Goal: Task Accomplishment & Management: Complete application form

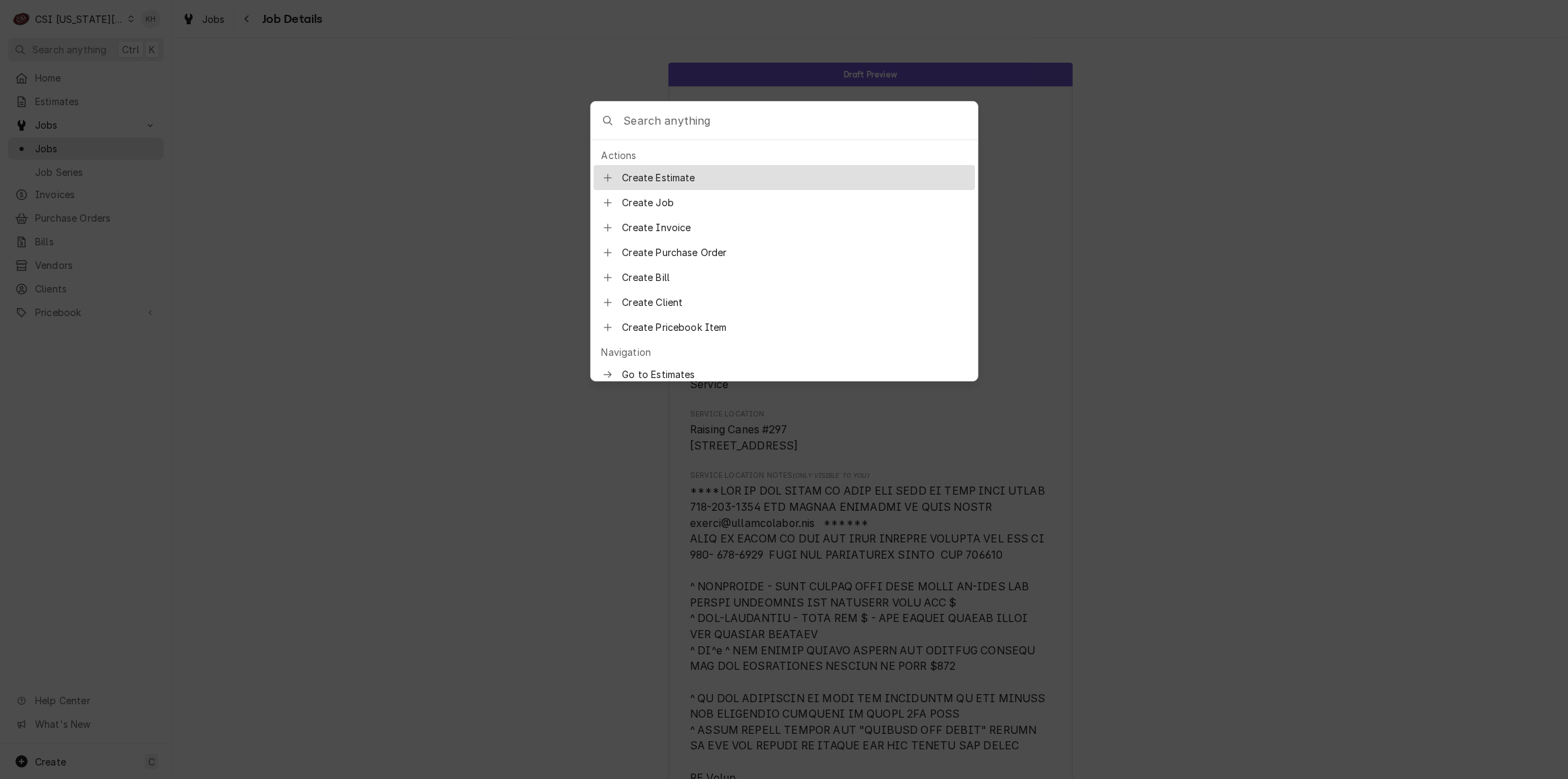
click at [79, 41] on body "C CSI Kansas City KH Search anything Ctrl K Home Estimates Jobs Jobs Job Series…" at bounding box center [784, 389] width 1568 height 779
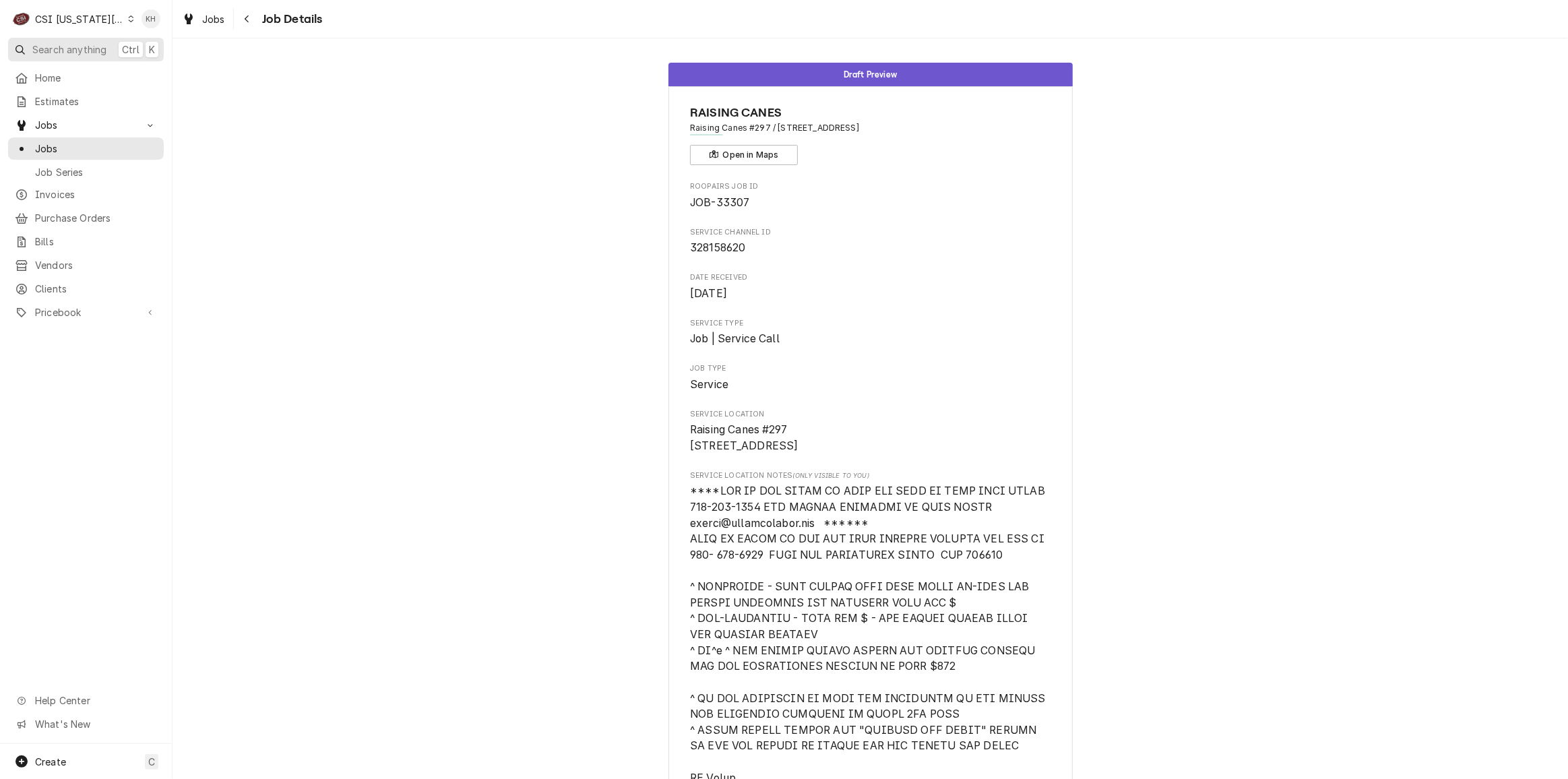
click at [79, 42] on span "Search anything" at bounding box center [69, 49] width 74 height 14
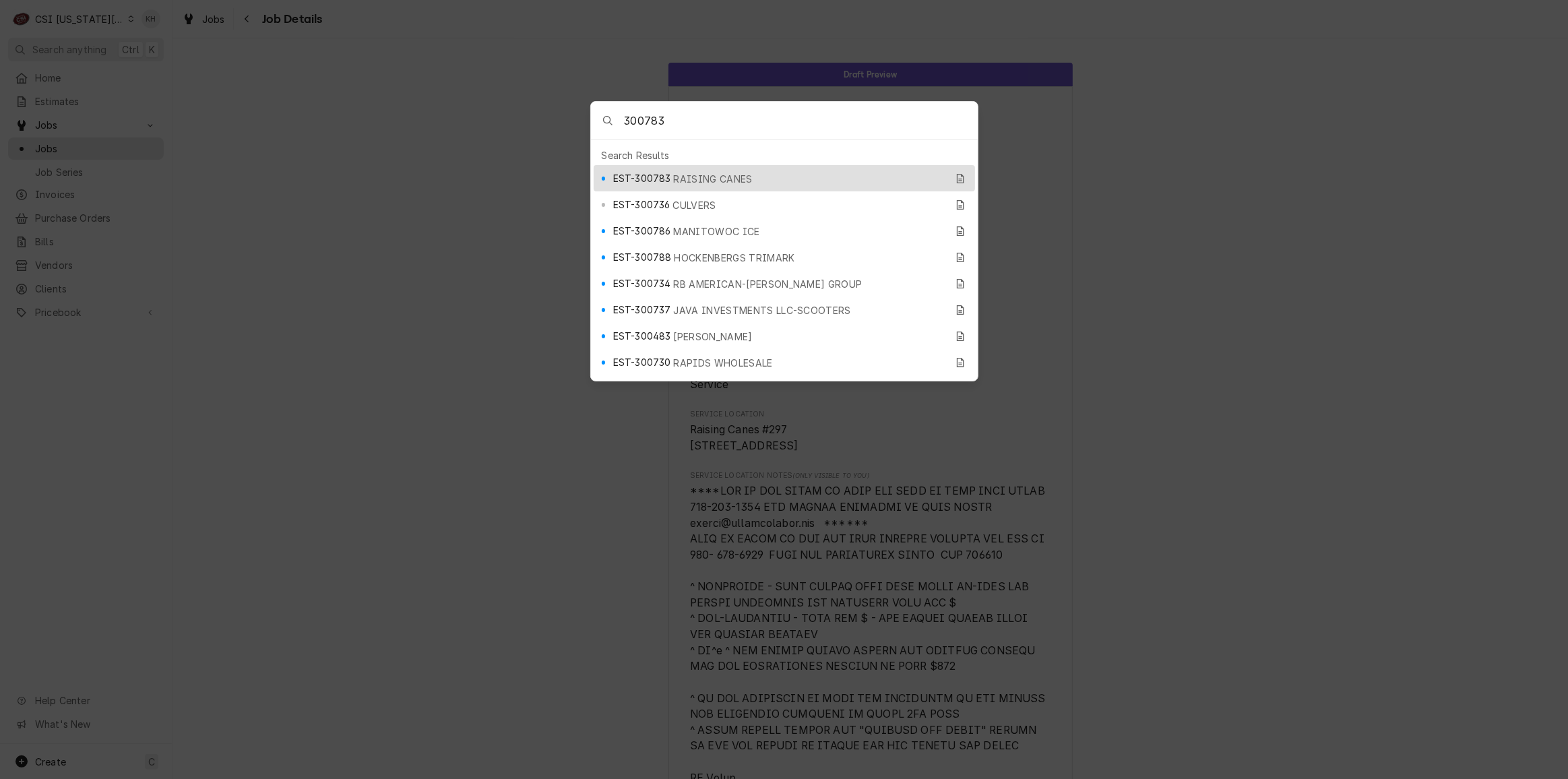
type input "300783"
click at [670, 176] on div "EST-300783 RAISING CANES" at bounding box center [780, 178] width 333 height 15
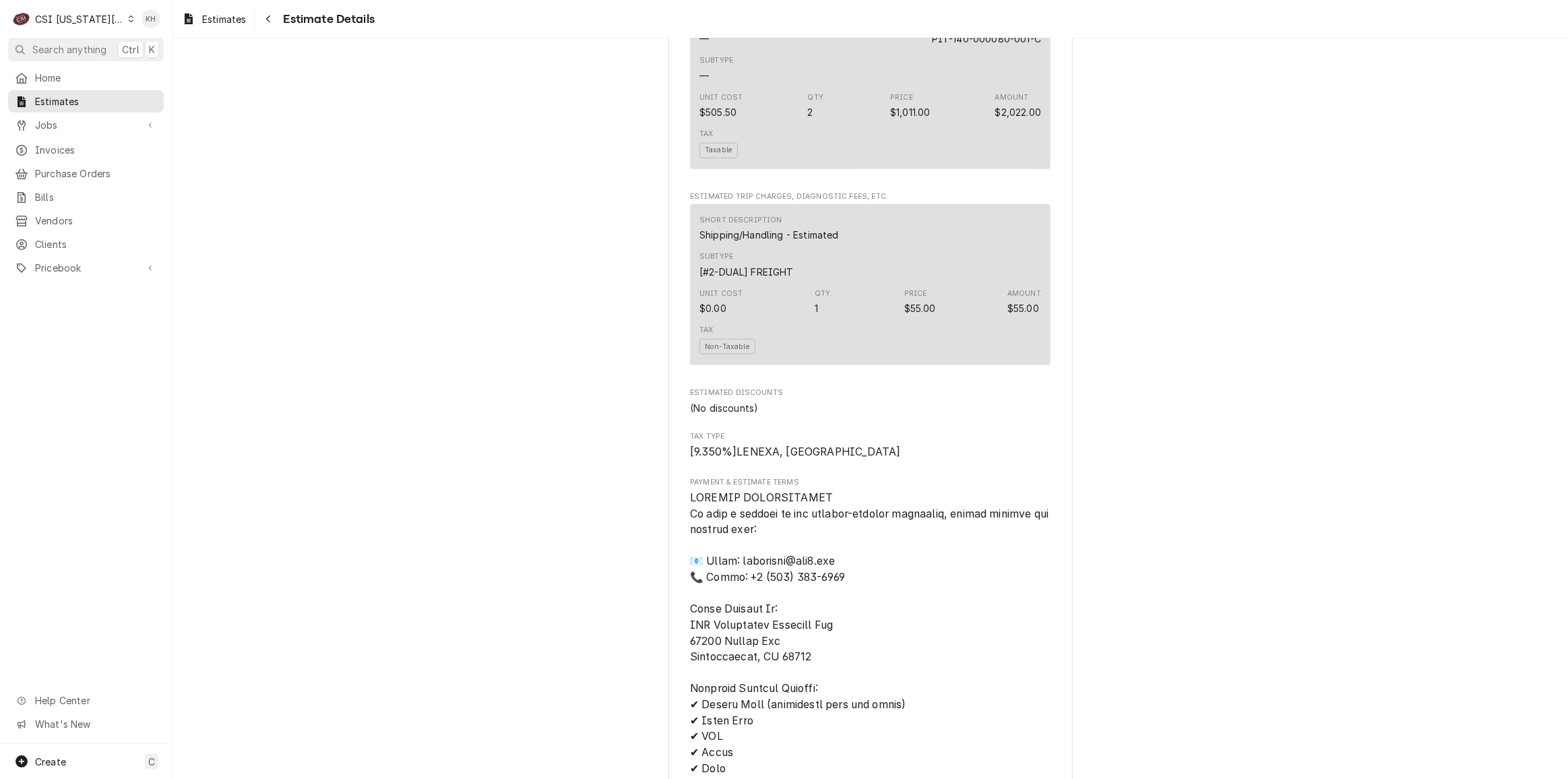
scroll to position [1654, 0]
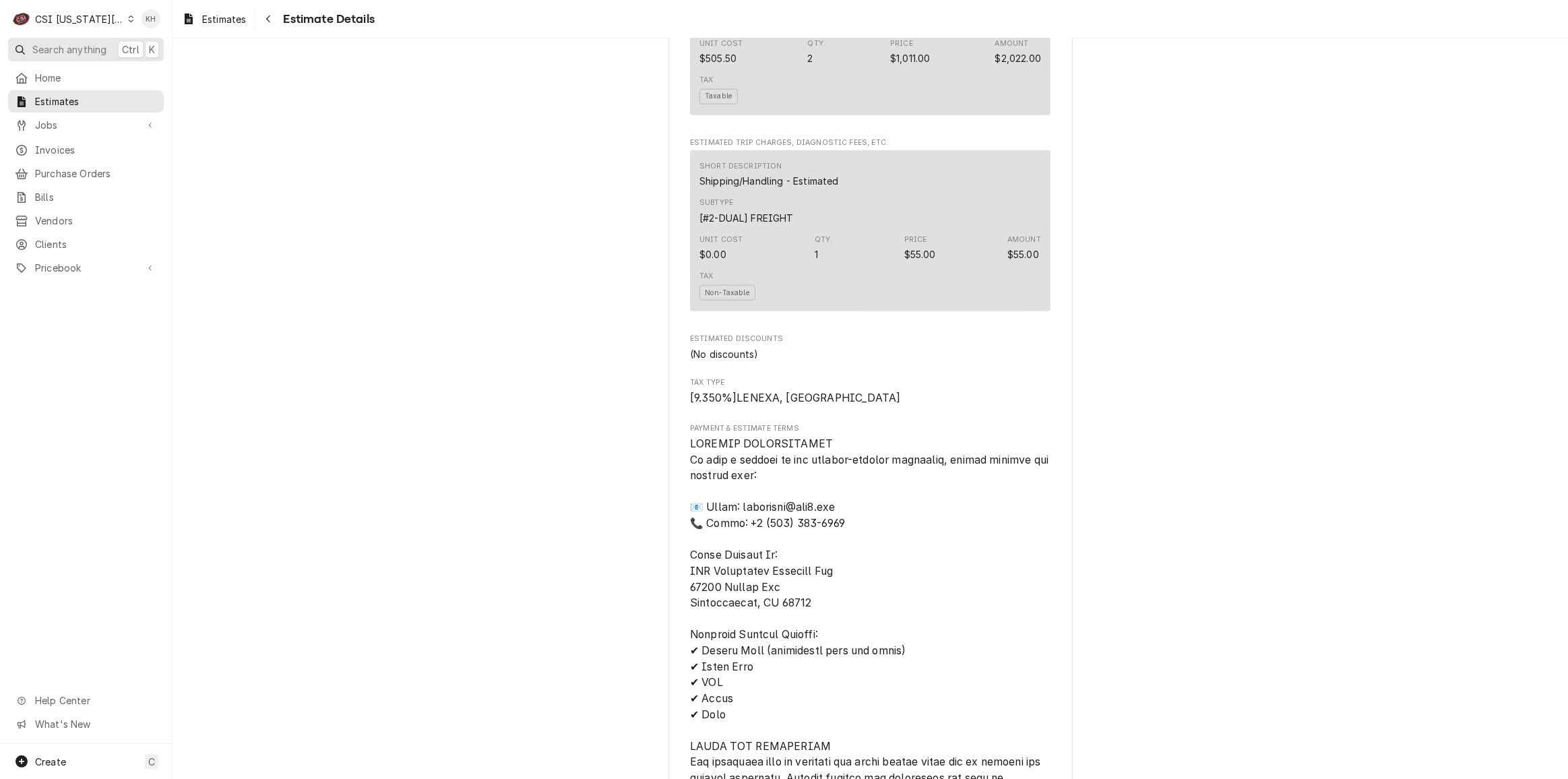
click at [101, 53] on span "Search anything" at bounding box center [69, 49] width 74 height 14
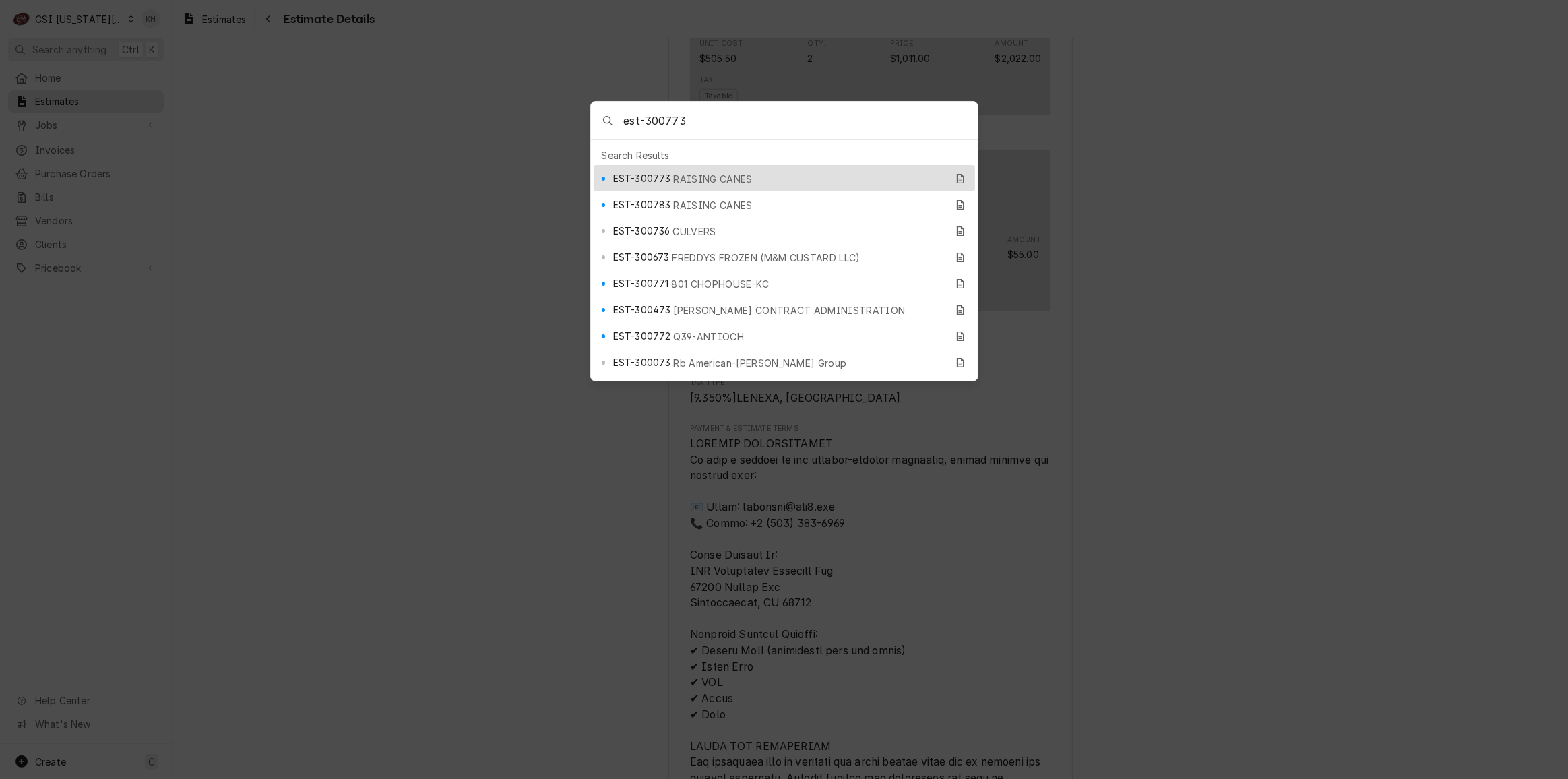
type input "est-300773"
click at [718, 173] on span "RAISING CANES" at bounding box center [713, 178] width 79 height 14
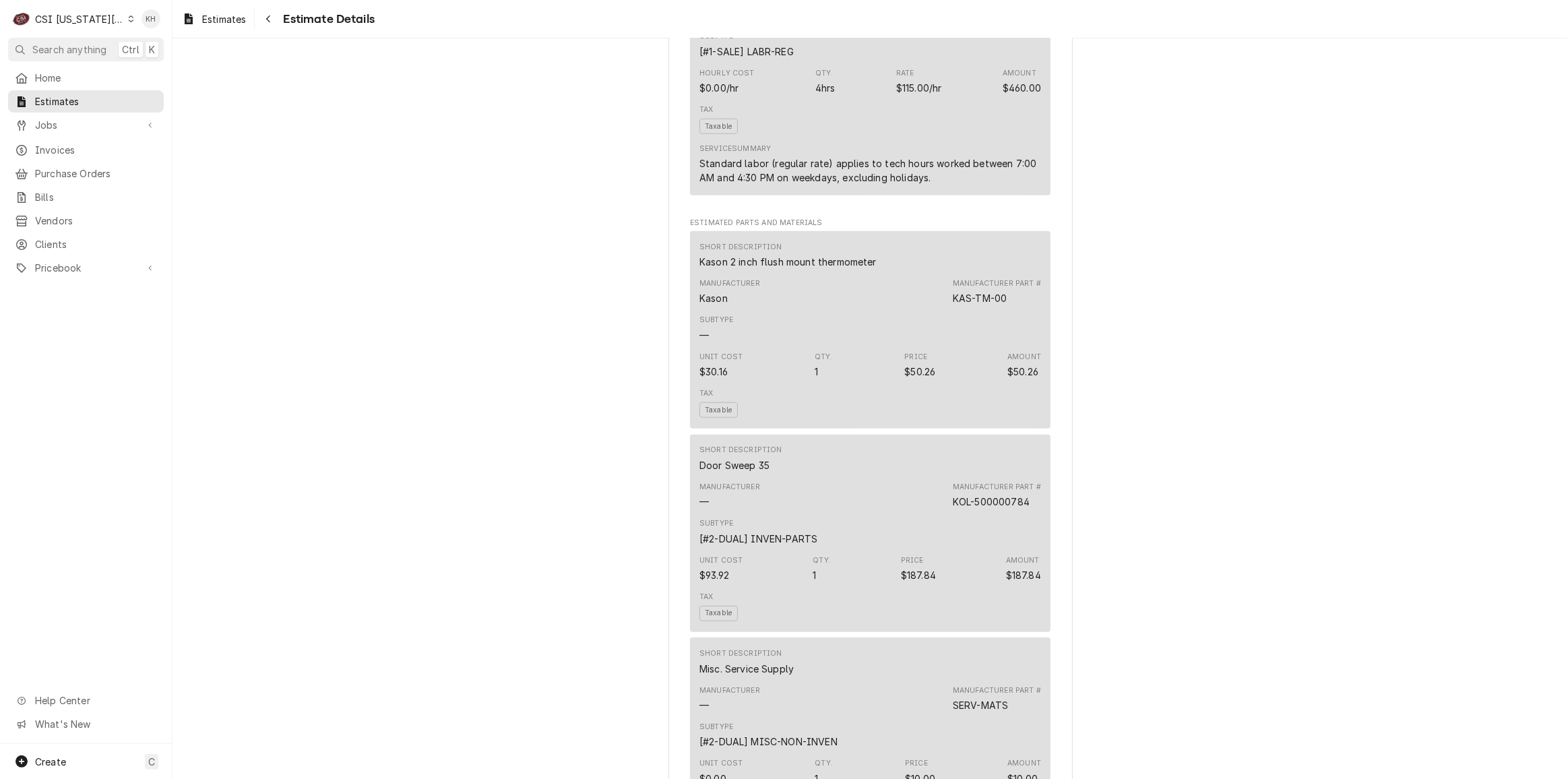
scroll to position [1164, 0]
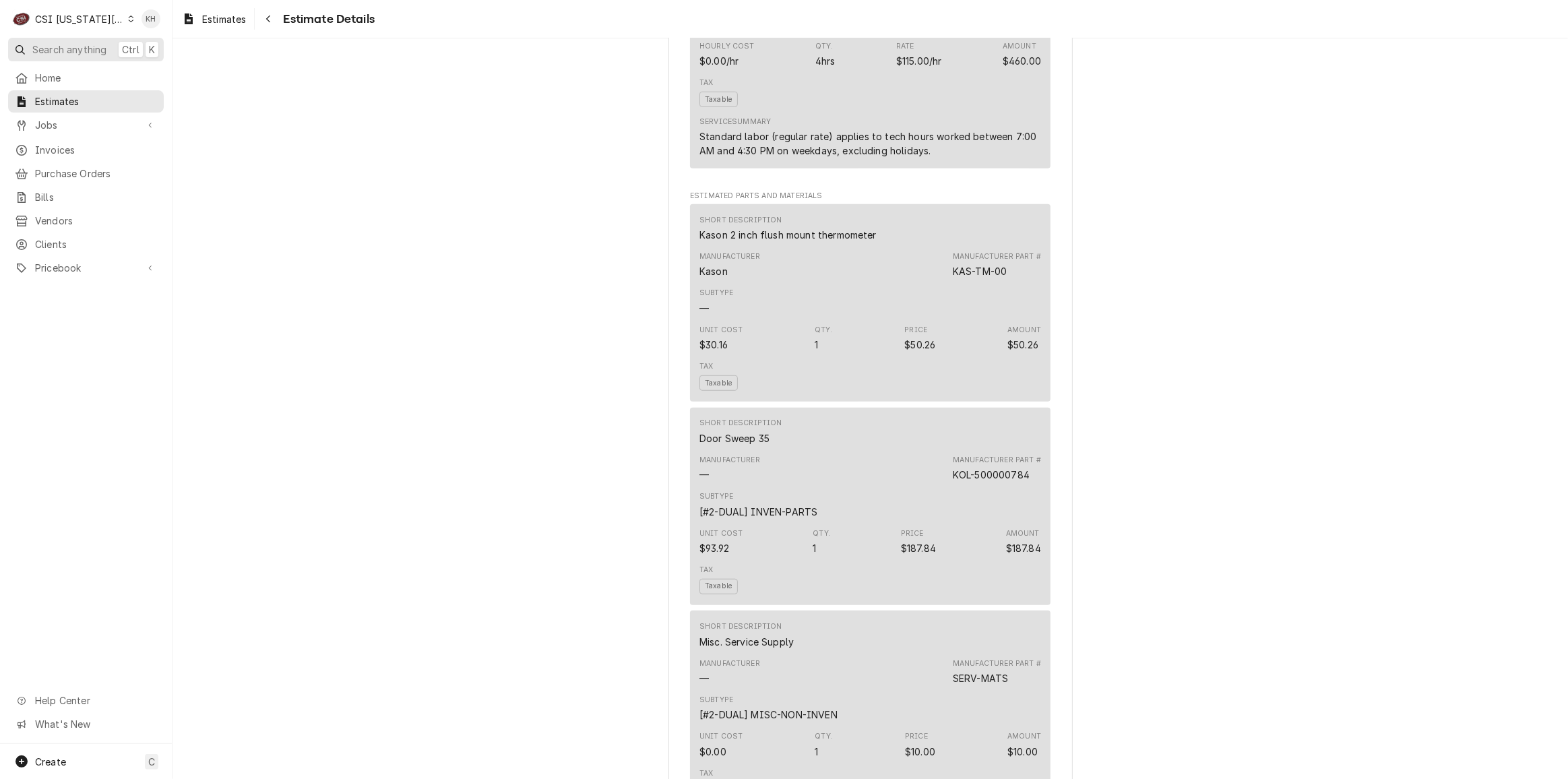
click at [78, 43] on span "Search anything" at bounding box center [69, 49] width 74 height 14
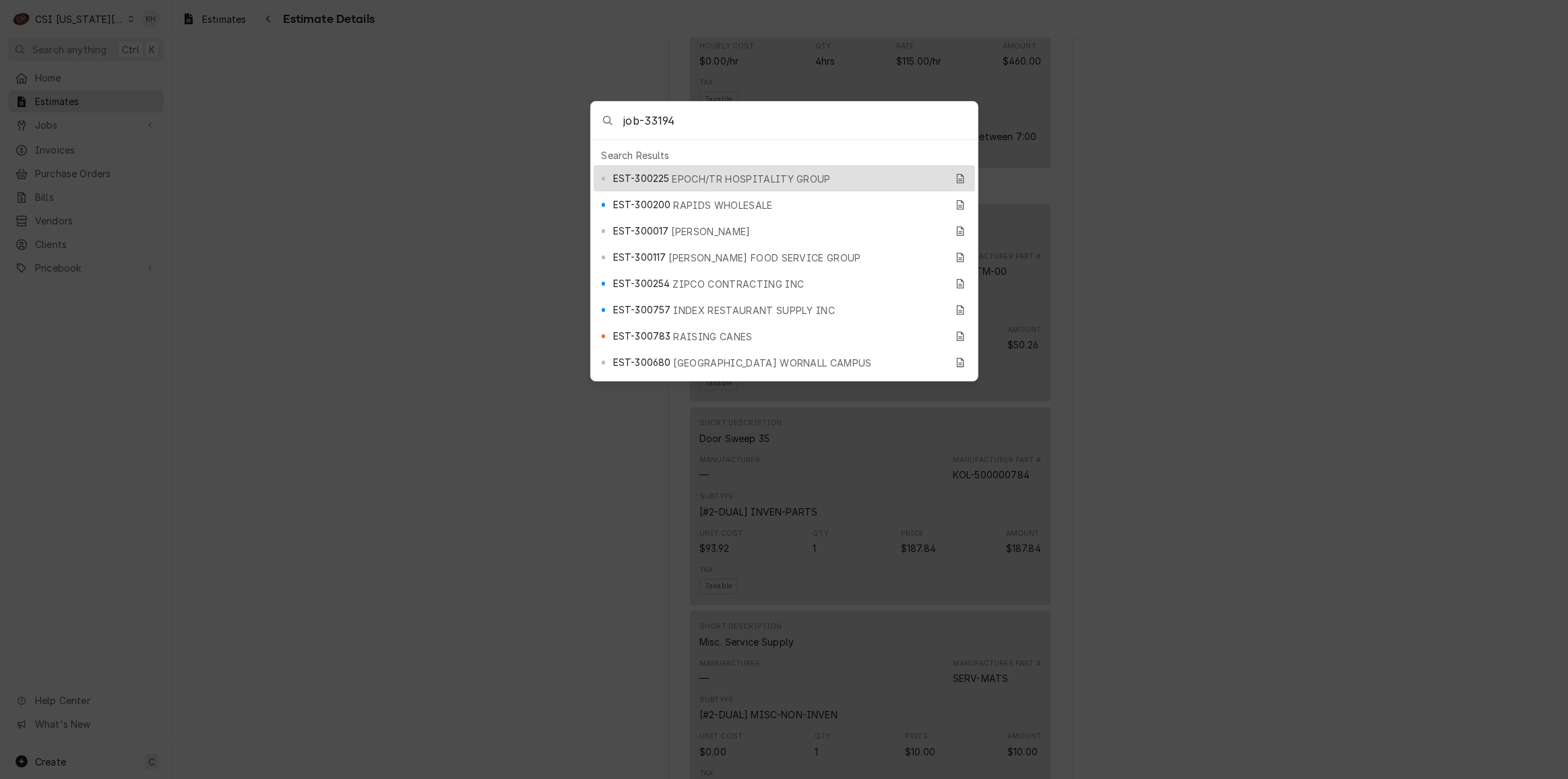
type input "job-33194"
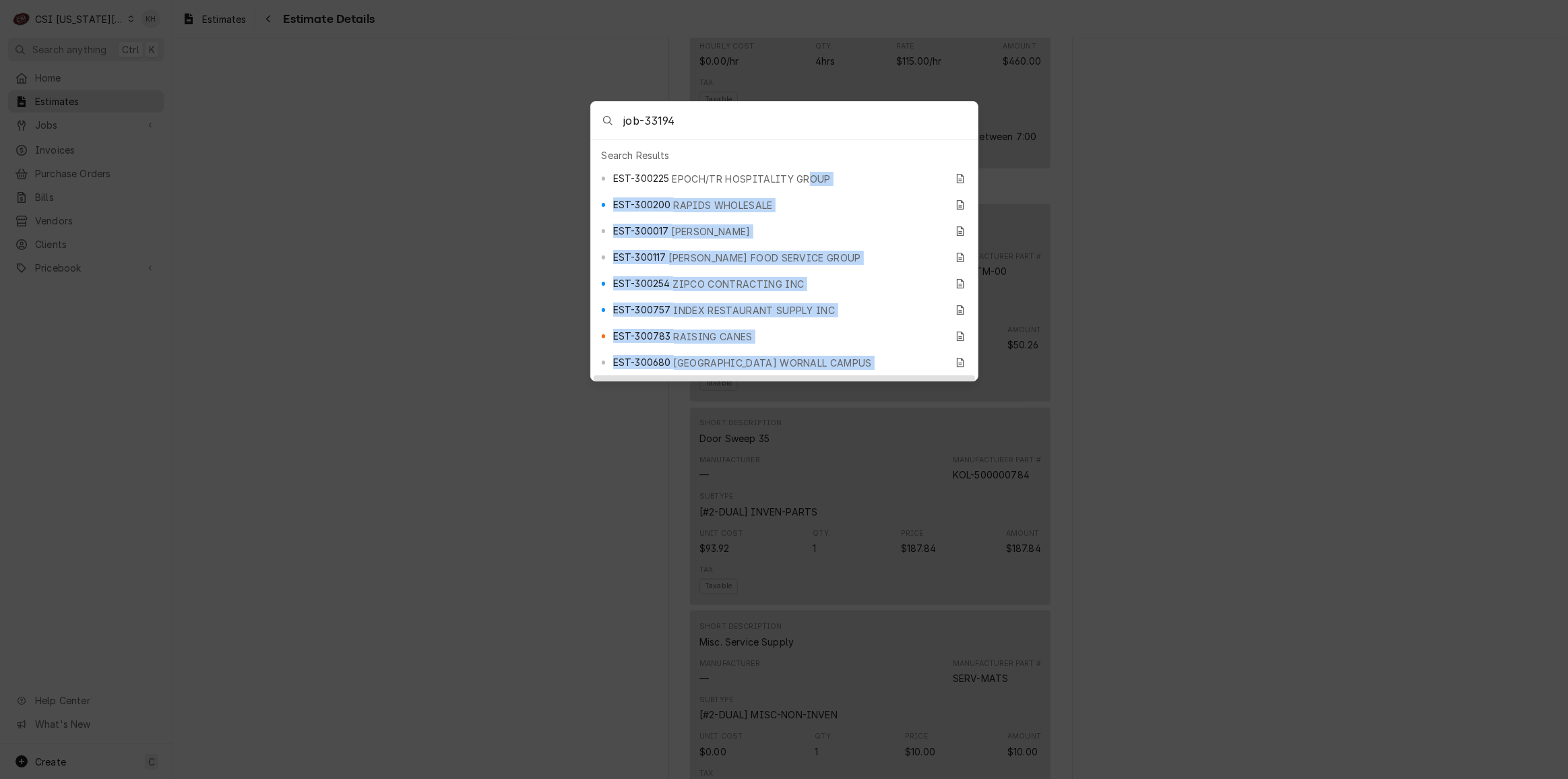
drag, startPoint x: 777, startPoint y: 174, endPoint x: 822, endPoint y: 367, distance: 198.2
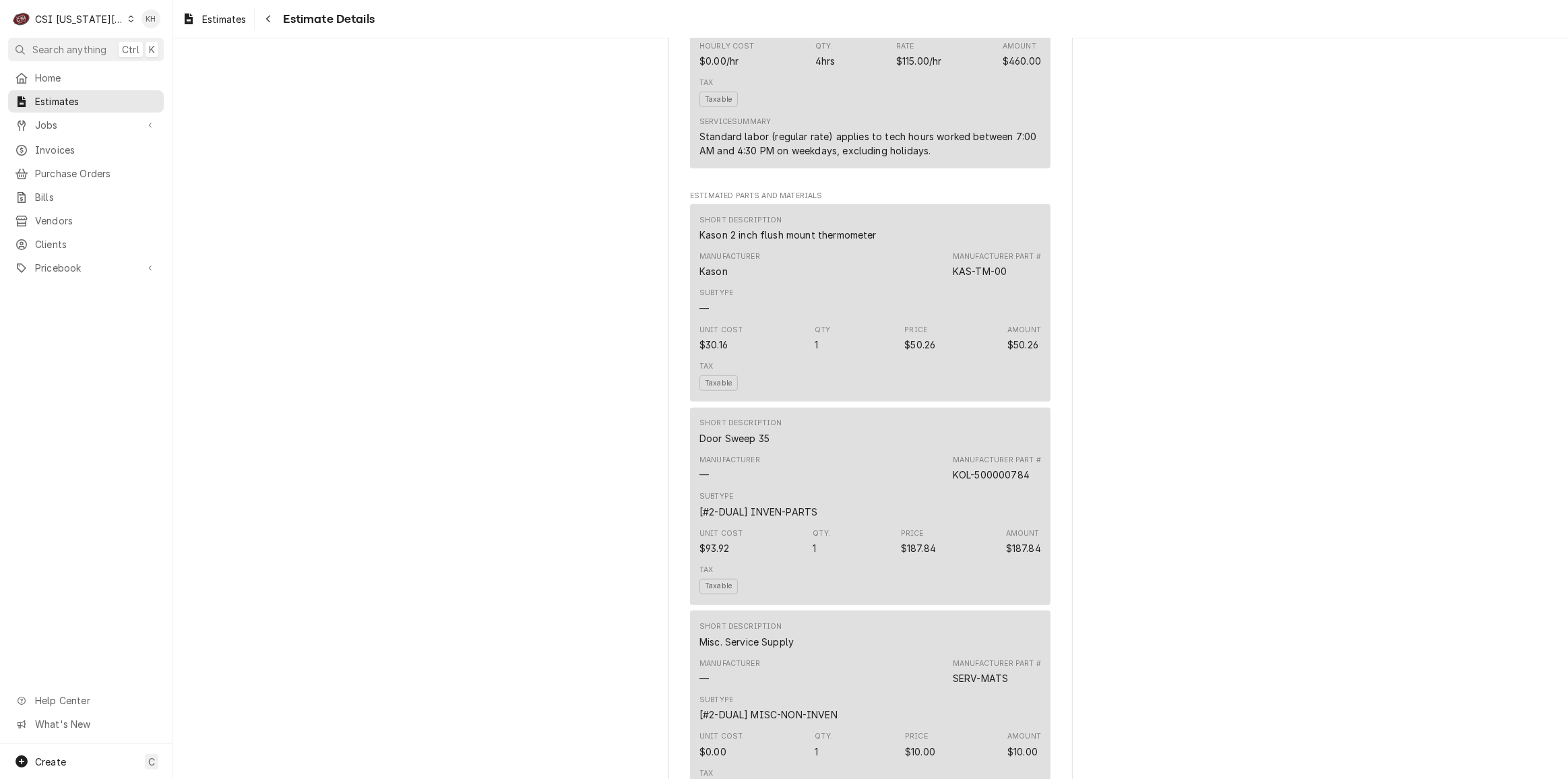
drag, startPoint x: 459, startPoint y: 192, endPoint x: 594, endPoint y: 144, distance: 143.3
click at [461, 191] on body "C CSI Kansas City KH Search anything Ctrl K Home Estimates Jobs Jobs Job Series…" at bounding box center [784, 389] width 1568 height 779
click at [68, 45] on span "Search anything" at bounding box center [69, 49] width 74 height 14
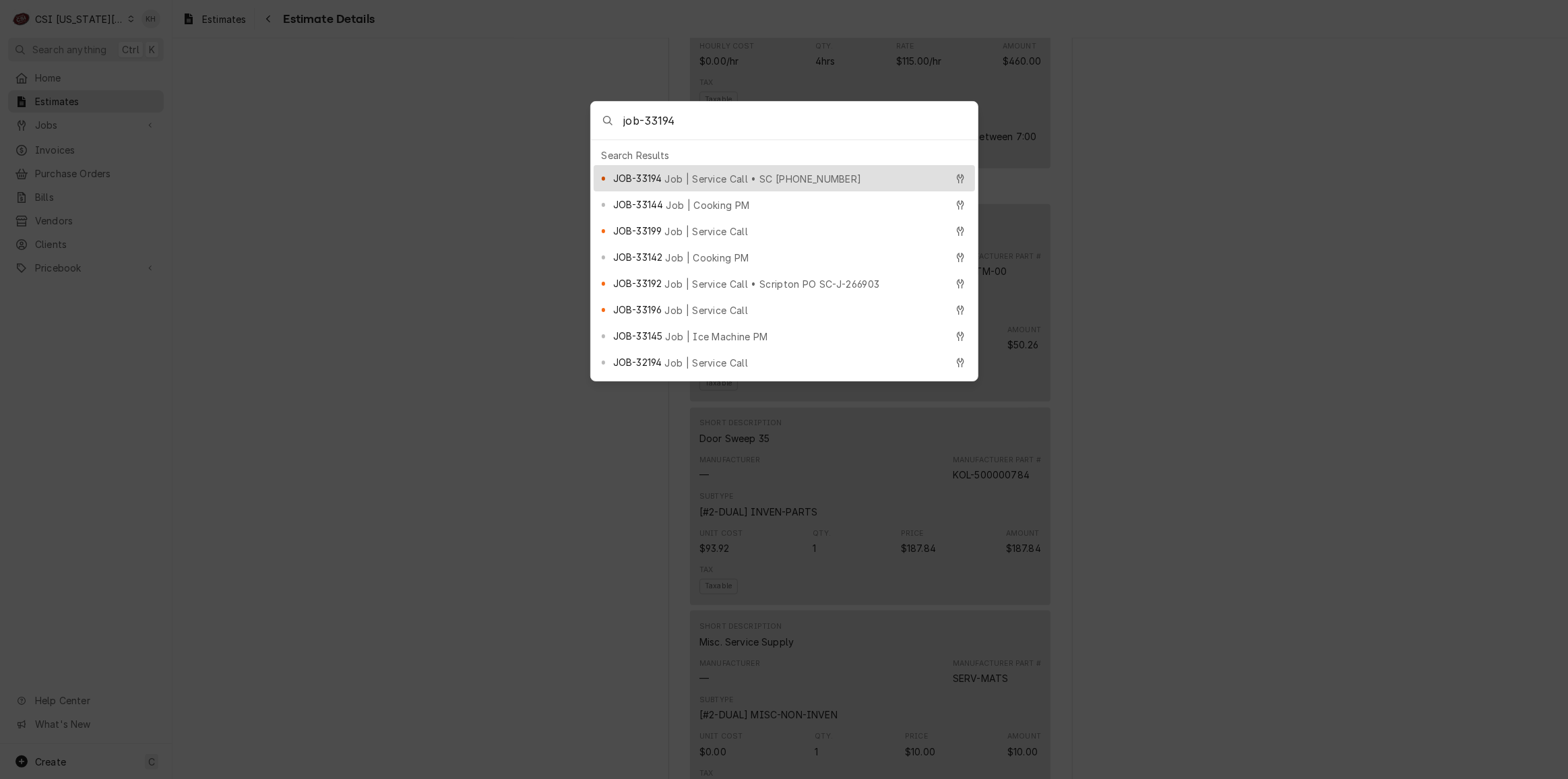
type input "job-33194"
click at [684, 172] on span "Job | Service Call • SC 327551750" at bounding box center [763, 178] width 197 height 14
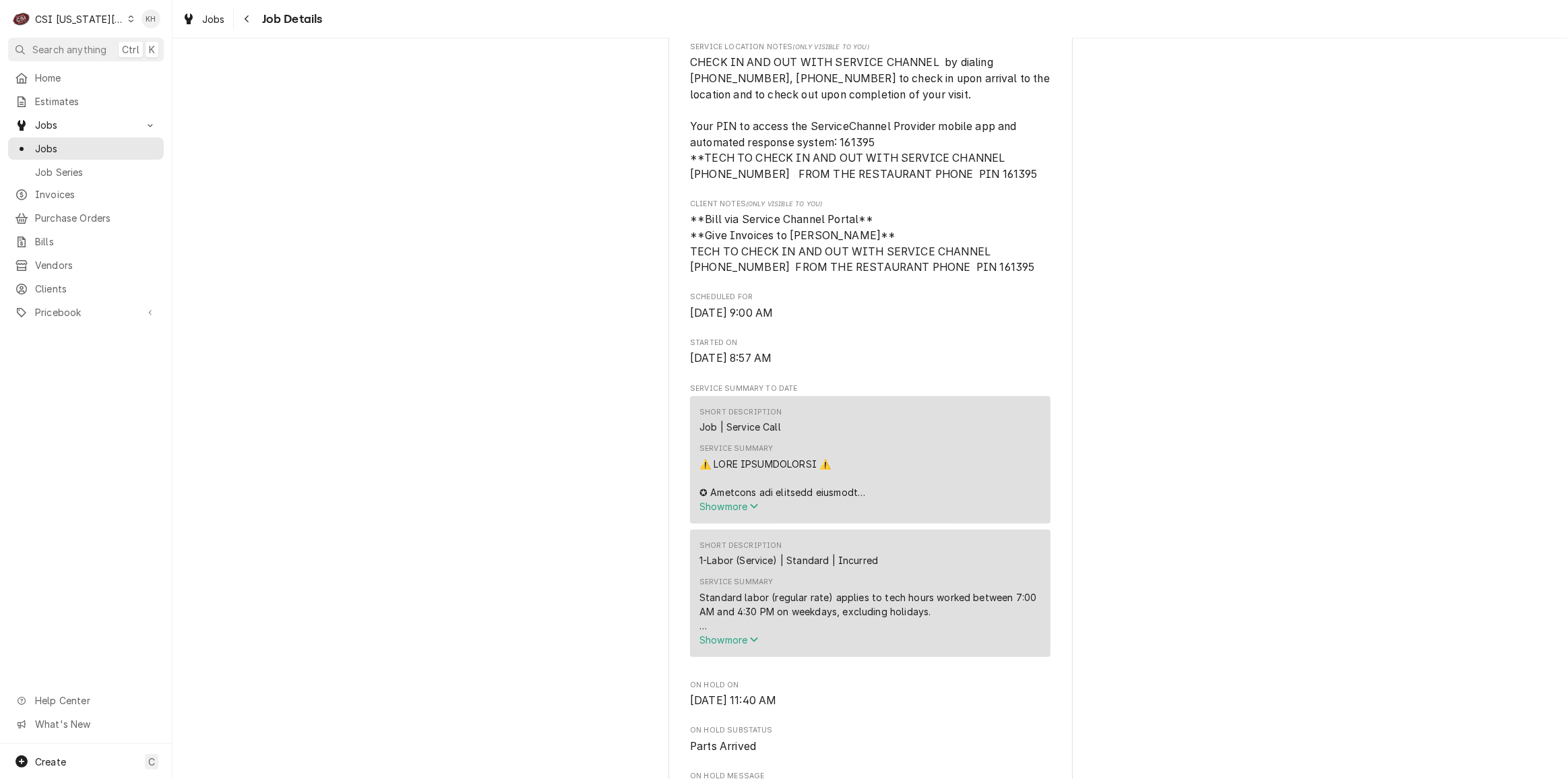
scroll to position [490, 0]
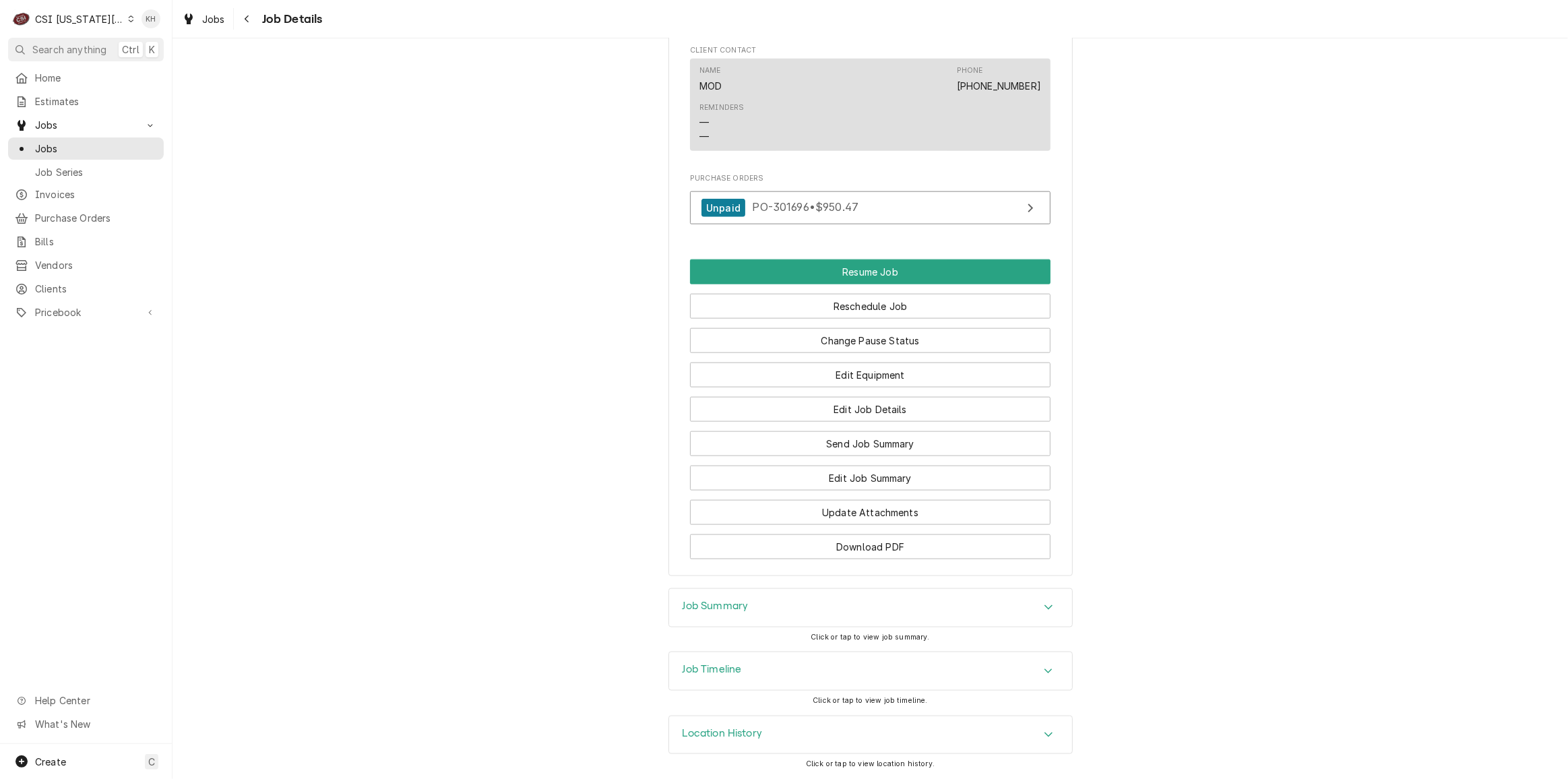
click at [752, 666] on div "Job Timeline" at bounding box center [870, 671] width 403 height 38
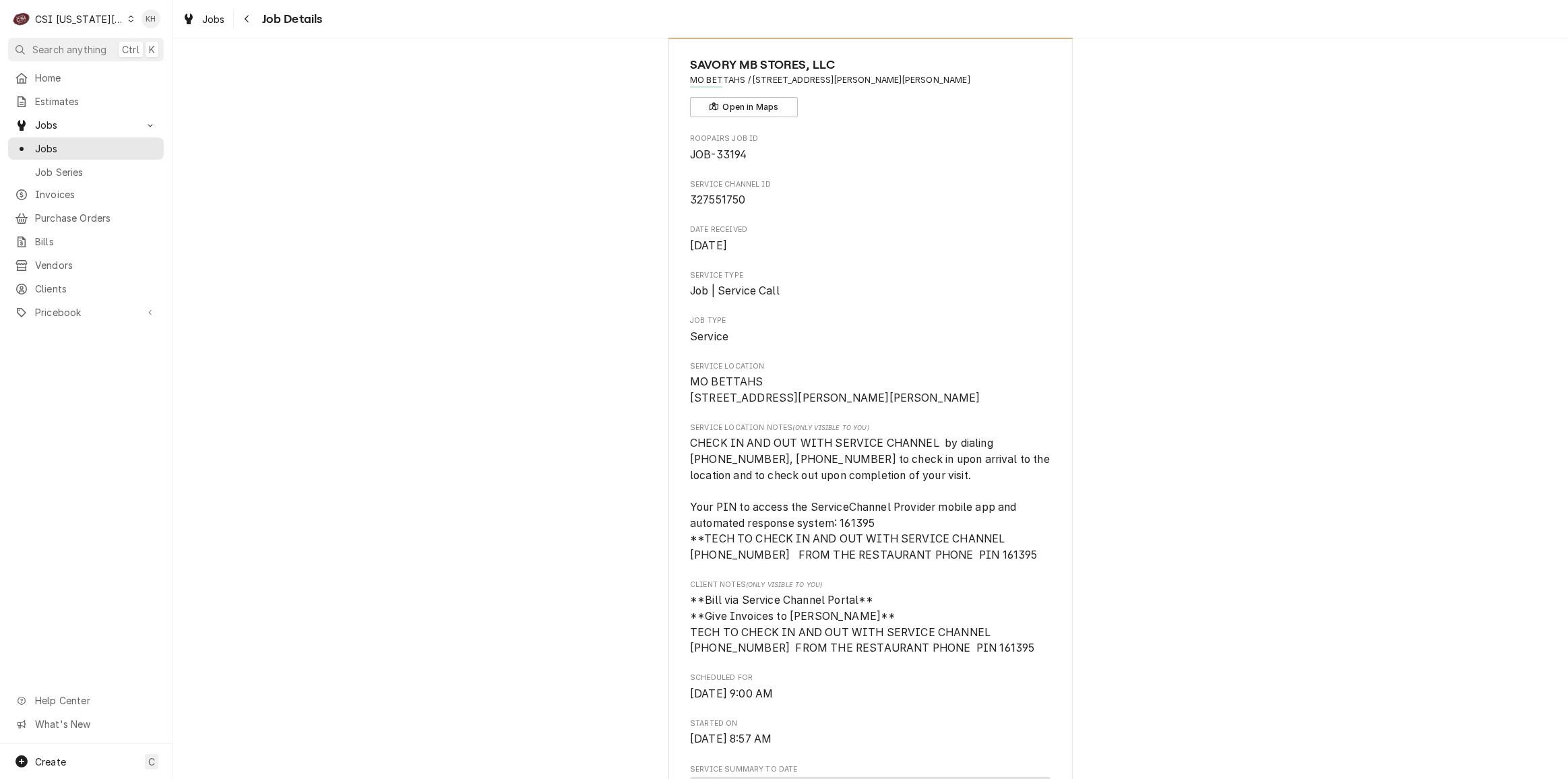
scroll to position [0, 0]
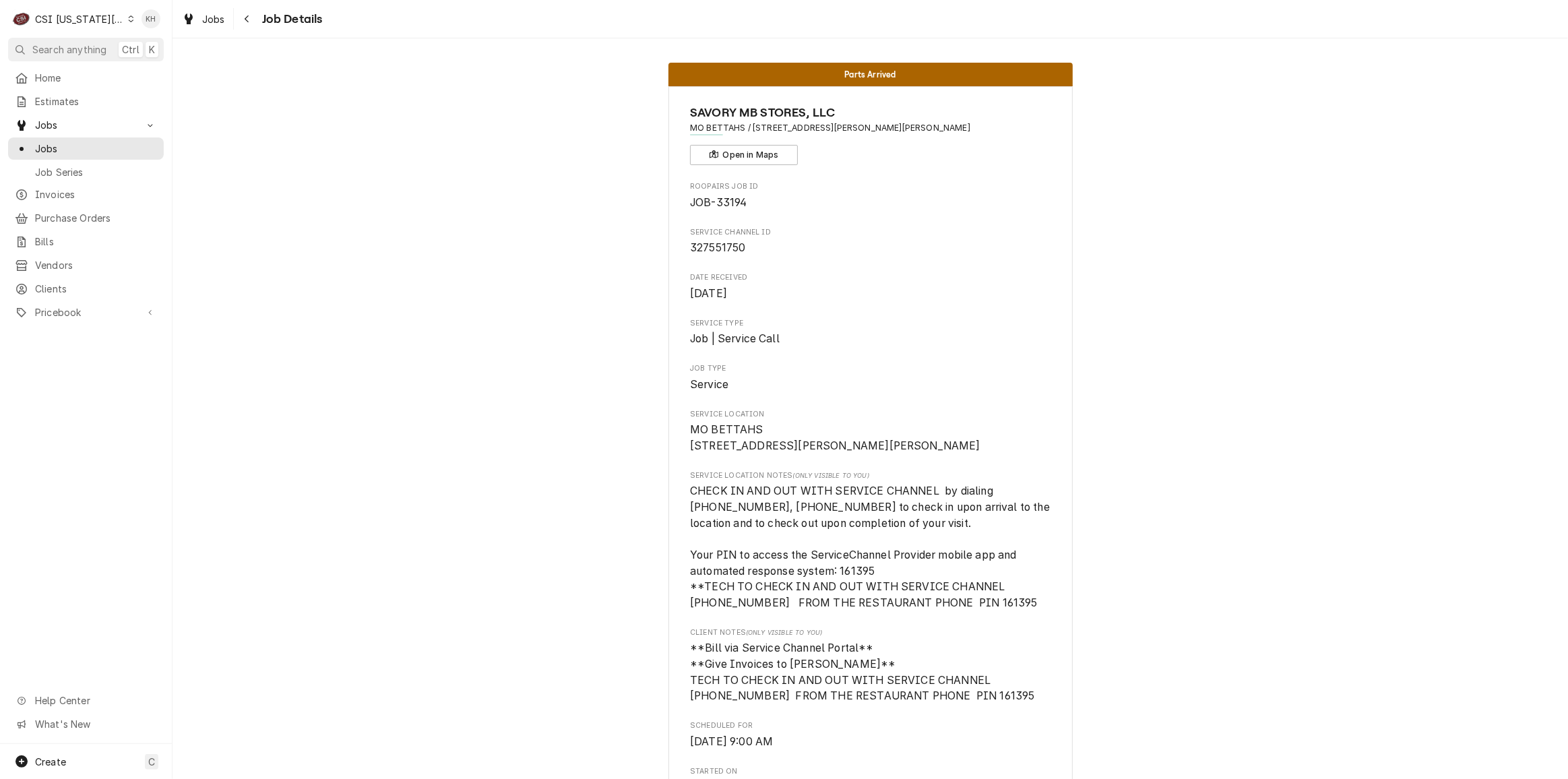
click at [85, 25] on div "CSI Kansas City" at bounding box center [79, 19] width 89 height 14
click at [154, 74] on div "CSI St. [PERSON_NAME]" at bounding box center [231, 74] width 197 height 14
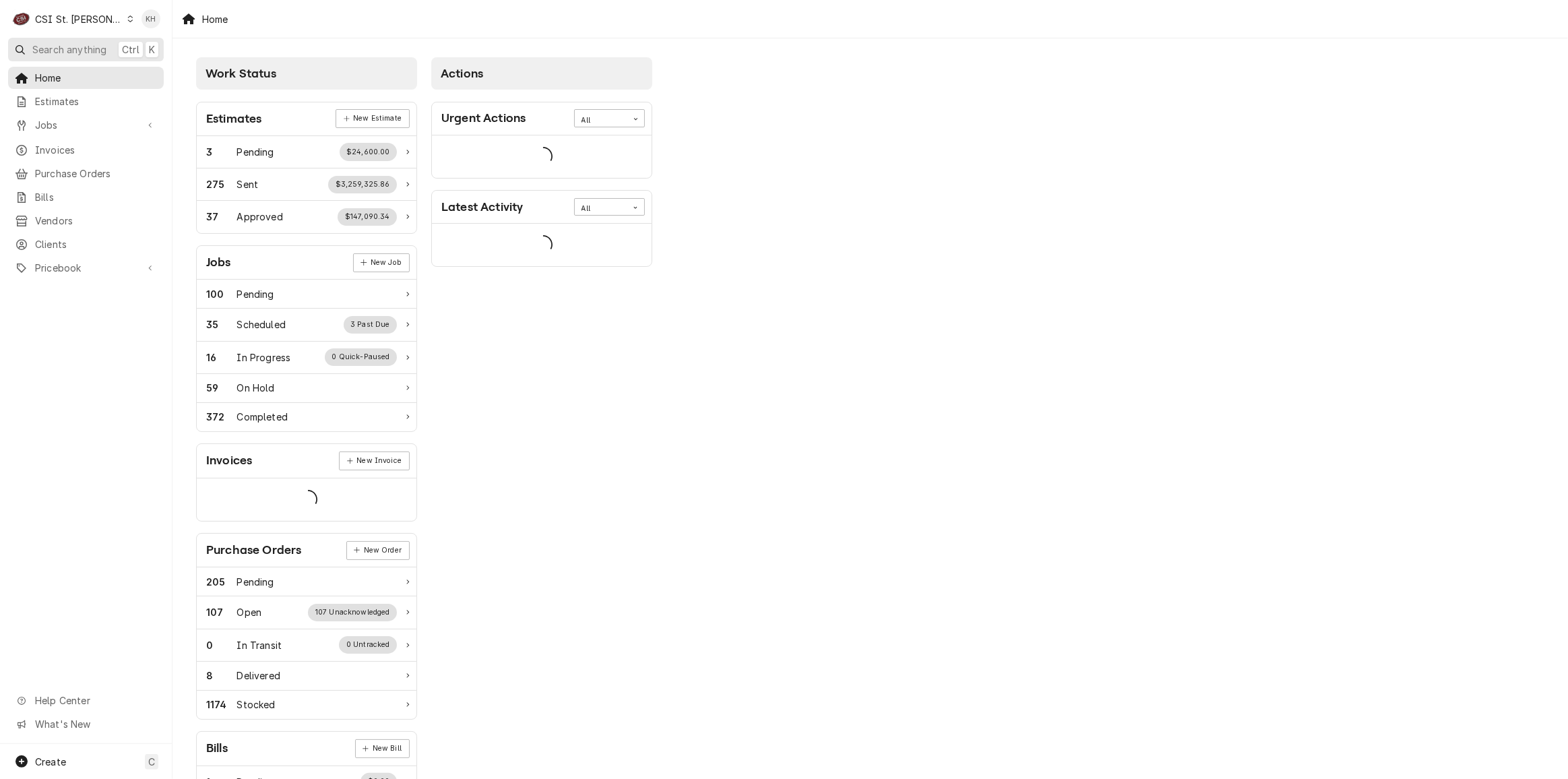
click at [105, 49] on span "Search anything" at bounding box center [69, 49] width 74 height 14
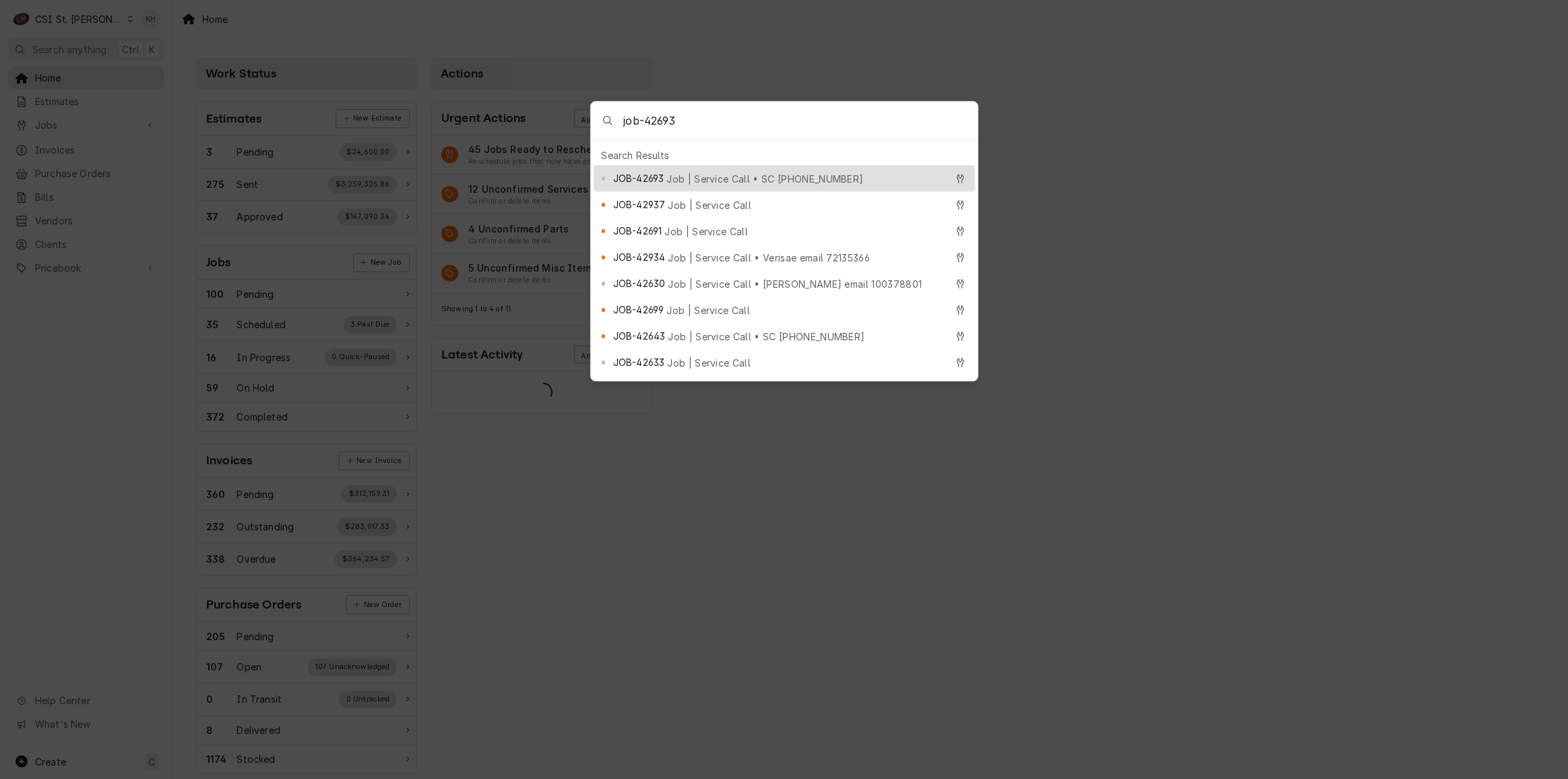
type input "job-42693"
click at [734, 181] on div "JOB-42693 Job | Service Call • SC 325999890" at bounding box center [784, 178] width 381 height 26
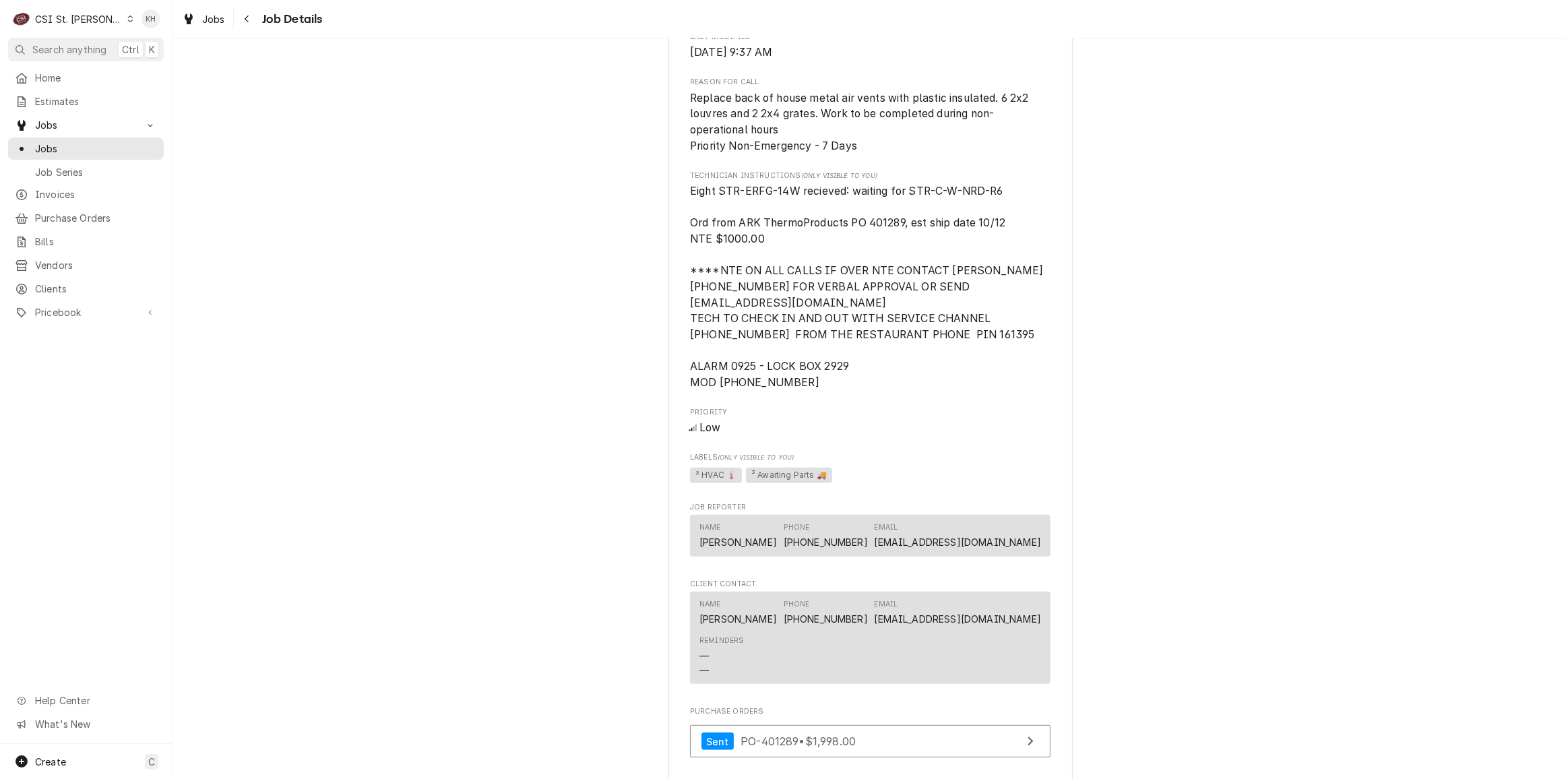
scroll to position [898, 0]
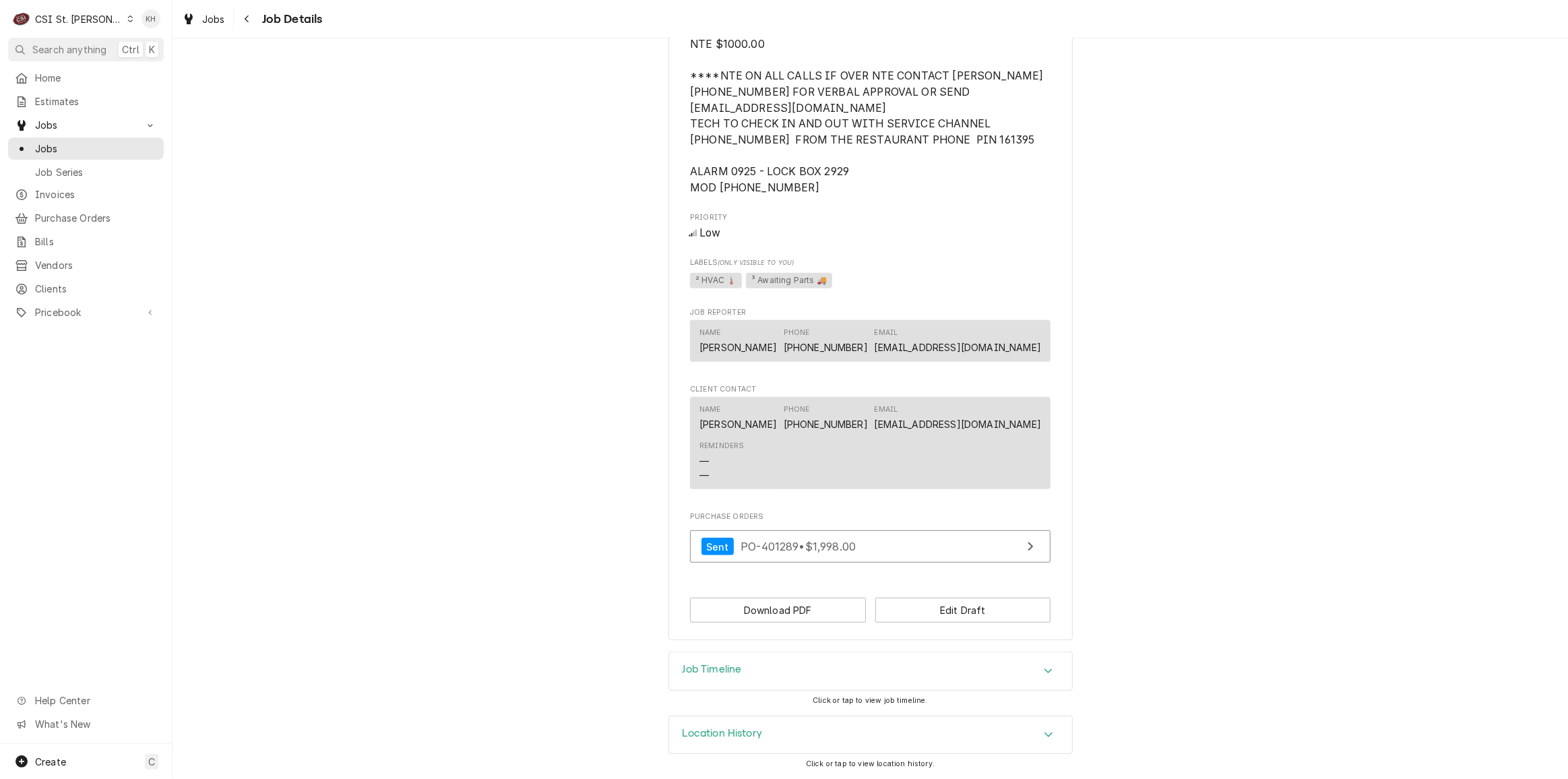
click at [719, 683] on div "Job Timeline" at bounding box center [870, 671] width 403 height 38
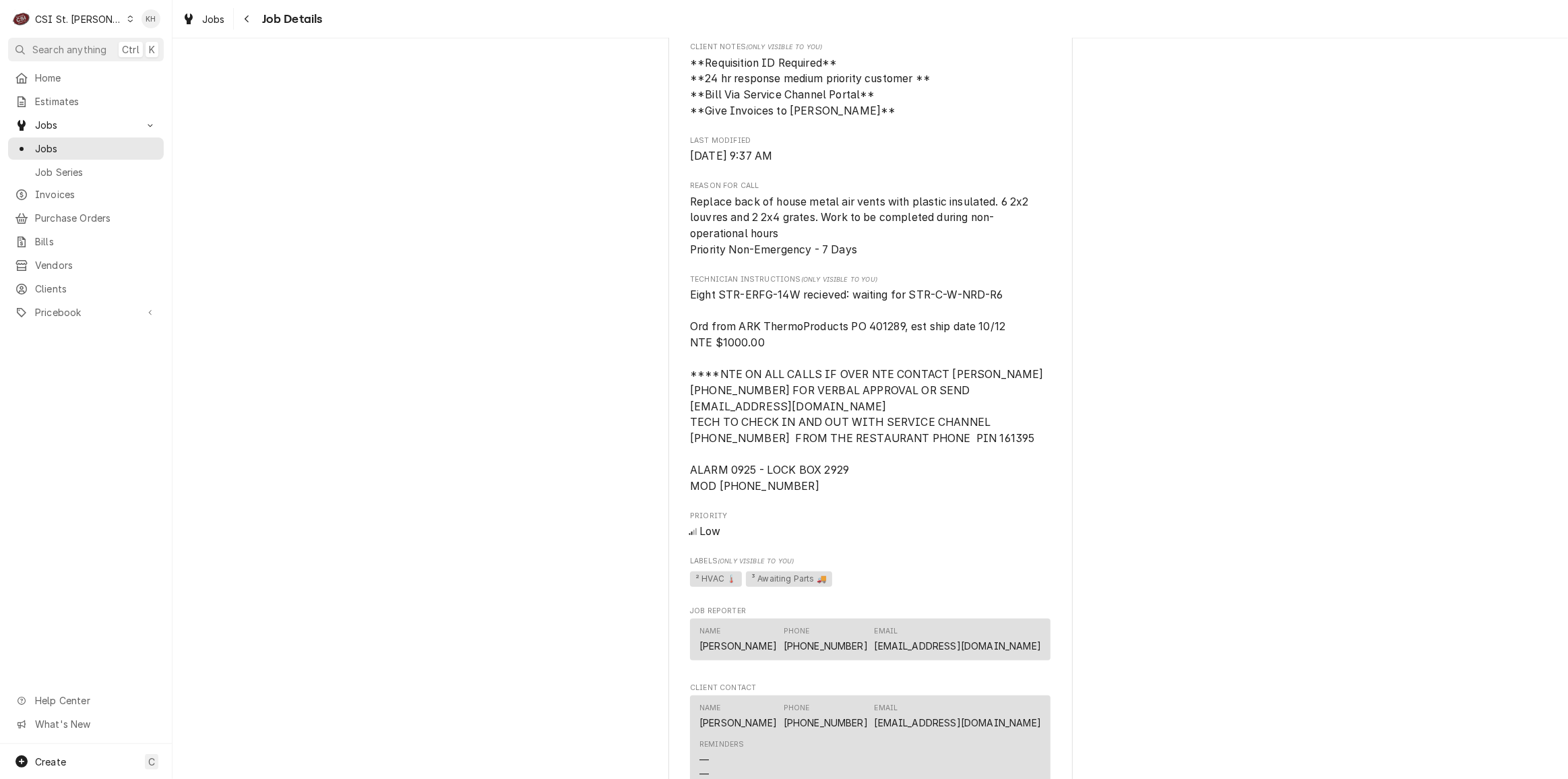
scroll to position [548, 0]
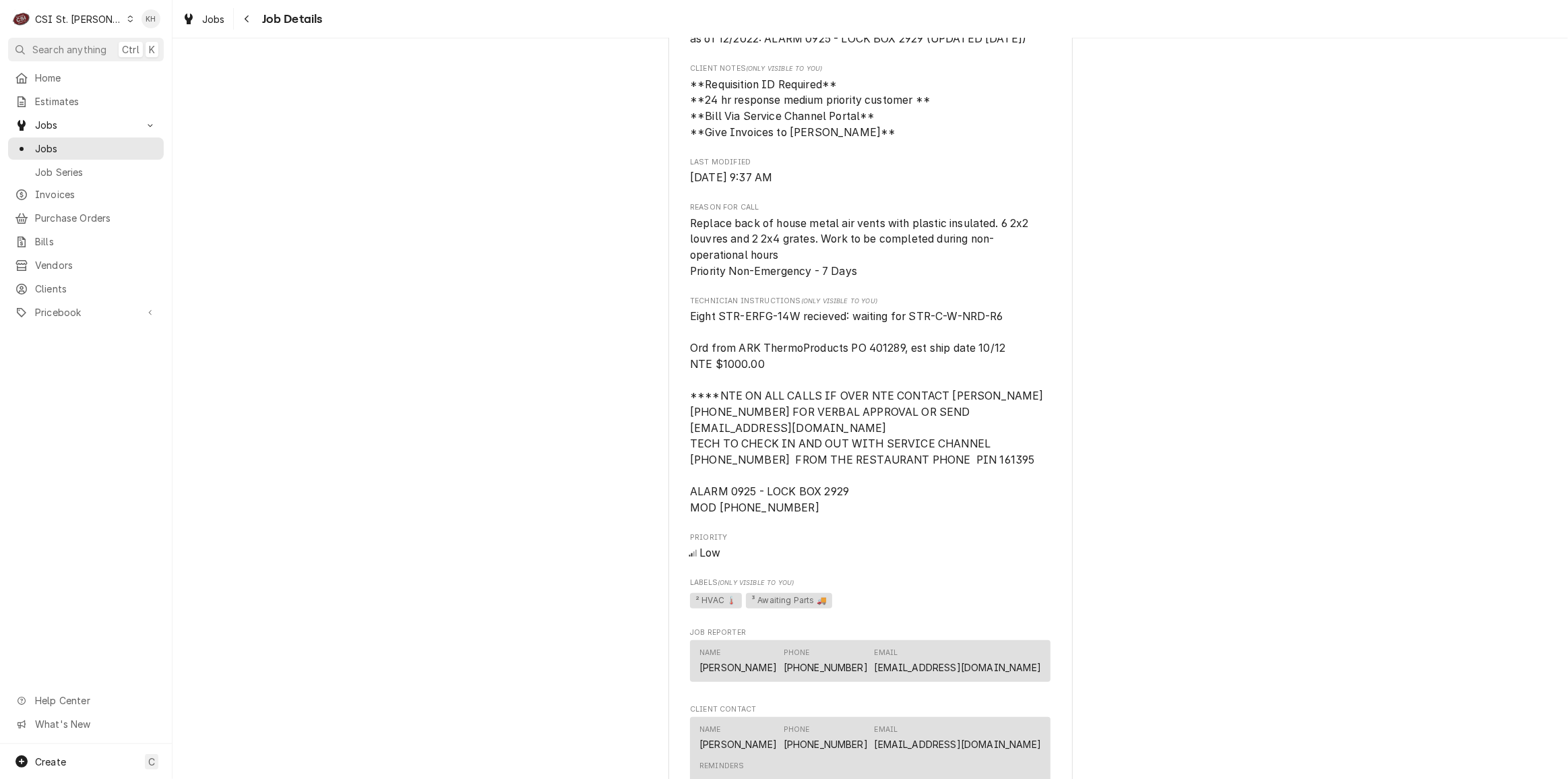
click at [71, 15] on div "CSI St. Louis" at bounding box center [79, 19] width 88 height 14
click at [138, 28] on div "CSI [US_STATE][GEOGRAPHIC_DATA]" at bounding box center [206, 26] width 178 height 14
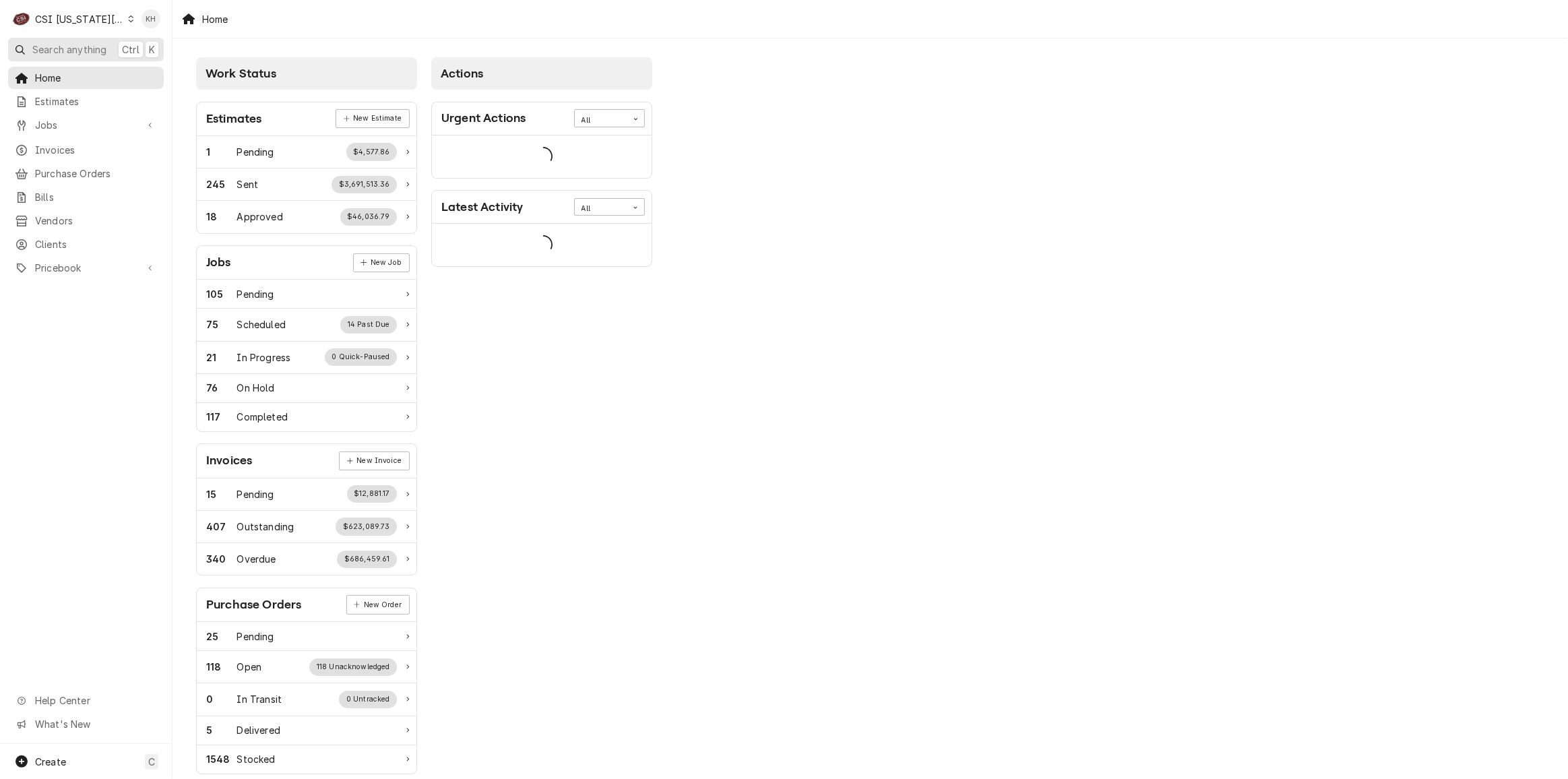
click at [56, 56] on button "Search anything Ctrl K" at bounding box center [86, 50] width 156 height 24
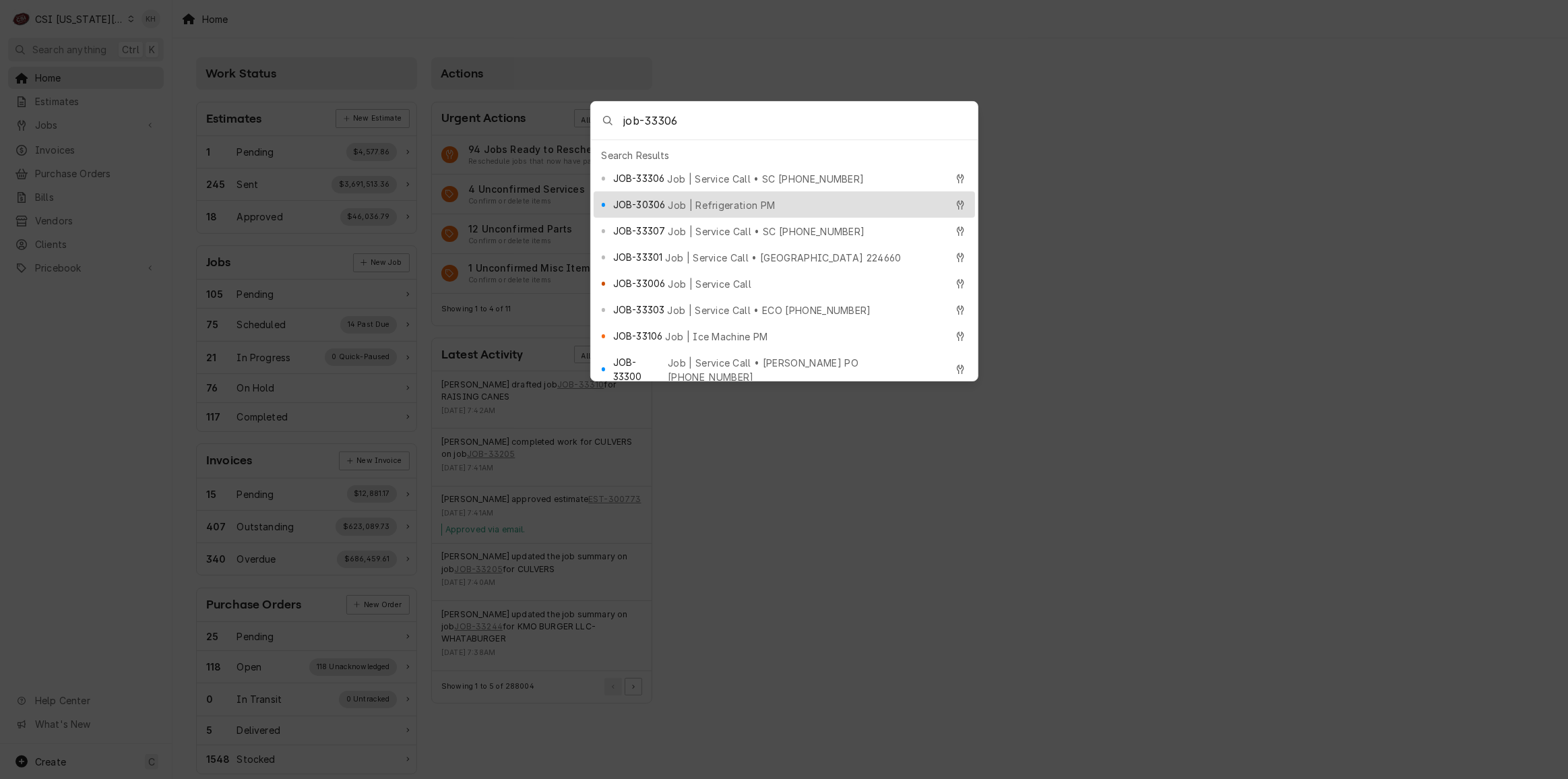
type input "job-33306"
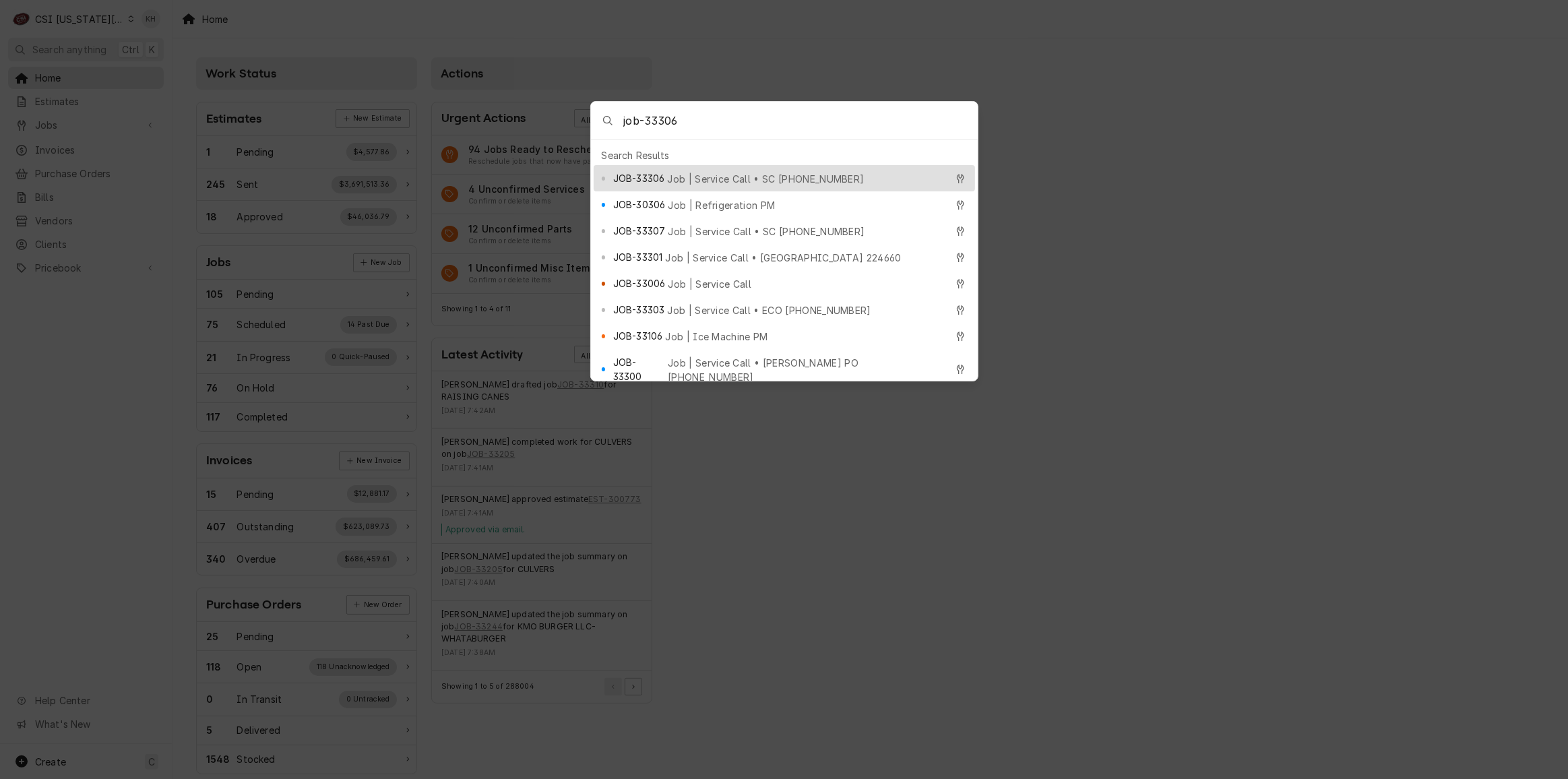
click at [811, 178] on div "JOB-33306 Job | Service Call • SC 328142486" at bounding box center [780, 178] width 333 height 15
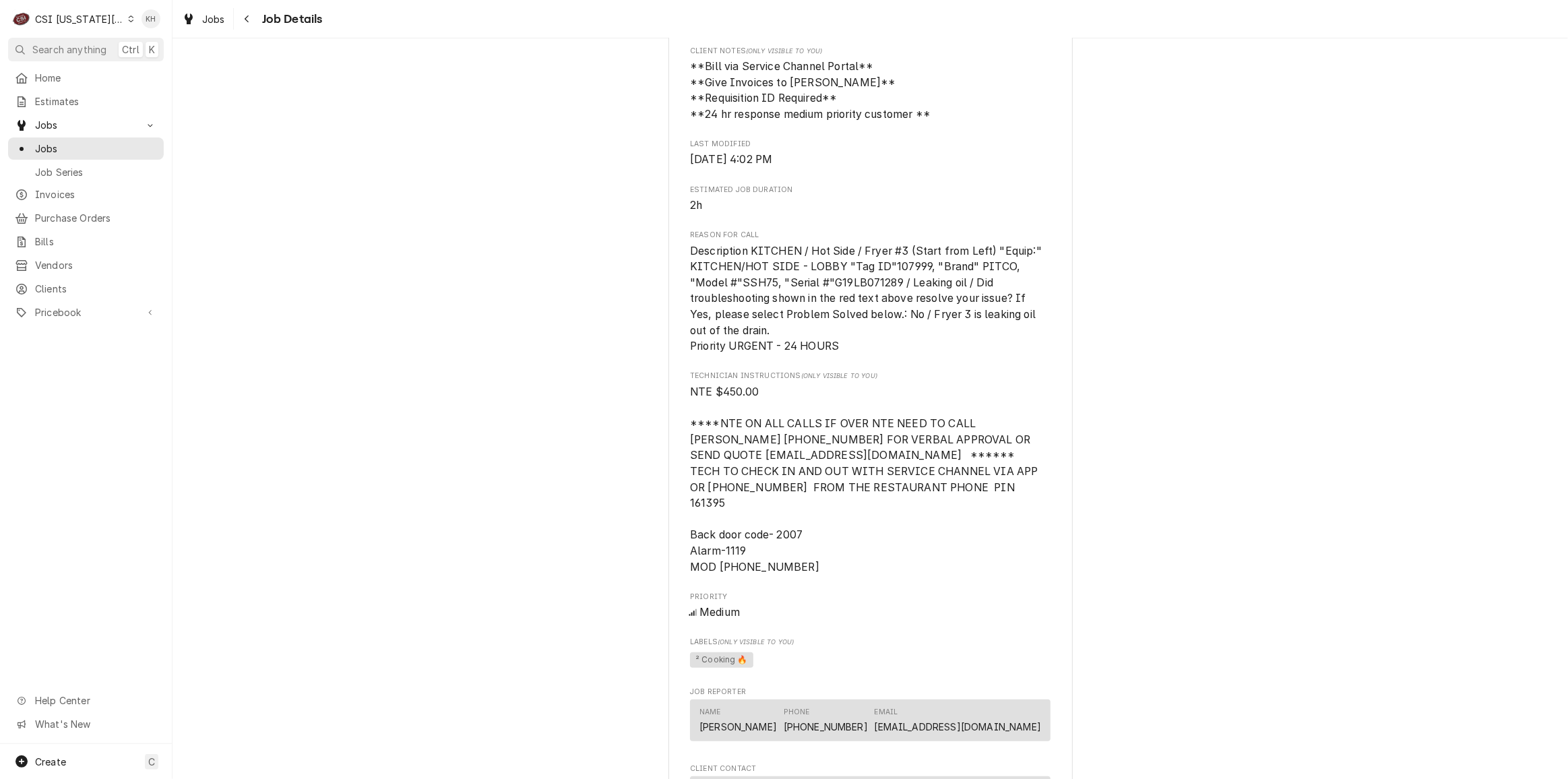
scroll to position [1346, 0]
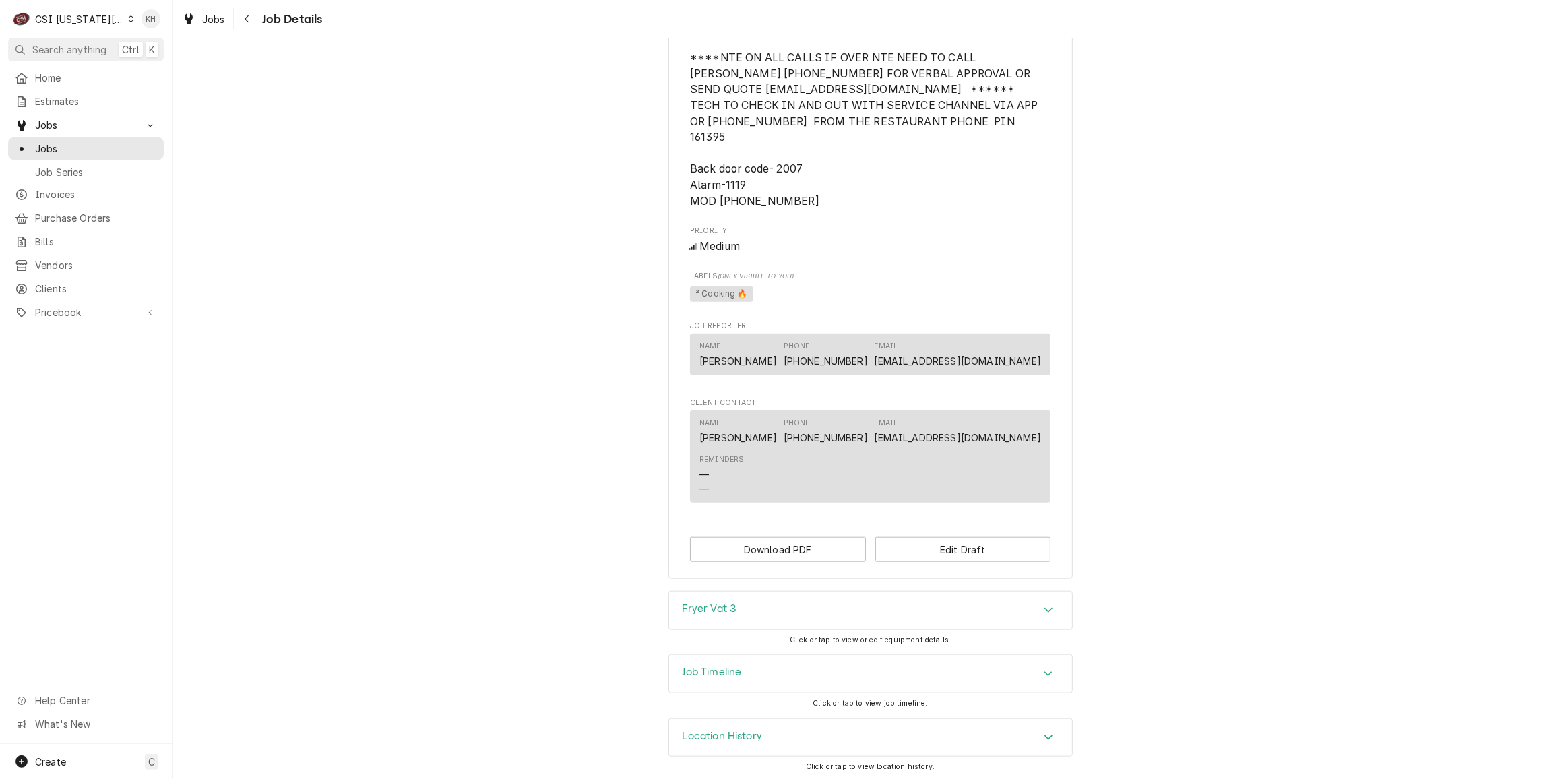
click at [778, 669] on div "Job Timeline" at bounding box center [870, 674] width 403 height 38
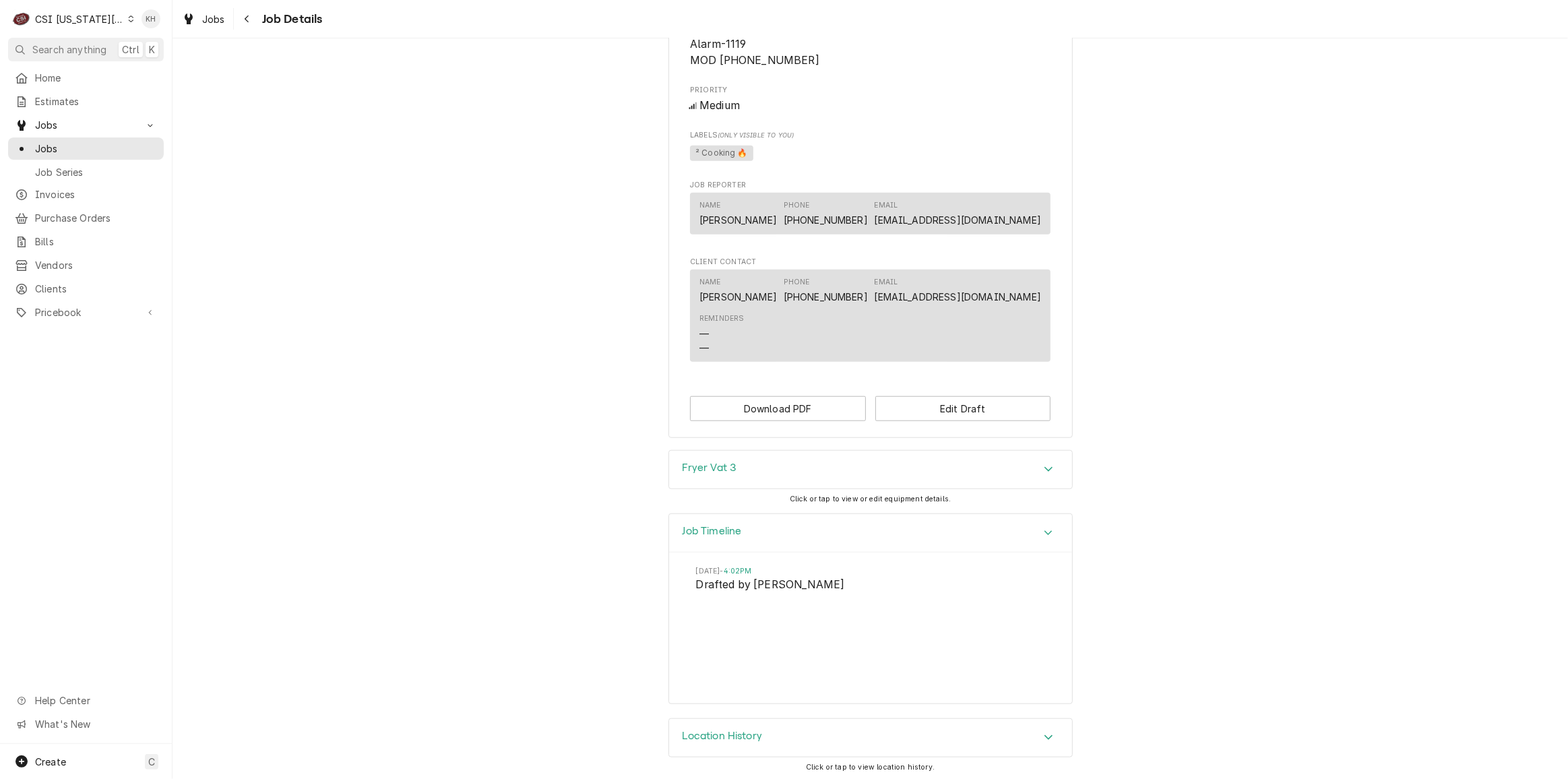
click at [757, 533] on div "Job Timeline" at bounding box center [870, 533] width 403 height 38
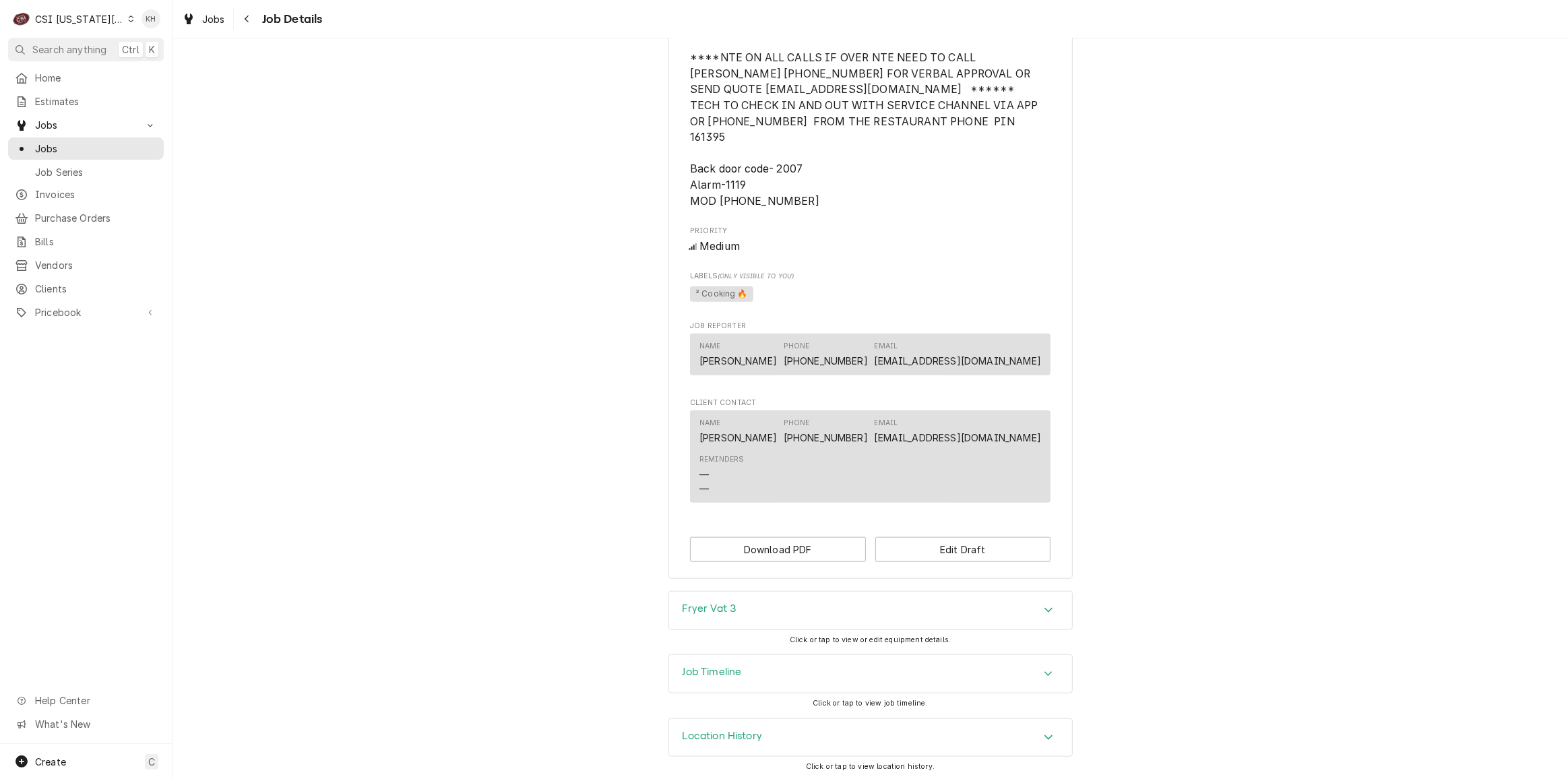
scroll to position [979, 0]
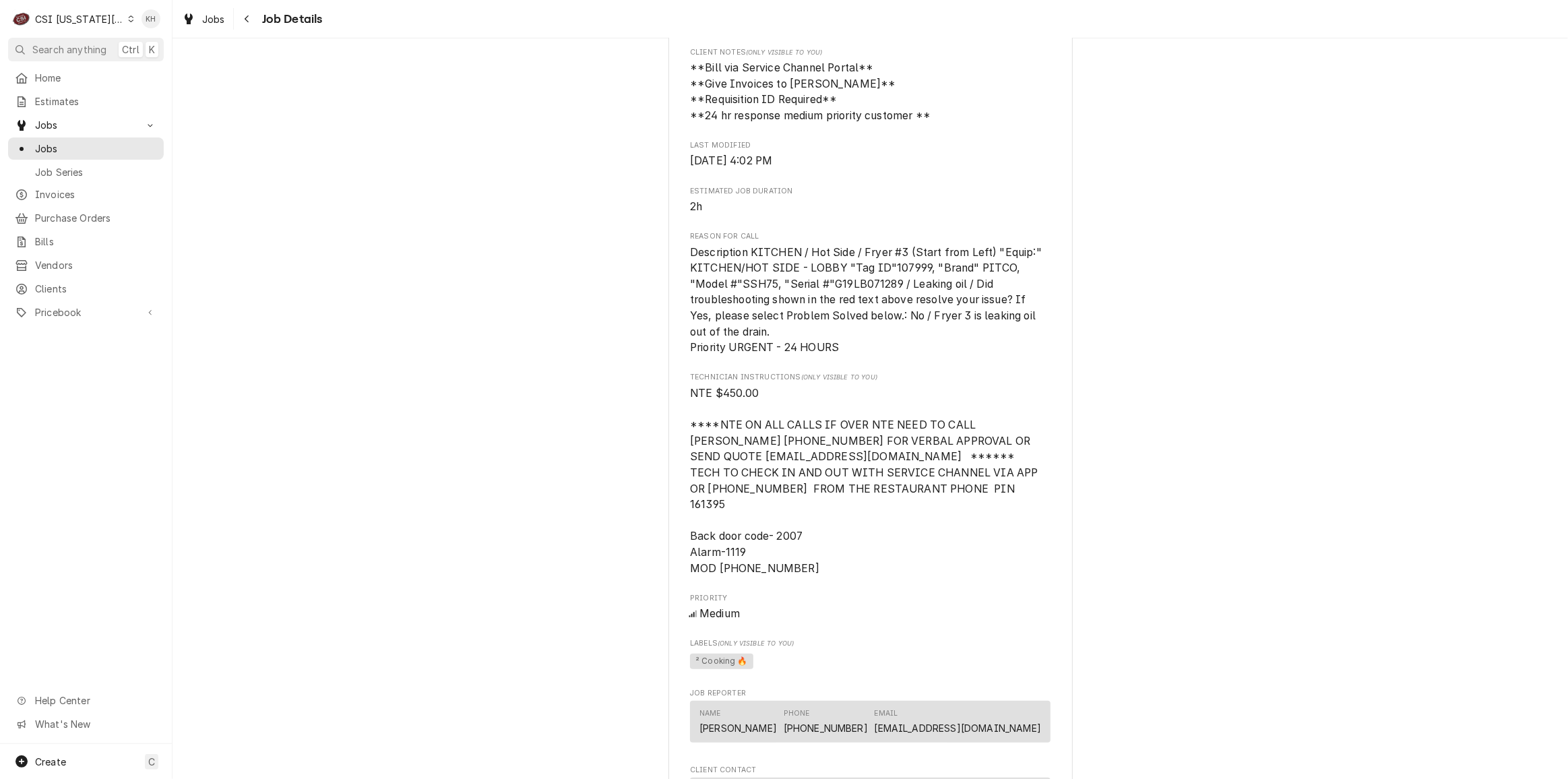
click at [88, 15] on div "CSI [US_STATE][GEOGRAPHIC_DATA]" at bounding box center [79, 19] width 89 height 14
drag, startPoint x: 176, startPoint y: 68, endPoint x: 177, endPoint y: 74, distance: 6.1
click at [177, 68] on div "CSI St. Louis" at bounding box center [231, 74] width 197 height 14
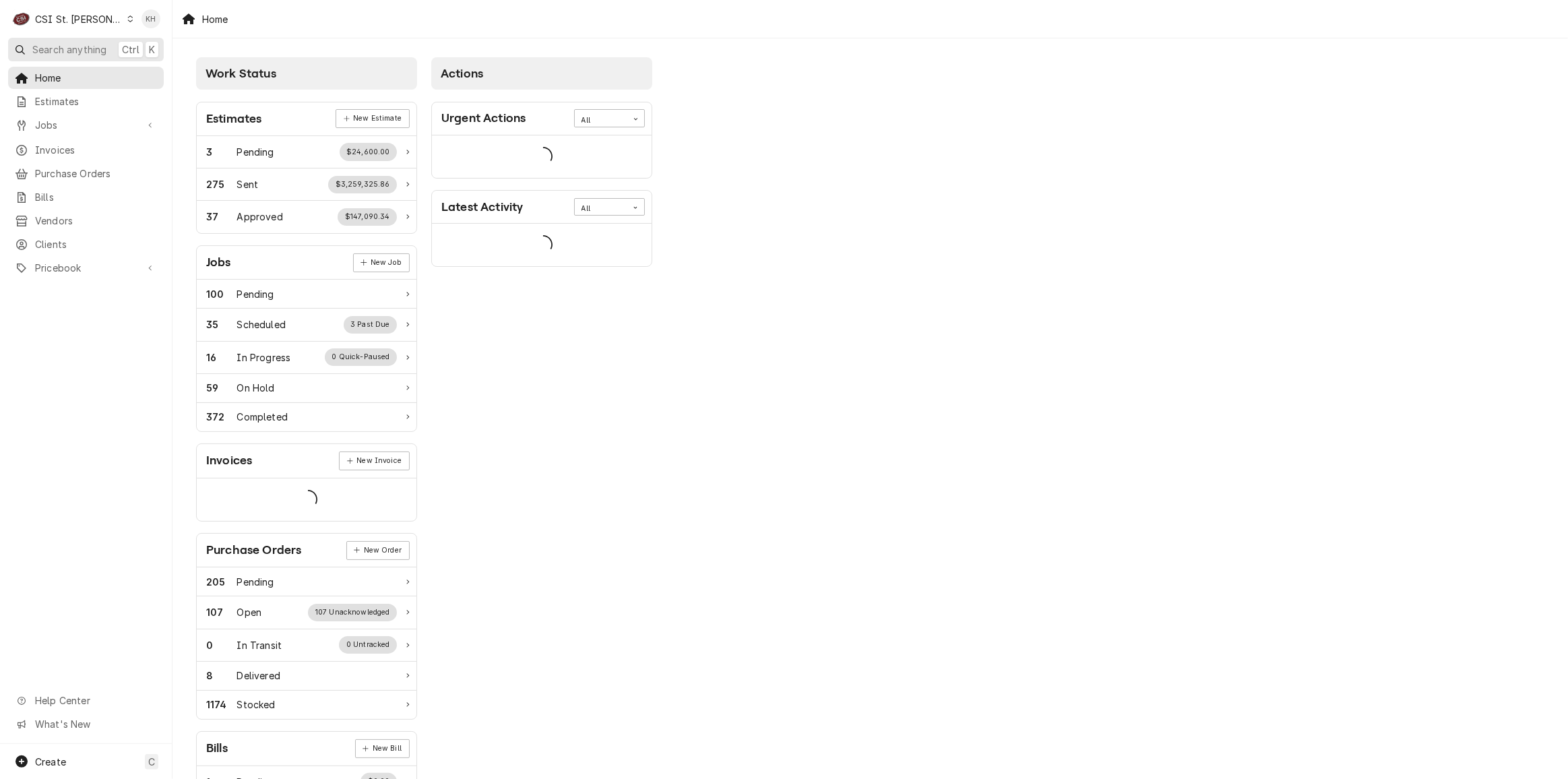
click at [89, 43] on span "Search anything" at bounding box center [69, 49] width 74 height 14
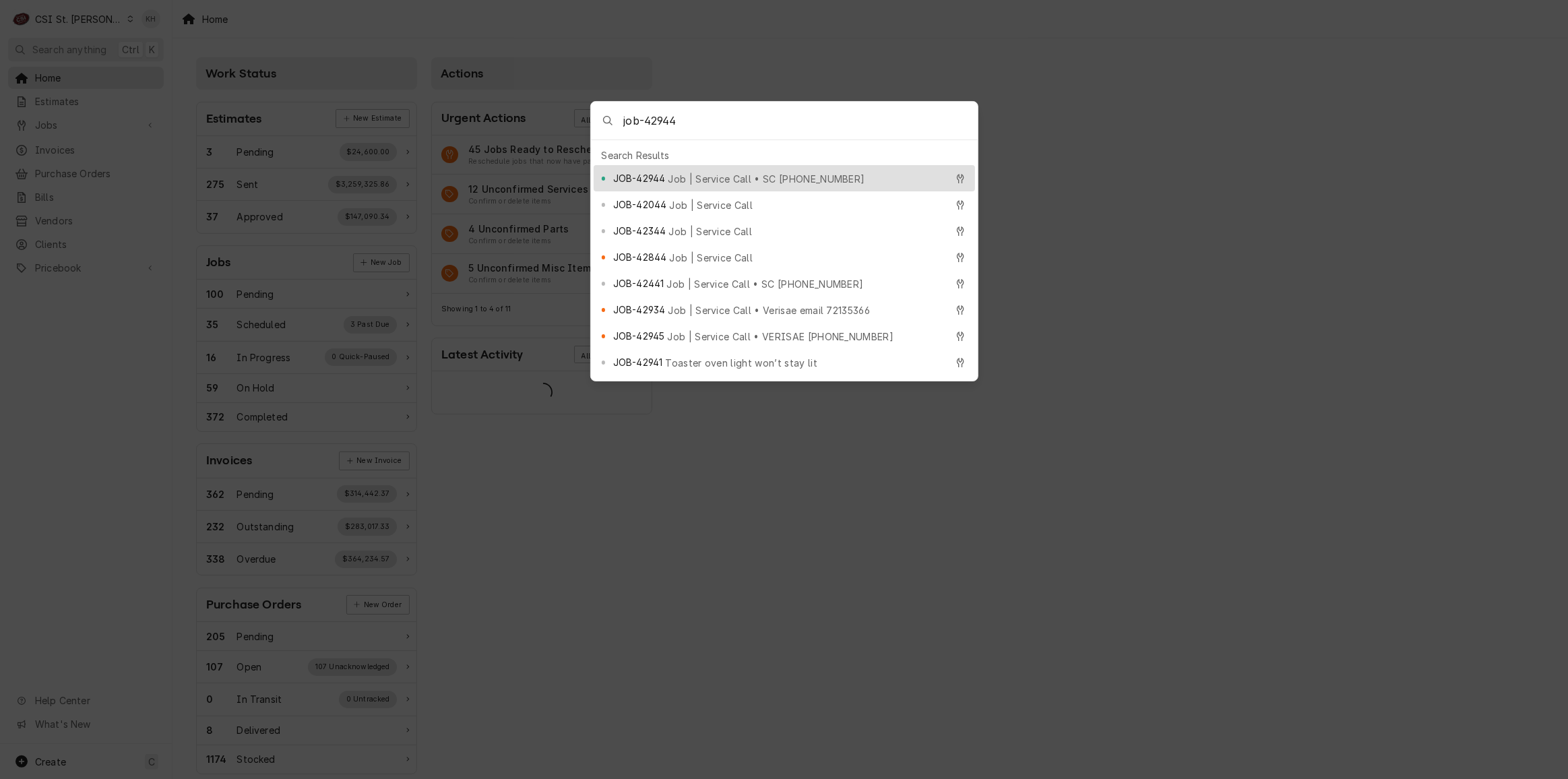
type input "job-42944"
click at [742, 172] on span "Job | Service Call • SC 327062810" at bounding box center [766, 178] width 197 height 14
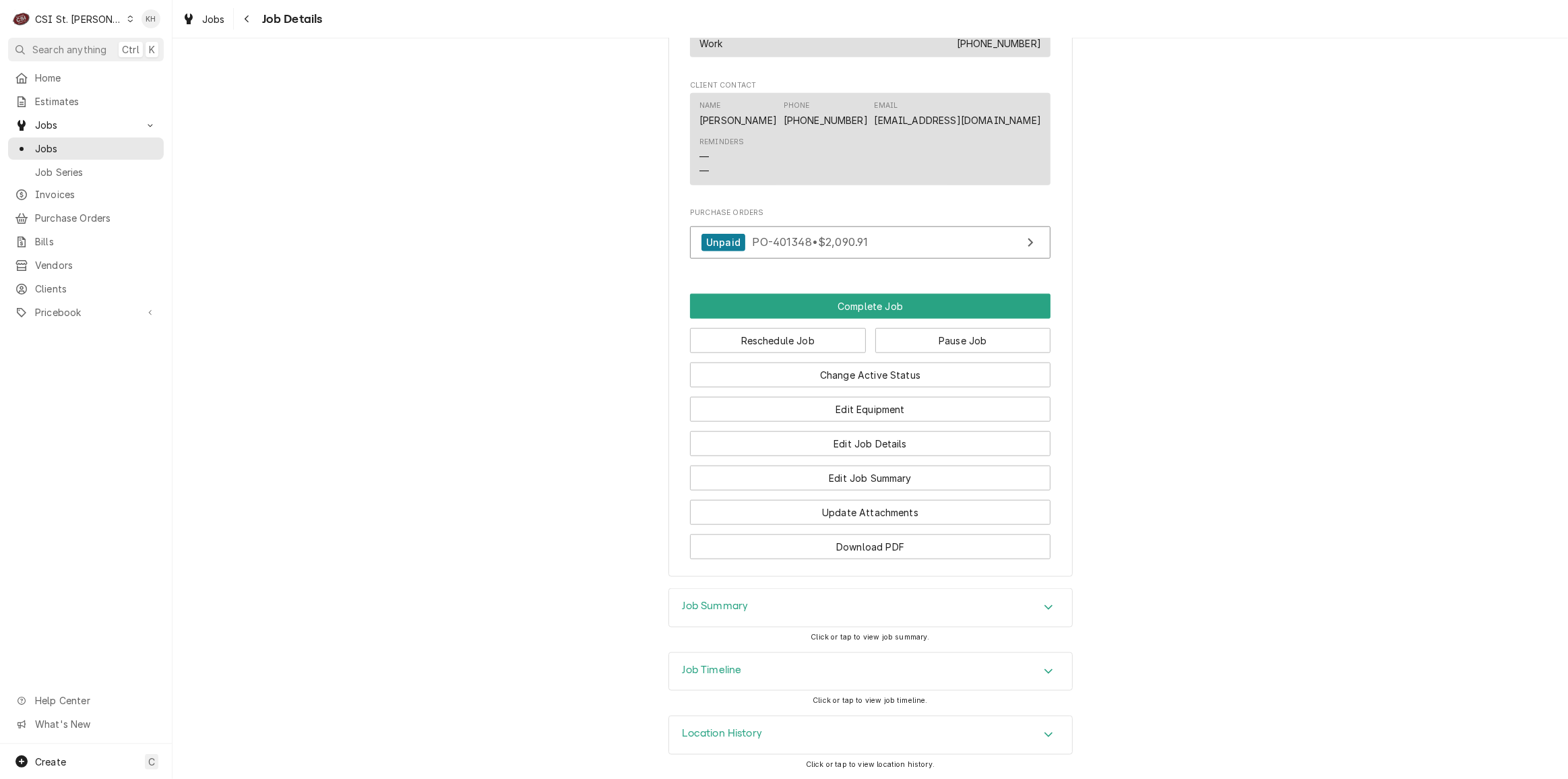
click at [754, 685] on div "Job Timeline" at bounding box center [870, 672] width 403 height 38
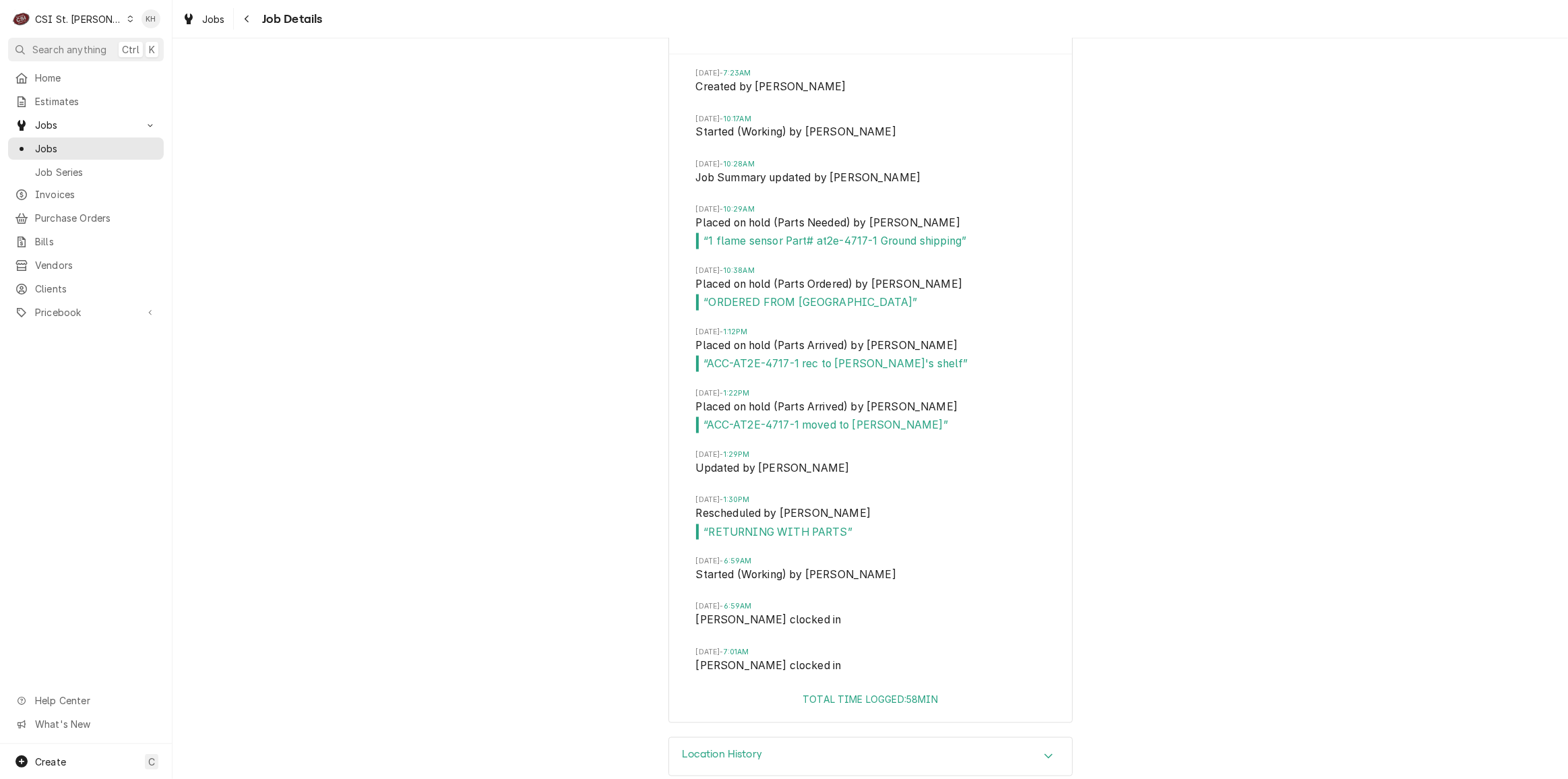
scroll to position [2202, 0]
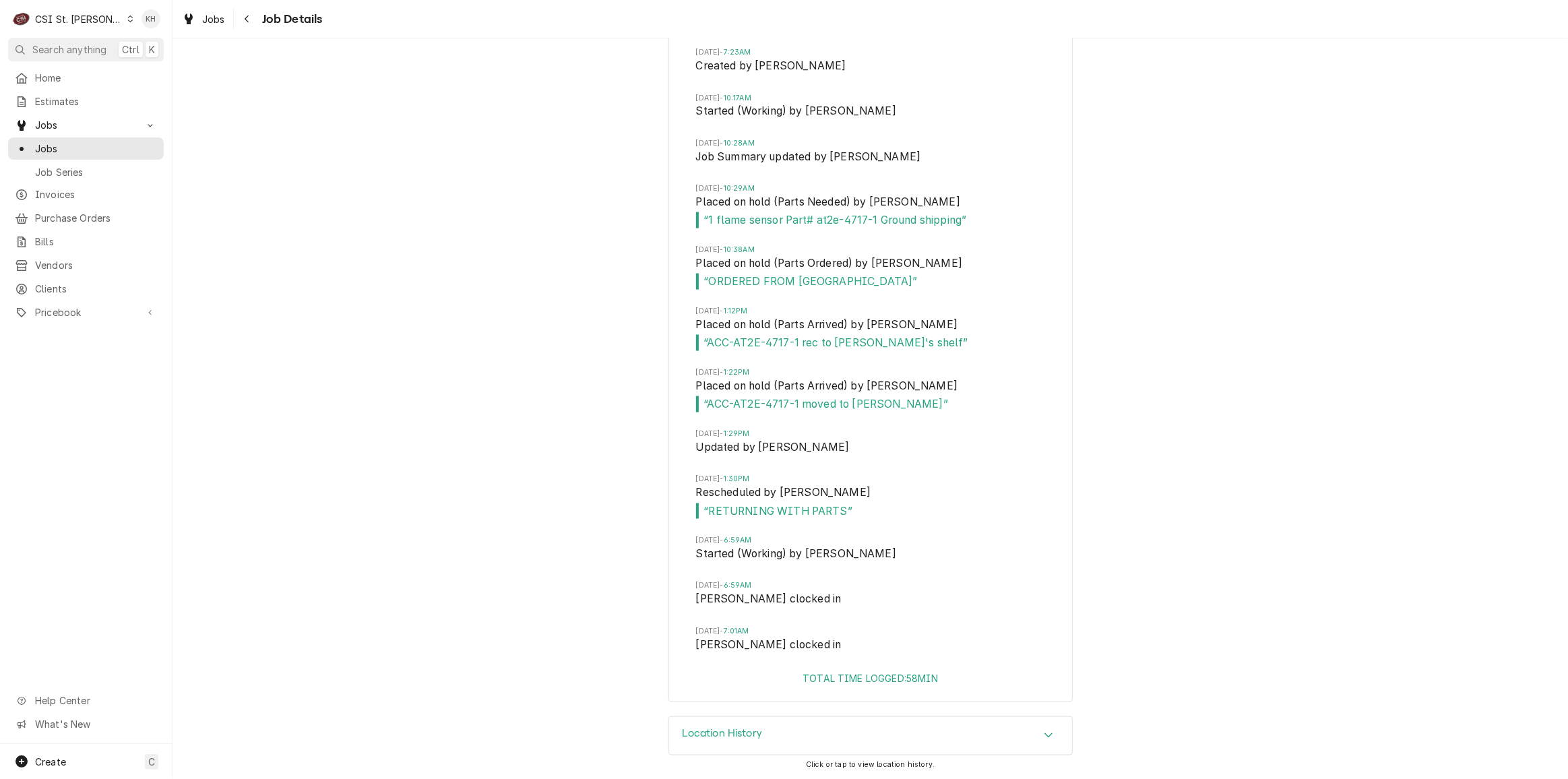
click at [85, 17] on div "CSI St. [PERSON_NAME]" at bounding box center [79, 19] width 88 height 14
click at [148, 28] on div "CSI Kansas City" at bounding box center [206, 26] width 178 height 14
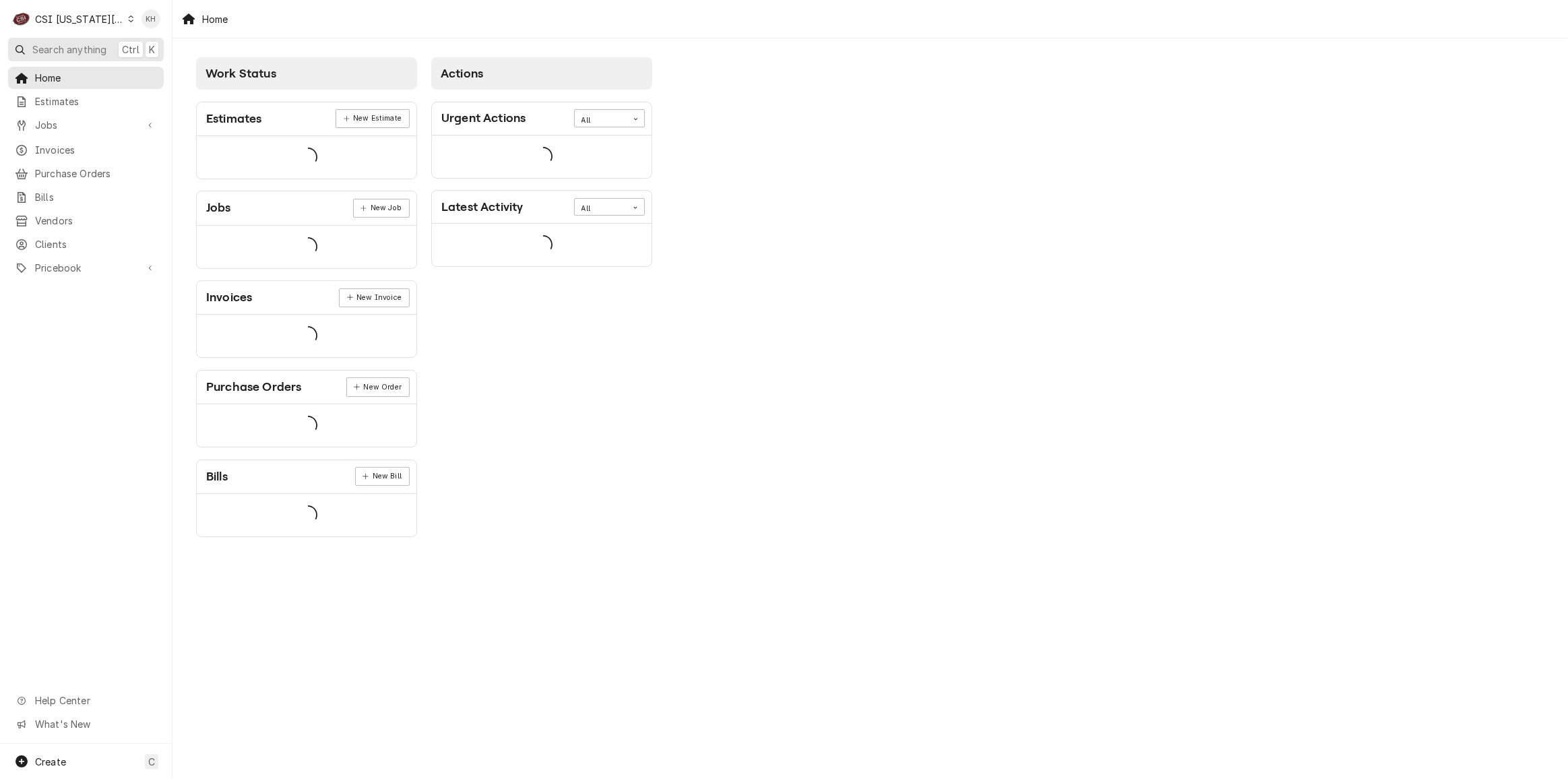
click at [62, 52] on span "Search anything" at bounding box center [69, 49] width 74 height 14
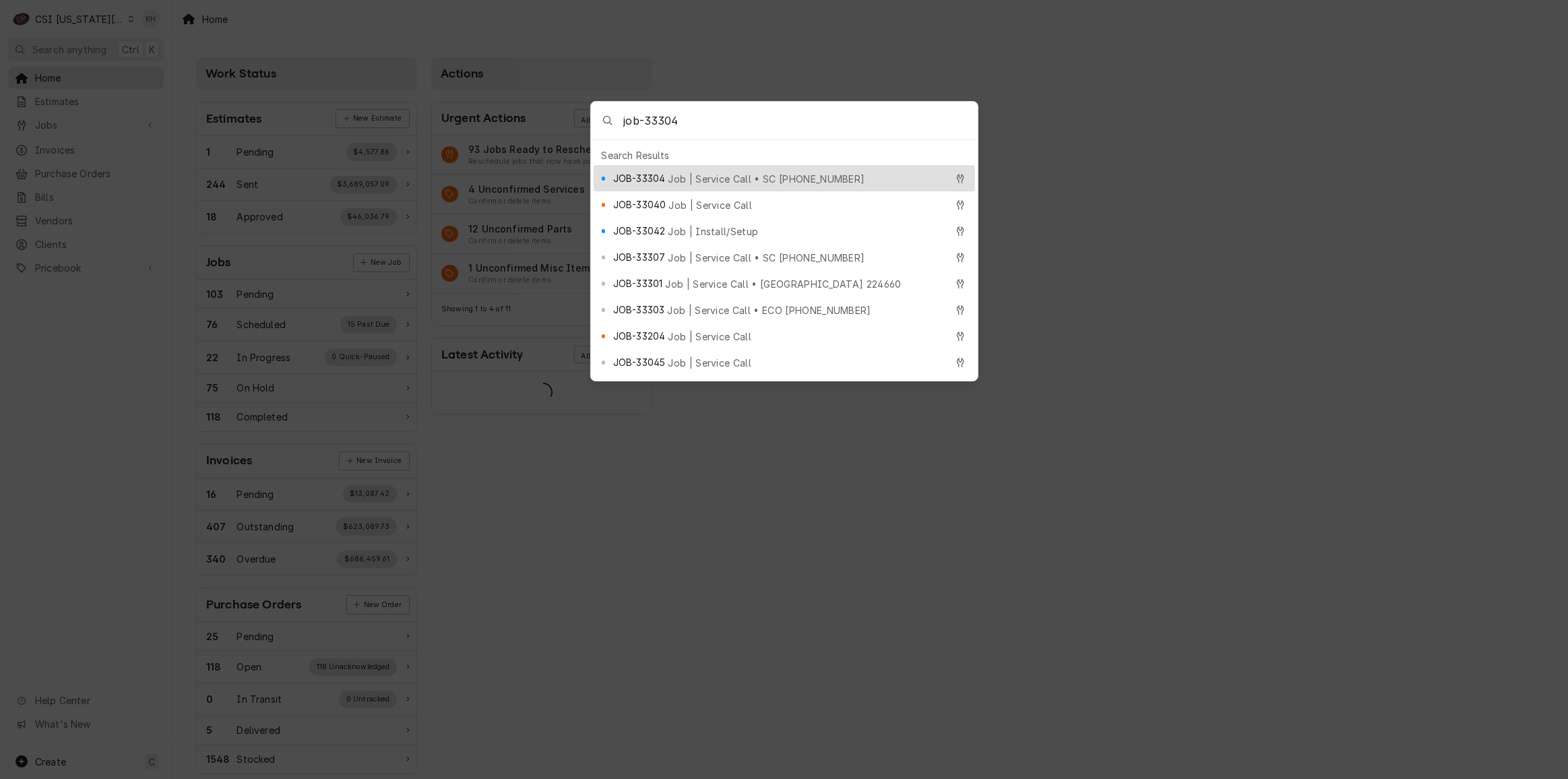
type input "job-33304"
drag, startPoint x: 702, startPoint y: 173, endPoint x: 684, endPoint y: 191, distance: 25.5
click at [692, 174] on span "Job | Service Call • SC 328142304" at bounding box center [766, 178] width 197 height 14
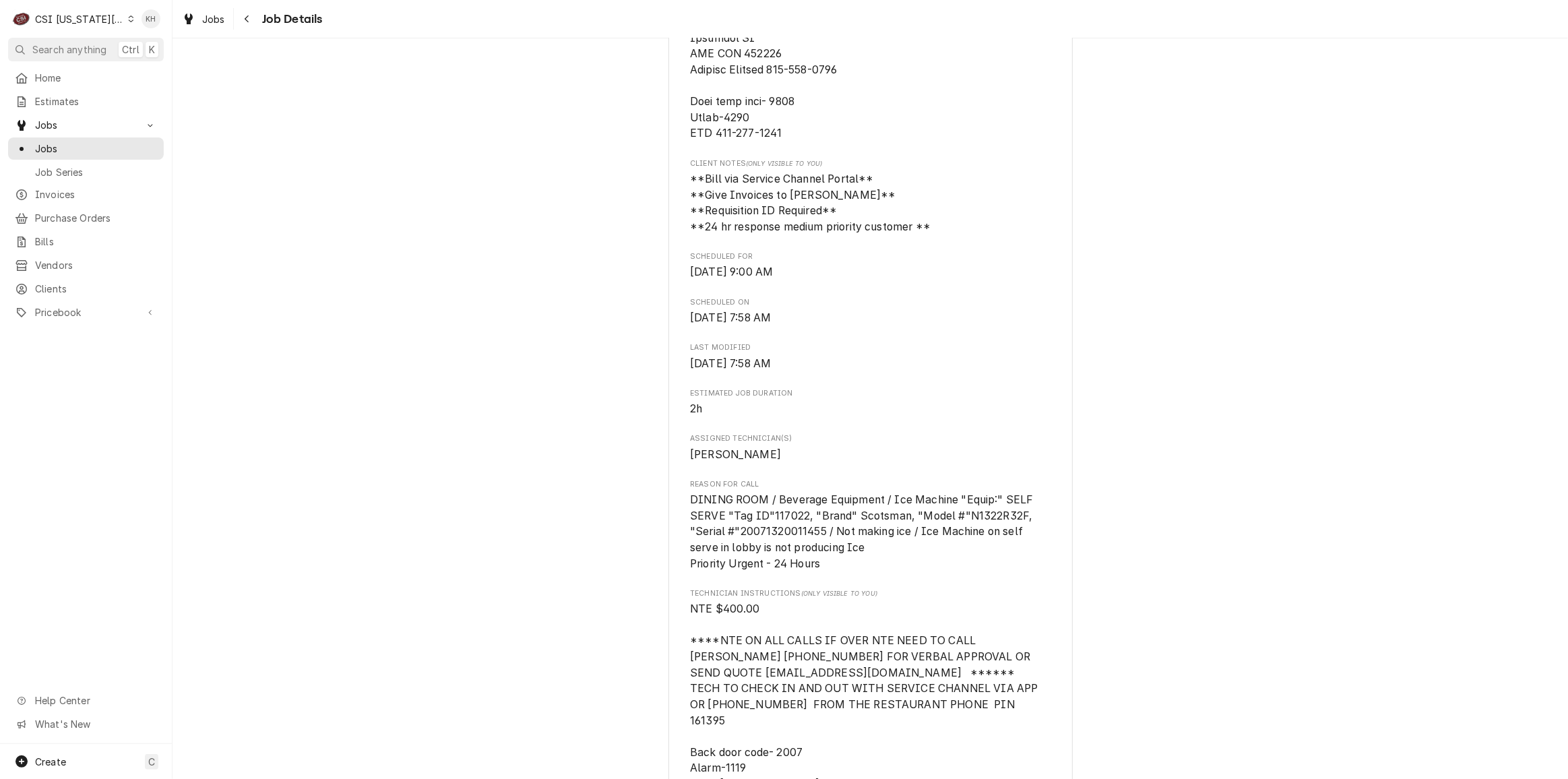
scroll to position [919, 0]
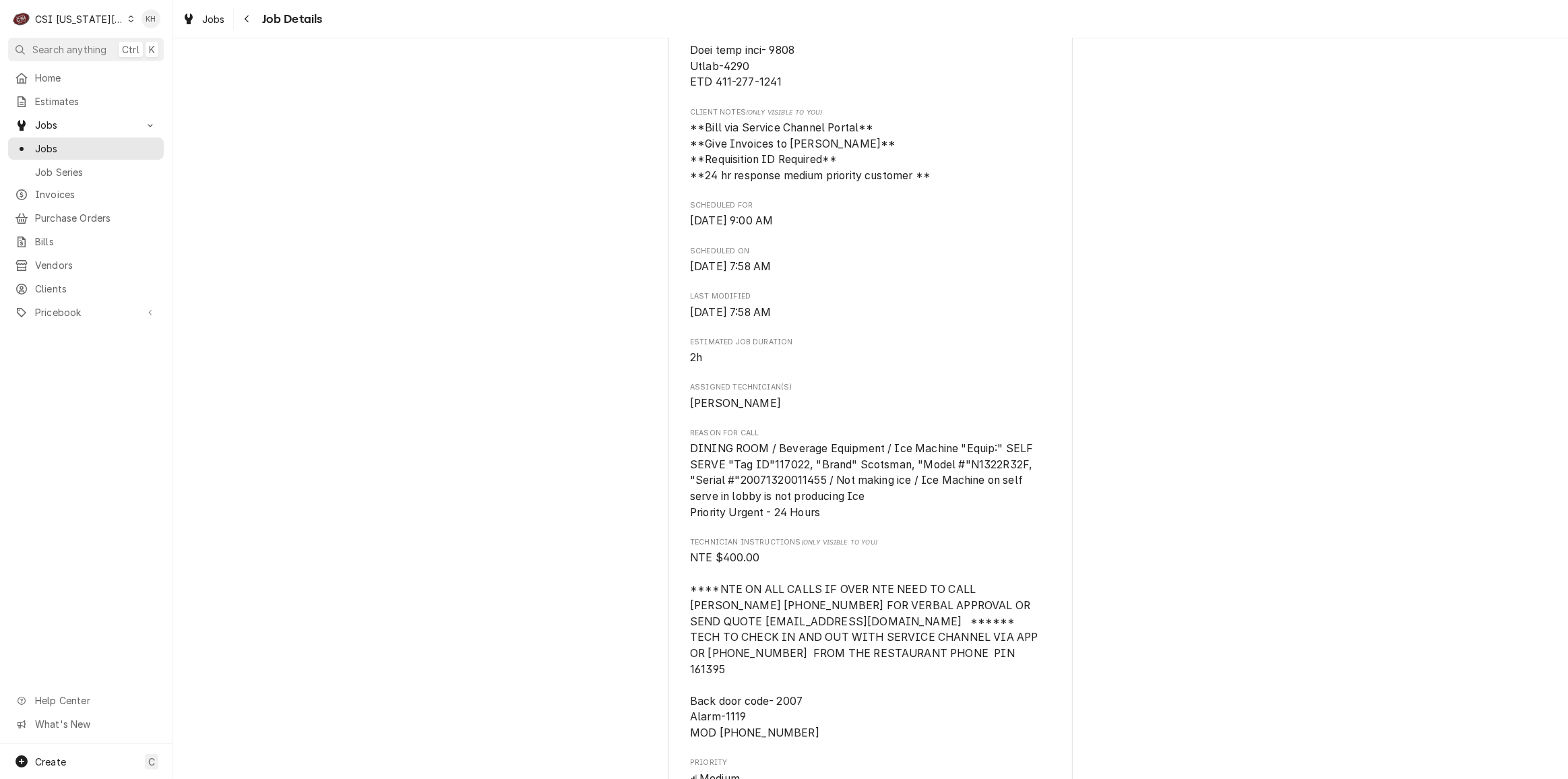
click at [72, 19] on div "CSI [US_STATE][GEOGRAPHIC_DATA]" at bounding box center [79, 19] width 89 height 14
click at [166, 69] on div "CSI St. [PERSON_NAME]" at bounding box center [231, 74] width 197 height 14
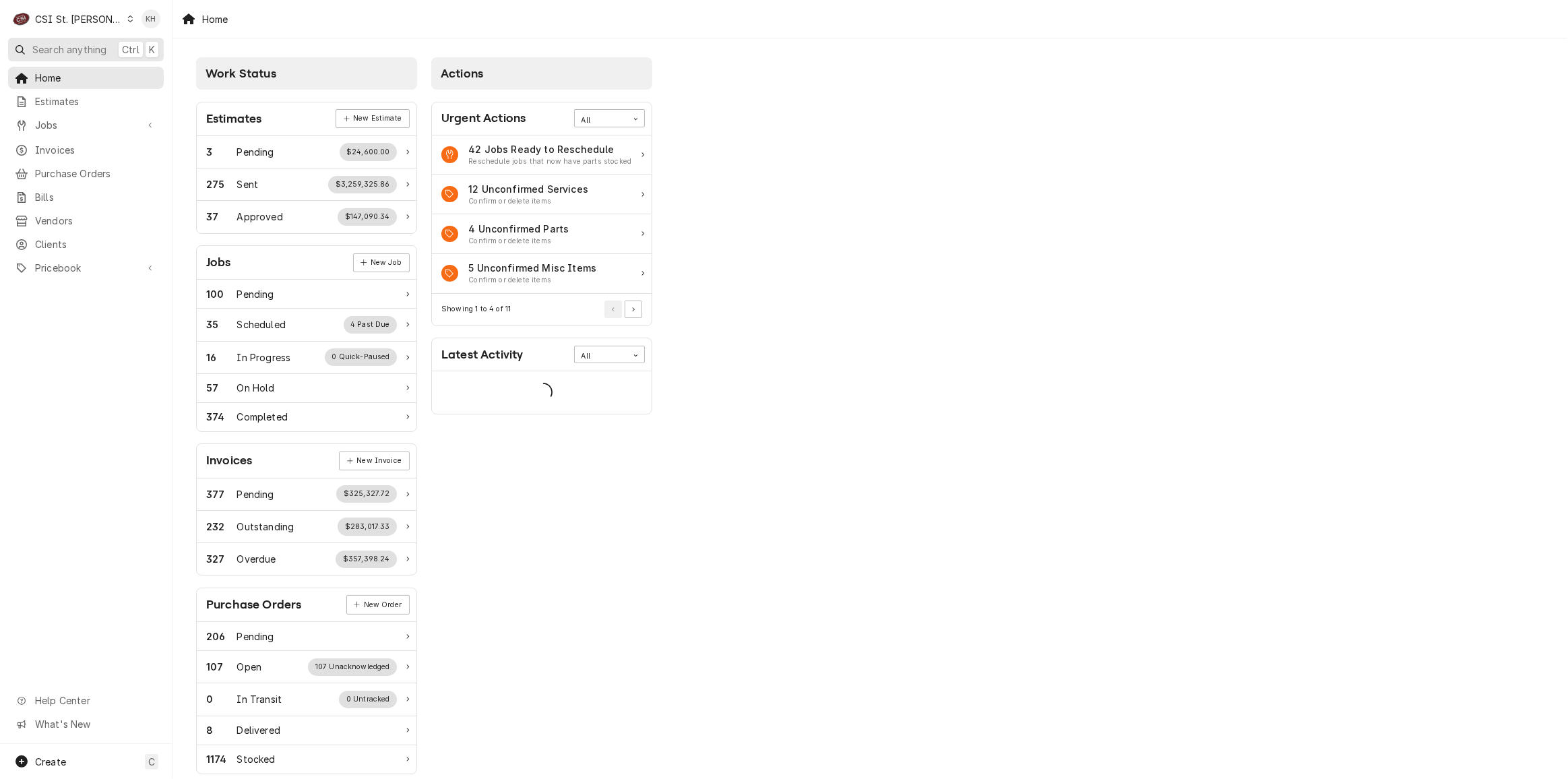
click at [69, 52] on span "Search anything" at bounding box center [69, 49] width 74 height 14
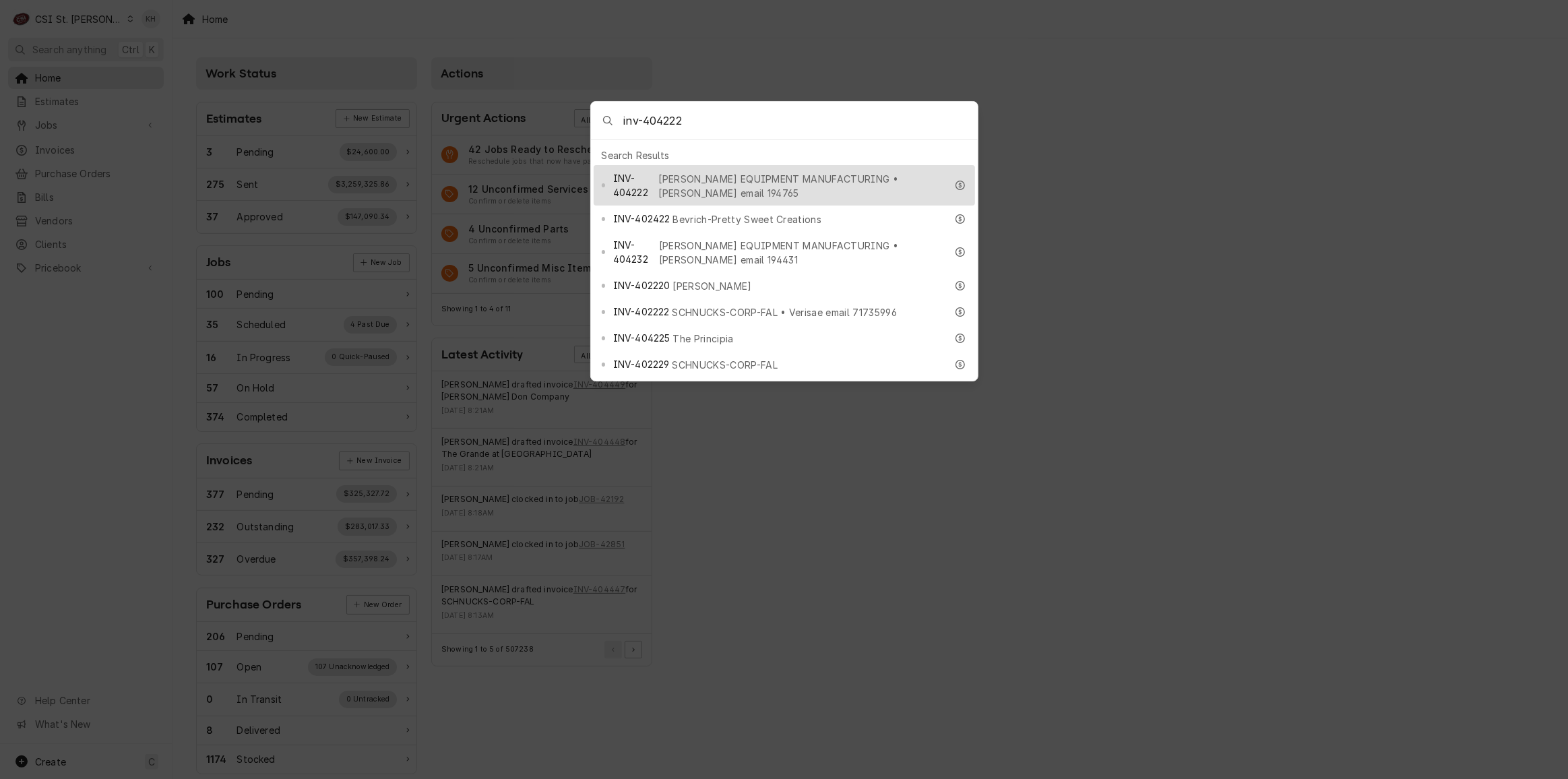
type input "inv-404222"
click at [718, 173] on span "HARDT EQUIPMENT MANUFACTURING • Hardt email 194765" at bounding box center [803, 185] width 288 height 28
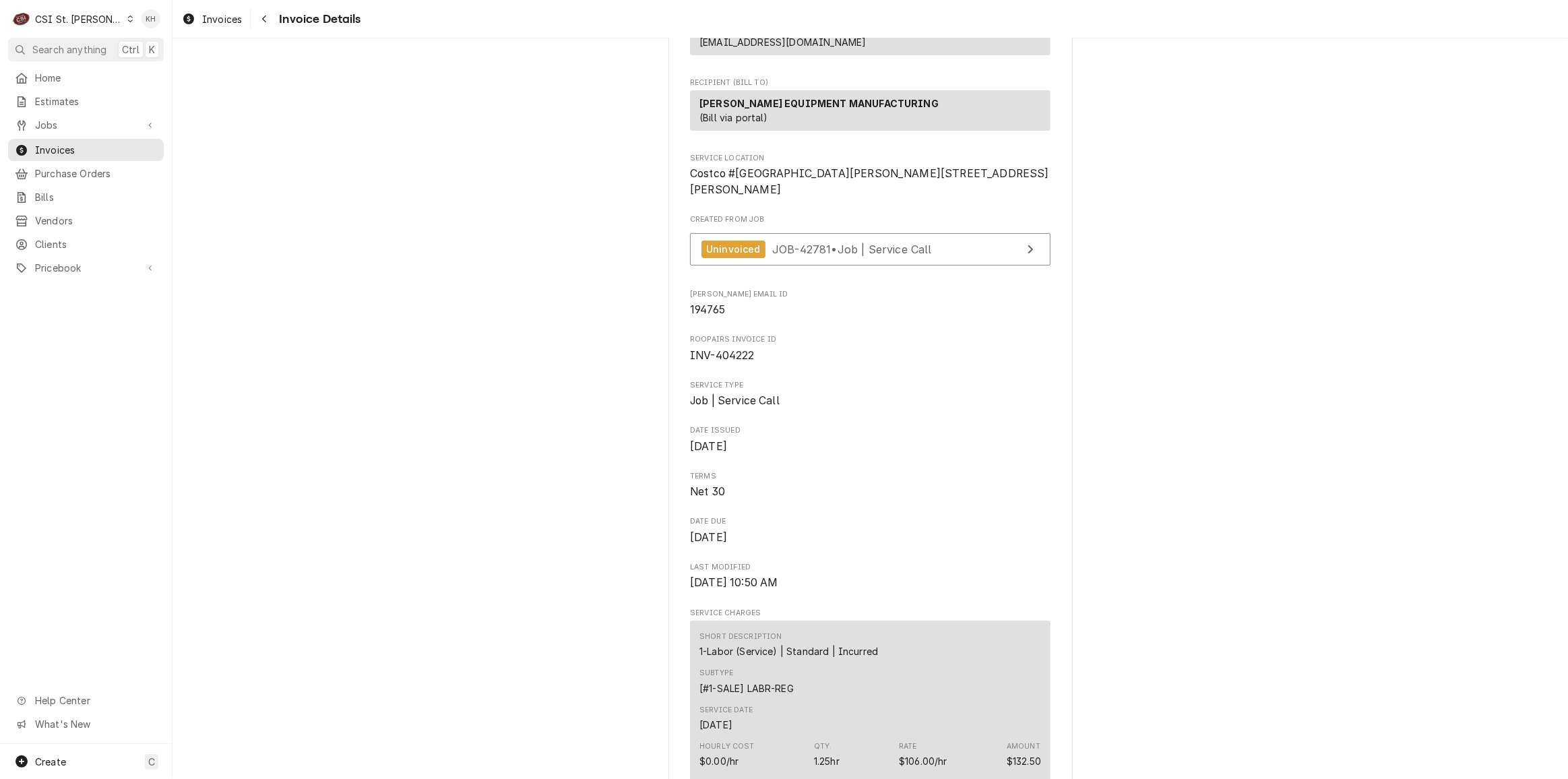
scroll to position [244, 0]
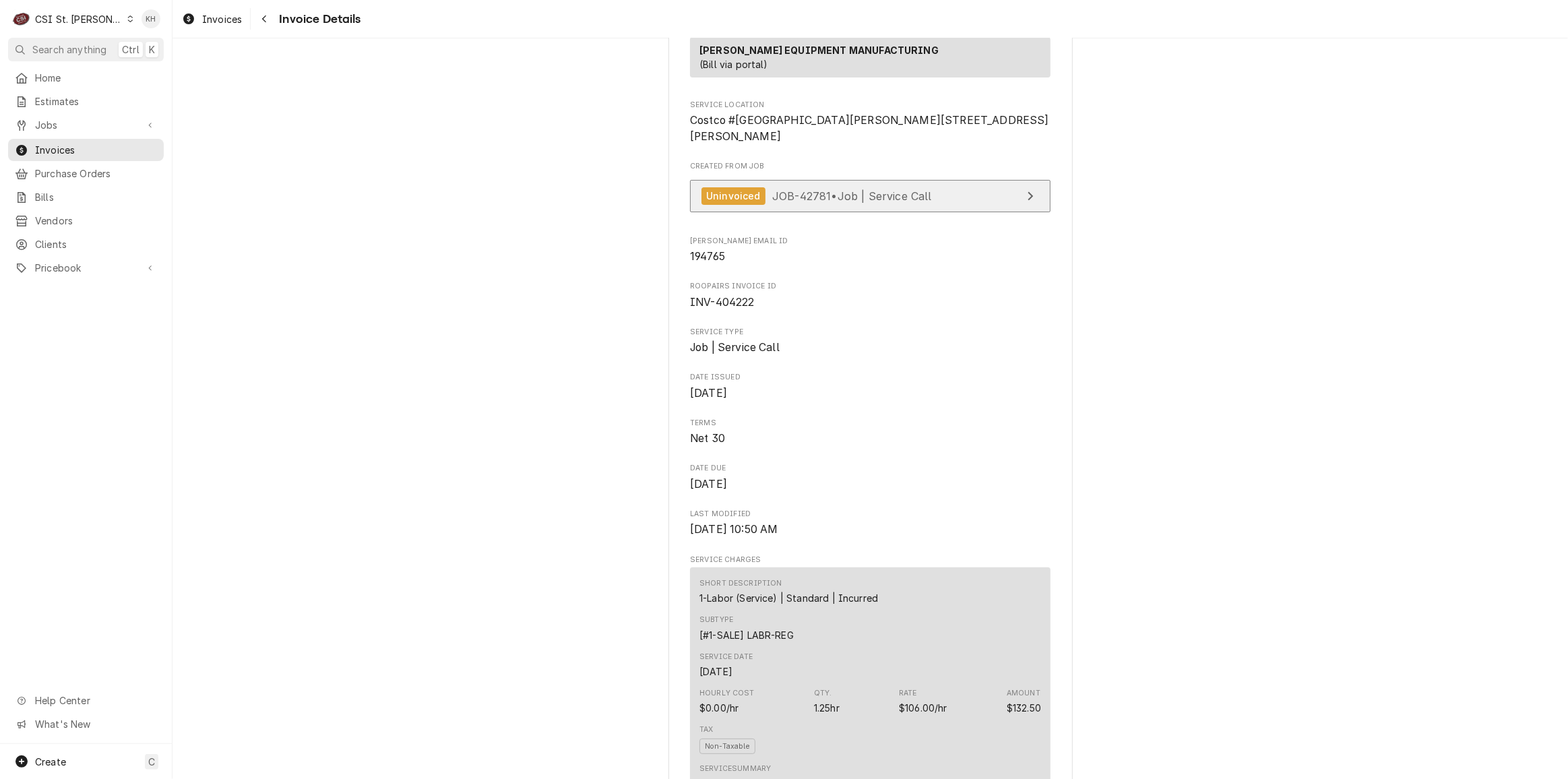
click at [906, 202] on span "JOB-42781 • Job | Service Call" at bounding box center [852, 195] width 160 height 14
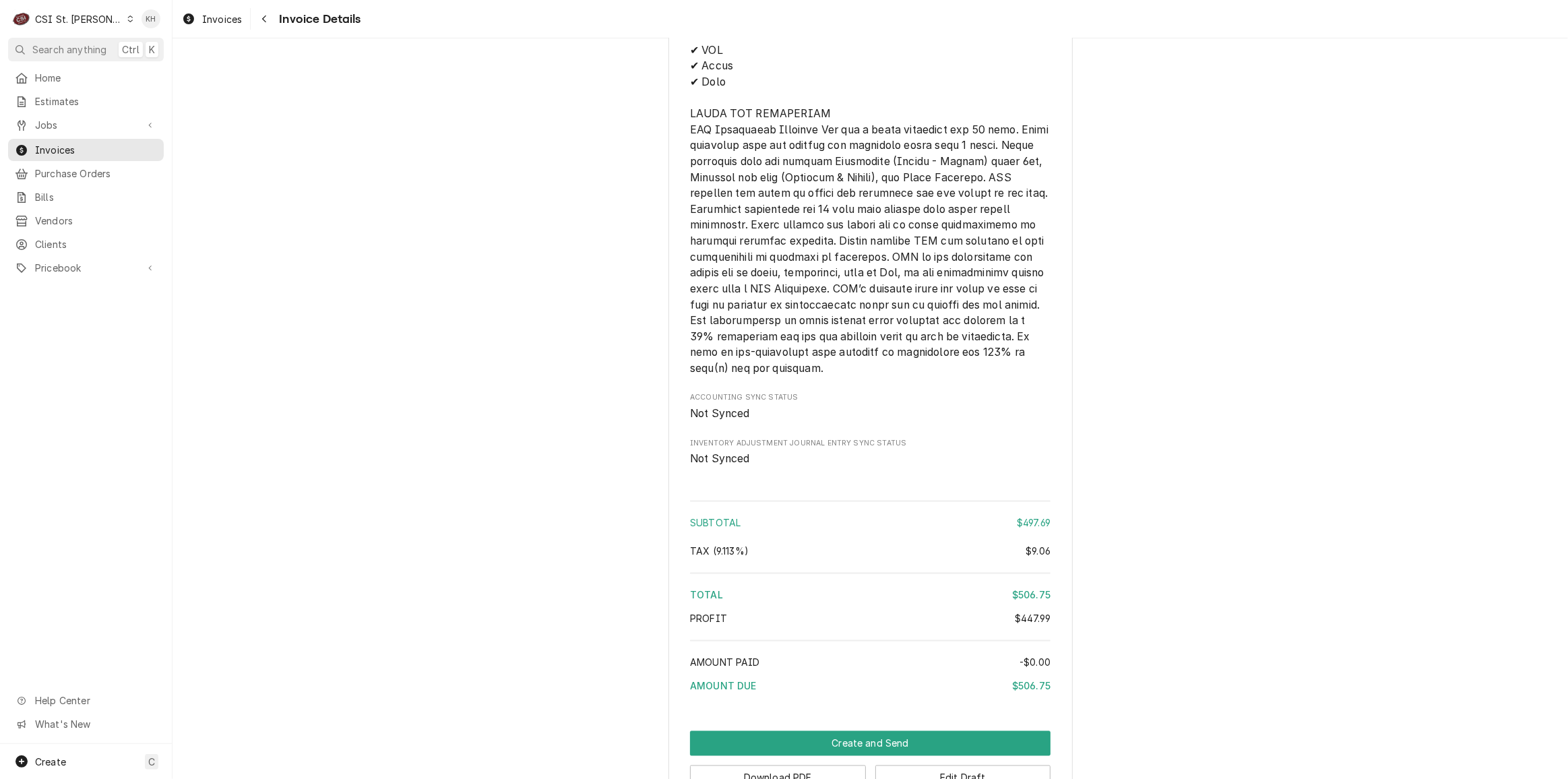
scroll to position [2635, 0]
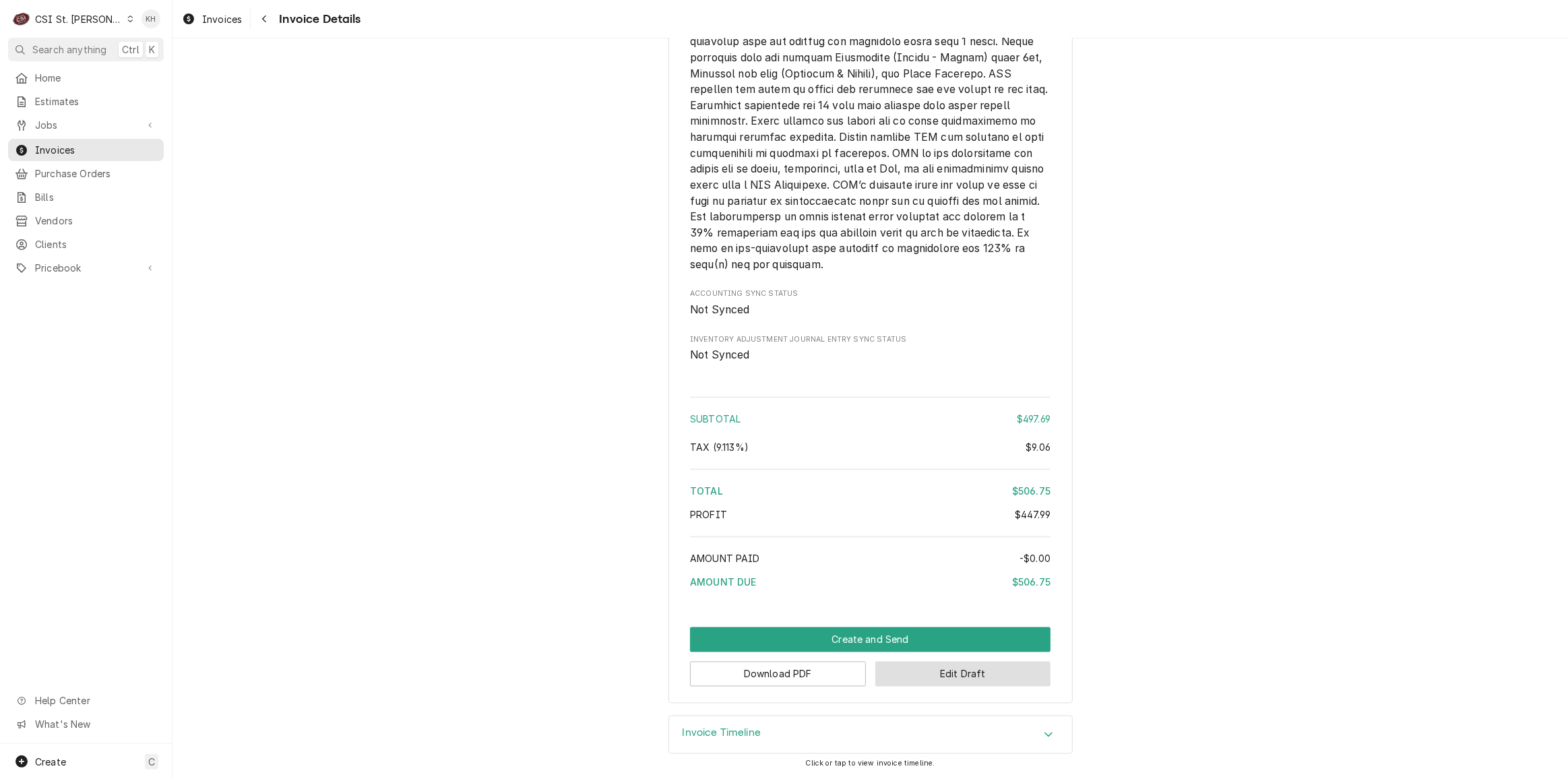
click at [888, 687] on button "Edit Draft" at bounding box center [963, 674] width 176 height 25
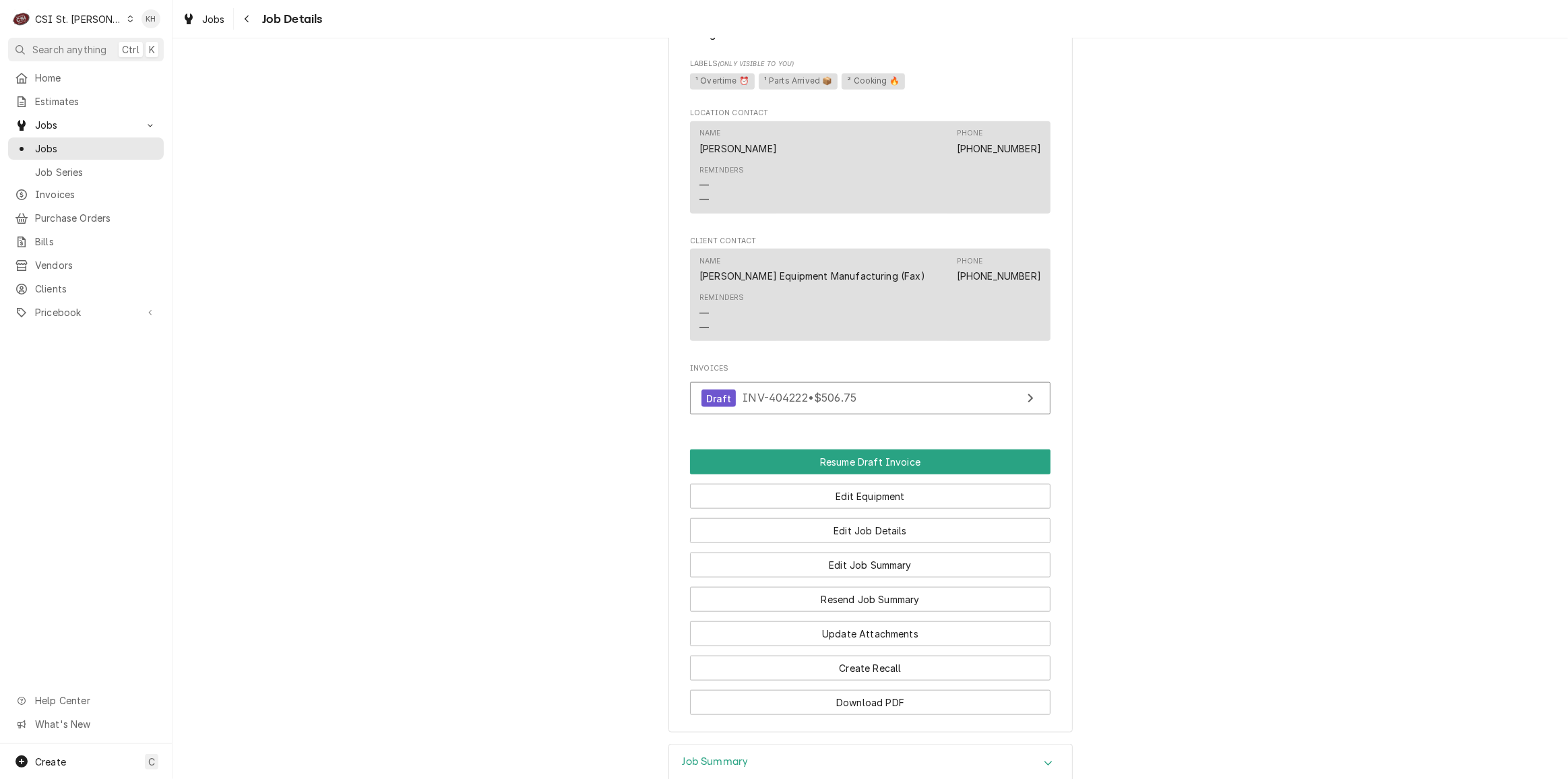
scroll to position [1642, 0]
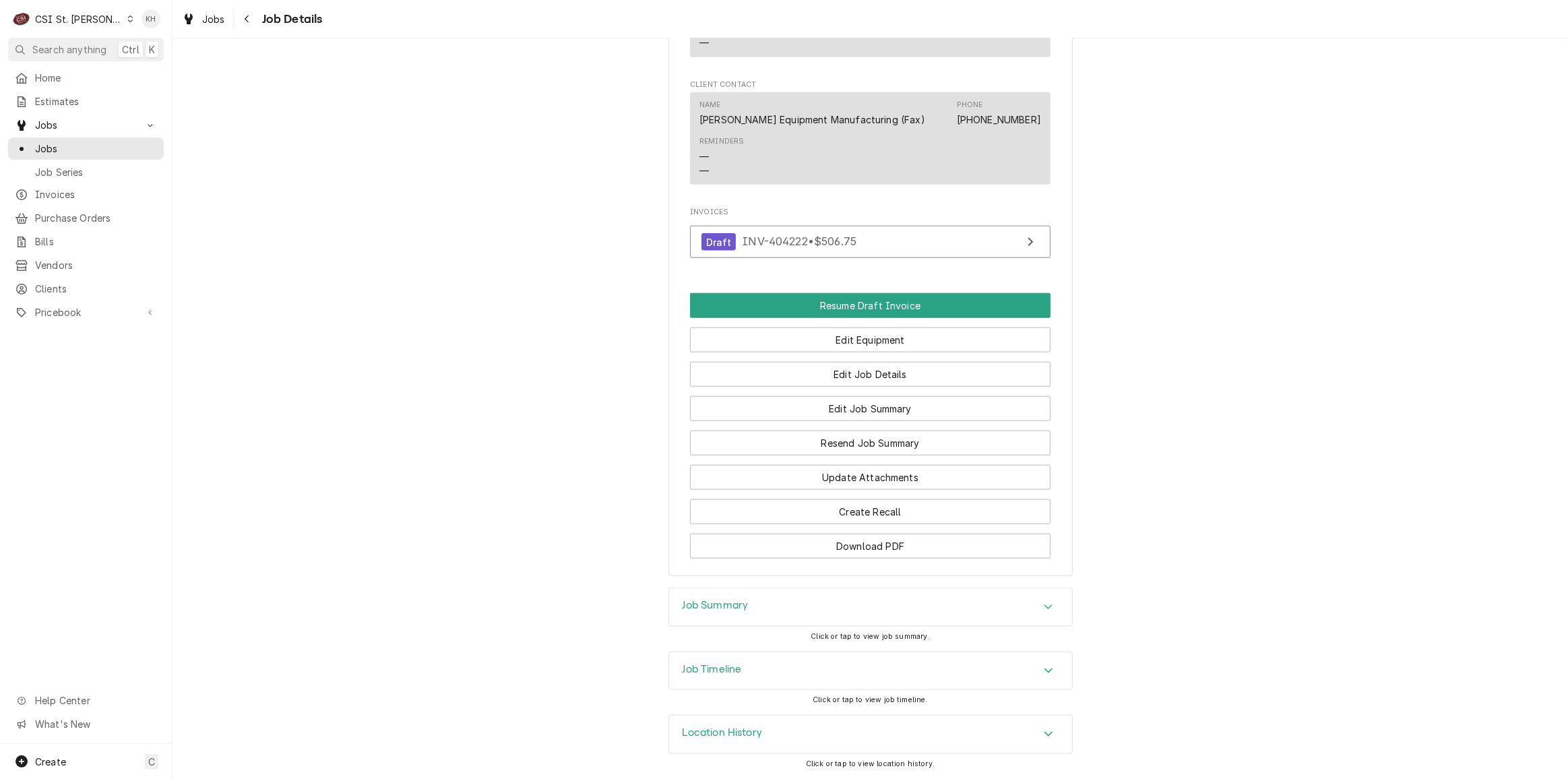
click at [728, 659] on div "Job Timeline" at bounding box center [870, 671] width 403 height 38
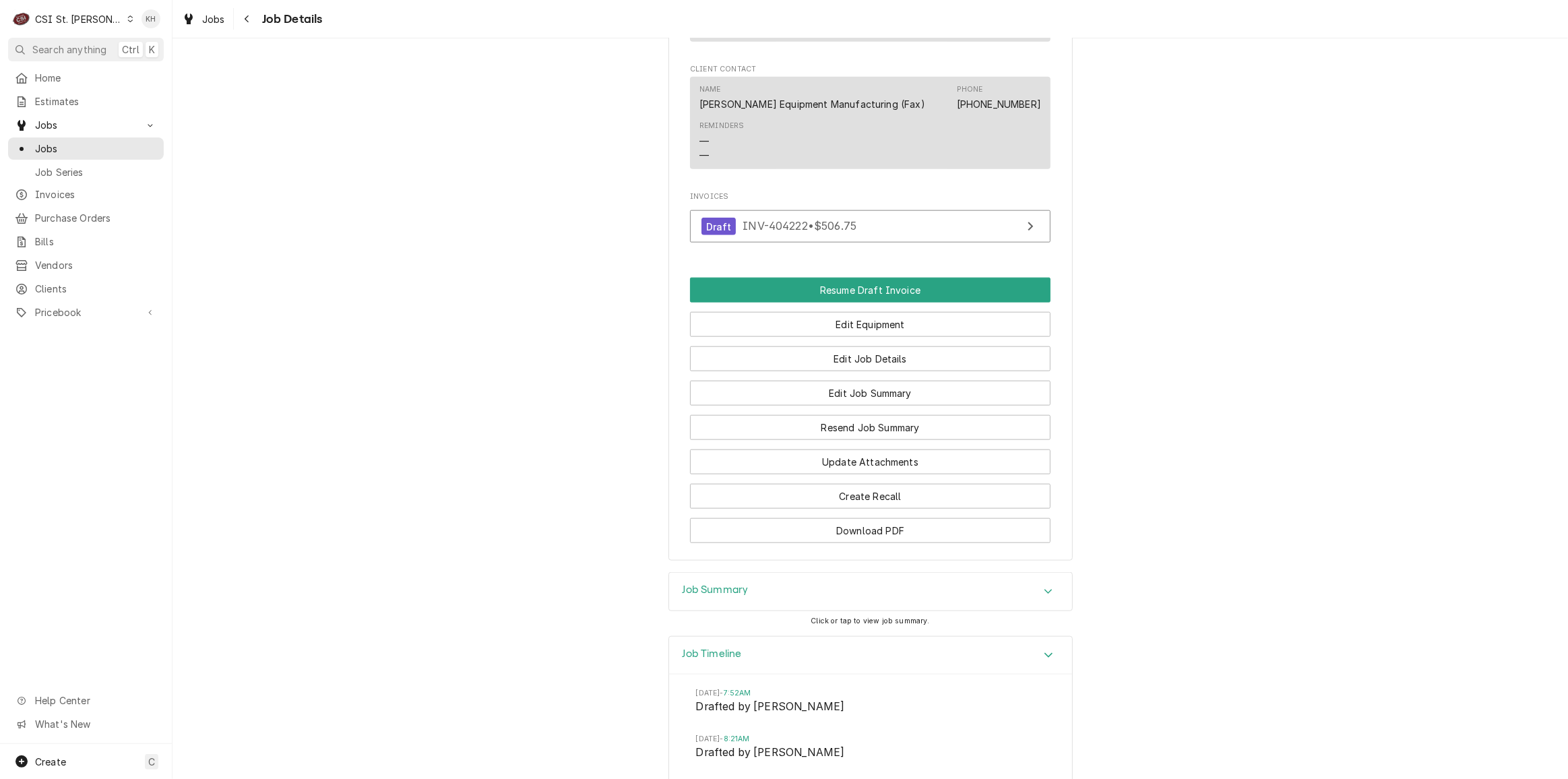
click at [714, 600] on div "Job Summary" at bounding box center [715, 591] width 66 height 16
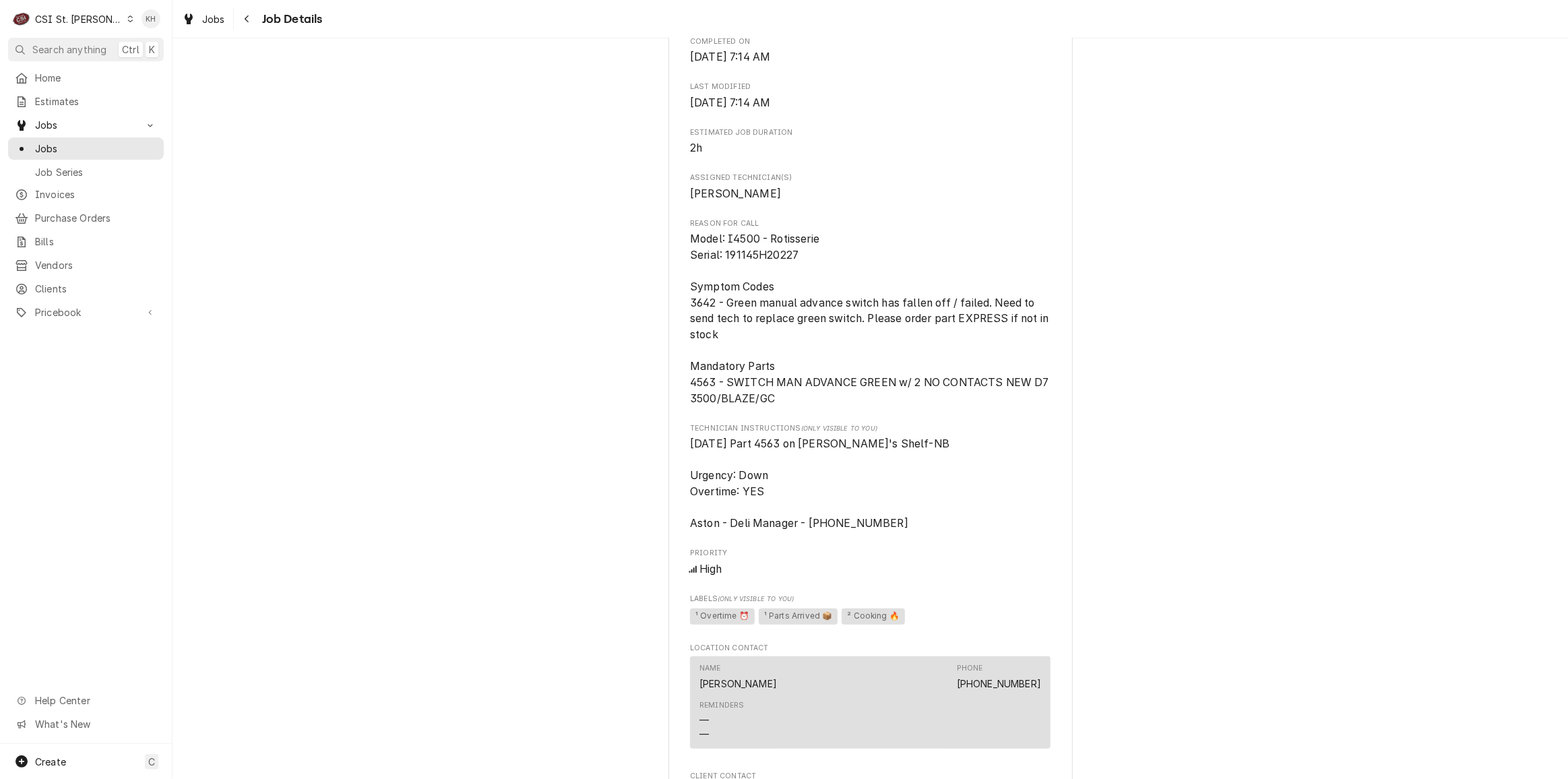
scroll to position [784, 0]
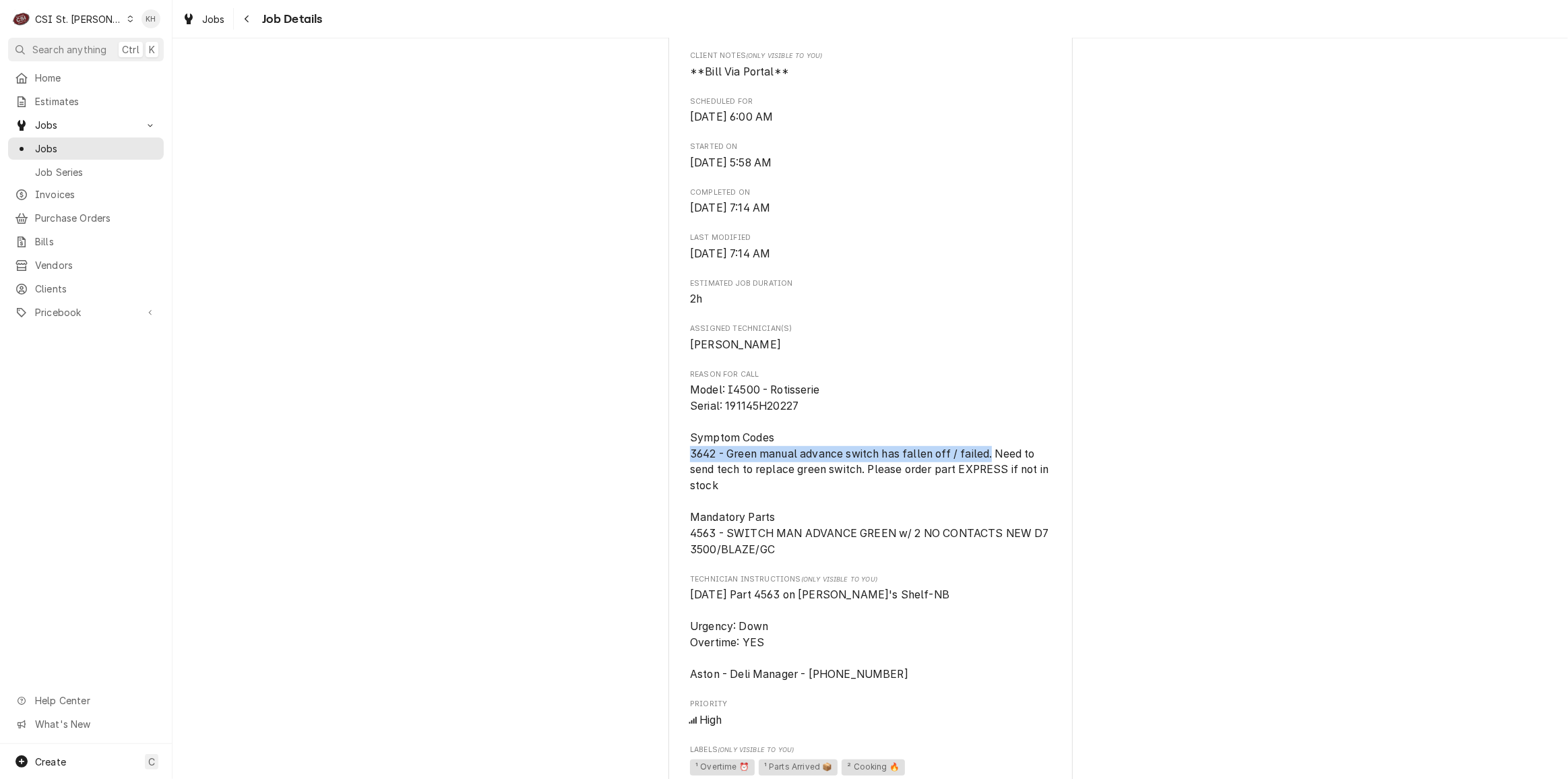
drag, startPoint x: 680, startPoint y: 467, endPoint x: 989, endPoint y: 476, distance: 309.1
click at [989, 476] on div "HARDT EQUIPMENT MANUFACTURING Costco #382 St Peters / 200 Costco Way, St Peters…" at bounding box center [871, 360] width 404 height 2116
copy span "3642 - Green manual advance switch has fallen off / failed."
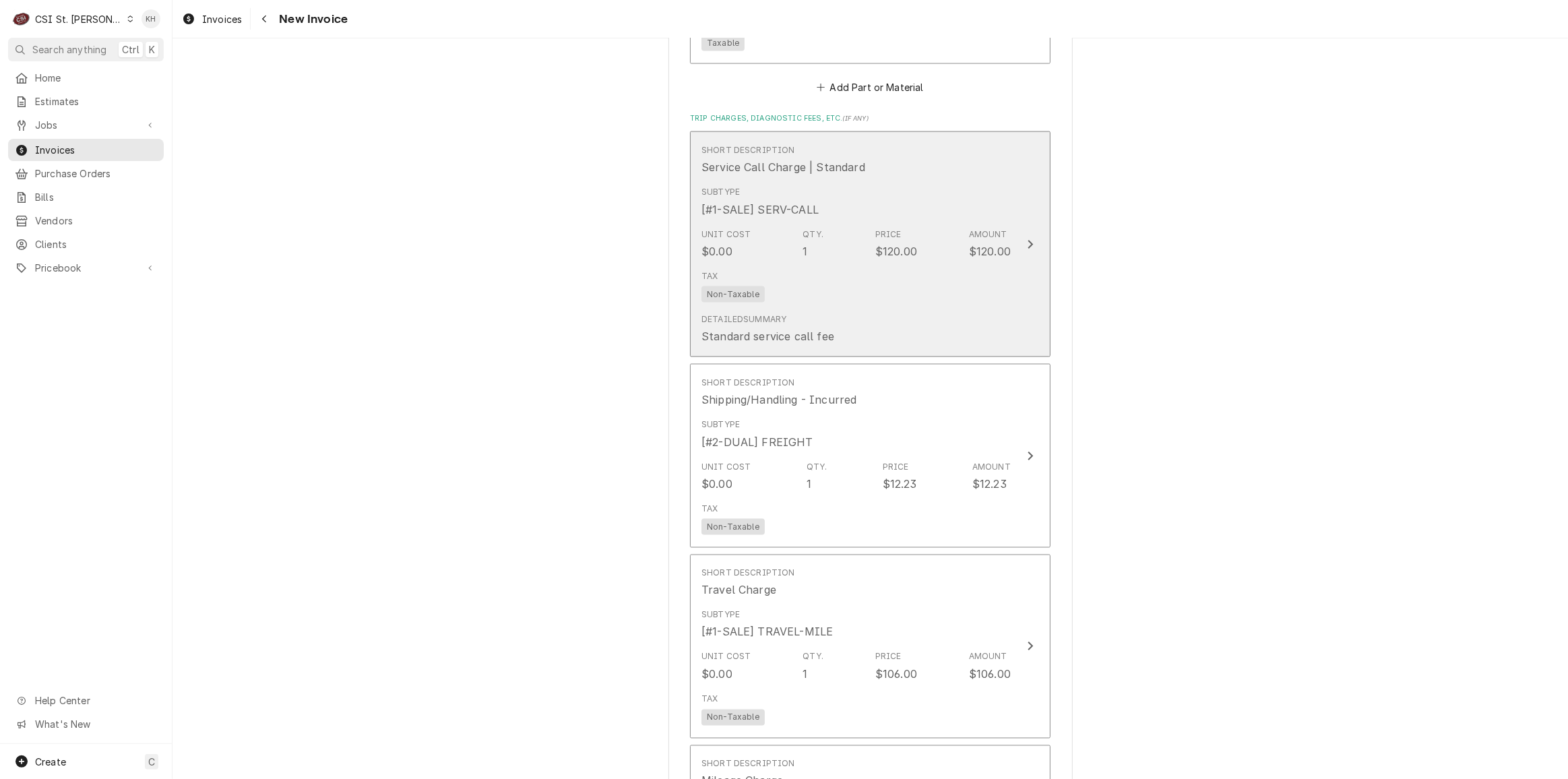
scroll to position [2389, 0]
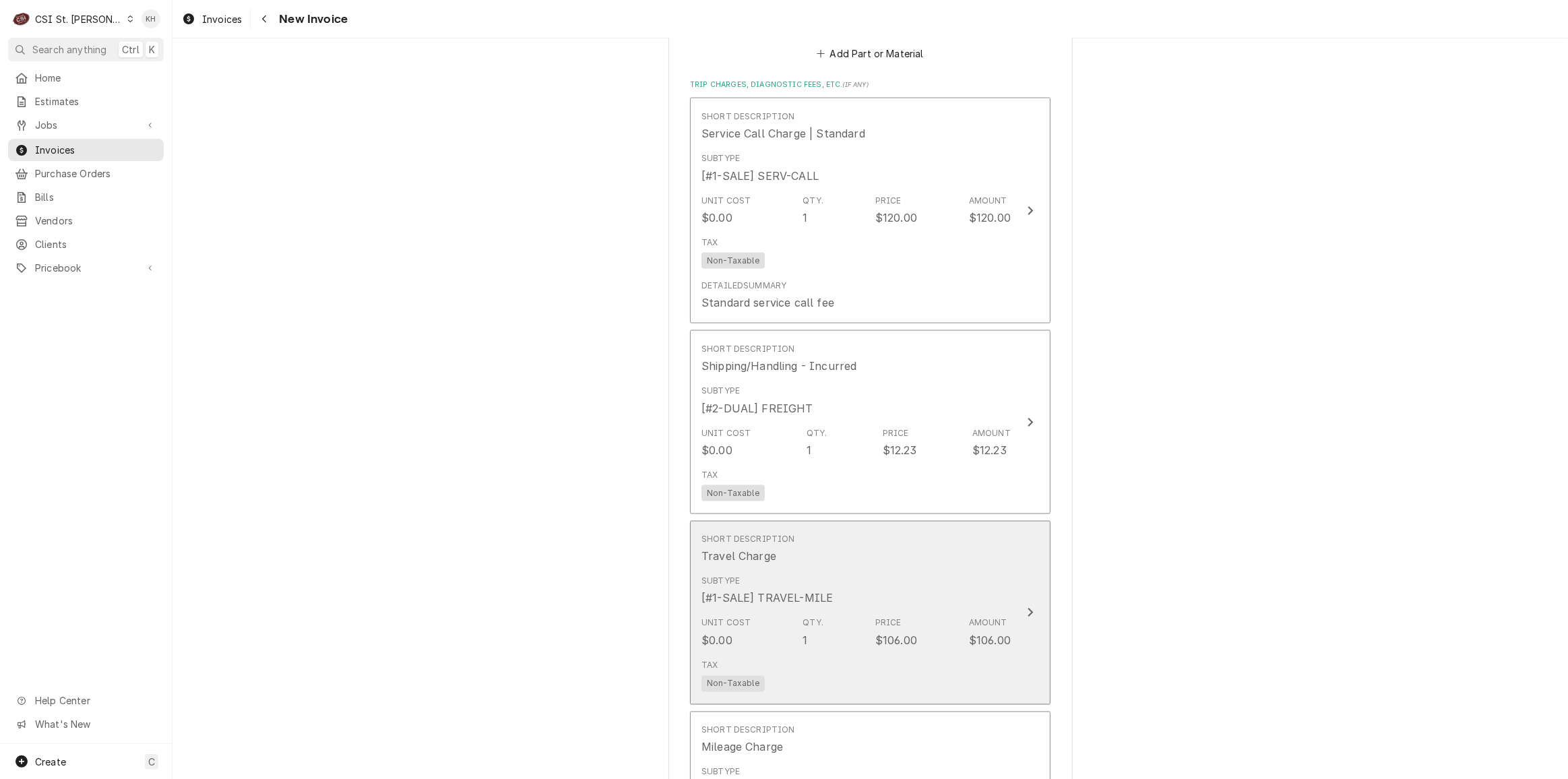
click at [964, 546] on div "Short Description Travel Charge" at bounding box center [857, 549] width 310 height 41
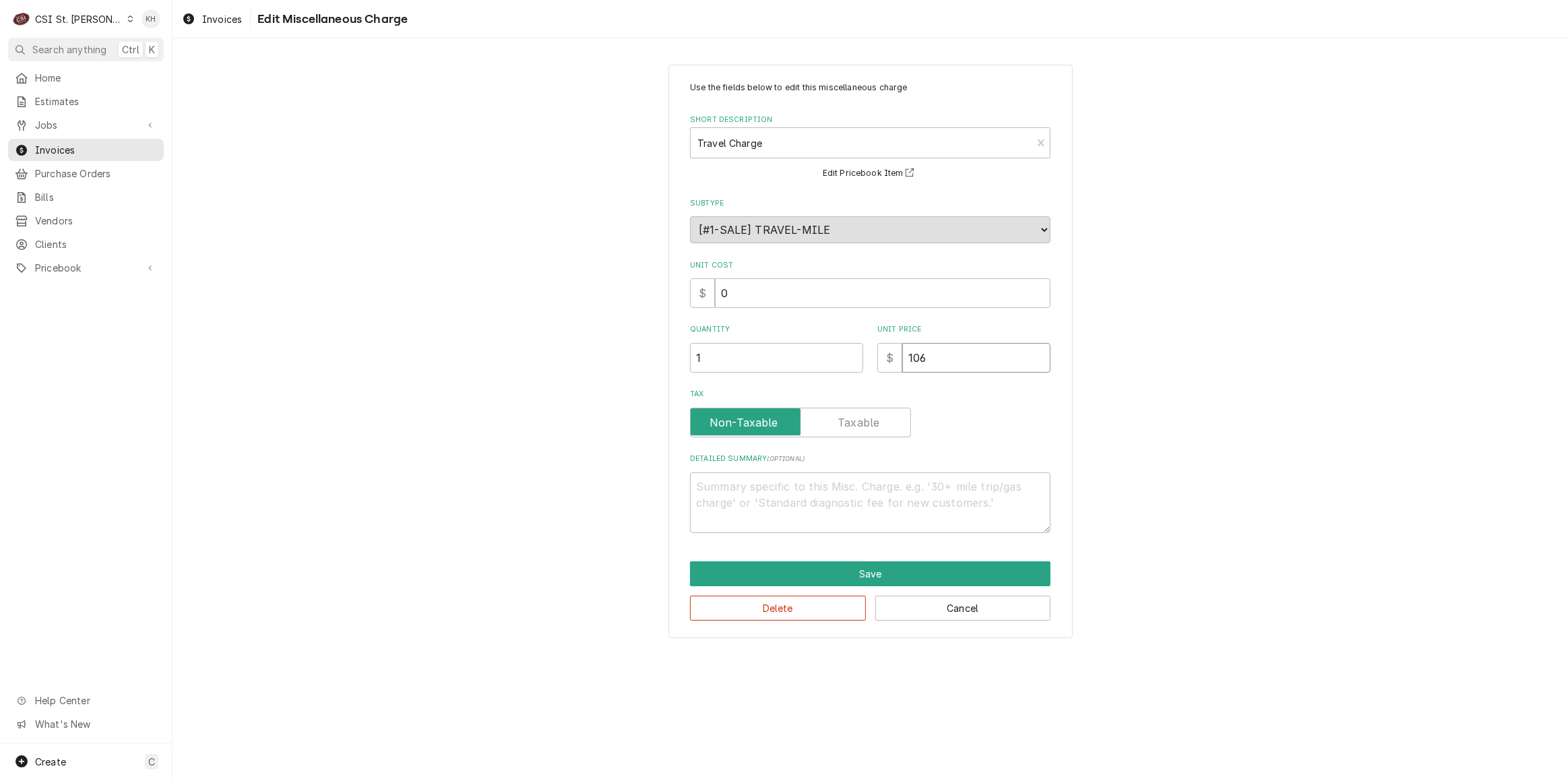
drag, startPoint x: 946, startPoint y: 354, endPoint x: 869, endPoint y: 364, distance: 77.6
click at [869, 364] on div "Quantity 1 Unit Price $ 106" at bounding box center [870, 348] width 360 height 48
type textarea "x"
type input "1"
type textarea "x"
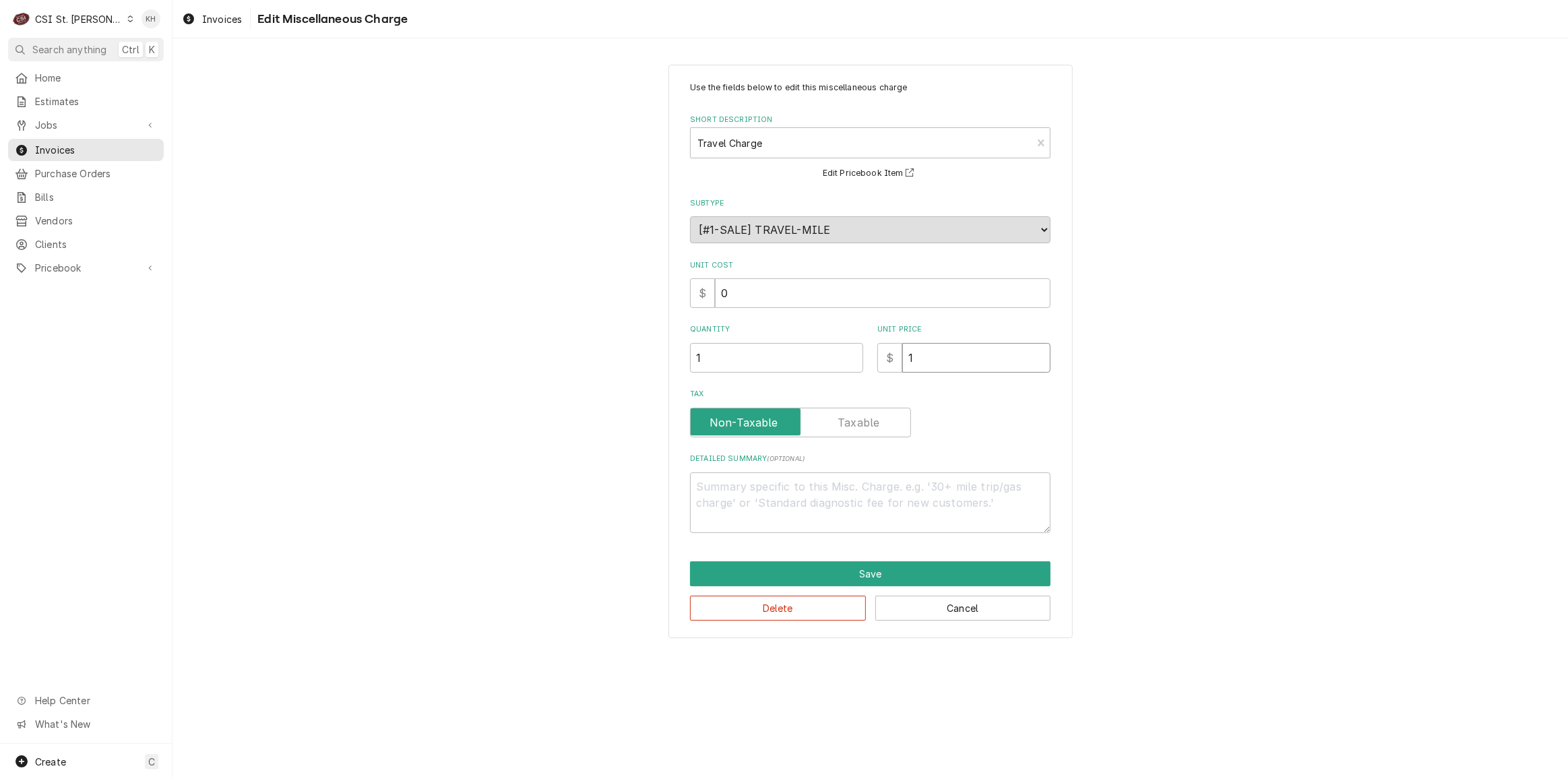
type input "11"
type textarea "x"
type input "110"
click at [911, 568] on button "Save" at bounding box center [870, 573] width 360 height 25
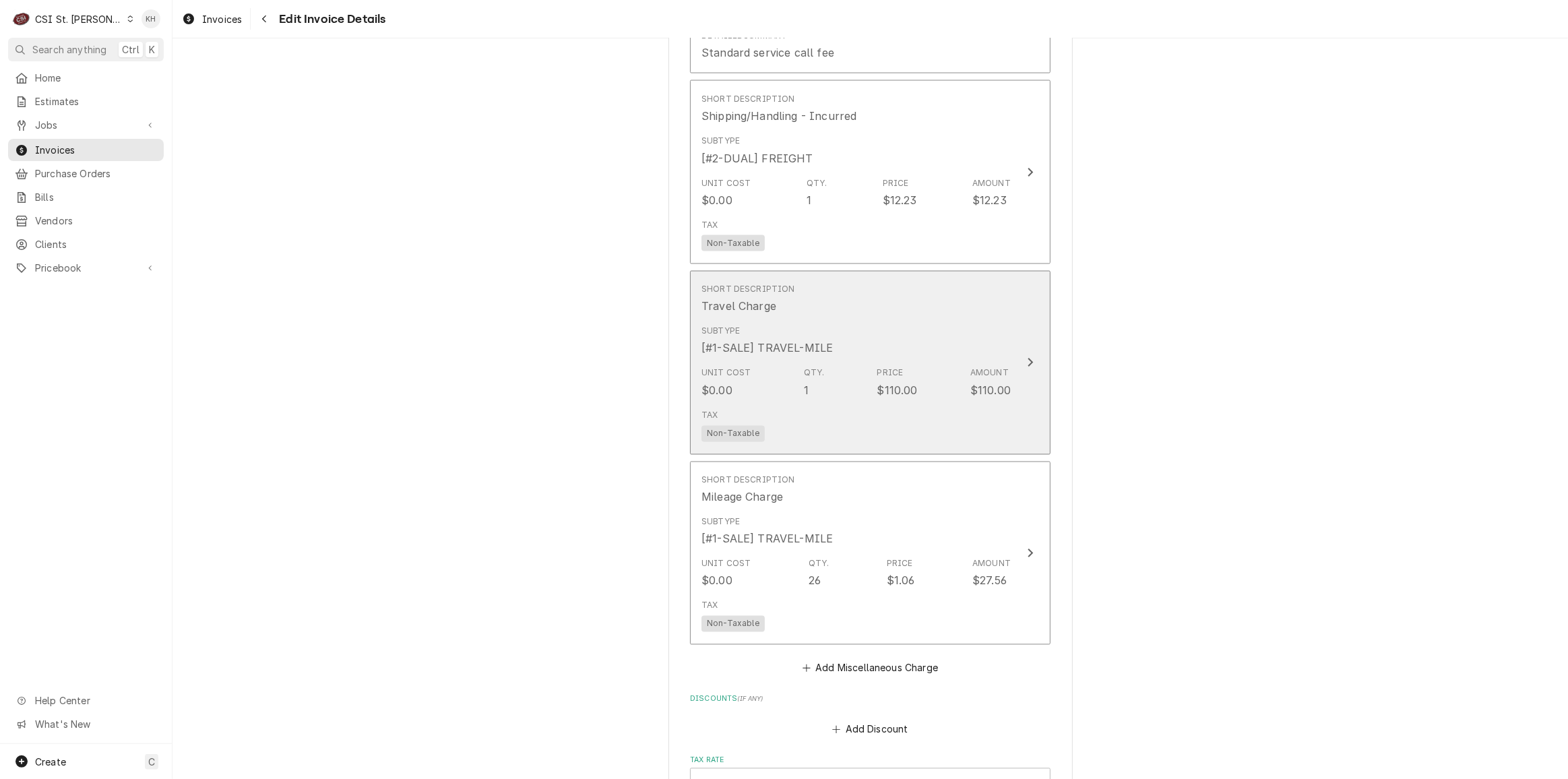
scroll to position [2641, 0]
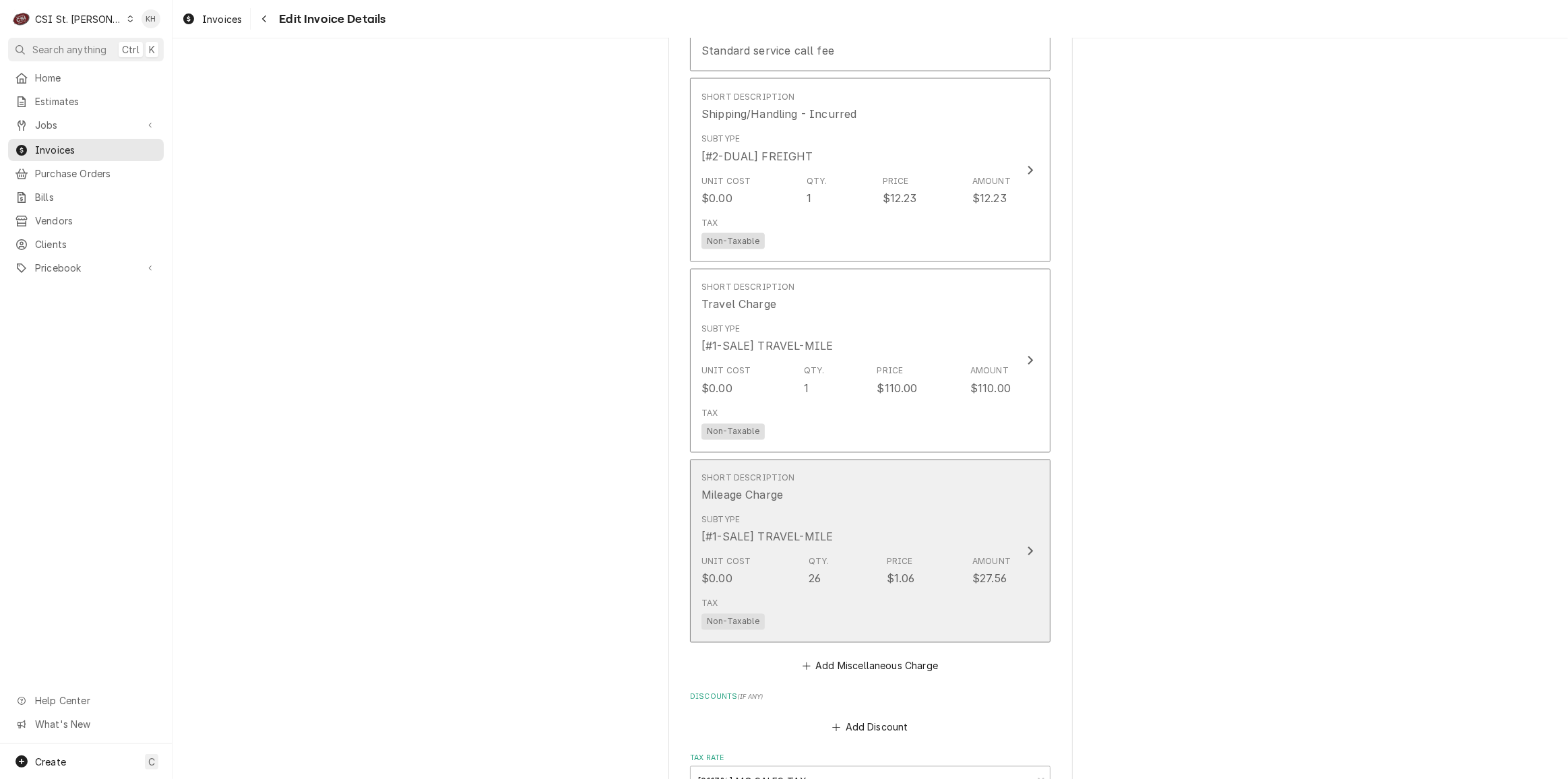
click at [965, 518] on div "Subtype [#1-SALE] TRAVEL-MILE" at bounding box center [857, 529] width 310 height 41
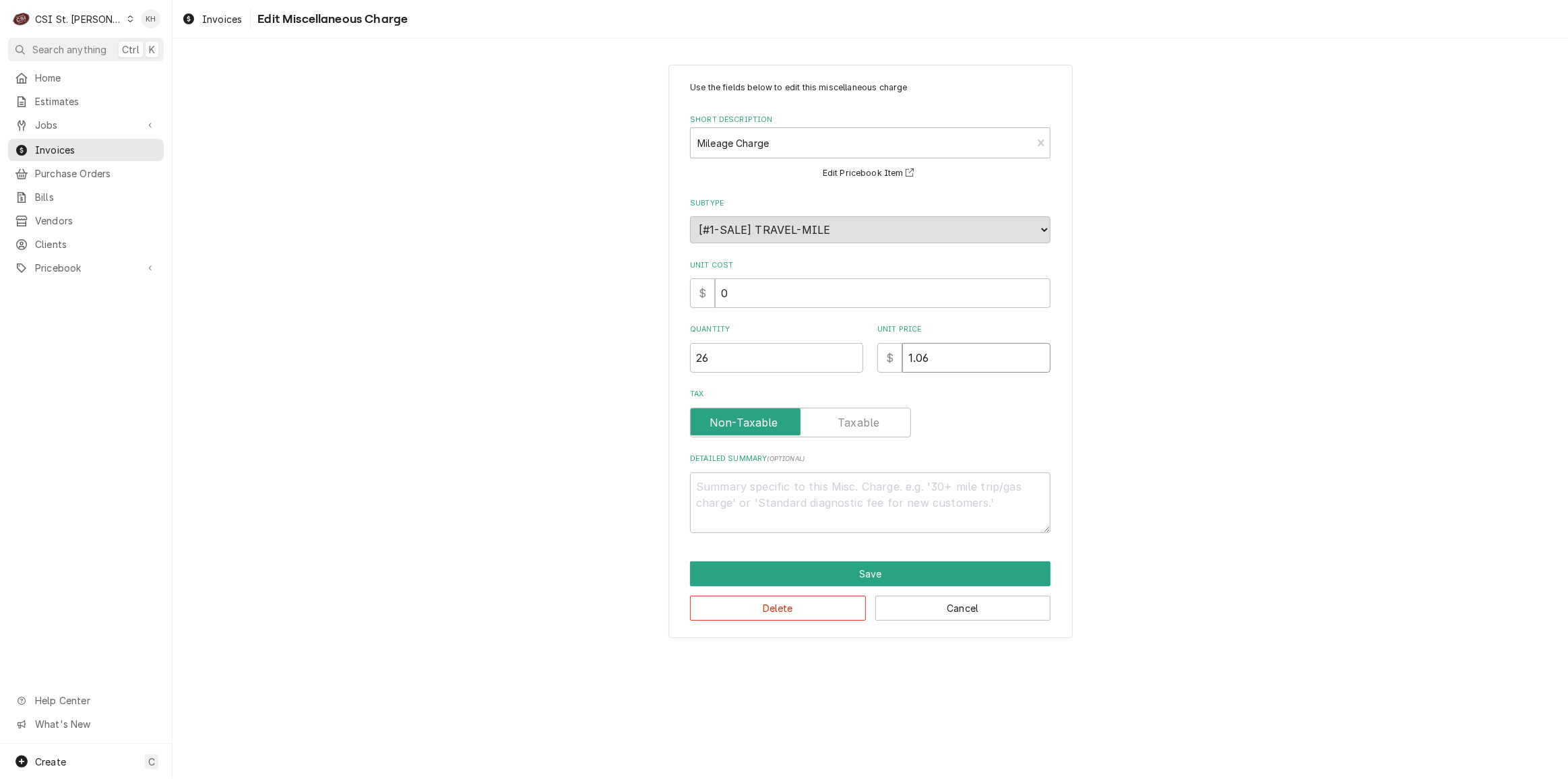
drag, startPoint x: 954, startPoint y: 364, endPoint x: 816, endPoint y: 374, distance: 138.4
click at [816, 374] on div "Use the fields below to edit this miscellaneous charge Short Description Mileag…" at bounding box center [870, 307] width 360 height 452
type textarea "x"
type input "0"
type textarea "x"
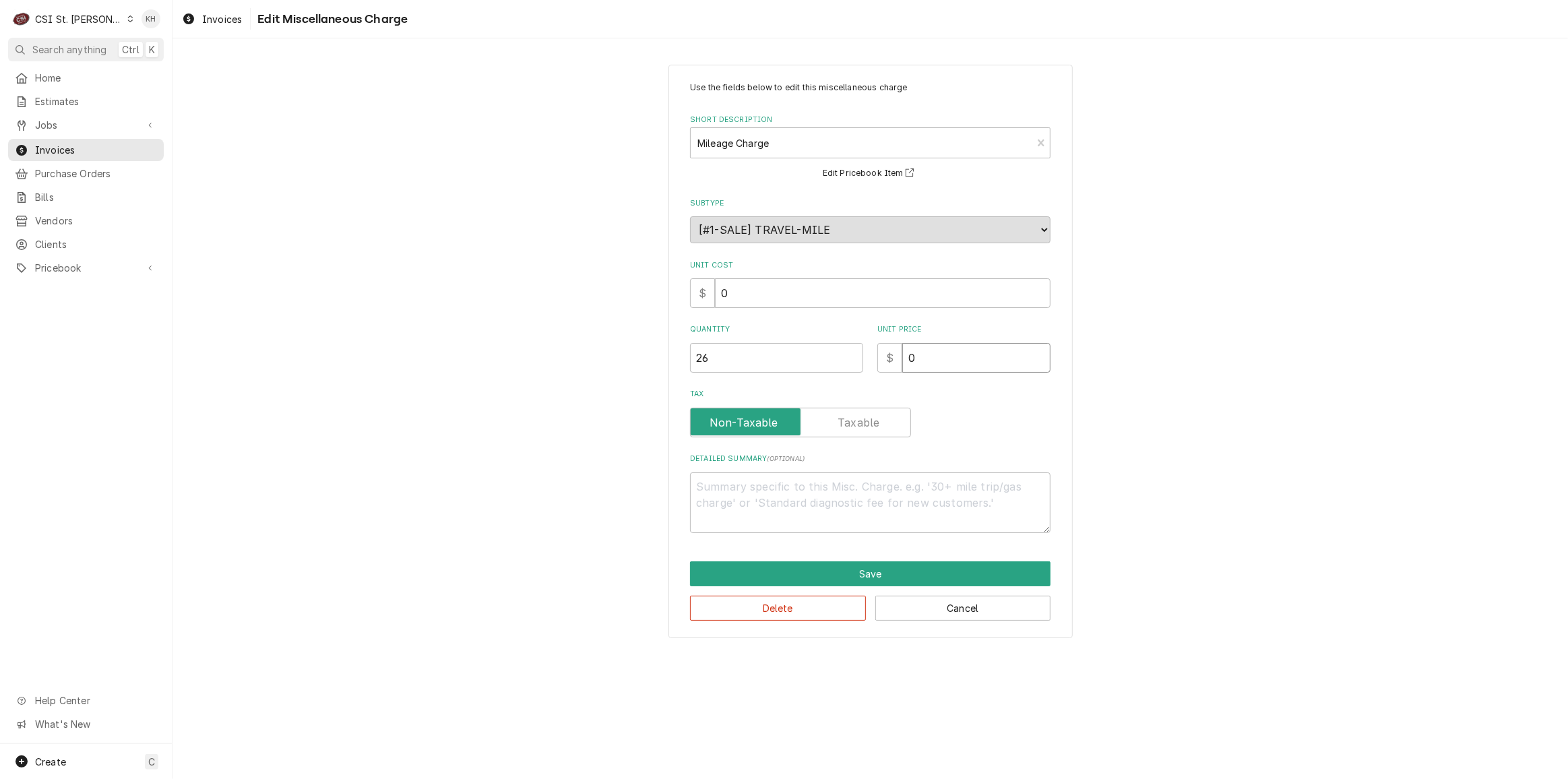
type input "0.9"
type textarea "x"
type input "0.99"
click at [852, 577] on button "Save" at bounding box center [870, 573] width 360 height 25
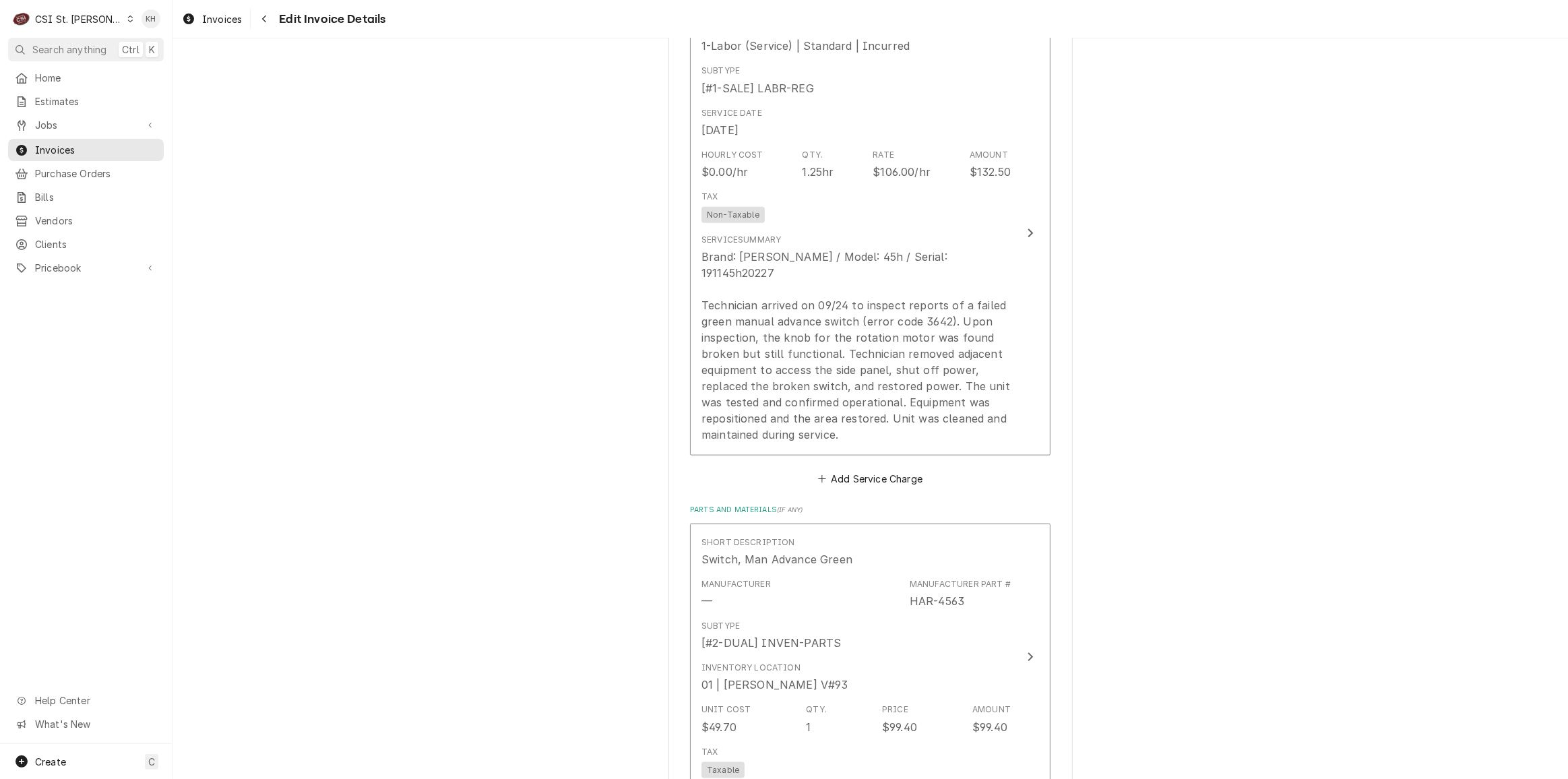
scroll to position [1568, 0]
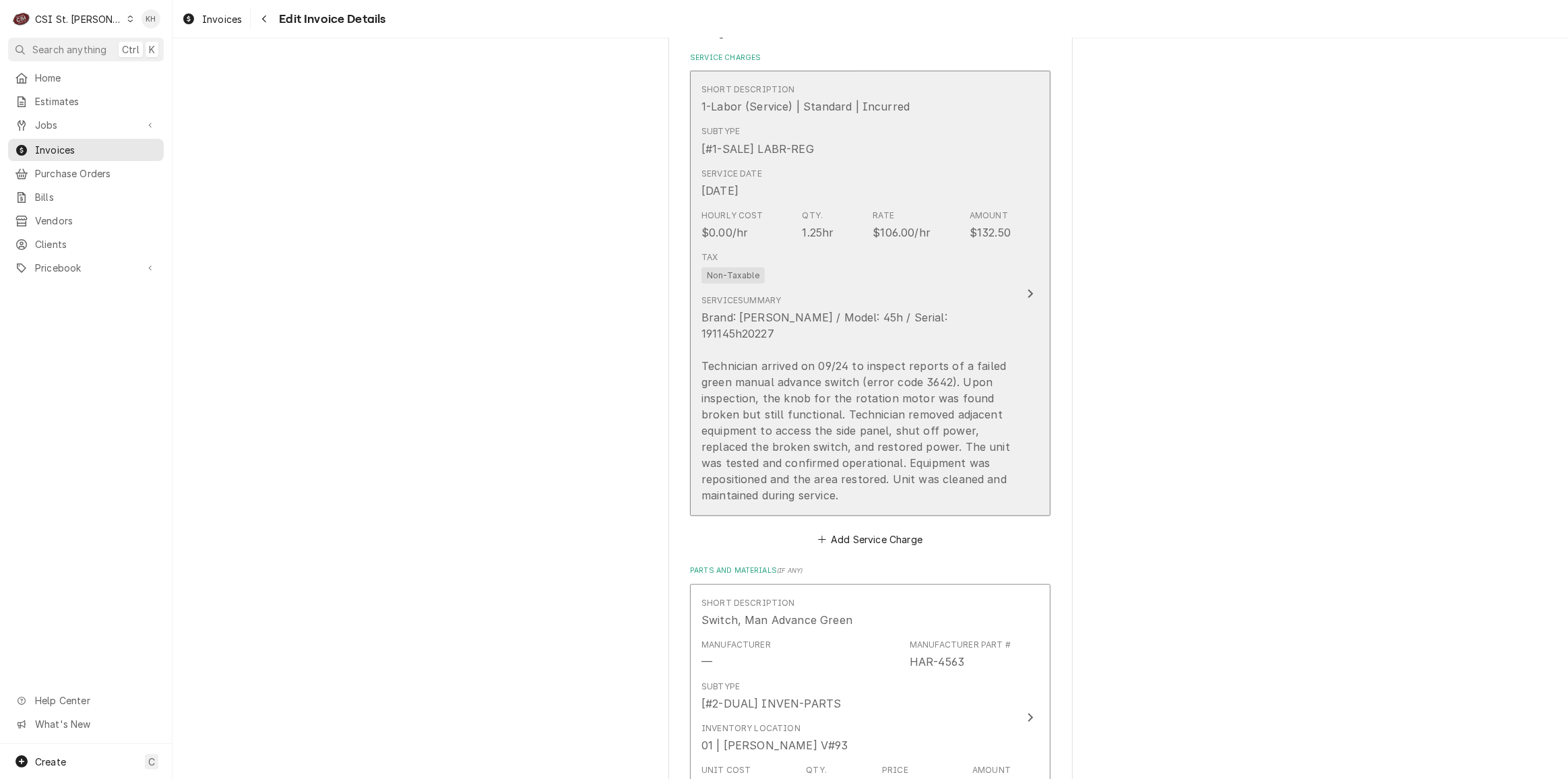
click at [986, 274] on div "Tax Non-Taxable" at bounding box center [857, 267] width 310 height 43
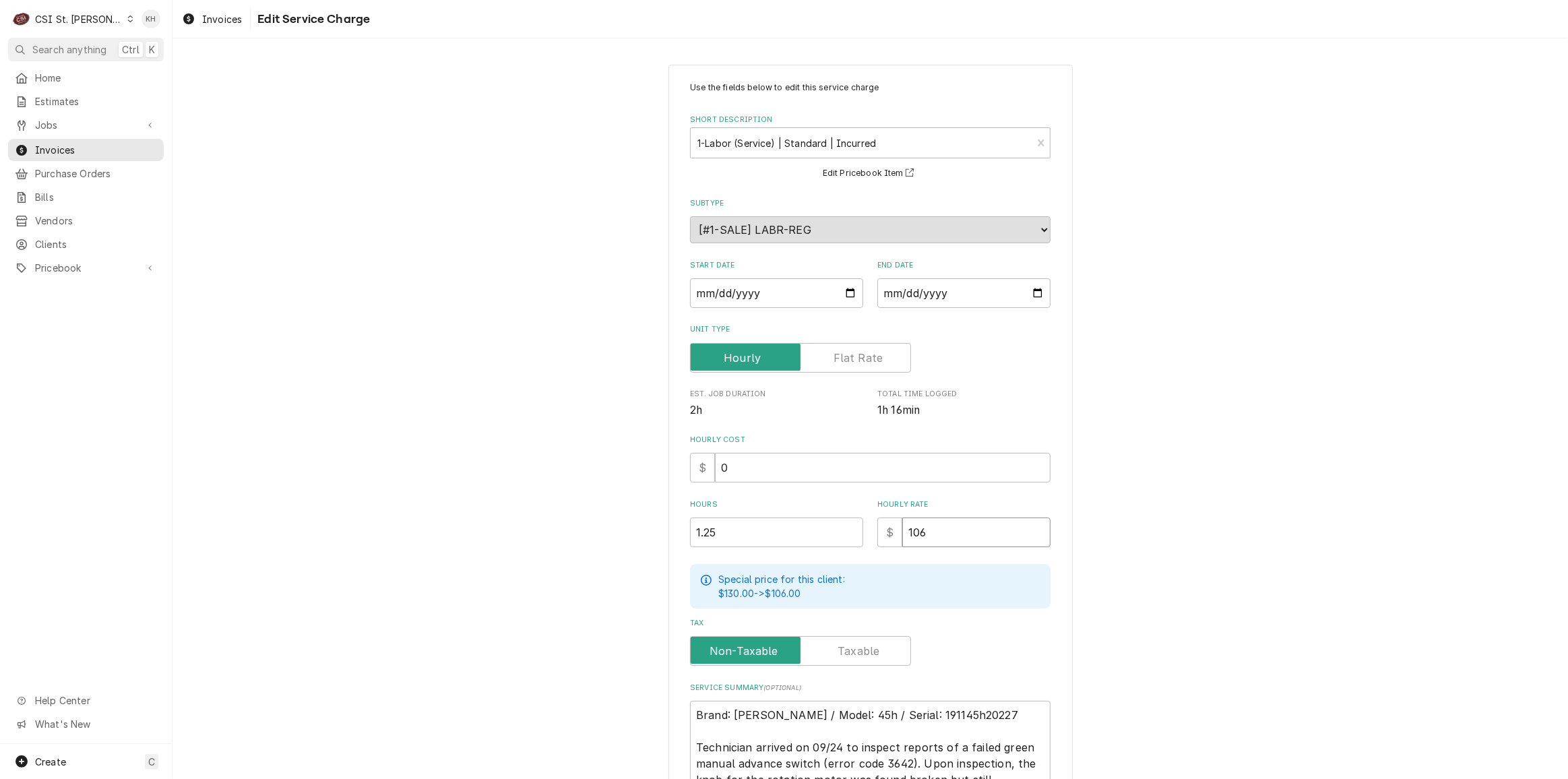
drag, startPoint x: 935, startPoint y: 529, endPoint x: 813, endPoint y: 543, distance: 122.8
click at [813, 543] on div "Hours 1.25 Hourly Rate $ 106" at bounding box center [870, 524] width 360 height 48
type textarea "x"
type input "1"
type textarea "x"
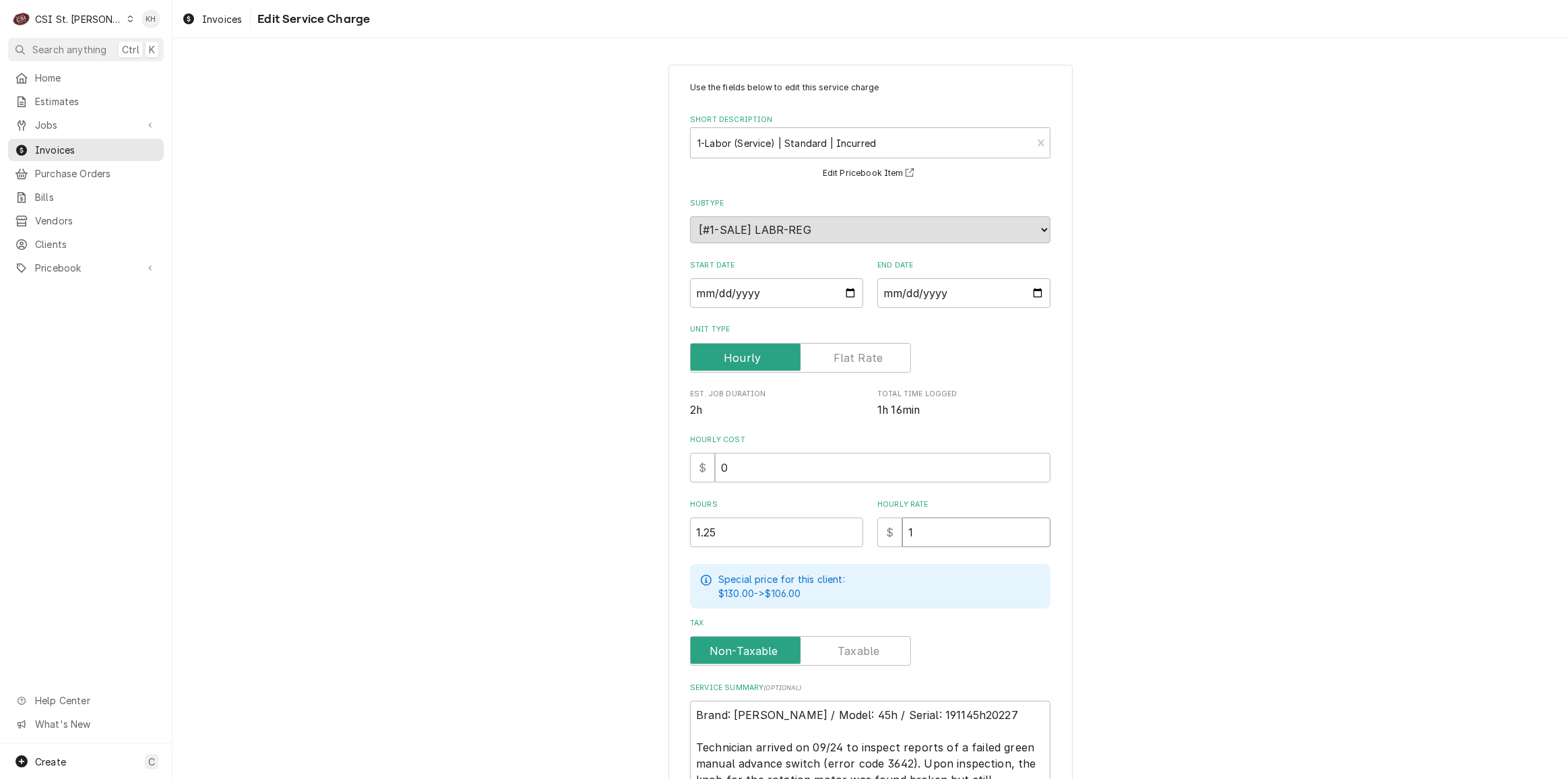
type input "11"
type textarea "x"
type input "110"
click at [1159, 550] on div "Use the fields below to edit this service charge Short Description 1-Labor (Ser…" at bounding box center [870, 522] width 1395 height 940
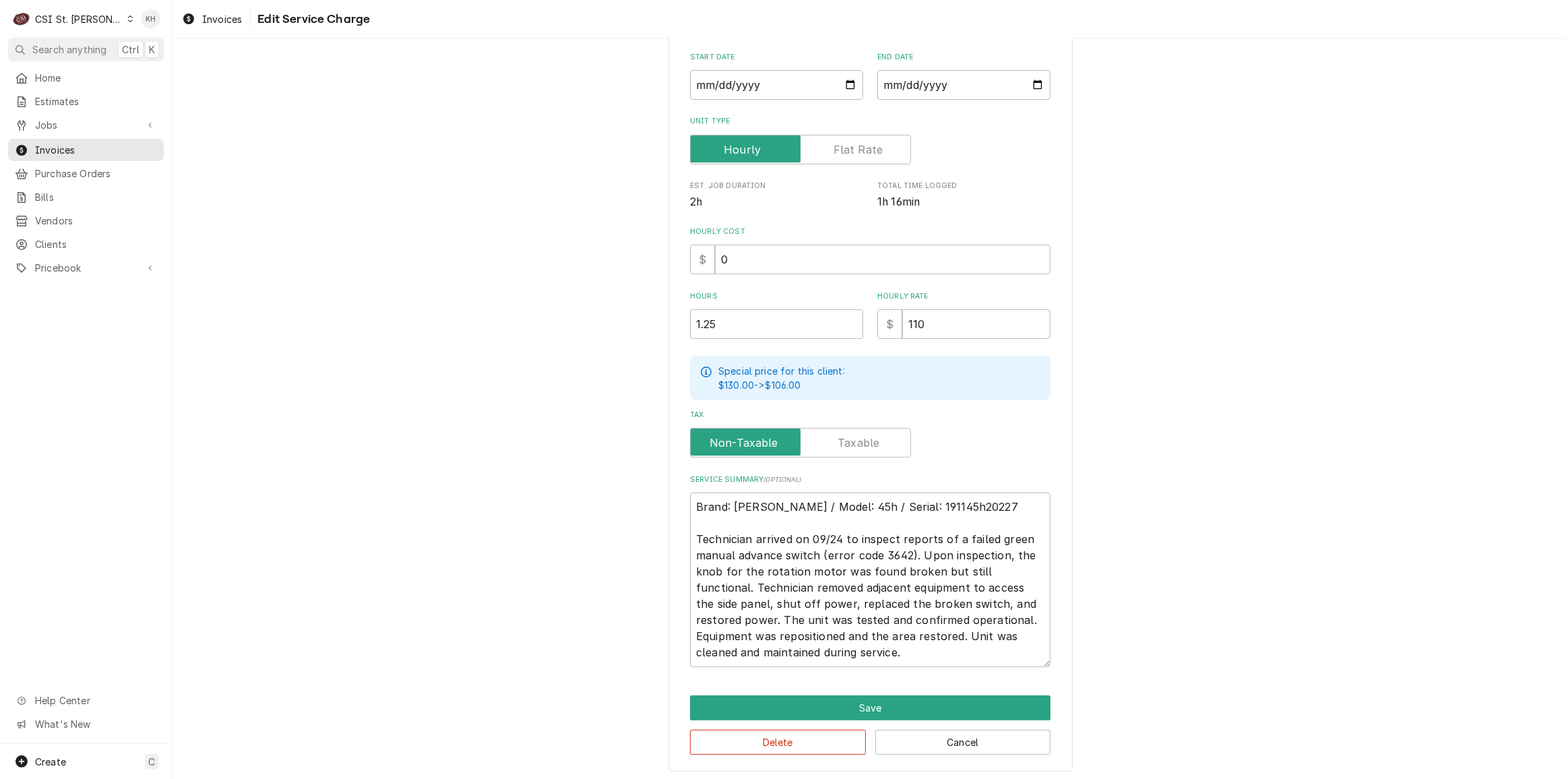
scroll to position [211, 0]
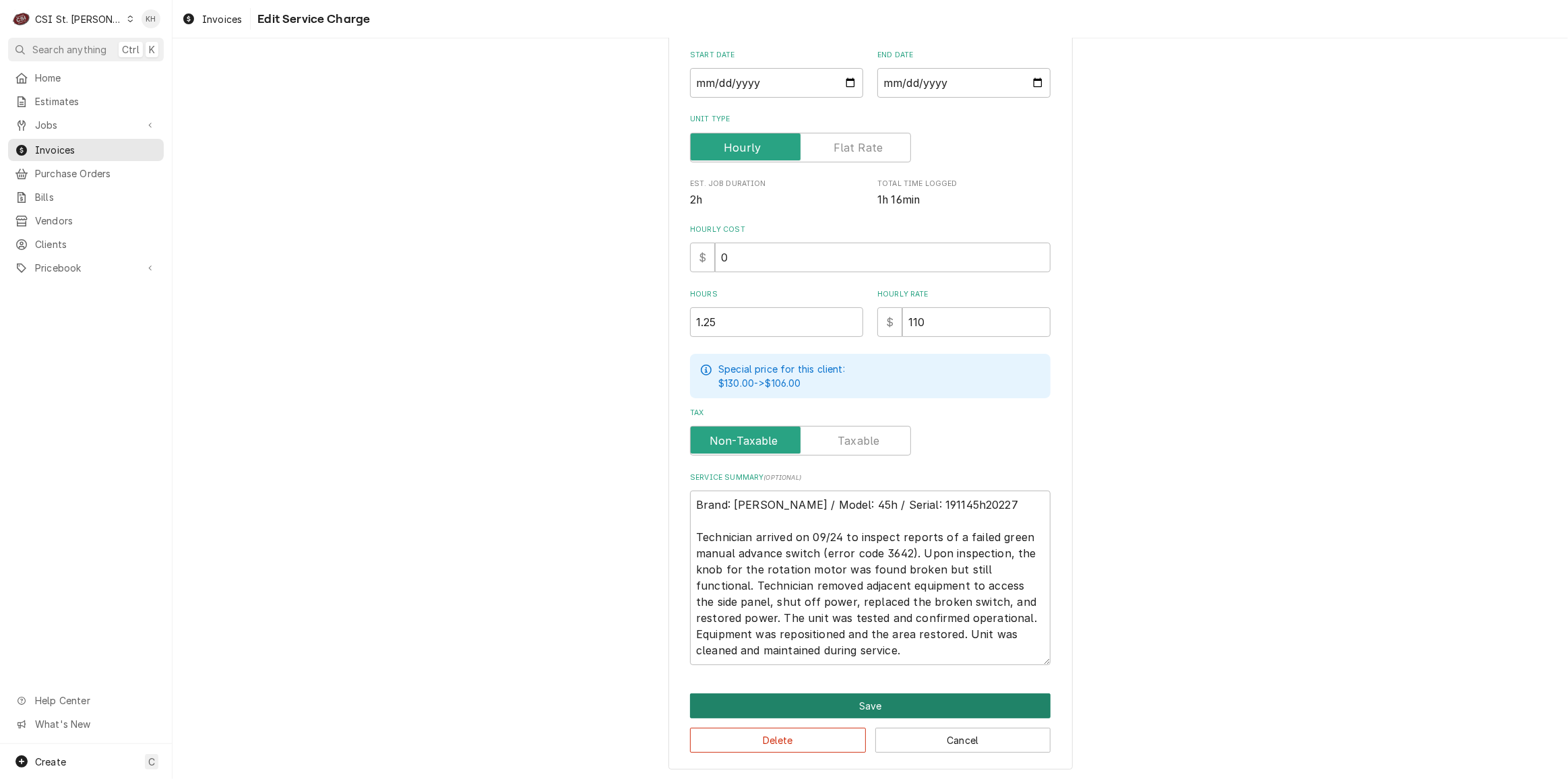
click at [869, 700] on button "Save" at bounding box center [870, 705] width 360 height 25
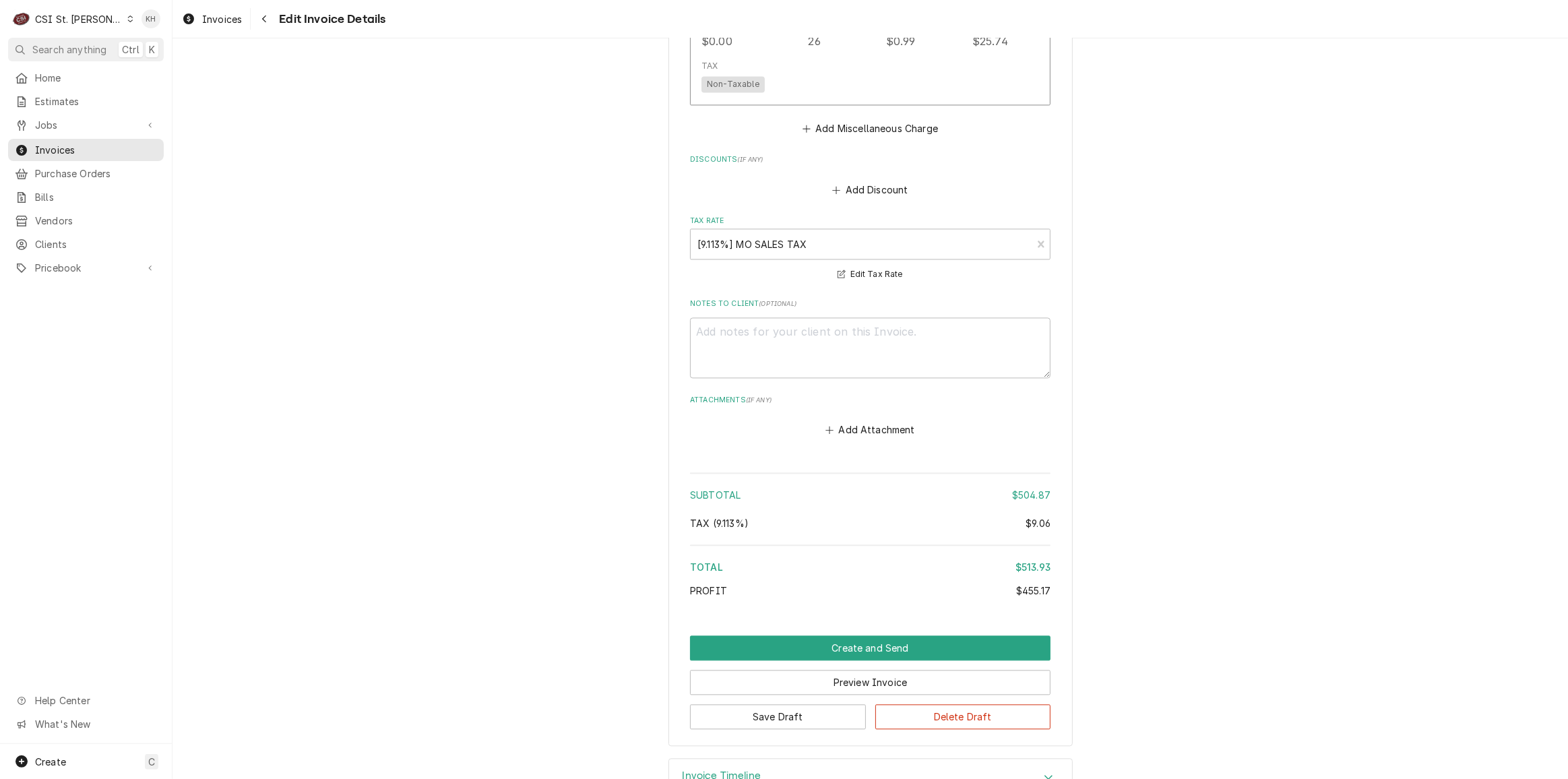
scroll to position [3207, 0]
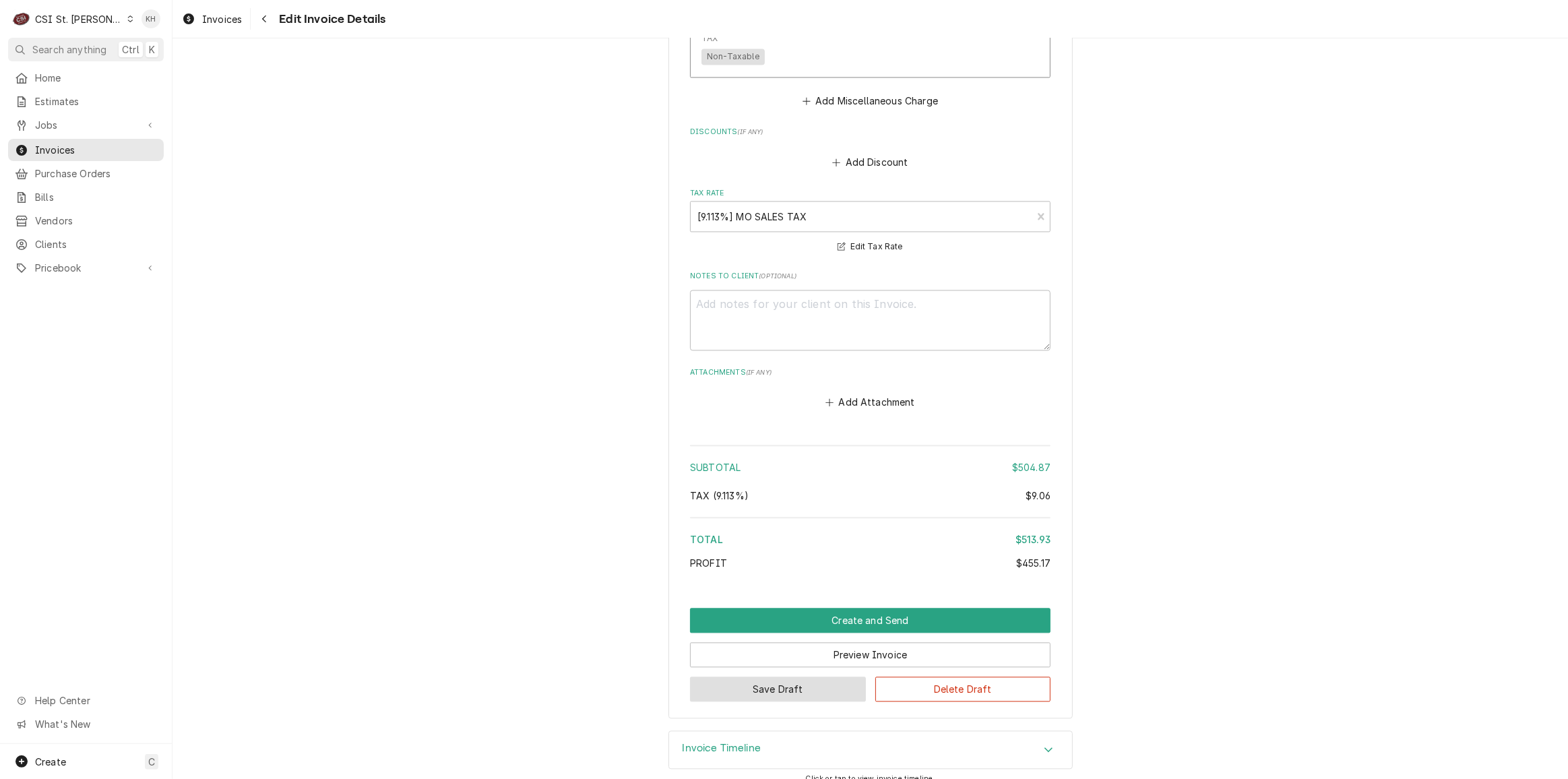
click at [795, 677] on button "Save Draft" at bounding box center [778, 688] width 176 height 25
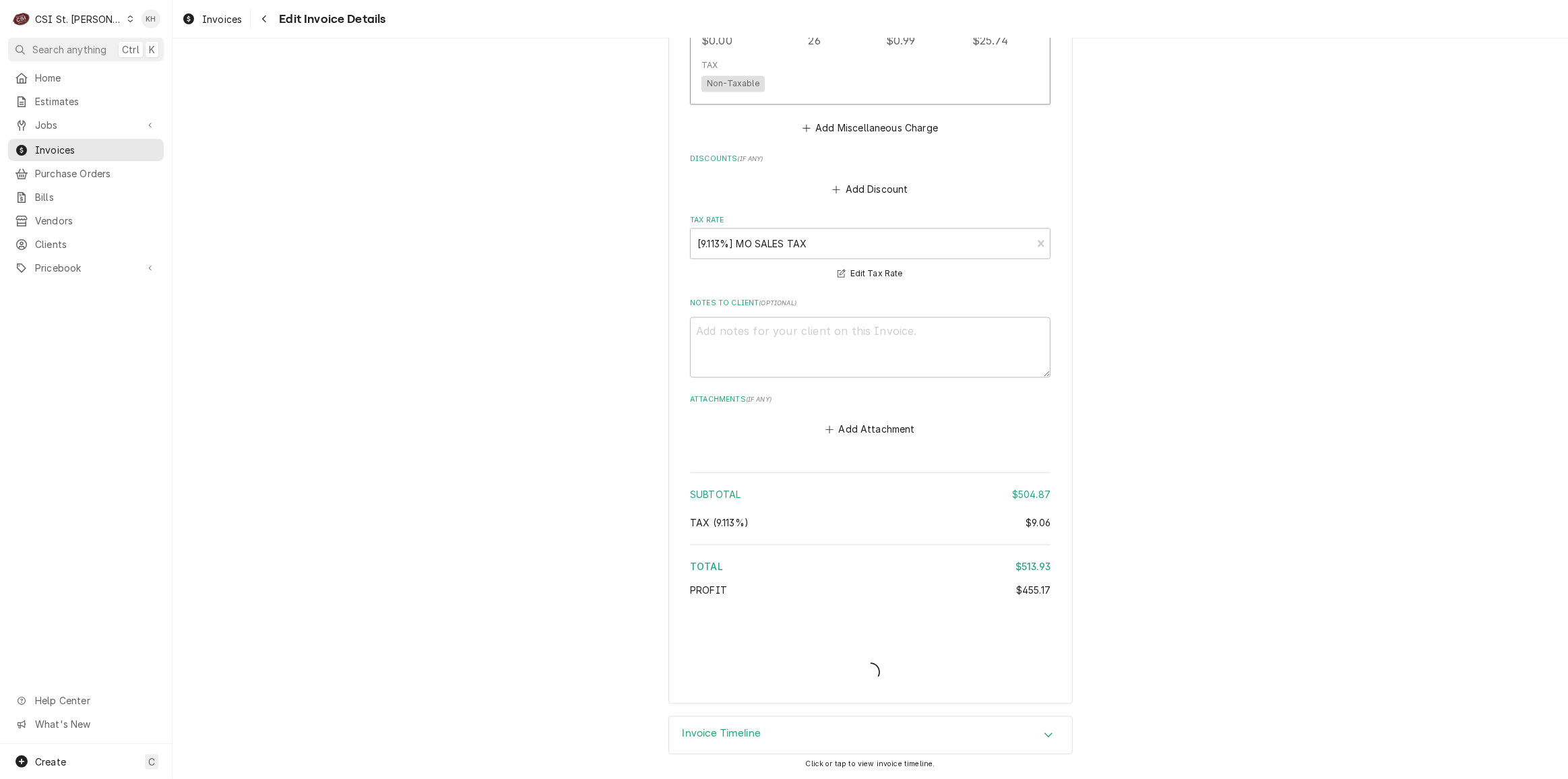
scroll to position [3164, 0]
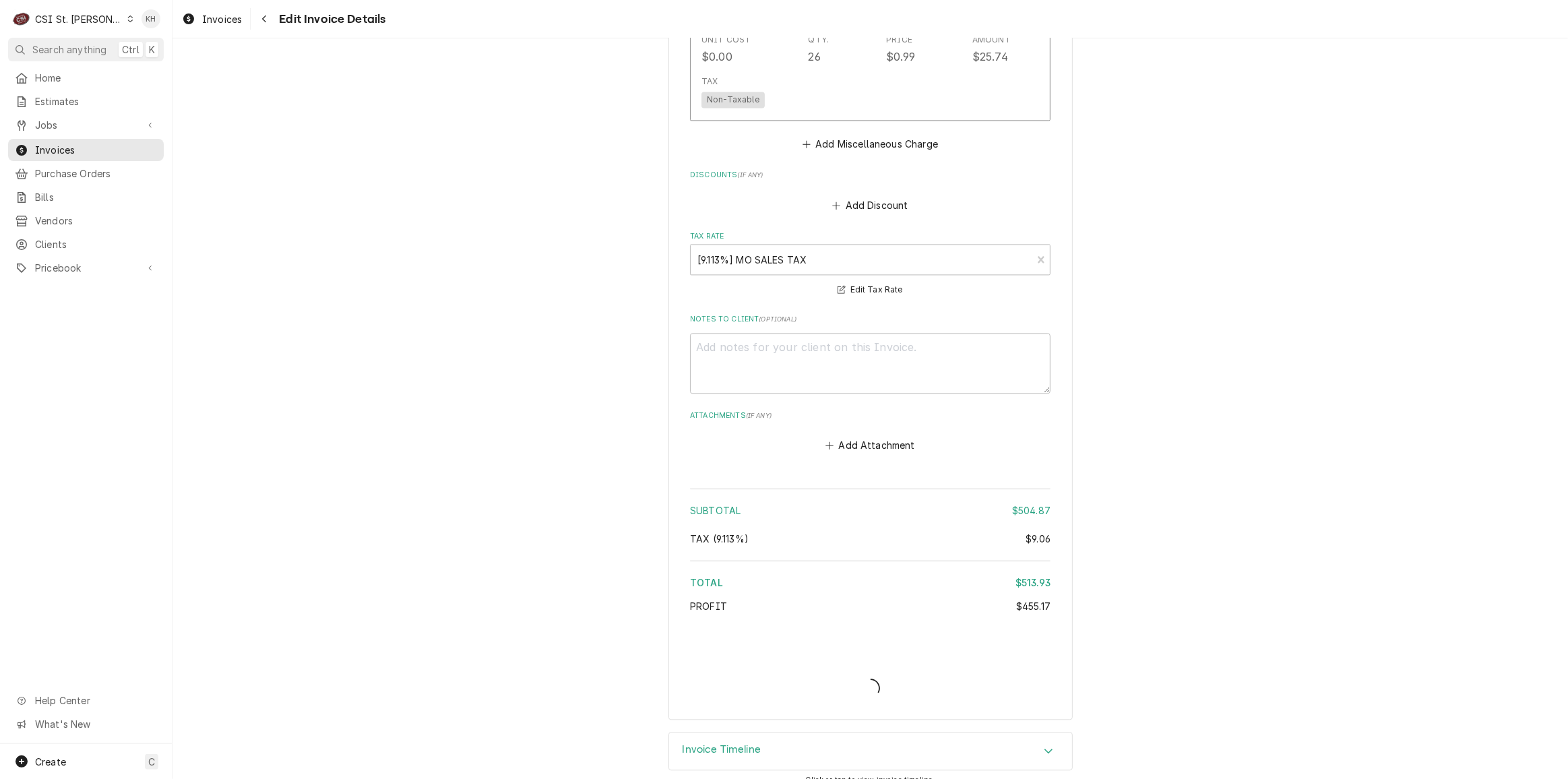
type textarea "x"
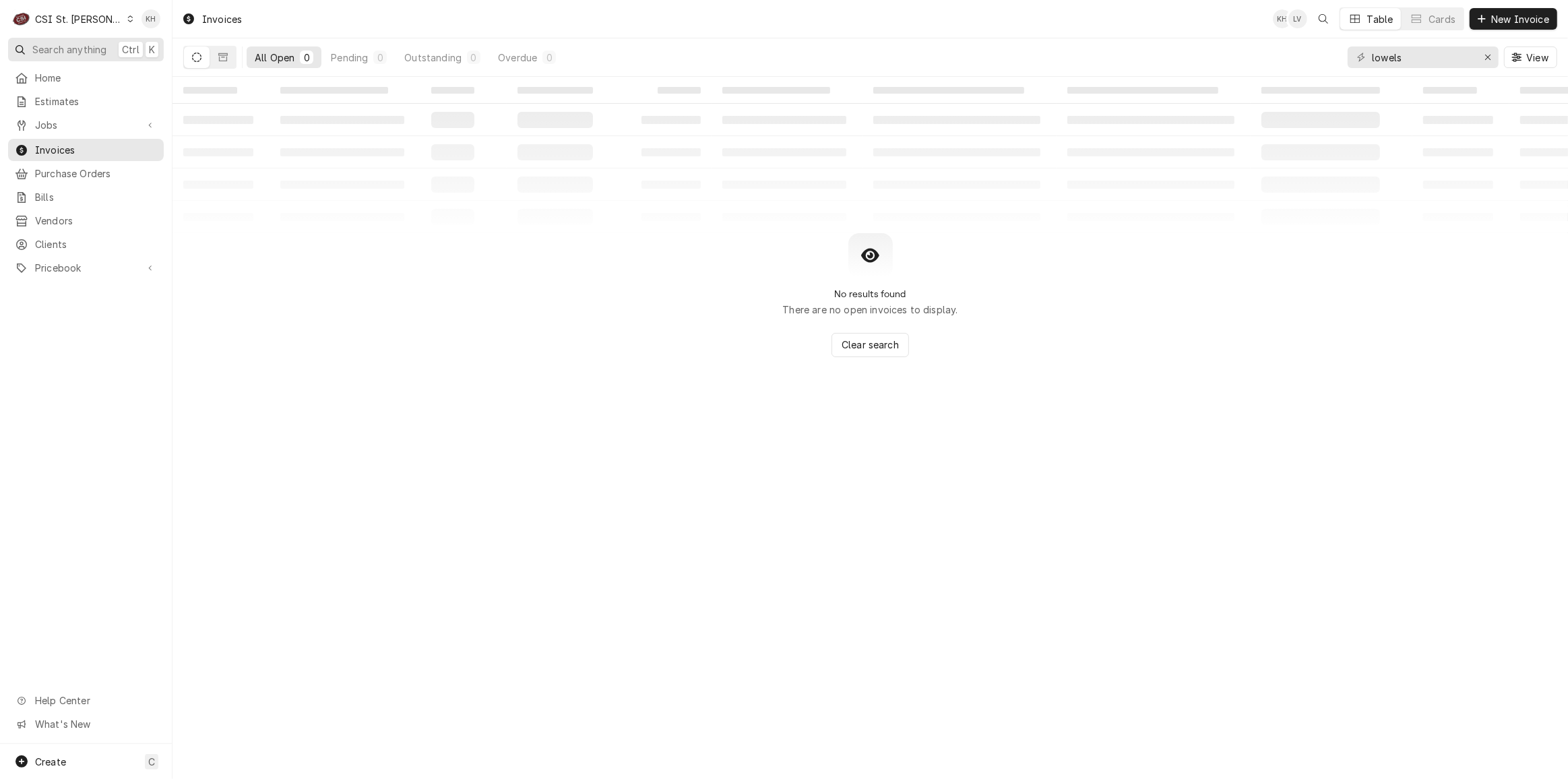
click at [81, 47] on span "Search anything" at bounding box center [69, 49] width 74 height 14
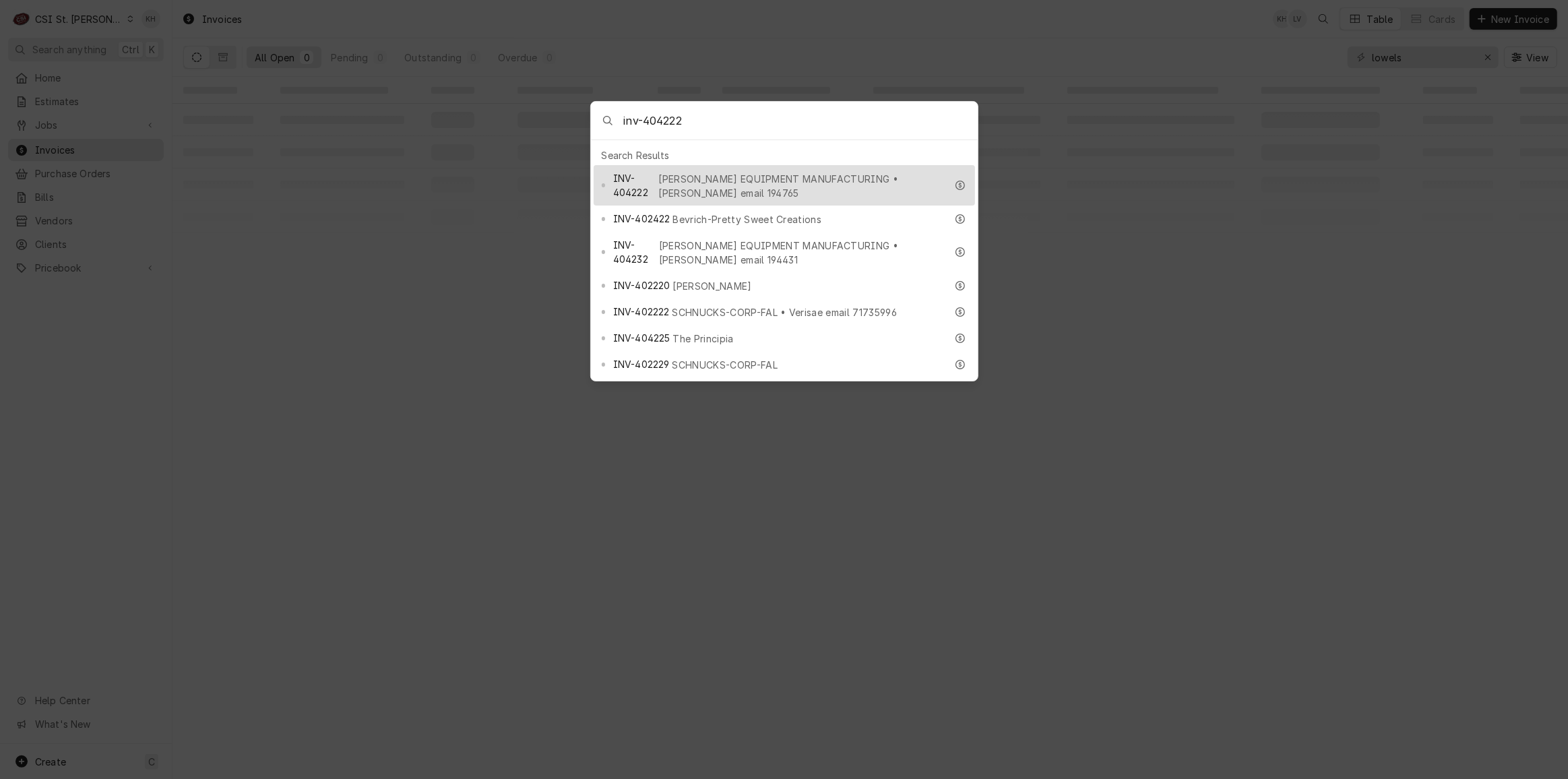
type input "inv-404222"
click at [746, 172] on span "HARDT EQUIPMENT MANUFACTURING • Hardt email 194765" at bounding box center [803, 185] width 288 height 28
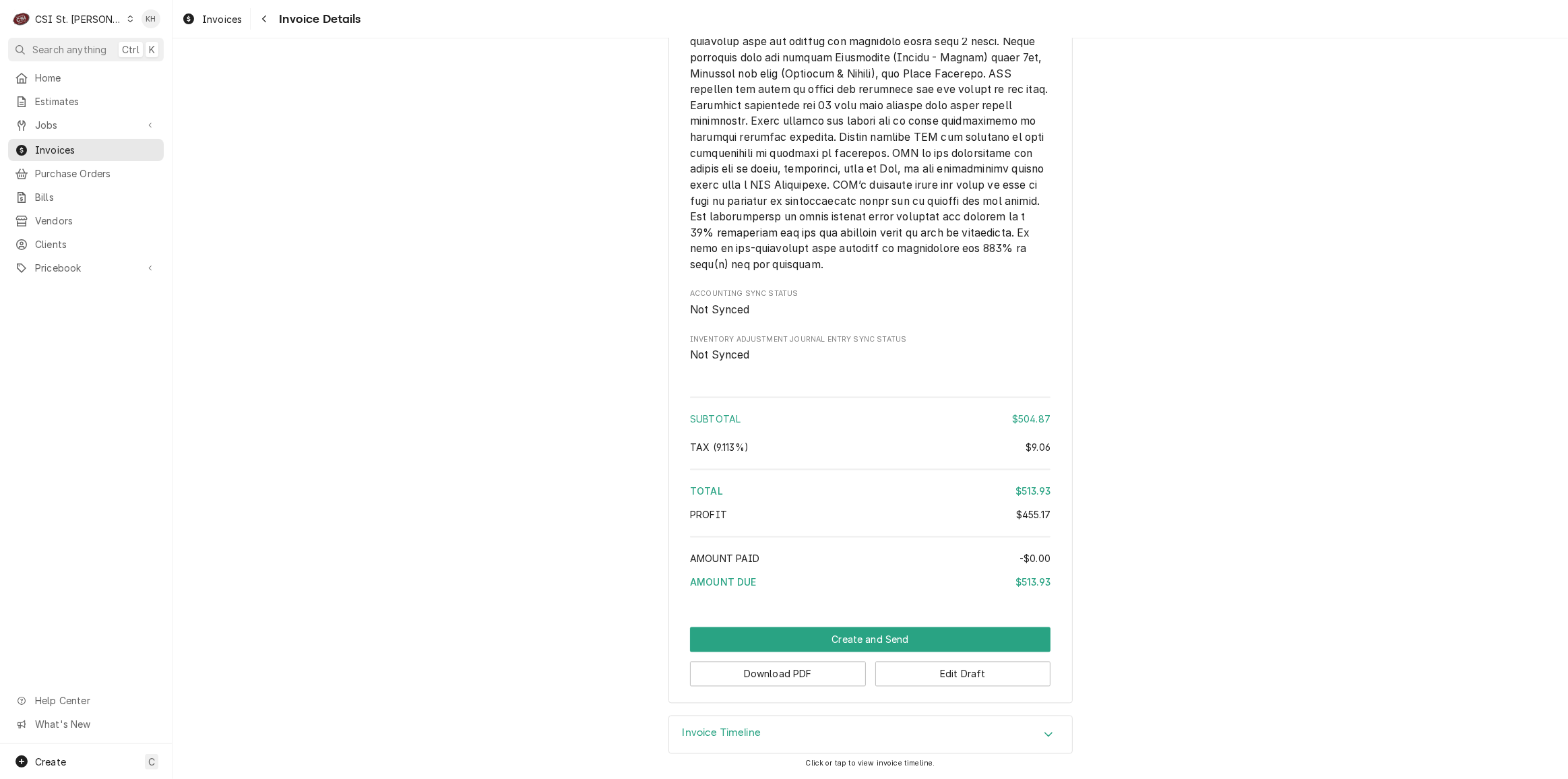
scroll to position [2653, 0]
click at [808, 668] on button "Download PDF" at bounding box center [778, 674] width 176 height 25
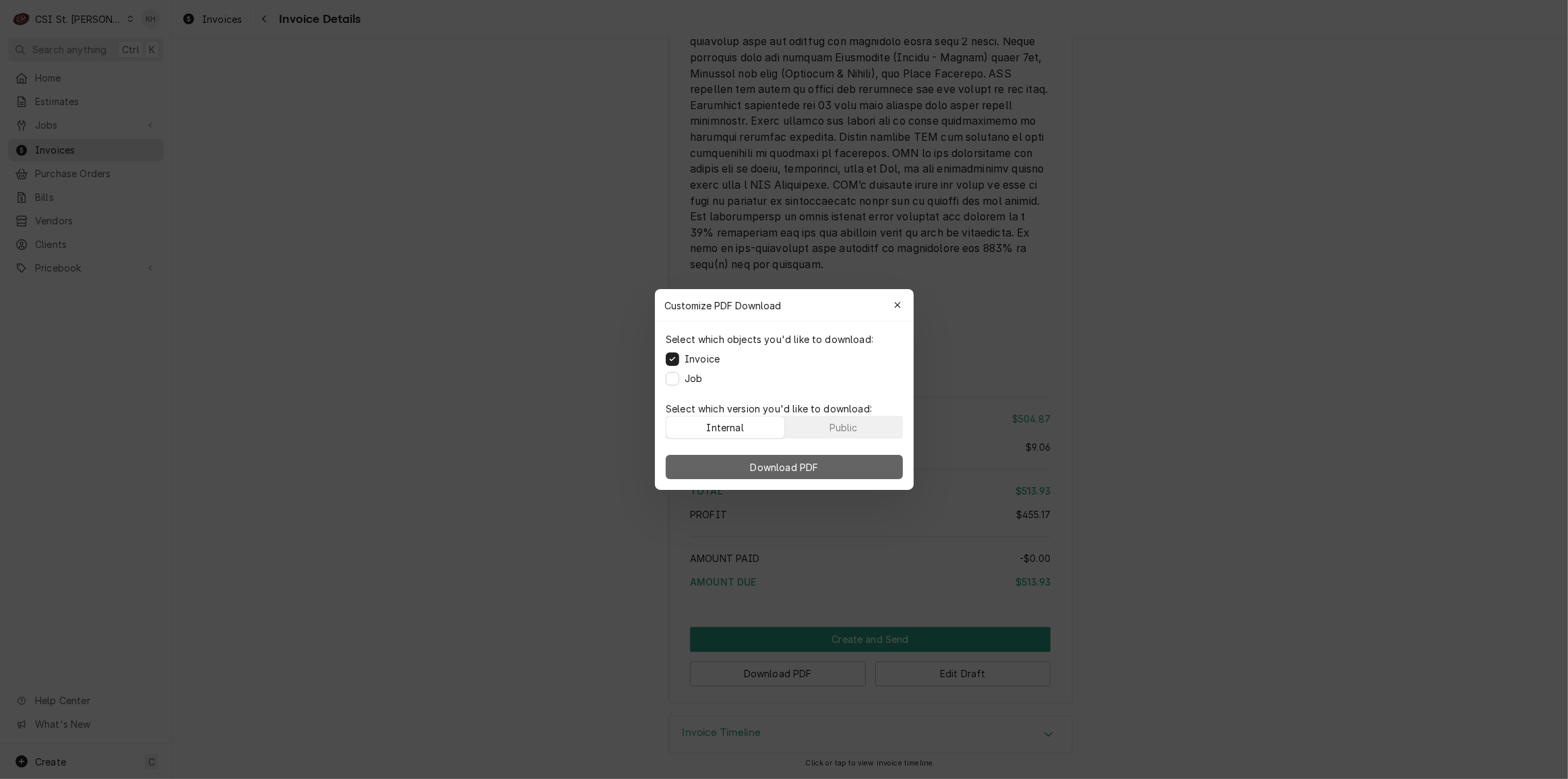
click at [770, 466] on span "Download PDF" at bounding box center [784, 467] width 74 height 14
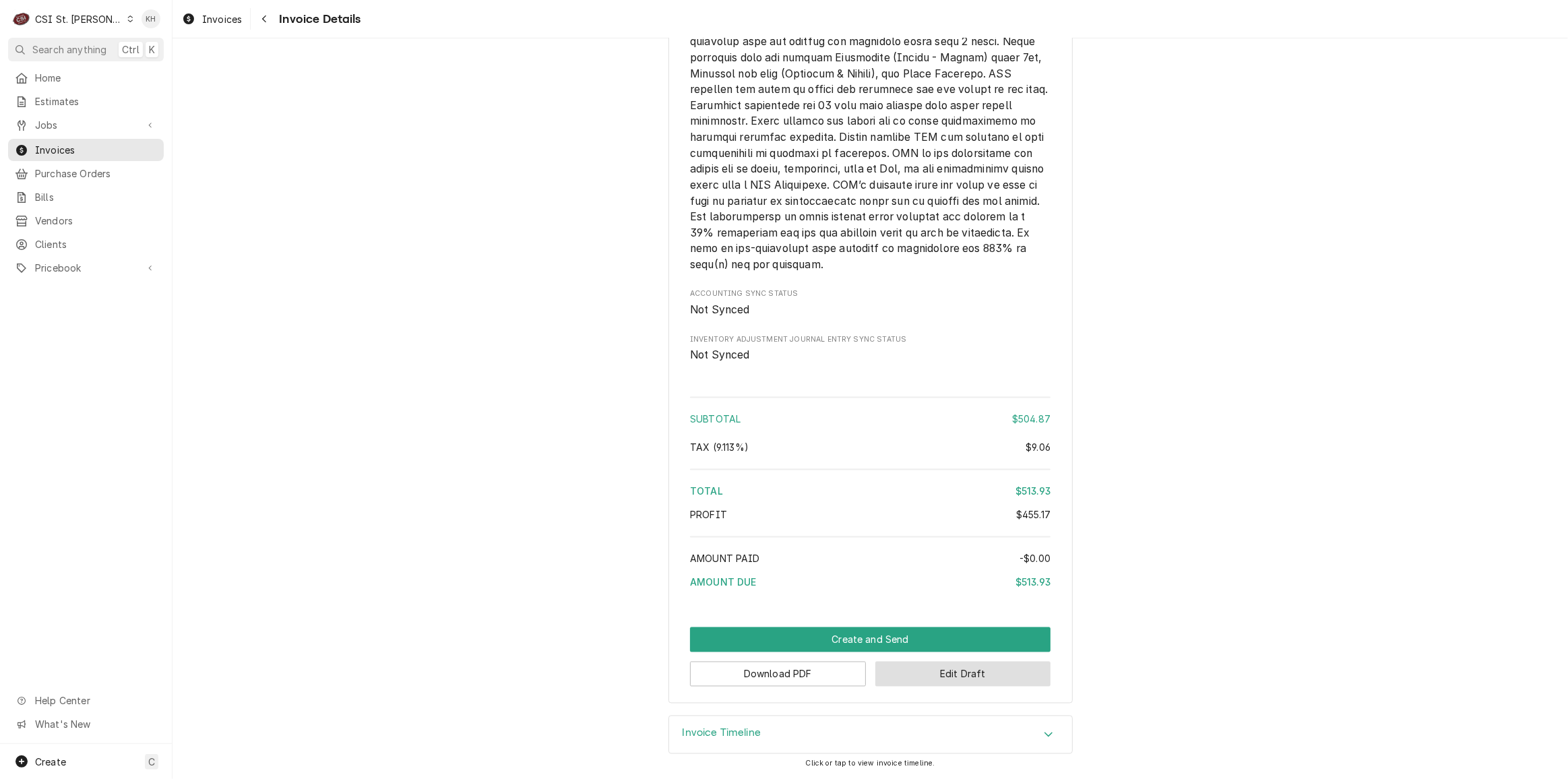
click at [957, 669] on button "Edit Draft" at bounding box center [963, 674] width 176 height 25
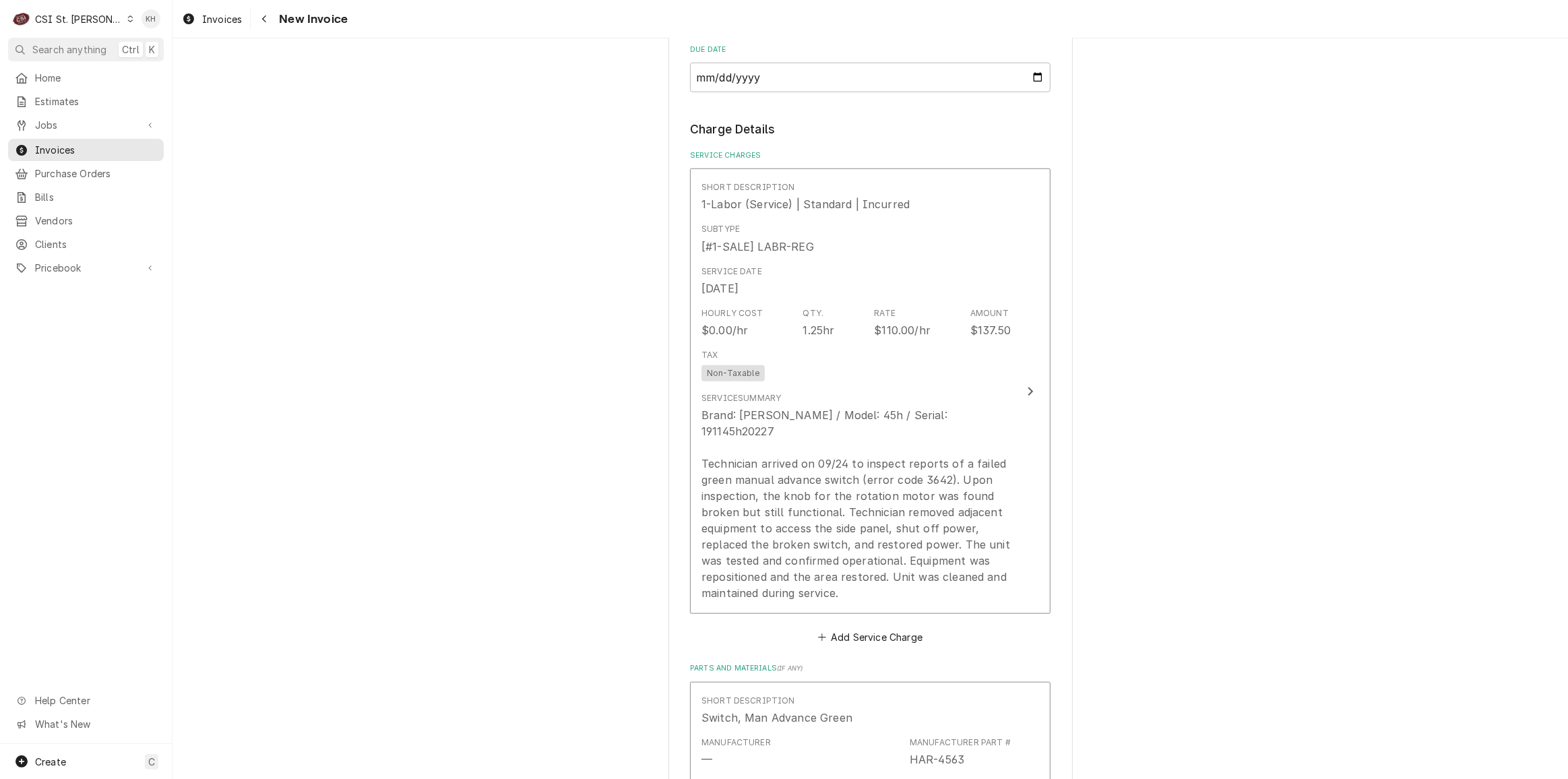
scroll to position [1900, 0]
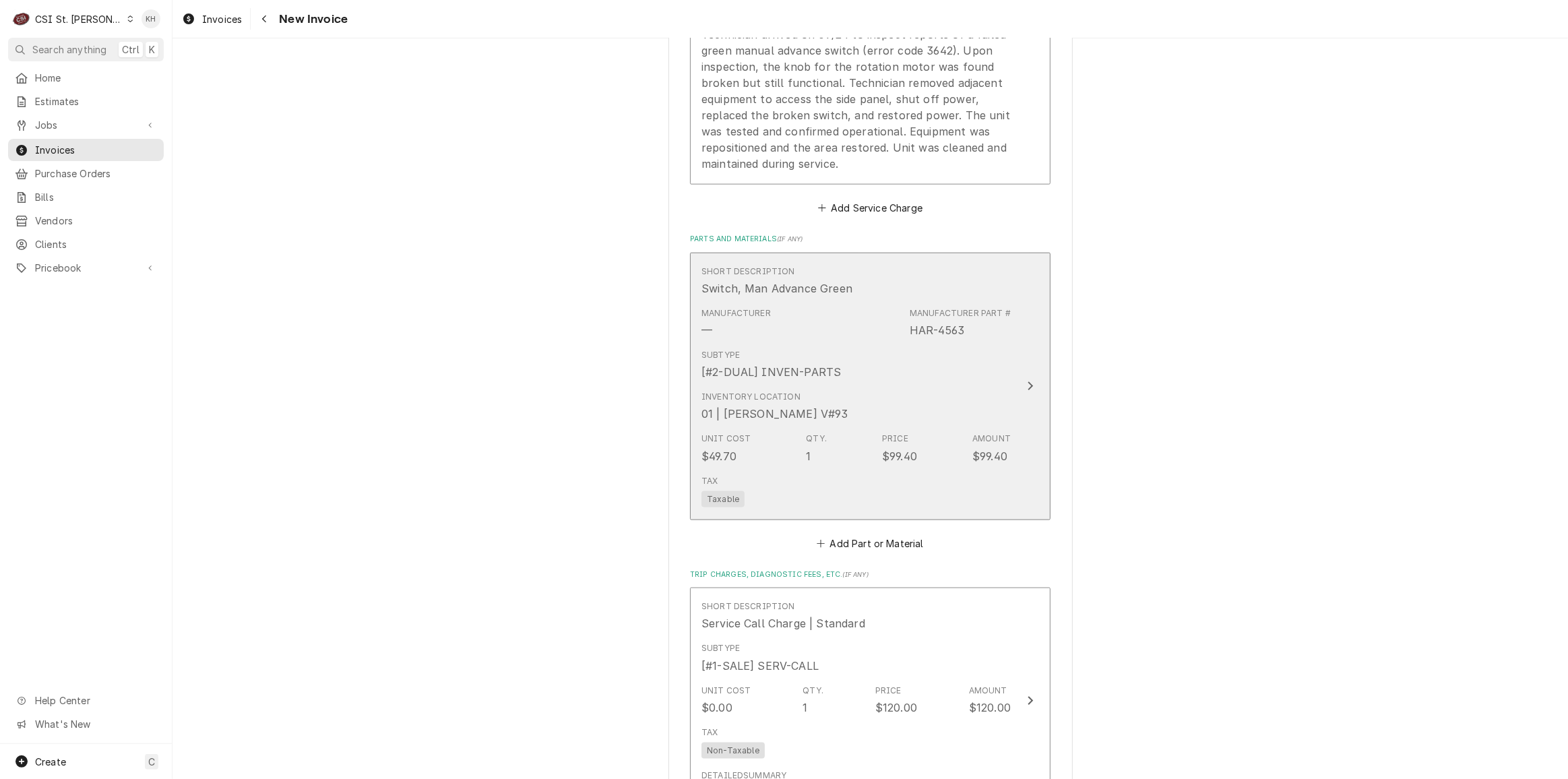
click at [973, 386] on div "Inventory Location 01 | [PERSON_NAME] V#93" at bounding box center [857, 406] width 310 height 41
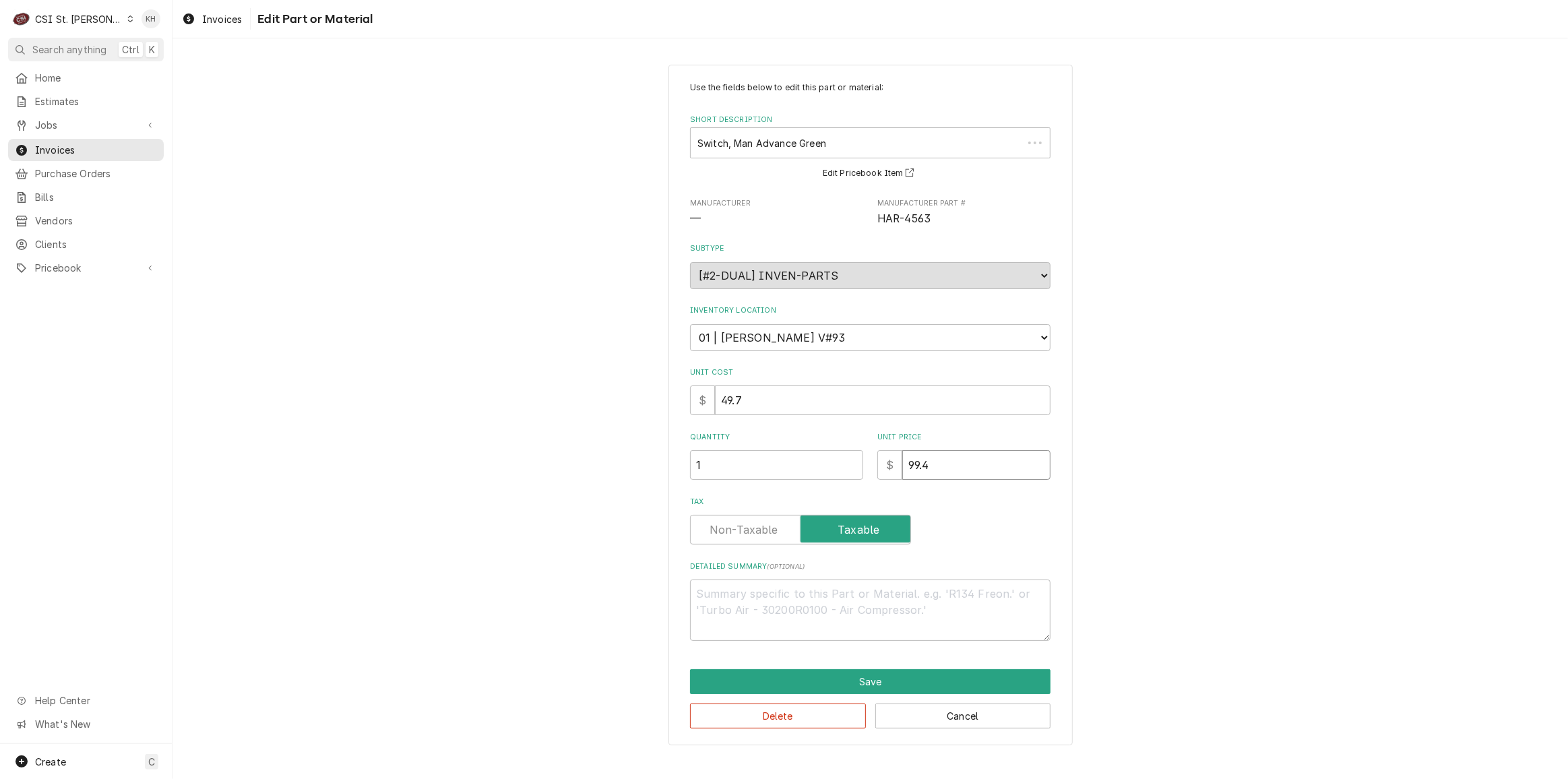
drag, startPoint x: 982, startPoint y: 462, endPoint x: 842, endPoint y: 464, distance: 140.0
click at [842, 464] on div "Quantity 1 Unit Price $ 99.4" at bounding box center [870, 456] width 360 height 48
type textarea "x"
type input "7"
type textarea "x"
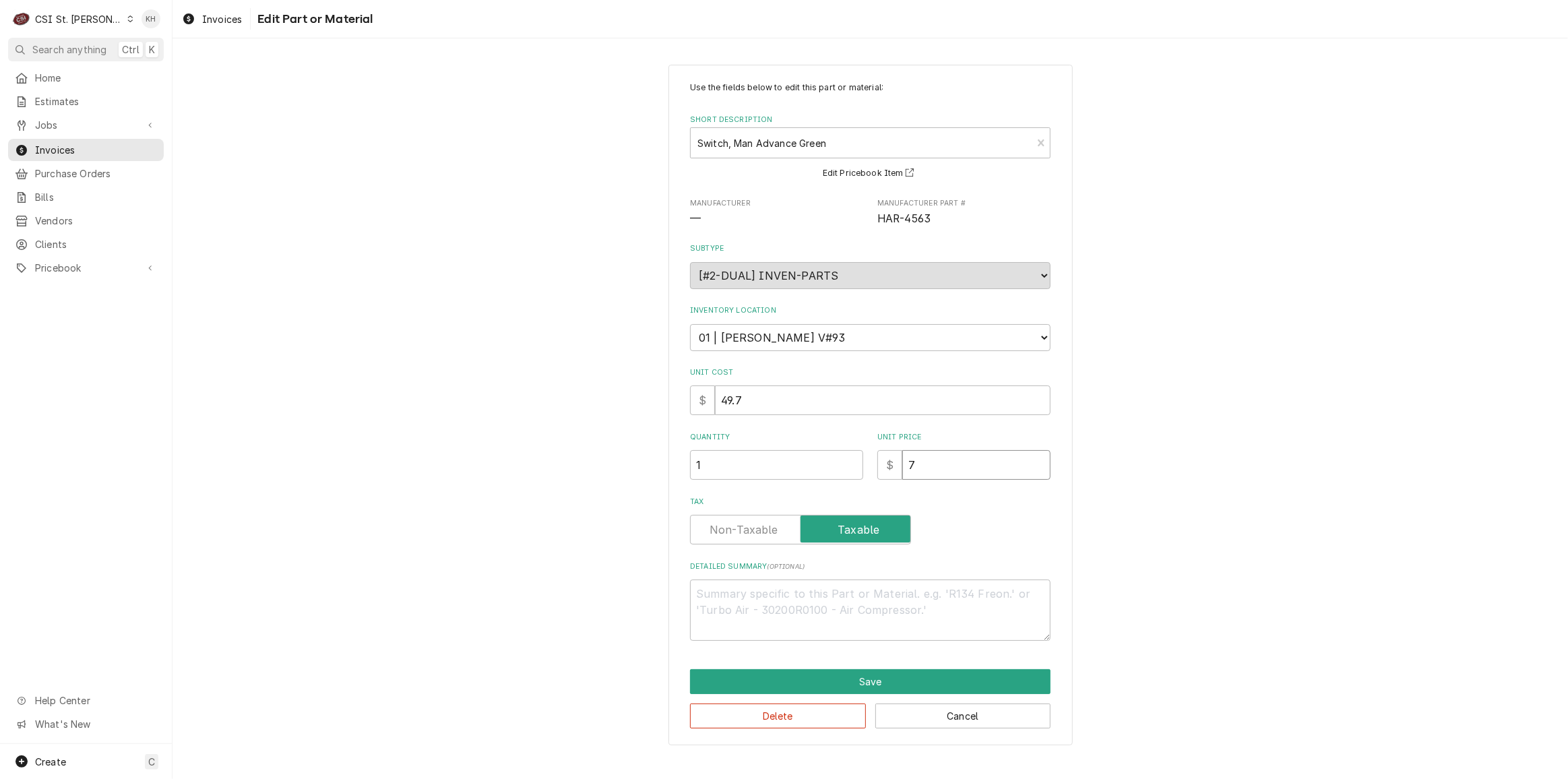
type input "74"
type textarea "x"
type input "74.5"
type textarea "x"
type input "74.55"
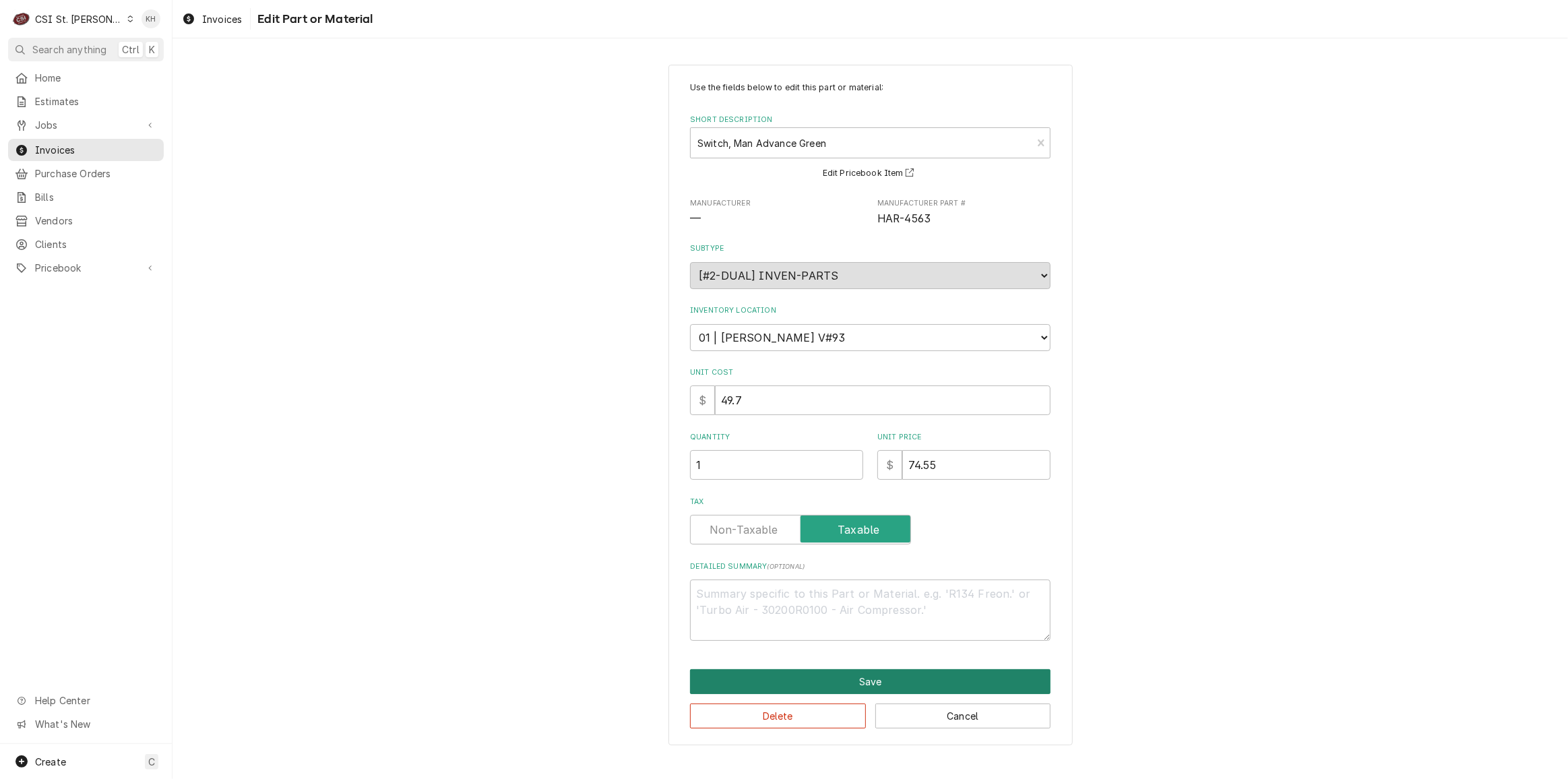
click at [869, 689] on button "Save" at bounding box center [870, 681] width 360 height 25
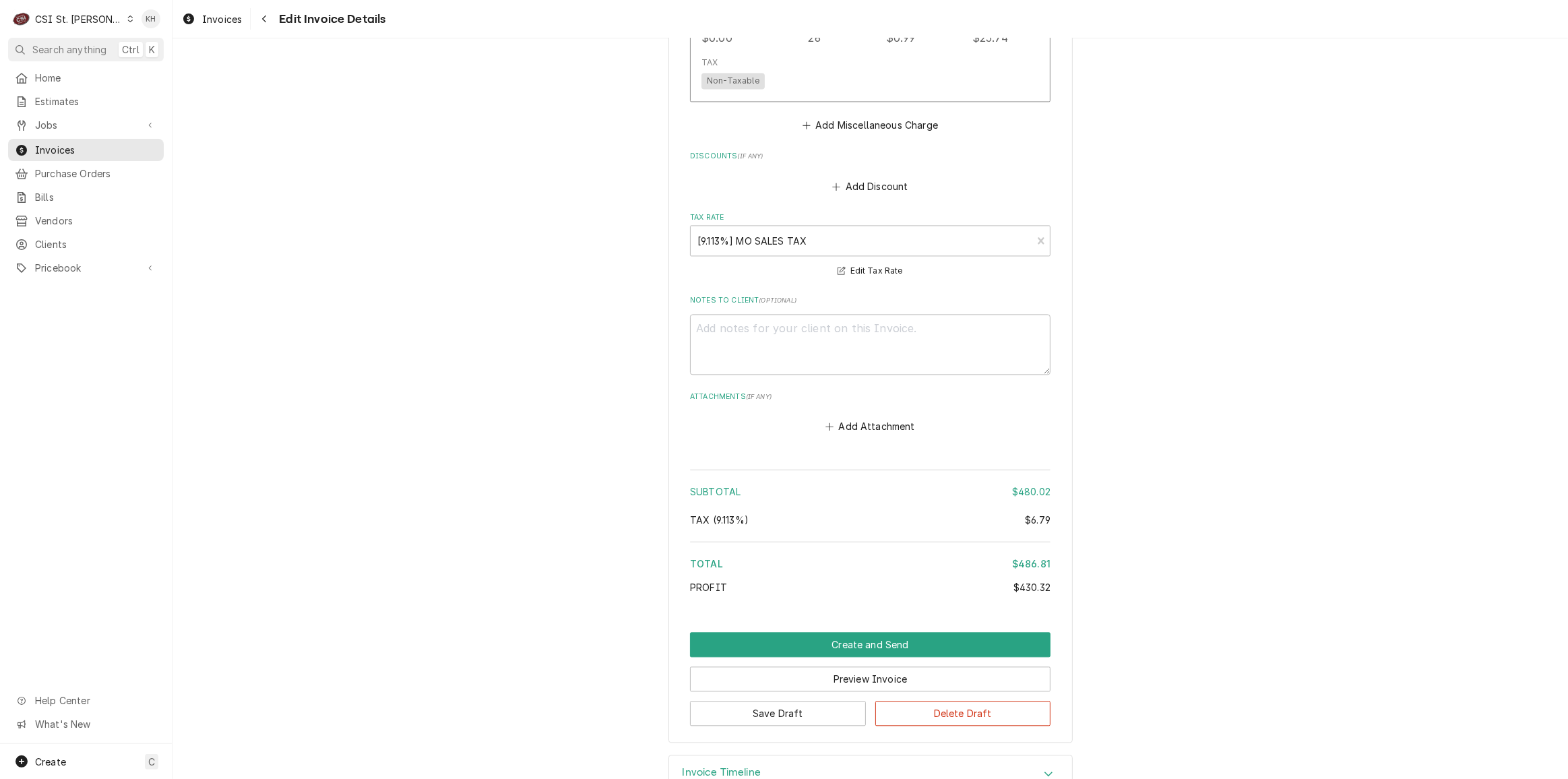
scroll to position [3207, 0]
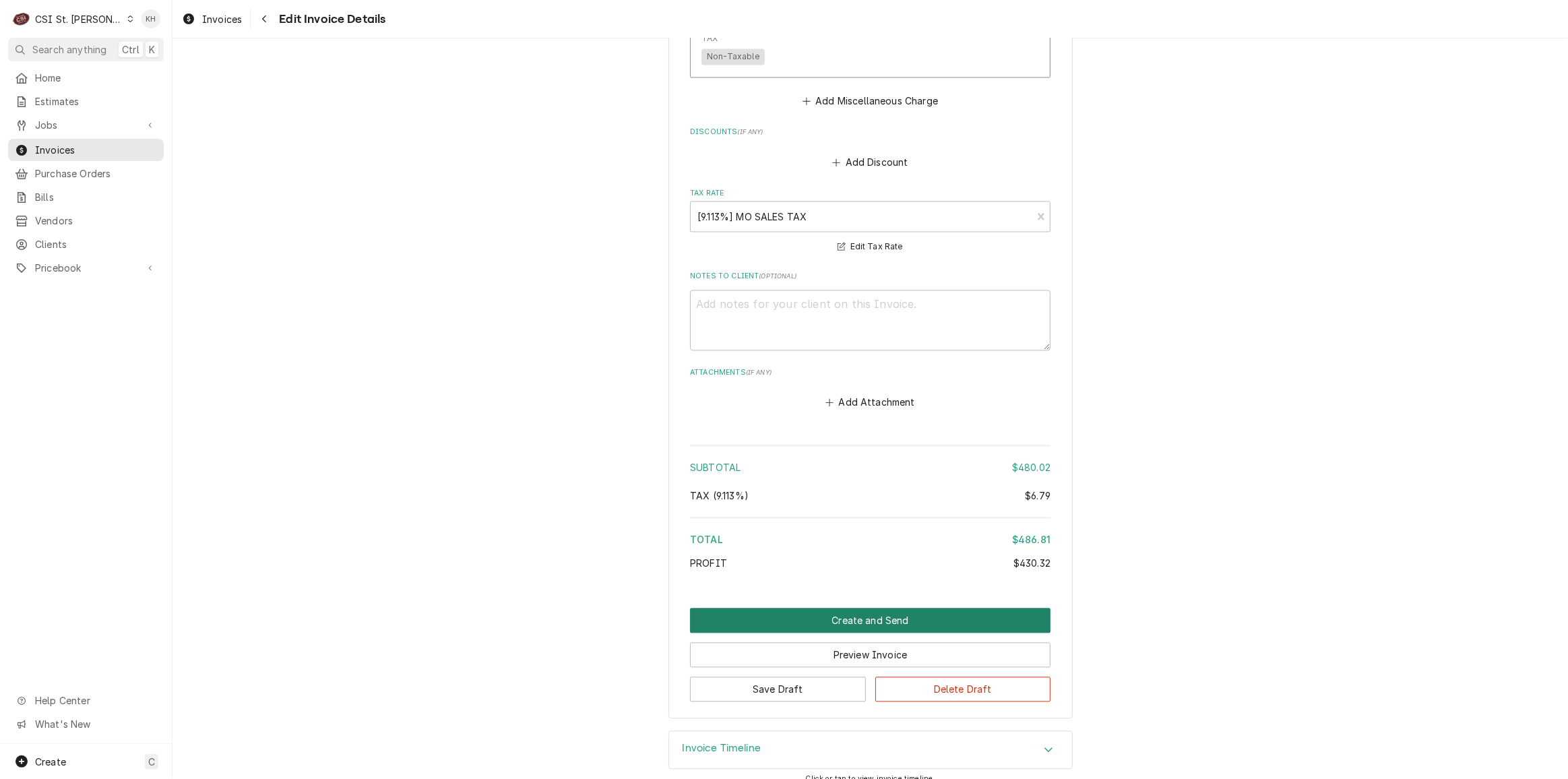
click at [823, 612] on button "Create and Send" at bounding box center [870, 620] width 360 height 25
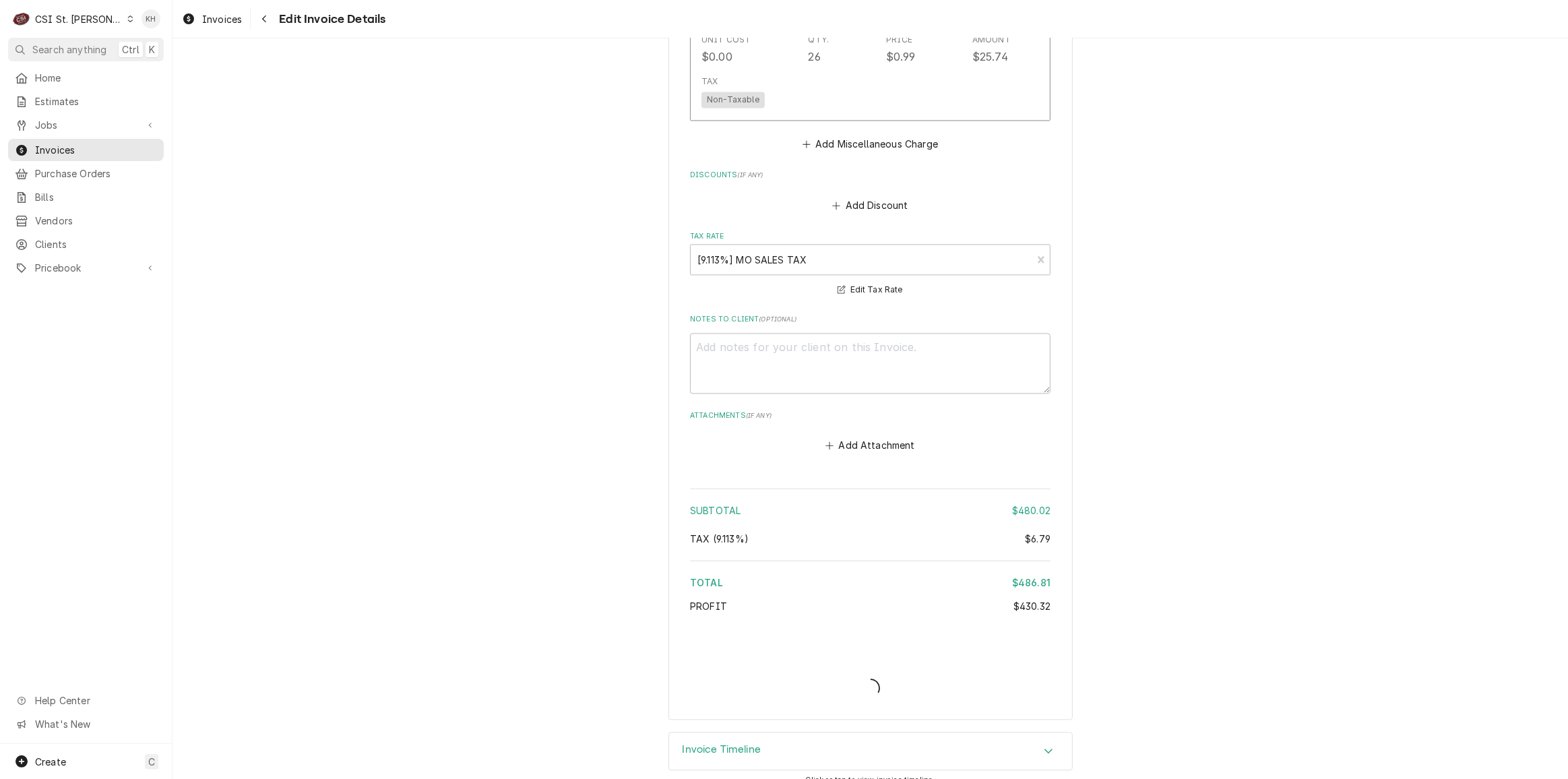
type textarea "x"
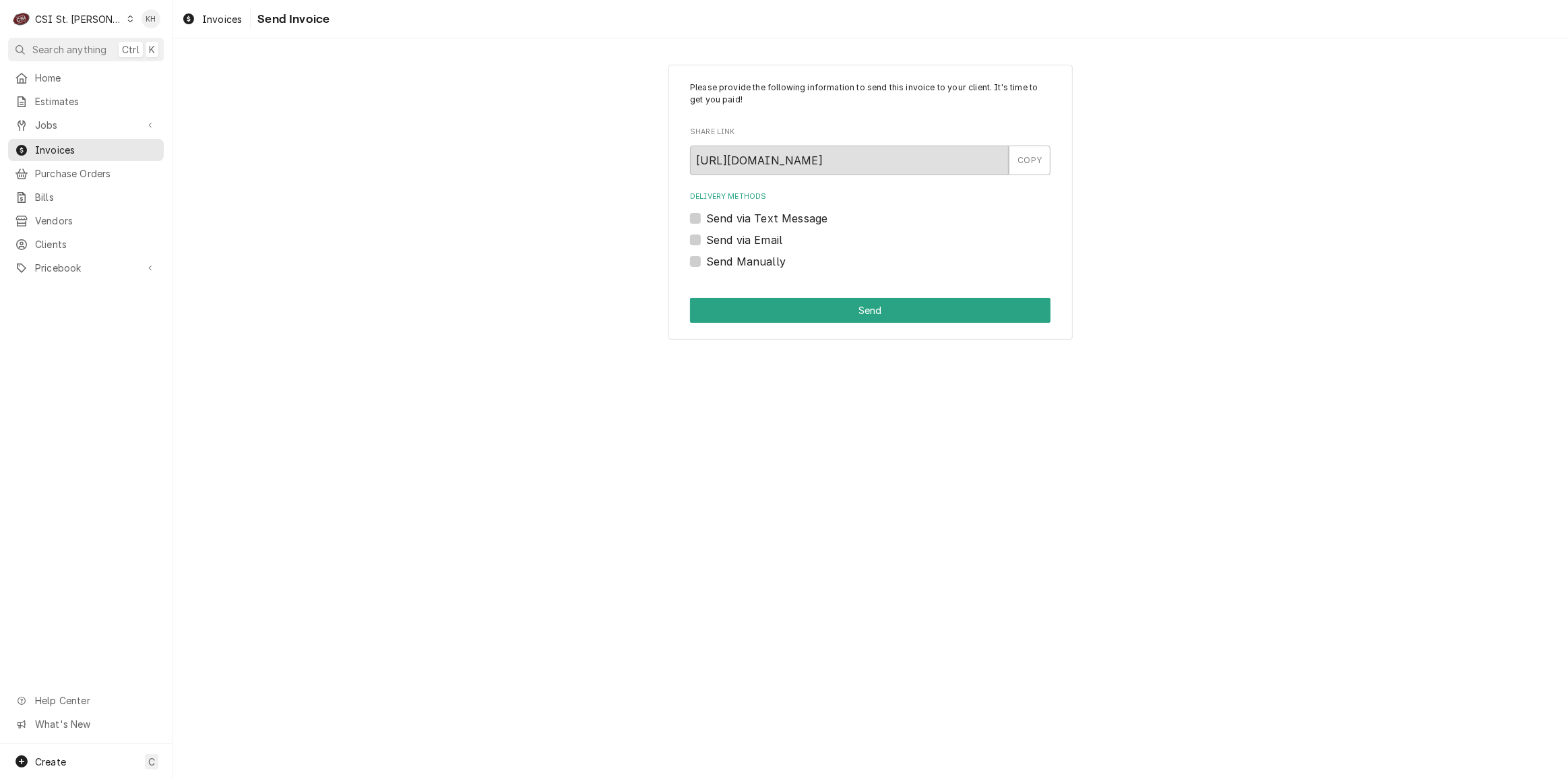
click at [706, 239] on label "Send via Email" at bounding box center [744, 239] width 76 height 16
click at [706, 239] on input "Send via Email" at bounding box center [886, 246] width 360 height 30
checkbox input "true"
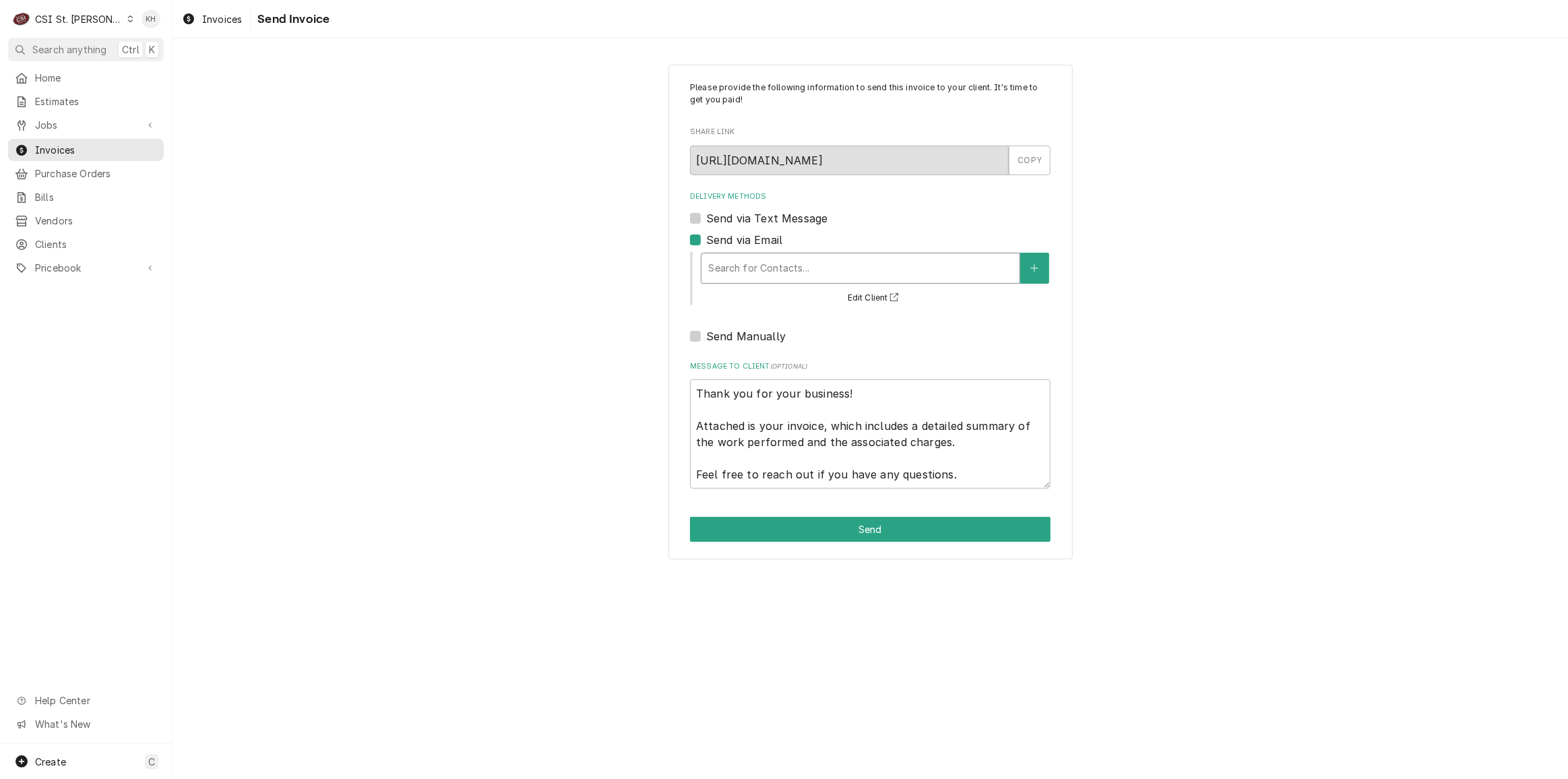
click at [768, 263] on div "Delivery Methods" at bounding box center [861, 268] width 304 height 25
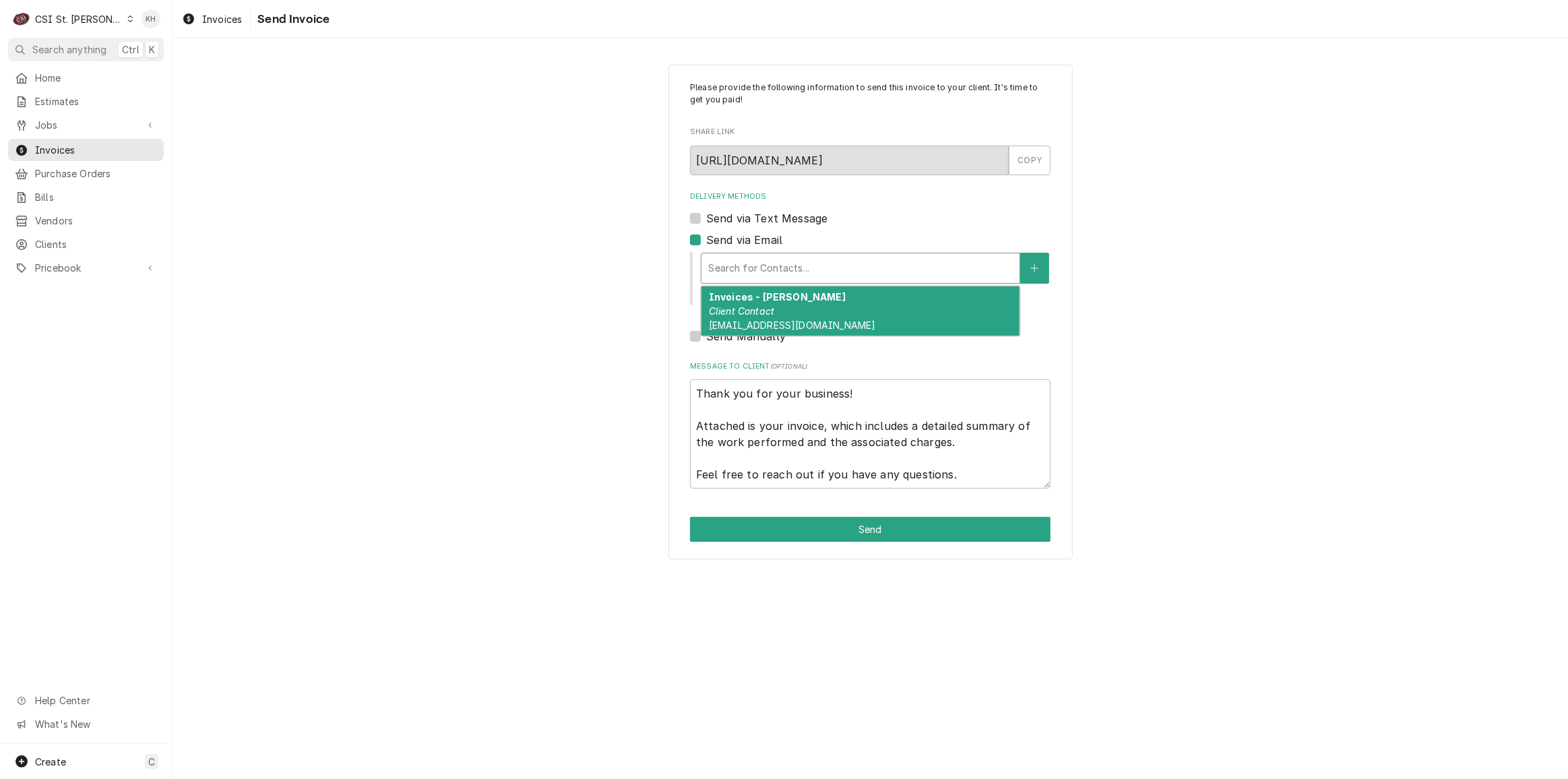
click at [782, 315] on div "Invoices - Kelsey Client Contact kelsey.hetlage@csi1.com" at bounding box center [861, 311] width 318 height 49
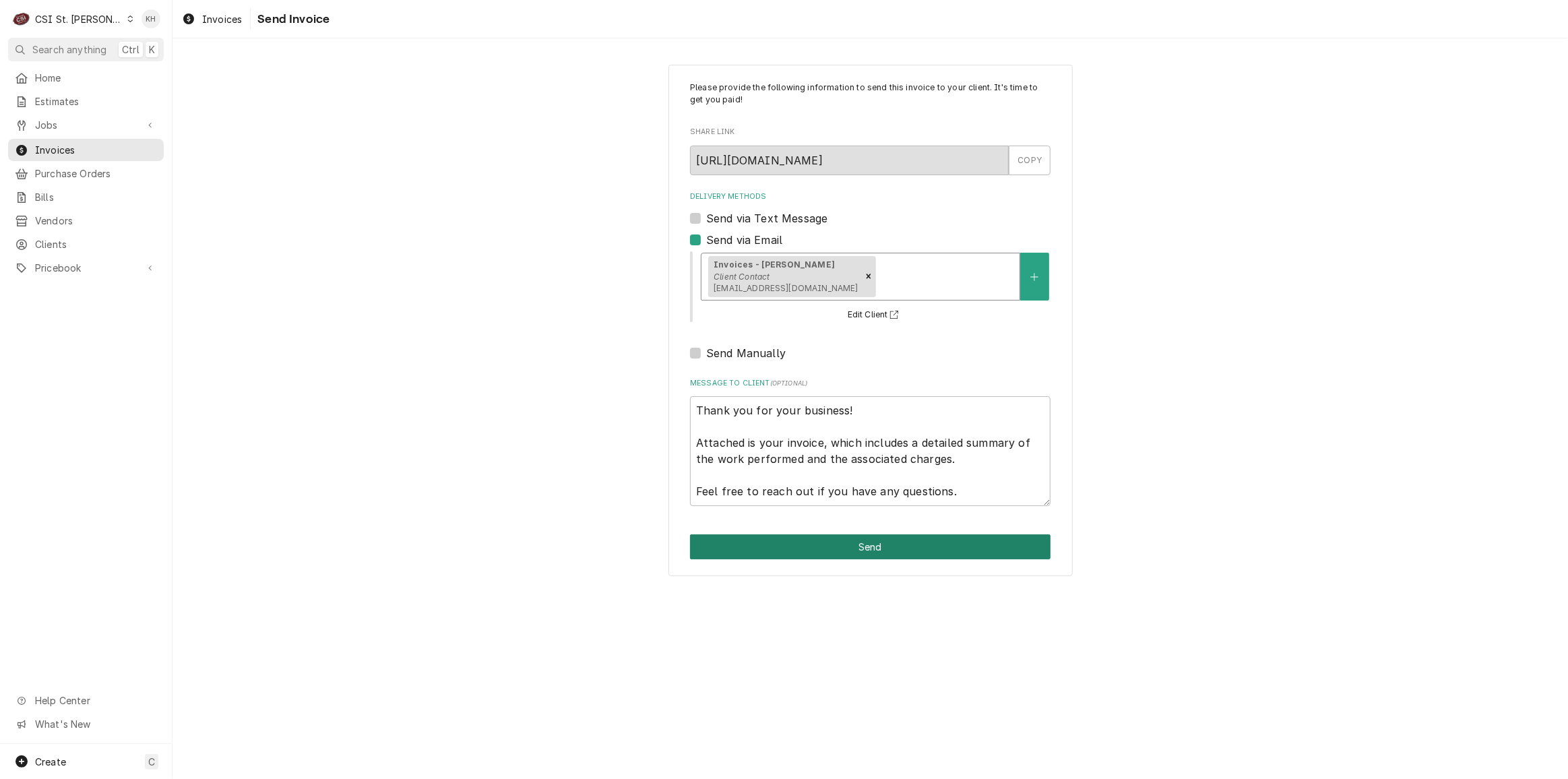
click at [847, 540] on button "Send" at bounding box center [870, 546] width 360 height 25
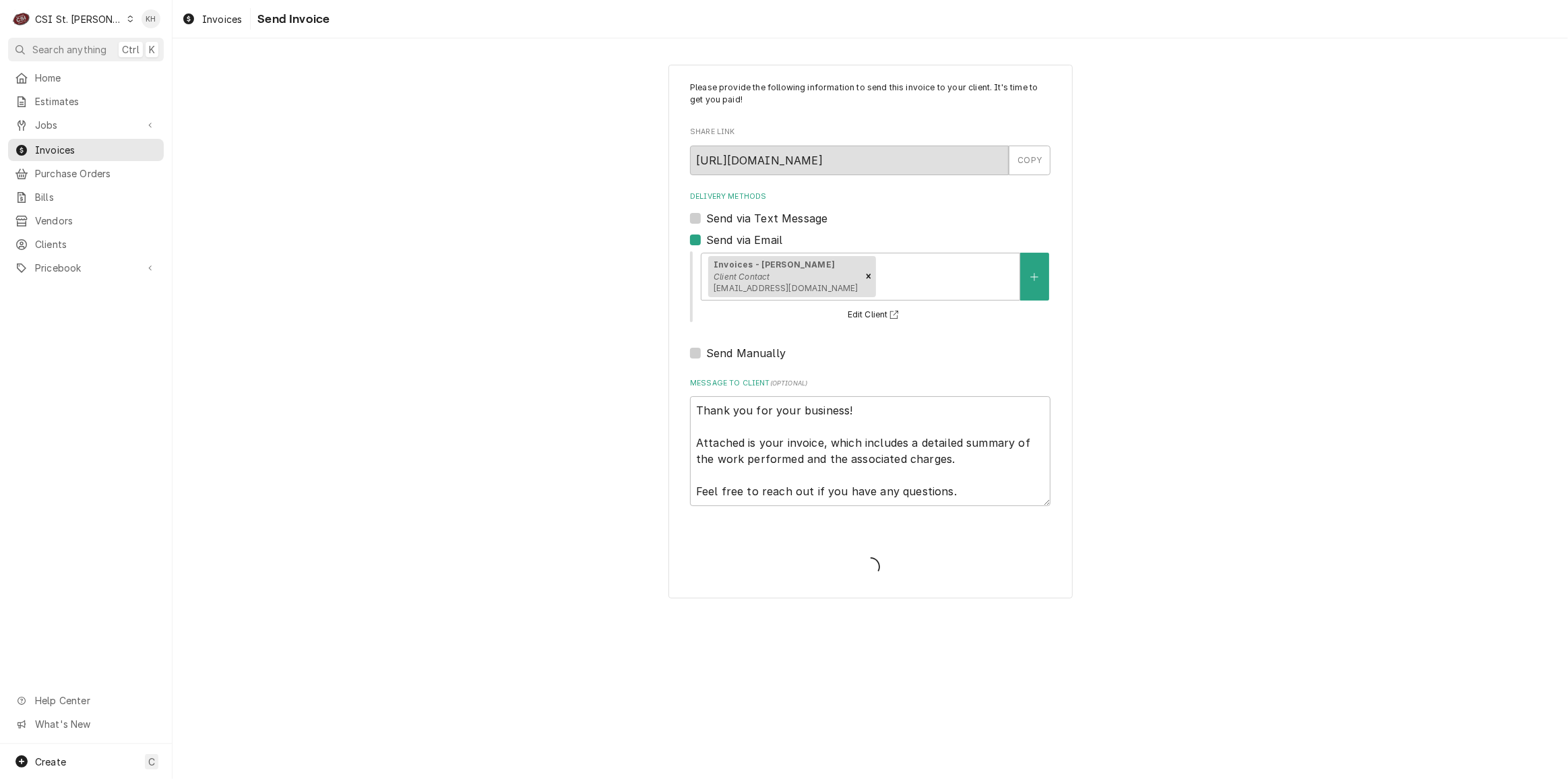
type textarea "x"
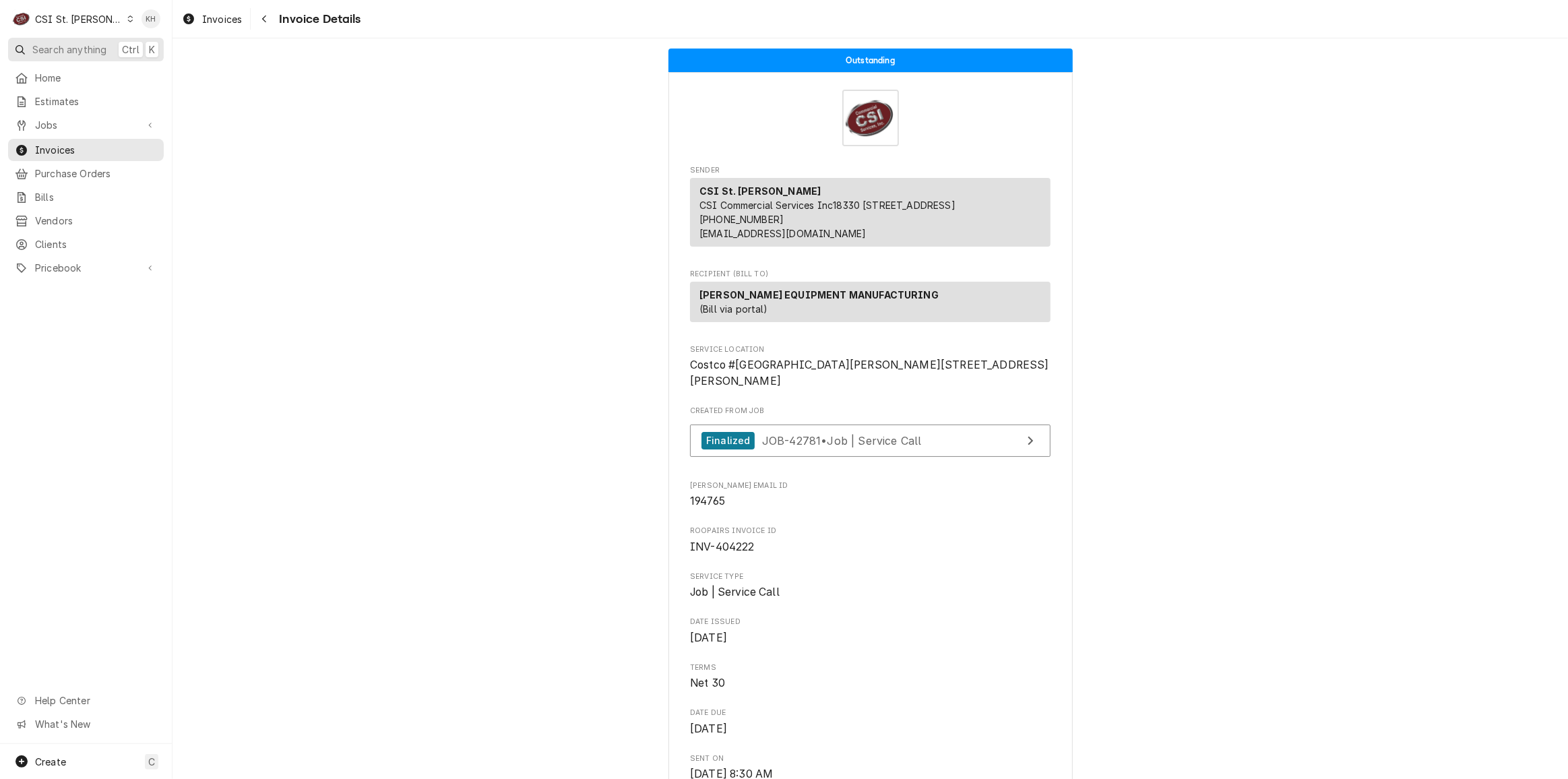
click at [74, 52] on span "Search anything" at bounding box center [69, 49] width 74 height 14
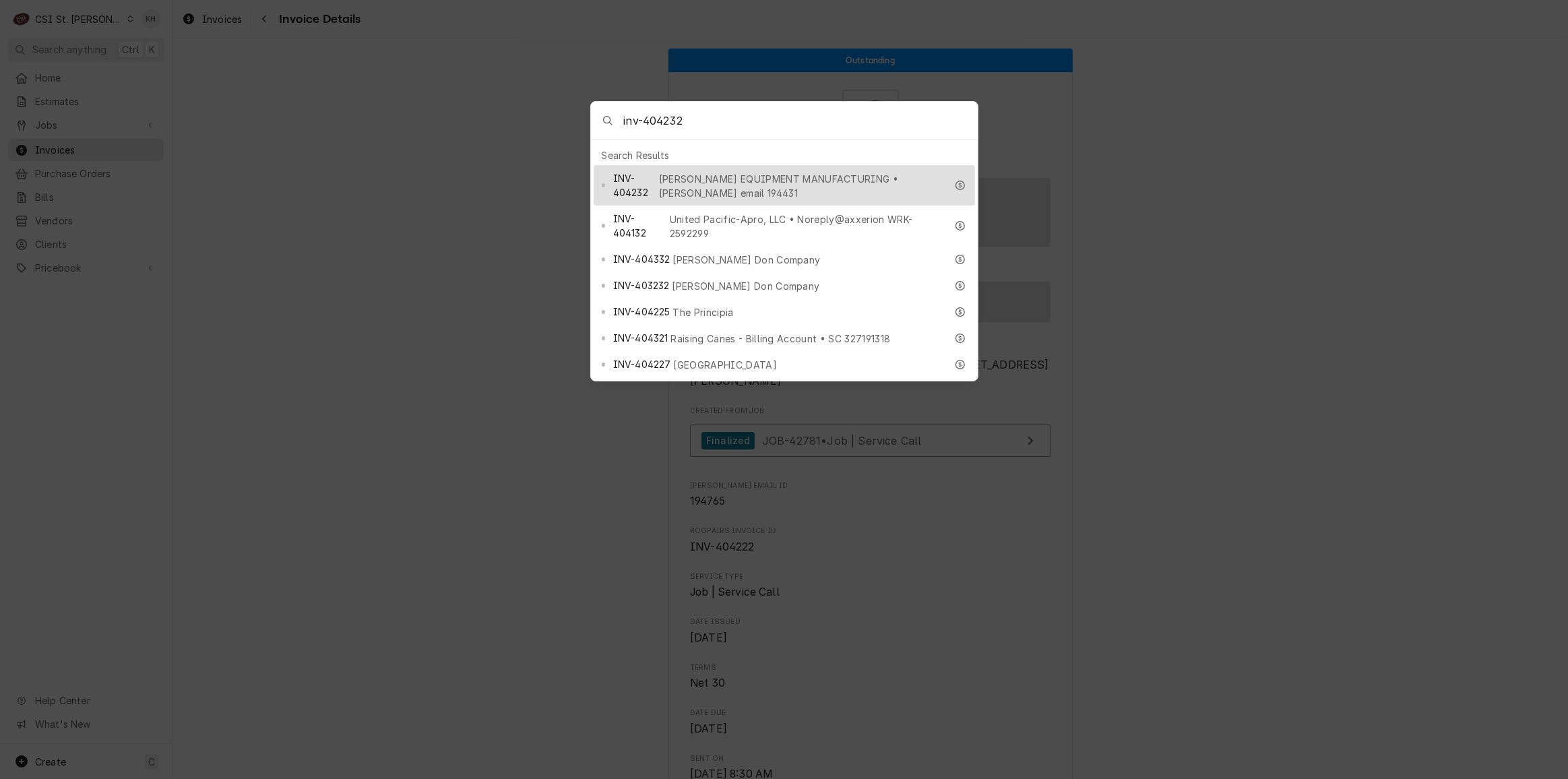
type input "inv-404232"
click at [710, 174] on span "HARDT EQUIPMENT MANUFACTURING • Hardt email 194431" at bounding box center [803, 185] width 288 height 28
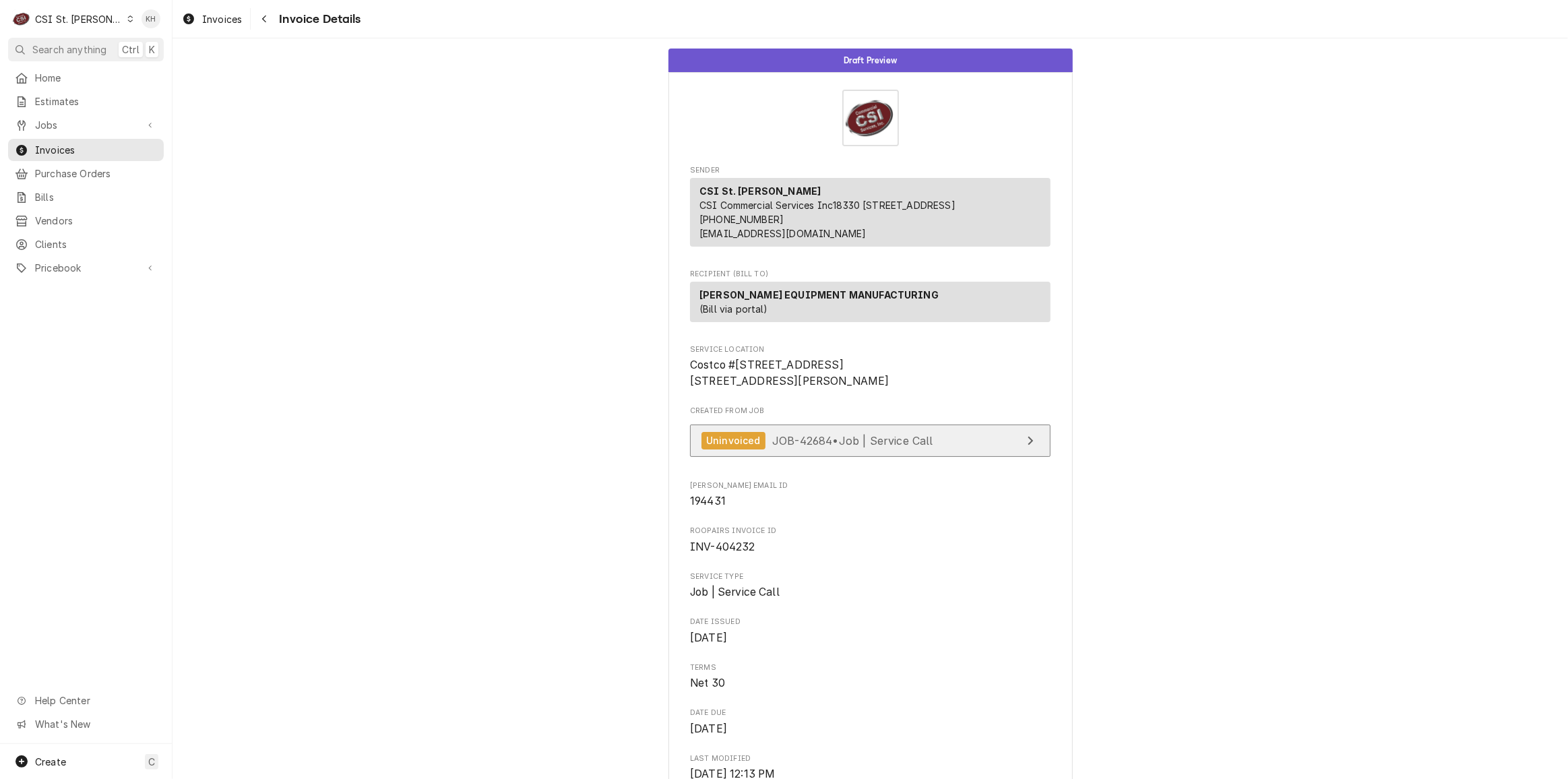
click at [775, 447] on span "JOB-42684 • Job | Service Call" at bounding box center [853, 440] width 161 height 14
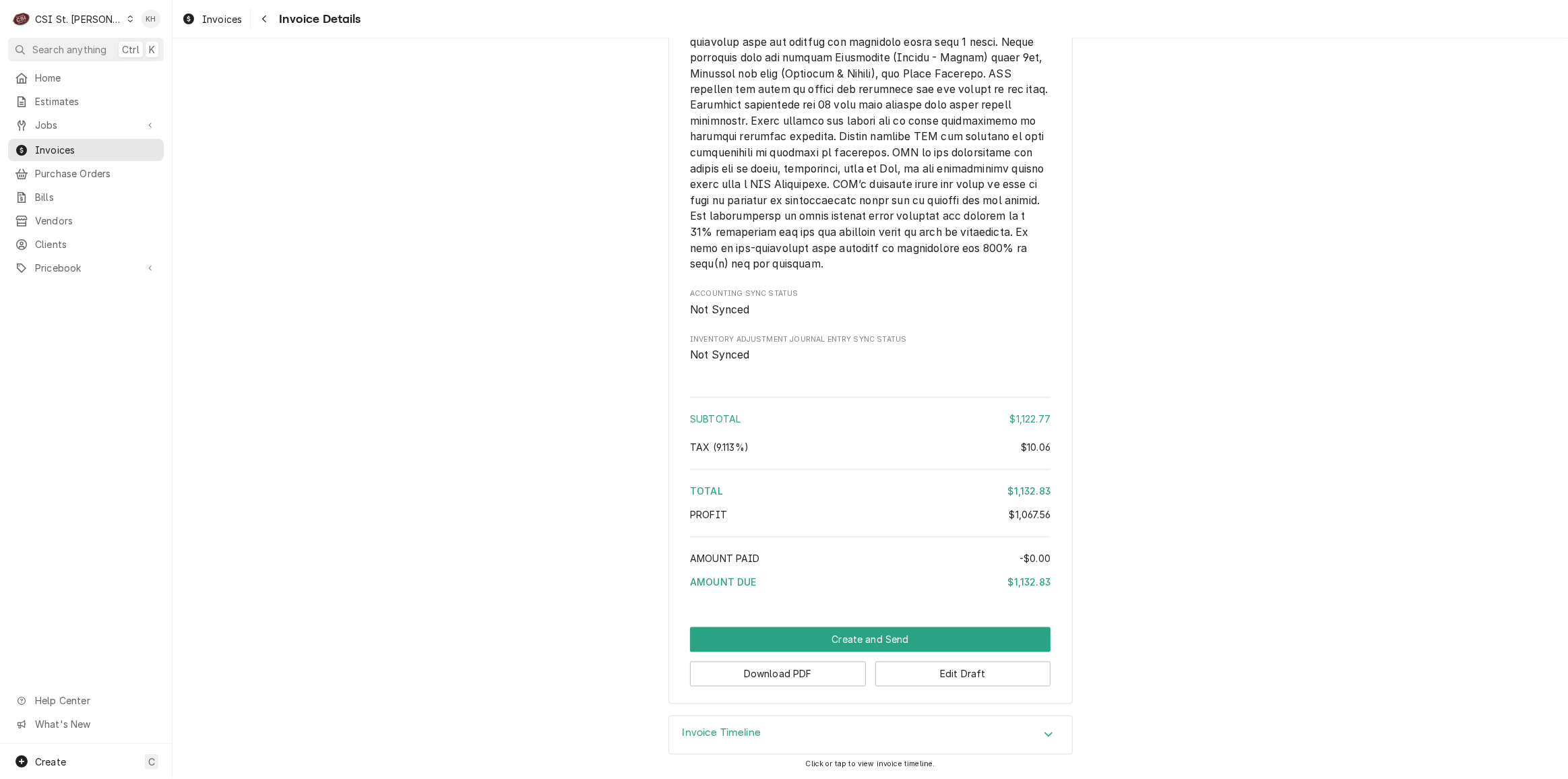
scroll to position [2833, 0]
click at [907, 669] on button "Edit Draft" at bounding box center [963, 674] width 176 height 25
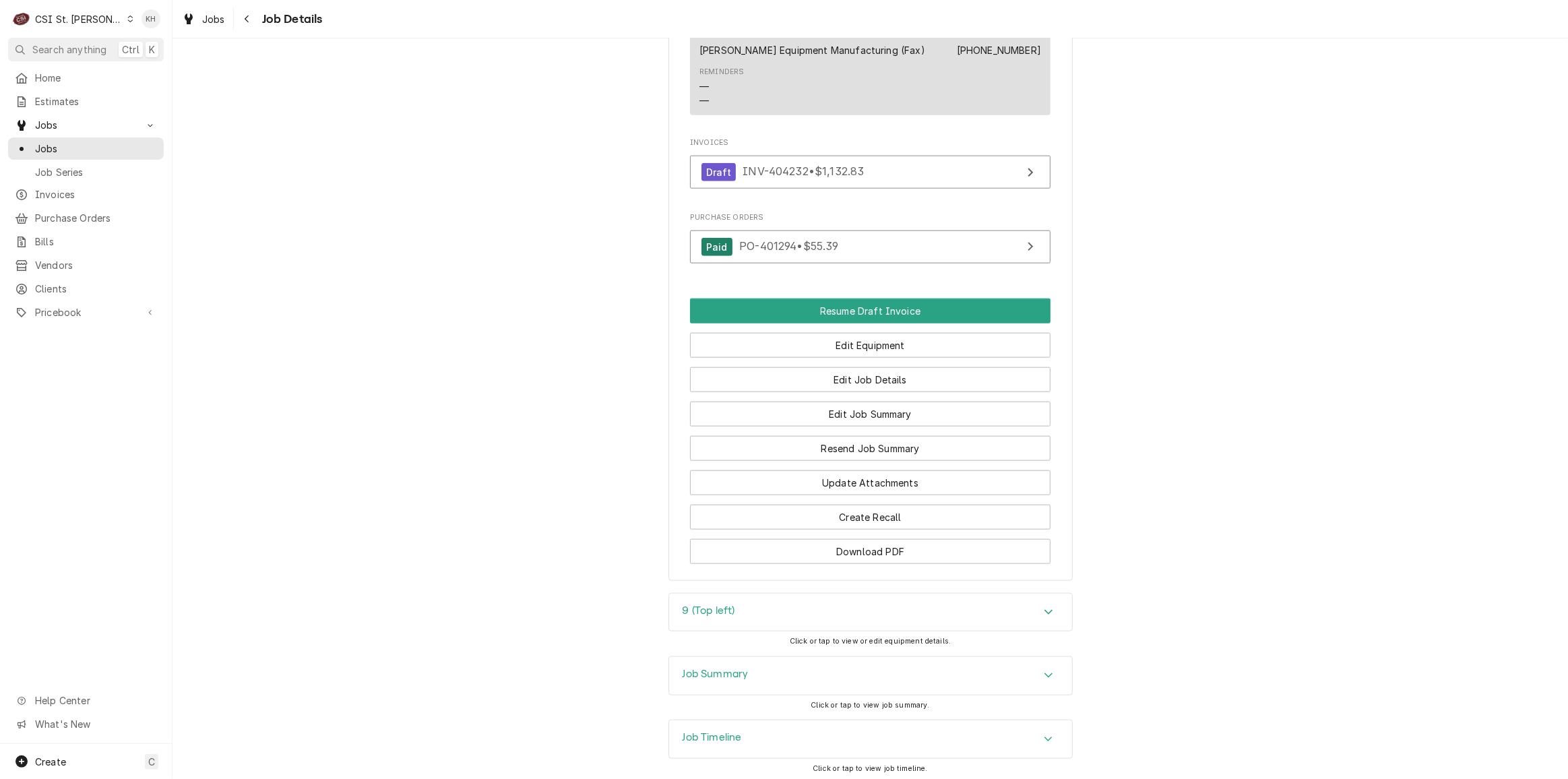
scroll to position [1796, 0]
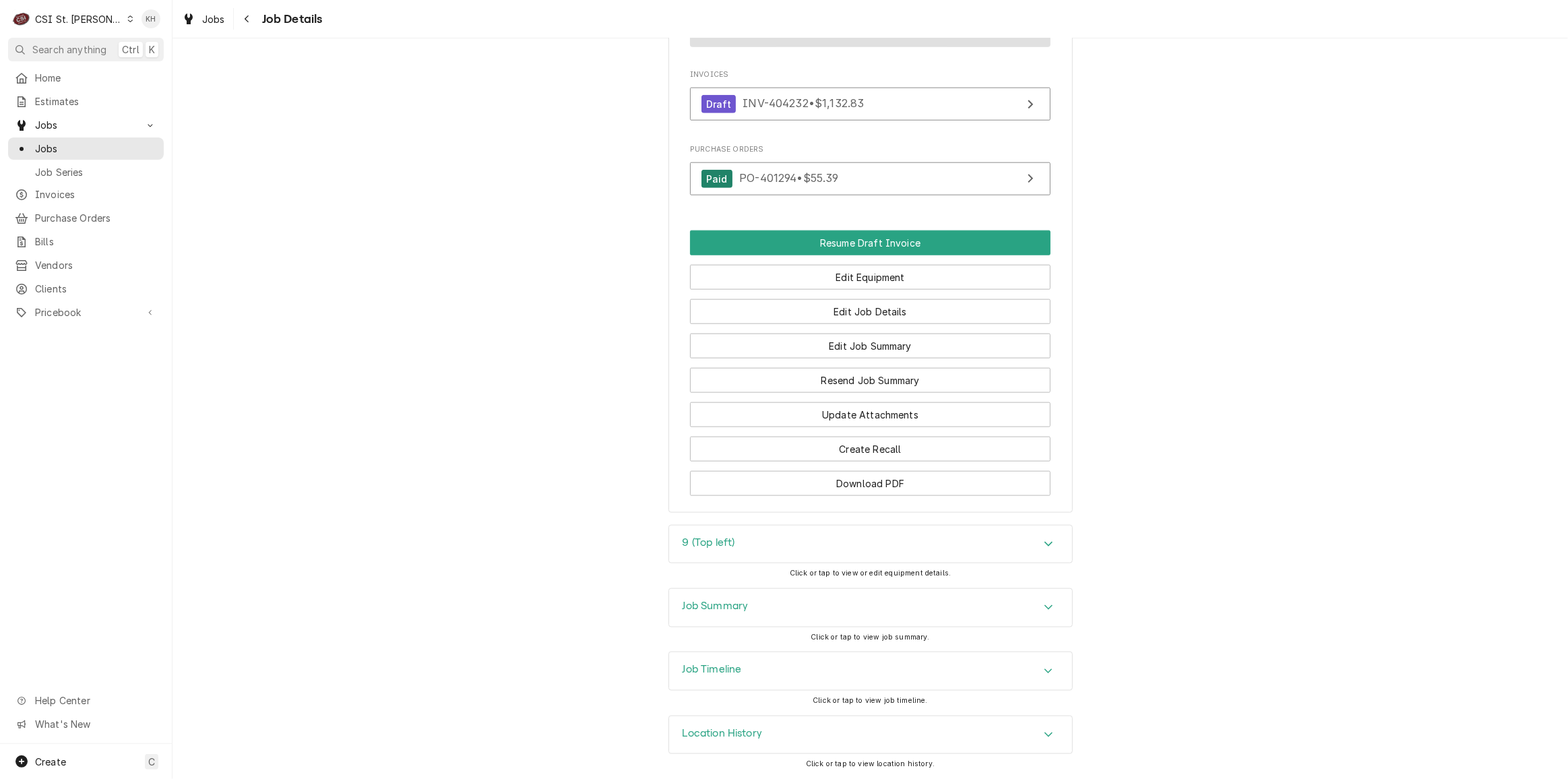
click at [698, 676] on h3 "Job Timeline" at bounding box center [712, 669] width 59 height 13
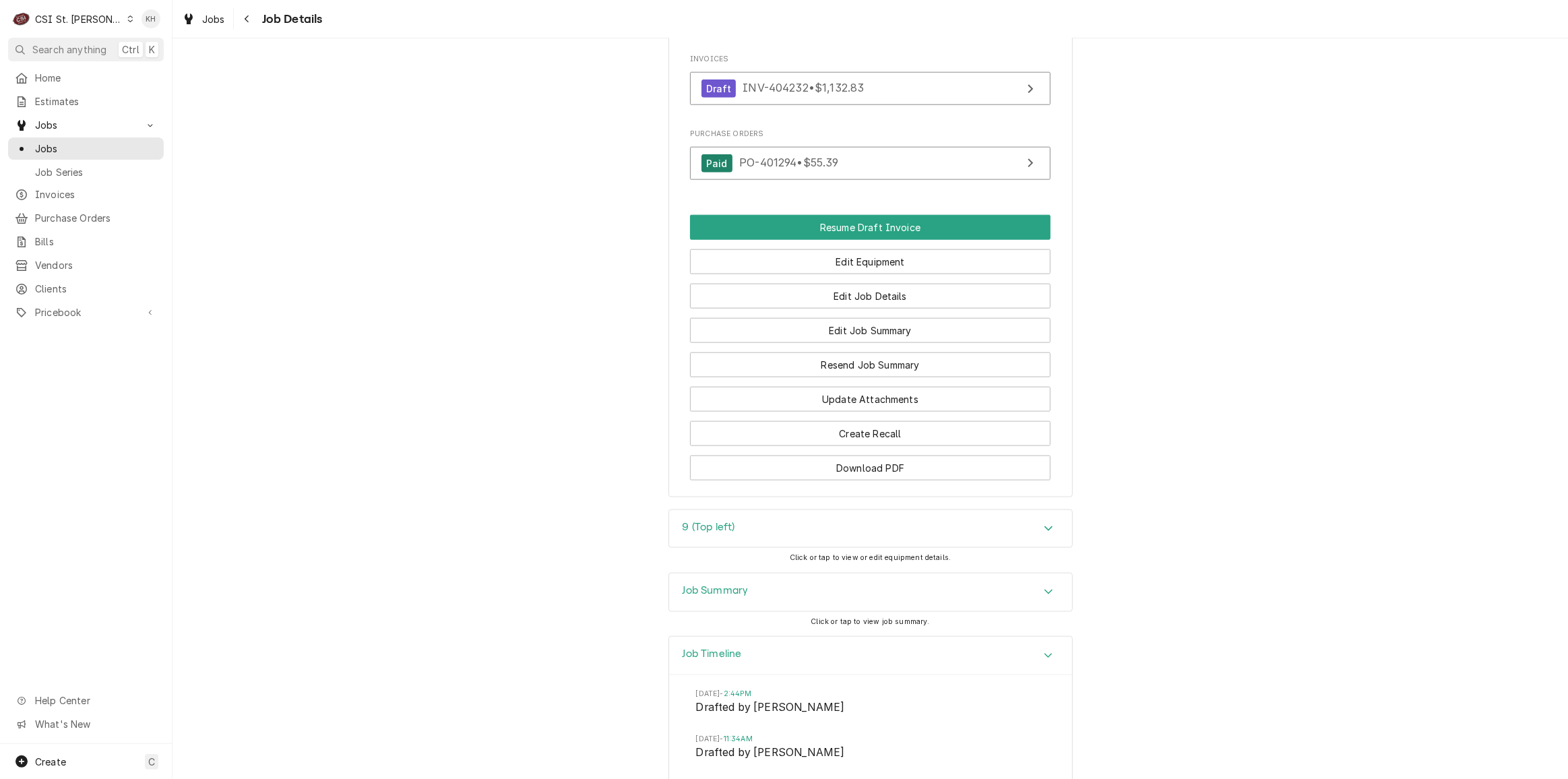
click at [723, 597] on h3 "Job Summary" at bounding box center [715, 590] width 66 height 13
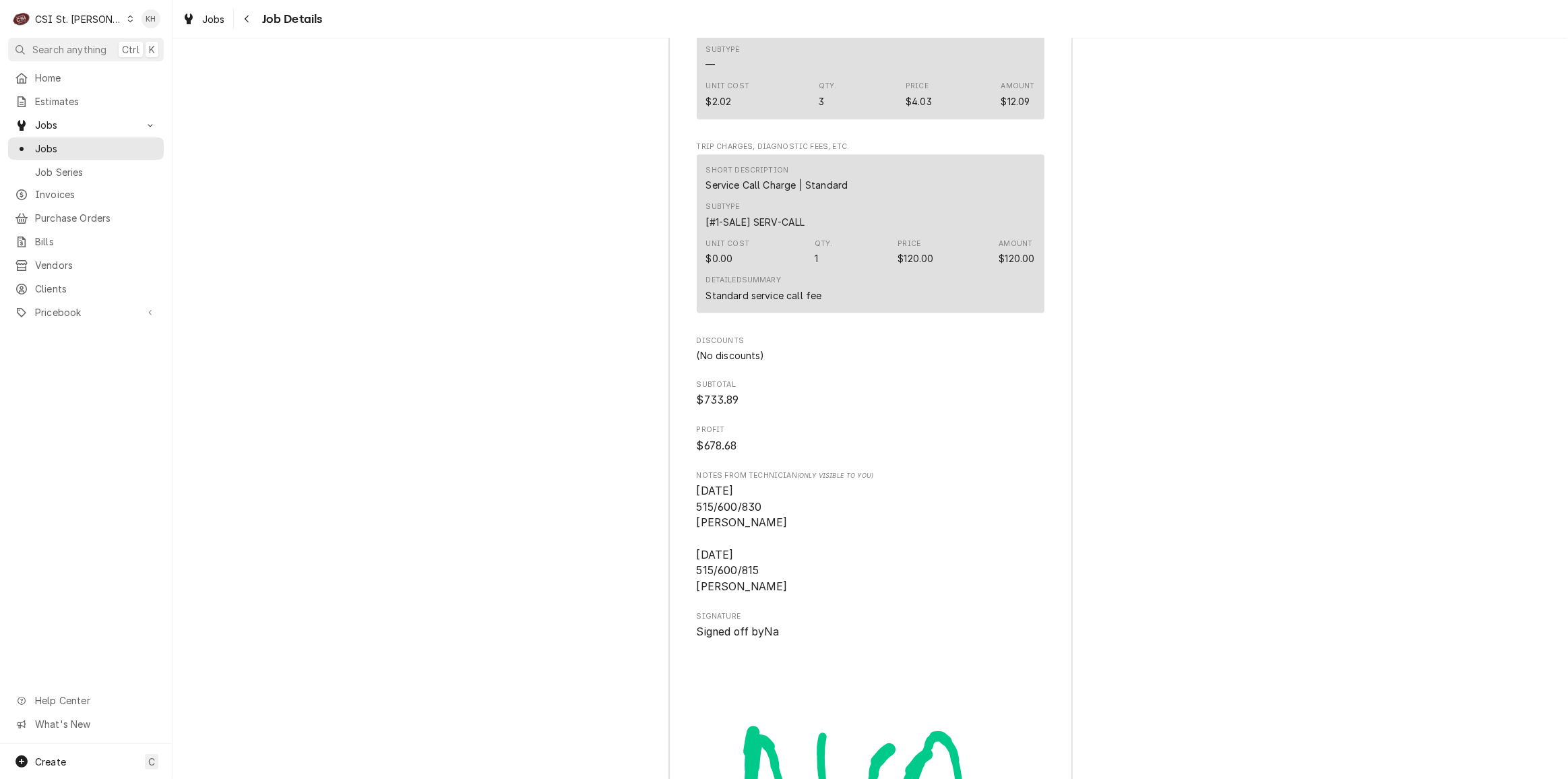
scroll to position [4492, 0]
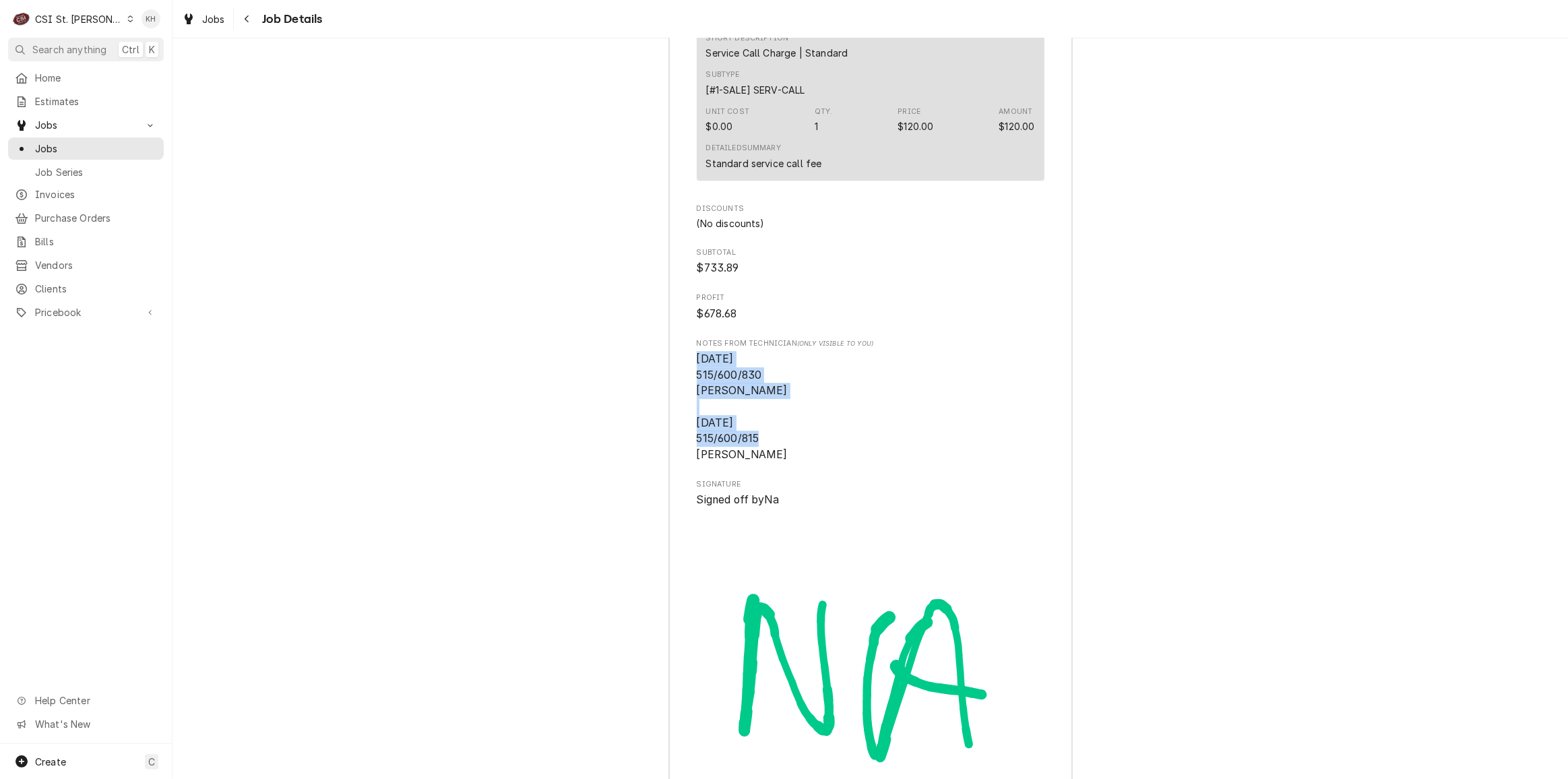
drag, startPoint x: 759, startPoint y: 464, endPoint x: 667, endPoint y: 379, distance: 125.3
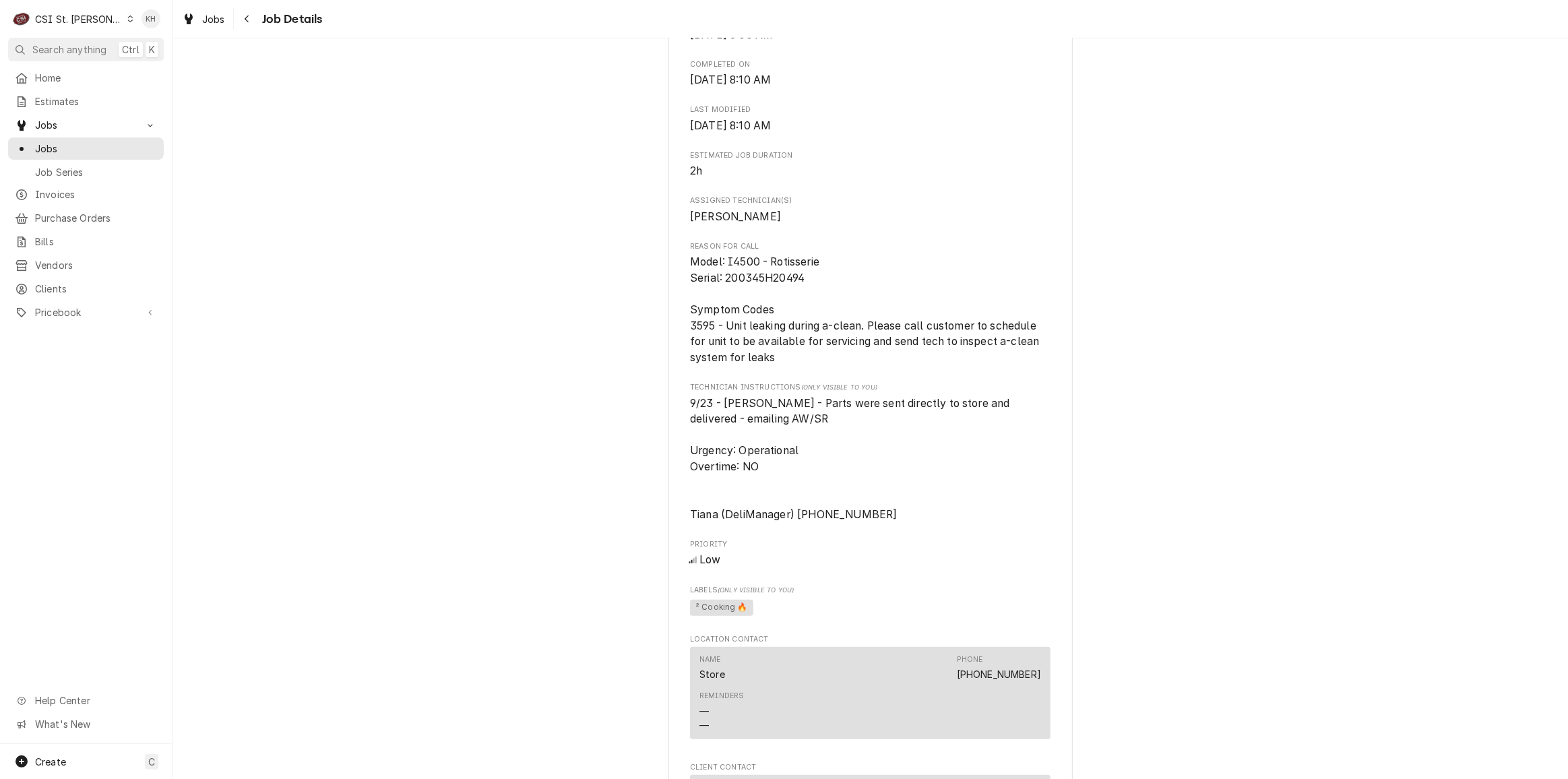
scroll to position [893, 0]
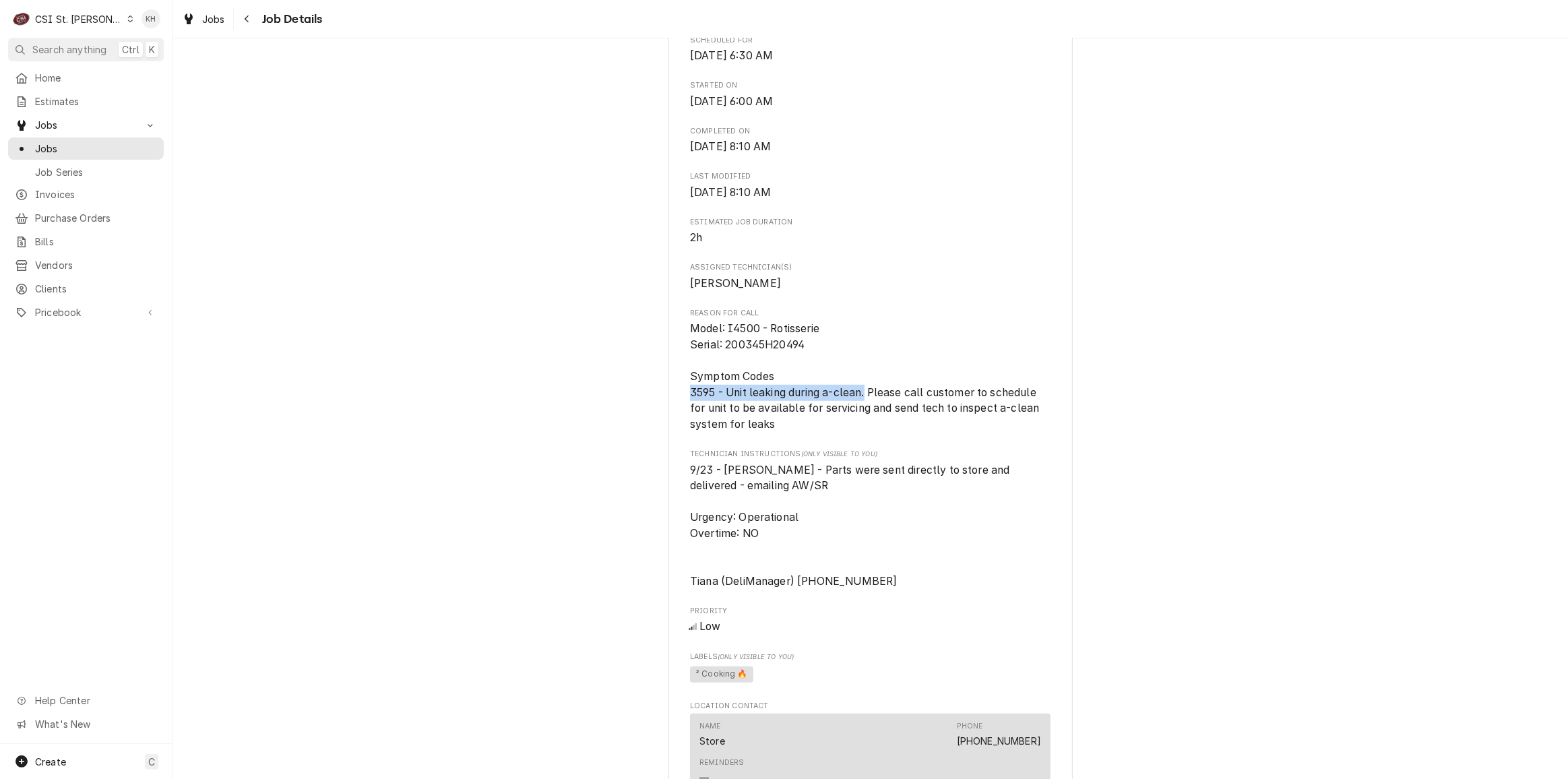
drag, startPoint x: 685, startPoint y: 407, endPoint x: 864, endPoint y: 409, distance: 179.0
click at [864, 409] on span "Model: I4500 - Rotisserie Serial: 200345H20494 Symptom Codes 3595 - Unit leakin…" at bounding box center [866, 376] width 353 height 108
copy span "3595 - Unit leaking during a-clean."
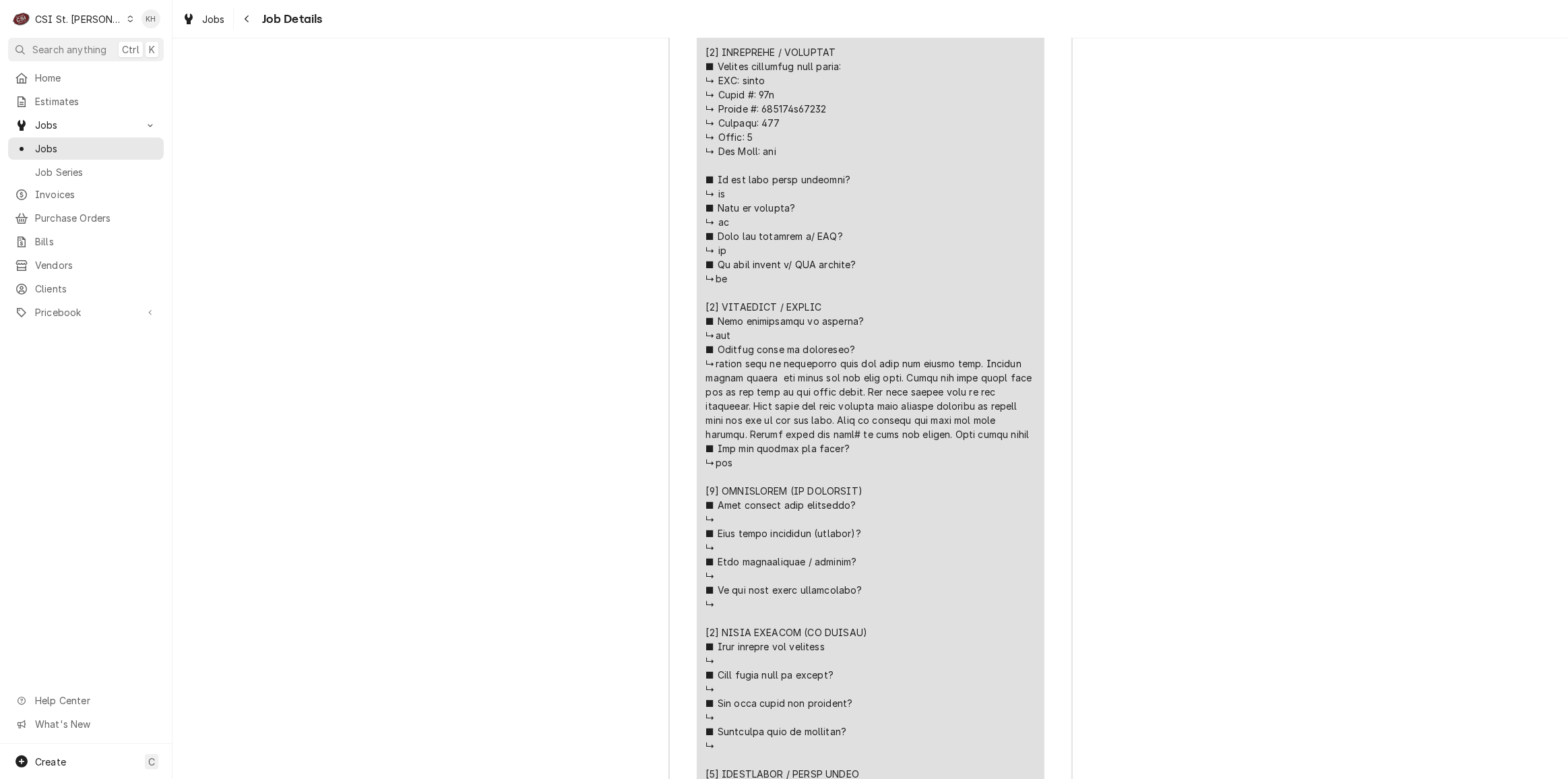
scroll to position [3161, 0]
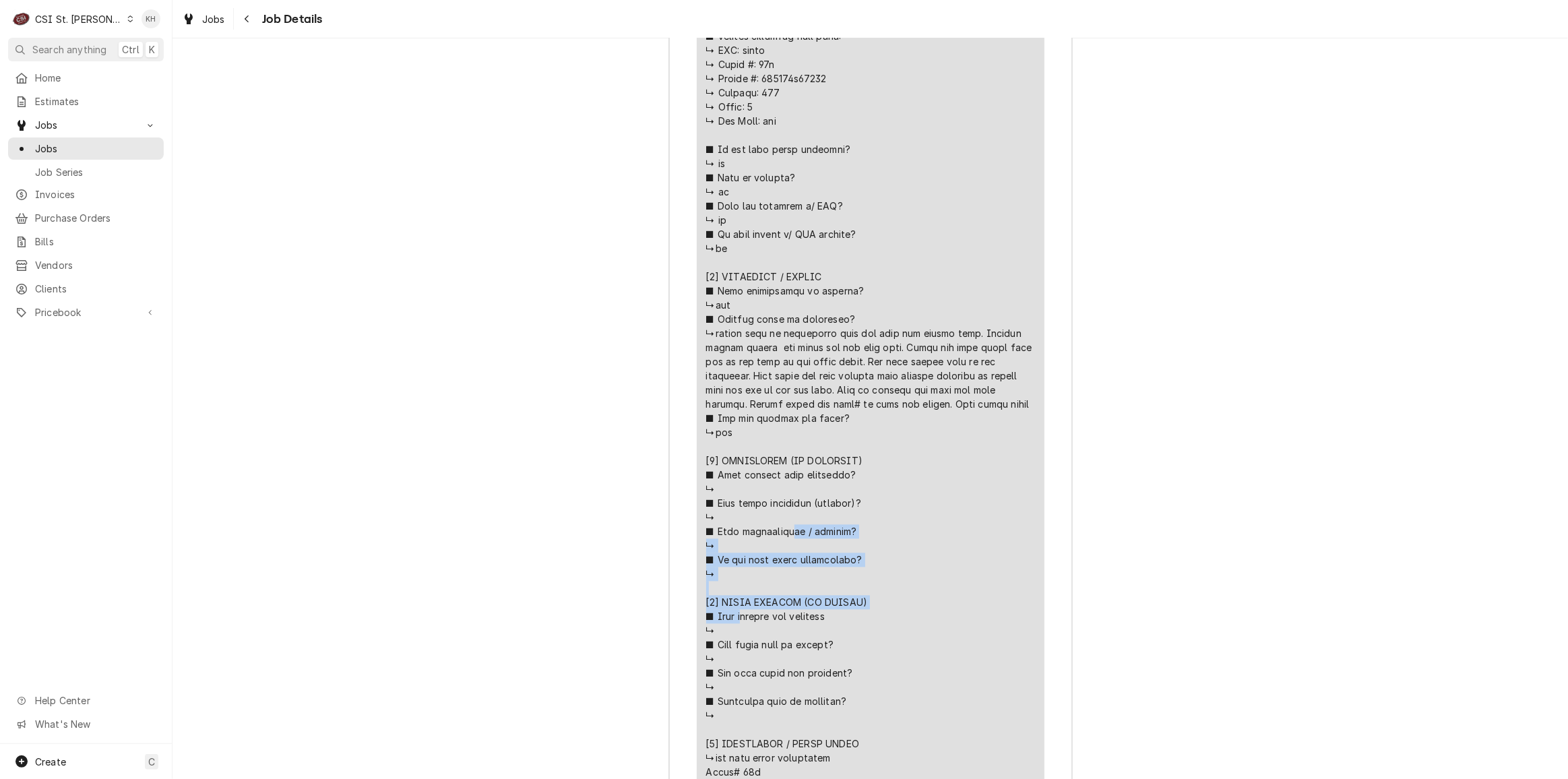
drag, startPoint x: 748, startPoint y: 392, endPoint x: 828, endPoint y: 408, distance: 81.6
click at [828, 408] on div "Line Item" at bounding box center [870, 432] width 329 height 1034
copy div "𝗲𝗱 / 𝗰𝗹𝗲𝗮𝗻𝗲𝗱? ↳ ■ 𝗜𝘀 𝘁𝗵𝗲 𝘂𝗻𝗶𝘁 𝗳𝘂𝗹𝗹𝘆 𝗼𝗽𝗲𝗿𝗮𝘁𝗶𝗼𝗻𝗮𝗹? ↳ [𝟰] 𝗤𝗨𝗢𝗧𝗘 𝗗𝗘𝗧𝗔𝗜𝗟𝗦 (𝗜𝗙 𝗡𝗘𝗘𝗗𝗘𝗗…"
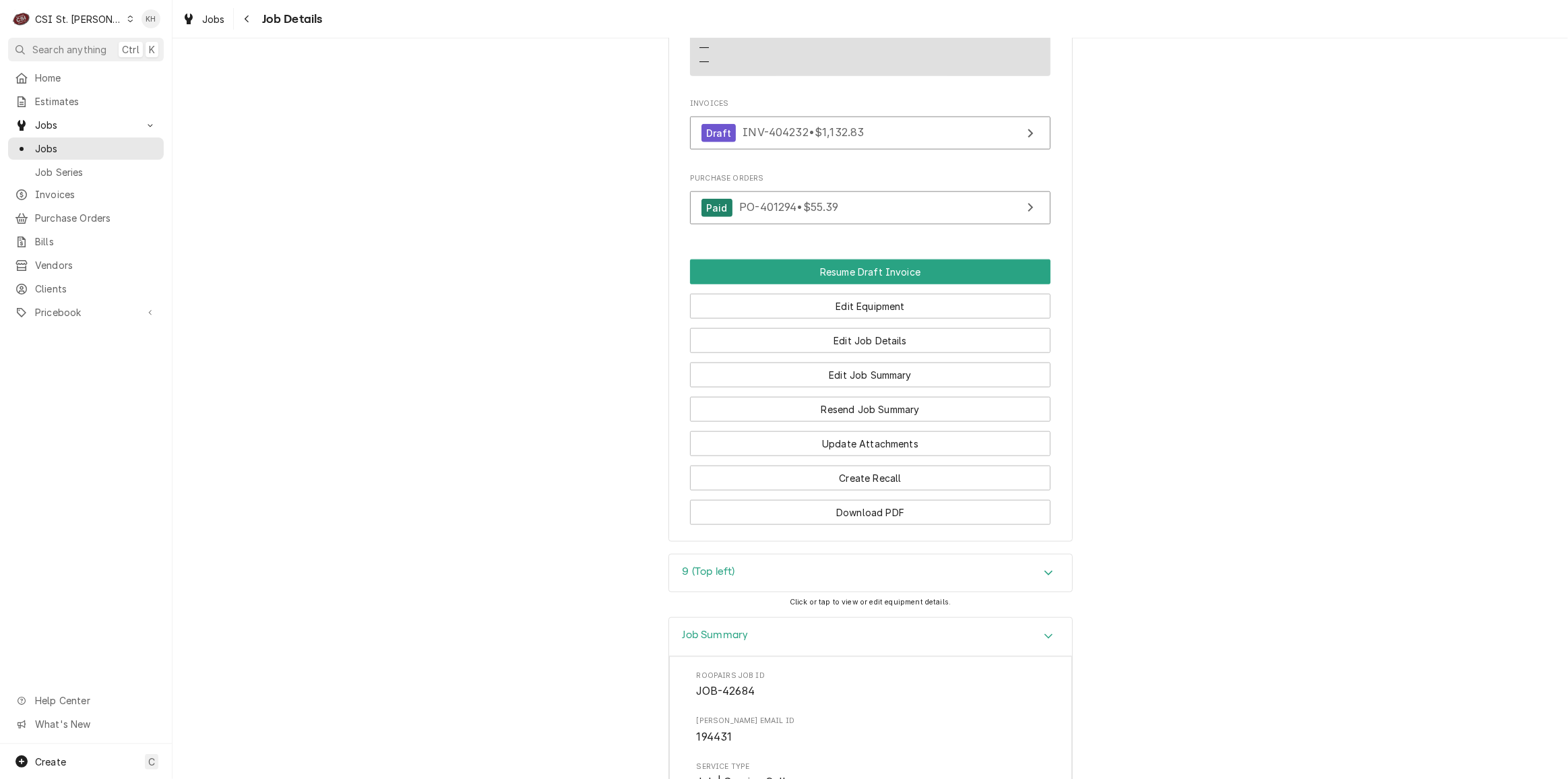
scroll to position [1506, 0]
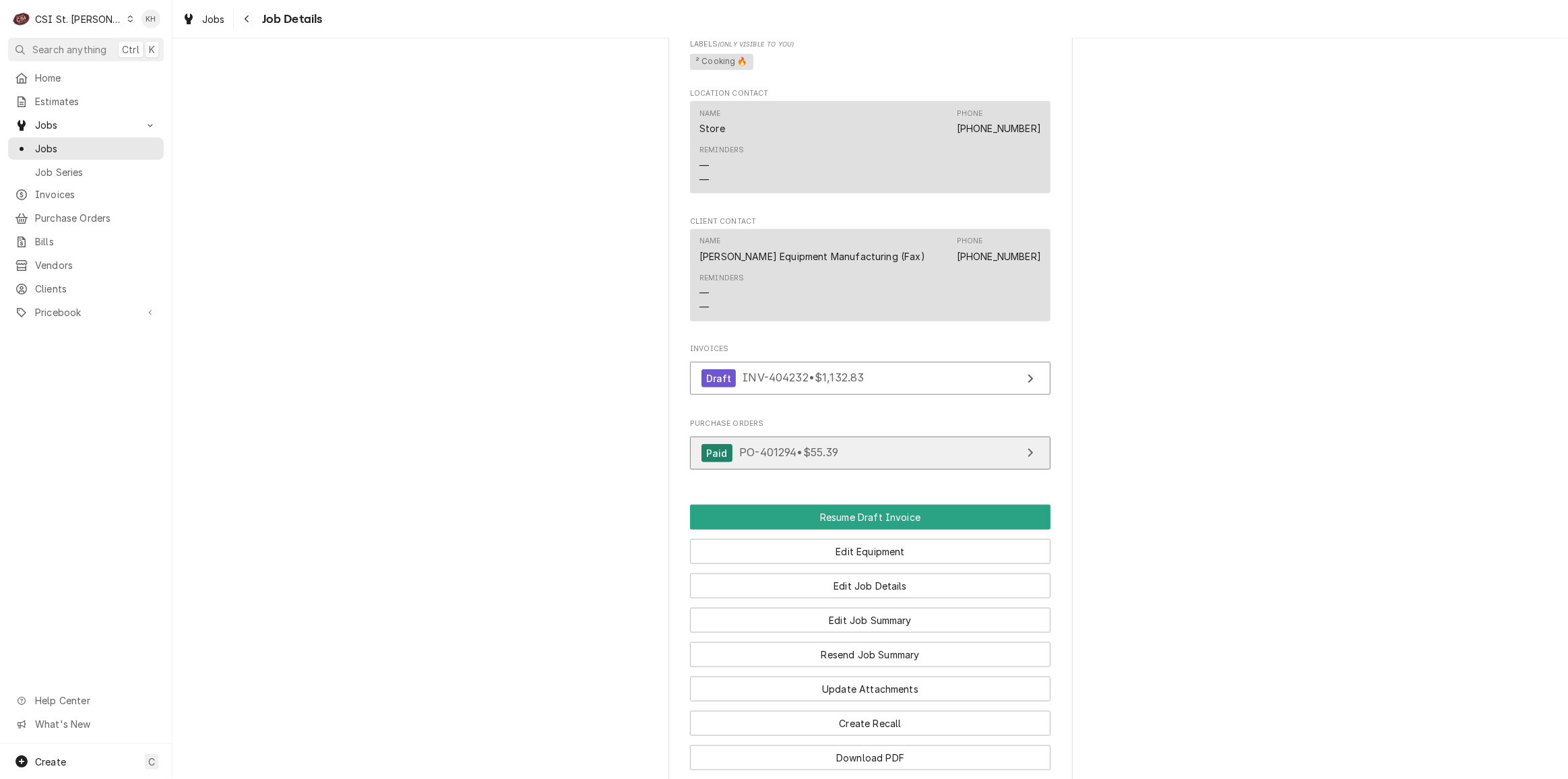
click at [851, 469] on link "Paid PO-401294 • $55.39" at bounding box center [870, 453] width 360 height 33
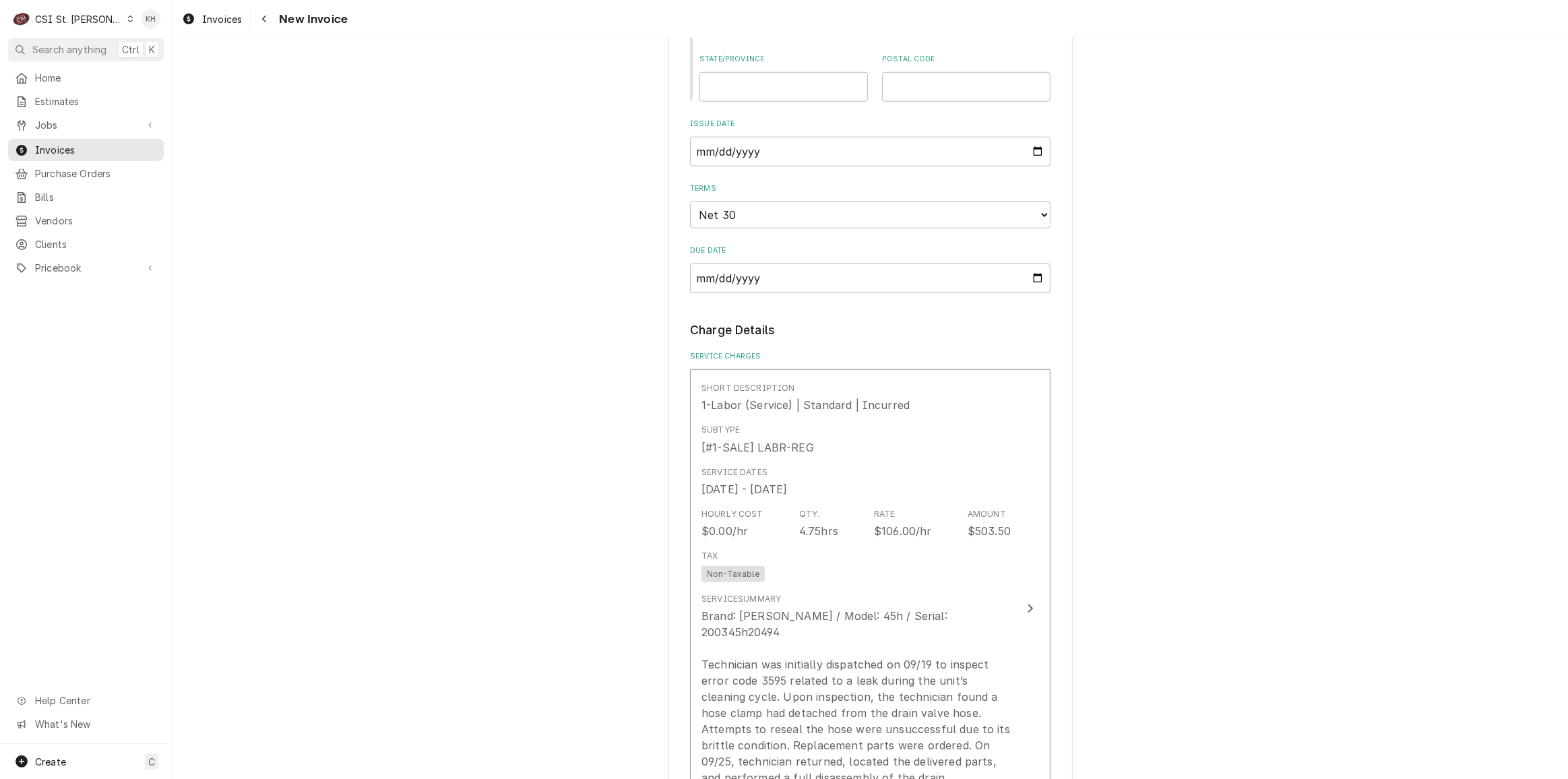
scroll to position [1409, 0]
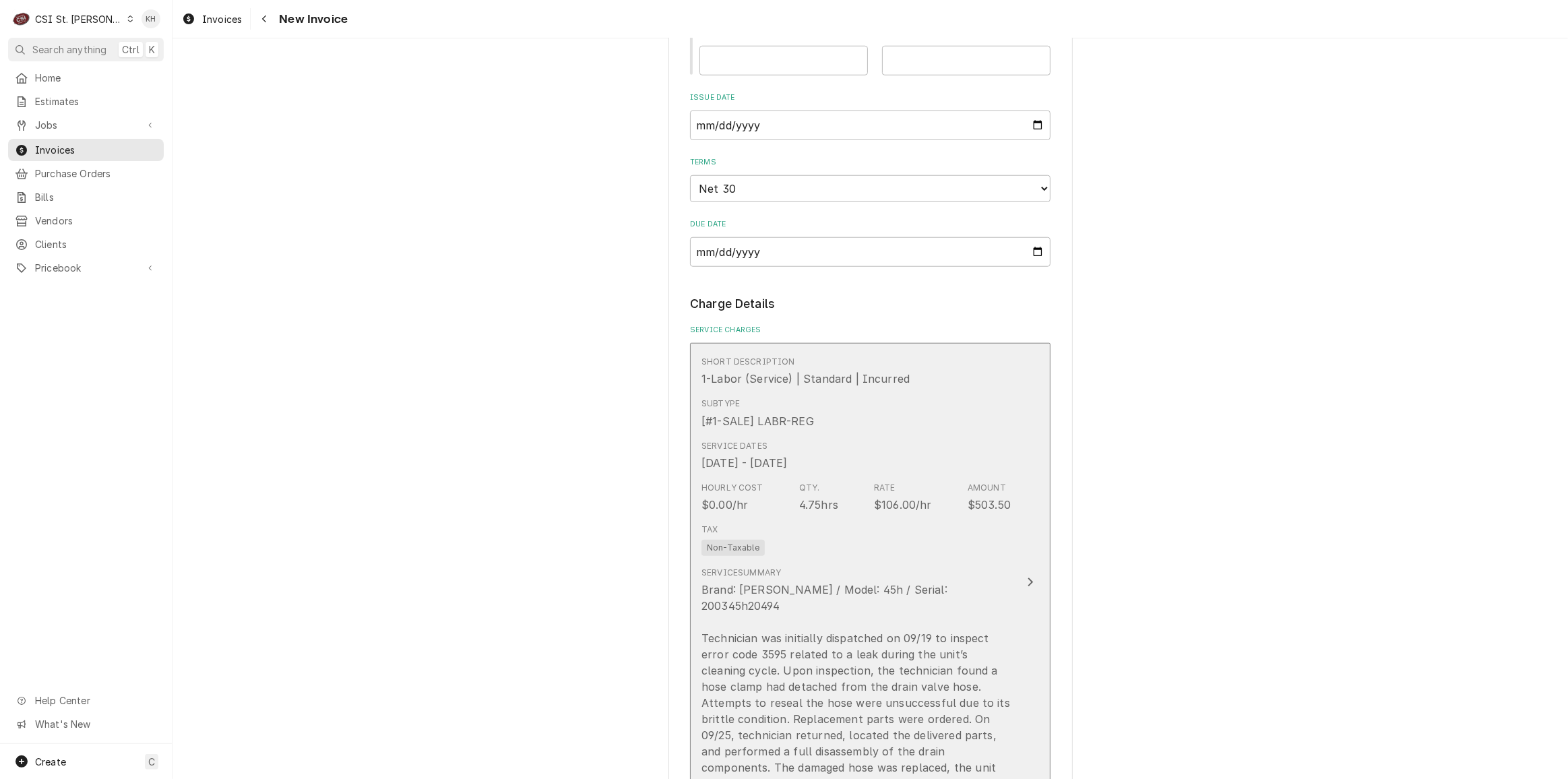
click at [1000, 540] on div "Tax Non-Taxable" at bounding box center [857, 540] width 310 height 43
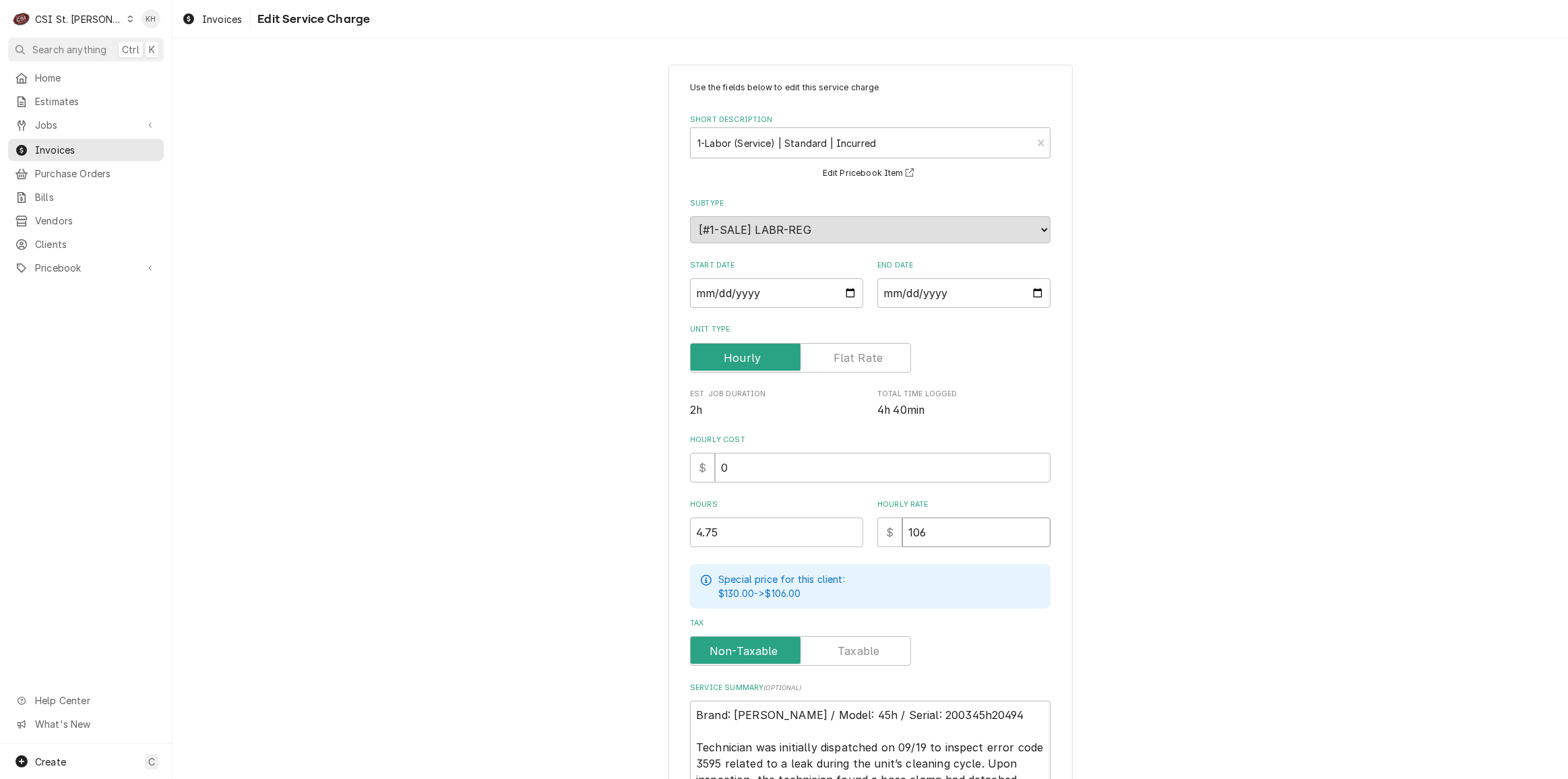
drag, startPoint x: 968, startPoint y: 535, endPoint x: 836, endPoint y: 535, distance: 132.0
click at [836, 535] on div "Hours 4.75 Hourly Rate $ 106" at bounding box center [870, 524] width 360 height 48
type textarea "x"
type input "1"
type textarea "x"
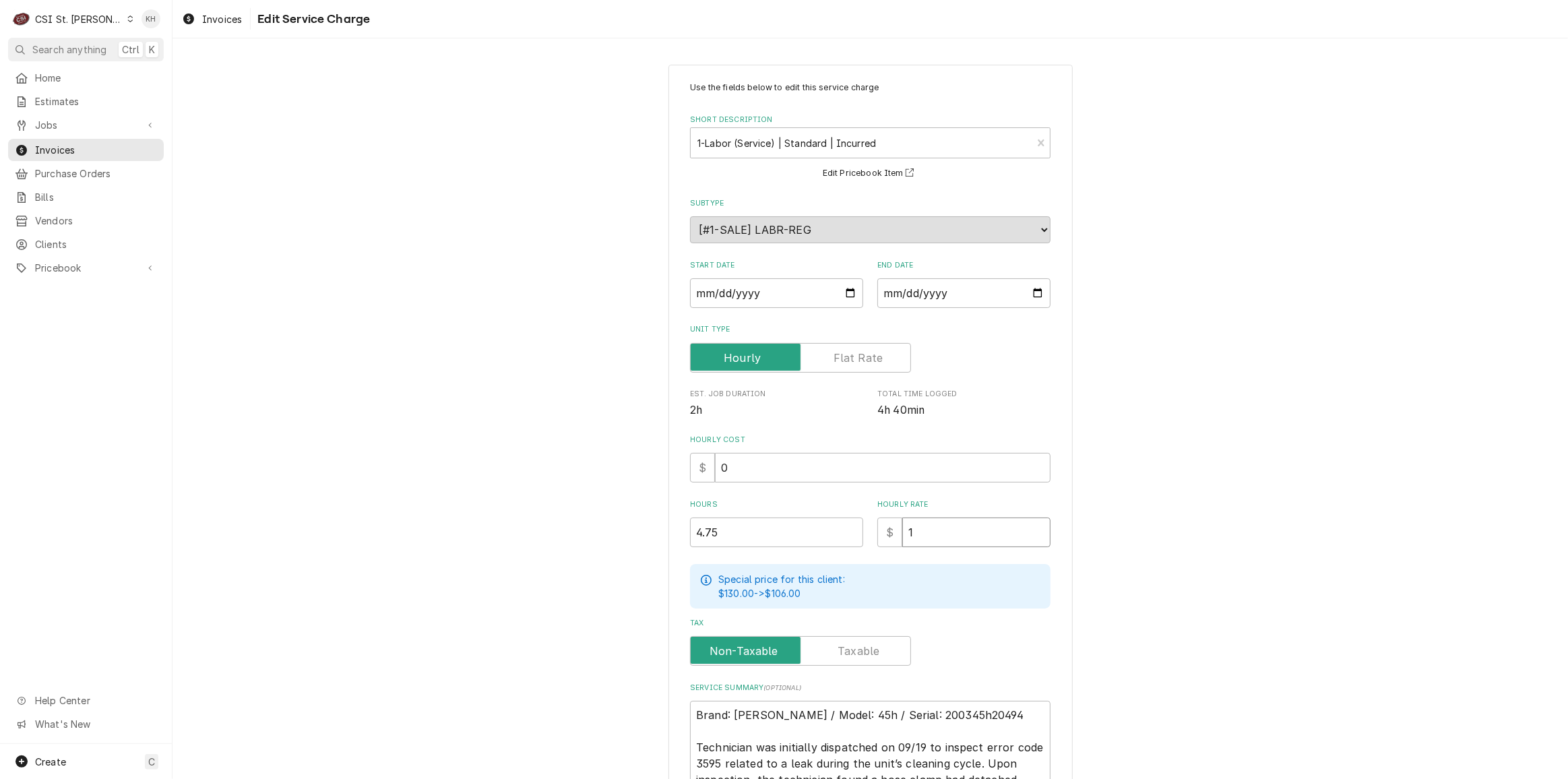
type input "11"
type textarea "x"
type input "110"
drag, startPoint x: 1449, startPoint y: 439, endPoint x: 1266, endPoint y: 540, distance: 209.0
click at [1401, 469] on div "Use the fields below to edit this service charge Short Description 1-Labor (Ser…" at bounding box center [870, 530] width 1395 height 956
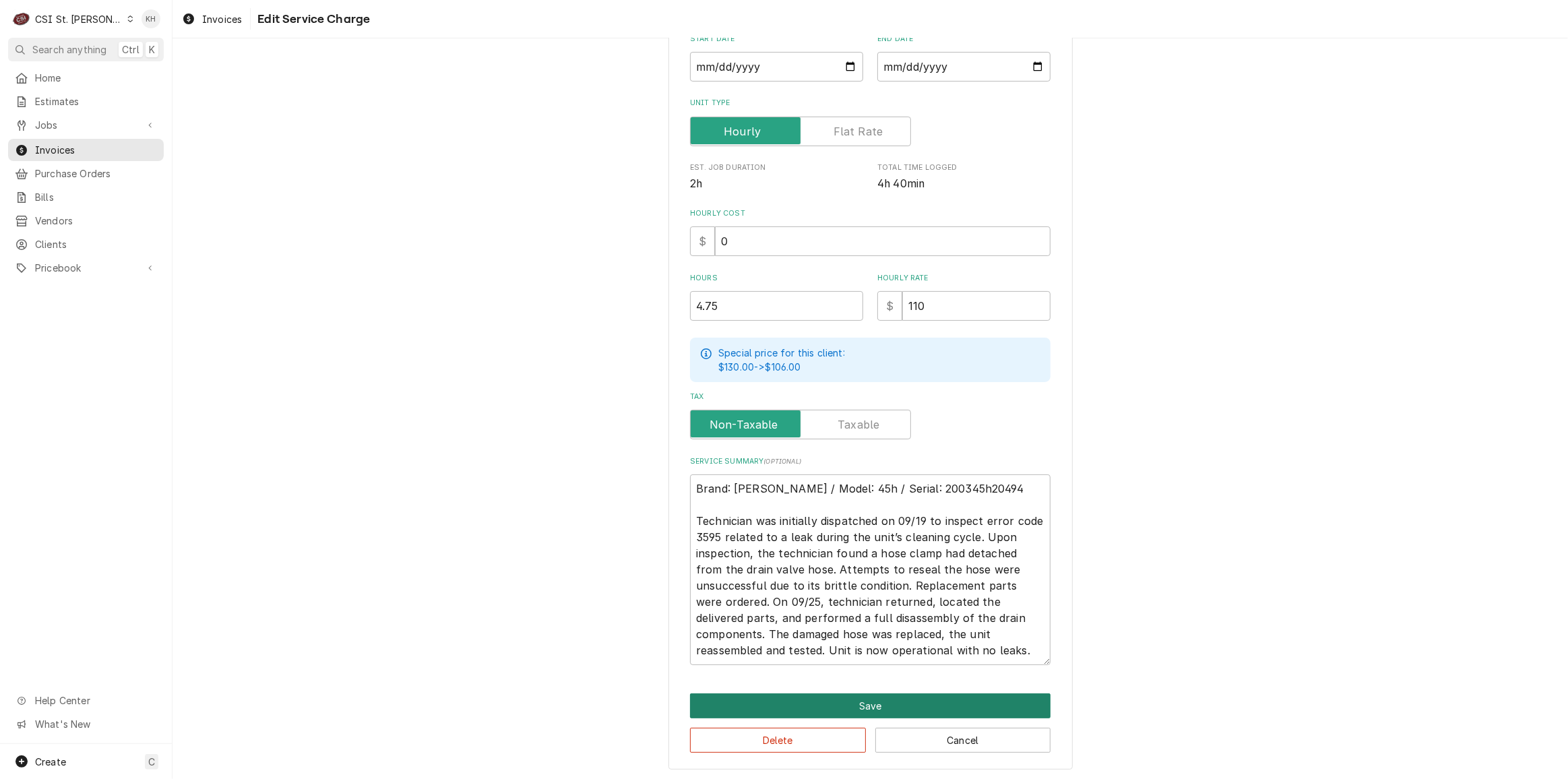
click at [900, 694] on button "Save" at bounding box center [870, 705] width 360 height 25
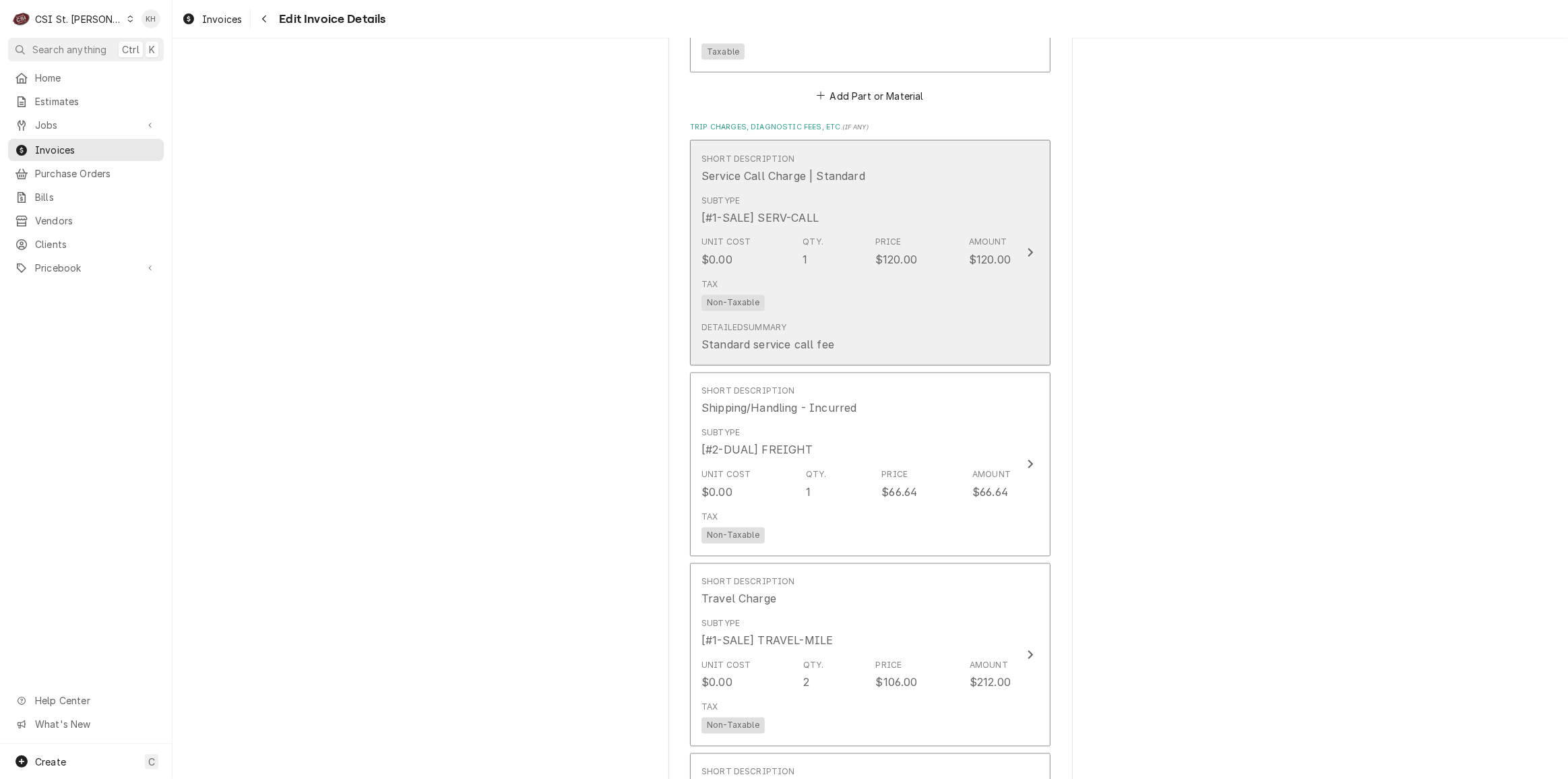
scroll to position [2741, 0]
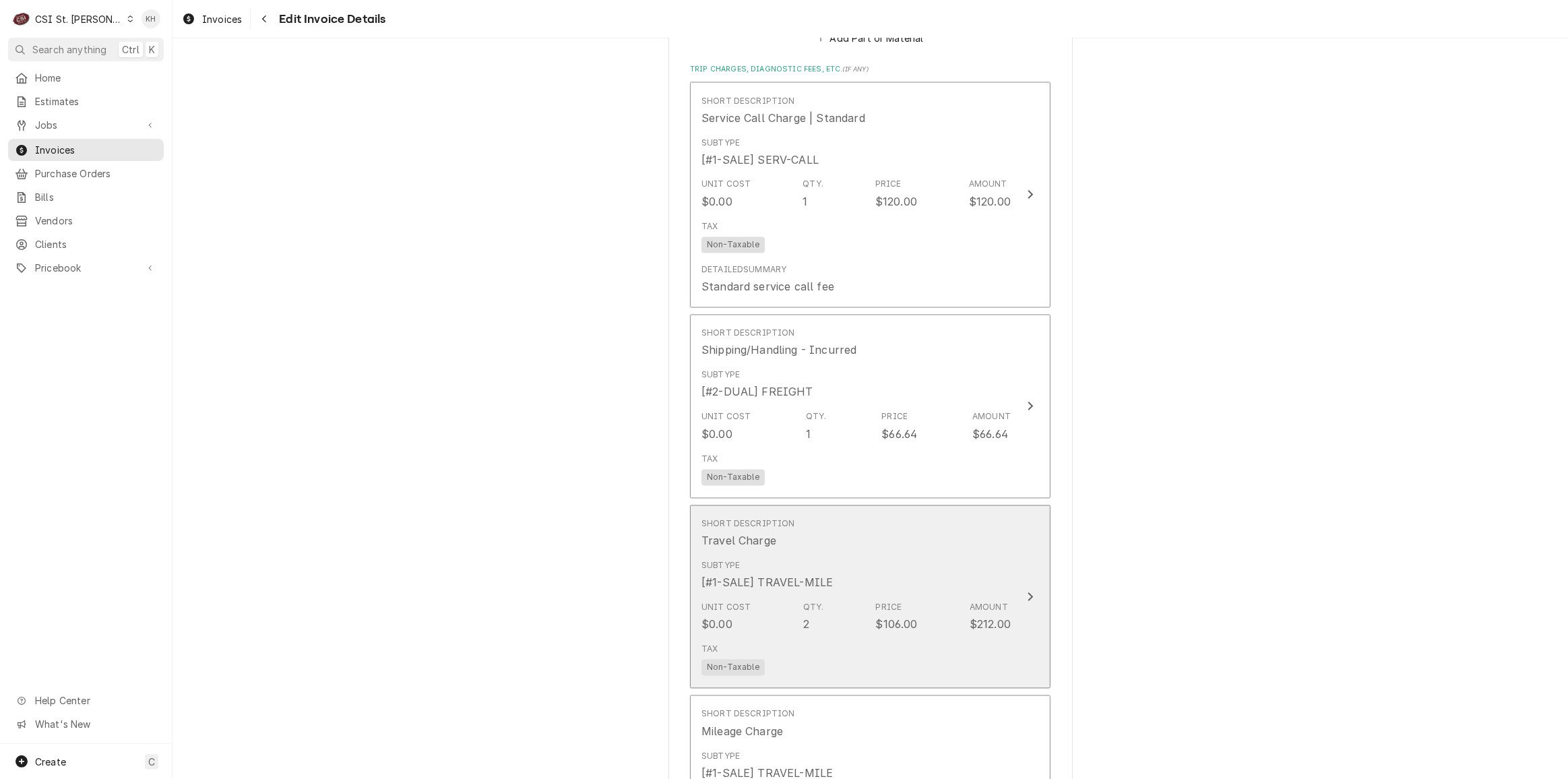
click at [968, 555] on div "Subtype [#1-SALE] TRAVEL-MILE" at bounding box center [857, 575] width 310 height 41
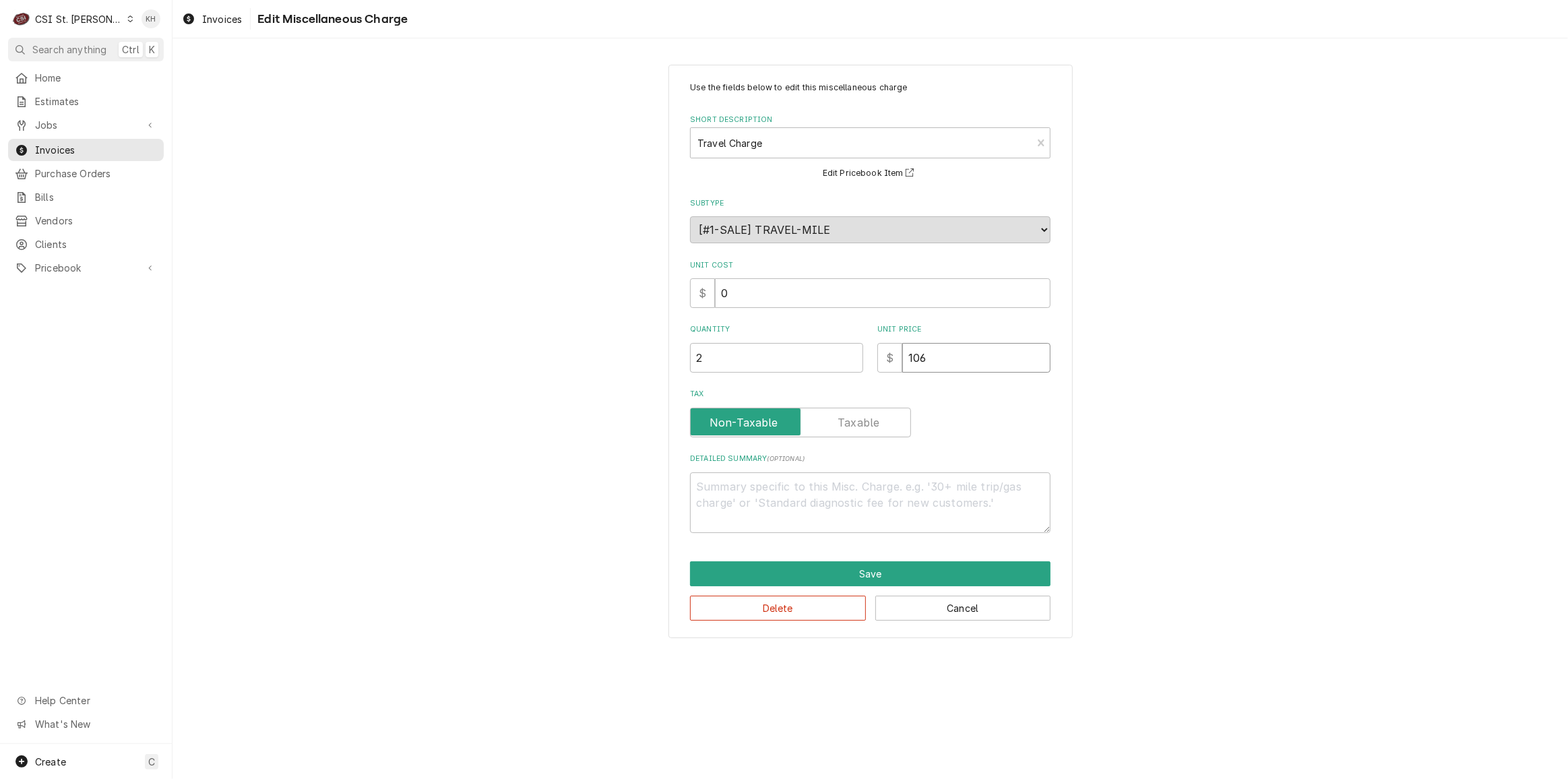
drag, startPoint x: 962, startPoint y: 357, endPoint x: 795, endPoint y: 377, distance: 168.2
click at [795, 377] on div "Use the fields below to edit this miscellaneous charge Short Description Travel…" at bounding box center [870, 307] width 360 height 452
type textarea "x"
type input "0"
type textarea "x"
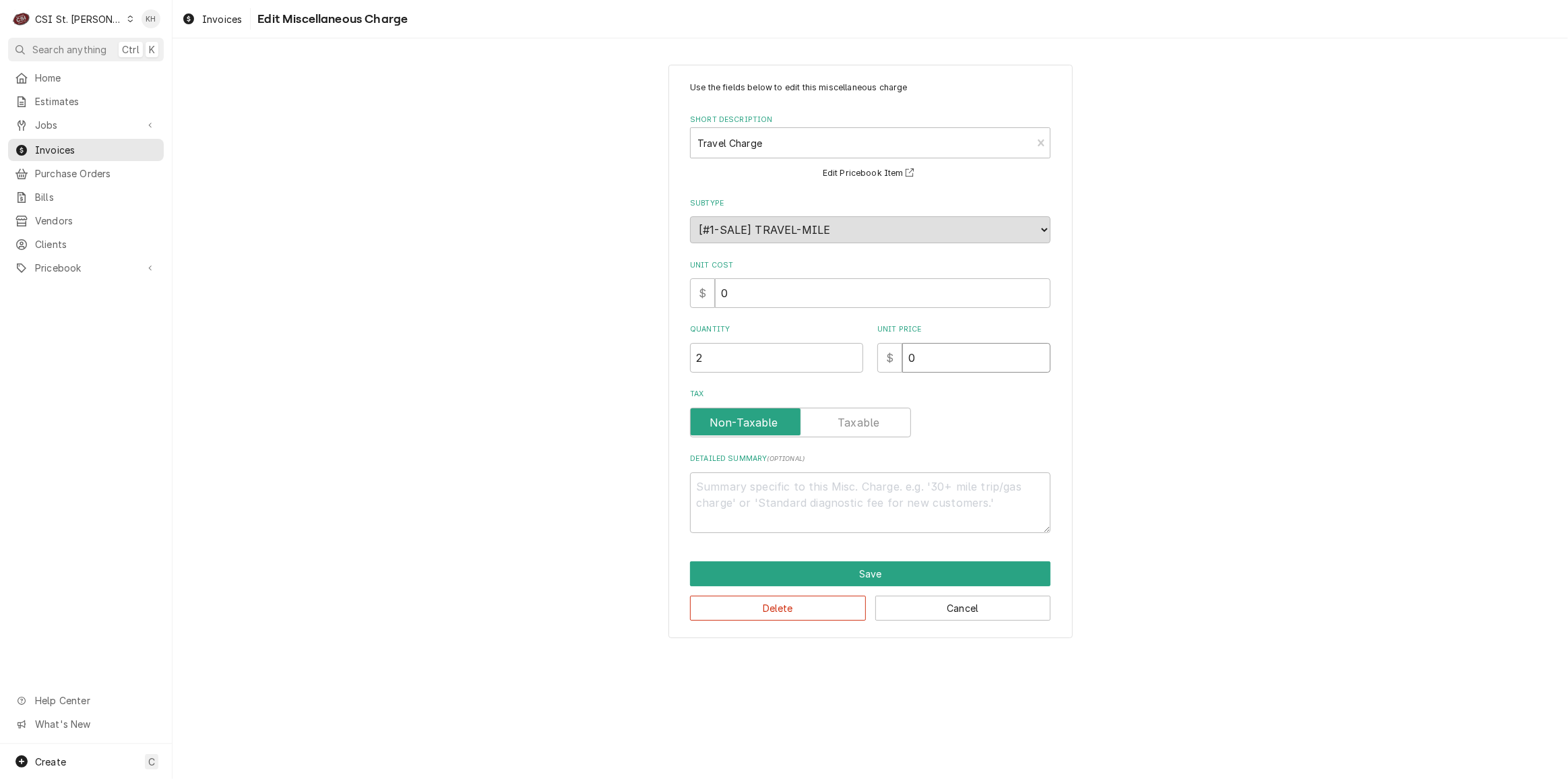
type input "0.9"
type textarea "x"
type input "0.99"
type textarea "x"
type input "0.9"
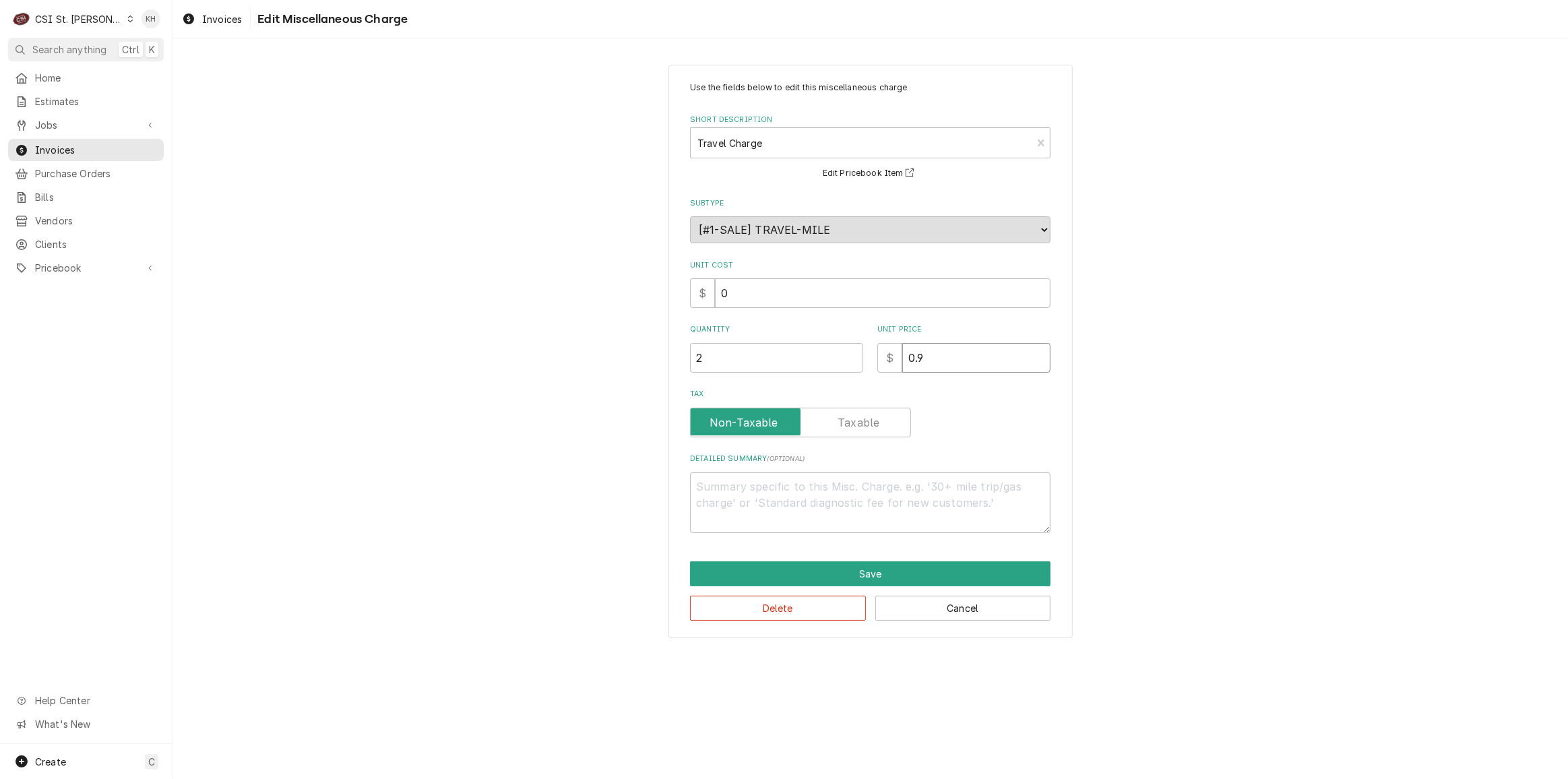
type textarea "x"
type input "0"
type textarea "x"
type input "1"
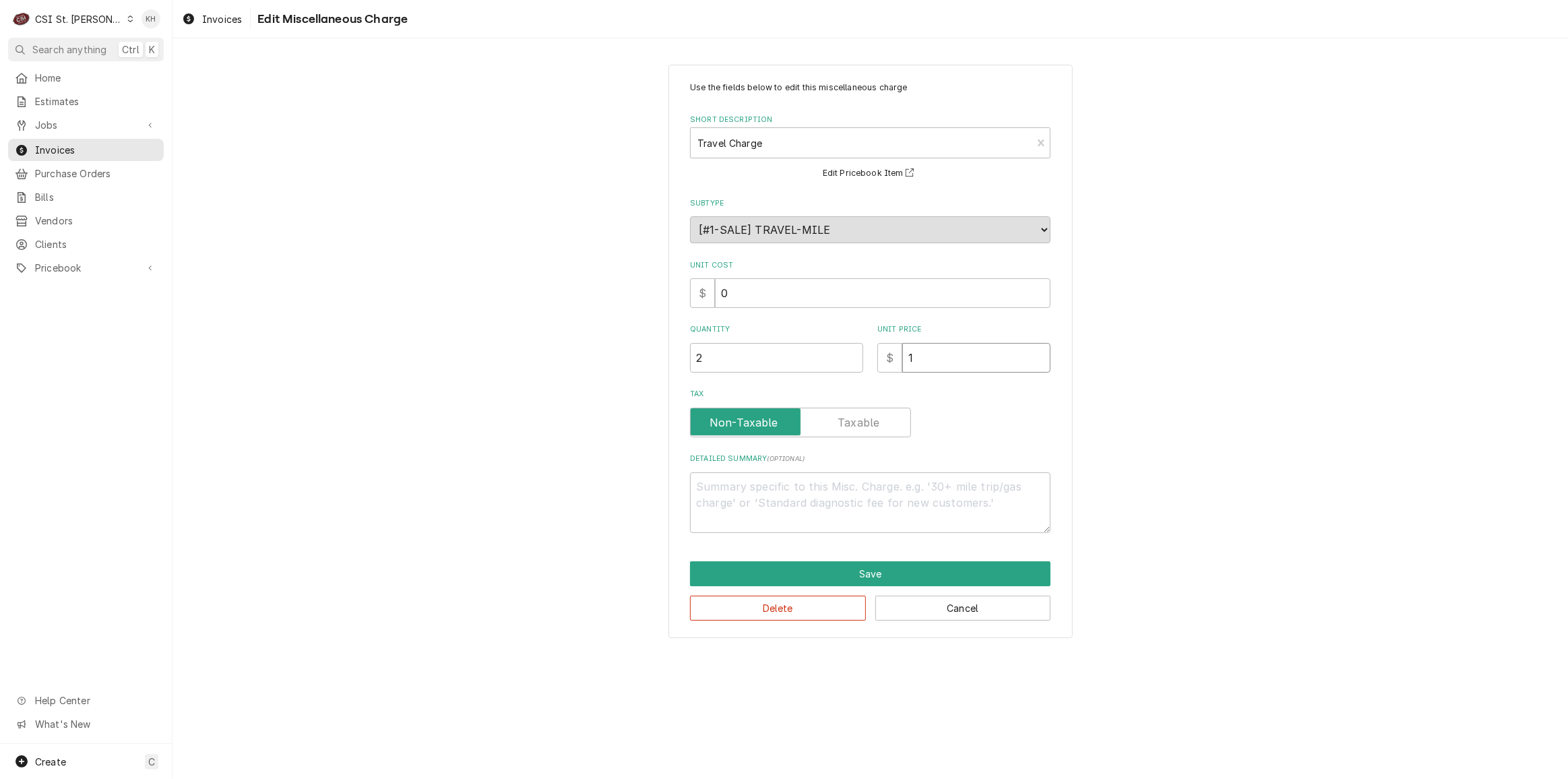
type textarea "x"
type input "11"
type textarea "x"
type input "110"
click at [814, 577] on button "Save" at bounding box center [870, 573] width 360 height 25
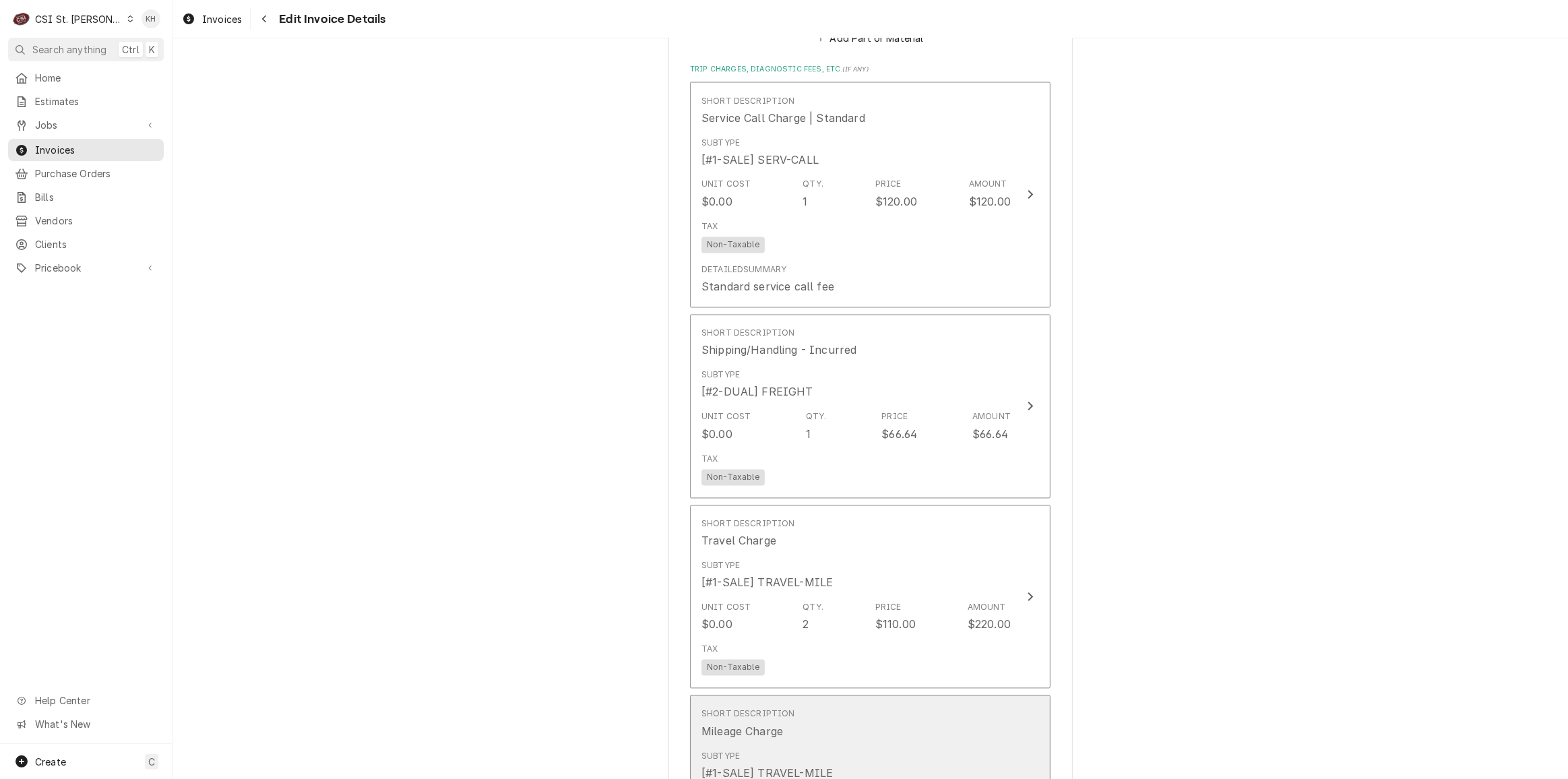
scroll to position [2893, 0]
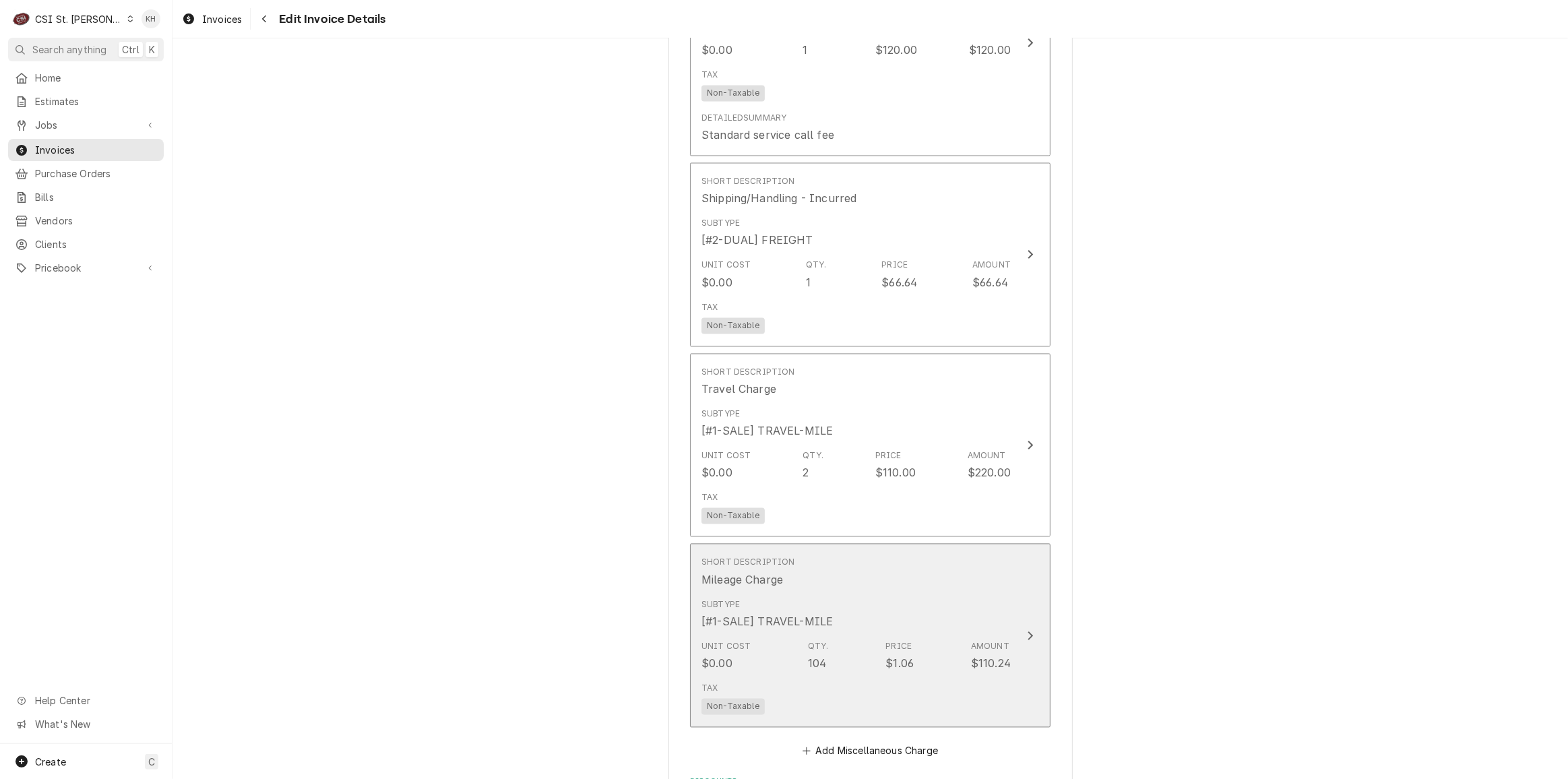
click at [963, 594] on div "Subtype [#1-SALE] TRAVEL-MILE" at bounding box center [857, 614] width 310 height 41
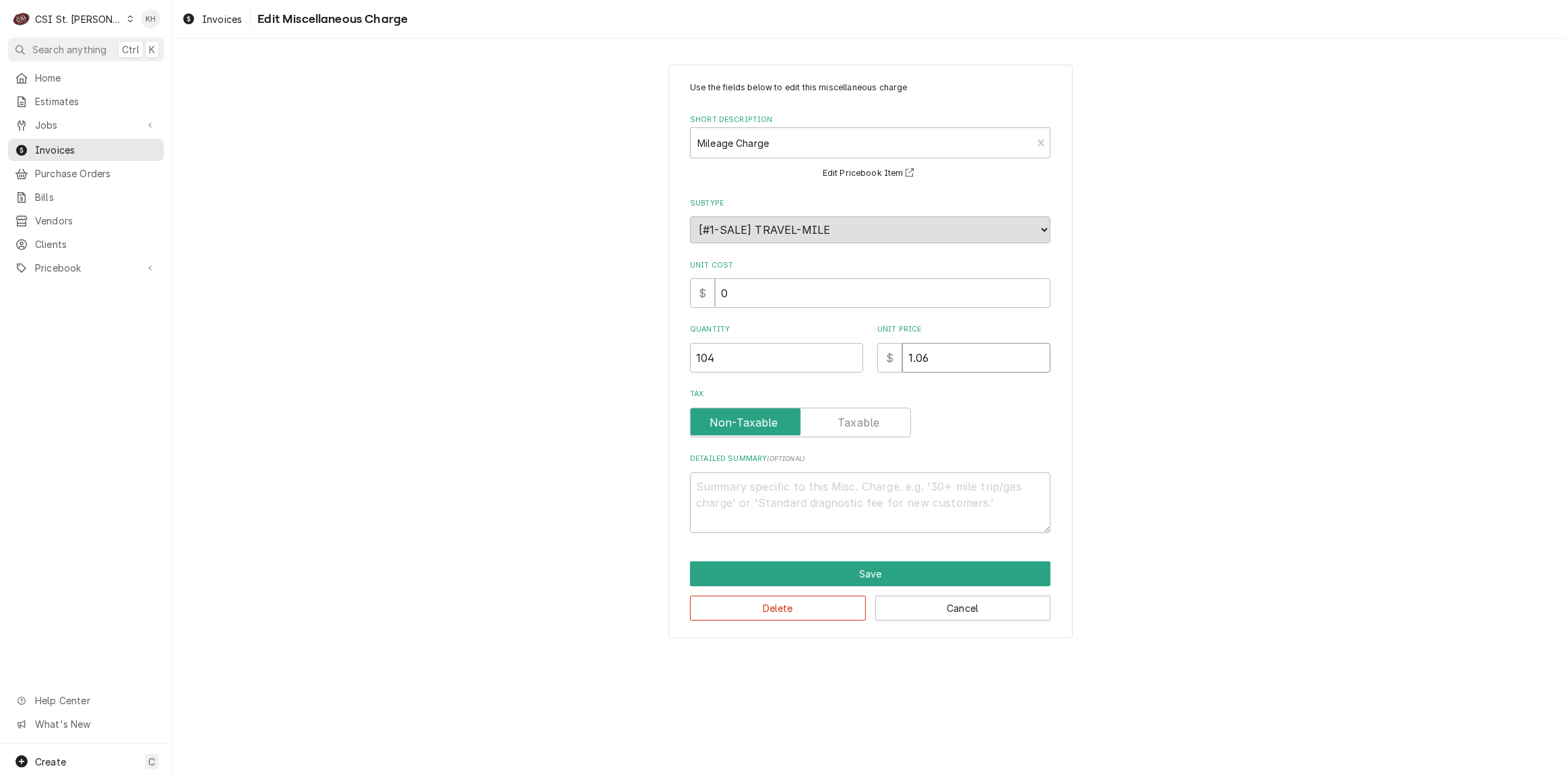
drag, startPoint x: 878, startPoint y: 350, endPoint x: 836, endPoint y: 348, distance: 42.0
click at [836, 348] on div "Quantity 104 Unit Price $ 1.06" at bounding box center [870, 348] width 360 height 48
type textarea "x"
type input "0"
type textarea "x"
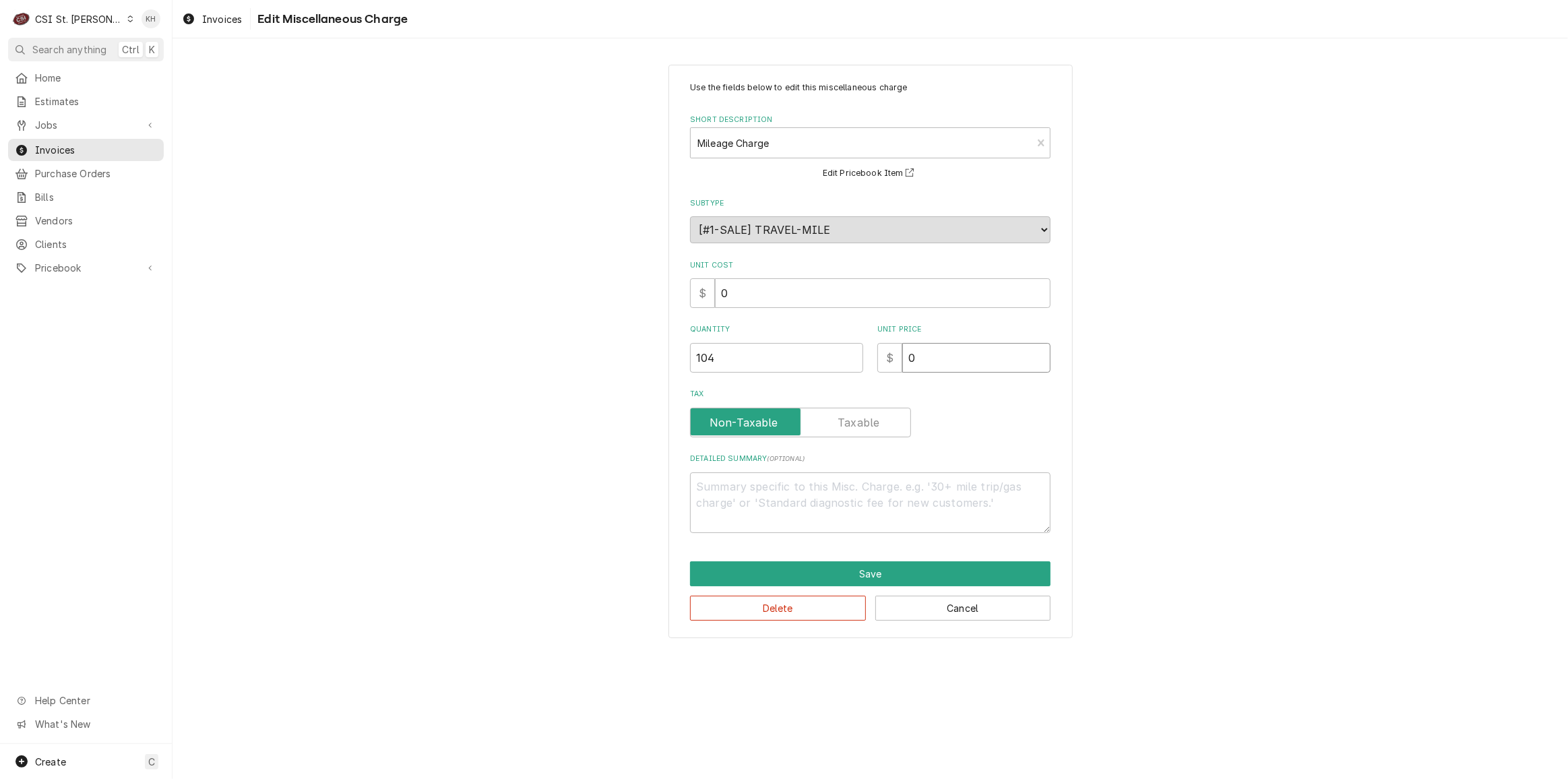
type input "0.9"
type textarea "x"
type input "0.99"
click at [918, 577] on button "Save" at bounding box center [870, 573] width 360 height 25
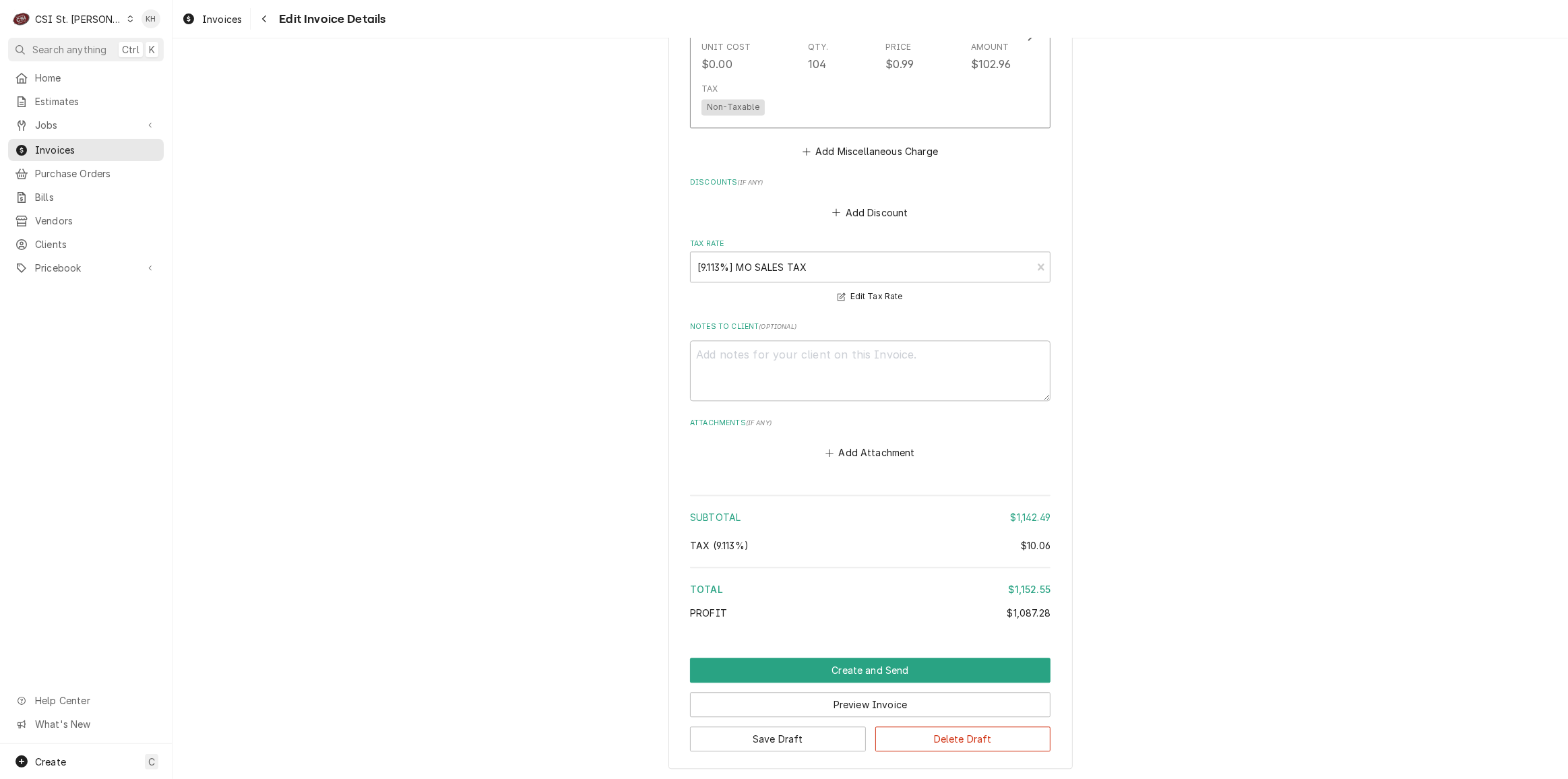
scroll to position [3526, 0]
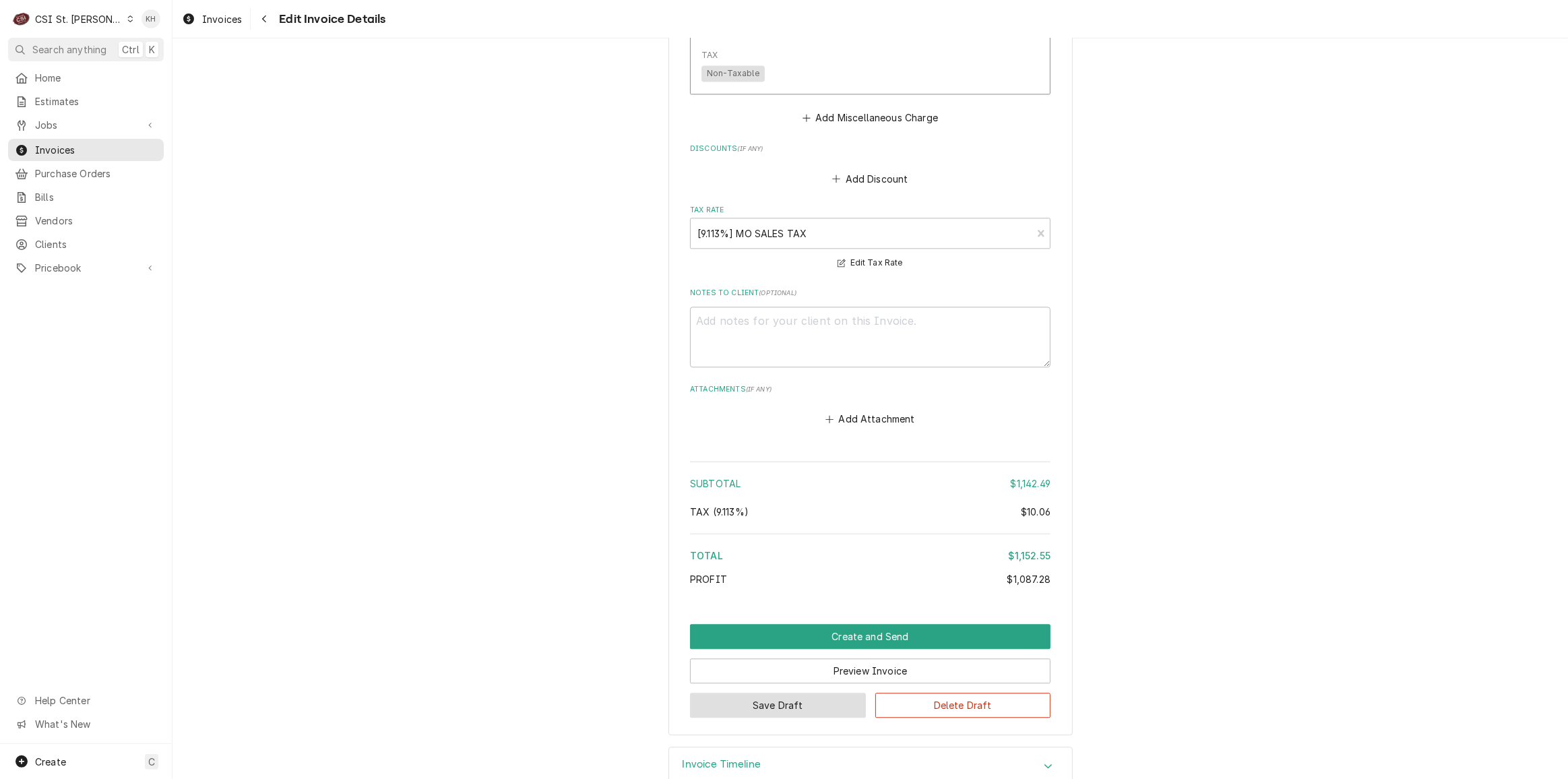
click at [792, 693] on button "Save Draft" at bounding box center [778, 705] width 176 height 25
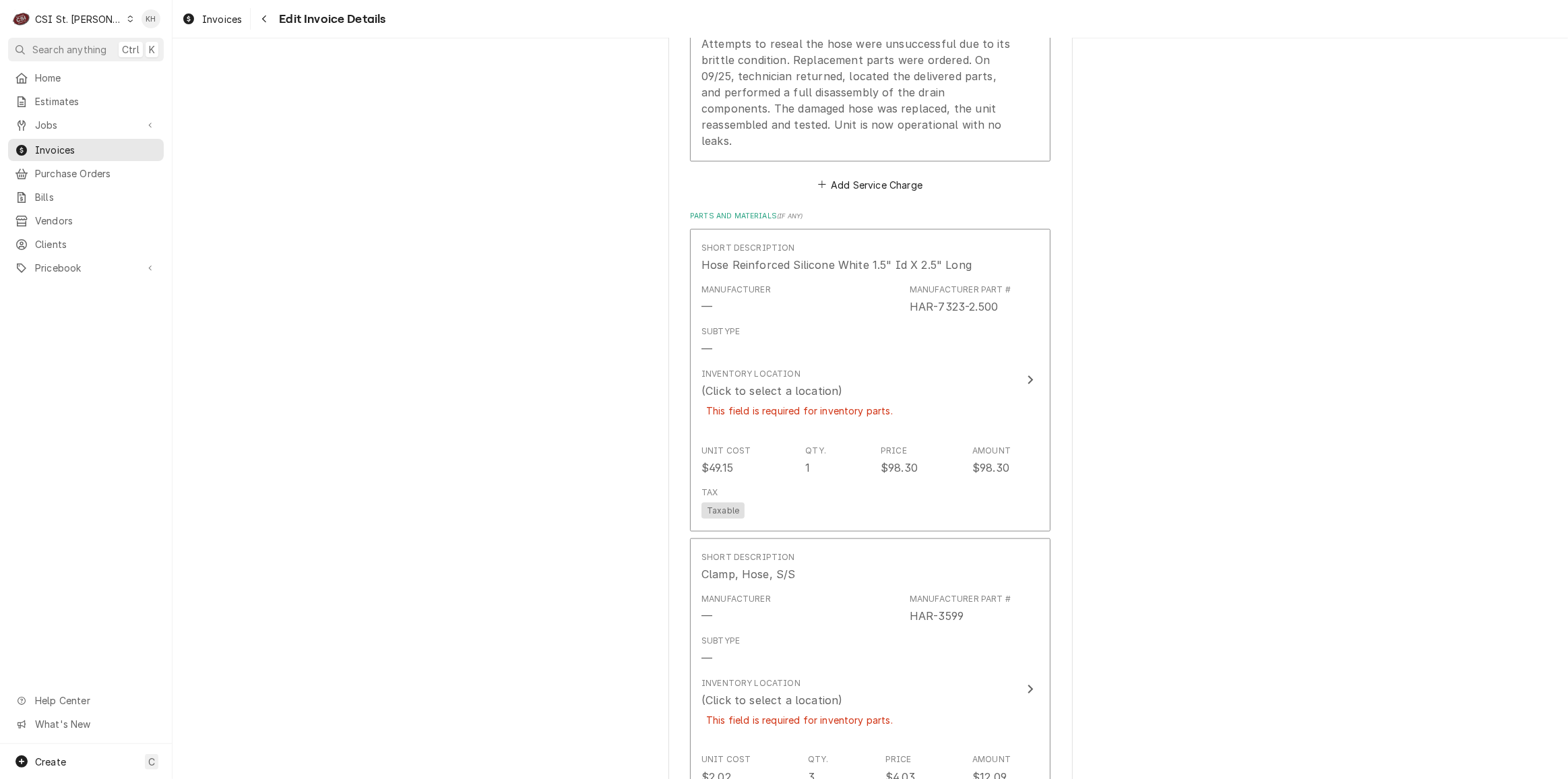
scroll to position [2075, 0]
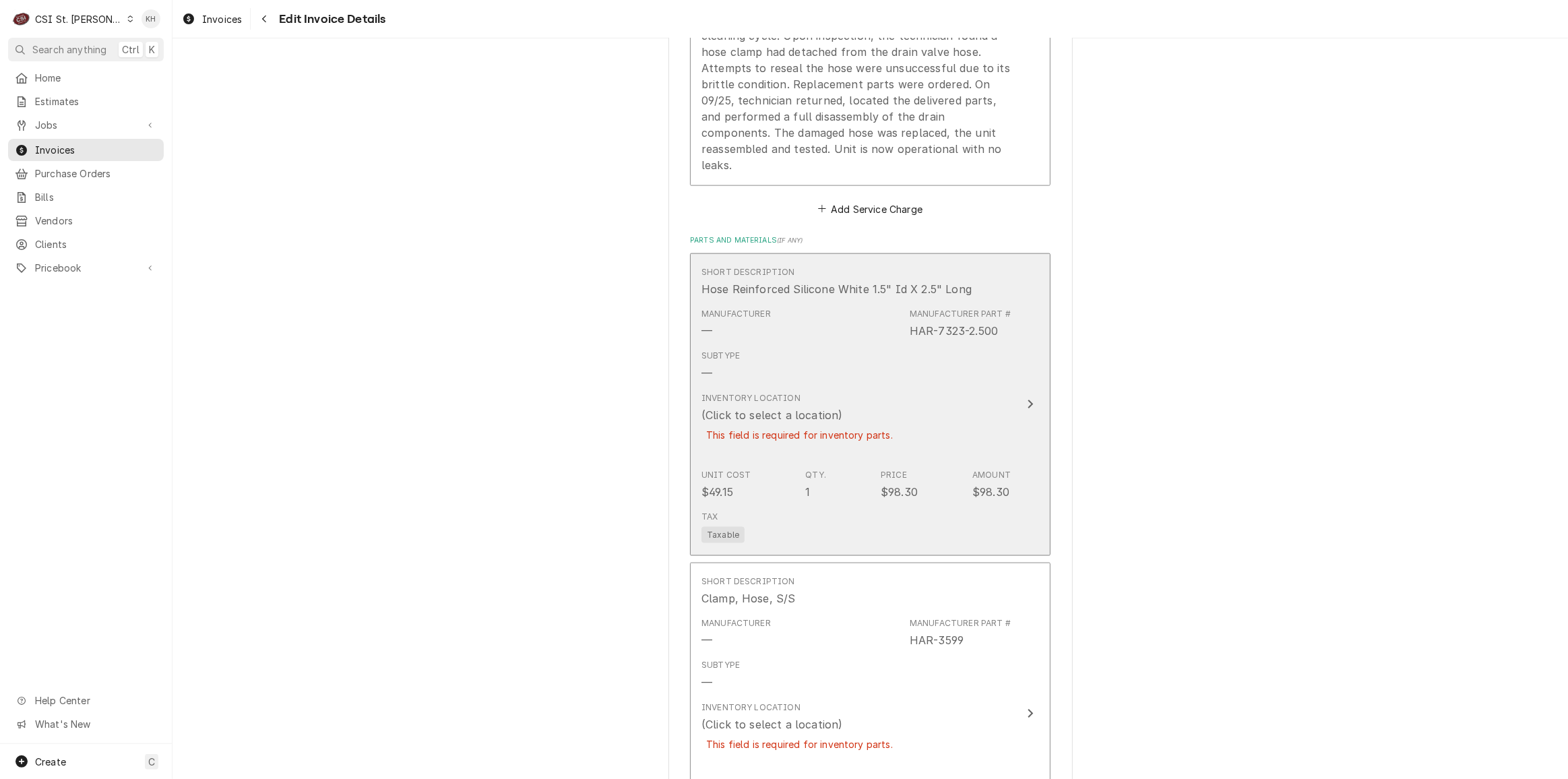
click at [918, 393] on div "Inventory Location (Click to select a location) This field is required for inve…" at bounding box center [857, 425] width 310 height 77
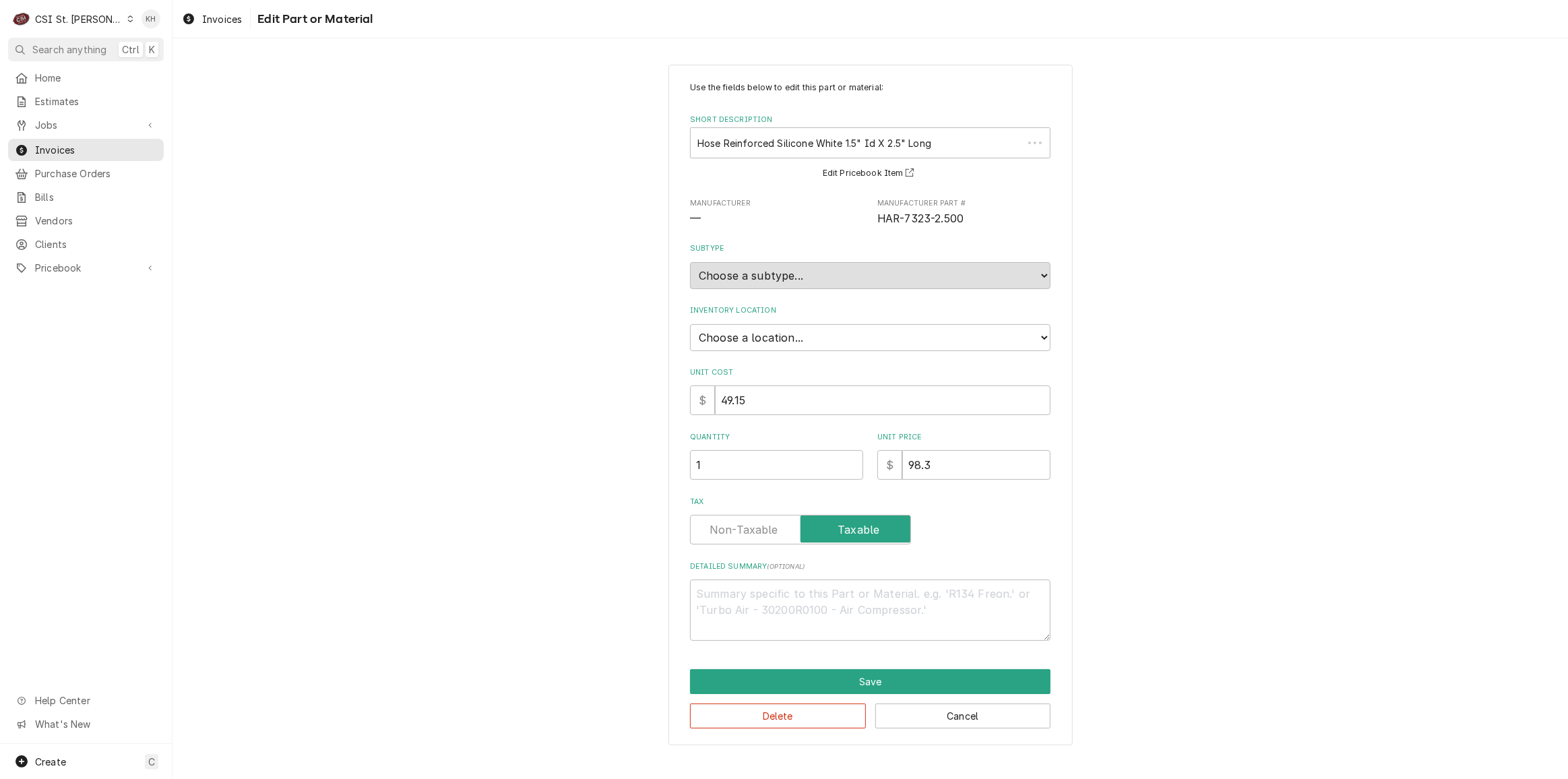
type textarea "x"
click at [874, 343] on select "Choose a location... 00 | STL WAREHOUSE 01 | CHUCK WAMBOLDT V#93 01 | COURTNEY …" at bounding box center [870, 337] width 360 height 27
select select "1370"
click at [690, 324] on select "Choose a location... 00 | STL WAREHOUSE 01 | CHUCK WAMBOLDT V#93 01 | COURTNEY …" at bounding box center [870, 337] width 360 height 27
click at [840, 672] on button "Save" at bounding box center [870, 681] width 360 height 25
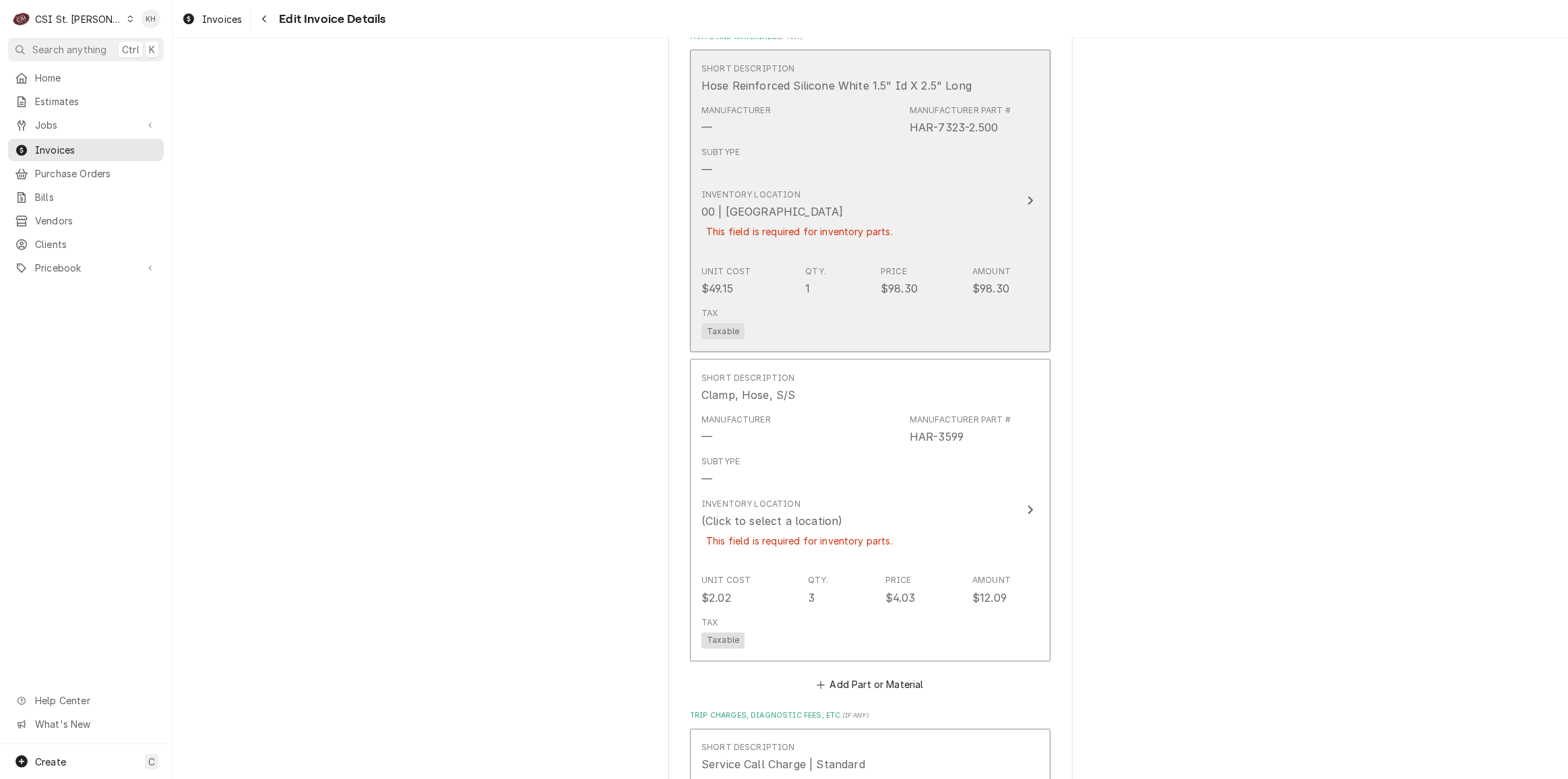
scroll to position [2162, 0]
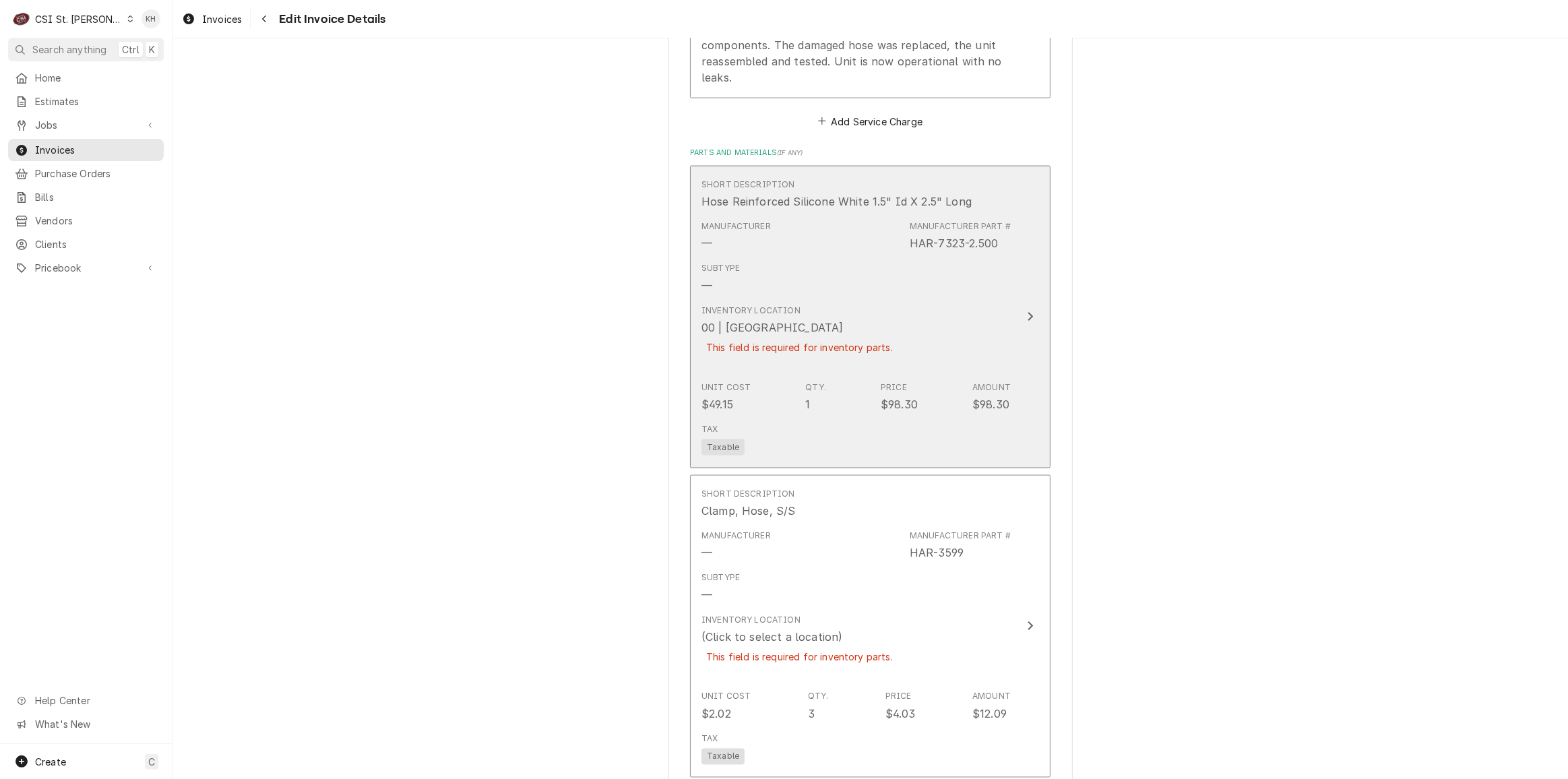
click at [959, 376] on div "Unit Cost $49.15 Qty. 1 Price $98.30 Amount $98.30" at bounding box center [857, 397] width 310 height 41
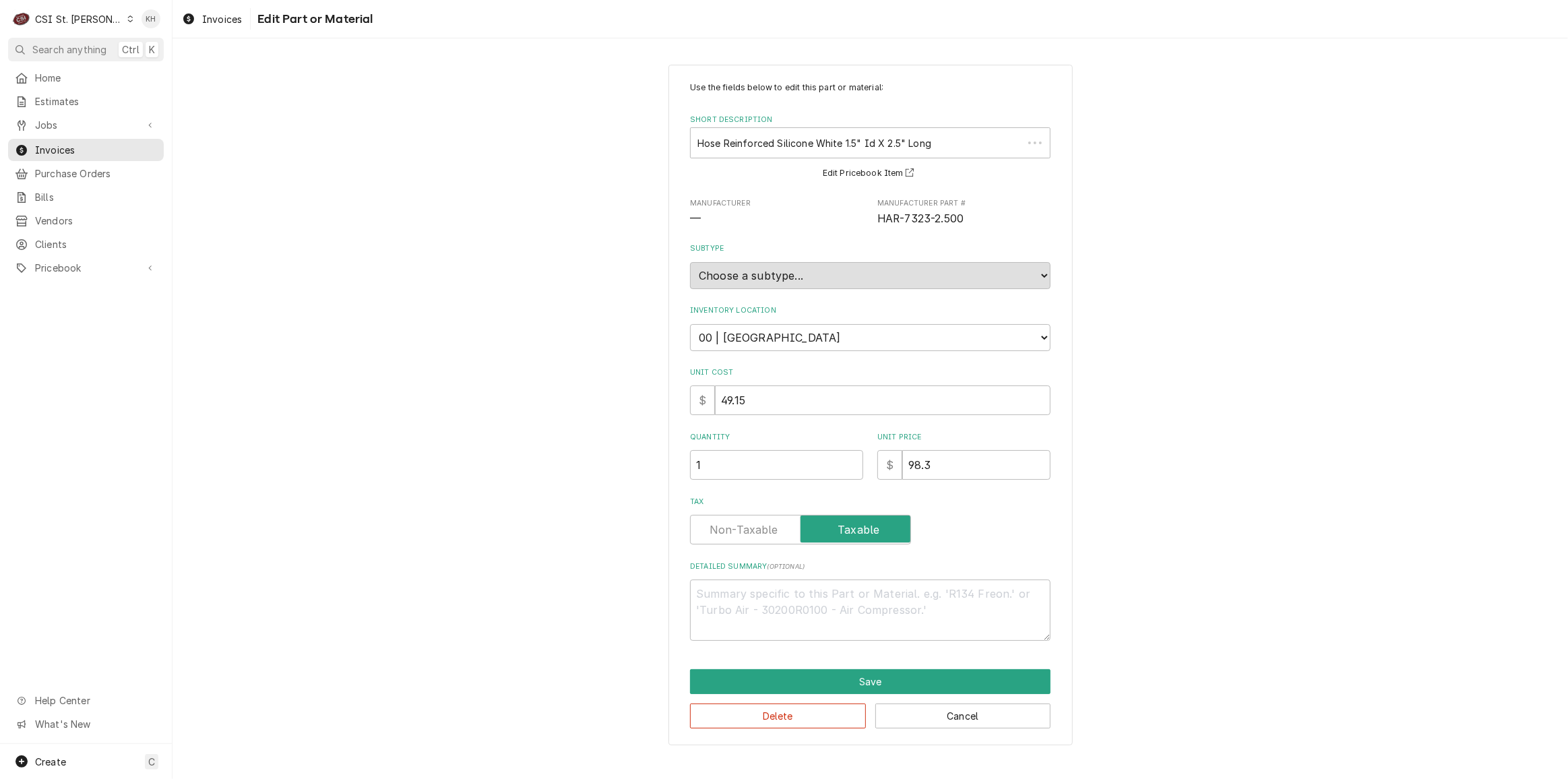
type textarea "x"
drag, startPoint x: 848, startPoint y: 321, endPoint x: 855, endPoint y: 337, distance: 17.5
click at [853, 328] on div "Inventory Location Choose a location... 00 | STL WAREHOUSE 01 | CHUCK WAMBOLDT …" at bounding box center [870, 327] width 360 height 45
click at [856, 337] on select "Choose a location... 00 | STL WAREHOUSE 01 | CHUCK WAMBOLDT V#93 01 | COURTNEY …" at bounding box center [870, 337] width 360 height 27
select select "1468"
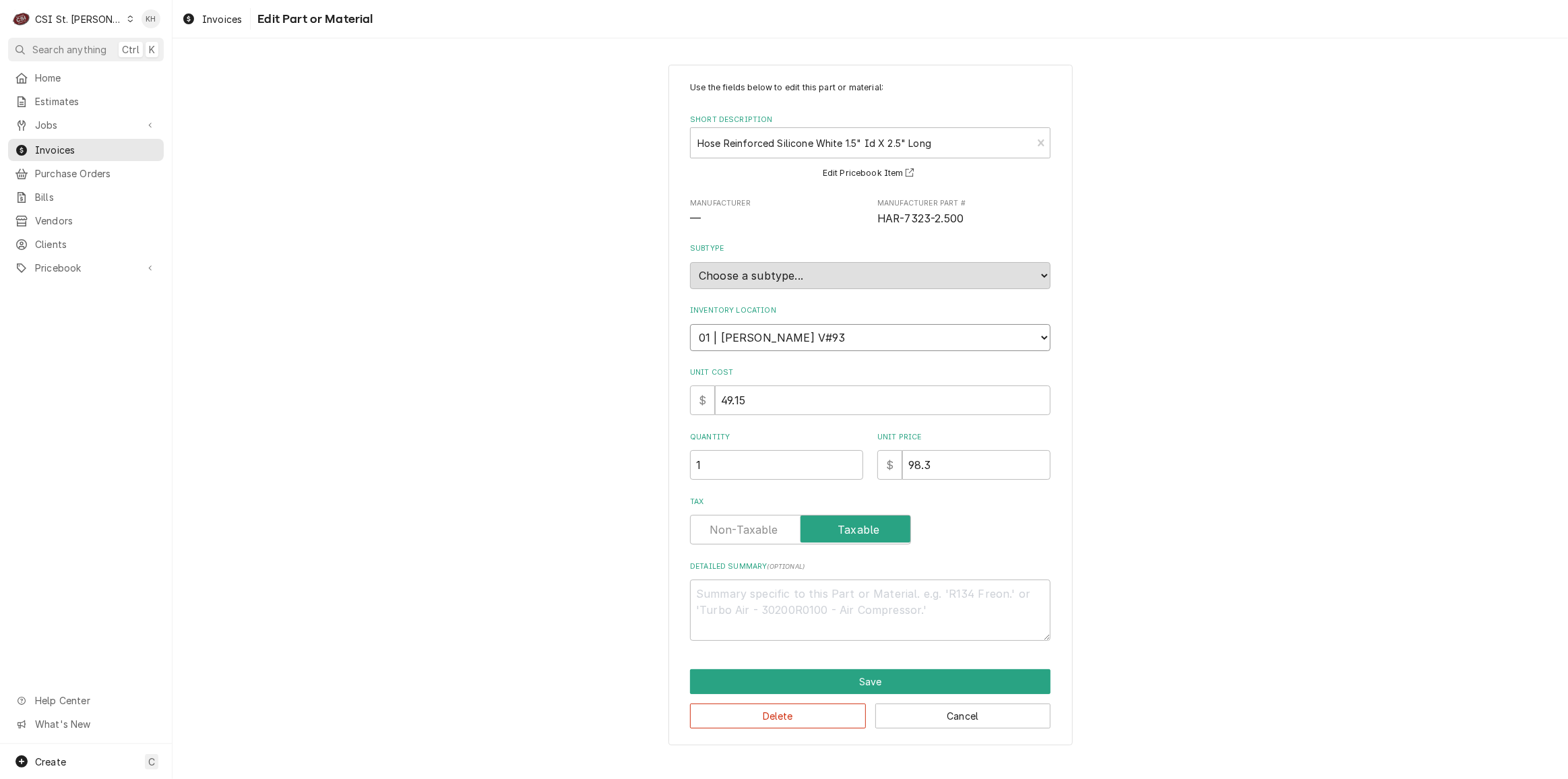
click at [690, 324] on select "Choose a location... 00 | STL WAREHOUSE 01 | CHUCK WAMBOLDT V#93 01 | COURTNEY …" at bounding box center [870, 337] width 360 height 27
type textarea "x"
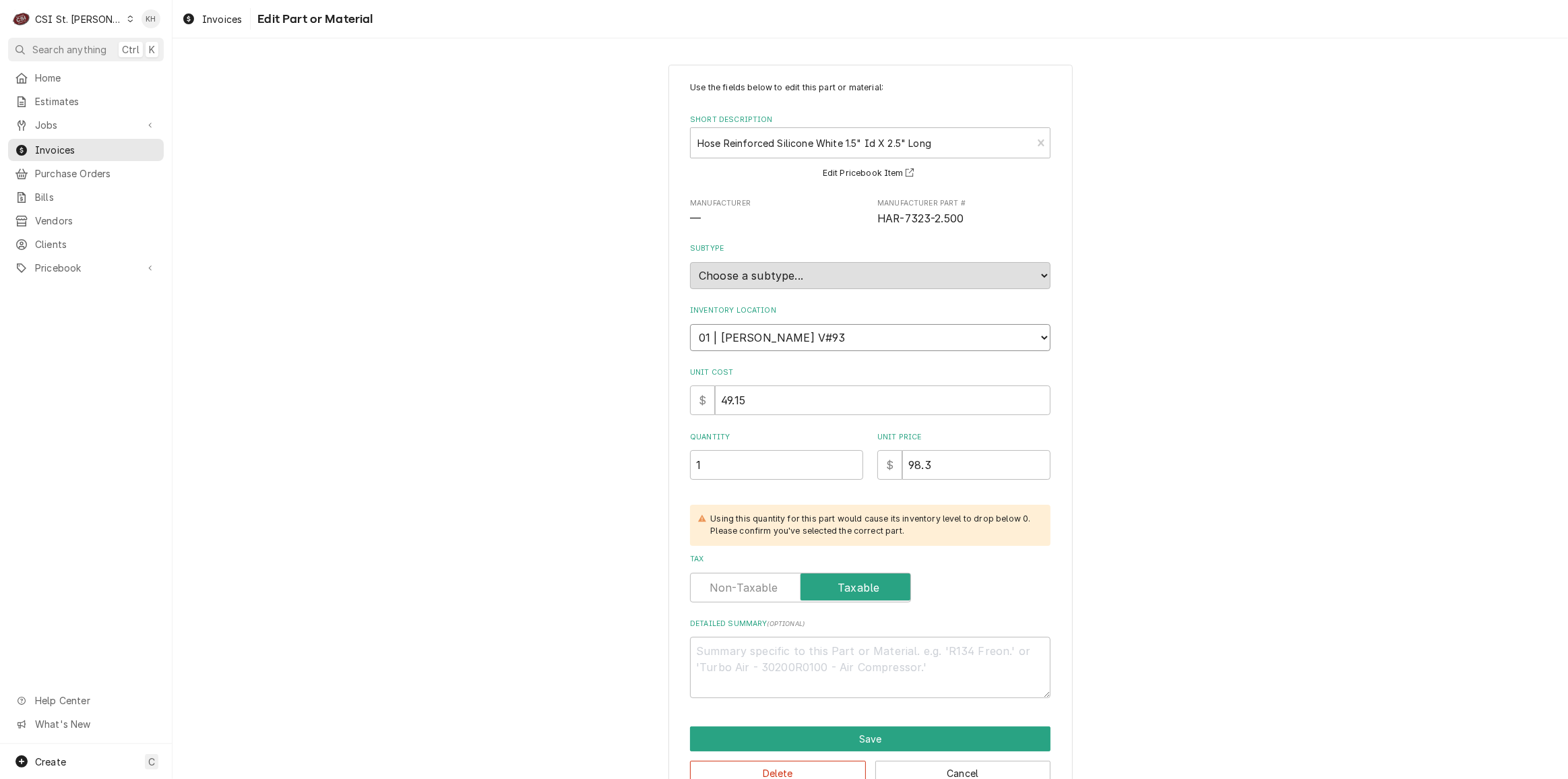
click at [791, 335] on select "Choose a location... 00 | STL WAREHOUSE 01 | CHUCK WAMBOLDT V#93 01 | COURTNEY …" at bounding box center [870, 337] width 360 height 27
select select "1370"
click at [690, 324] on select "Choose a location... 00 | STL WAREHOUSE 01 | CHUCK WAMBOLDT V#93 01 | COURTNEY …" at bounding box center [870, 337] width 360 height 27
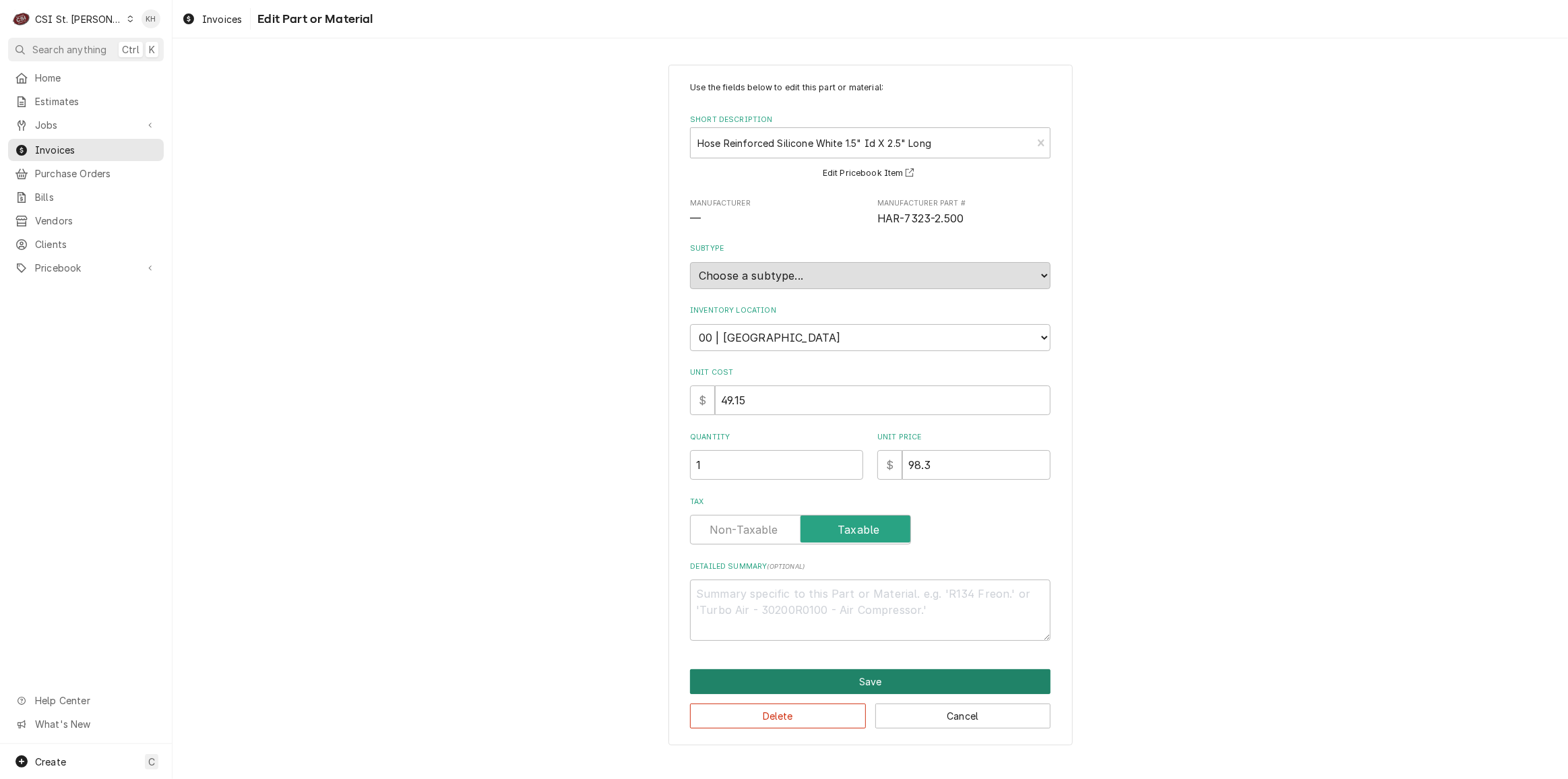
click at [803, 676] on button "Save" at bounding box center [870, 681] width 360 height 25
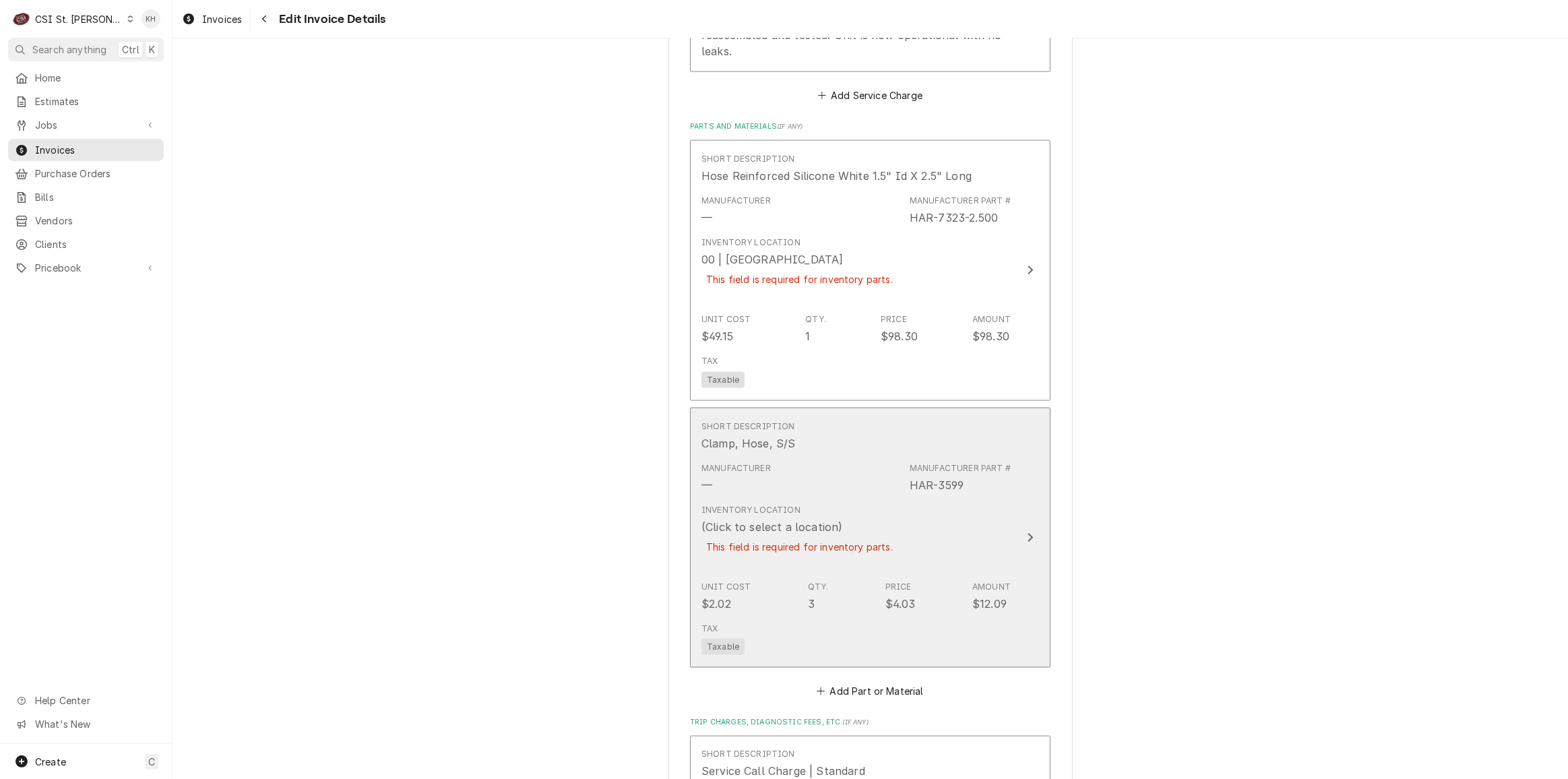
scroll to position [2147, 0]
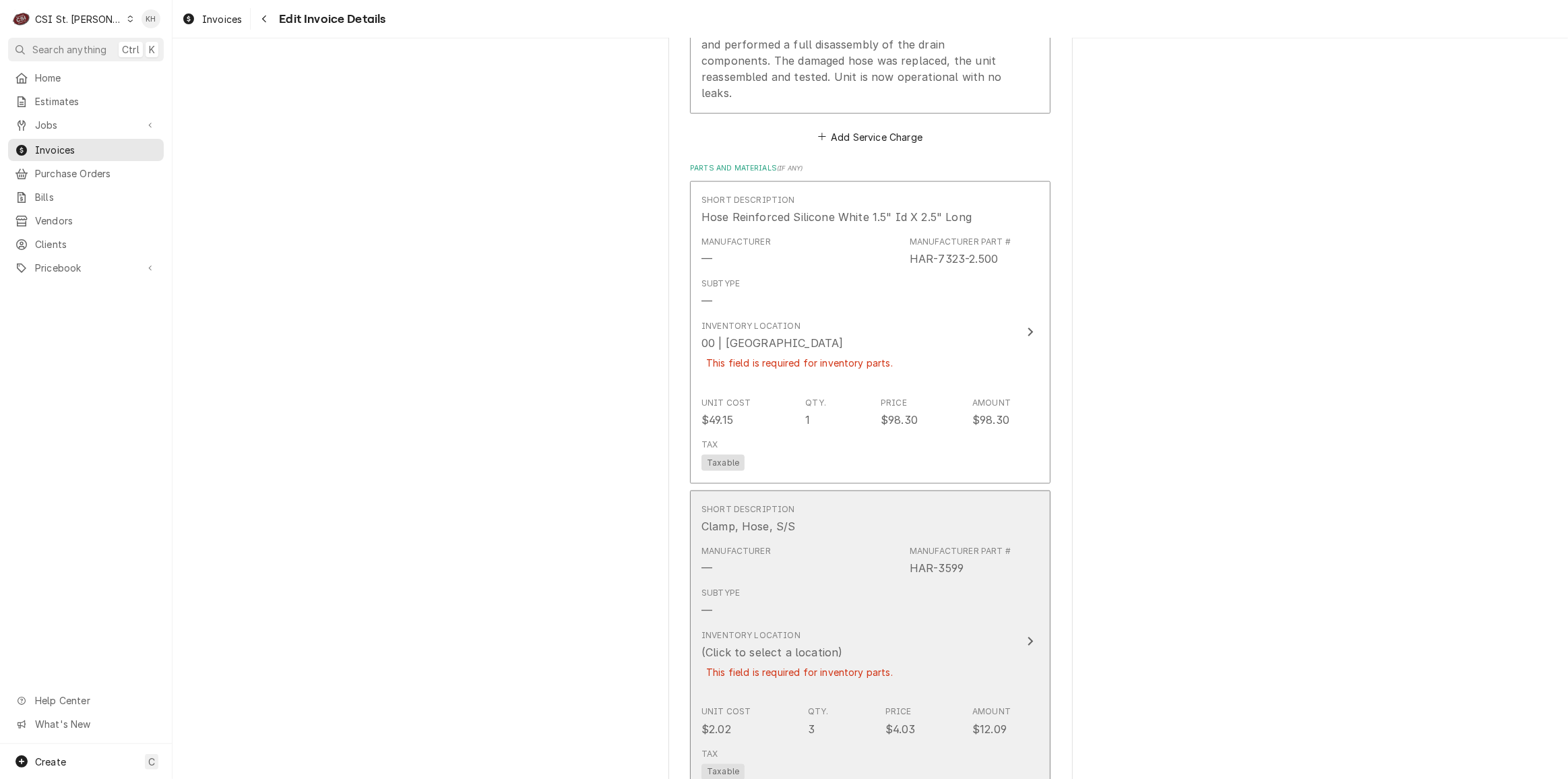
click at [874, 582] on div "Subtype —" at bounding box center [857, 602] width 310 height 41
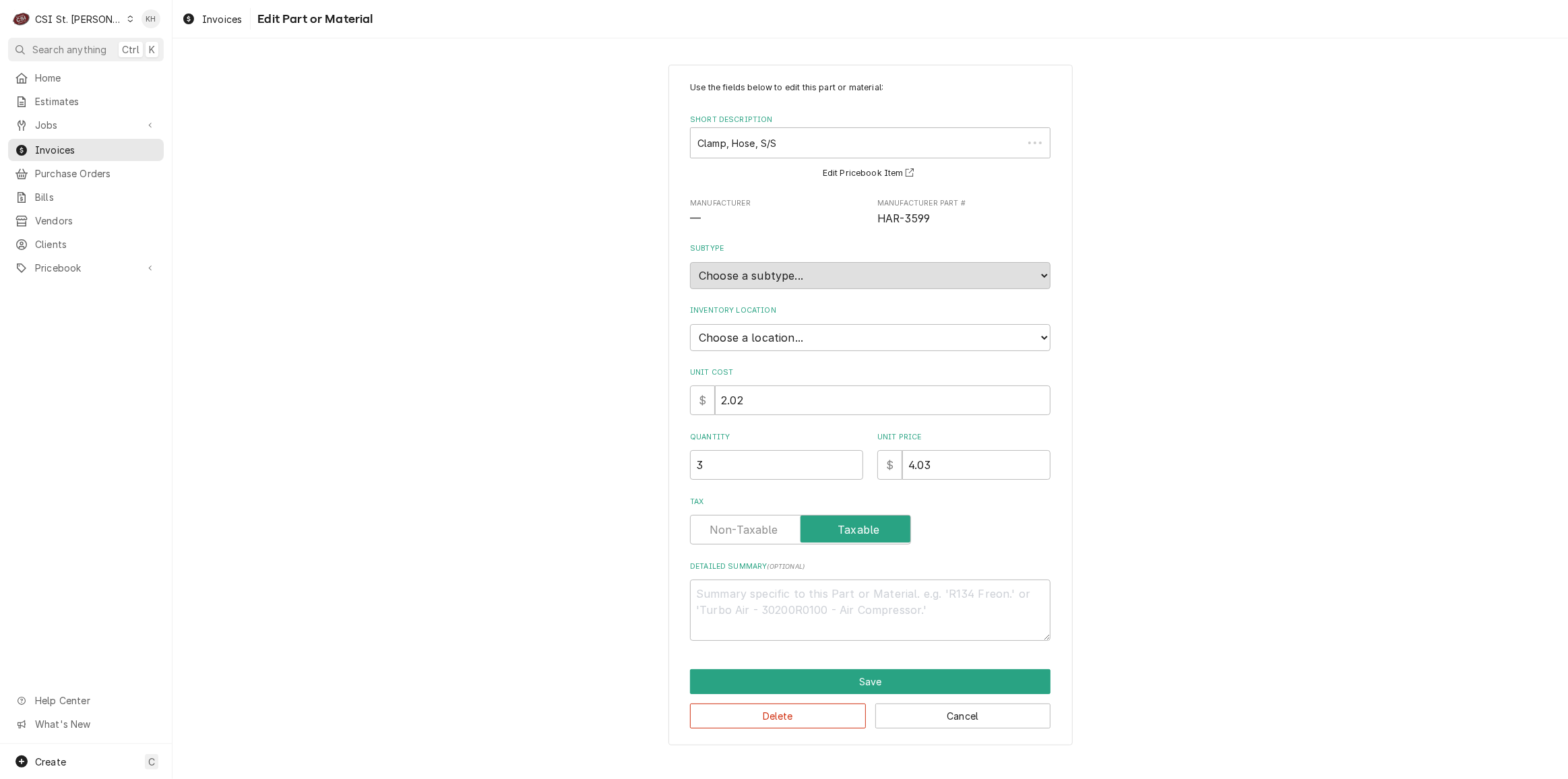
type textarea "x"
click at [807, 339] on select "Choose a location... 00 | STL WAREHOUSE 01 | CHUCK WAMBOLDT V#93 01 | COURTNEY …" at bounding box center [870, 337] width 360 height 27
select select "1468"
click at [690, 324] on select "Choose a location... 00 | STL WAREHOUSE 01 | CHUCK WAMBOLDT V#93 01 | COURTNEY …" at bounding box center [870, 337] width 360 height 27
type textarea "x"
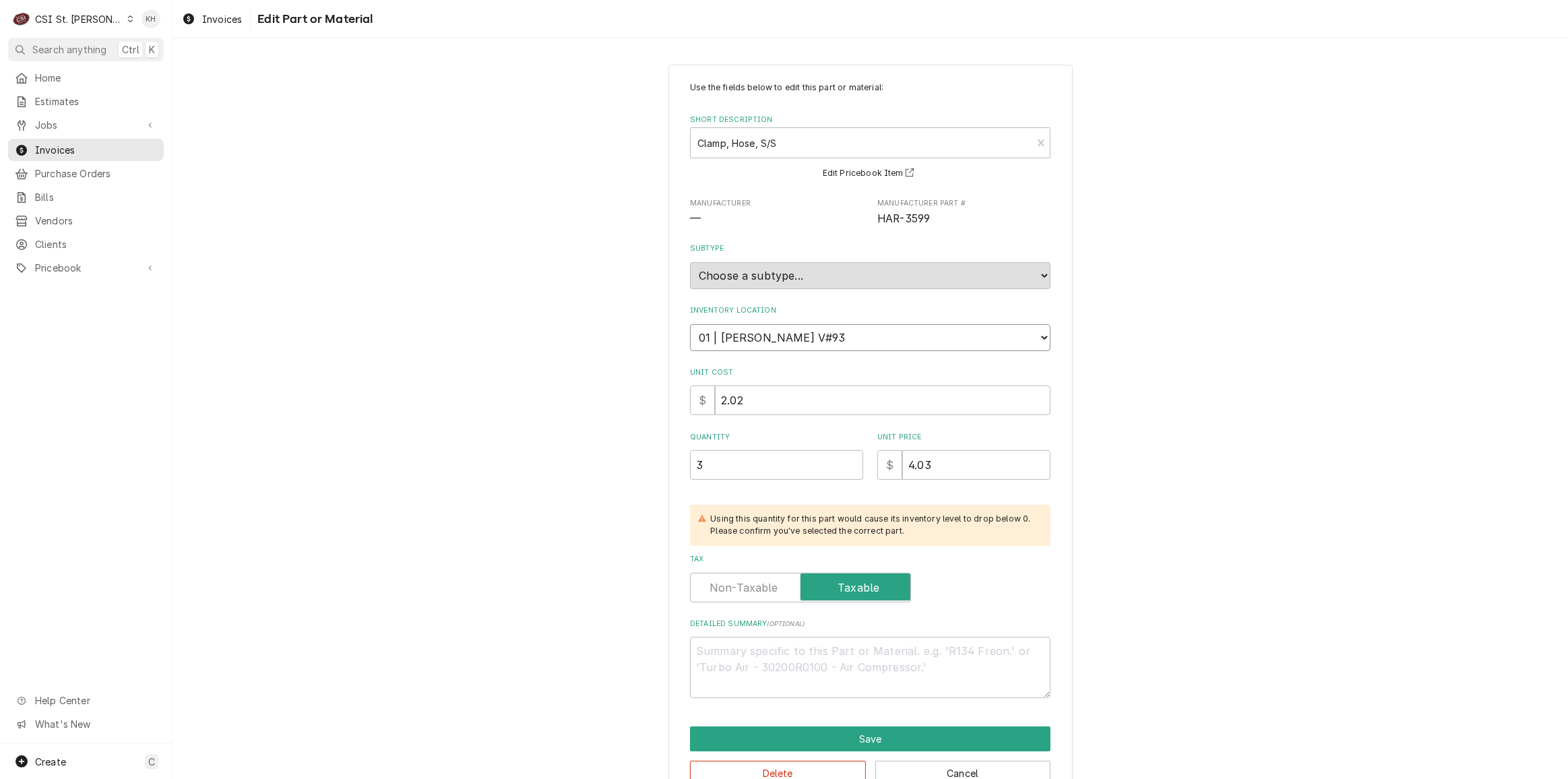
click at [792, 337] on select "Choose a location... 00 | STL WAREHOUSE 01 | CHUCK WAMBOLDT V#93 01 | COURTNEY …" at bounding box center [870, 337] width 360 height 27
select select "1370"
click at [690, 324] on select "Choose a location... 00 | STL WAREHOUSE 01 | CHUCK WAMBOLDT V#93 01 | COURTNEY …" at bounding box center [870, 337] width 360 height 27
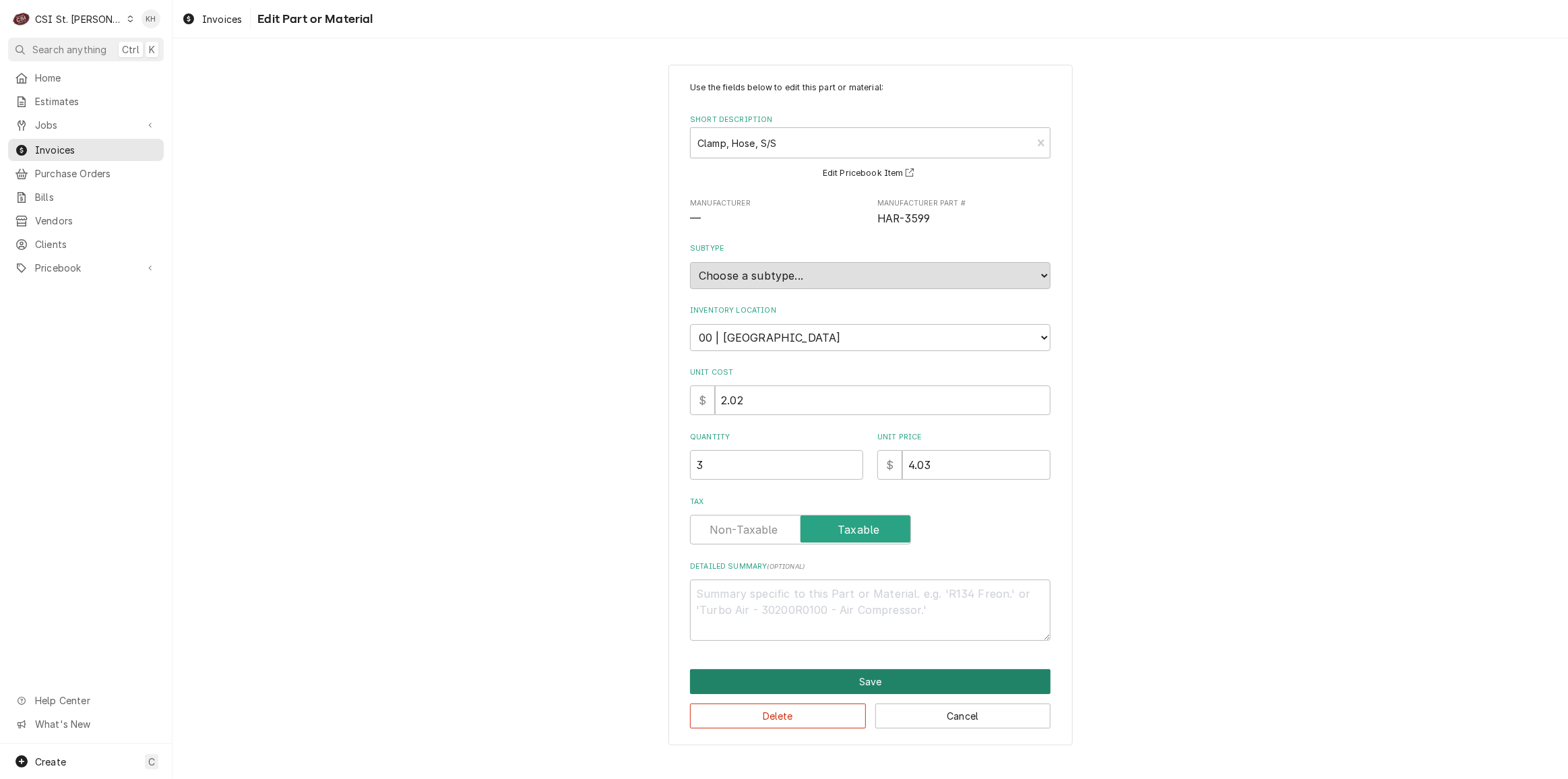
click at [798, 669] on button "Save" at bounding box center [870, 681] width 360 height 25
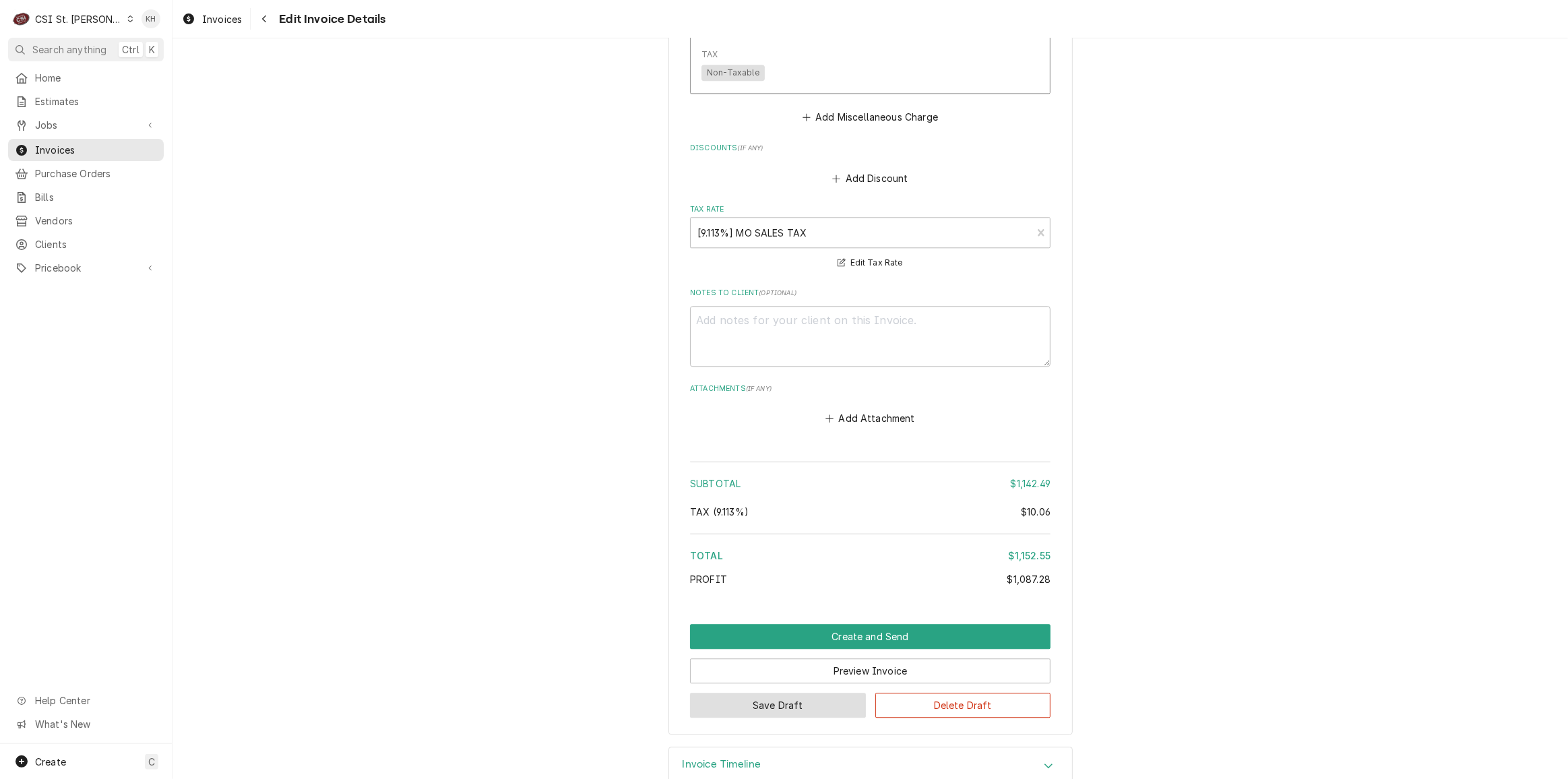
click at [757, 693] on button "Save Draft" at bounding box center [778, 705] width 176 height 25
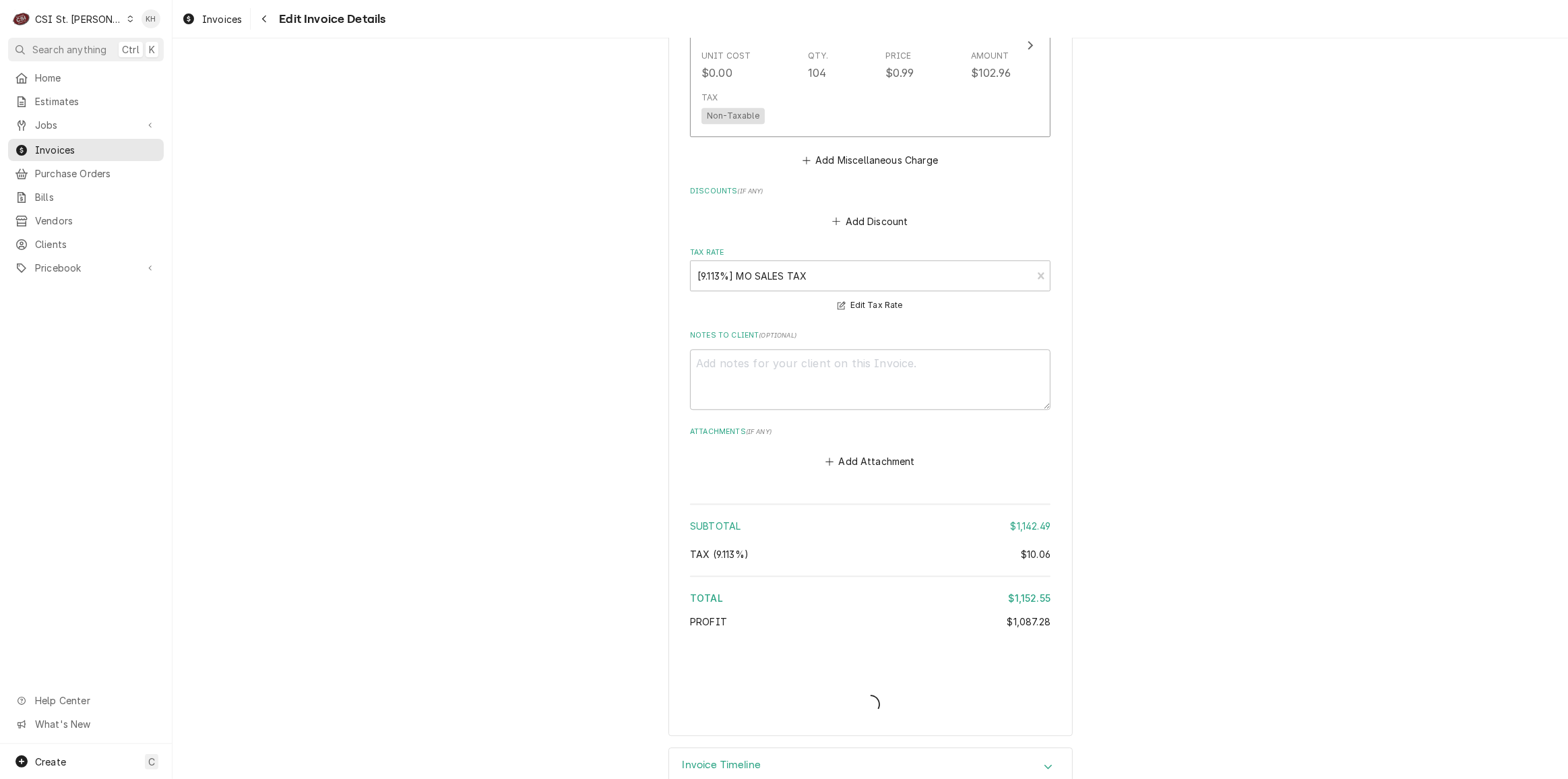
type textarea "x"
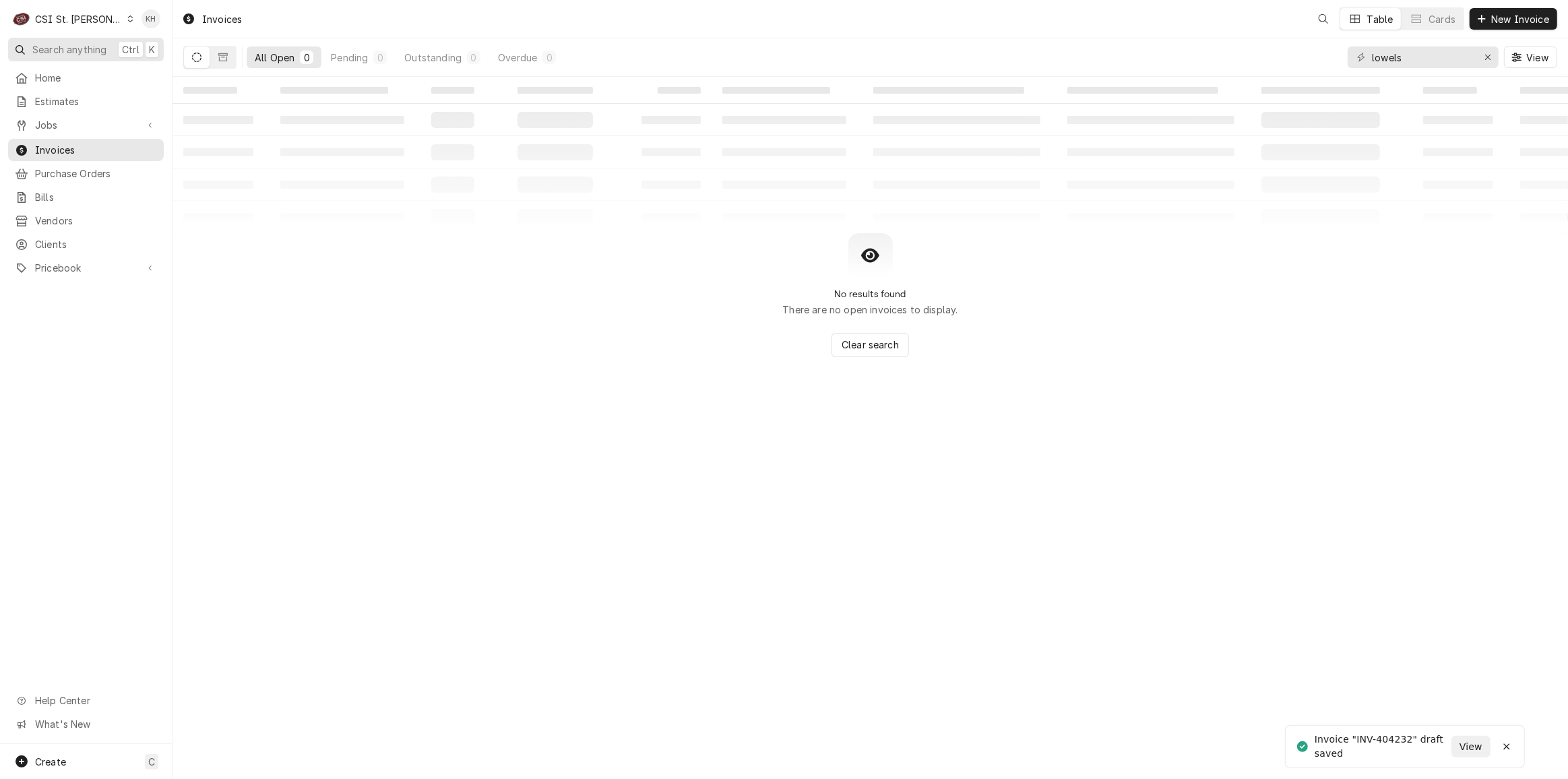
click at [86, 53] on span "Search anything" at bounding box center [69, 49] width 74 height 14
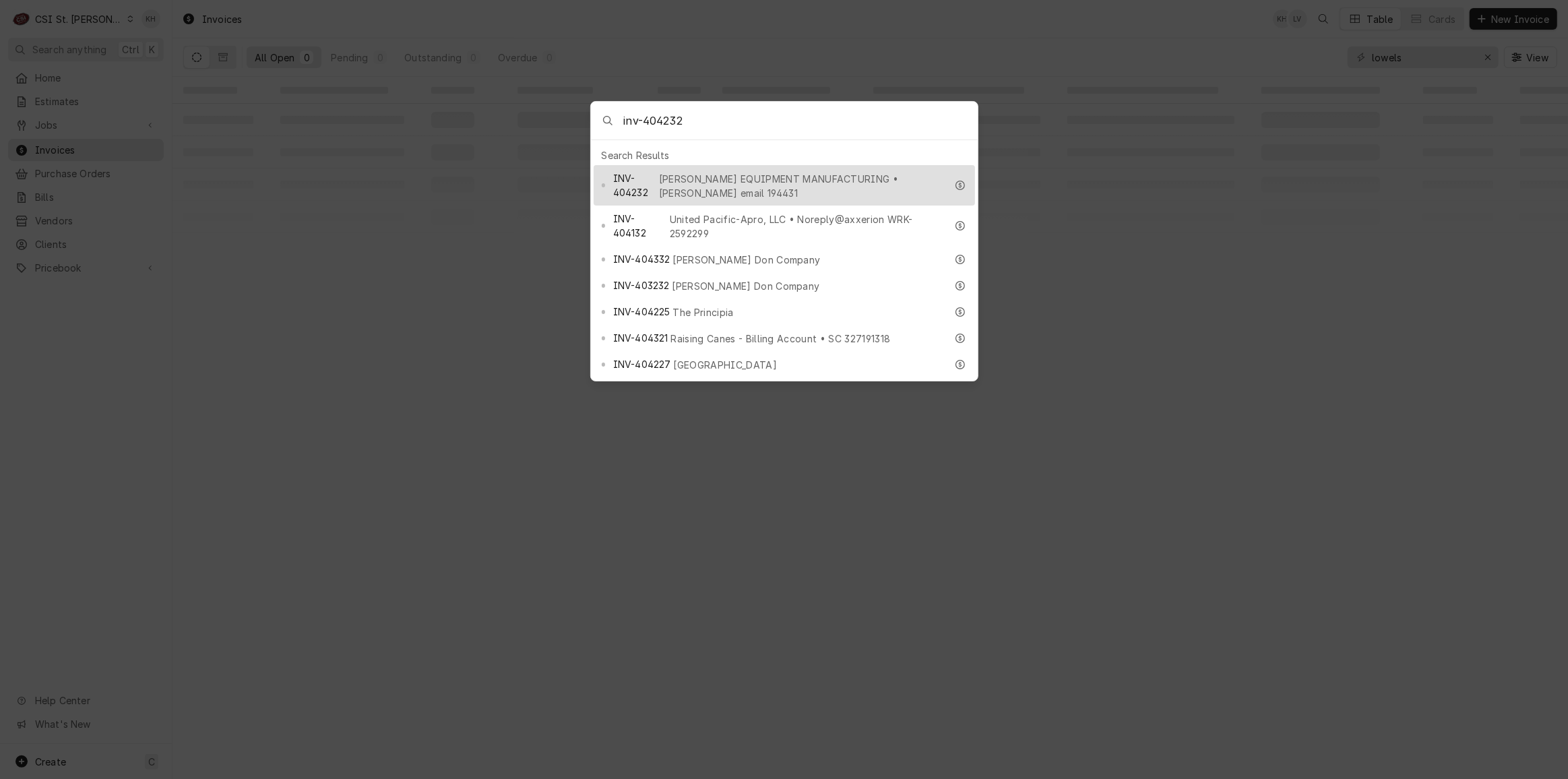
type input "inv-404232"
click at [645, 173] on span "INV-404232" at bounding box center [634, 184] width 43 height 28
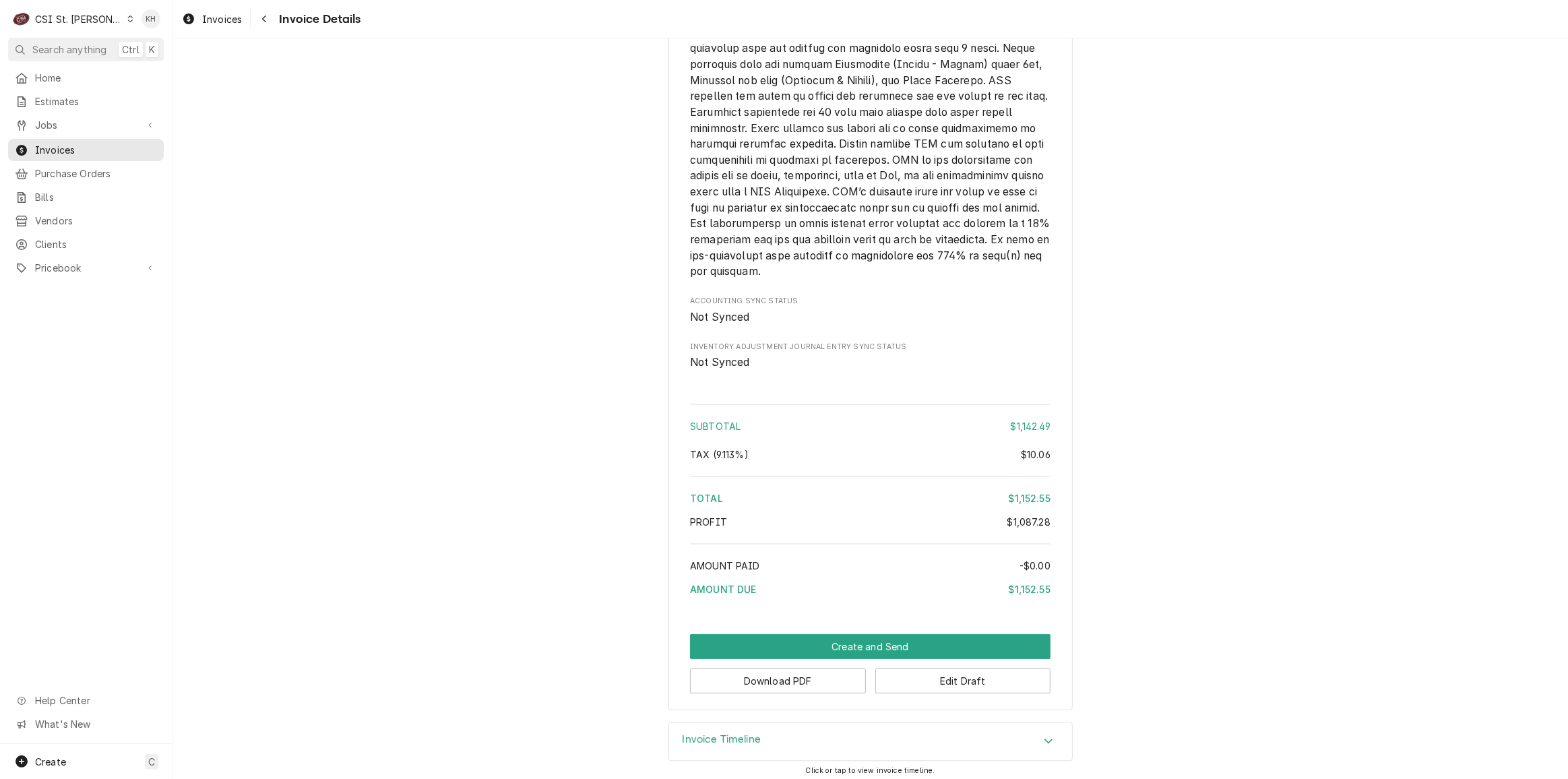
scroll to position [2906, 0]
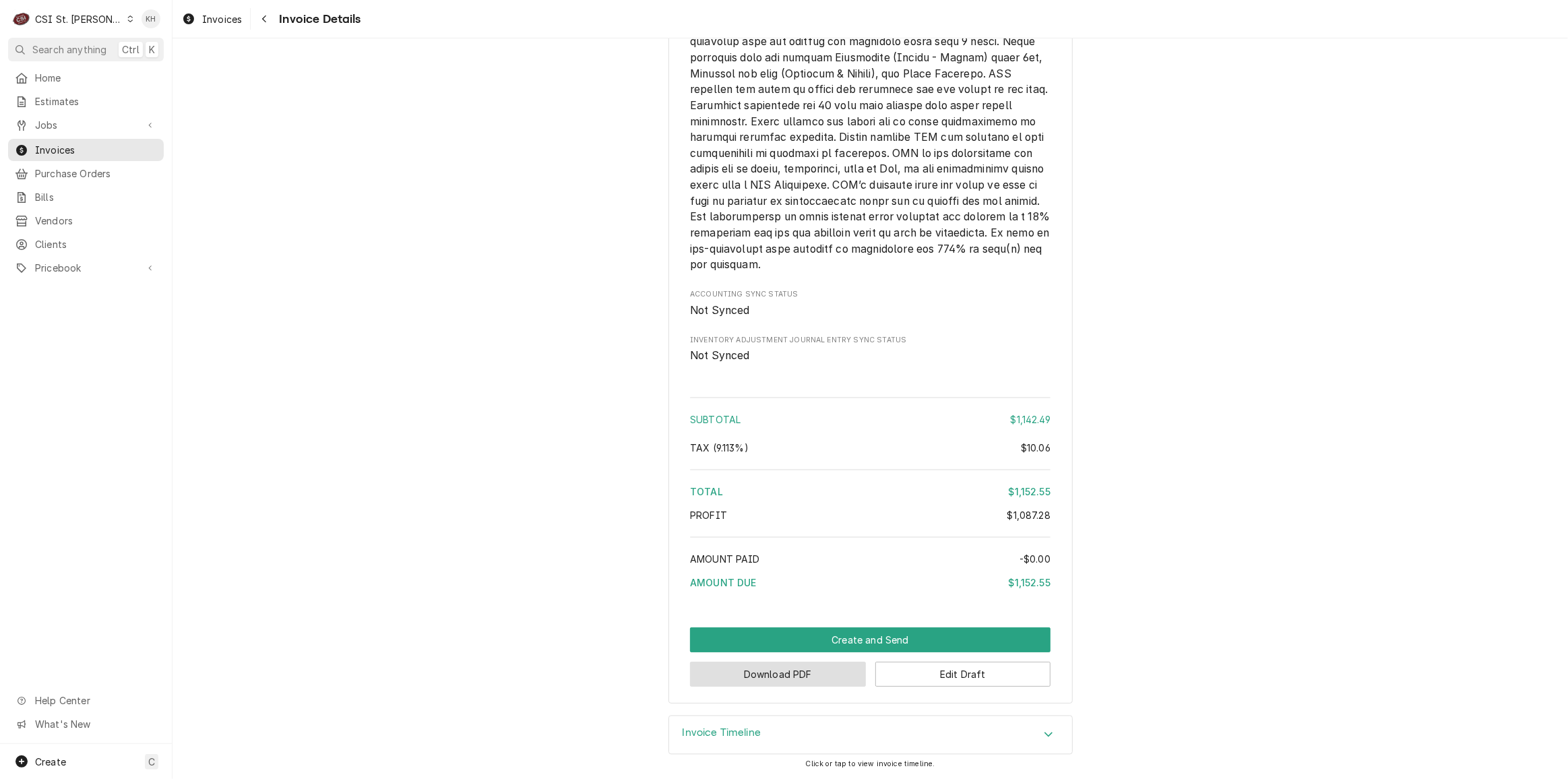
click at [815, 682] on button "Download PDF" at bounding box center [778, 674] width 176 height 25
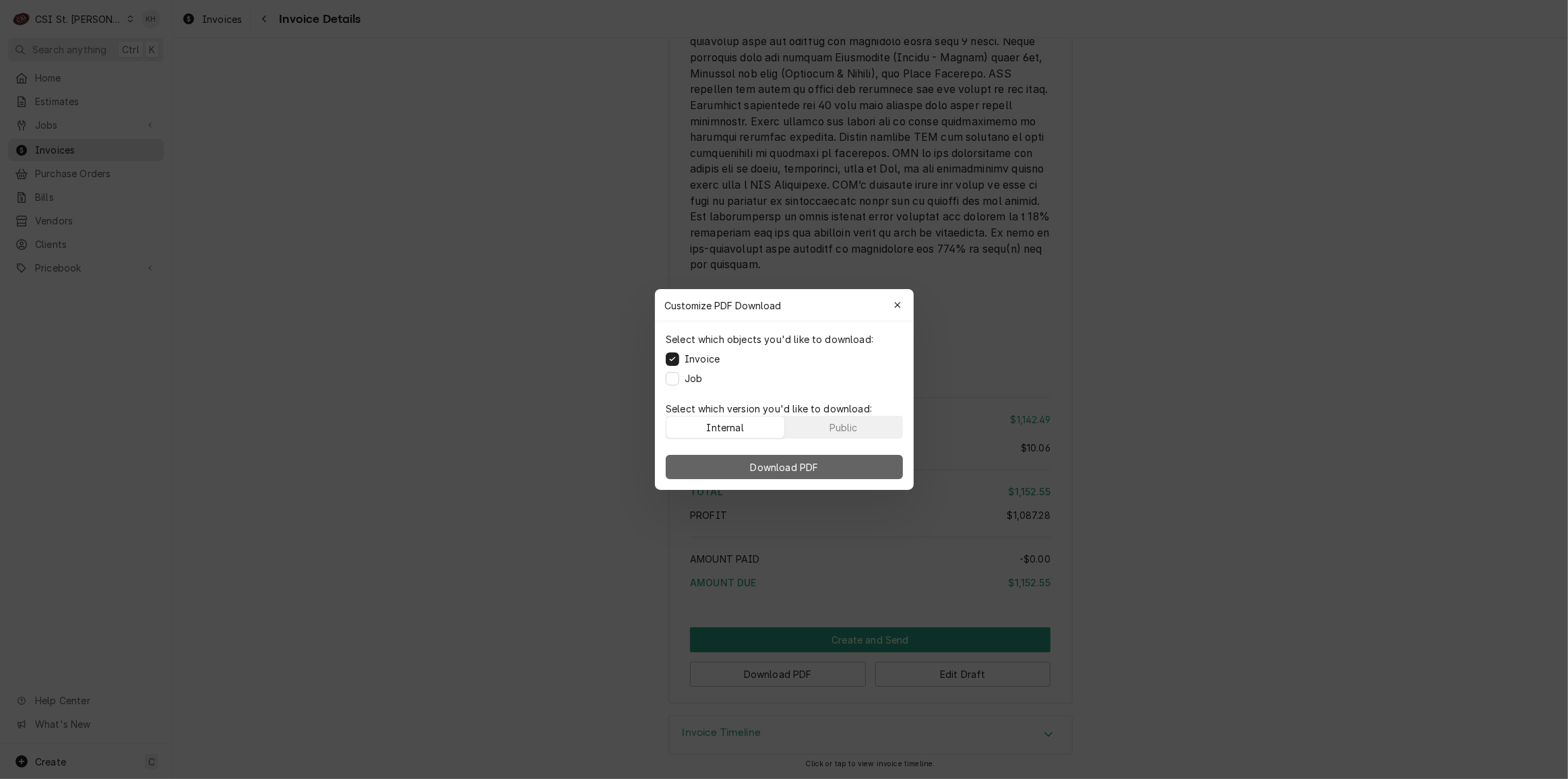
click at [754, 469] on span "Download PDF" at bounding box center [784, 467] width 74 height 14
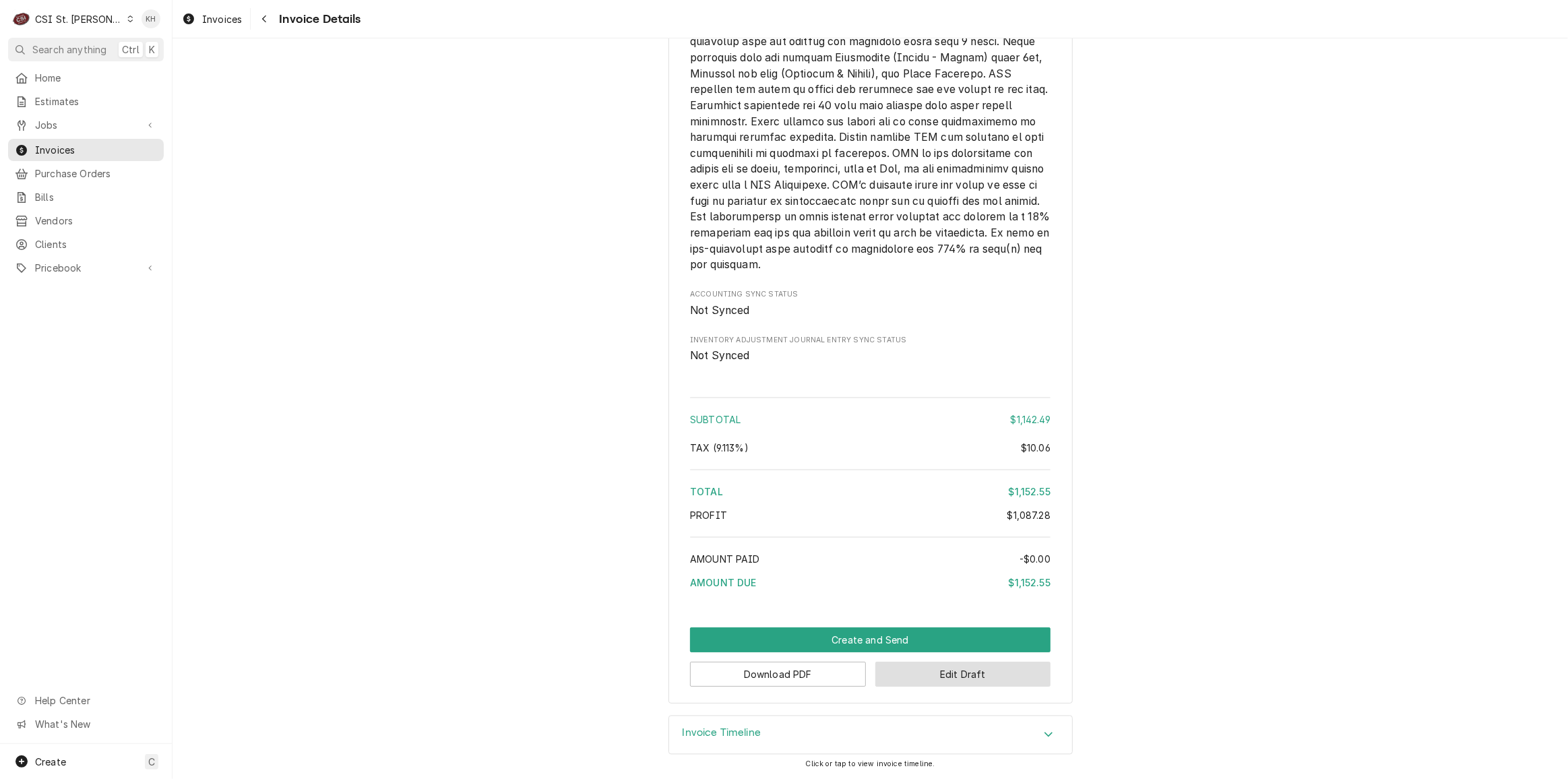
click at [924, 669] on button "Edit Draft" at bounding box center [963, 674] width 176 height 25
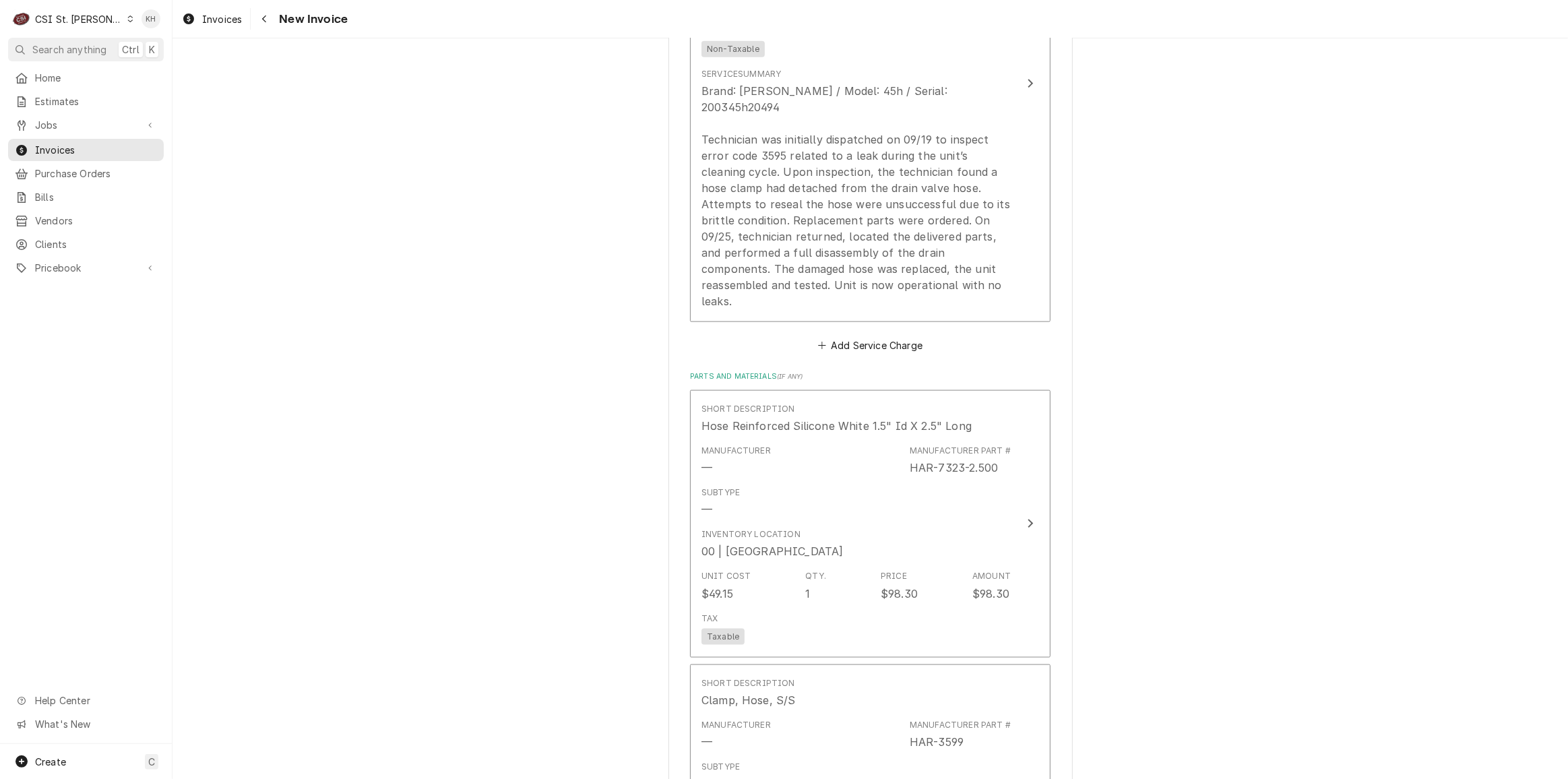
scroll to position [2082, 0]
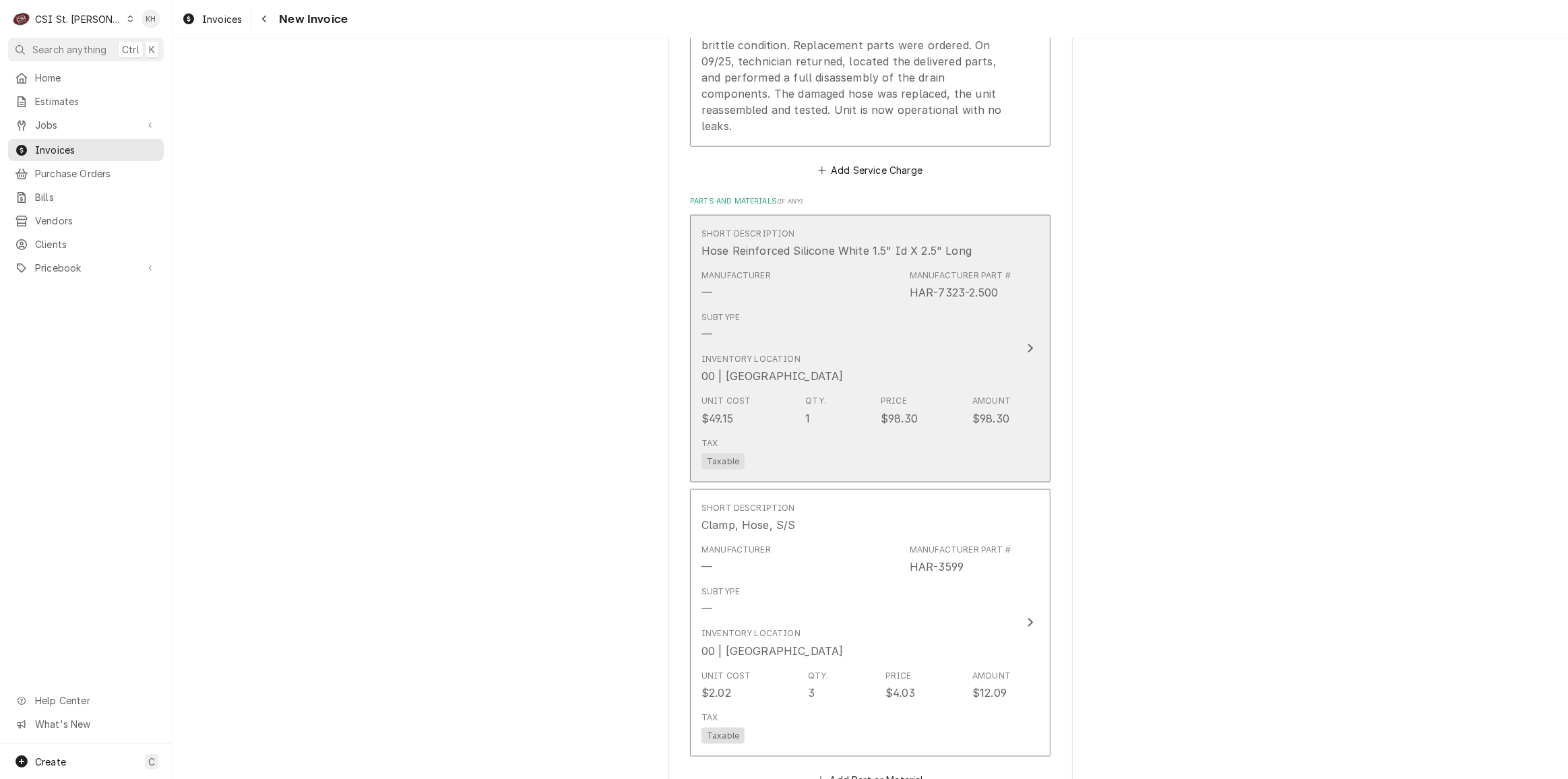
click at [980, 348] on div "Inventory Location 00 | STL WAREHOUSE" at bounding box center [857, 368] width 310 height 41
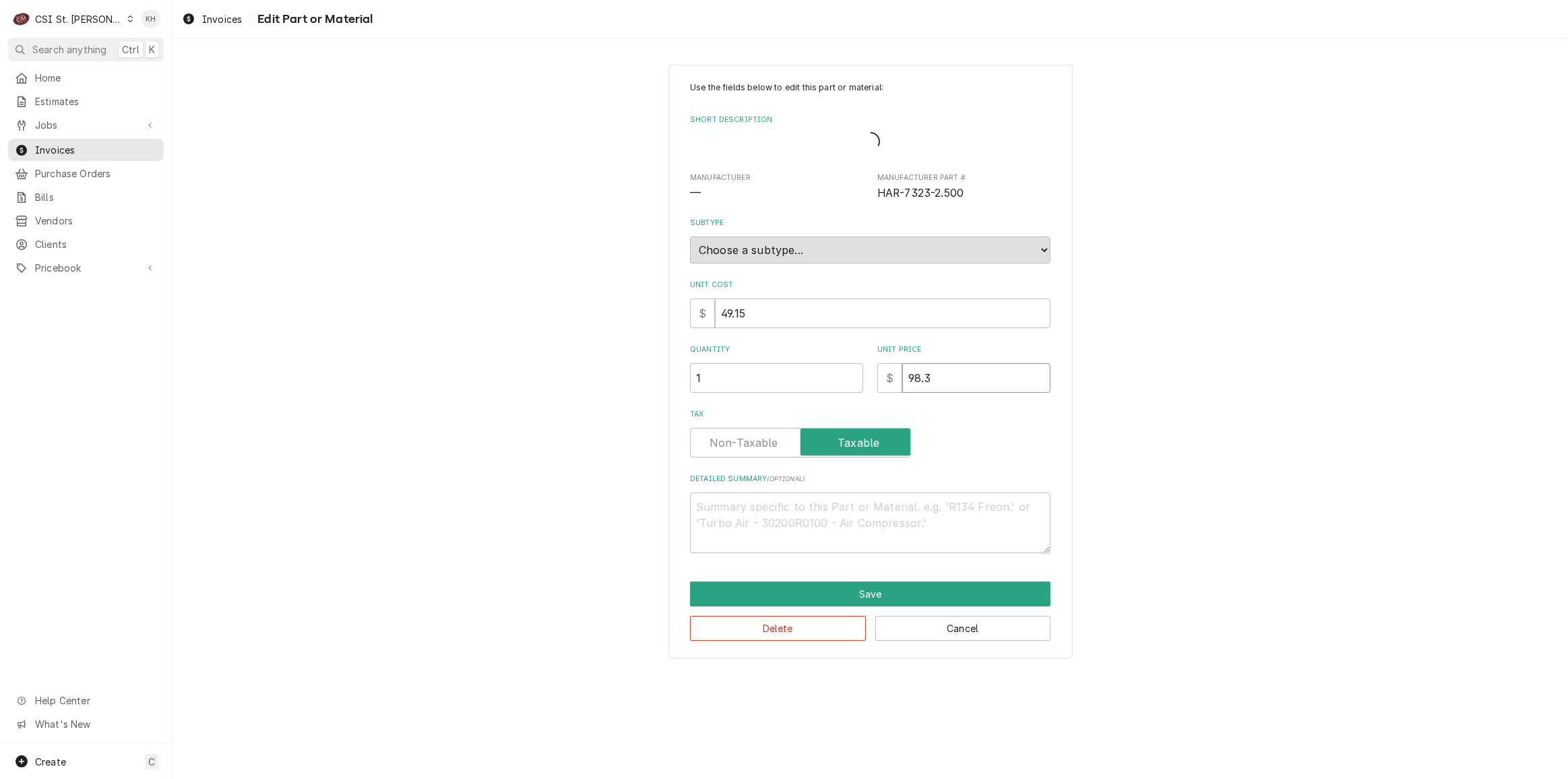
drag, startPoint x: 963, startPoint y: 390, endPoint x: 804, endPoint y: 398, distance: 159.2
click at [804, 398] on div "Use the fields below to edit this part or material: Short Description Manufactu…" at bounding box center [870, 317] width 360 height 472
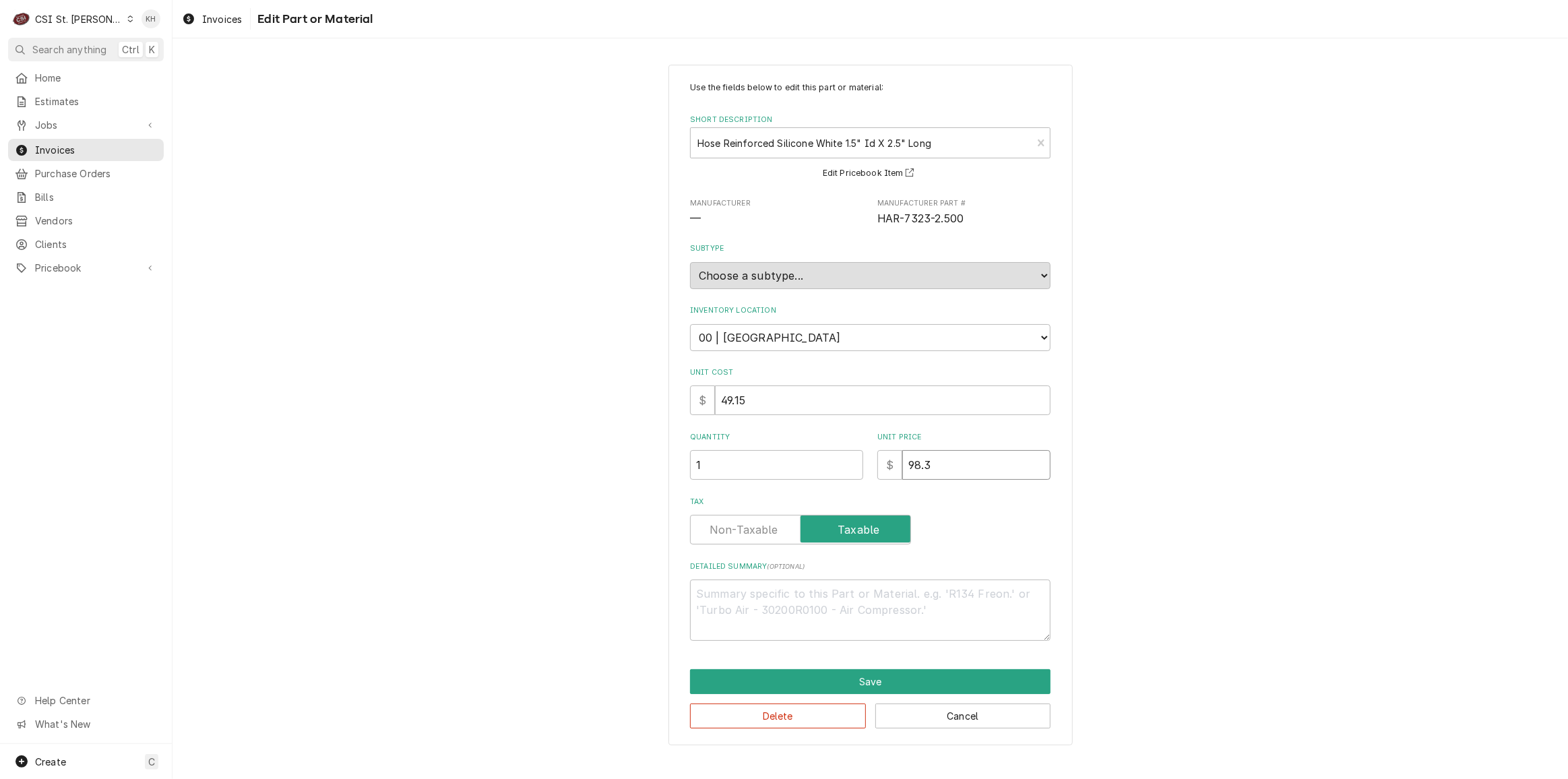
drag, startPoint x: 951, startPoint y: 480, endPoint x: 939, endPoint y: 474, distance: 13.4
click at [939, 474] on div "Use the fields below to edit this part or material: Short Description Hose Rein…" at bounding box center [870, 360] width 360 height 559
drag, startPoint x: 946, startPoint y: 463, endPoint x: 842, endPoint y: 469, distance: 104.2
click at [842, 469] on div "Quantity 1 Unit Price $ 98.3" at bounding box center [870, 456] width 360 height 48
type textarea "x"
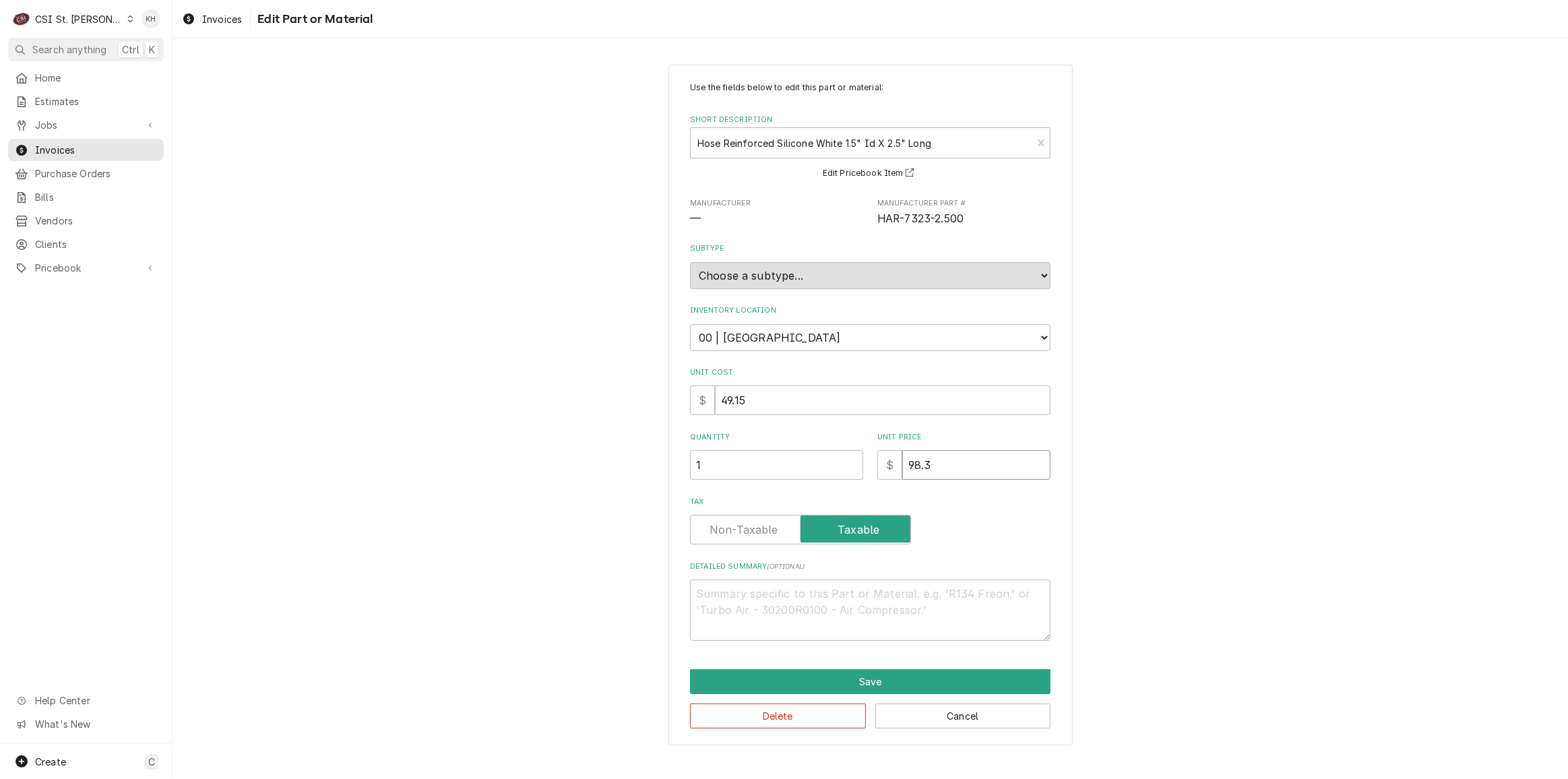
type input "7"
type textarea "x"
type input "73"
type textarea "x"
type input "73.7"
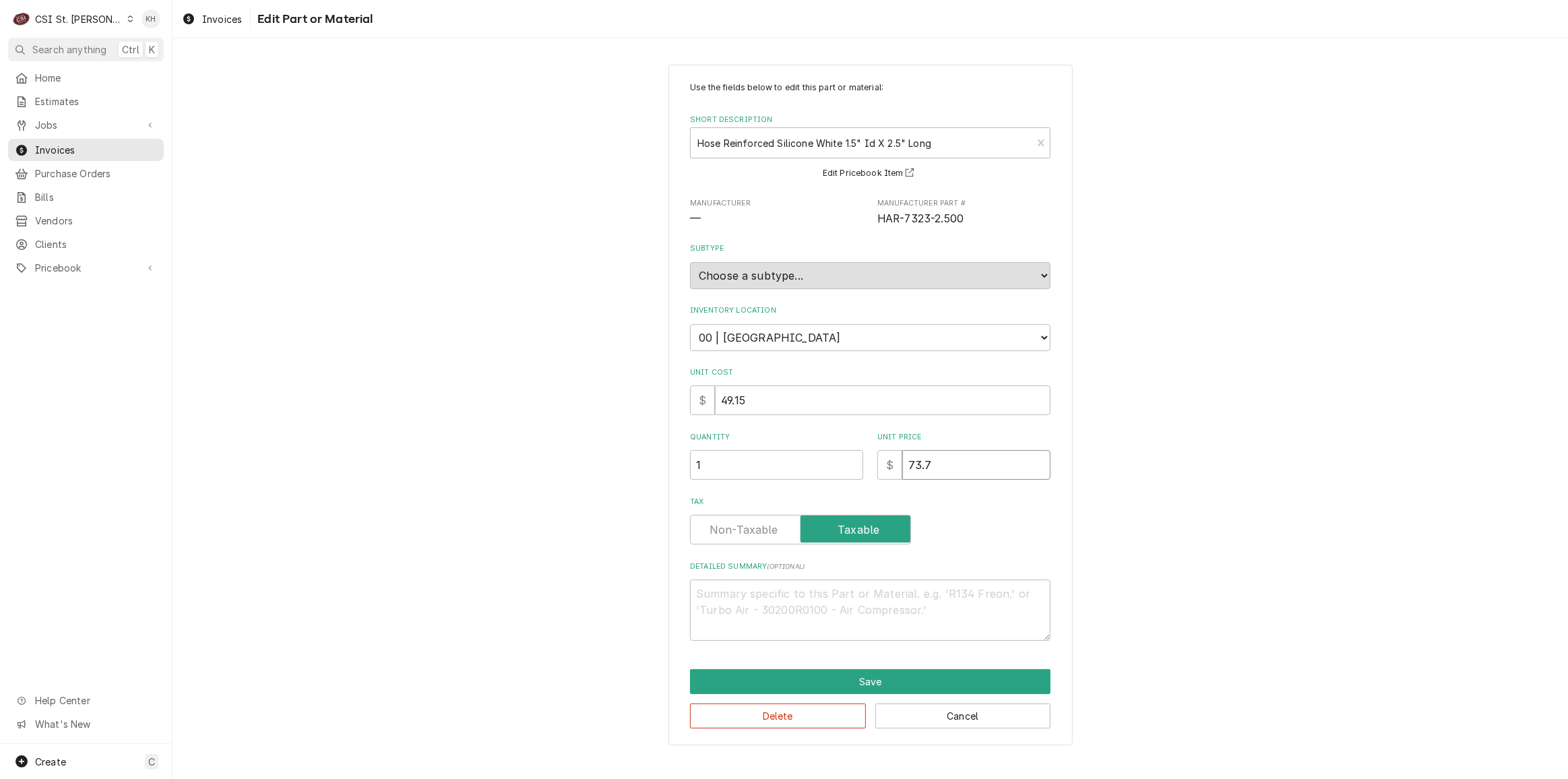
type textarea "x"
type input "73.73"
click at [929, 672] on button "Save" at bounding box center [870, 681] width 360 height 25
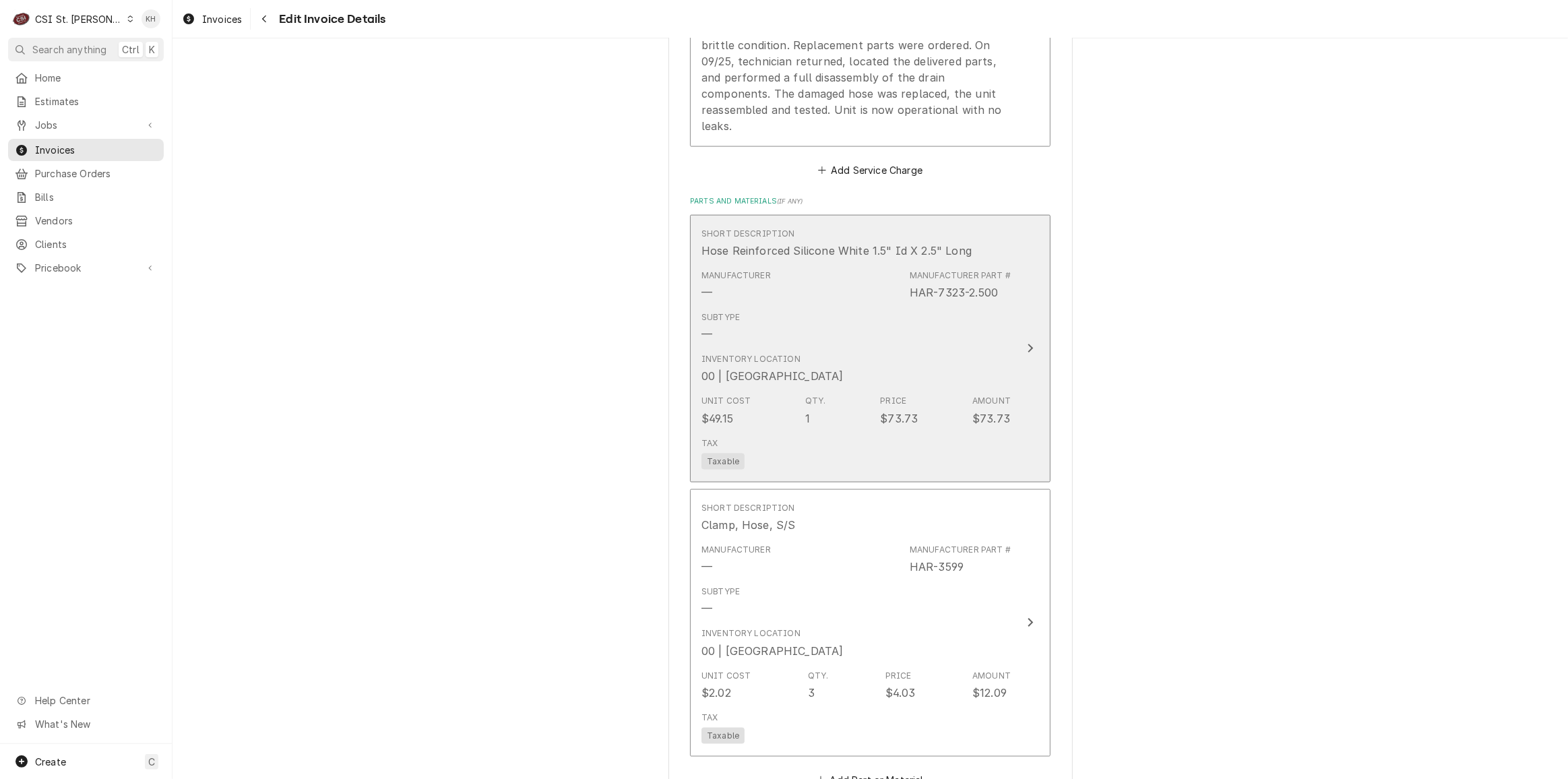
scroll to position [2109, 0]
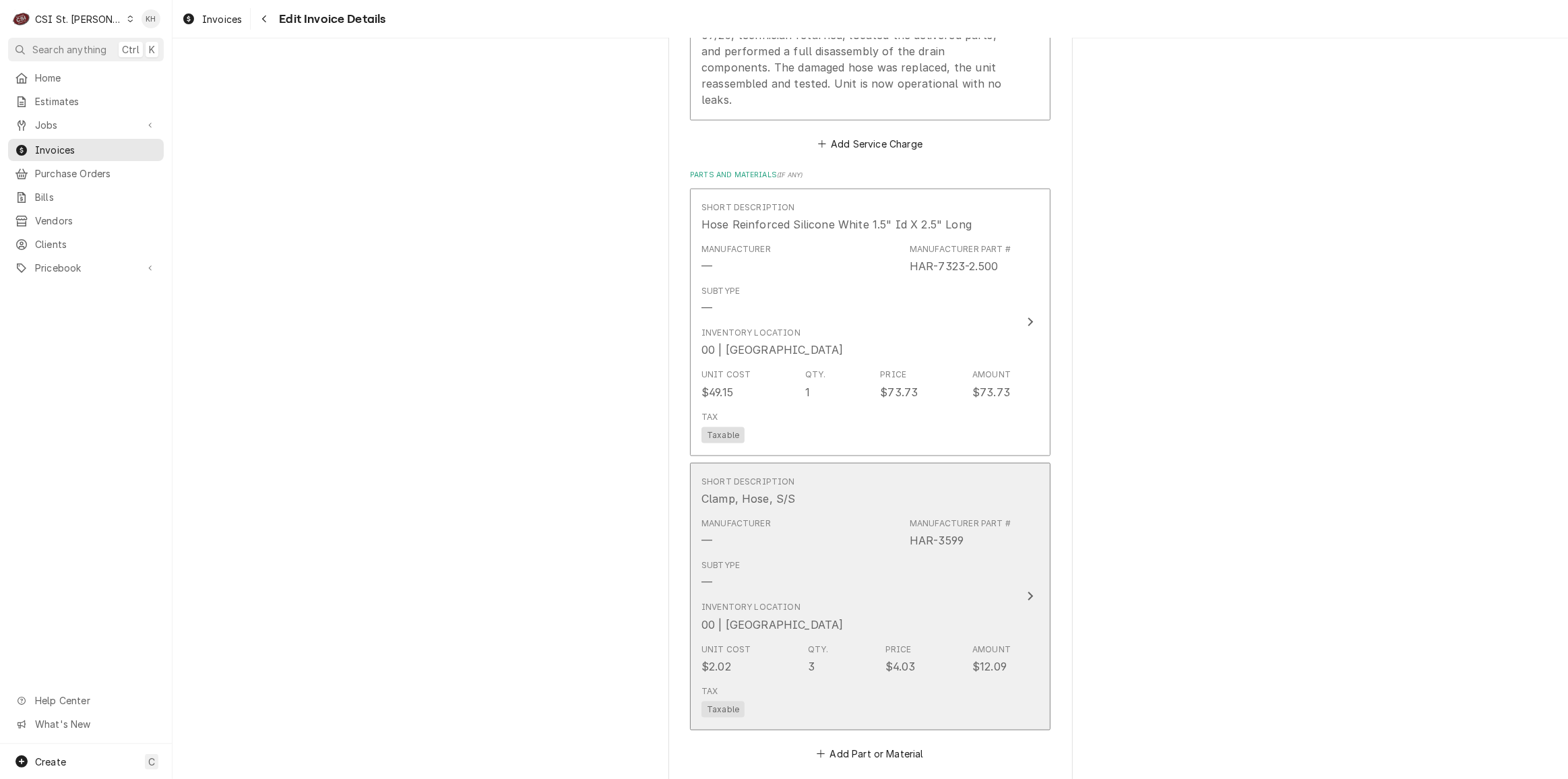
click at [1004, 554] on div "Subtype —" at bounding box center [857, 574] width 310 height 41
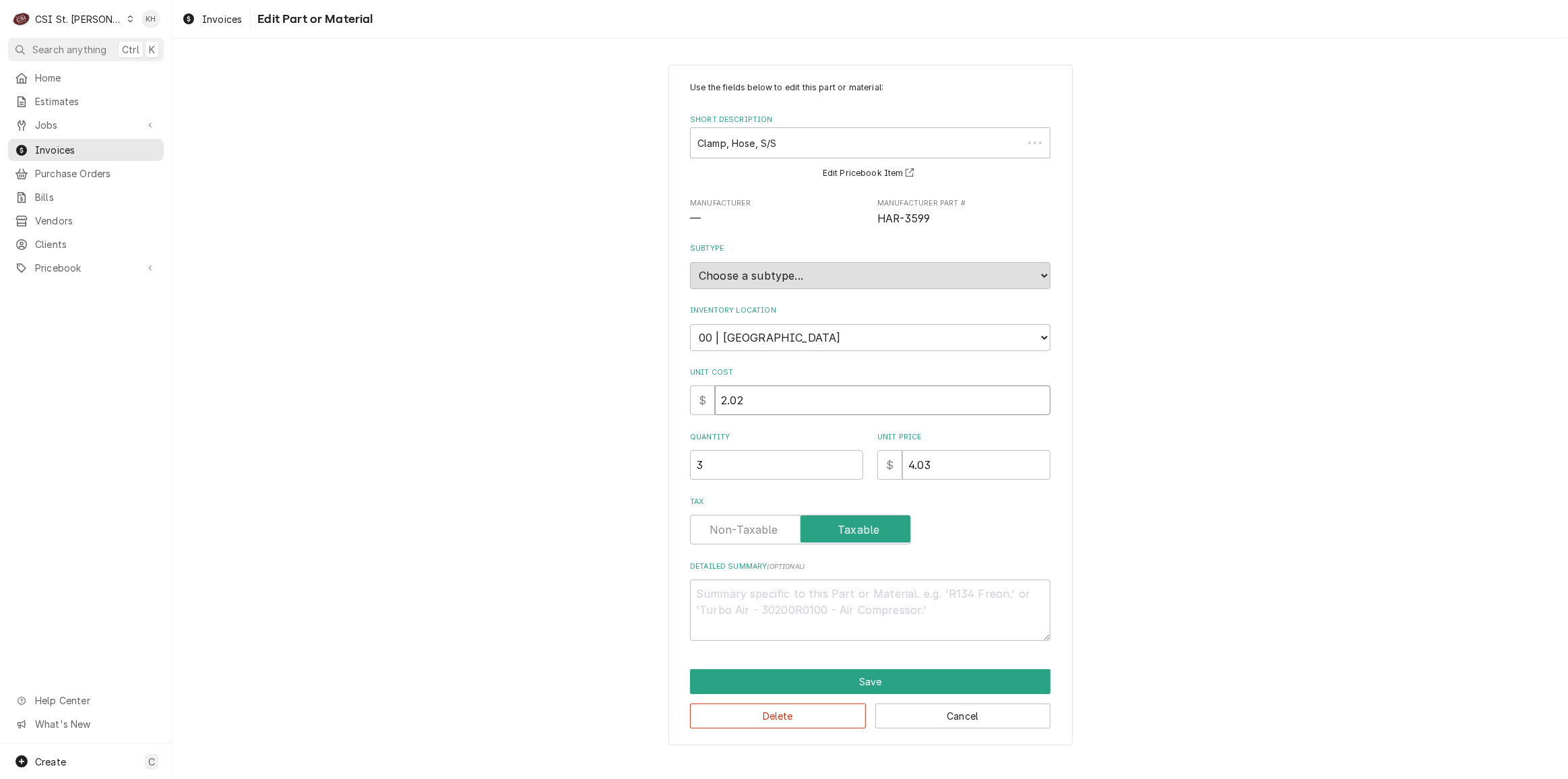
drag, startPoint x: 952, startPoint y: 383, endPoint x: 916, endPoint y: 427, distance: 56.9
click at [821, 397] on input "2.02" at bounding box center [883, 400] width 336 height 30
drag, startPoint x: 962, startPoint y: 469, endPoint x: 845, endPoint y: 475, distance: 117.2
click at [845, 475] on div "Quantity 3 Unit Price $ 4.03" at bounding box center [870, 456] width 360 height 48
type textarea "x"
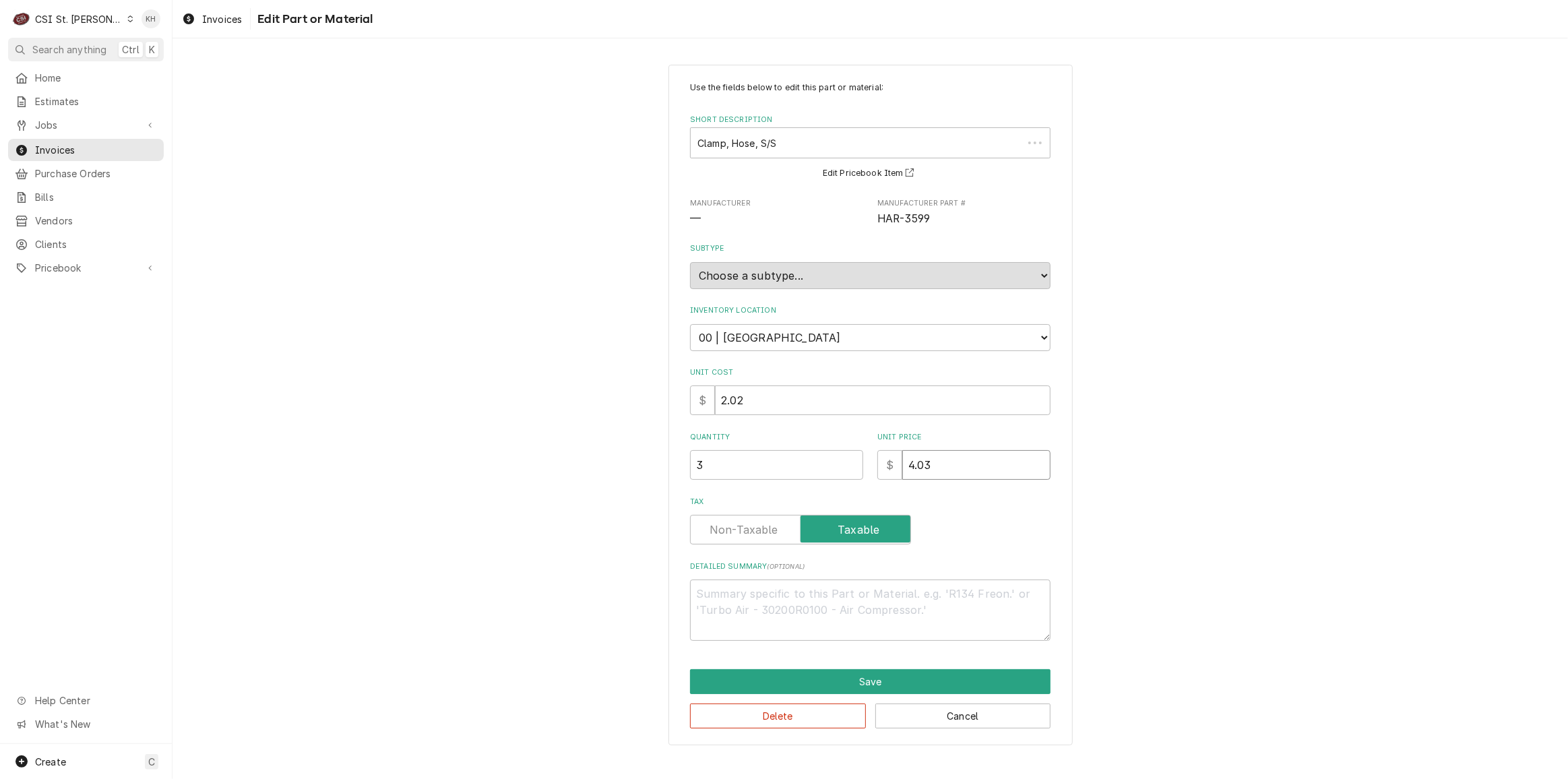
type input "3"
type textarea "x"
type input "3.1"
type textarea "x"
type input "3.11"
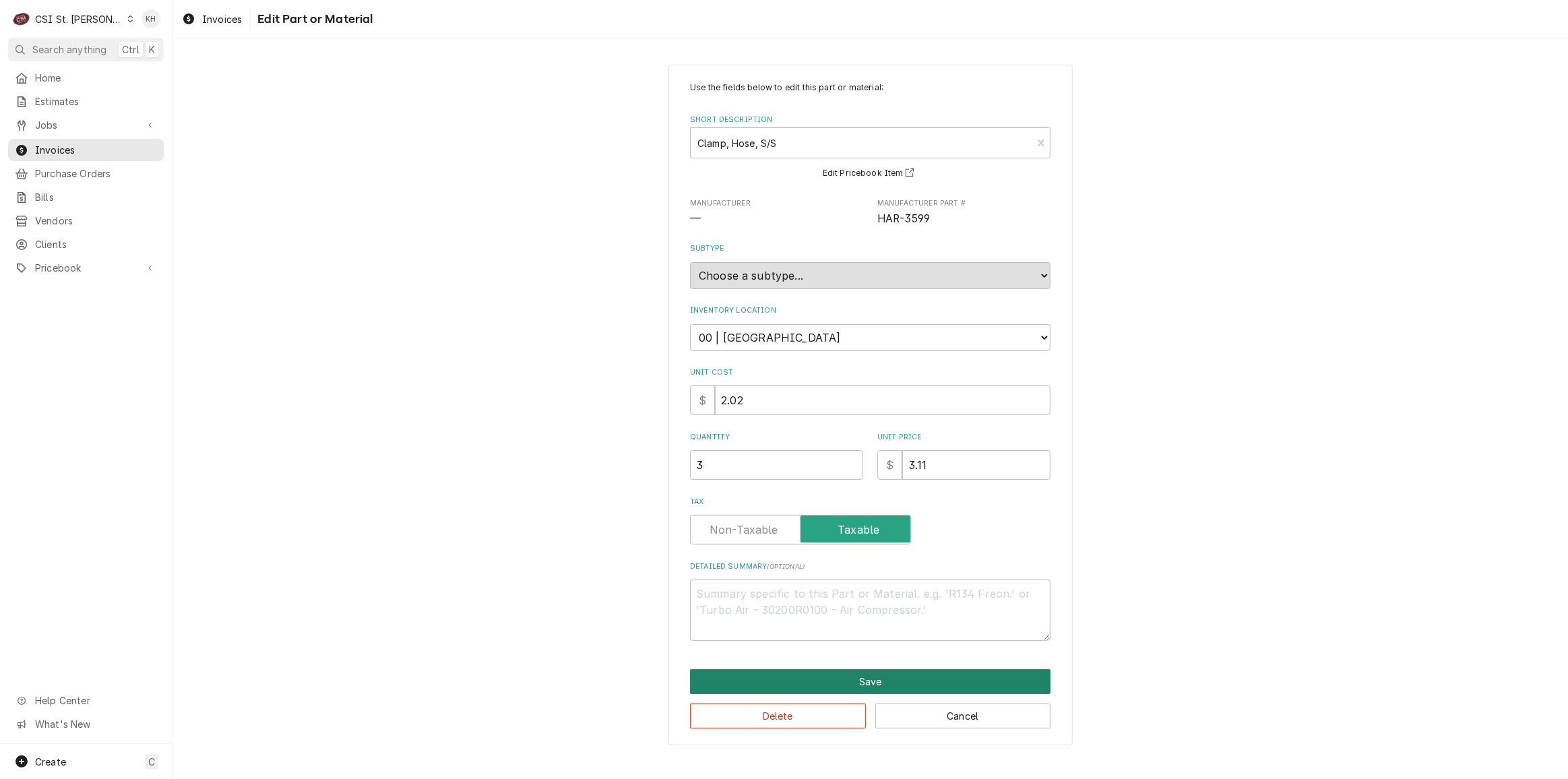
click at [901, 688] on button "Save" at bounding box center [870, 681] width 360 height 25
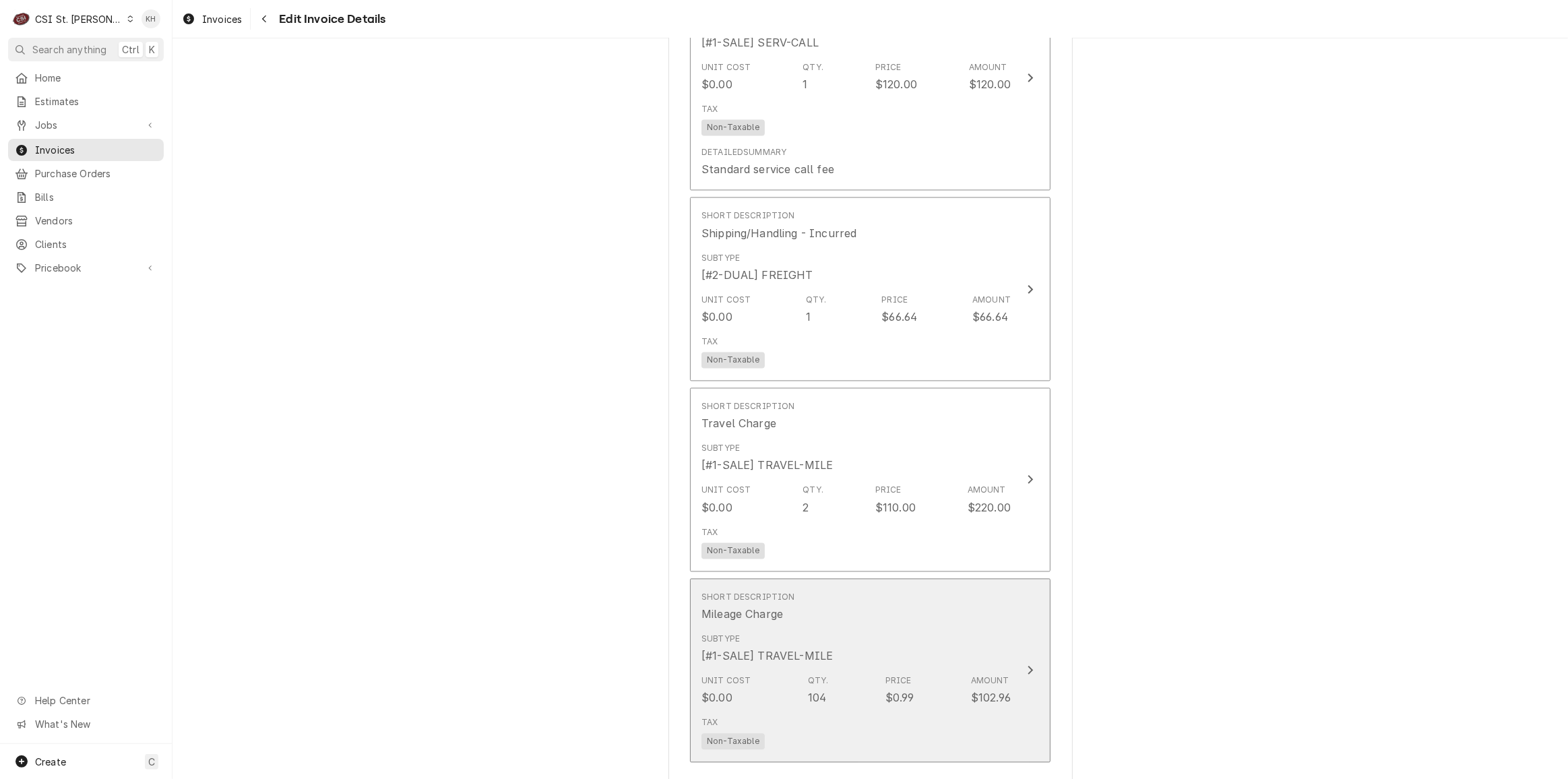
scroll to position [2937, 0]
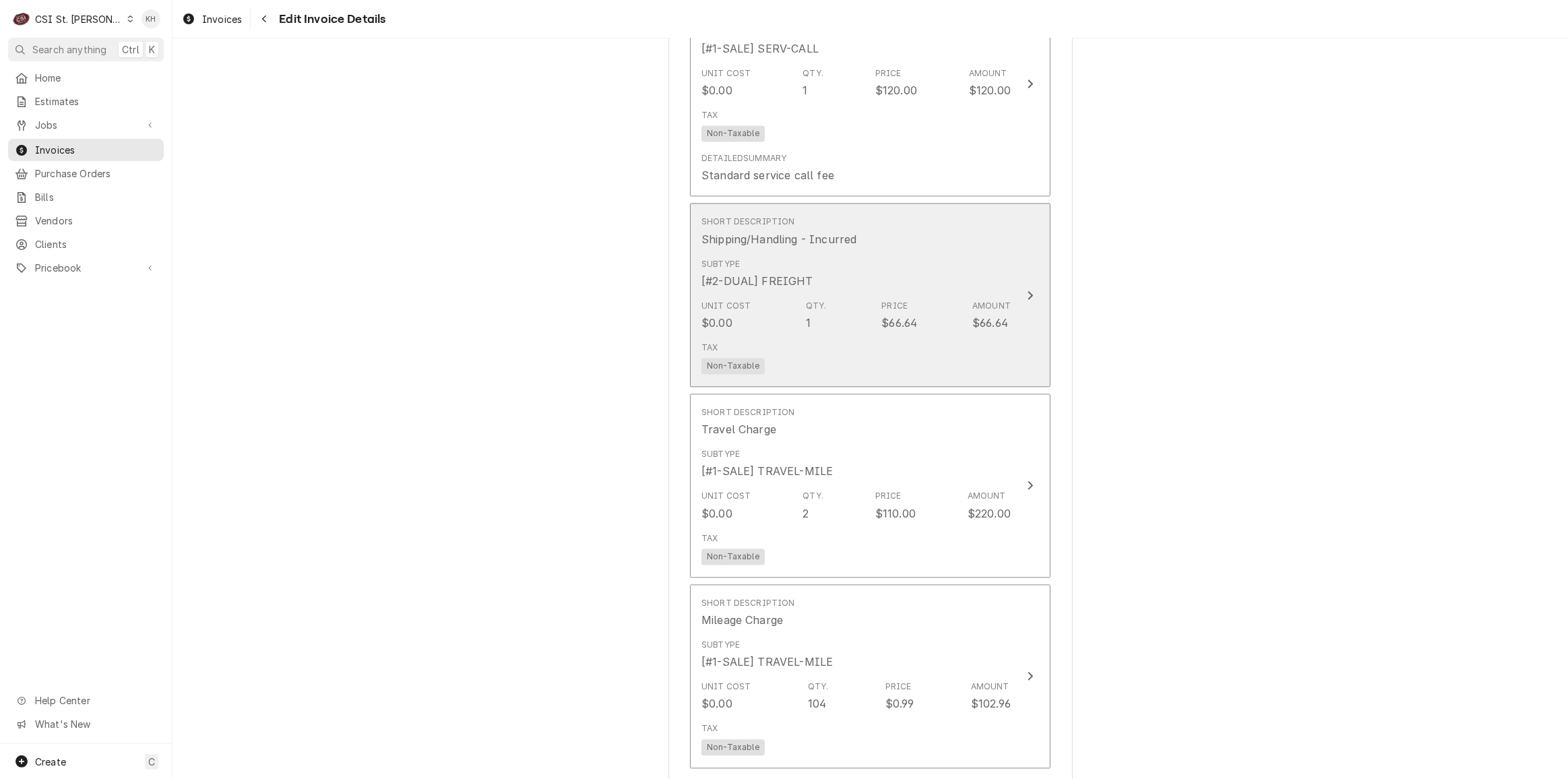
click at [990, 253] on div "Subtype [#2-DUAL] FREIGHT" at bounding box center [857, 273] width 310 height 41
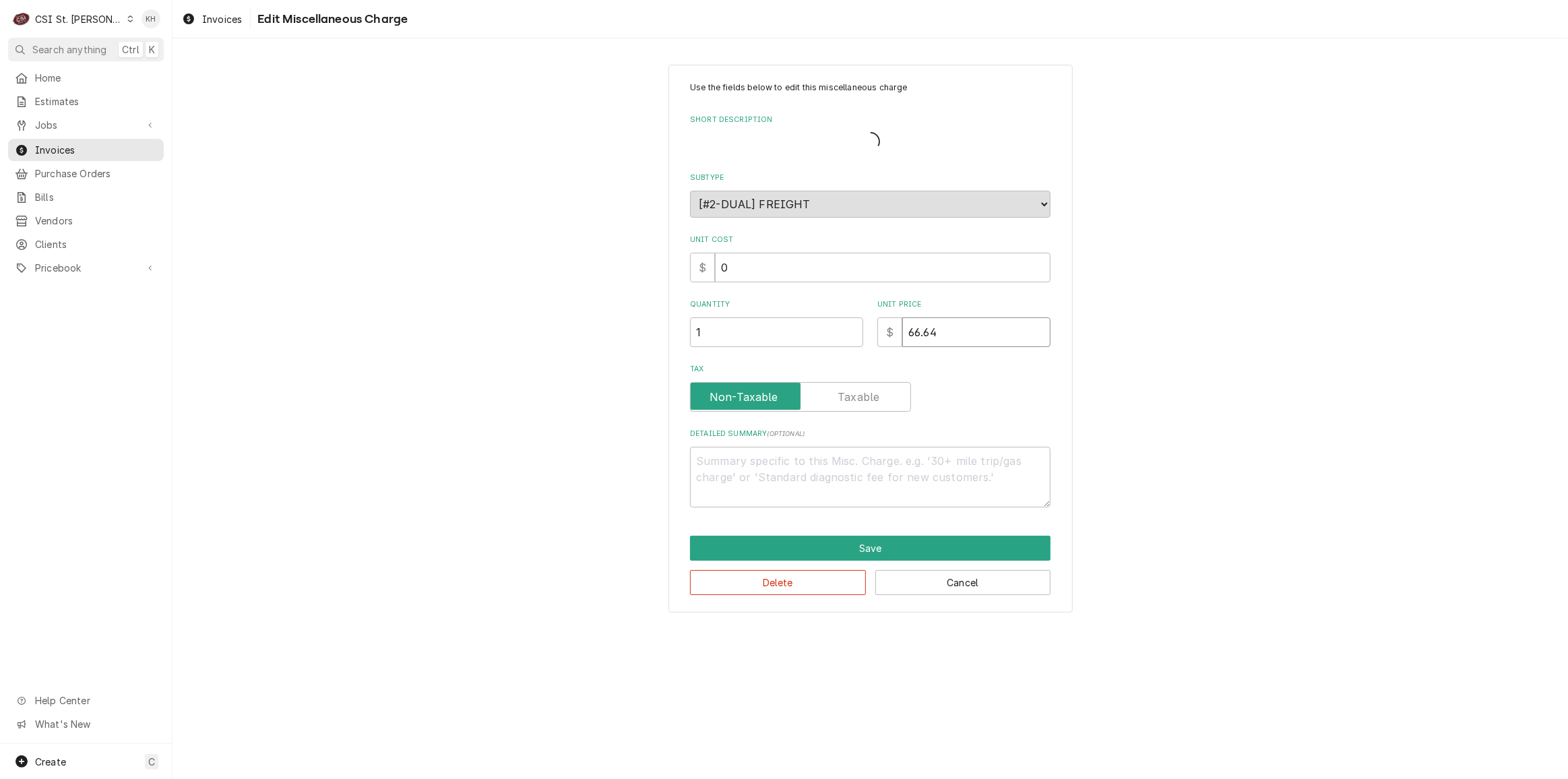
drag, startPoint x: 954, startPoint y: 335, endPoint x: 862, endPoint y: 332, distance: 92.0
click at [862, 332] on div "Quantity 1 Unit Price $ 66.64" at bounding box center [870, 323] width 360 height 48
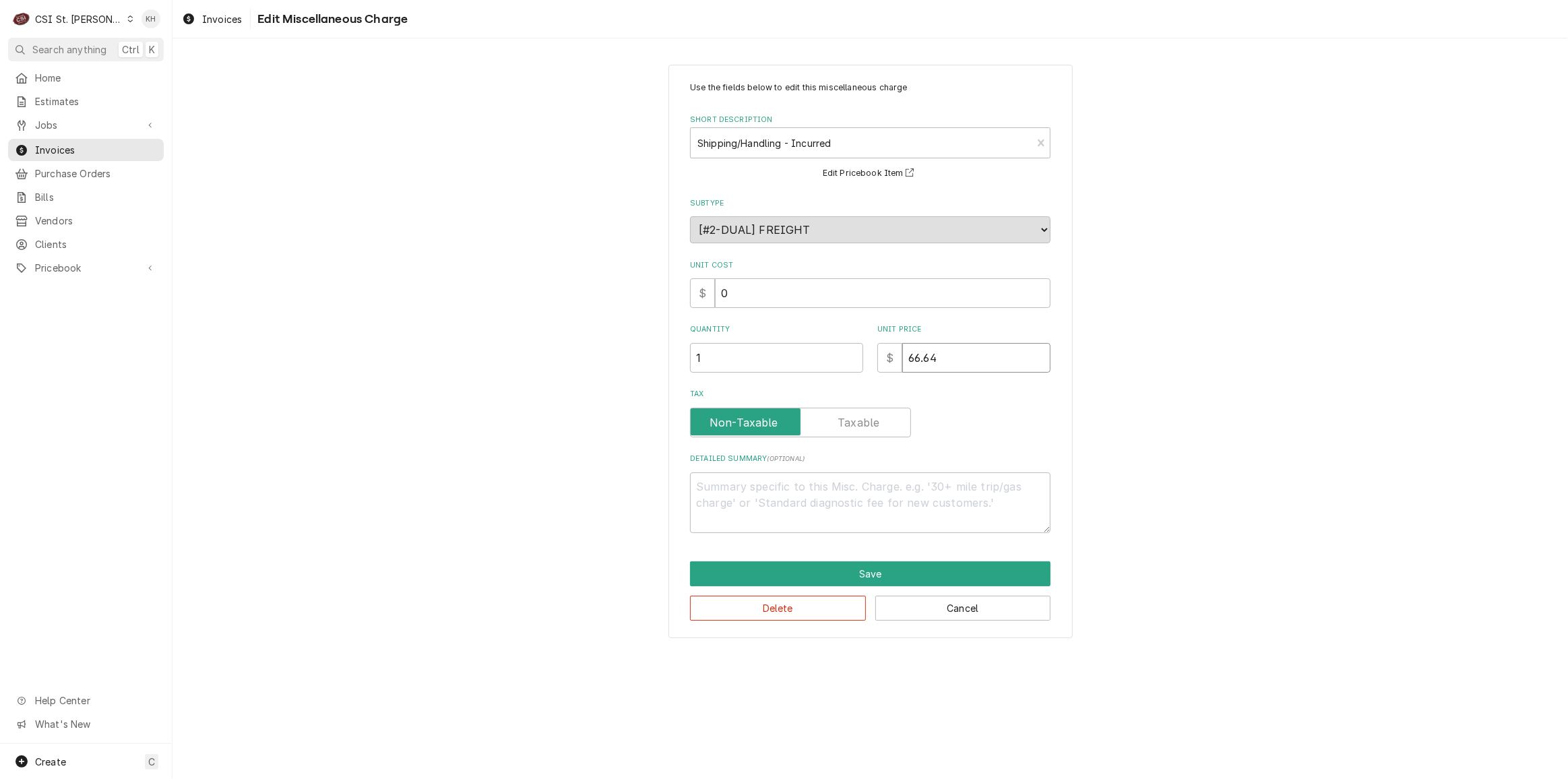
drag, startPoint x: 918, startPoint y: 359, endPoint x: 859, endPoint y: 360, distance: 59.0
click at [859, 361] on div "Quantity 1 Unit Price $ 66.64" at bounding box center [870, 348] width 360 height 48
type textarea "x"
type input "5"
type textarea "x"
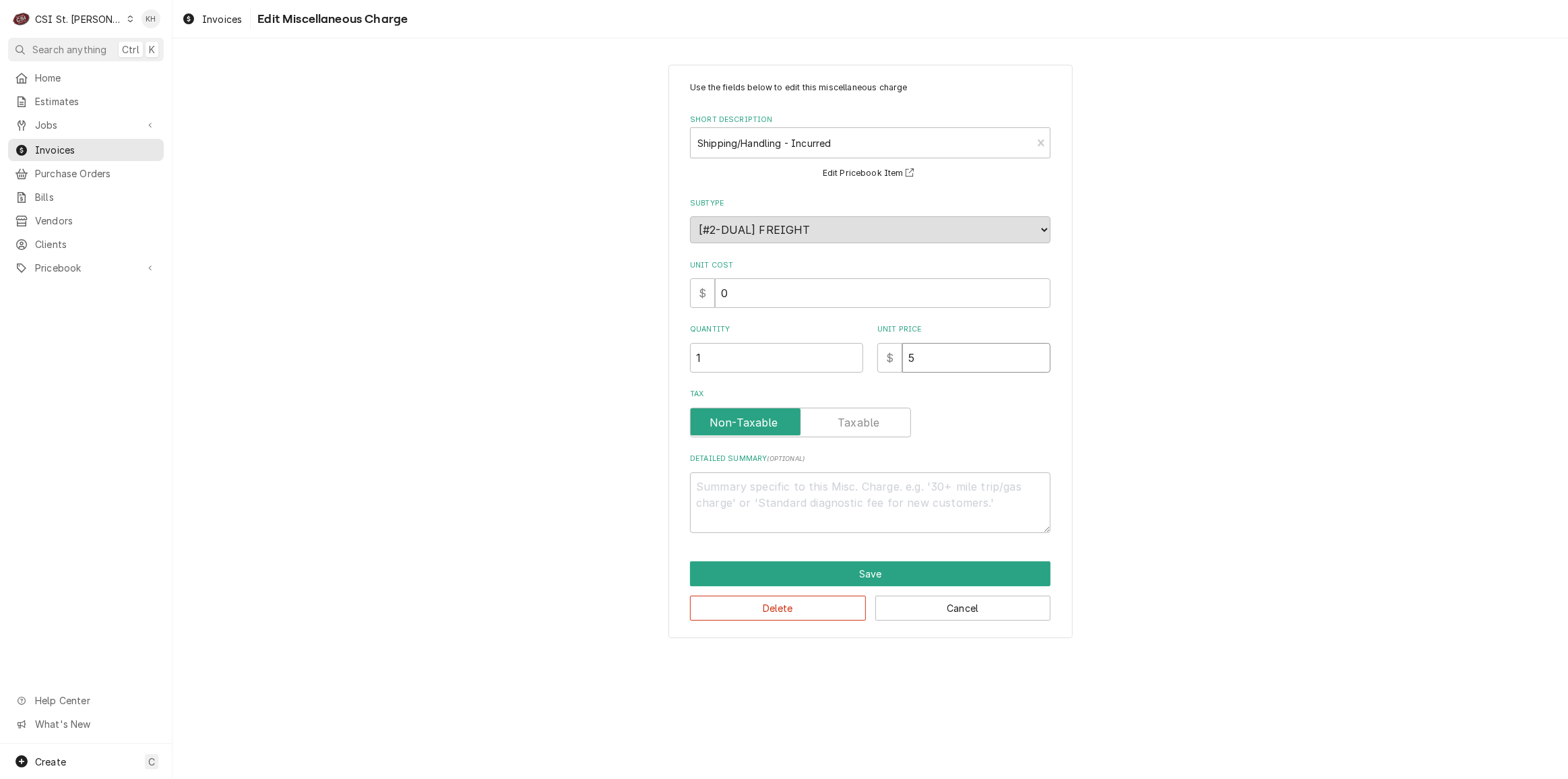
type input "59"
type textarea "x"
type input "59.6"
type textarea "x"
type input "59.64"
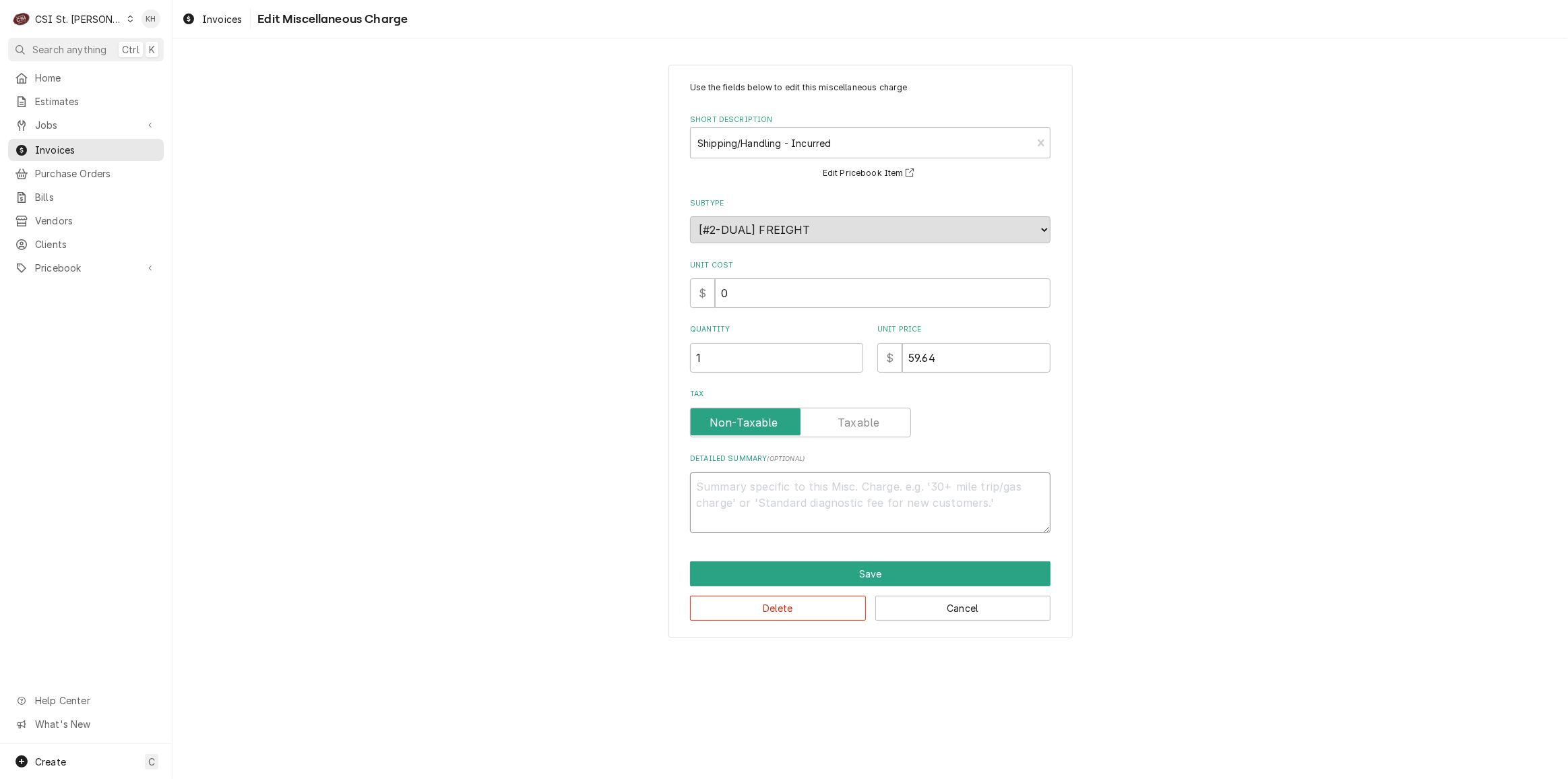
click at [871, 509] on textarea "Detailed Summary ( optional )" at bounding box center [870, 503] width 360 height 61
type textarea "x"
type textarea "H"
type textarea "x"
type textarea "Ha"
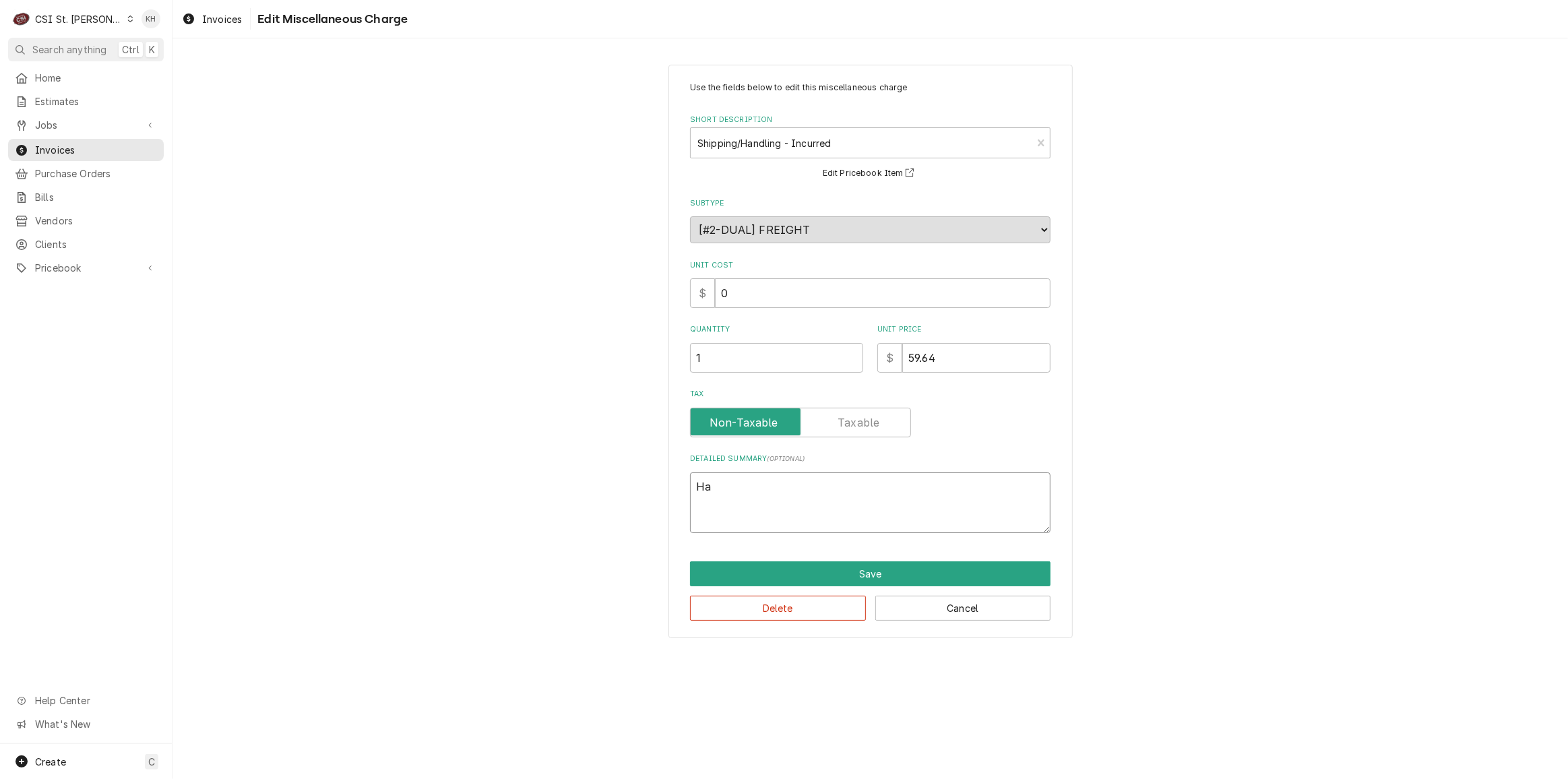
type textarea "x"
type textarea "Har"
type textarea "x"
type textarea "Hard"
type textarea "x"
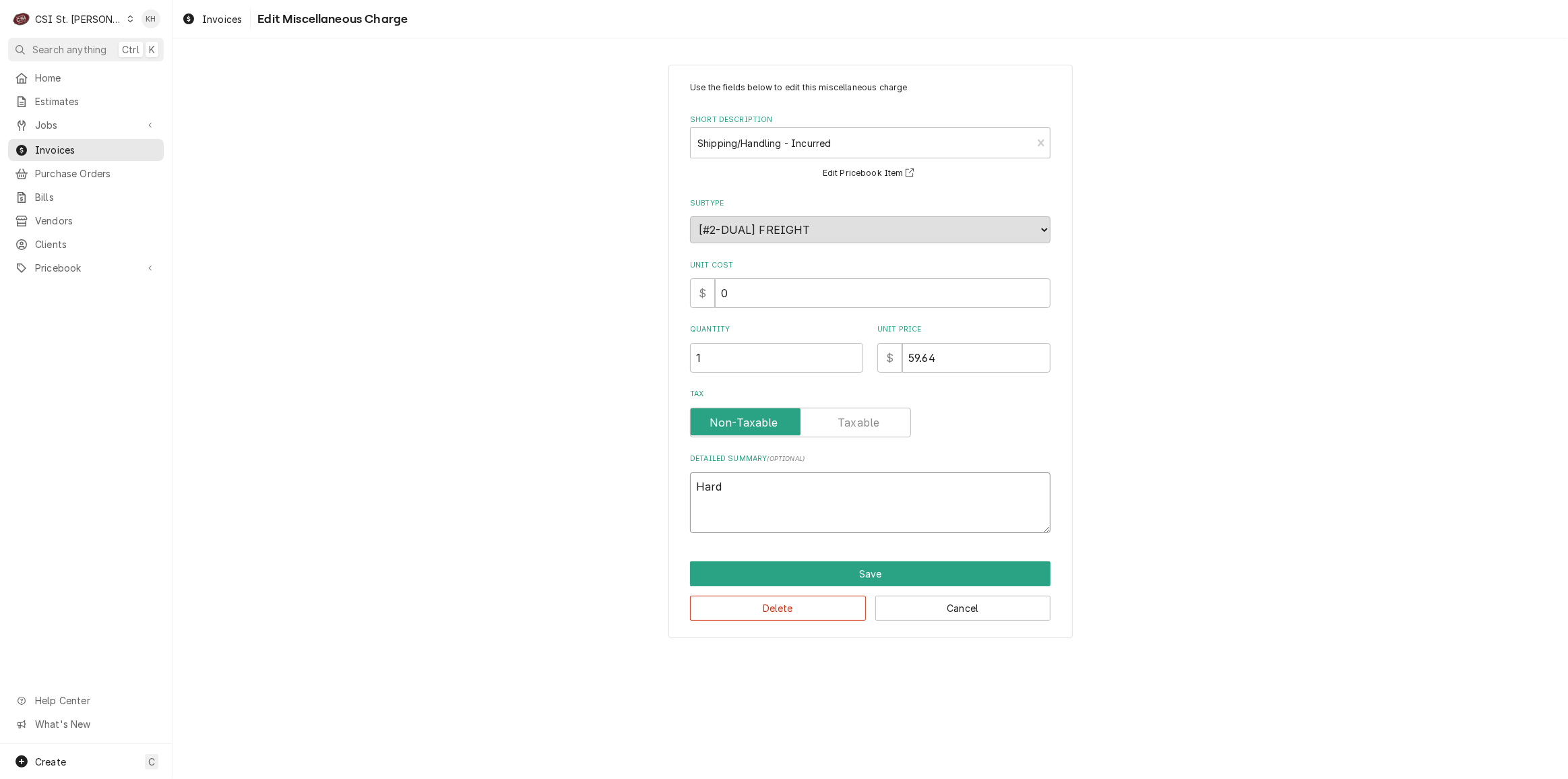
type textarea "Hardt"
type textarea "x"
type textarea "Hardt"
type textarea "x"
type textarea "Hardt I"
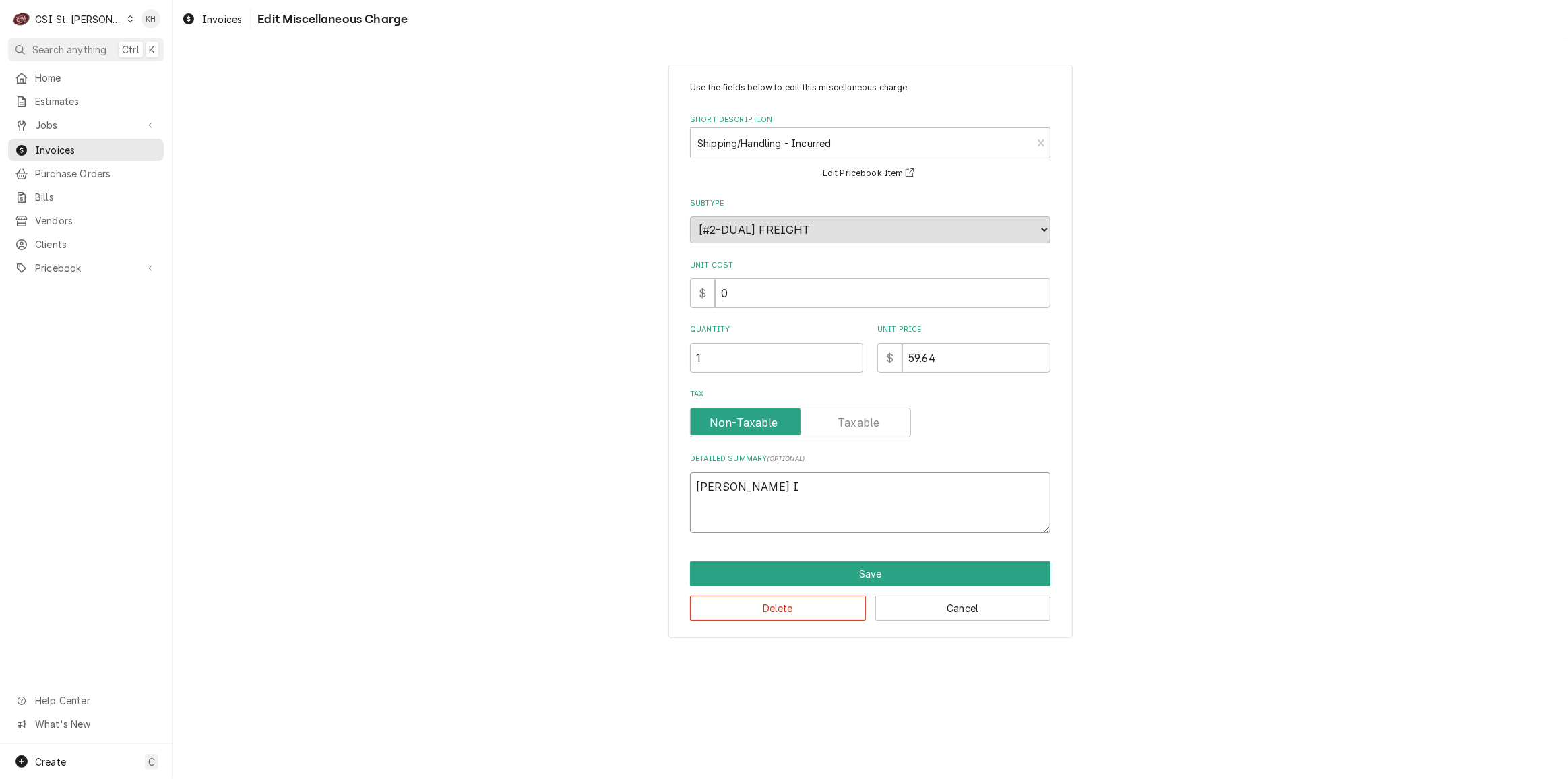
type textarea "x"
type textarea "Hardt In"
type textarea "x"
type textarea "Hardt Inv"
type textarea "x"
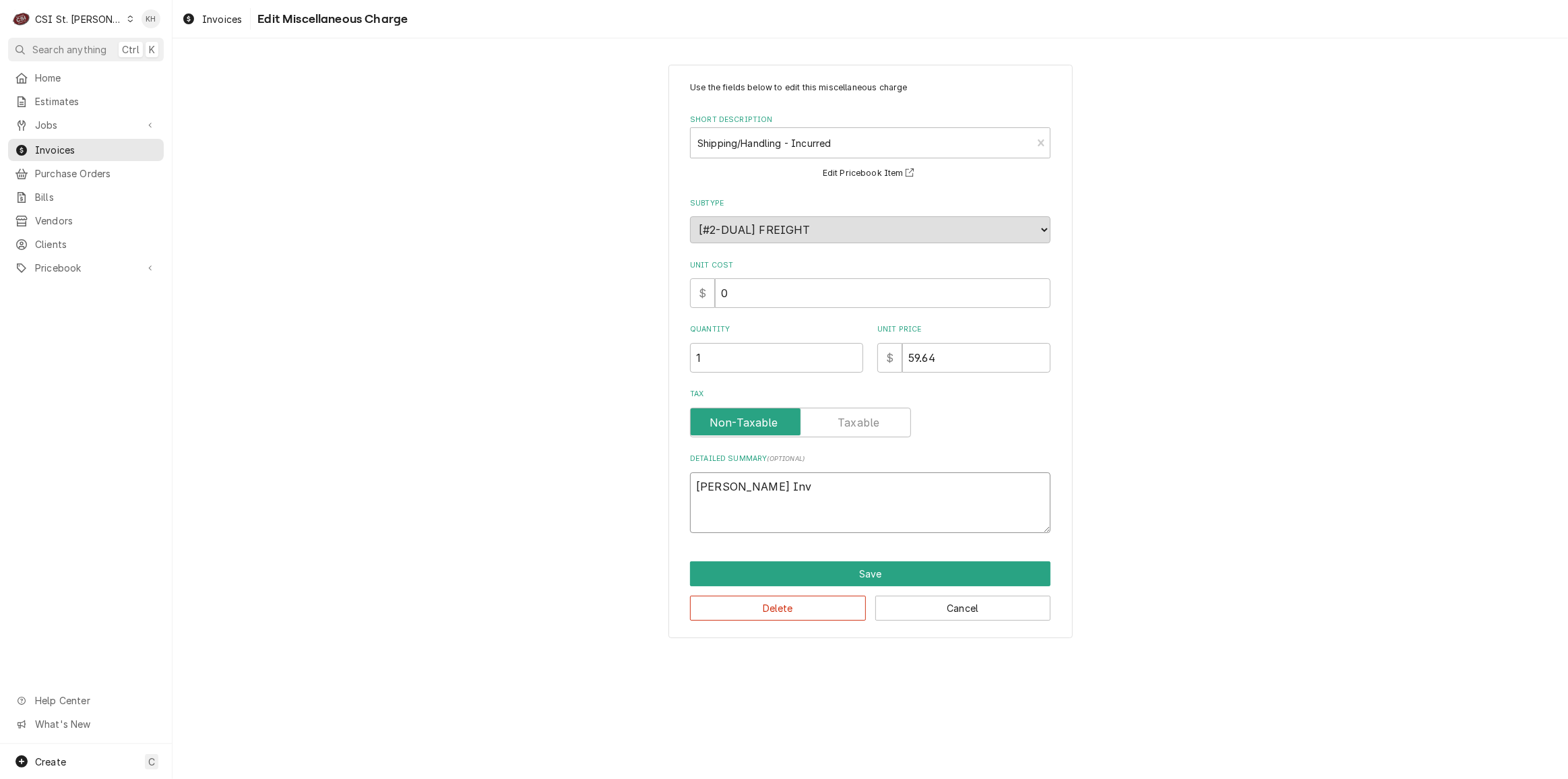
type textarea "Hardt Invo"
type textarea "x"
type textarea "Hardt Invoi"
type textarea "x"
type textarea "Hardt Invoic"
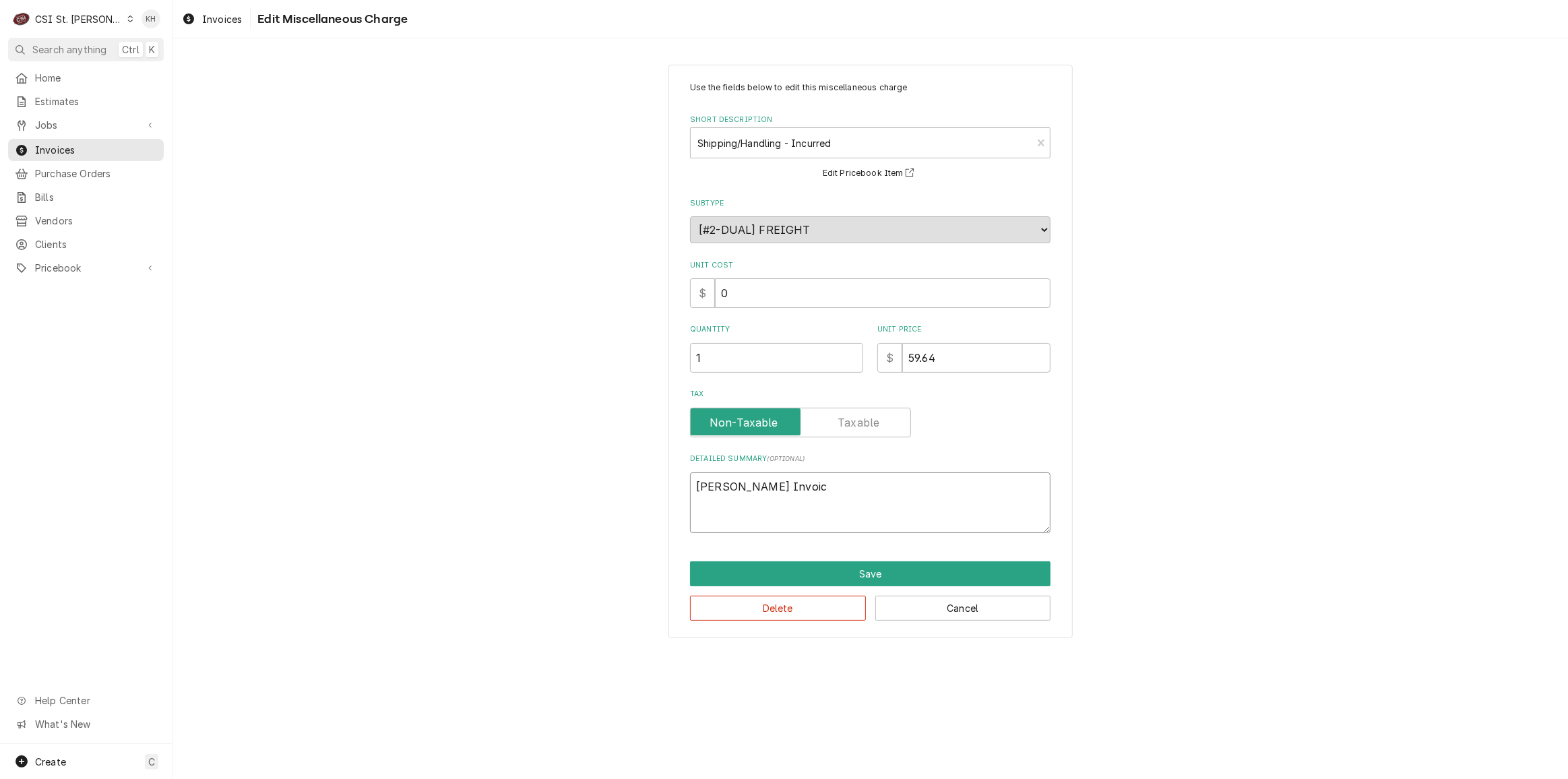
type textarea "x"
type textarea "Hardt Invoice"
type textarea "x"
type textarea "Hardt Invoice"
type textarea "x"
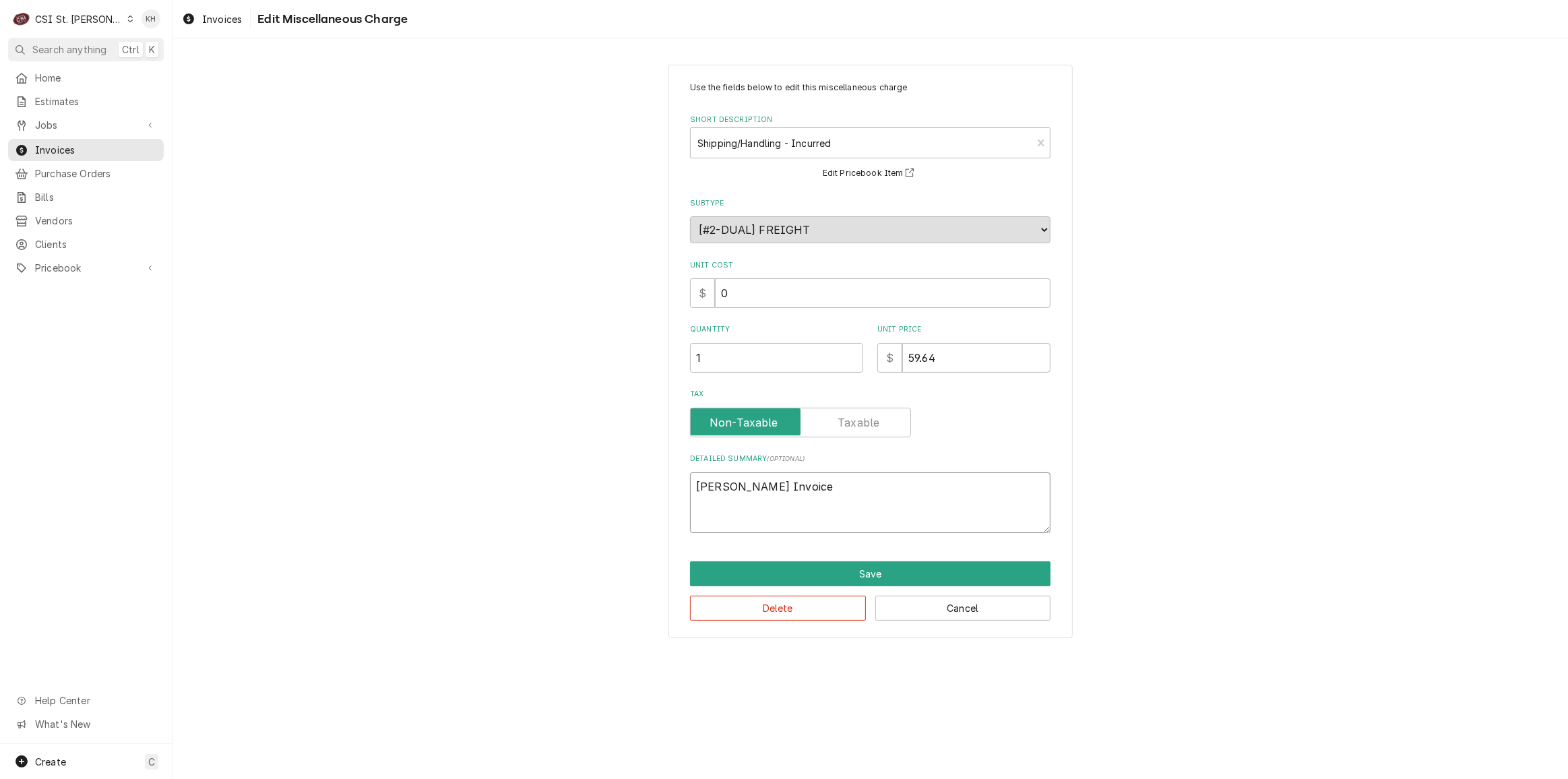
type textarea "Hardt Invoice 1"
type textarea "x"
type textarea "Hardt Invoice 11"
type textarea "x"
type textarea "Hardt Invoice 116"
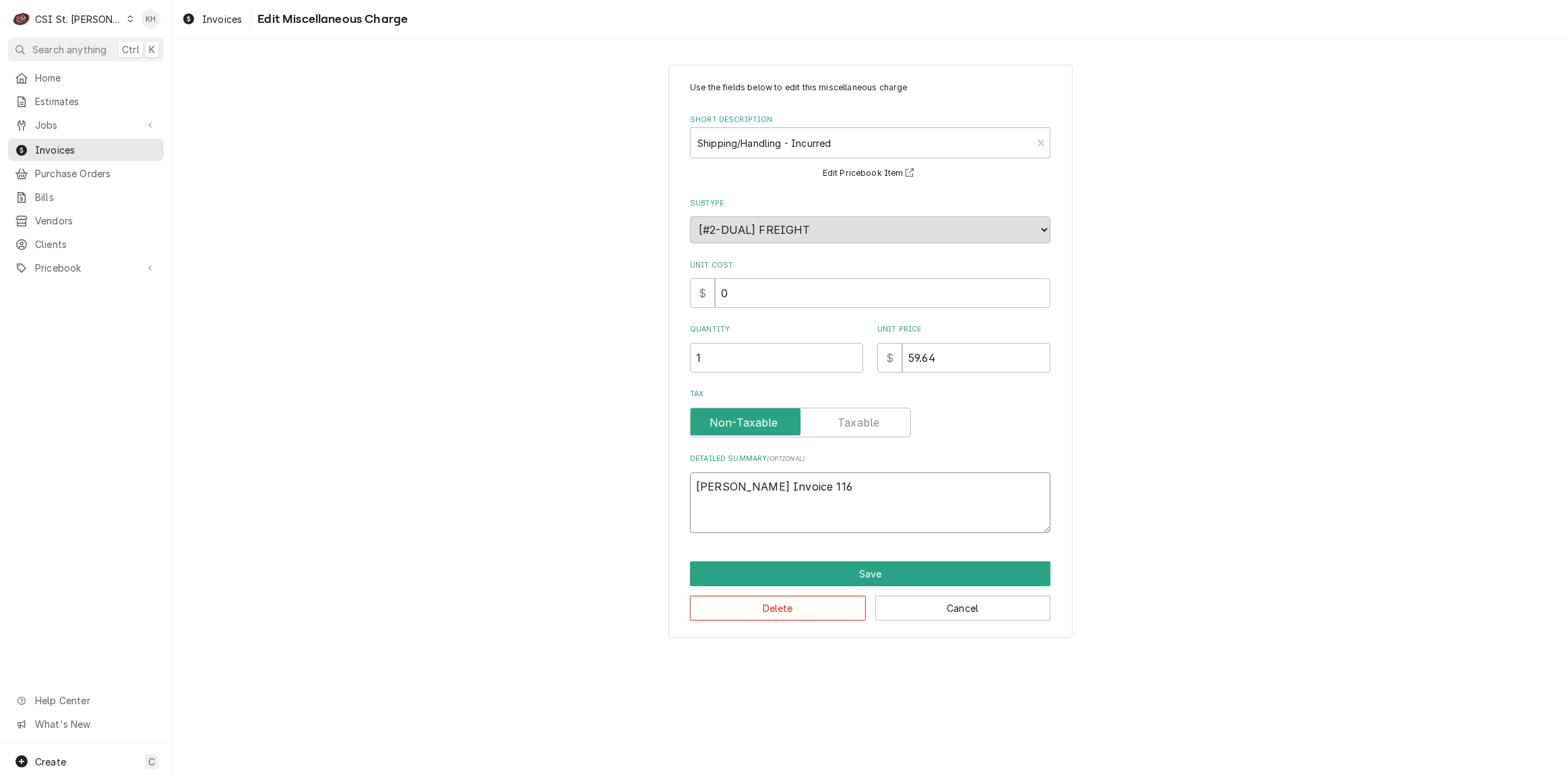
type textarea "x"
type textarea "Hardt Invoice 1166"
type textarea "x"
type textarea "Hardt Invoice 11661"
type textarea "x"
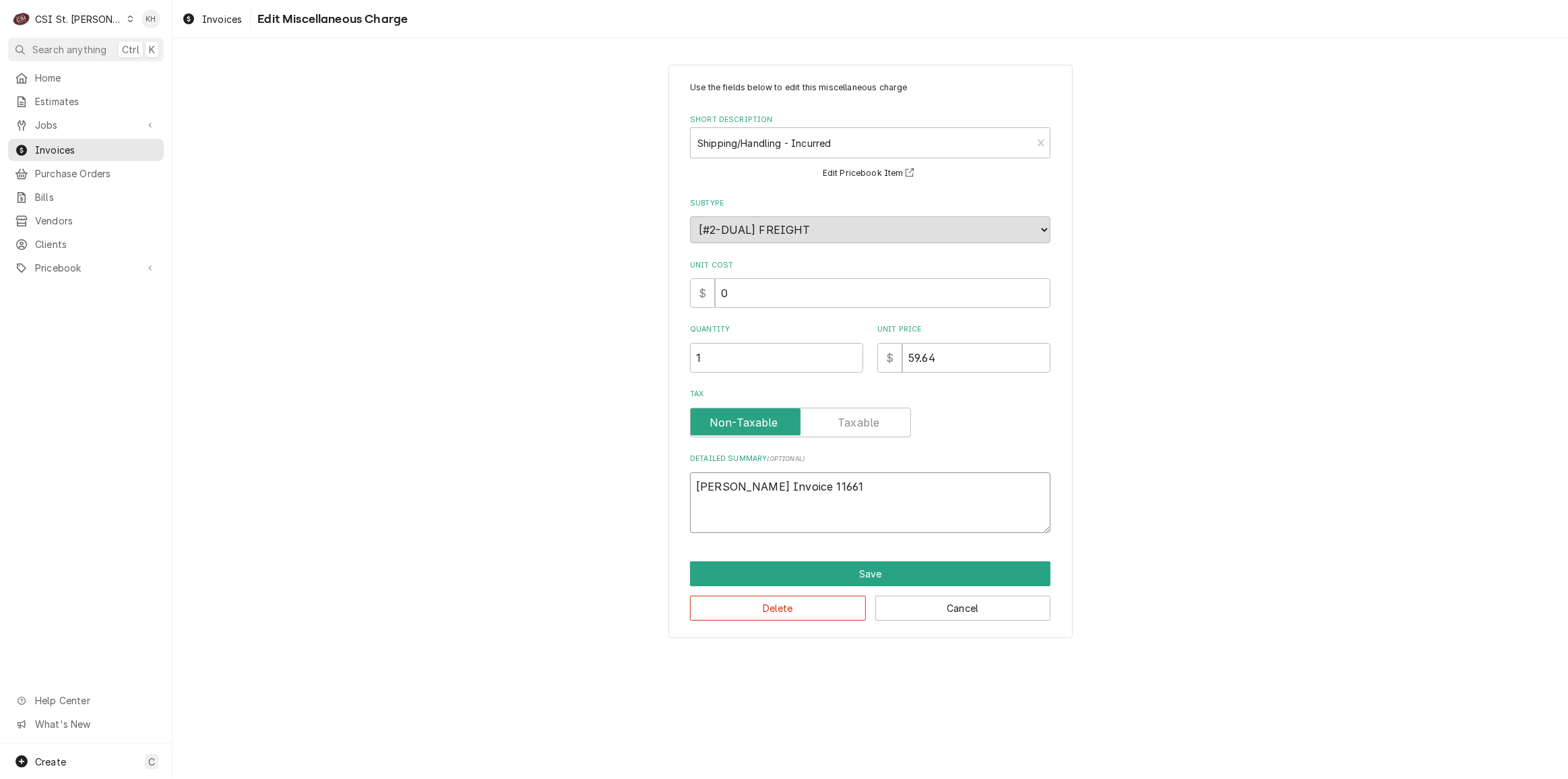
type textarea "Hardt Invoice 116614"
type textarea "x"
type textarea "[PERSON_NAME] Invoice 1166144"
click at [905, 579] on button "Save" at bounding box center [870, 573] width 360 height 25
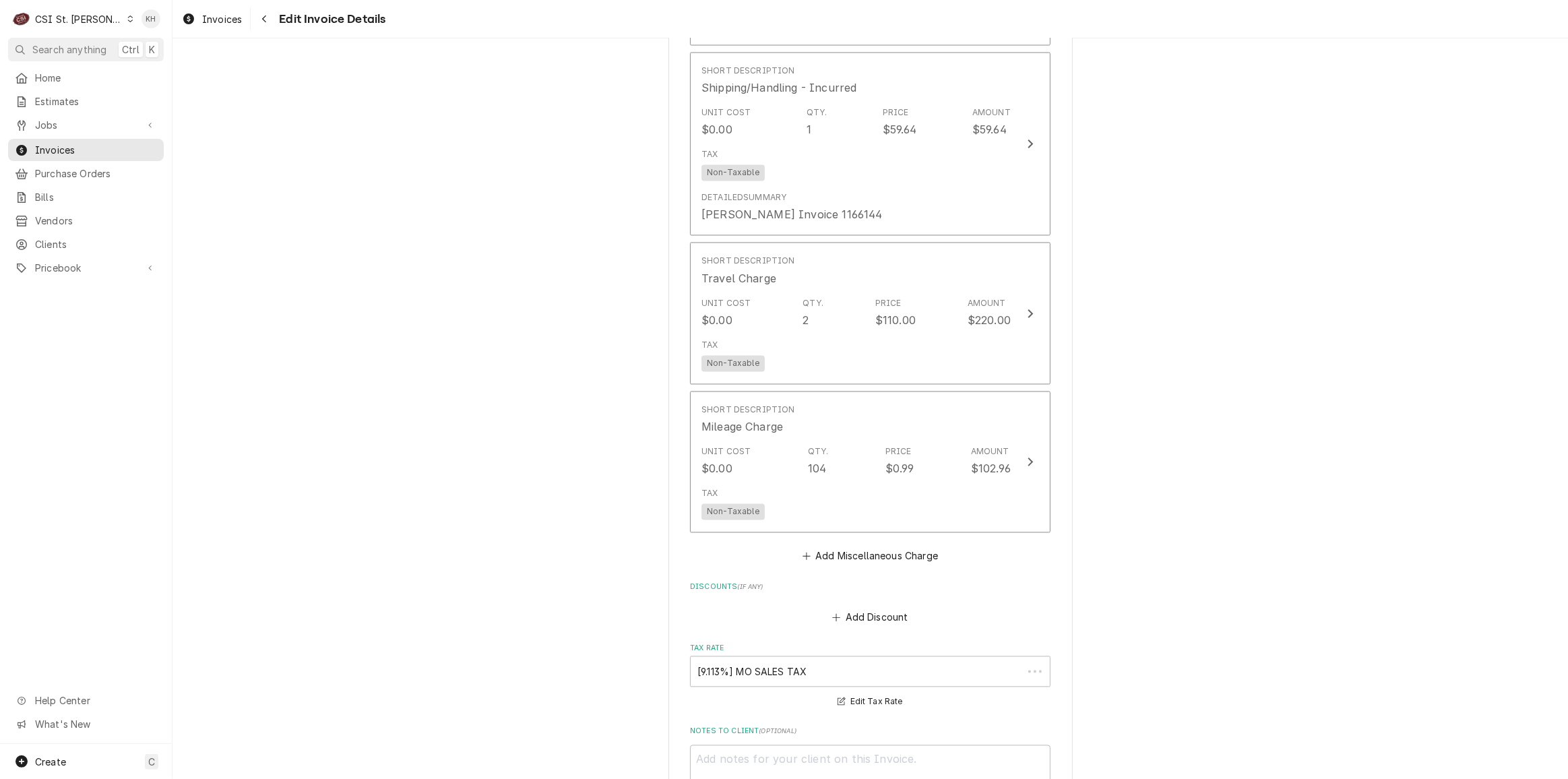
scroll to position [3088, 0]
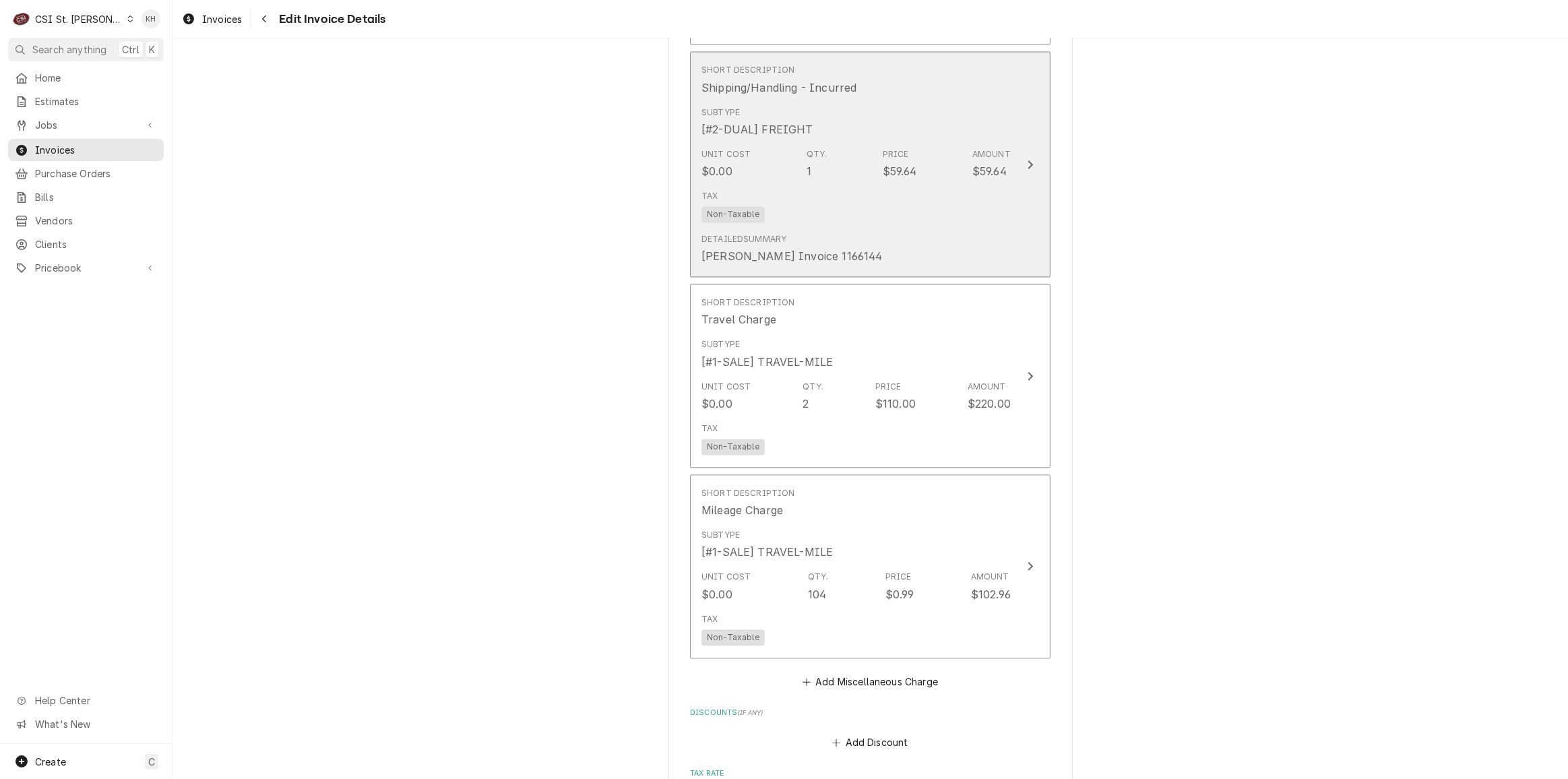
click at [1000, 184] on div "Tax Non-Taxable" at bounding box center [857, 206] width 310 height 43
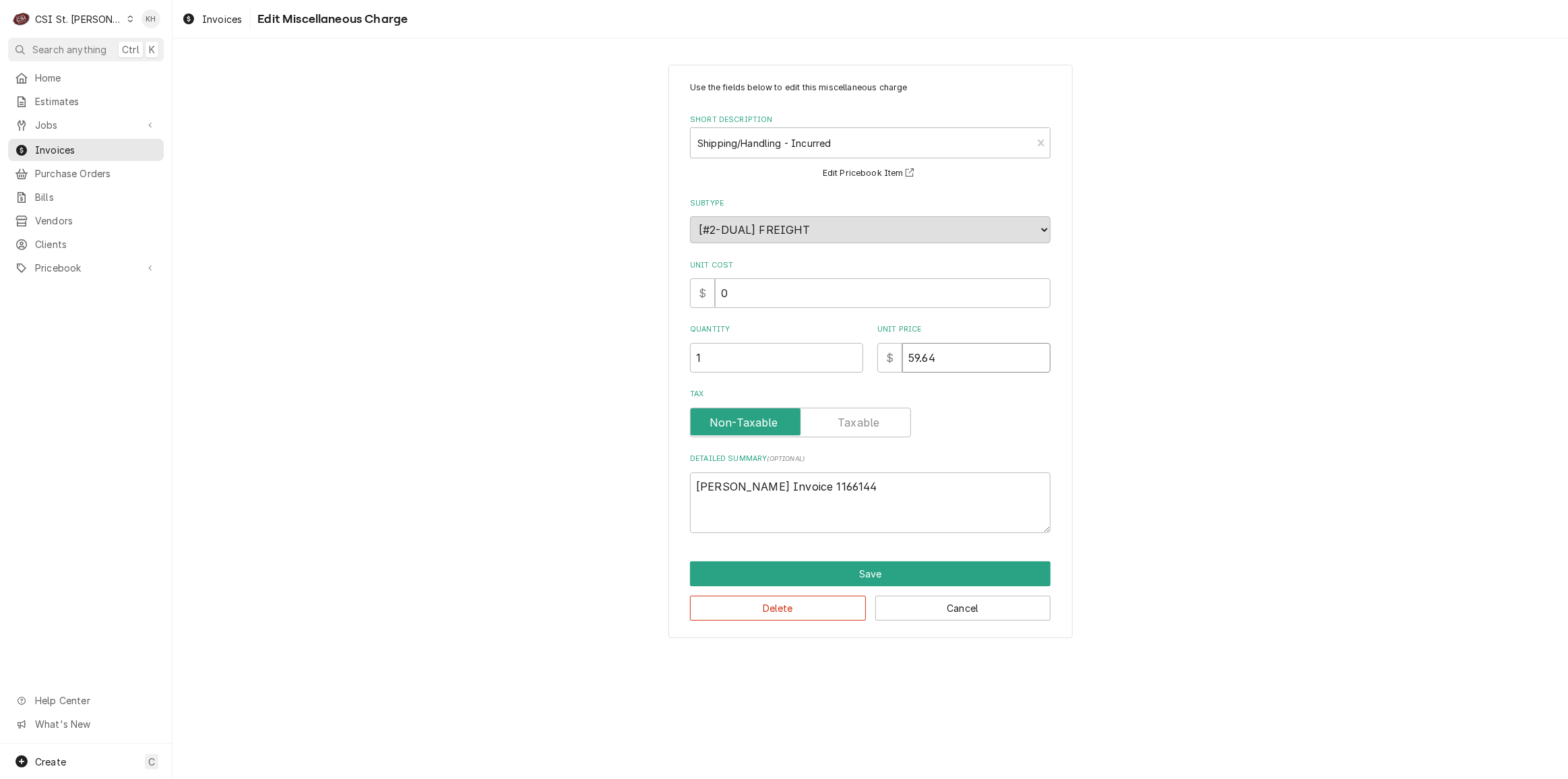
drag, startPoint x: 956, startPoint y: 343, endPoint x: 888, endPoint y: 354, distance: 68.9
click at [888, 354] on div "$ 59.64" at bounding box center [964, 358] width 173 height 30
drag, startPoint x: 869, startPoint y: 486, endPoint x: 772, endPoint y: 487, distance: 97.0
click at [771, 486] on textarea "[PERSON_NAME] Invoice 1166144" at bounding box center [870, 503] width 360 height 61
click at [847, 569] on button "Save" at bounding box center [870, 573] width 360 height 25
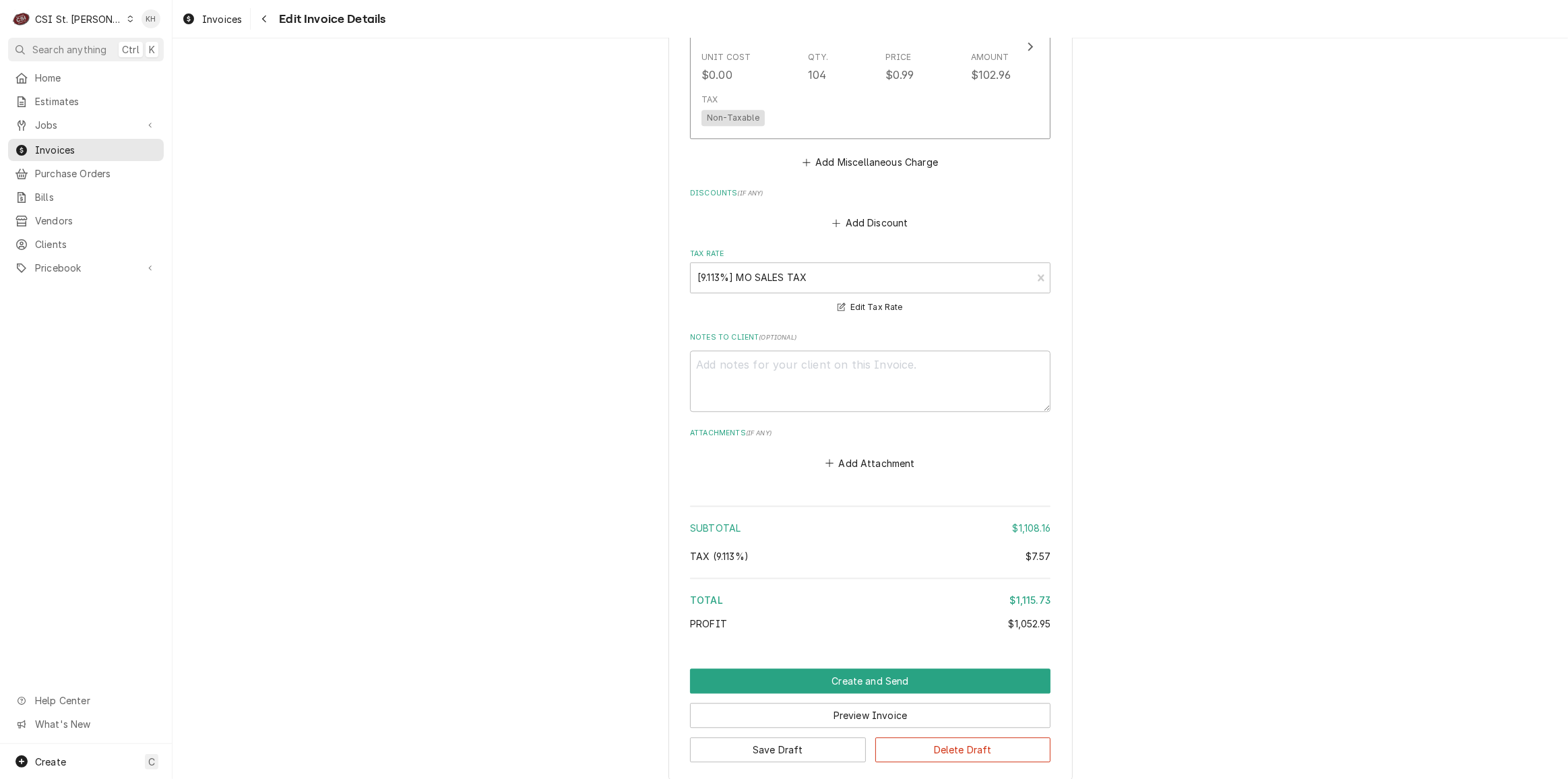
scroll to position [3652, 0]
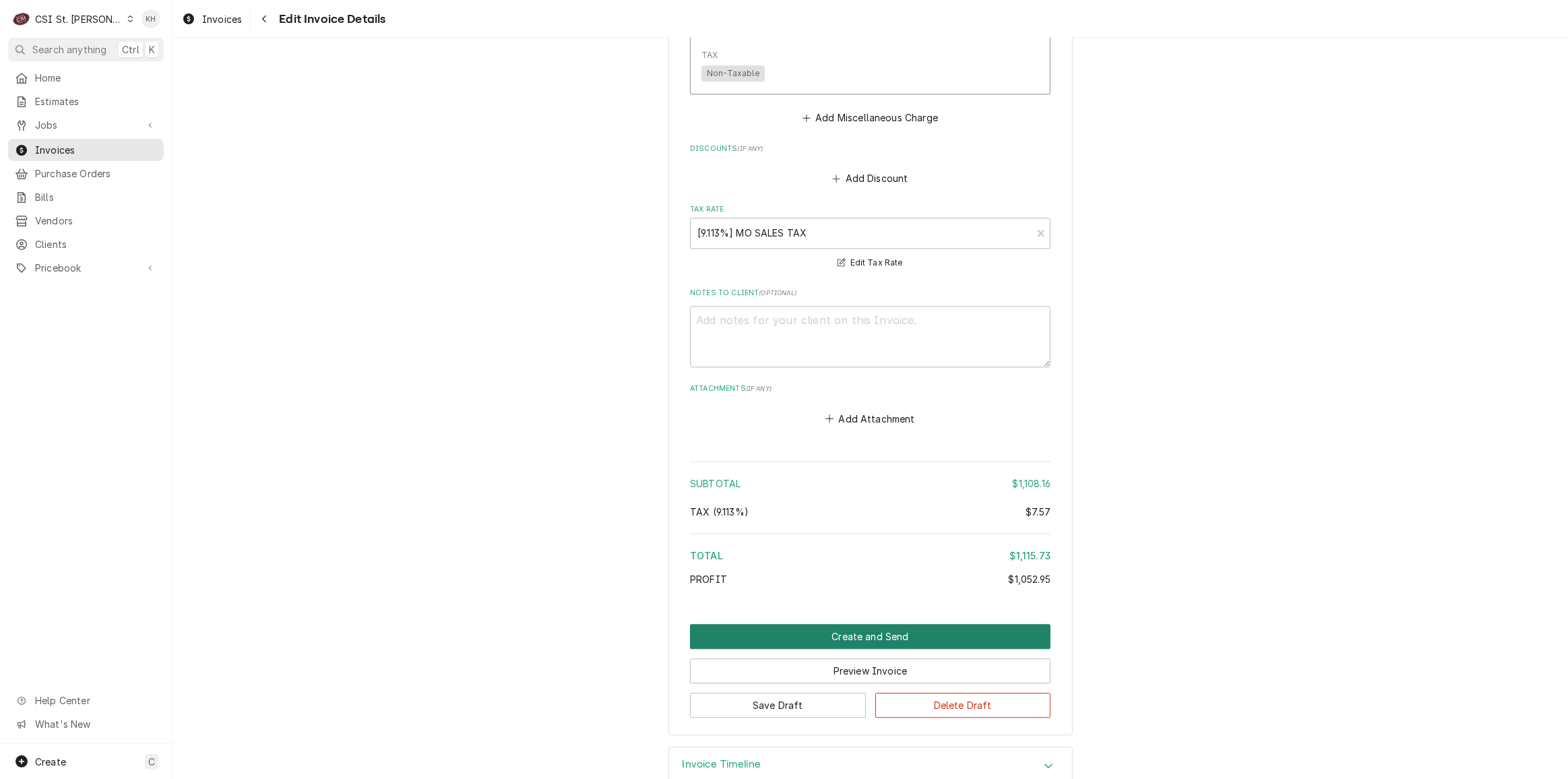
click at [838, 624] on button "Create and Send" at bounding box center [870, 636] width 360 height 25
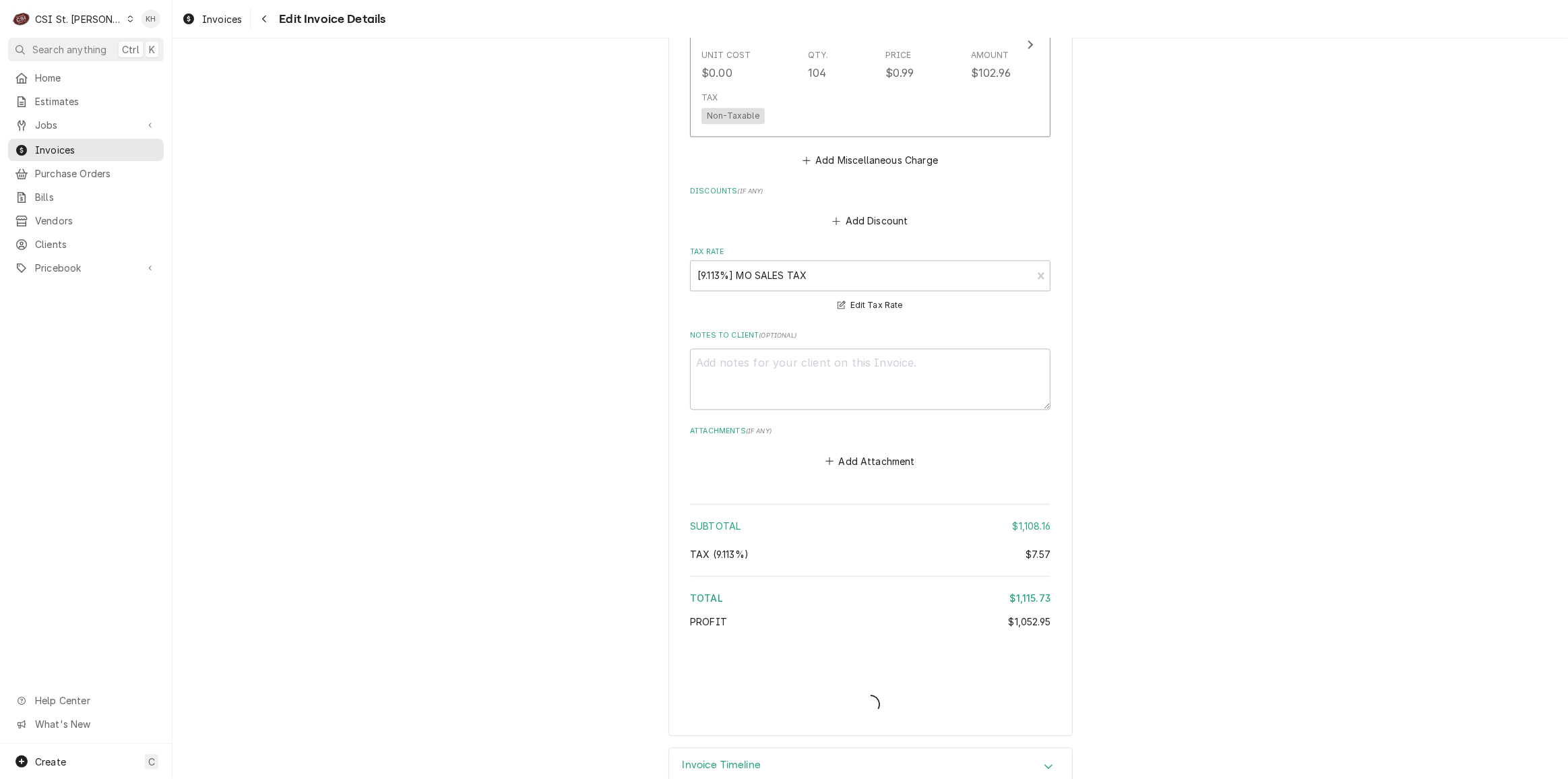
type textarea "x"
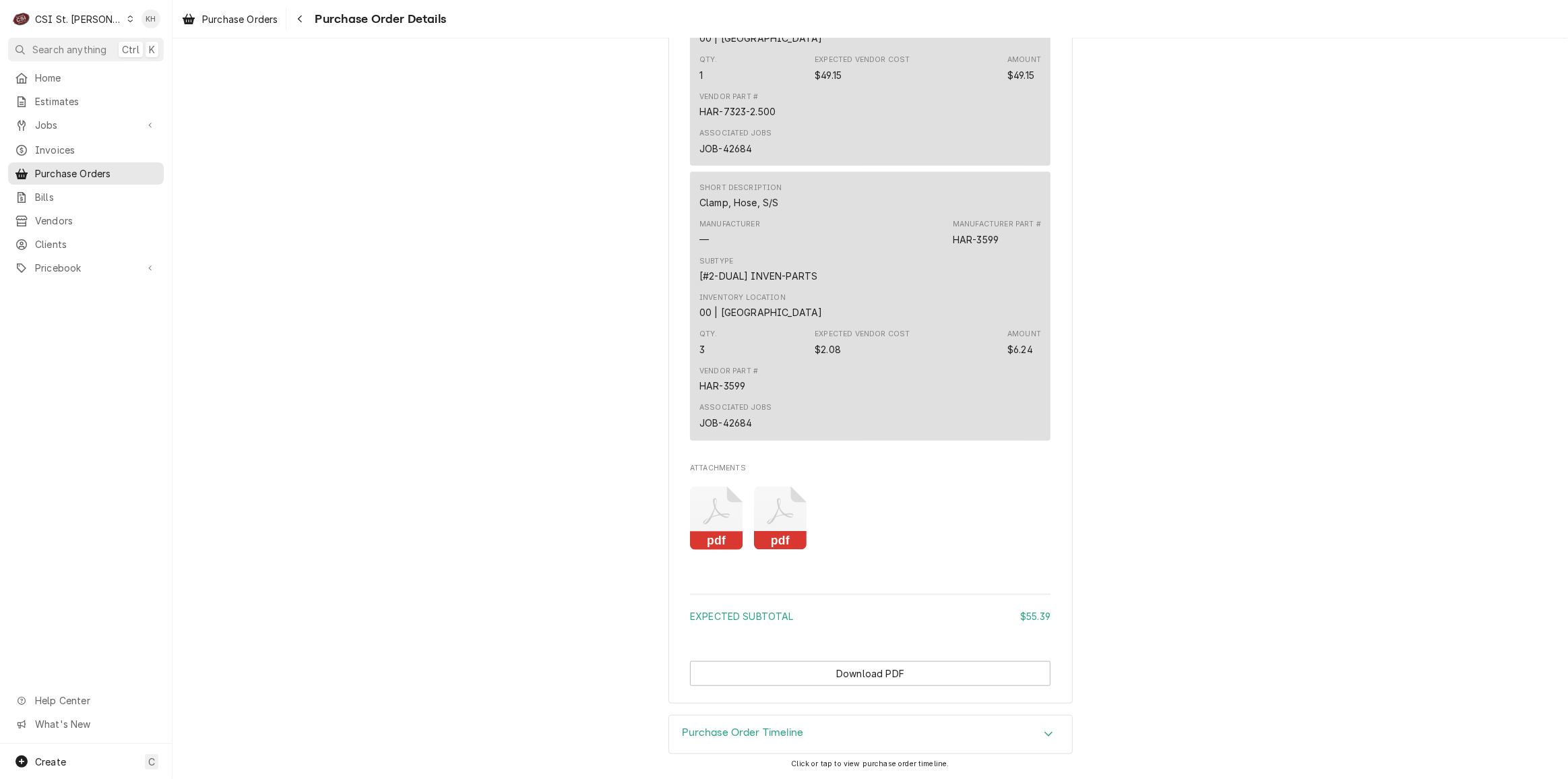
scroll to position [1094, 0]
click at [770, 535] on rect "Attachments" at bounding box center [781, 541] width 53 height 19
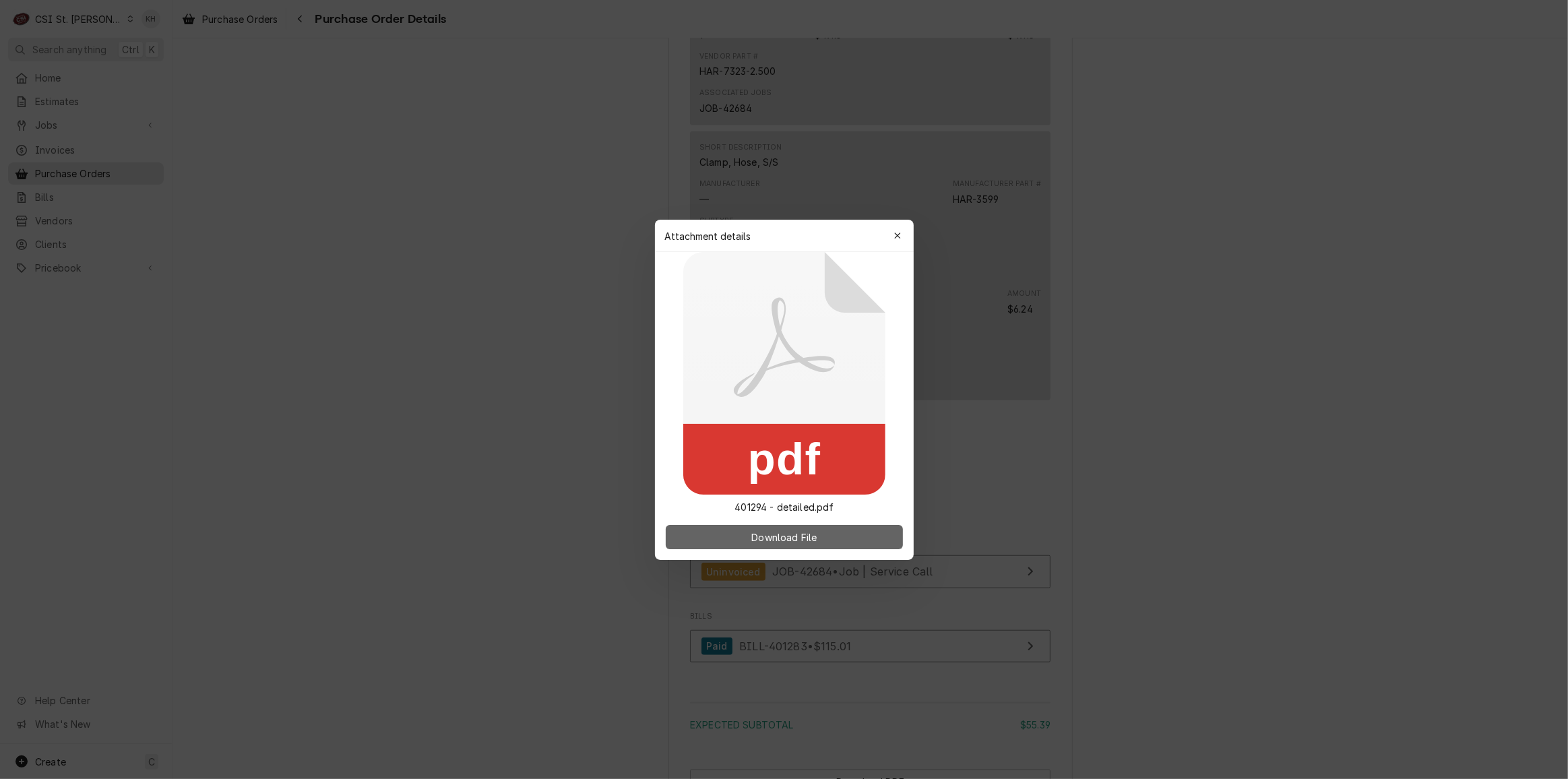
click at [768, 538] on span "Download File" at bounding box center [784, 536] width 71 height 14
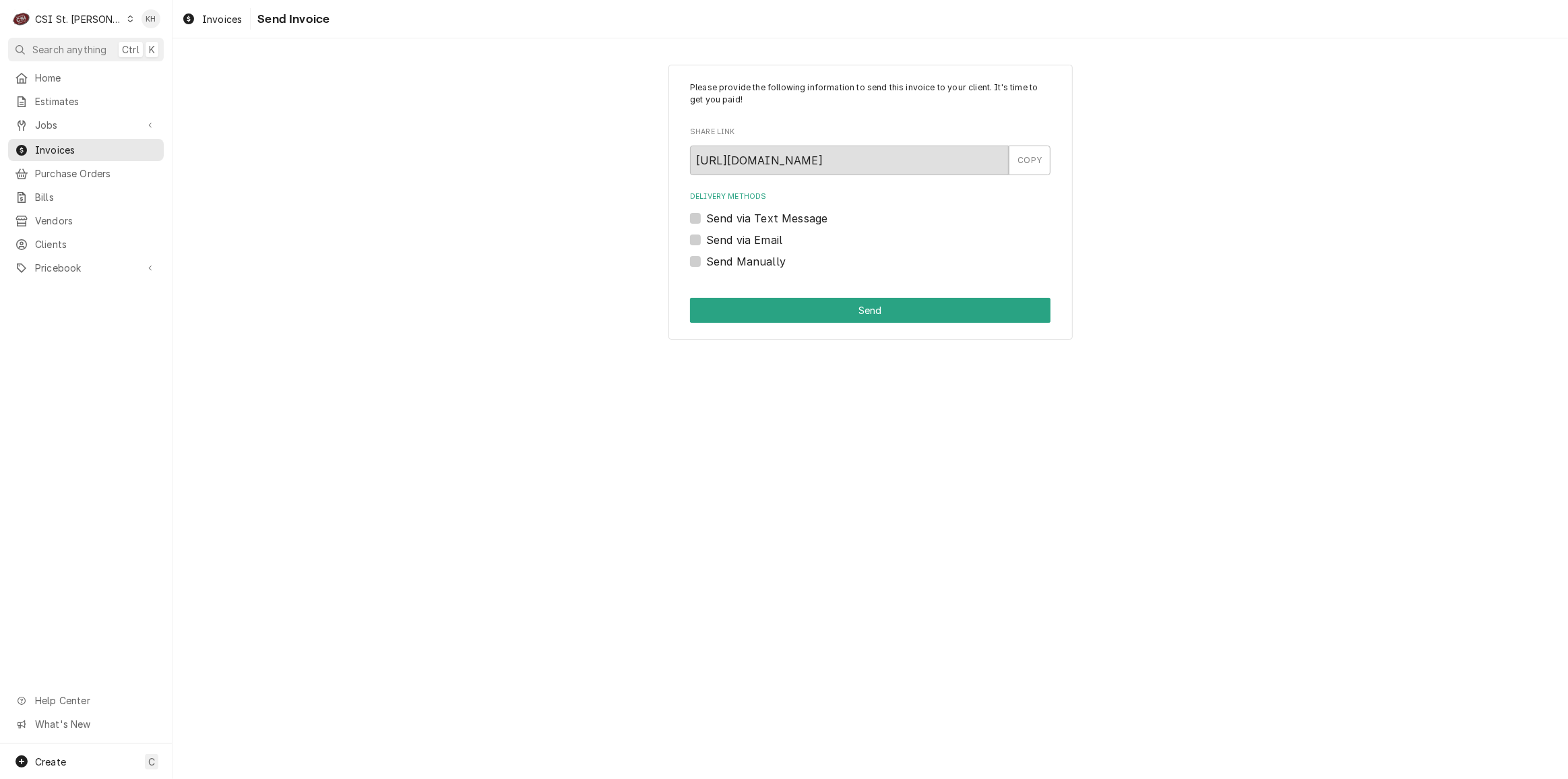
click at [706, 240] on label "Send via Email" at bounding box center [744, 239] width 76 height 16
click at [706, 240] on input "Send via Email" at bounding box center [886, 246] width 360 height 30
checkbox input "true"
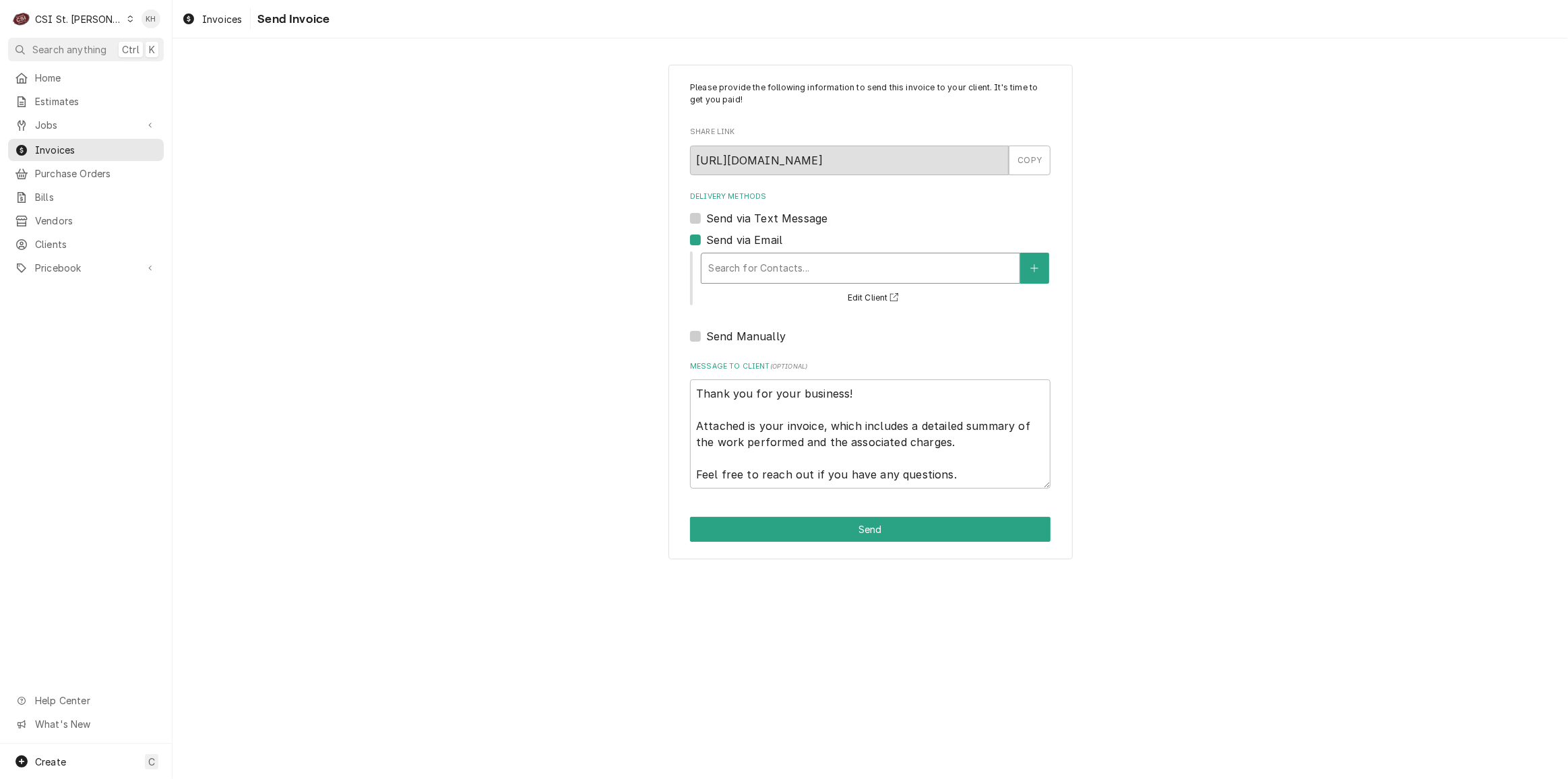
click at [748, 262] on div "Delivery Methods" at bounding box center [861, 268] width 304 height 25
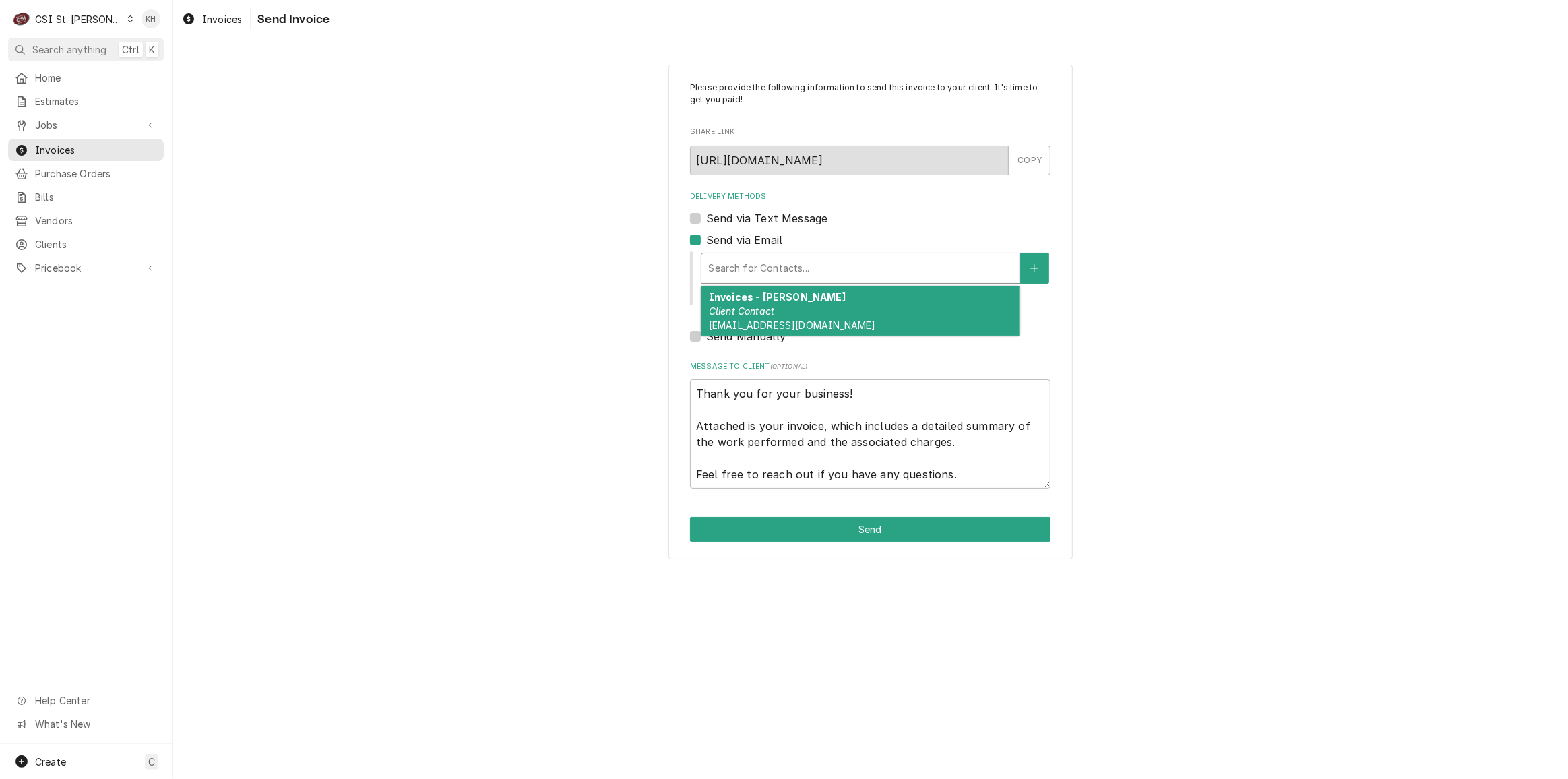
click at [766, 302] on strong "Invoices - [PERSON_NAME]" at bounding box center [777, 297] width 137 height 12
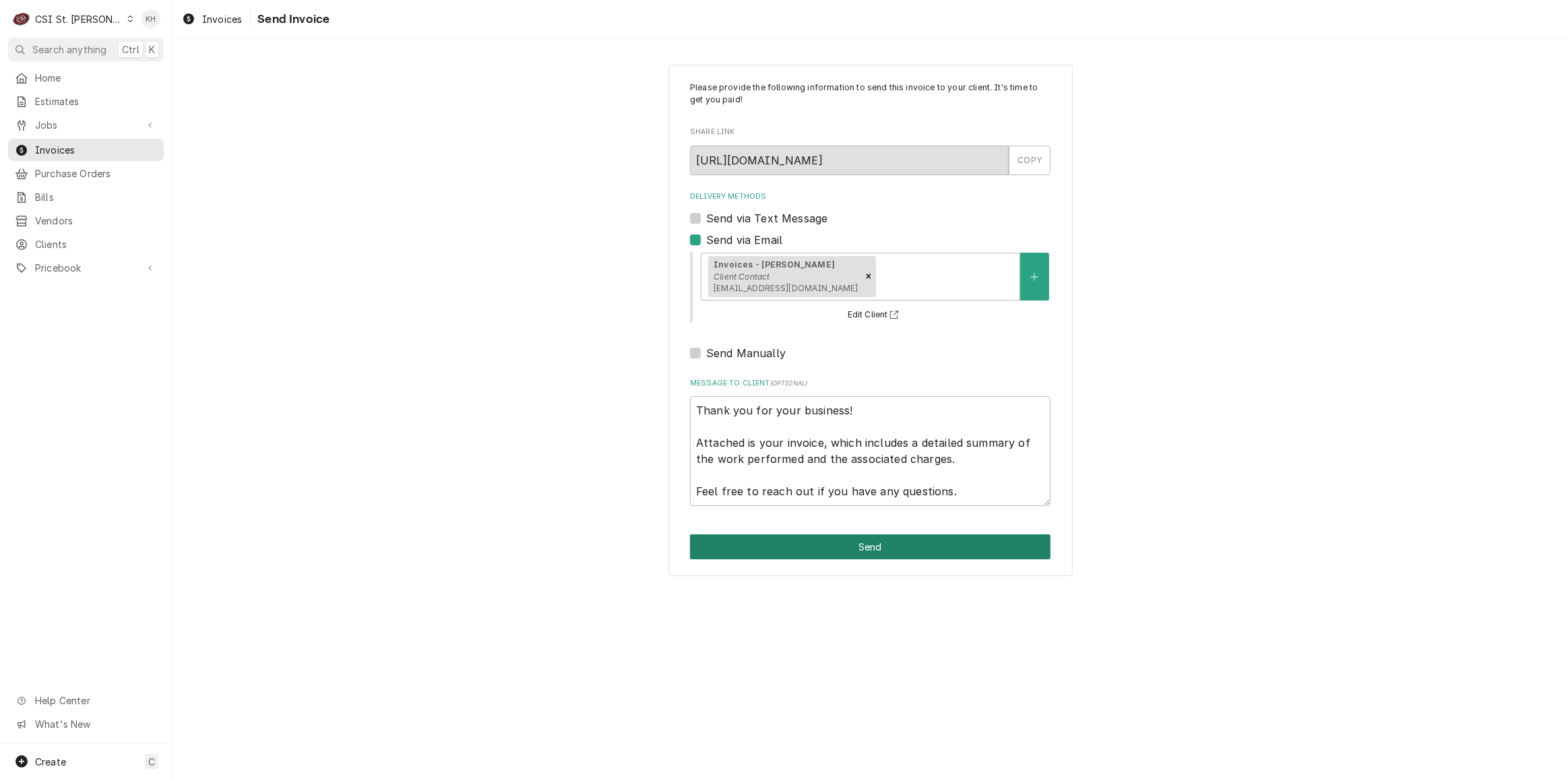
click at [842, 544] on button "Send" at bounding box center [870, 546] width 360 height 25
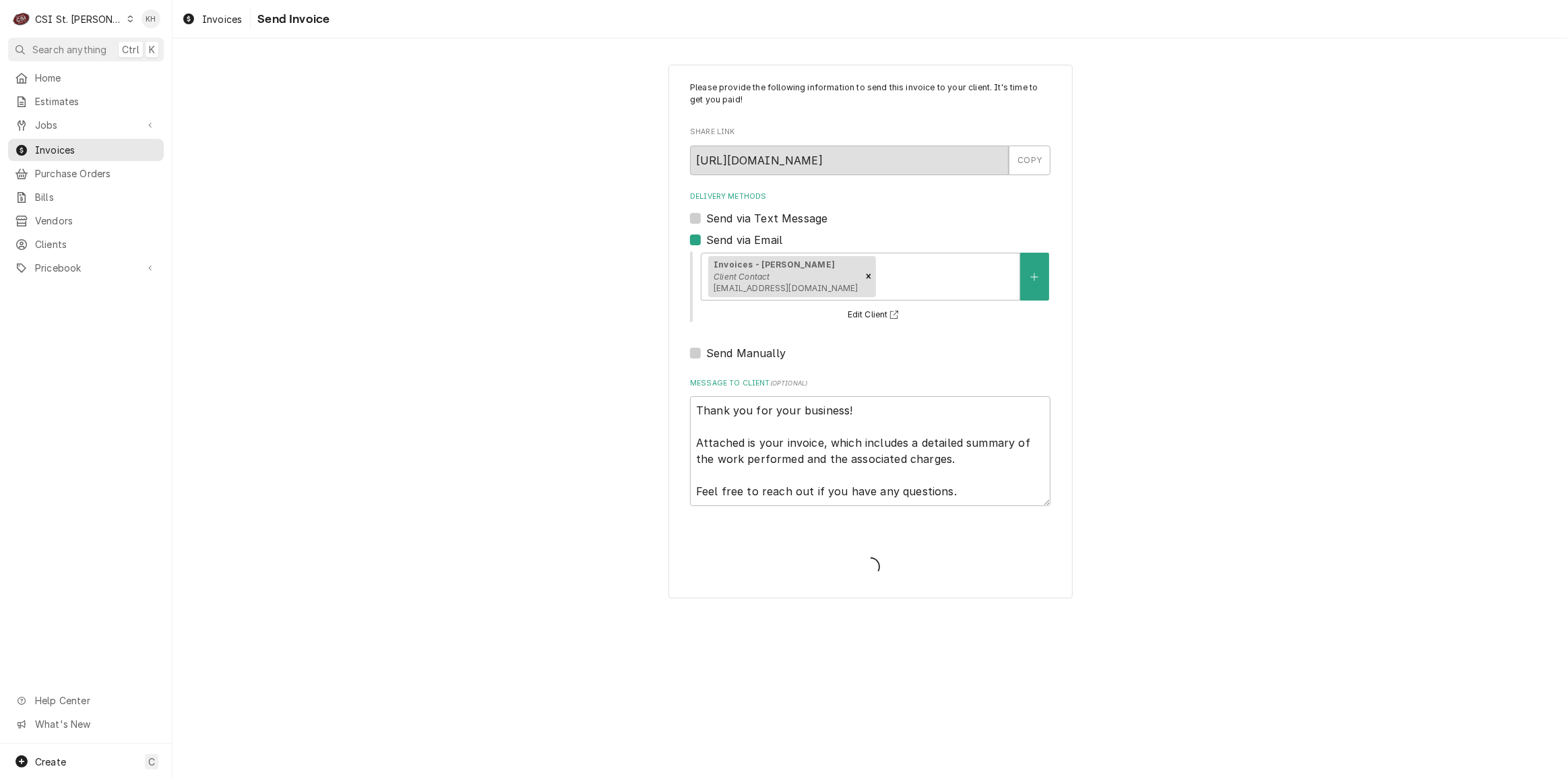
type textarea "x"
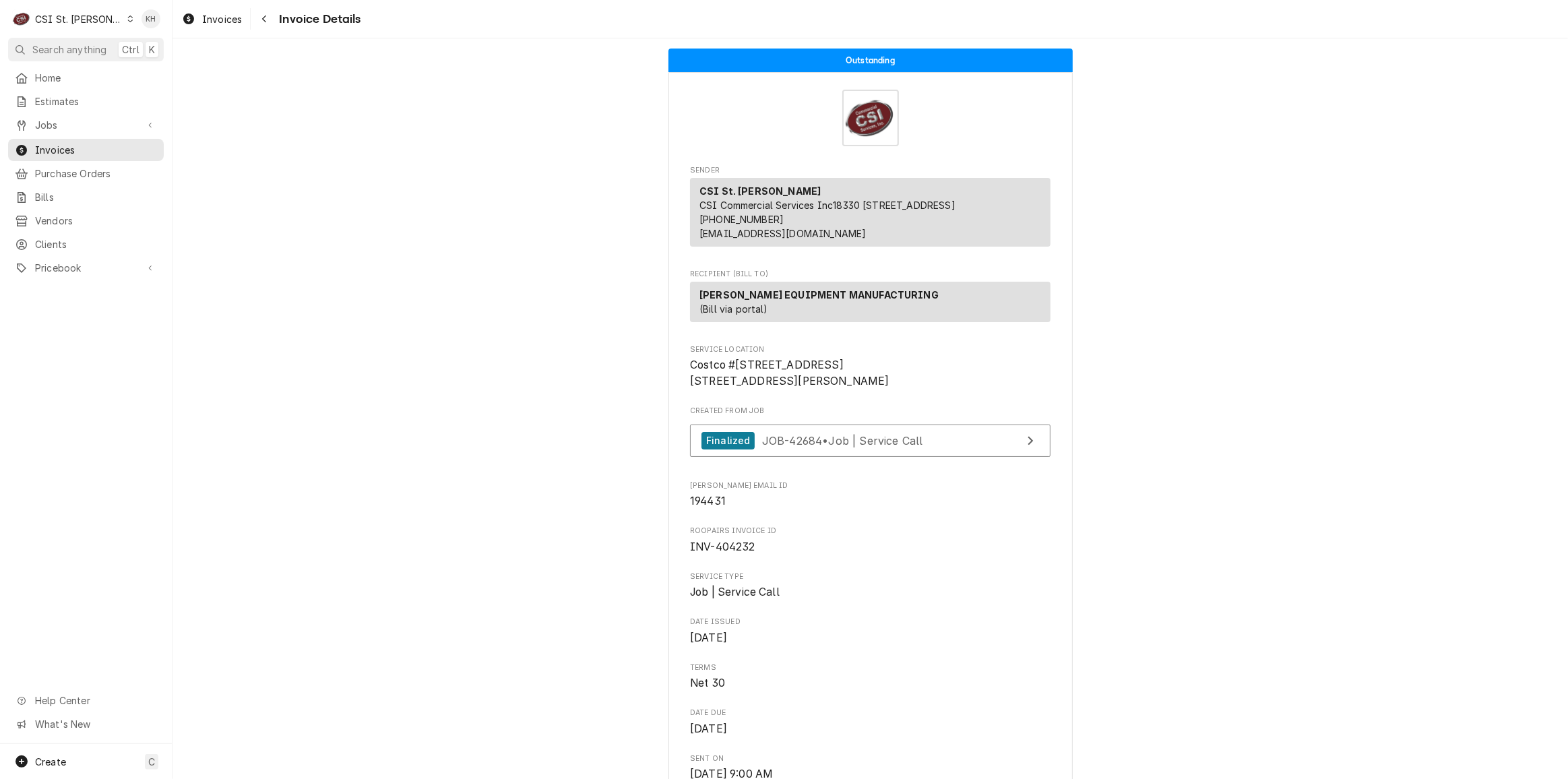
click at [78, 48] on span "Search anything" at bounding box center [69, 49] width 74 height 14
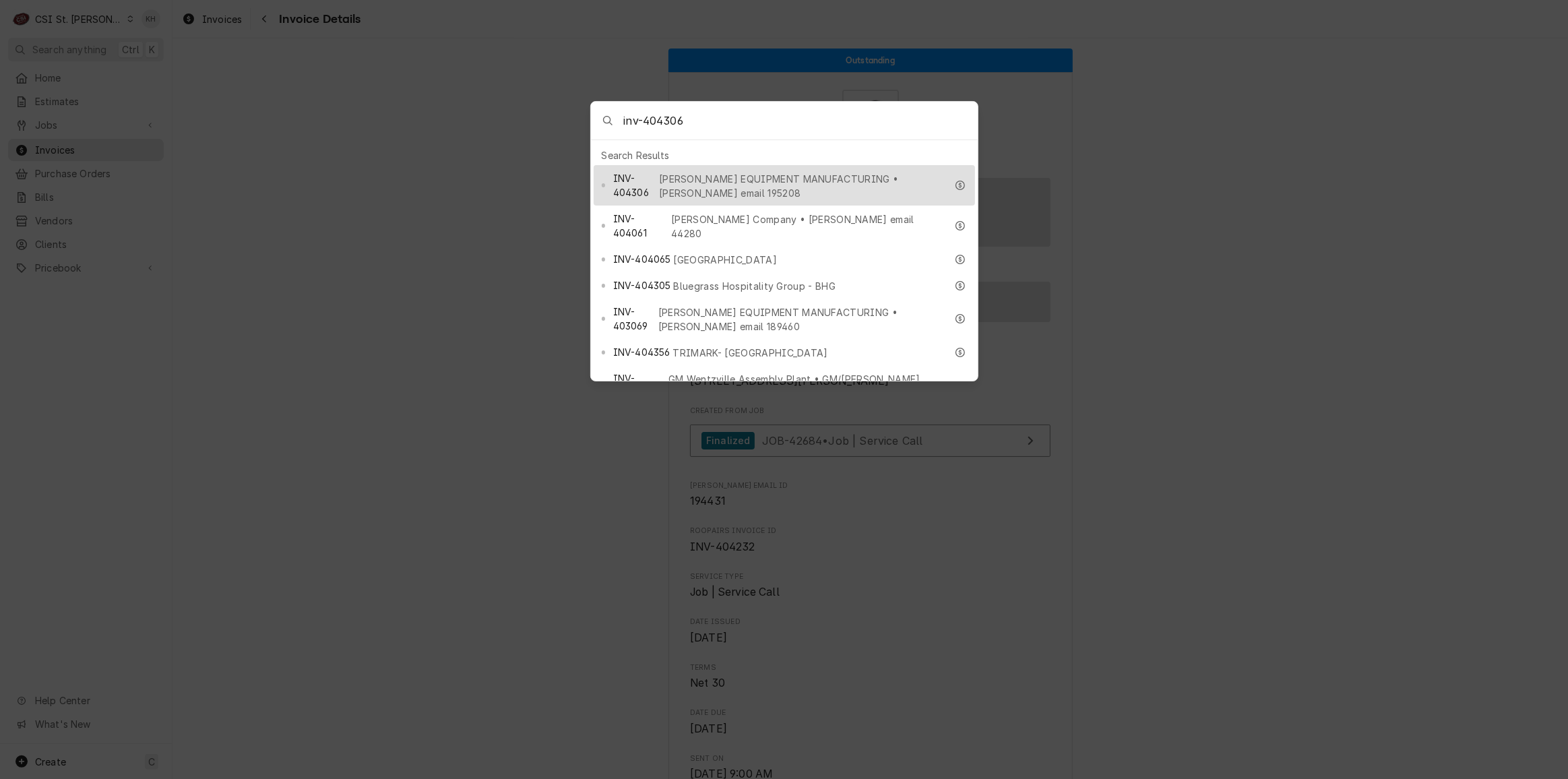
type input "inv-404306"
click at [645, 173] on span "INV-404306" at bounding box center [634, 184] width 43 height 28
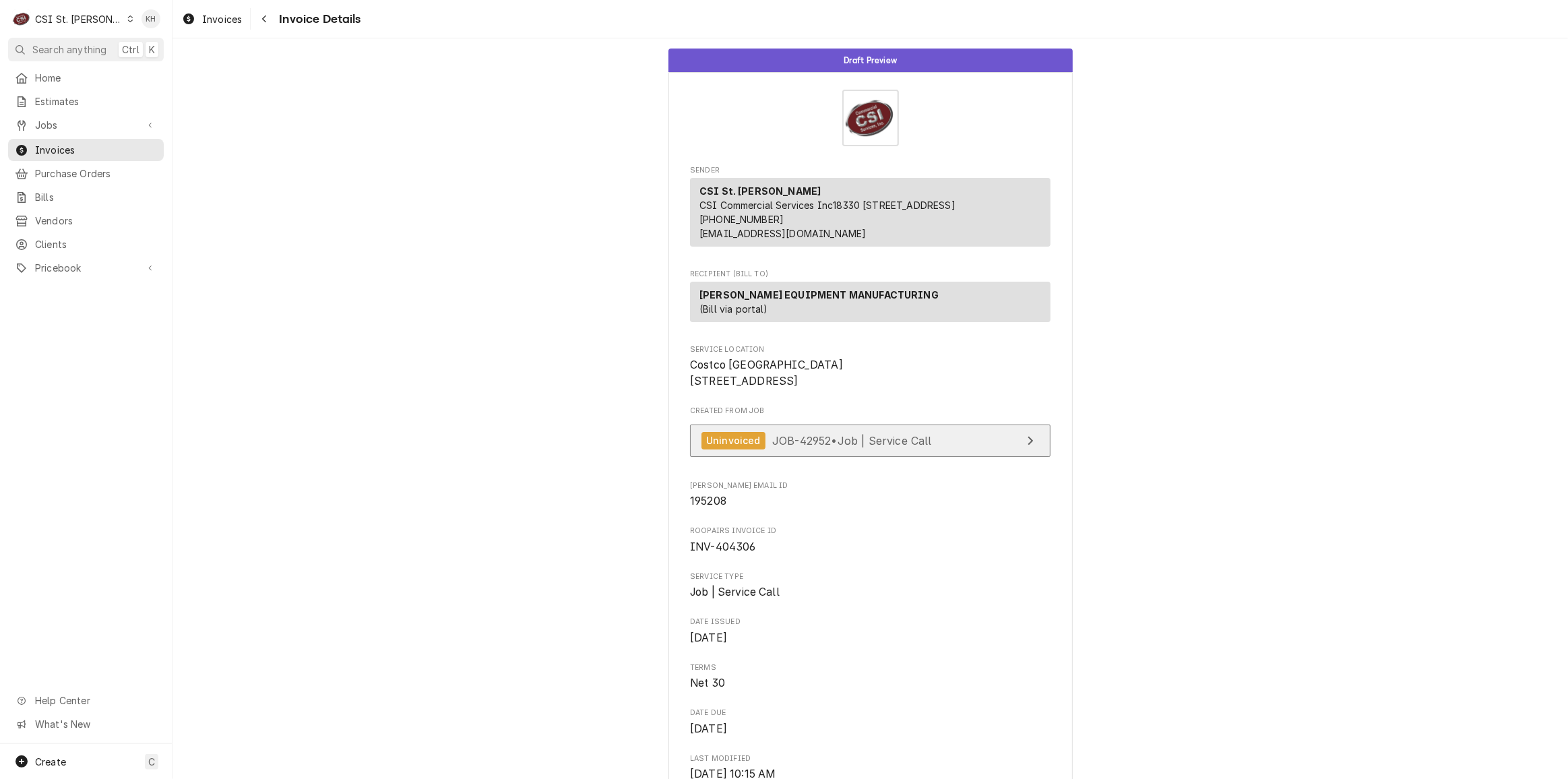
click at [844, 458] on link "Uninvoiced JOB-42952 • Job | Service Call" at bounding box center [870, 441] width 360 height 33
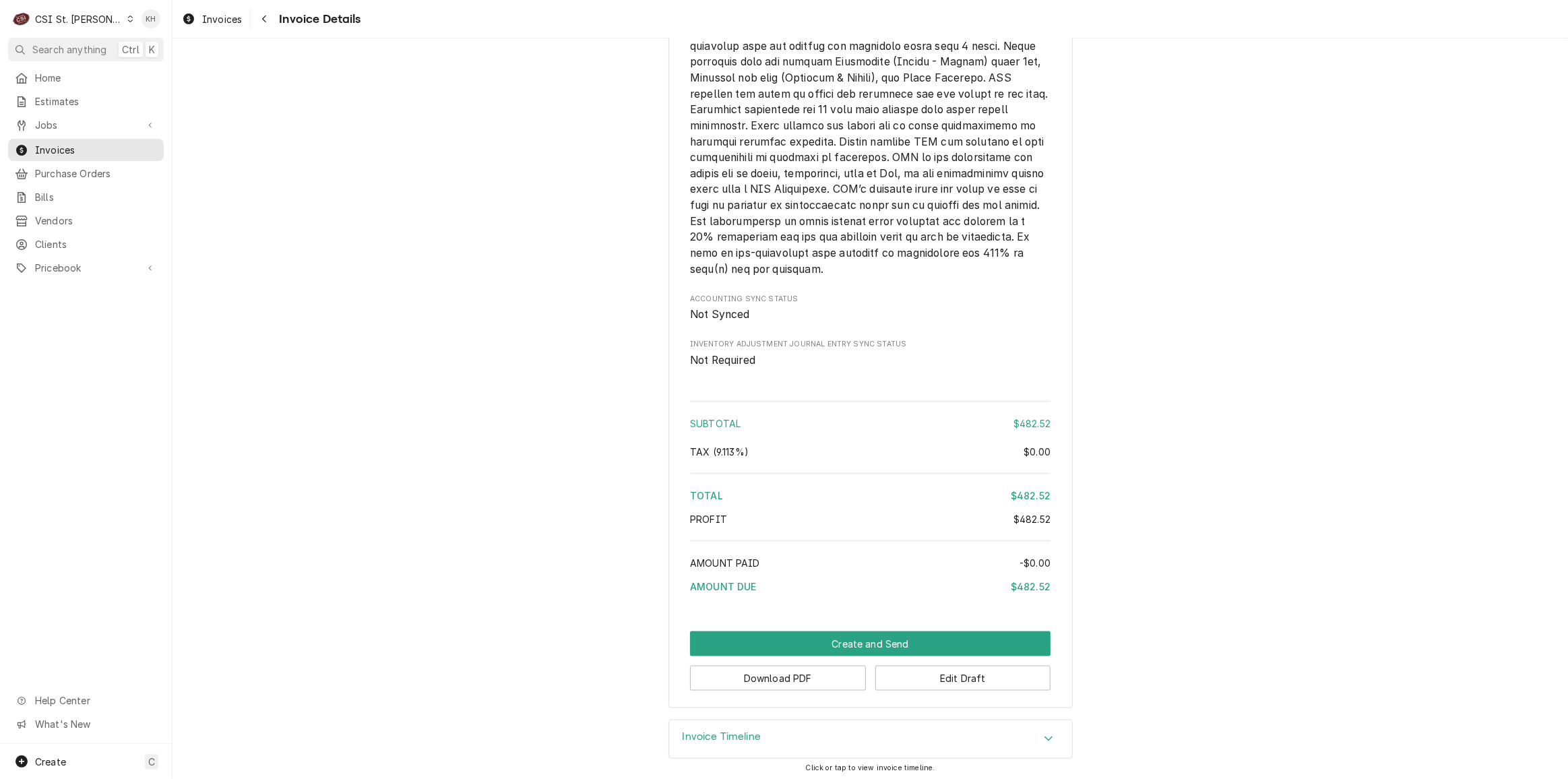
scroll to position [2220, 0]
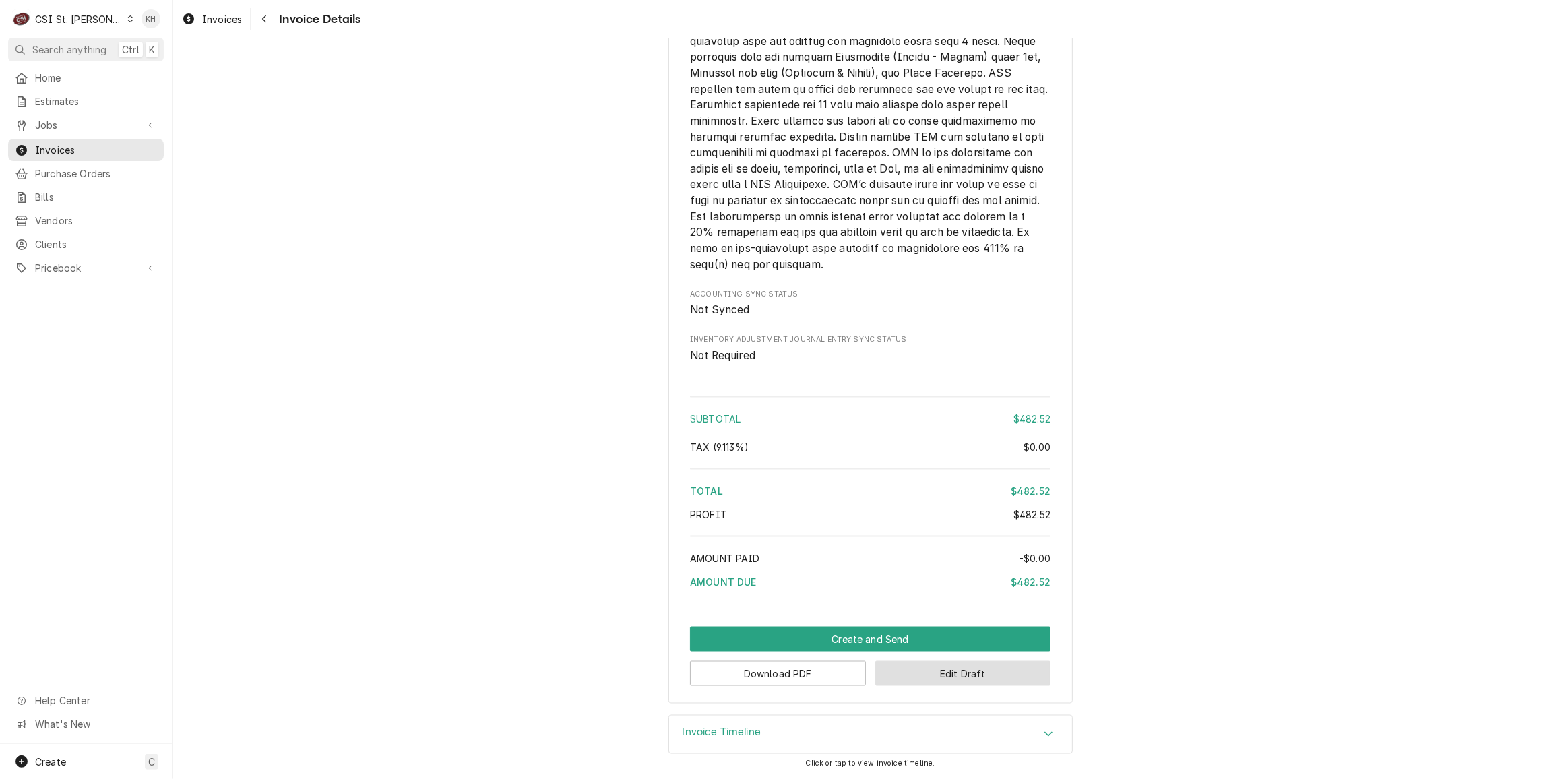
click at [939, 674] on button "Edit Draft" at bounding box center [963, 673] width 176 height 25
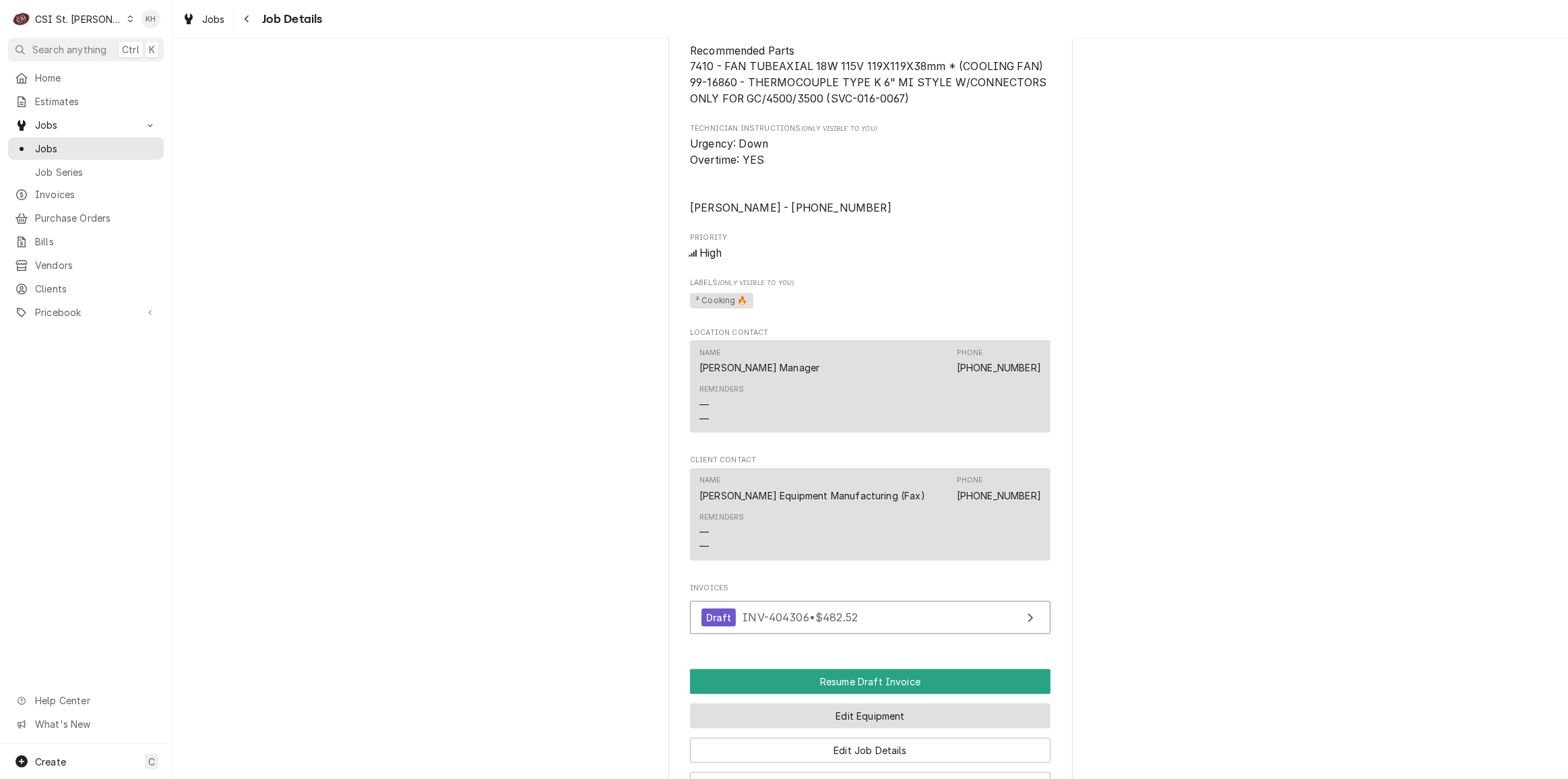
scroll to position [1371, 0]
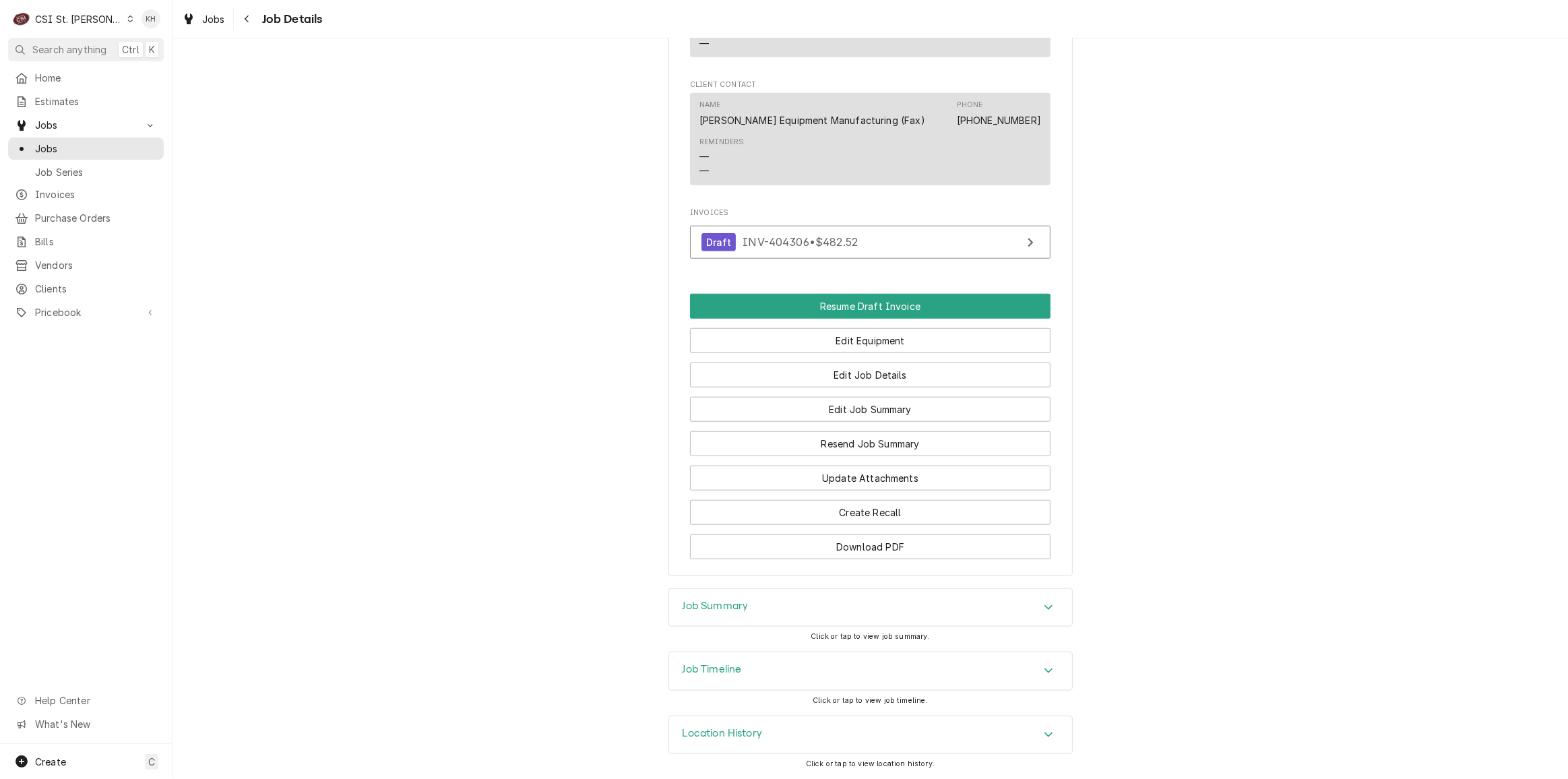
drag, startPoint x: 743, startPoint y: 672, endPoint x: 741, endPoint y: 664, distance: 8.2
click at [742, 672] on div "Job Timeline" at bounding box center [870, 671] width 403 height 38
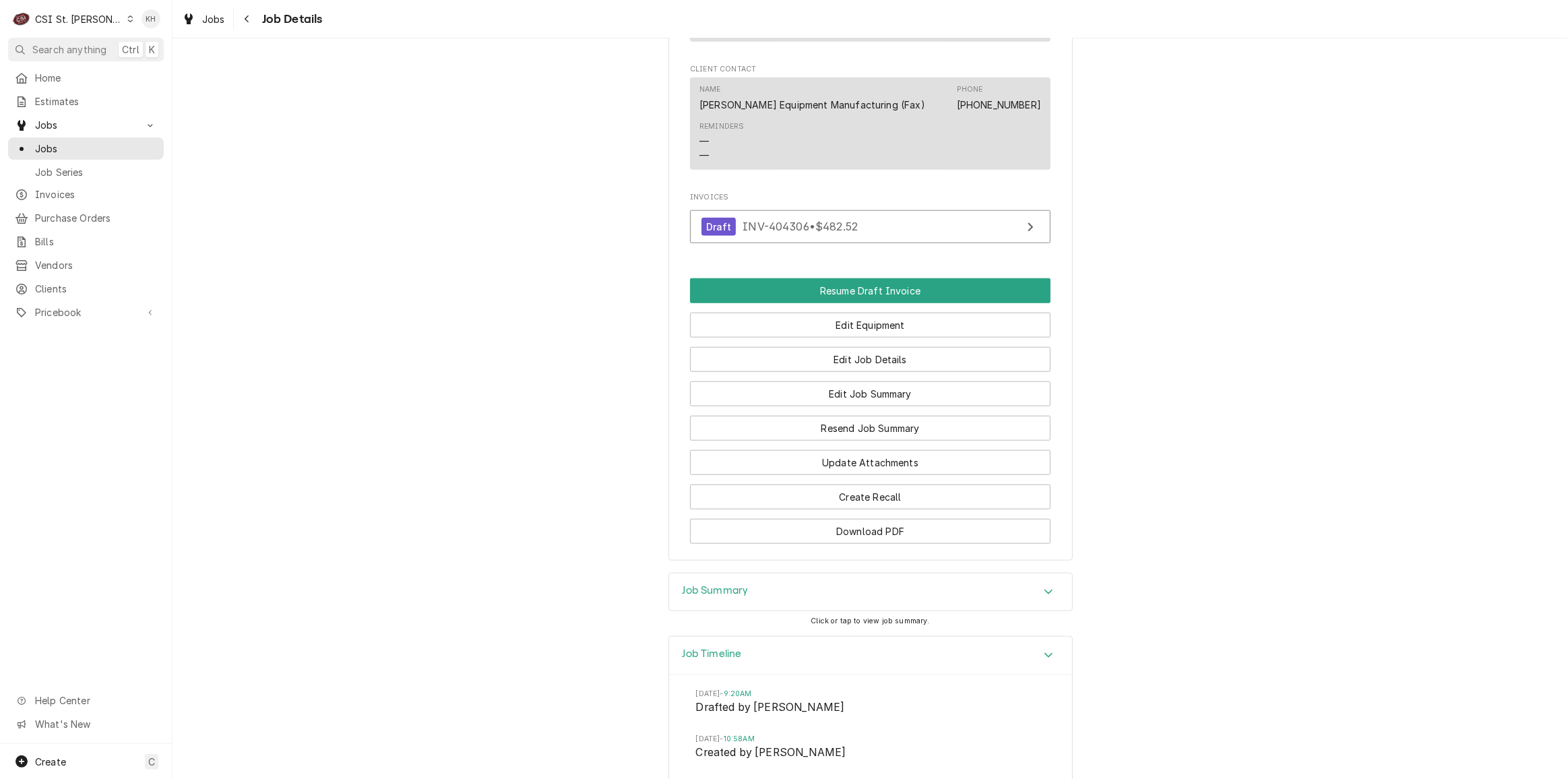
click at [741, 597] on h3 "Job Summary" at bounding box center [715, 590] width 66 height 13
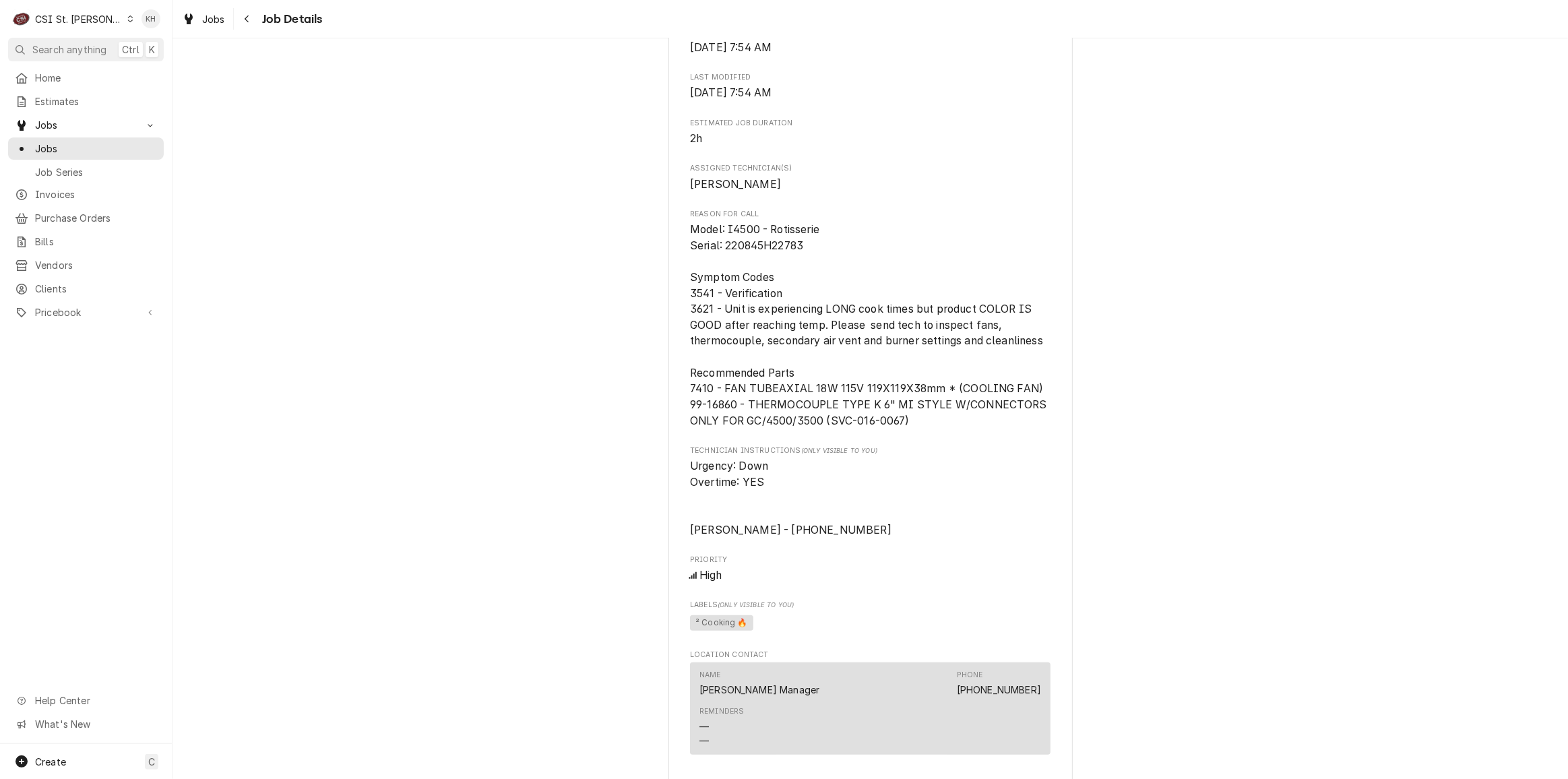
scroll to position [517, 0]
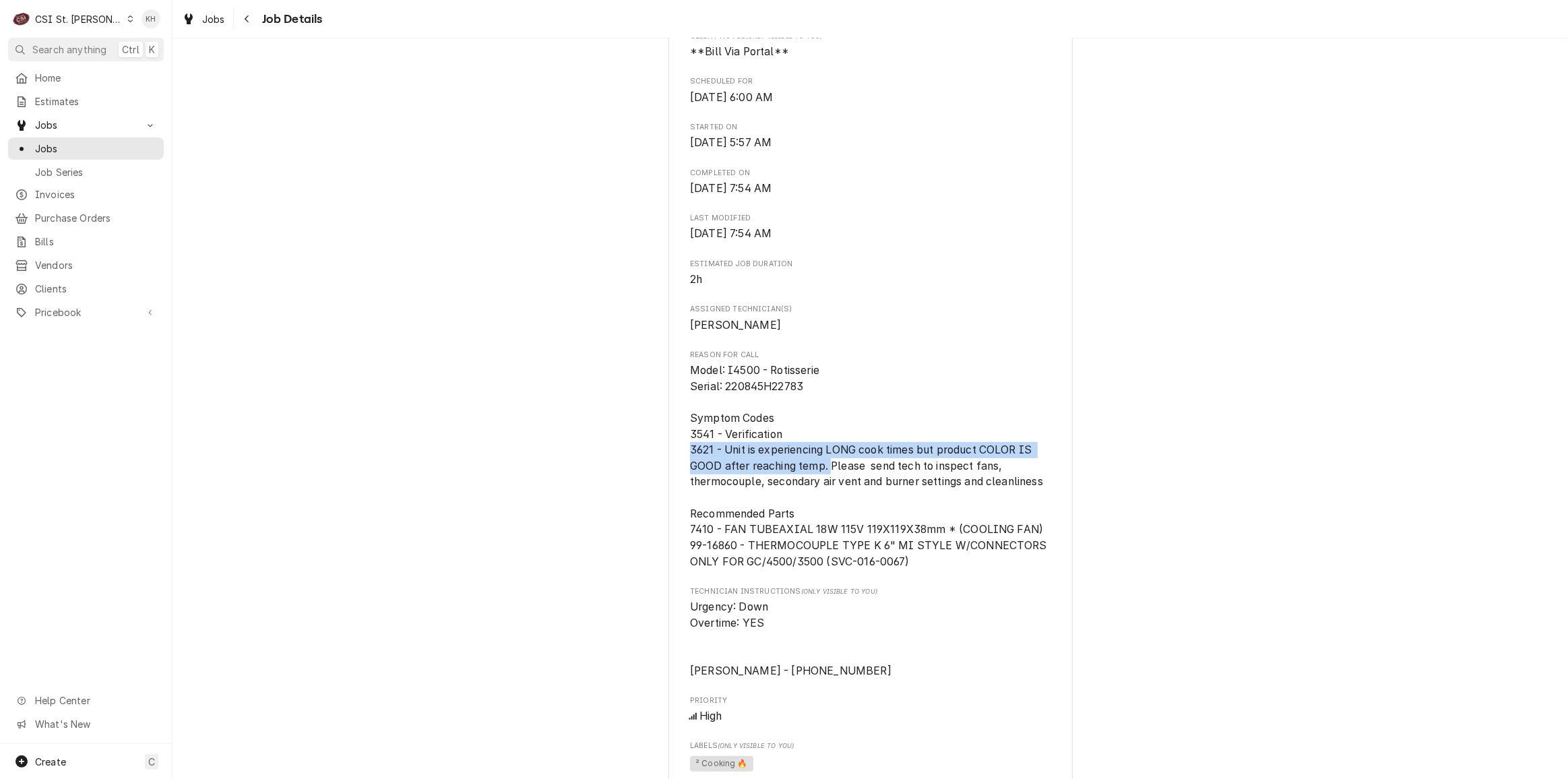
drag, startPoint x: 683, startPoint y: 463, endPoint x: 826, endPoint y: 486, distance: 144.8
click at [826, 486] on div "HARDT EQUIPMENT MANUFACTURING Costco #1488 University City / 8685 Olive Blvd, S…" at bounding box center [871, 492] width 404 height 1846
copy span "3621 - Unit is experiencing LONG cook times but product COLOR IS GOOD after rea…"
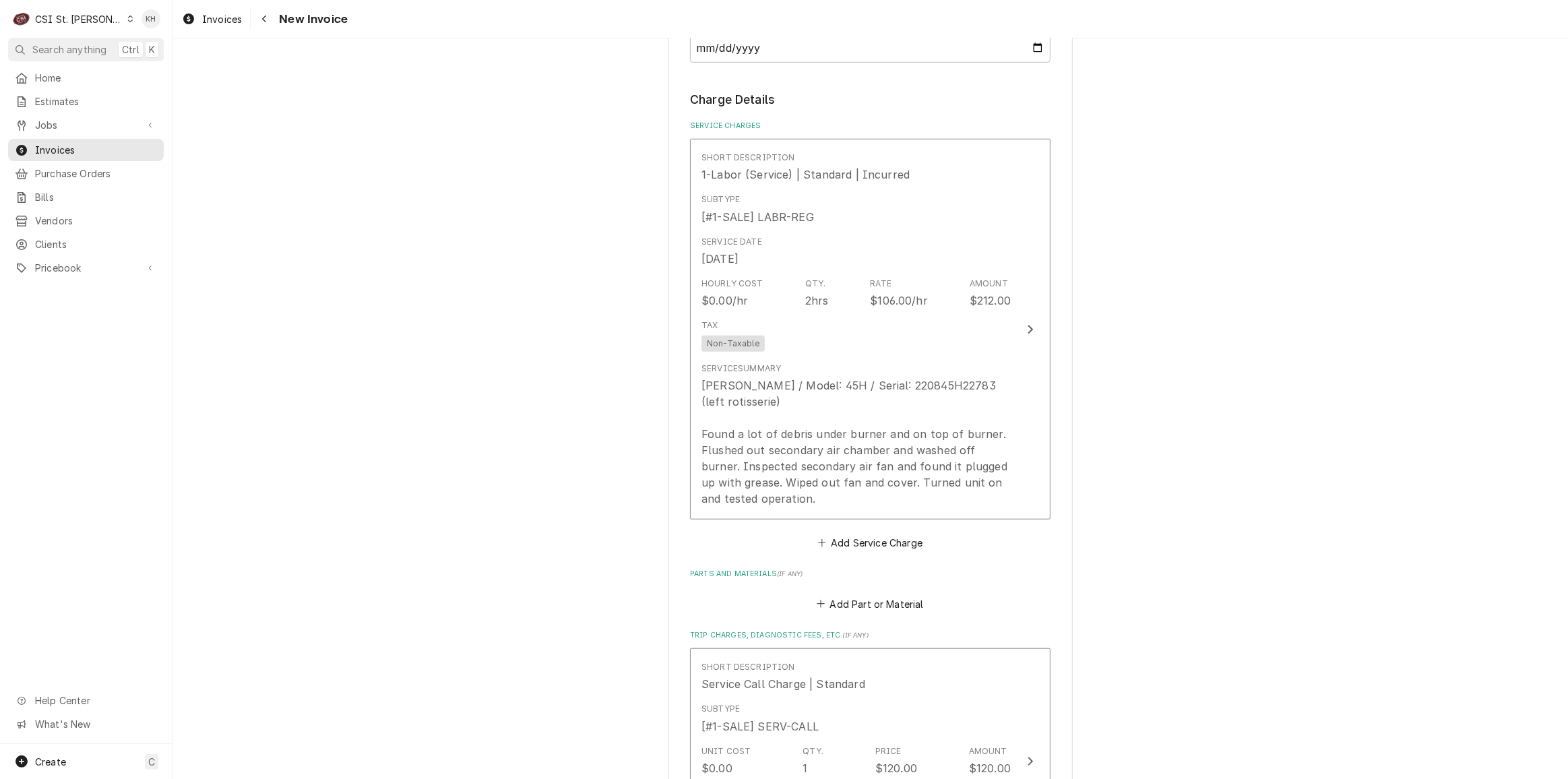
scroll to position [1226, 0]
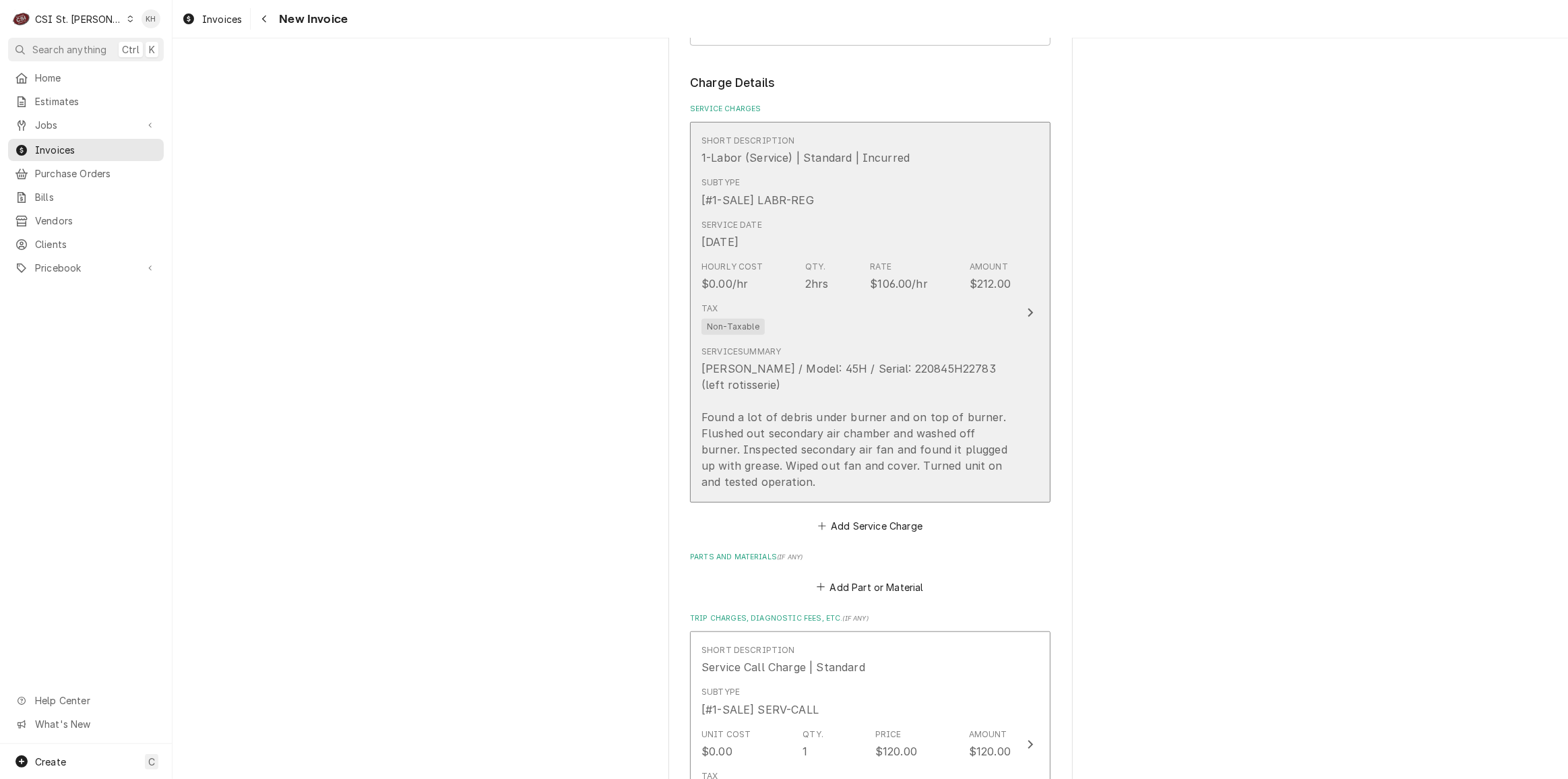
click at [1010, 324] on button "Short Description 1-Labor (Service) | Standard | Incurred Subtype [#1-SALE] LAB…" at bounding box center [870, 312] width 360 height 381
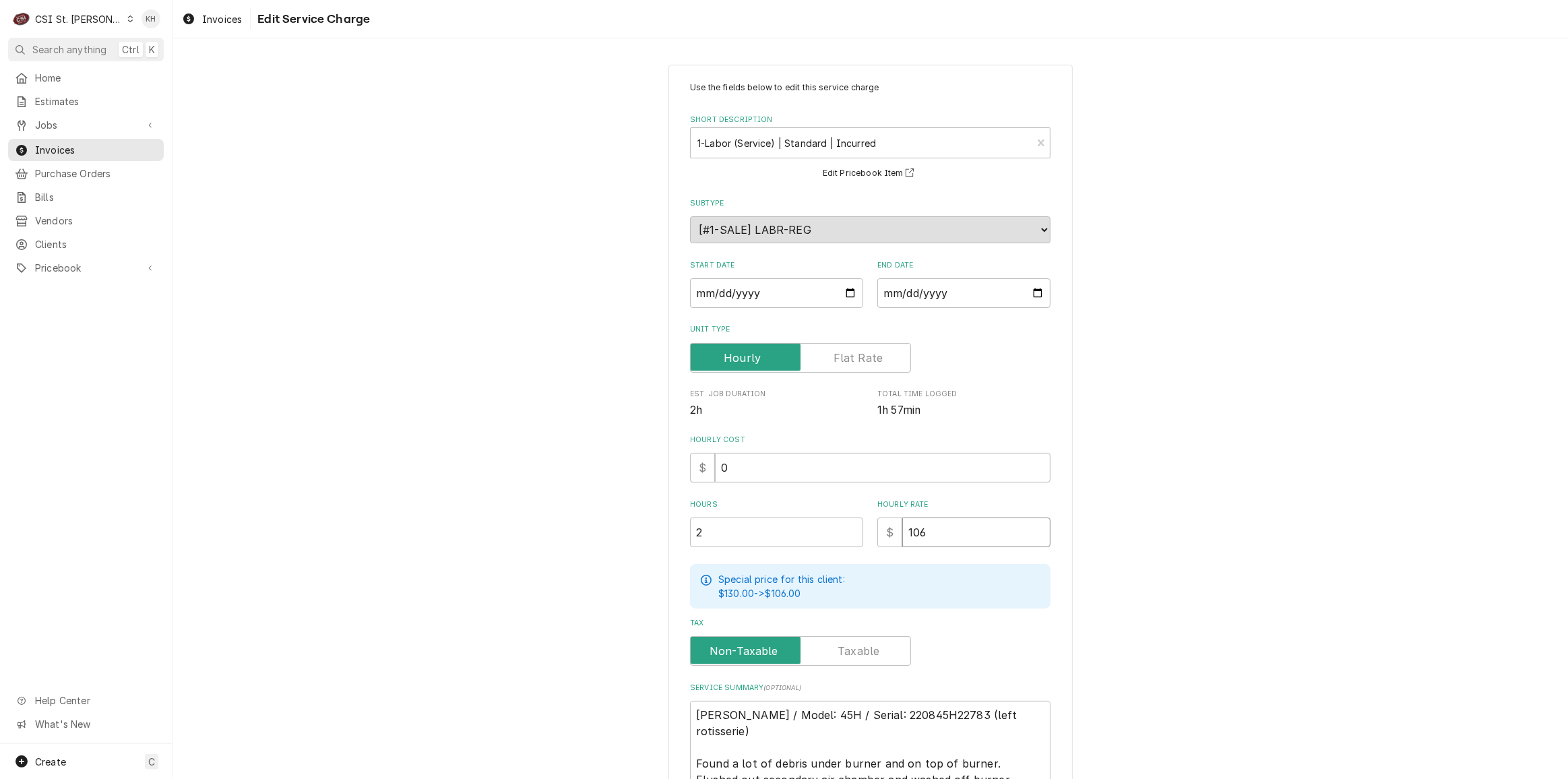
drag, startPoint x: 947, startPoint y: 537, endPoint x: 806, endPoint y: 539, distance: 141.0
click at [806, 539] on div "Hours 2 Hourly Rate $ 106" at bounding box center [870, 524] width 360 height 48
type textarea "x"
type input "1"
type textarea "x"
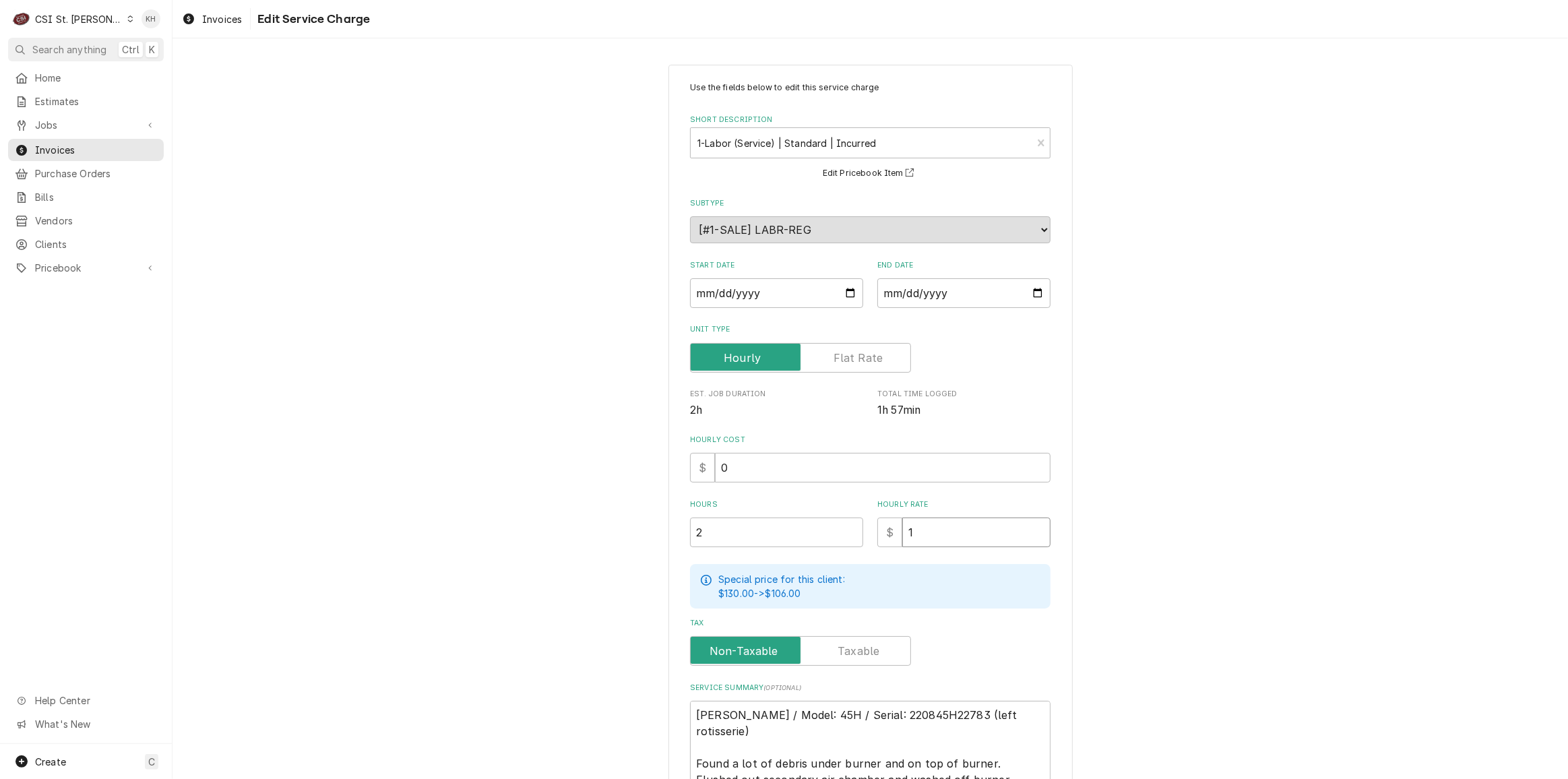
type input "11"
type textarea "x"
type input "110"
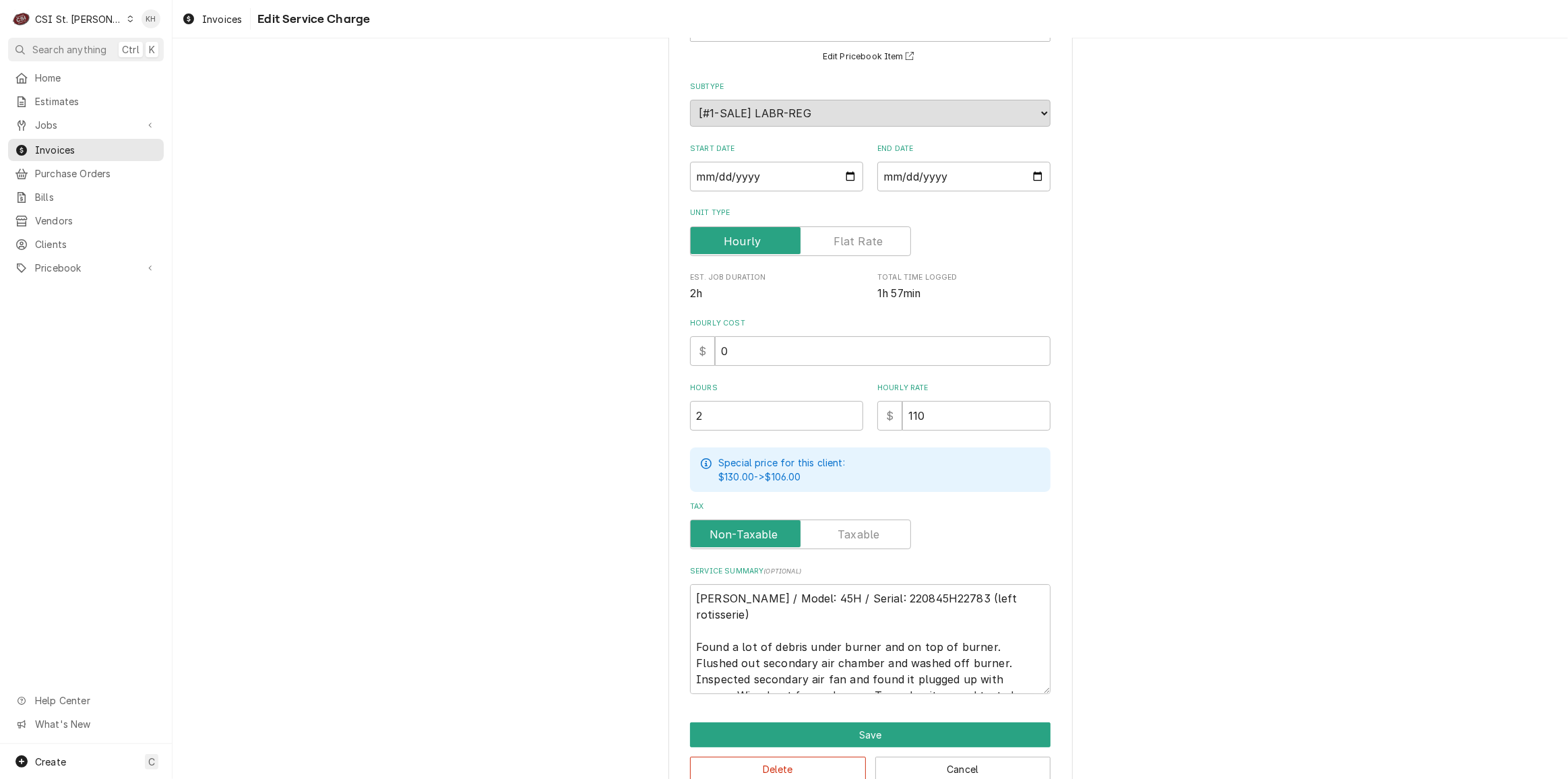
scroll to position [145, 0]
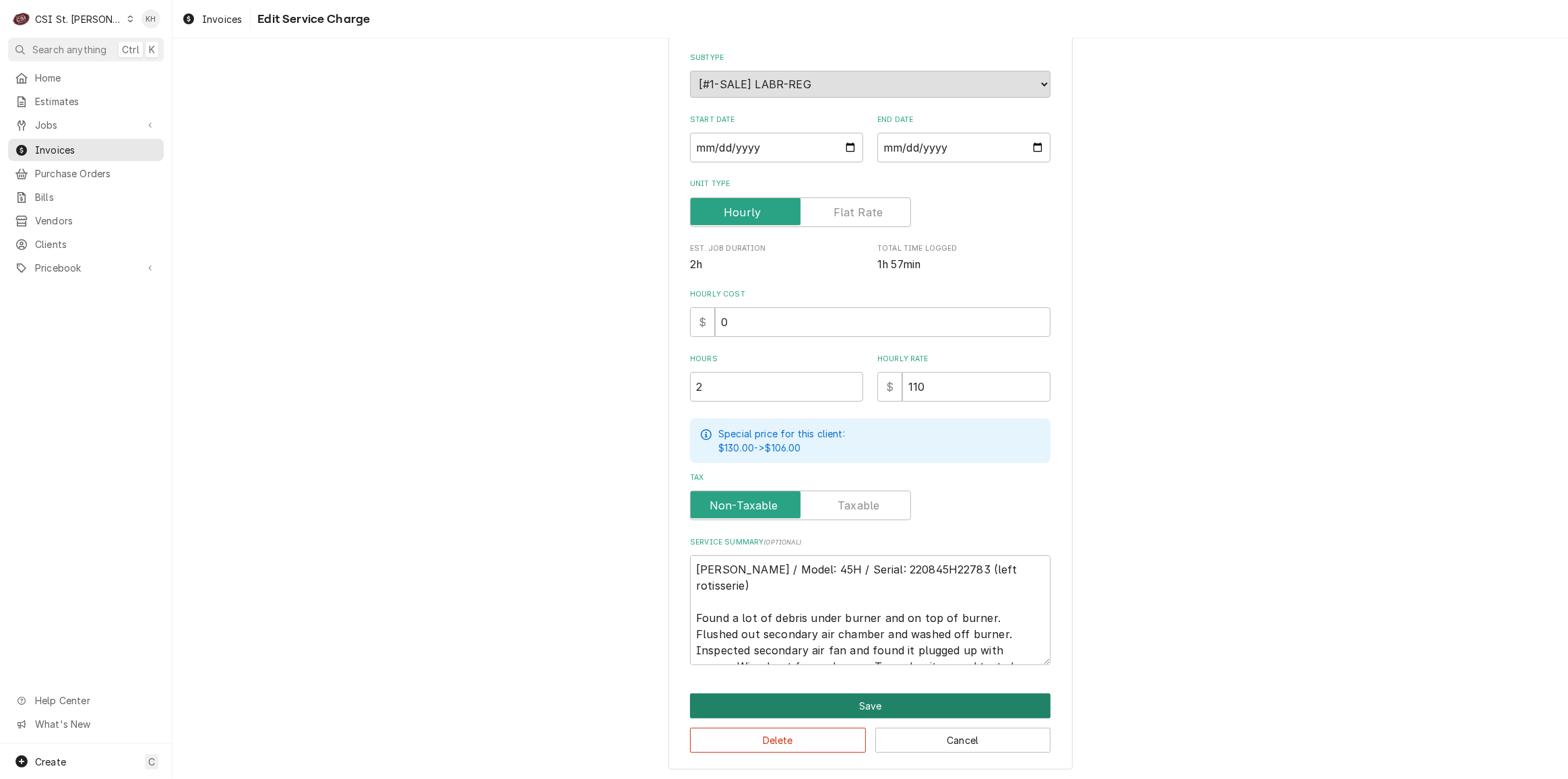
click at [780, 694] on button "Save" at bounding box center [870, 705] width 360 height 25
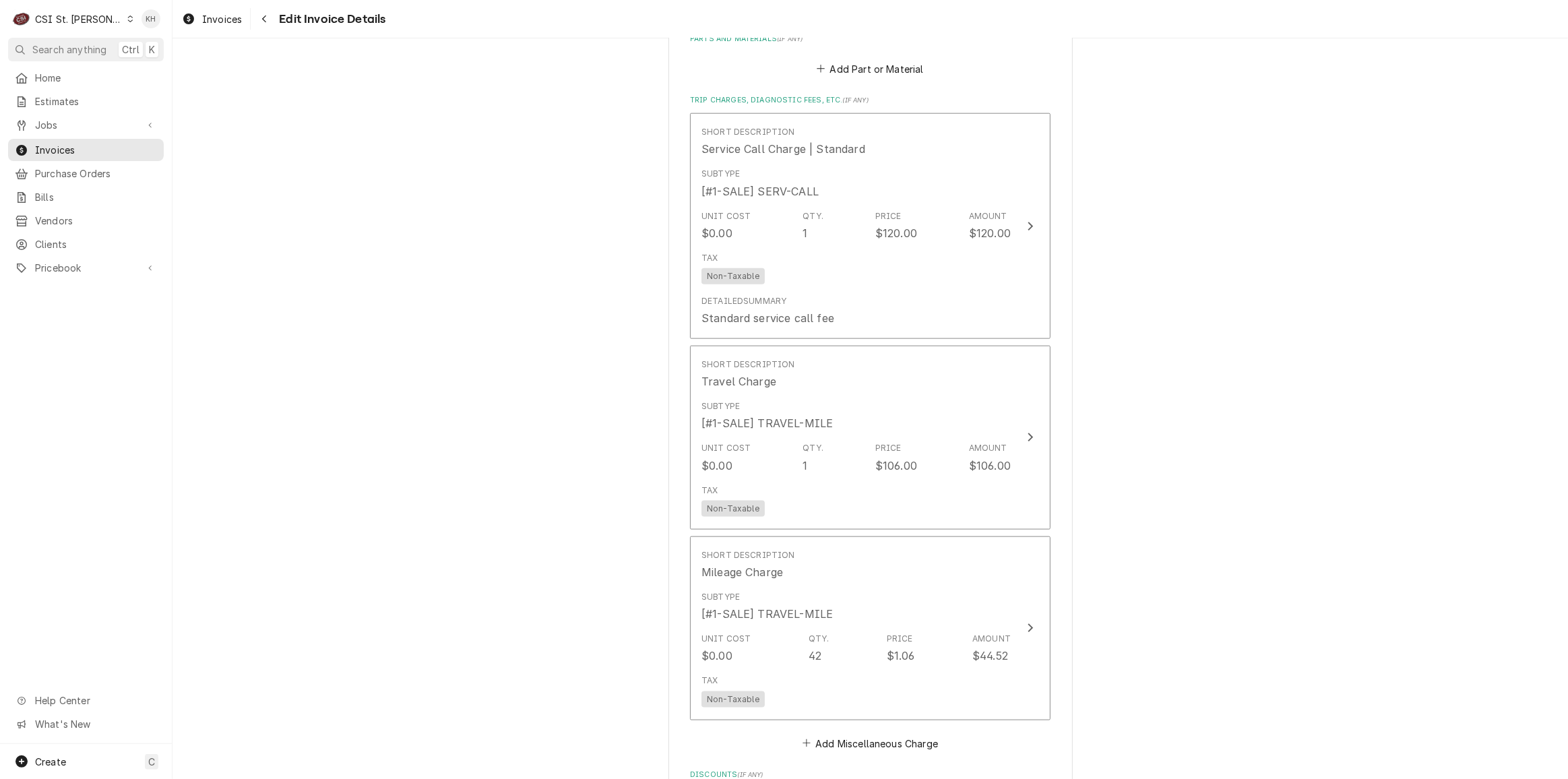
scroll to position [1822, 0]
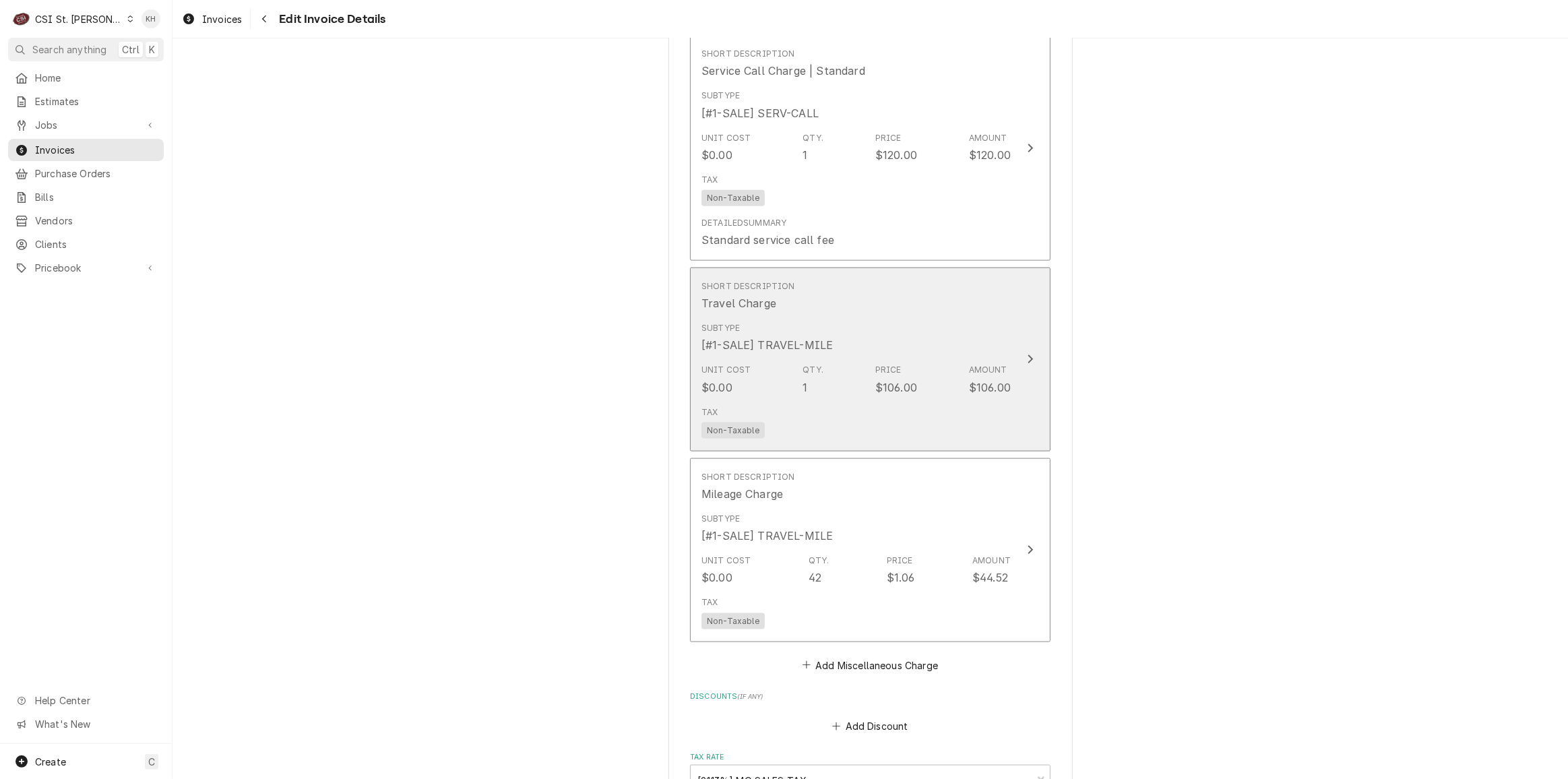
click at [933, 342] on div "Subtype [#1-SALE] TRAVEL-MILE" at bounding box center [857, 337] width 310 height 41
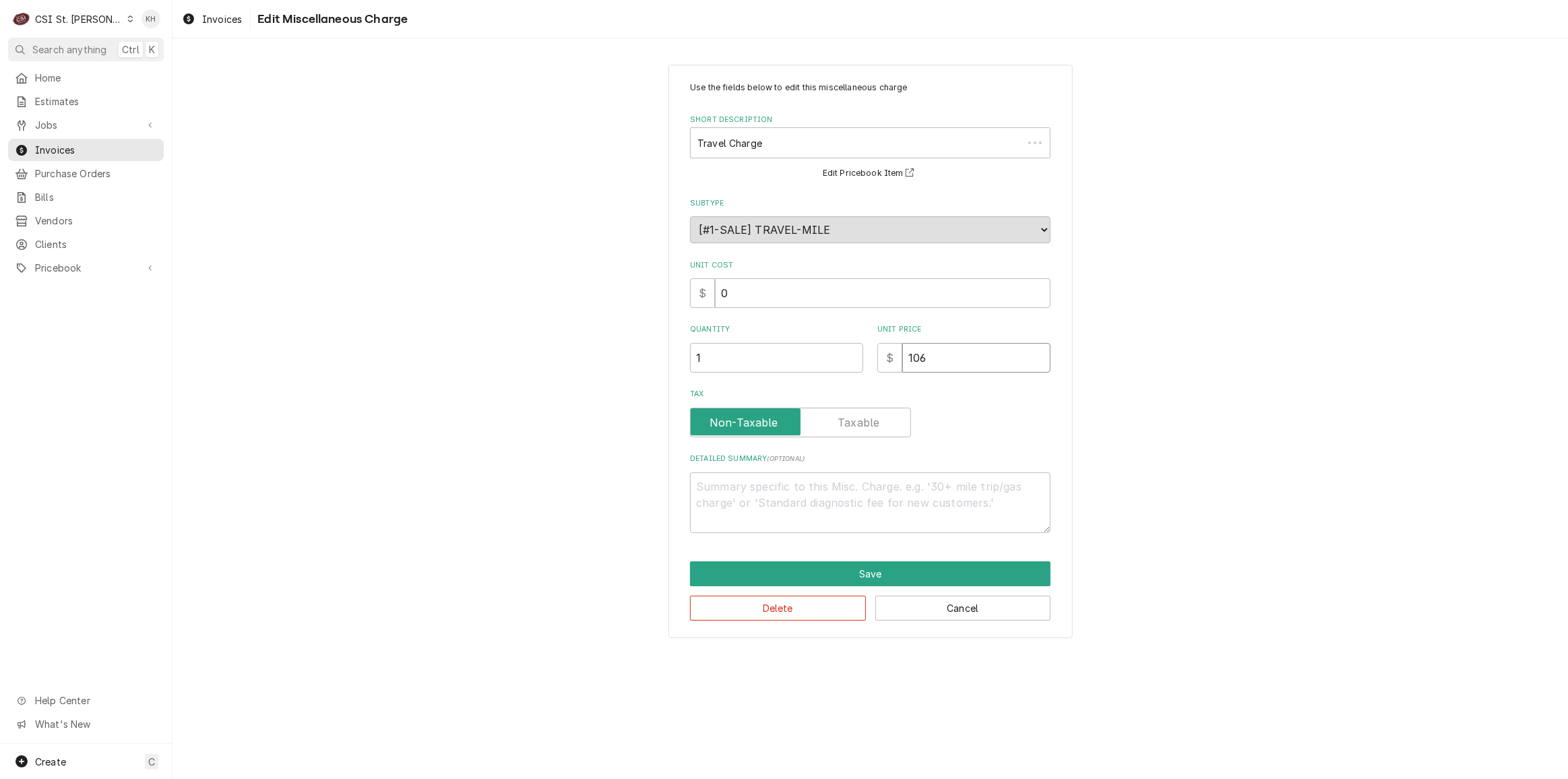
drag, startPoint x: 955, startPoint y: 351, endPoint x: 779, endPoint y: 362, distance: 176.3
click at [779, 361] on div "Quantity 1 Unit Price $ 106" at bounding box center [870, 348] width 360 height 48
type textarea "x"
type input "1"
type textarea "x"
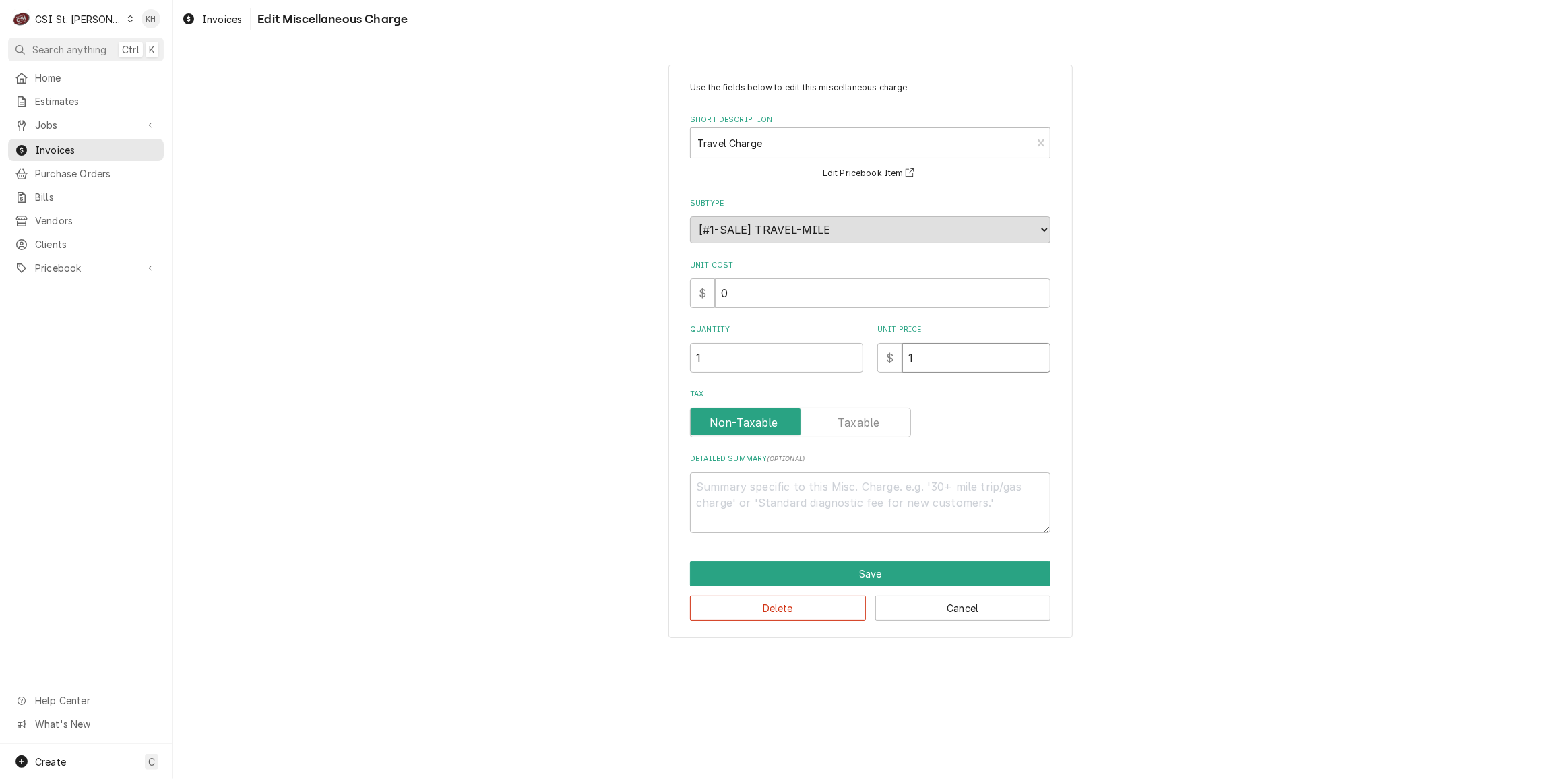
type input "11"
type textarea "x"
type input "110"
click at [835, 562] on button "Save" at bounding box center [870, 573] width 360 height 25
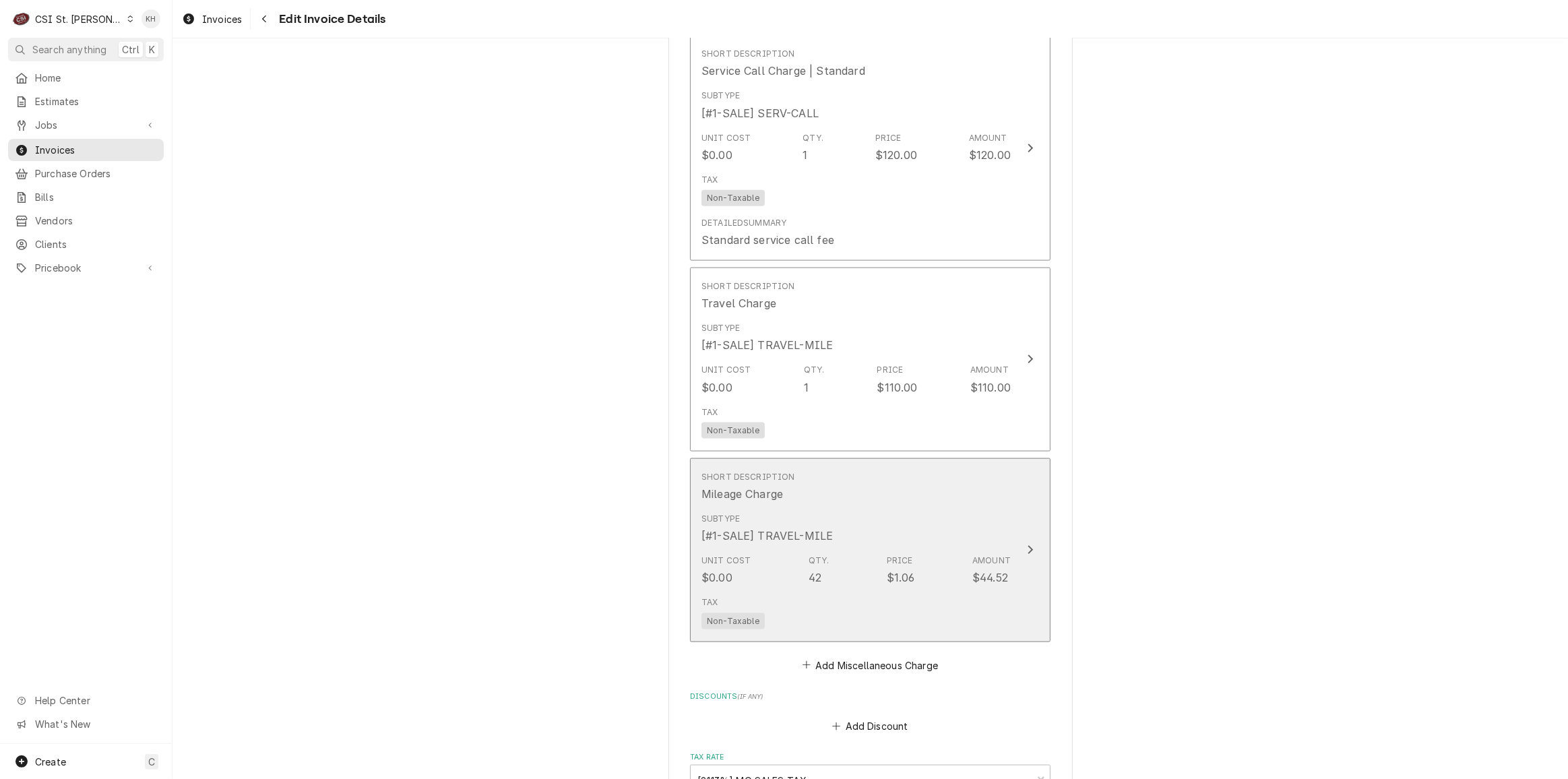
scroll to position [1848, 0]
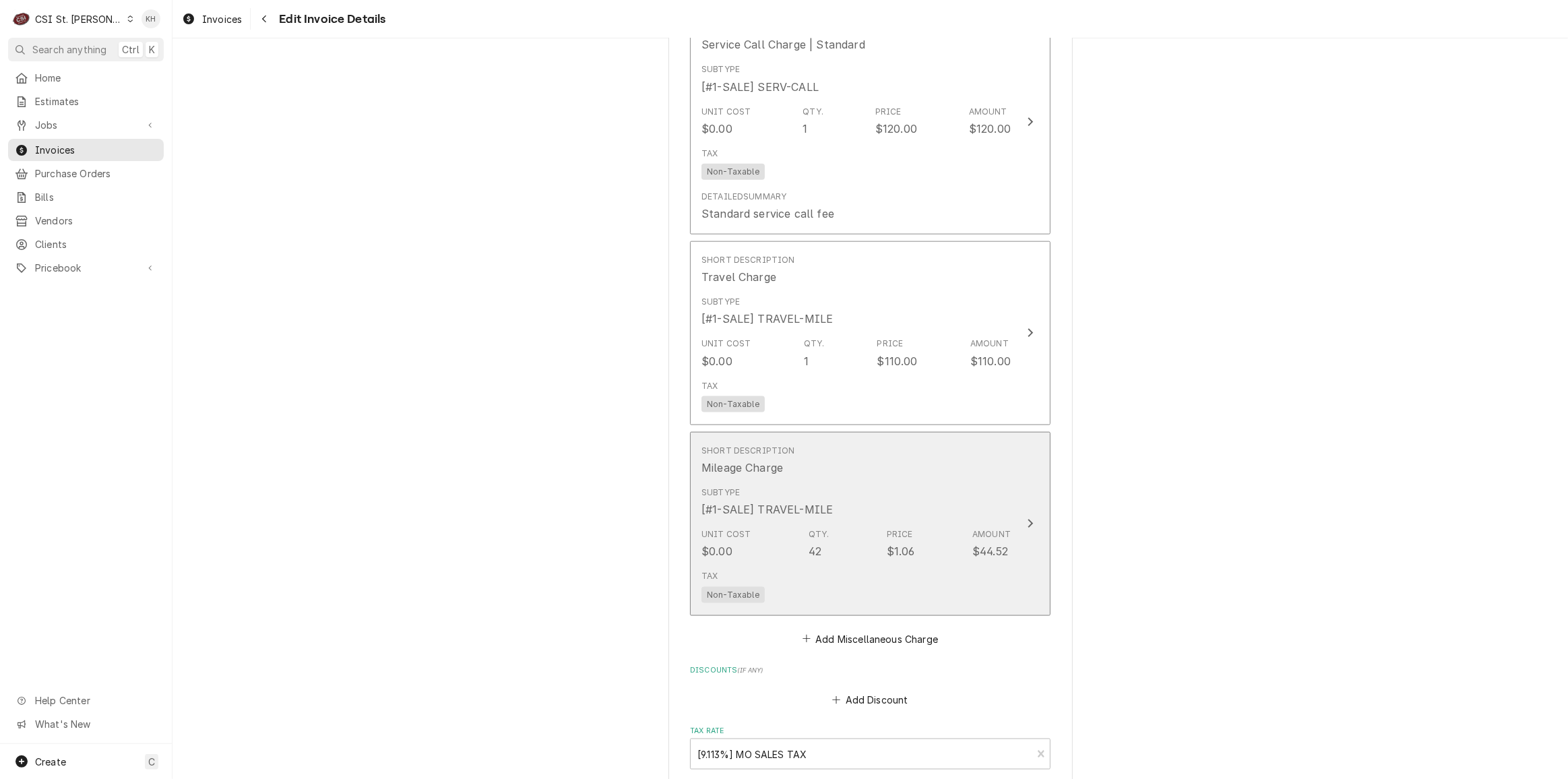
click at [998, 495] on div "Subtype [#1-SALE] TRAVEL-MILE" at bounding box center [857, 502] width 310 height 41
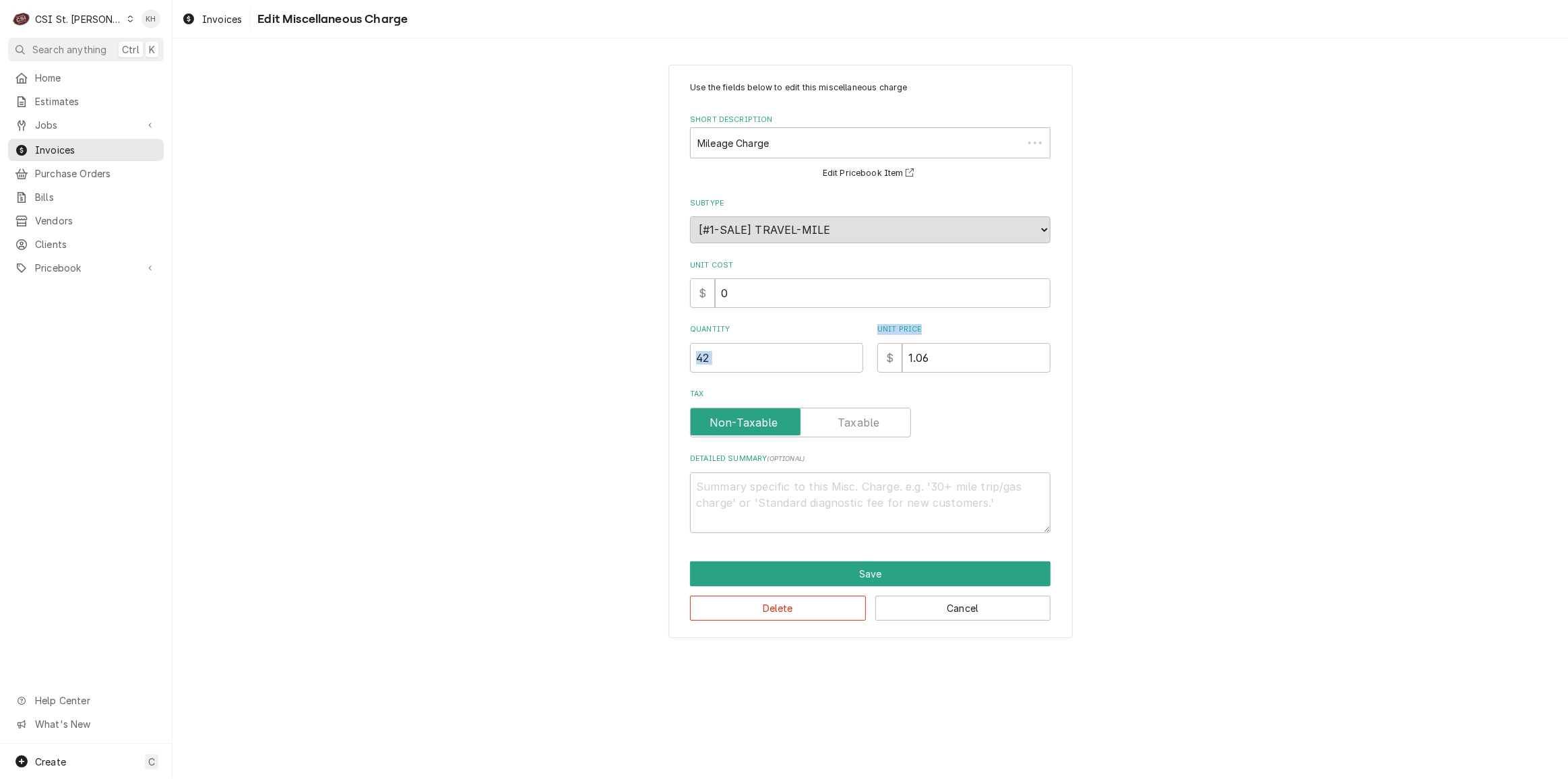
drag, startPoint x: 985, startPoint y: 332, endPoint x: 856, endPoint y: 349, distance: 130.1
click at [903, 356] on input "1.06" at bounding box center [976, 358] width 148 height 30
drag, startPoint x: 932, startPoint y: 359, endPoint x: 892, endPoint y: 350, distance: 41.0
click at [892, 350] on div "$ 1.06" at bounding box center [964, 358] width 173 height 30
type textarea "x"
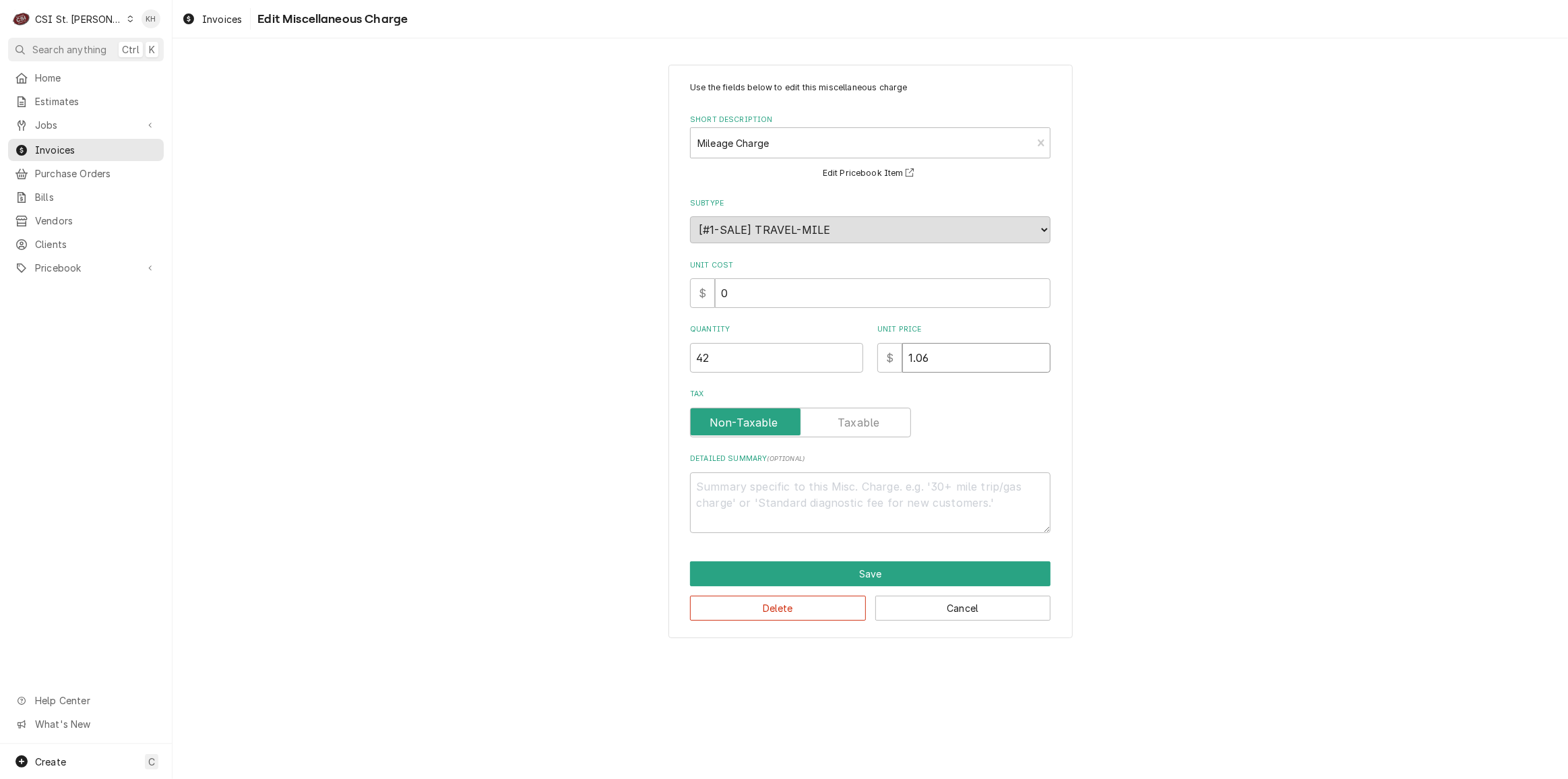
type input "0"
type textarea "x"
type input "0.9"
type textarea "x"
type input "0.99"
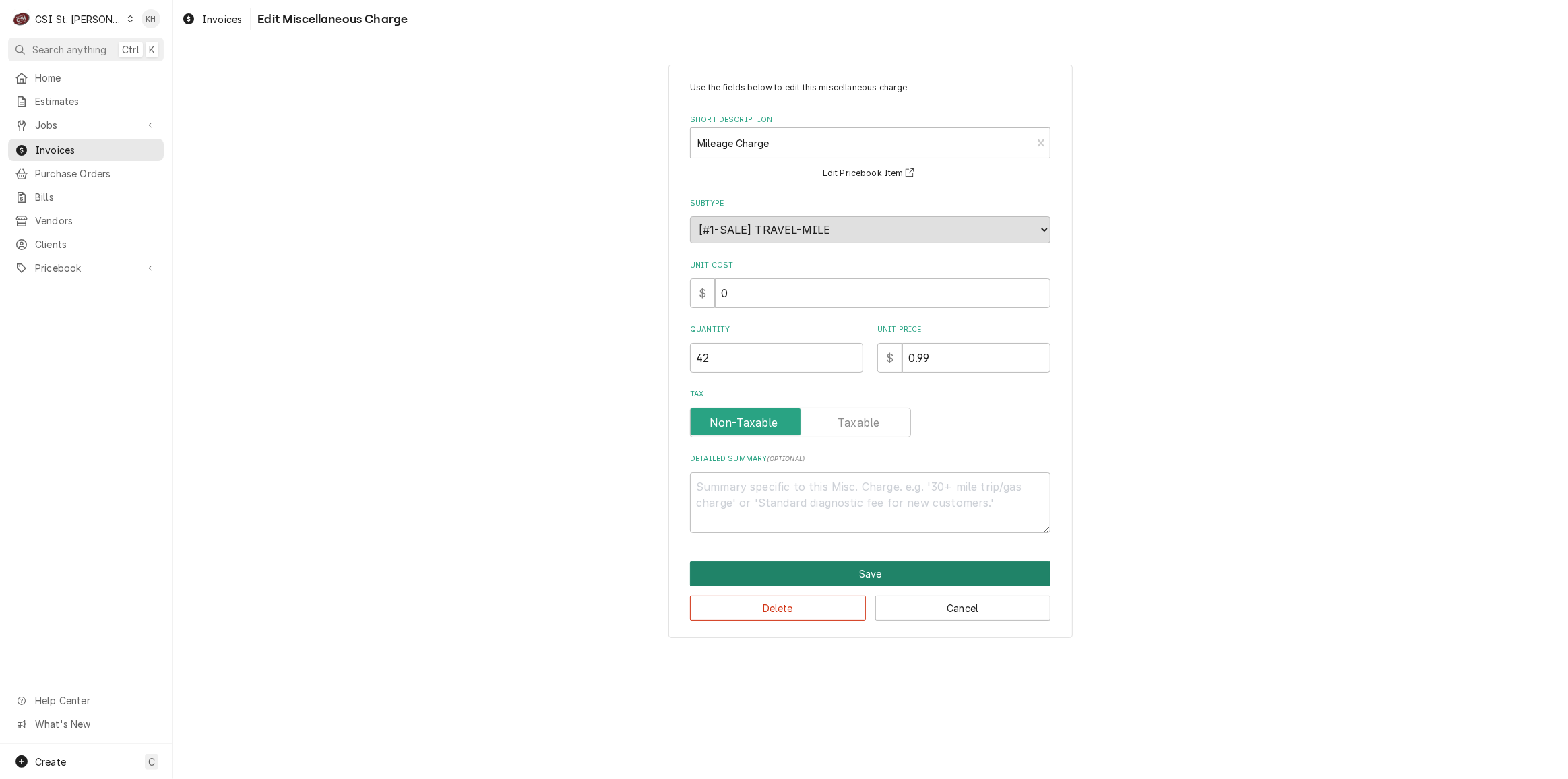
click at [879, 575] on button "Save" at bounding box center [870, 573] width 360 height 25
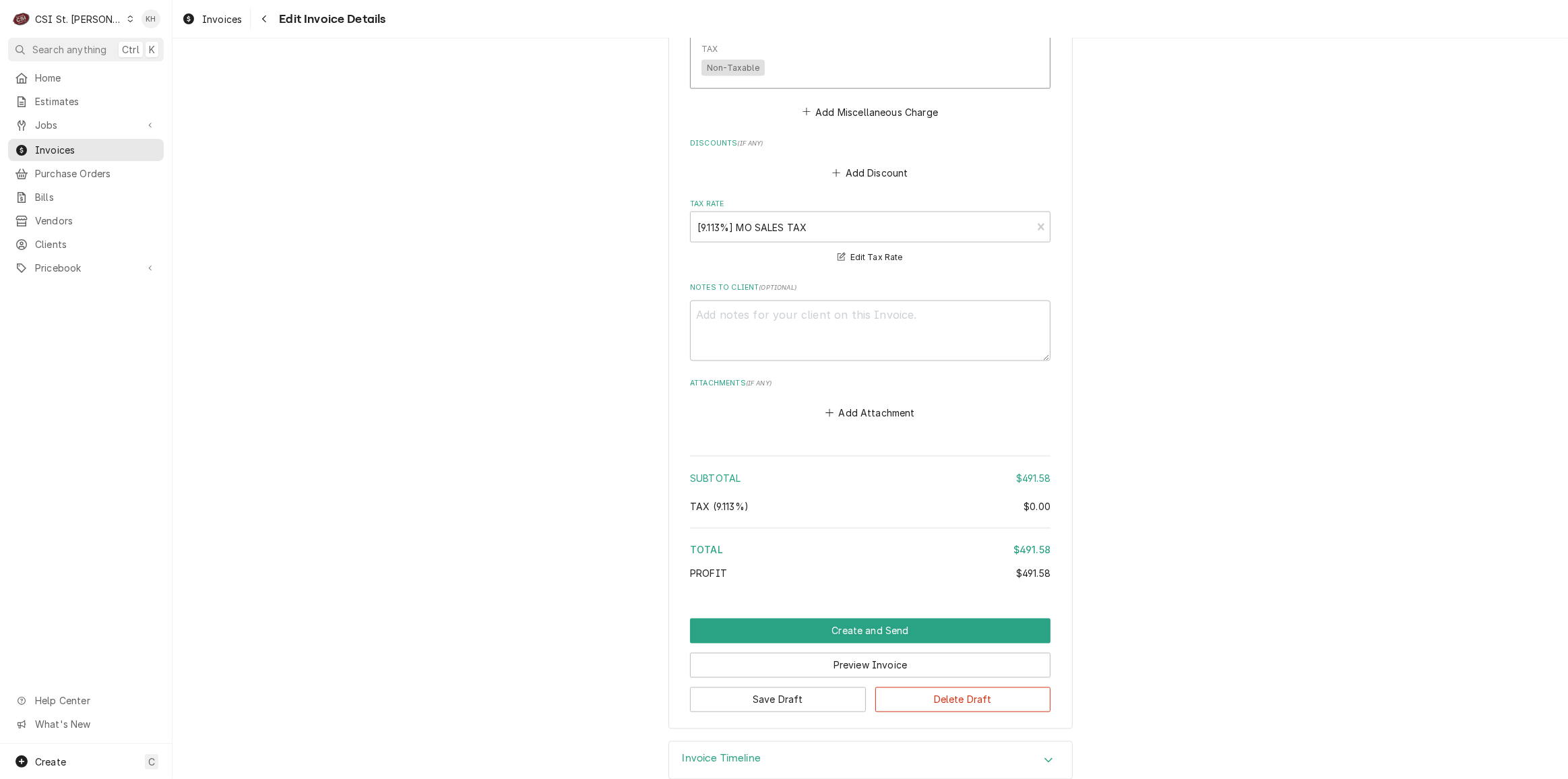
scroll to position [2385, 0]
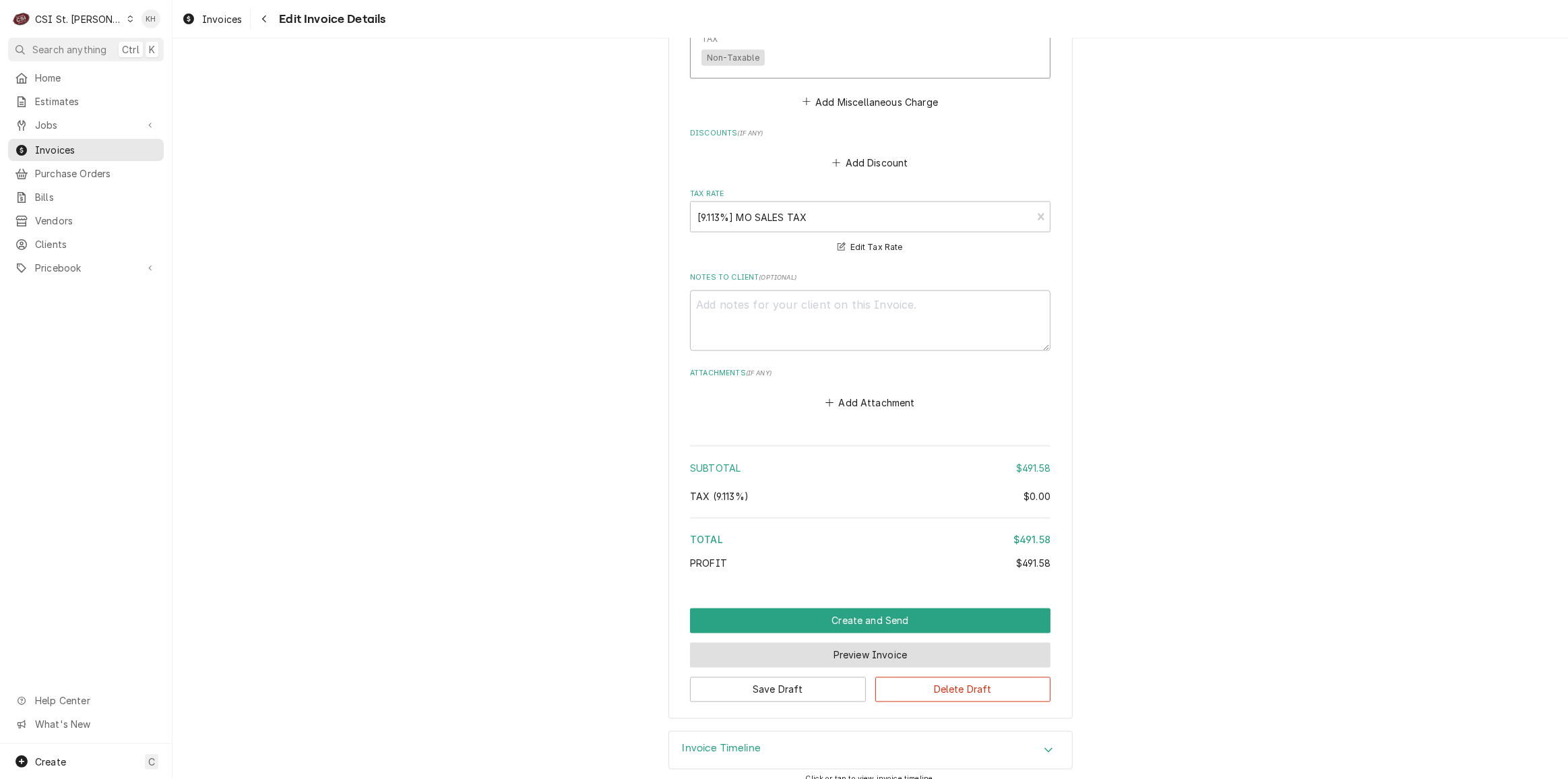
click at [871, 643] on button "Preview Invoice" at bounding box center [870, 655] width 360 height 25
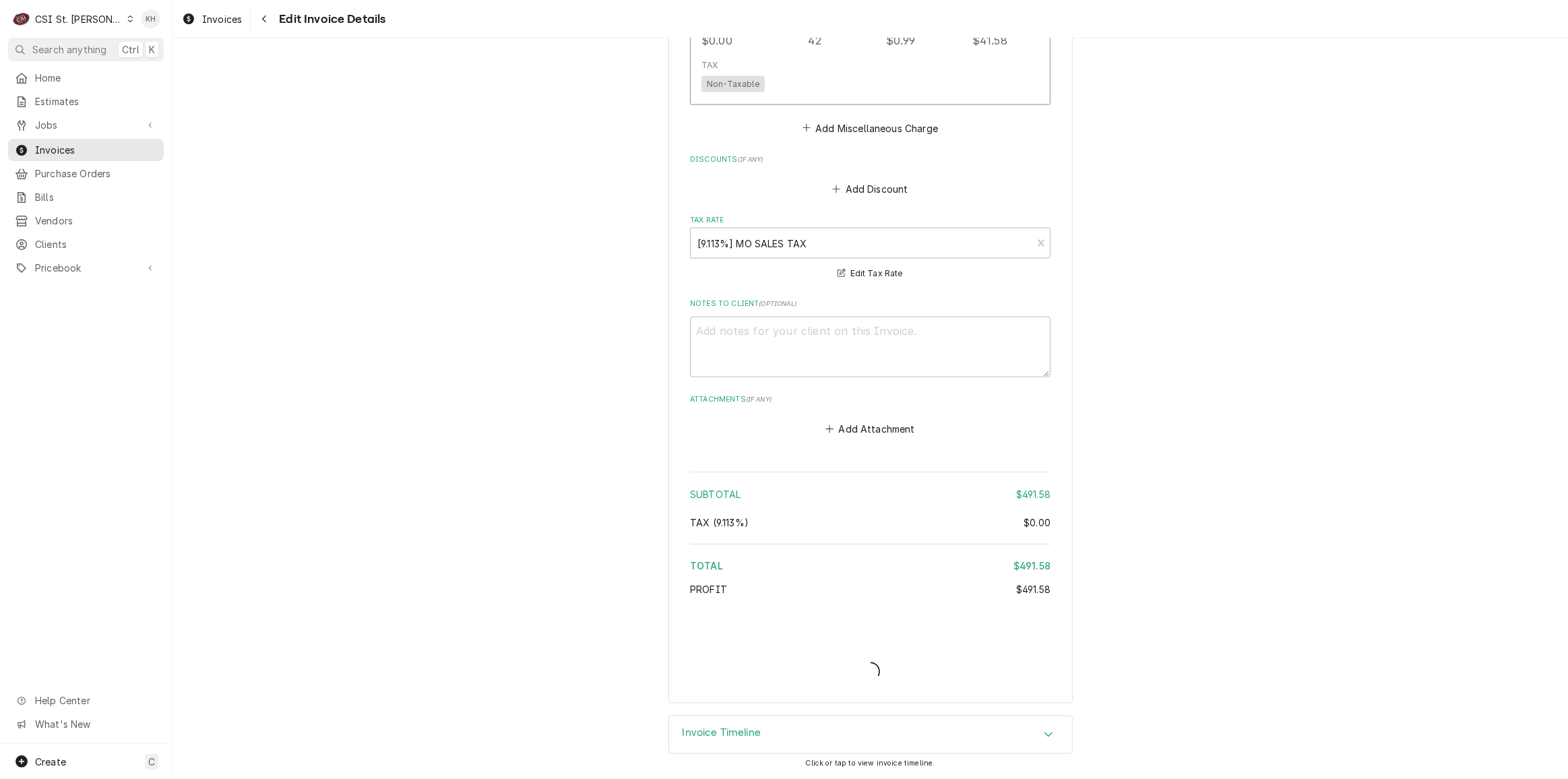
scroll to position [2343, 0]
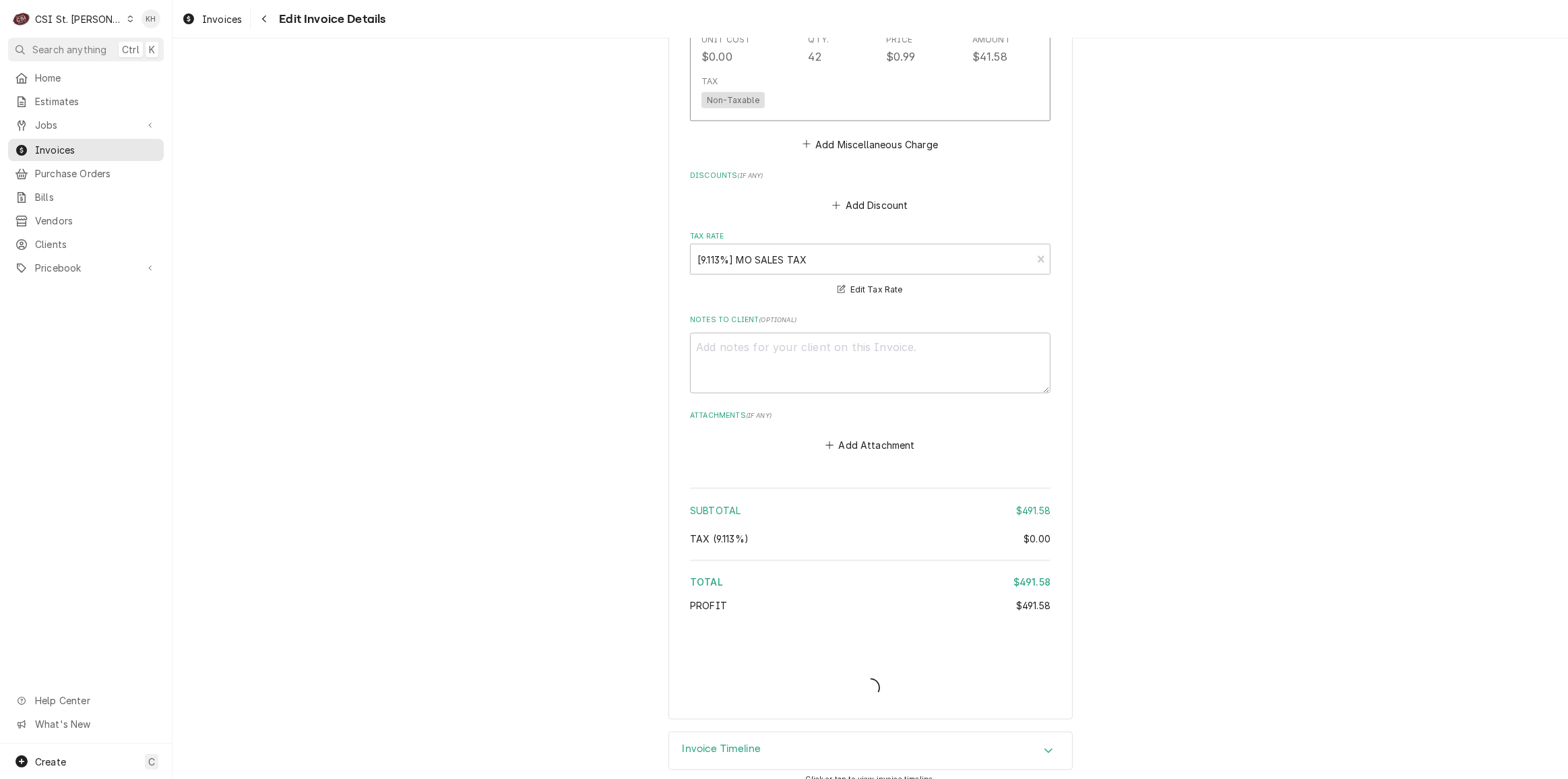
type textarea "x"
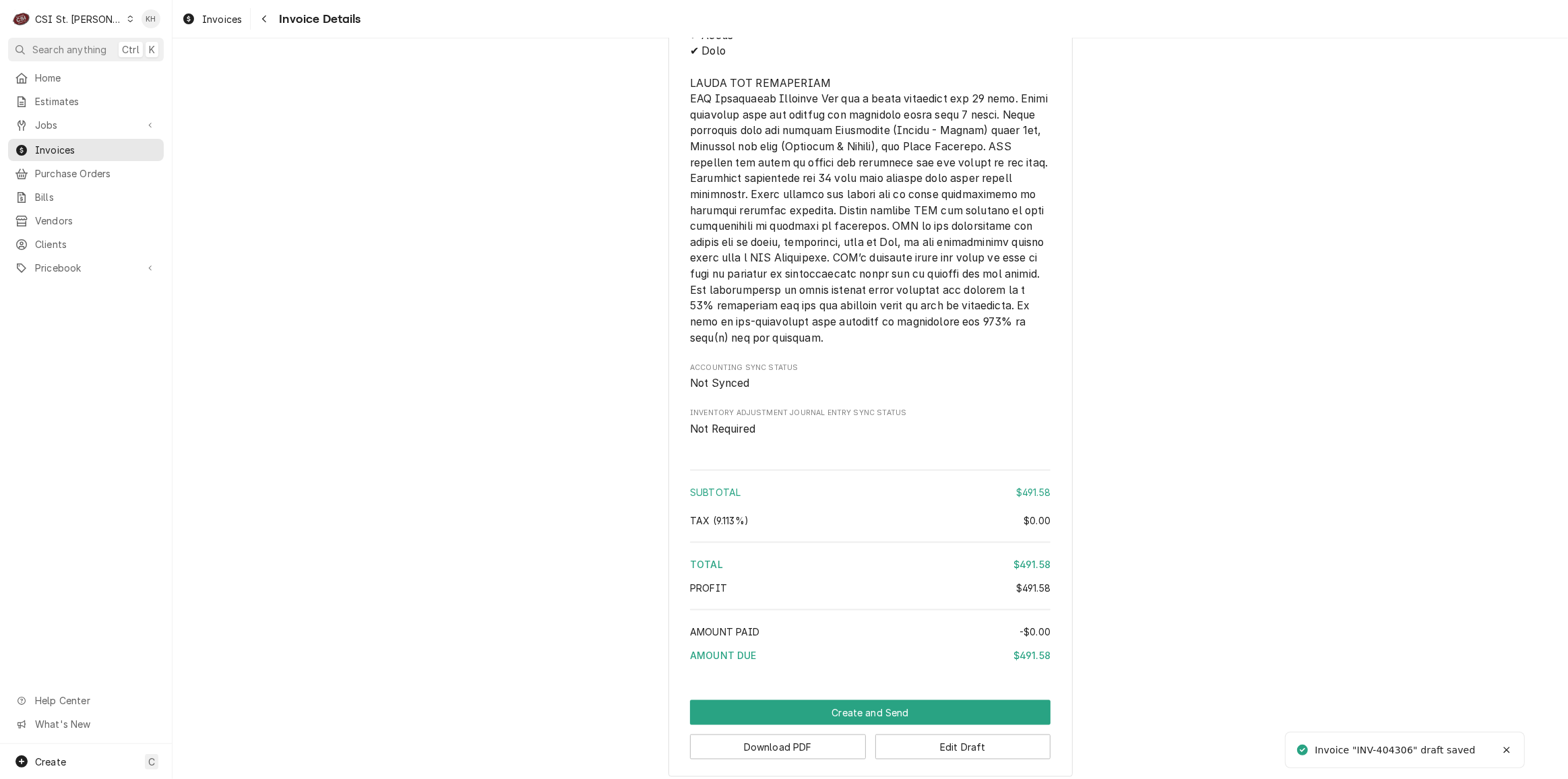
scroll to position [2220, 0]
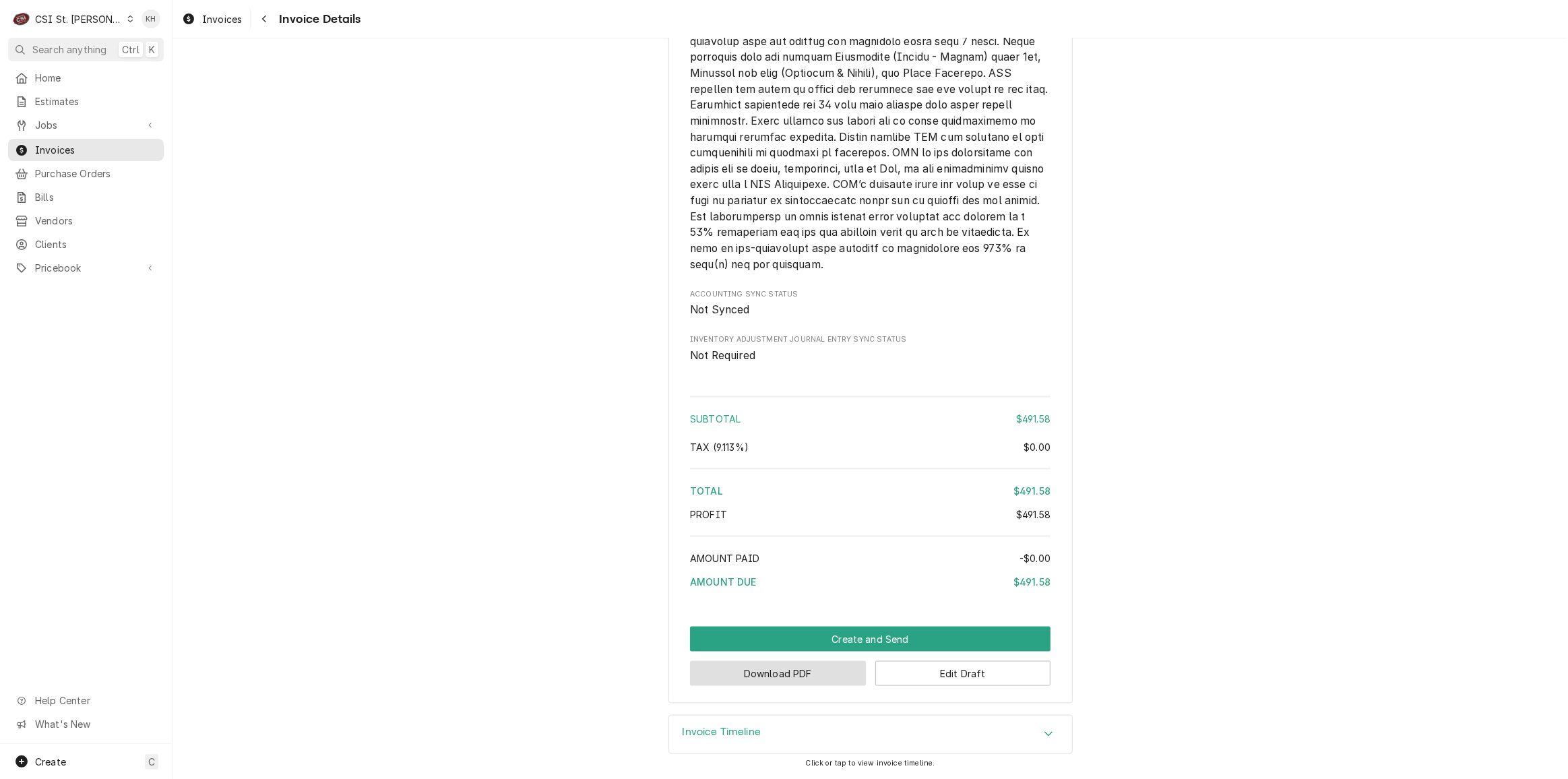
click at [819, 666] on button "Download PDF" at bounding box center [778, 673] width 176 height 25
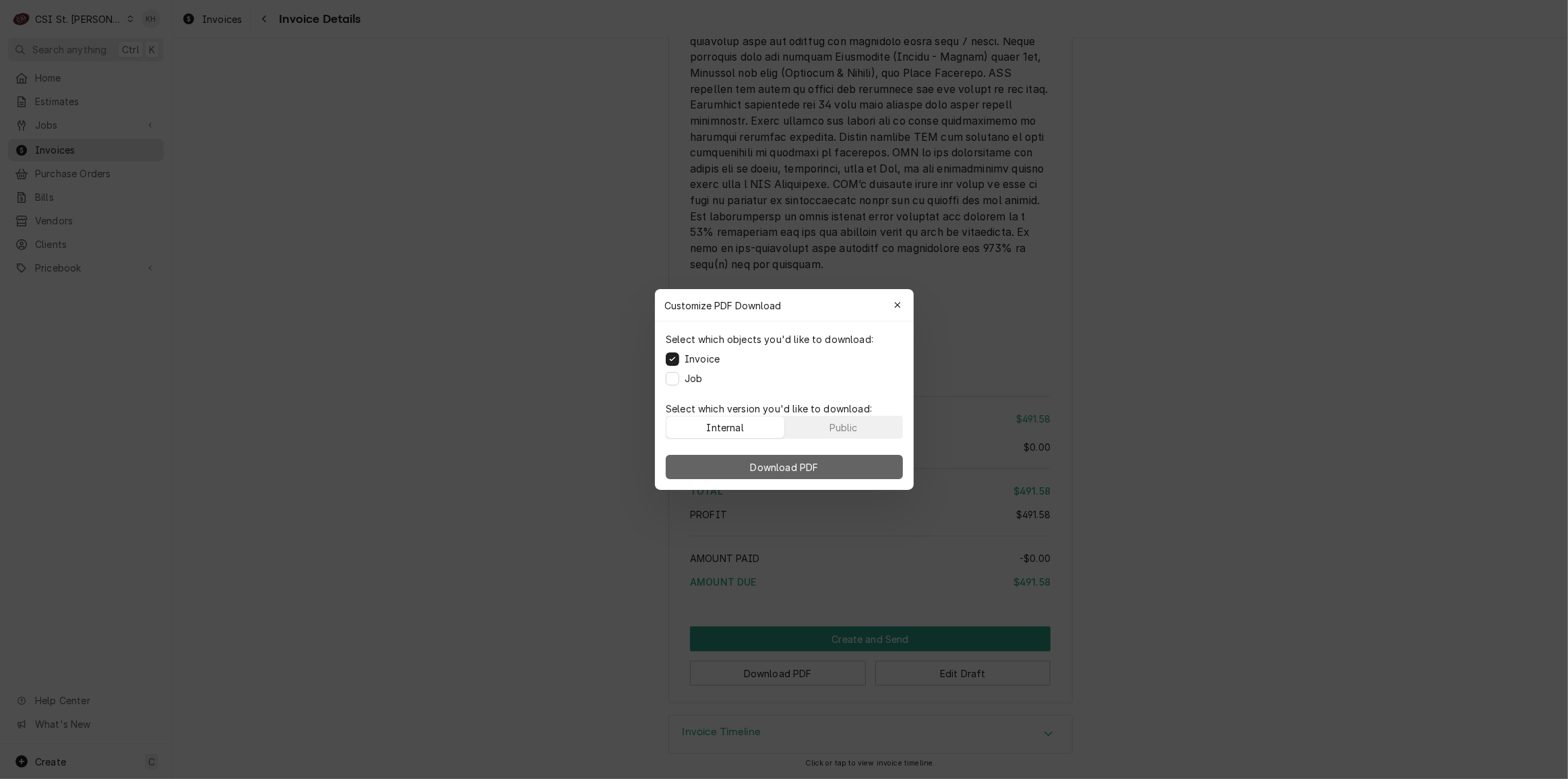
click at [814, 469] on span "Download PDF" at bounding box center [784, 467] width 74 height 14
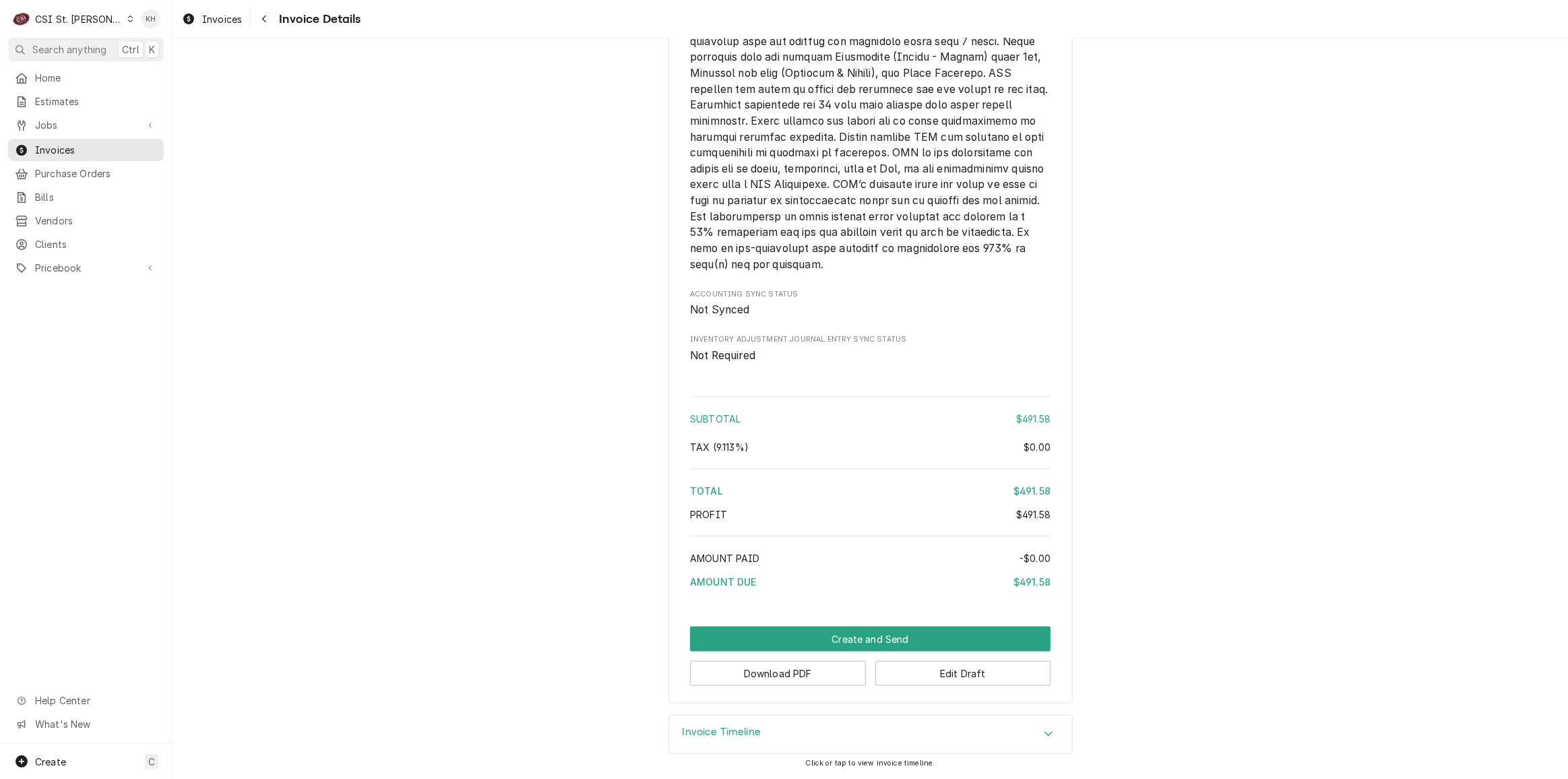
click at [831, 639] on button "Create and Send" at bounding box center [870, 639] width 360 height 25
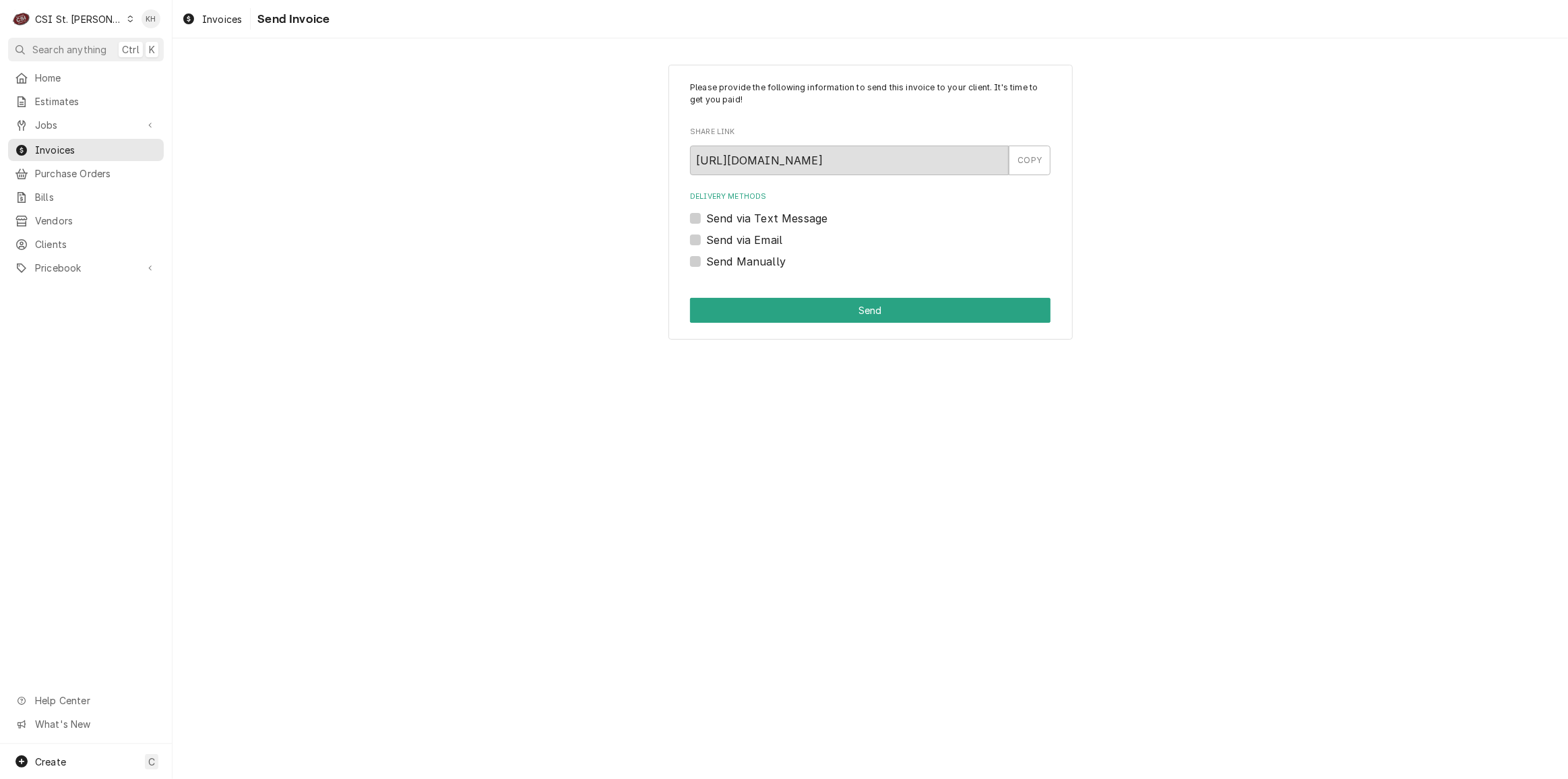
drag, startPoint x: 696, startPoint y: 240, endPoint x: 710, endPoint y: 243, distance: 14.3
click at [706, 240] on label "Send via Email" at bounding box center [744, 239] width 76 height 16
click at [706, 240] on input "Send via Email" at bounding box center [886, 246] width 360 height 30
checkbox input "true"
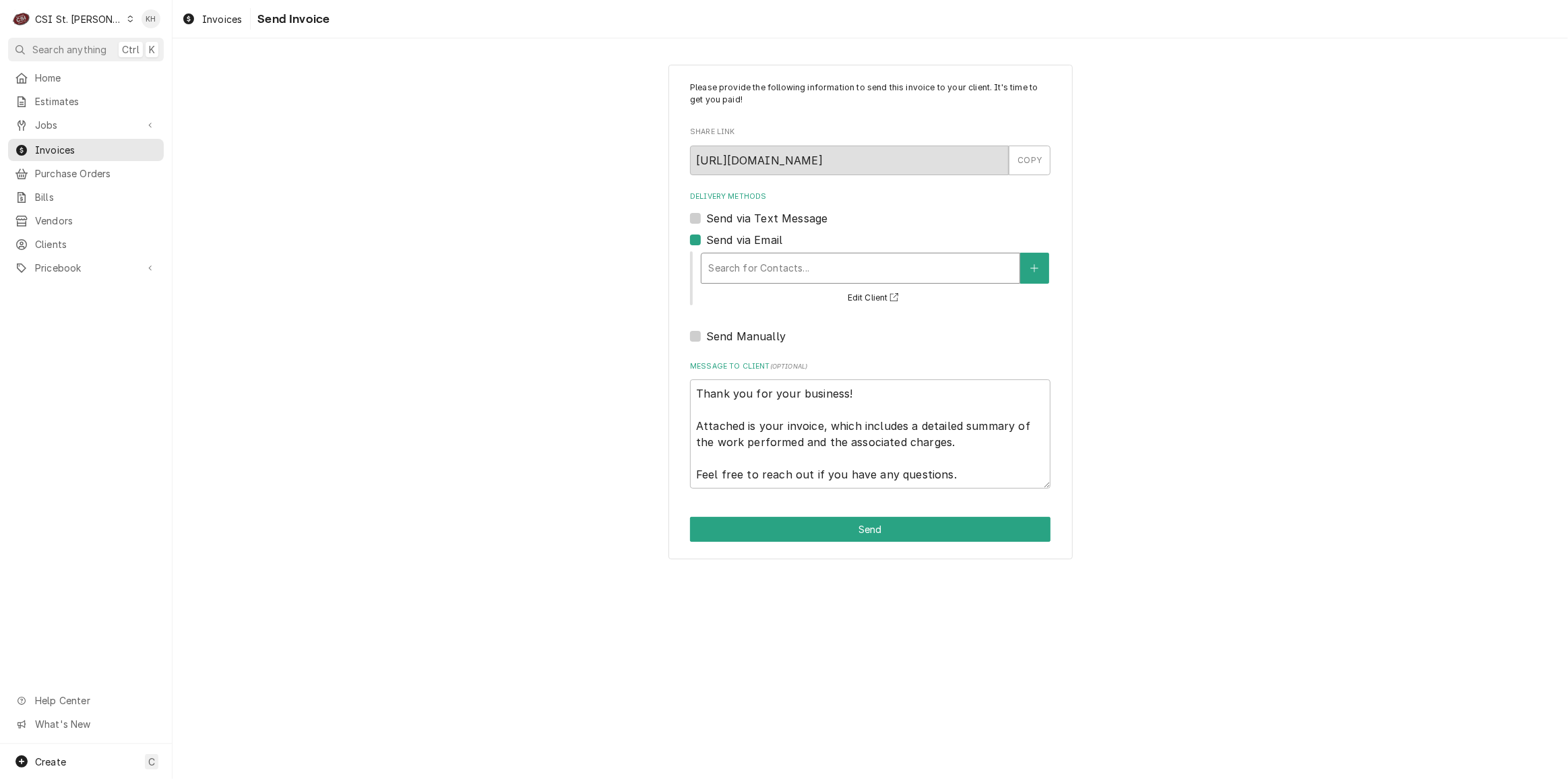
click at [804, 274] on div "Delivery Methods" at bounding box center [861, 268] width 304 height 25
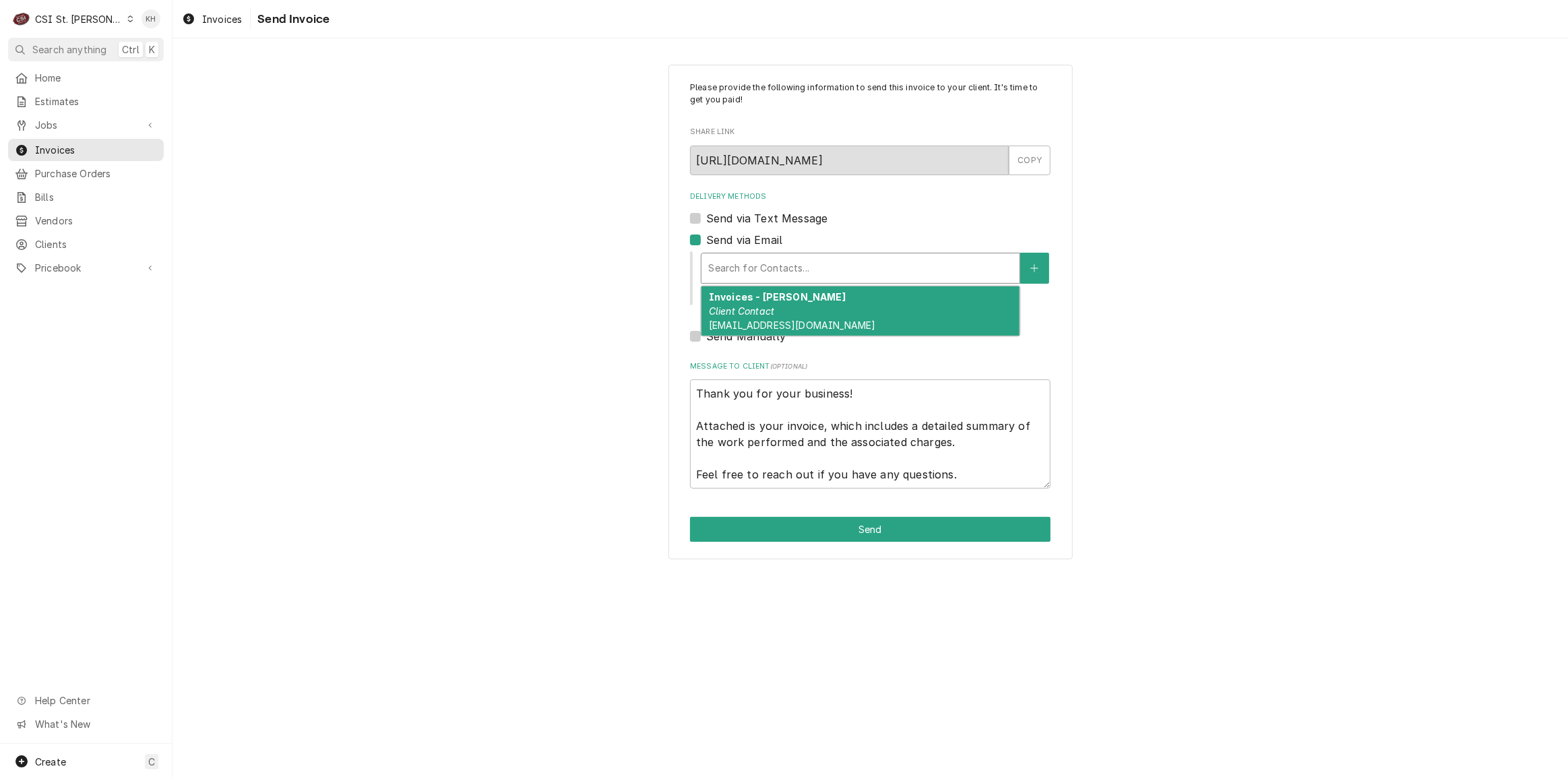
click at [811, 310] on div "Invoices - [PERSON_NAME] Client Contact [EMAIL_ADDRESS][DOMAIN_NAME]" at bounding box center [861, 311] width 318 height 49
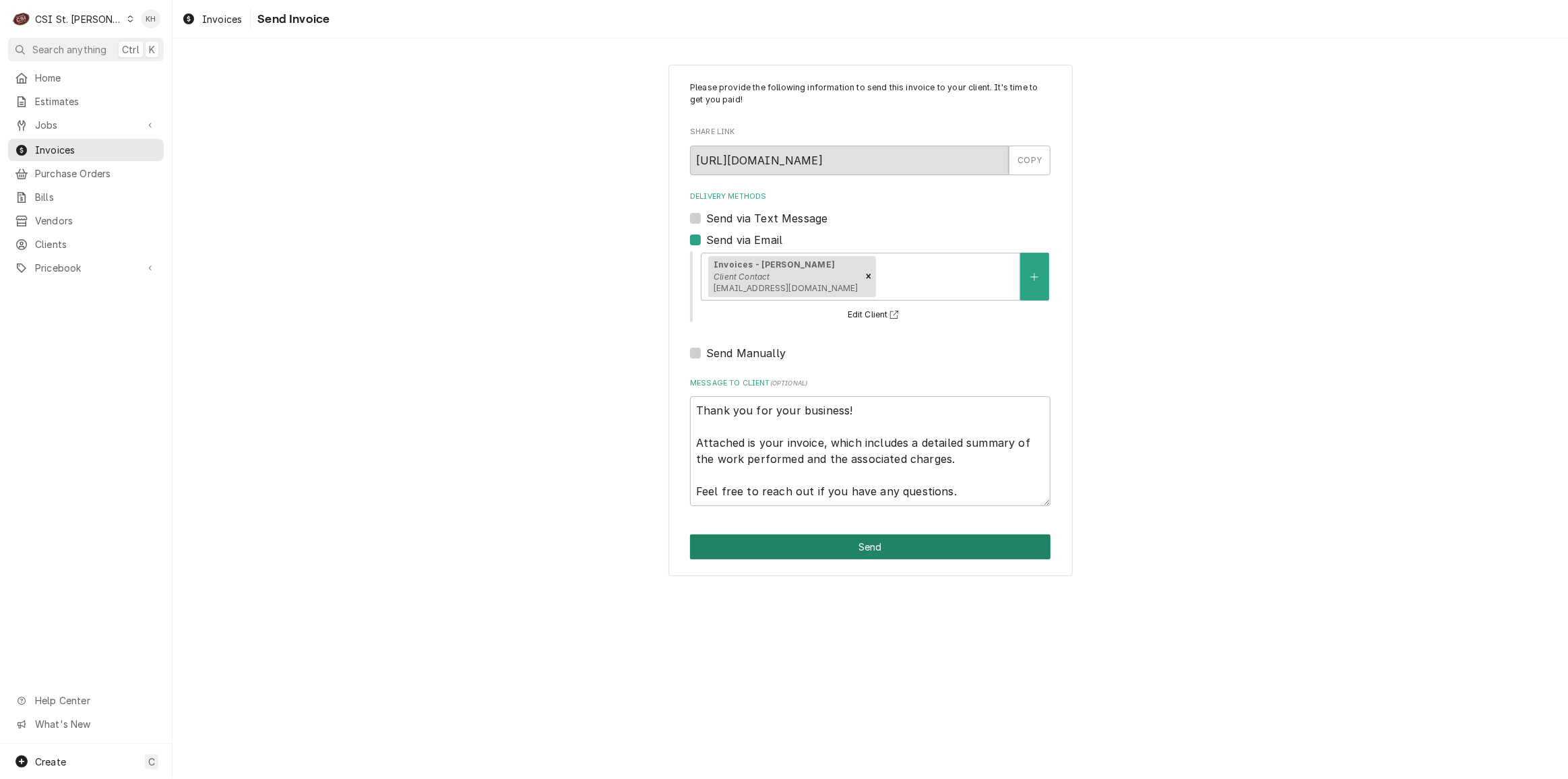
click at [853, 543] on button "Send" at bounding box center [870, 546] width 360 height 25
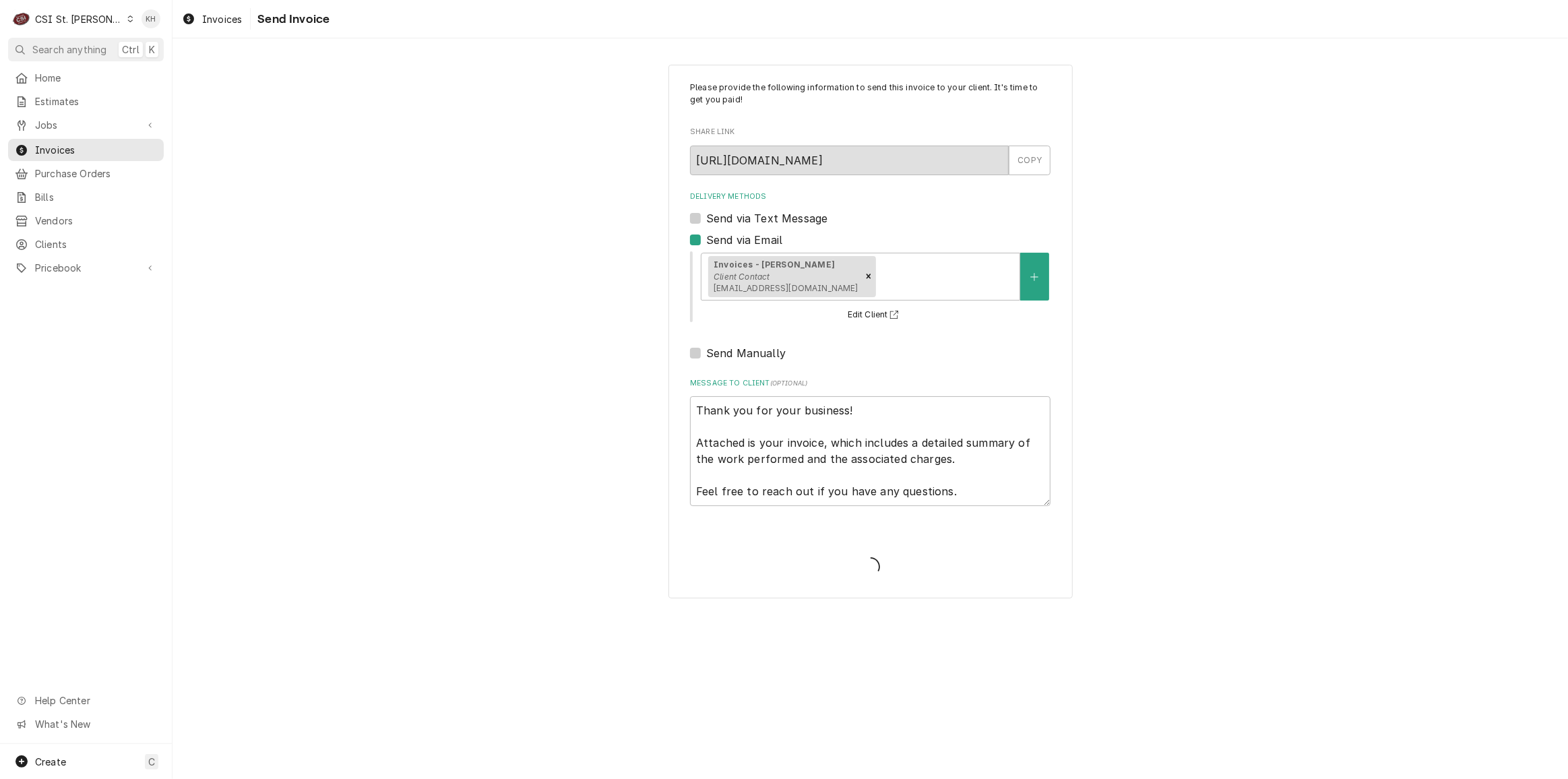
type textarea "x"
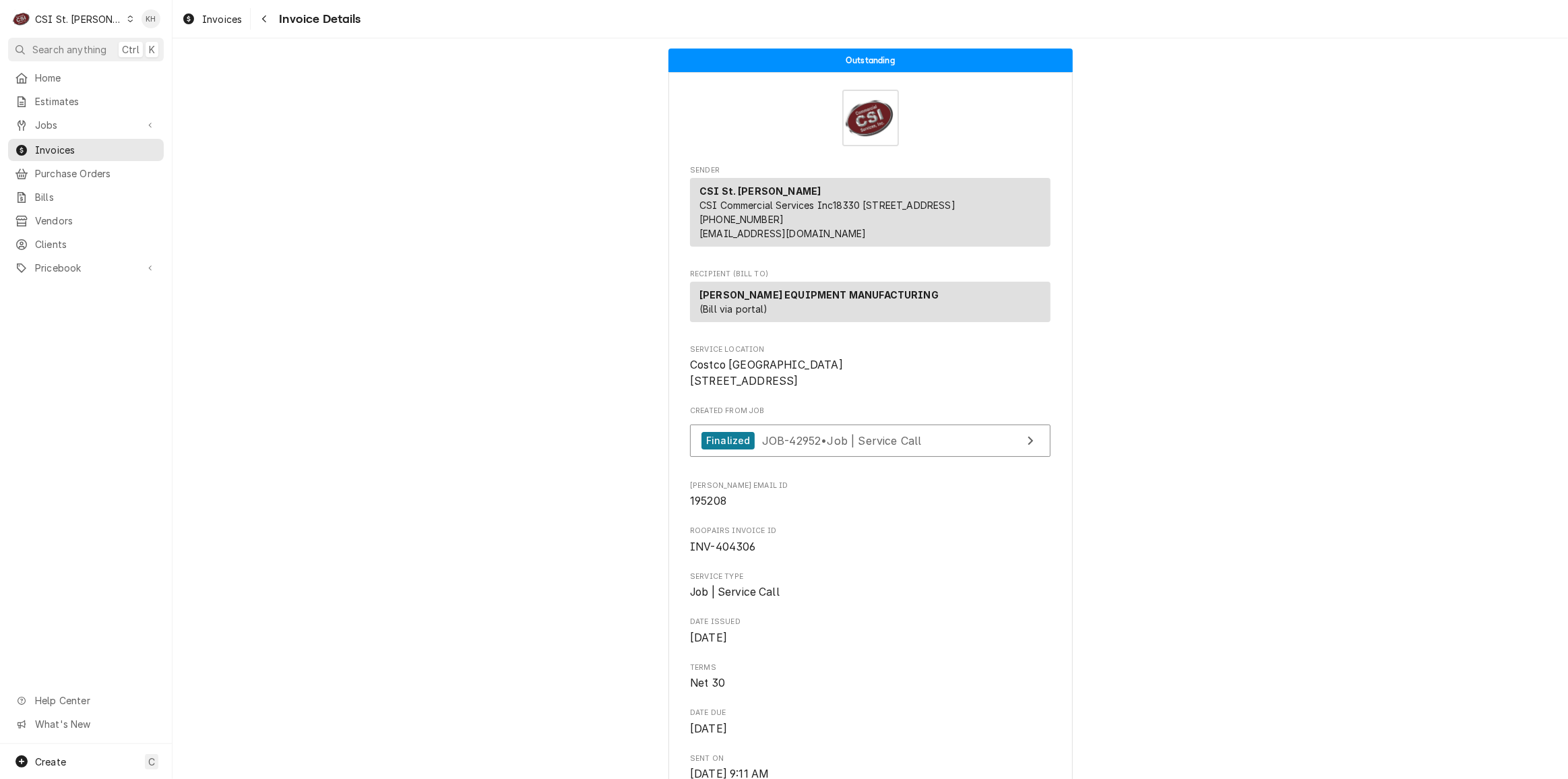
click at [89, 47] on span "Search anything" at bounding box center [69, 49] width 74 height 14
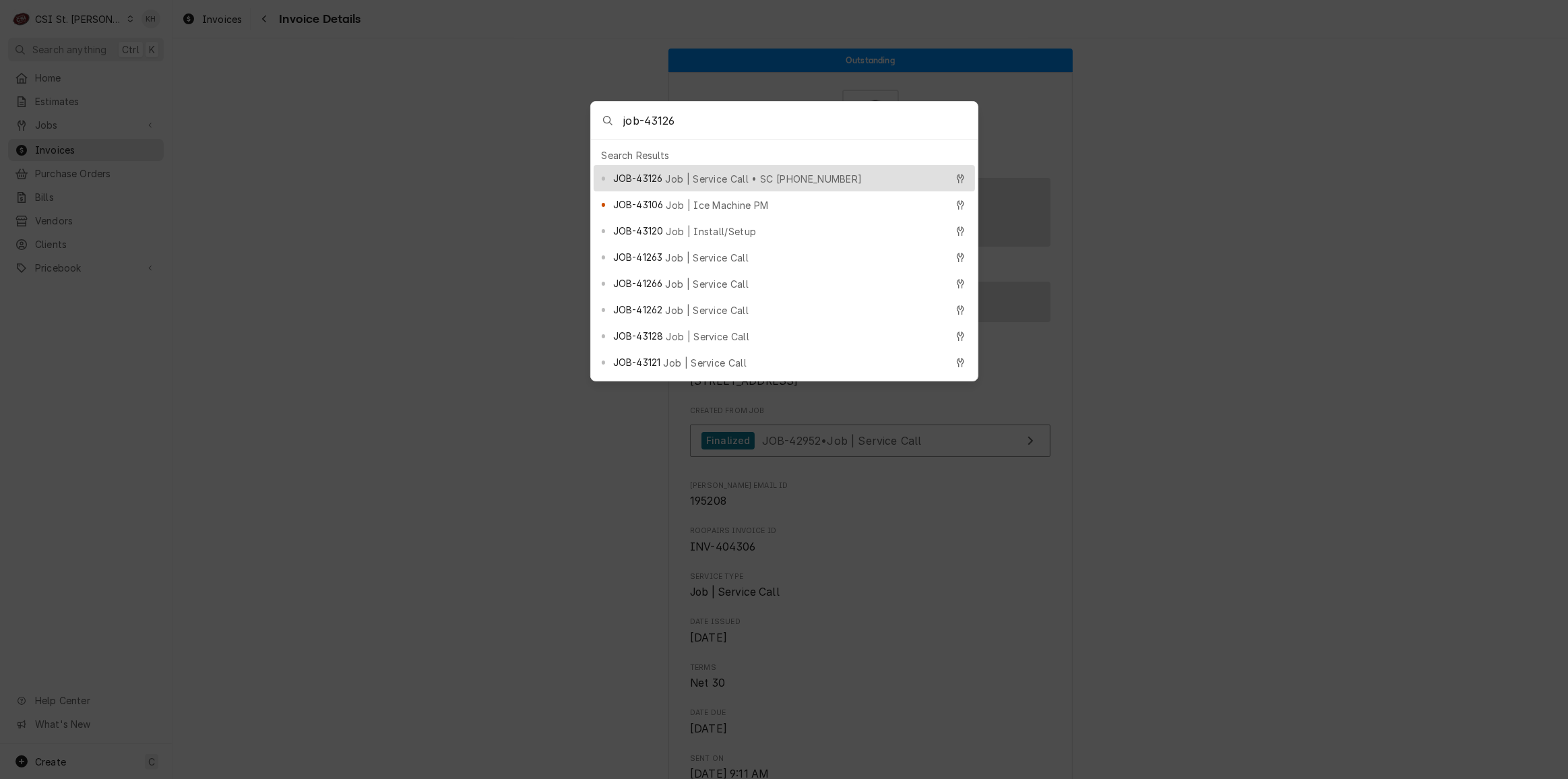
type input "job-43126"
click at [695, 175] on span "Job | Service Call • SC 328076549" at bounding box center [764, 178] width 197 height 14
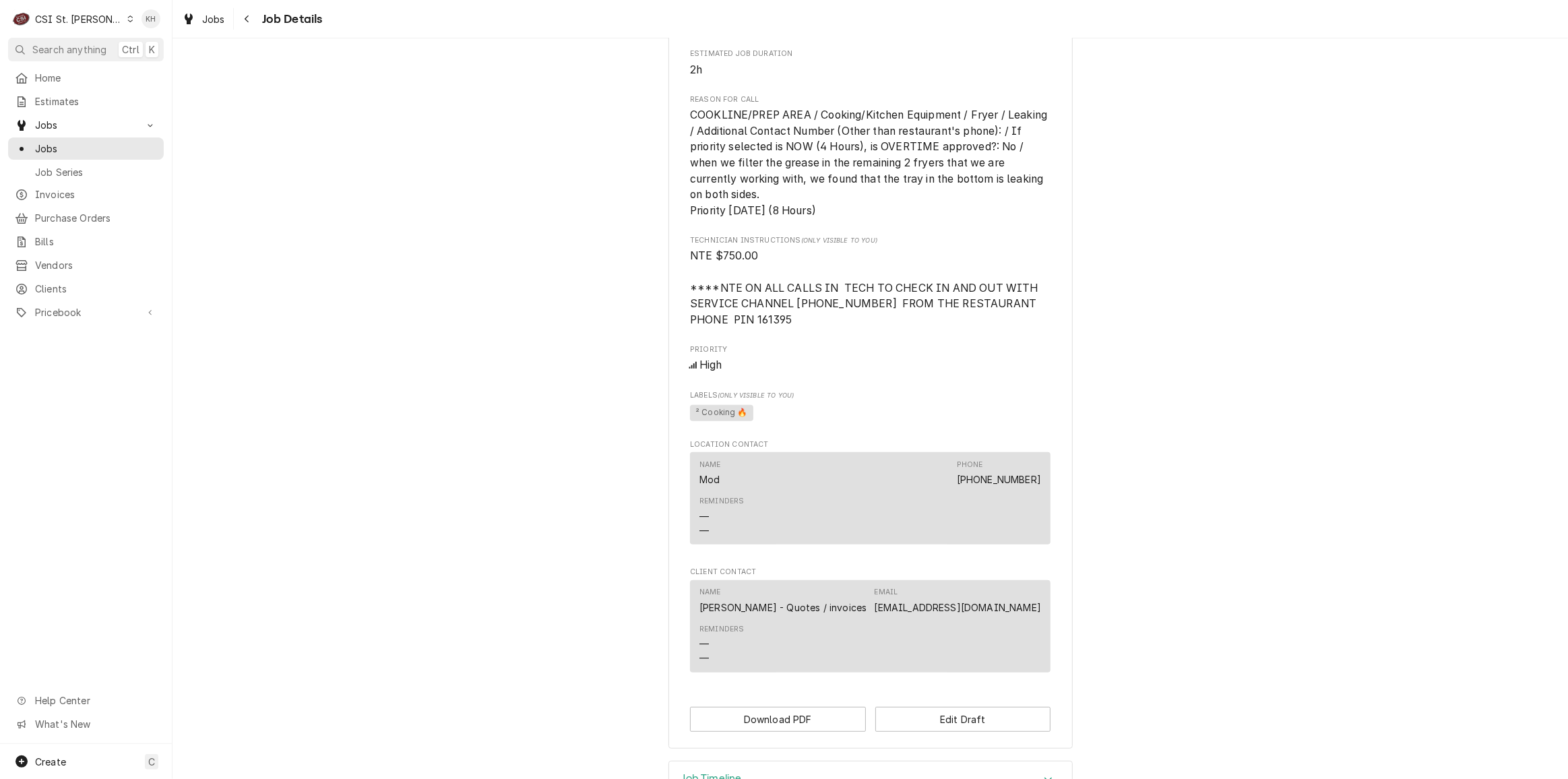
scroll to position [793, 0]
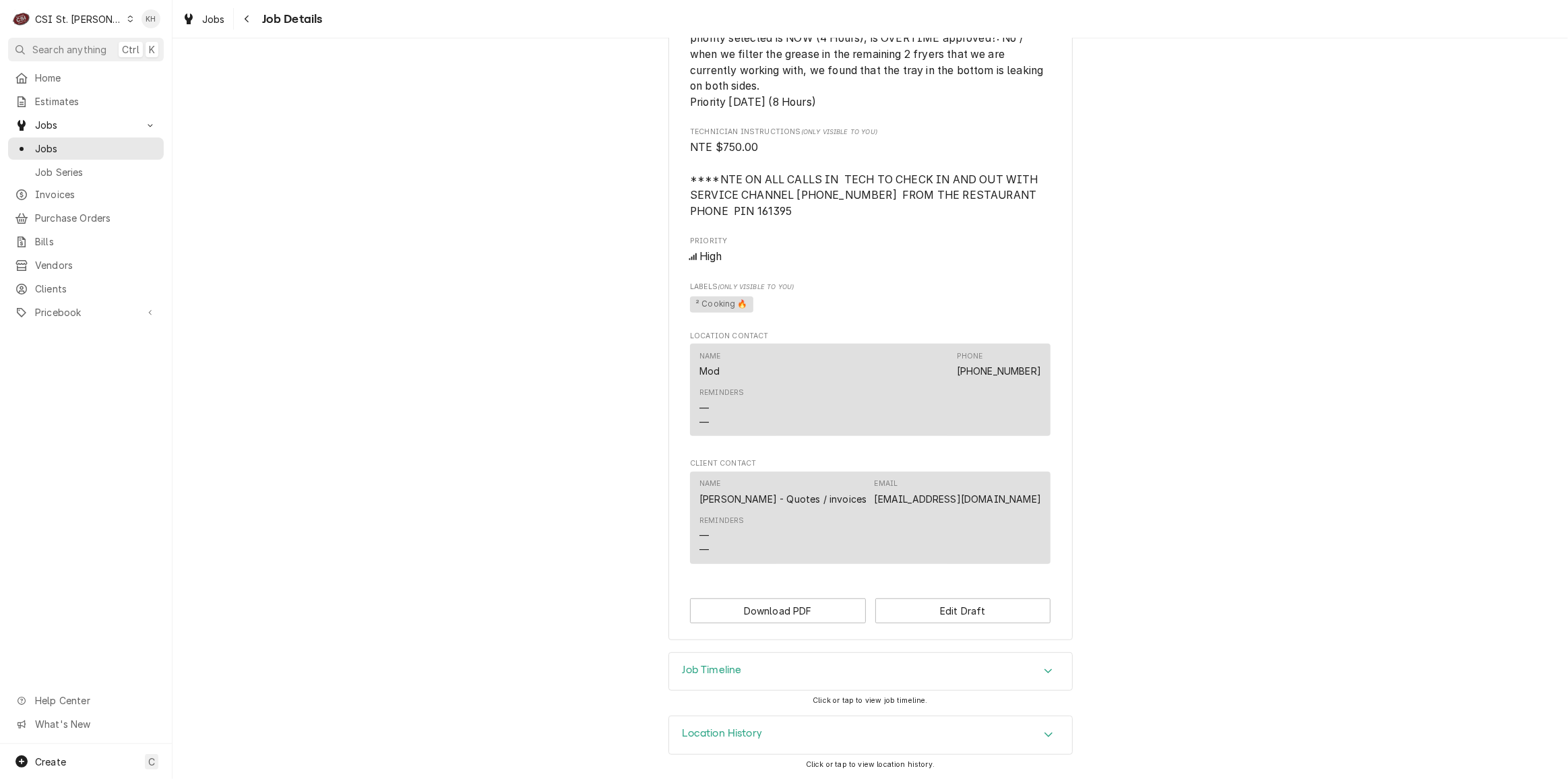
click at [753, 682] on div "Job Timeline" at bounding box center [870, 672] width 403 height 38
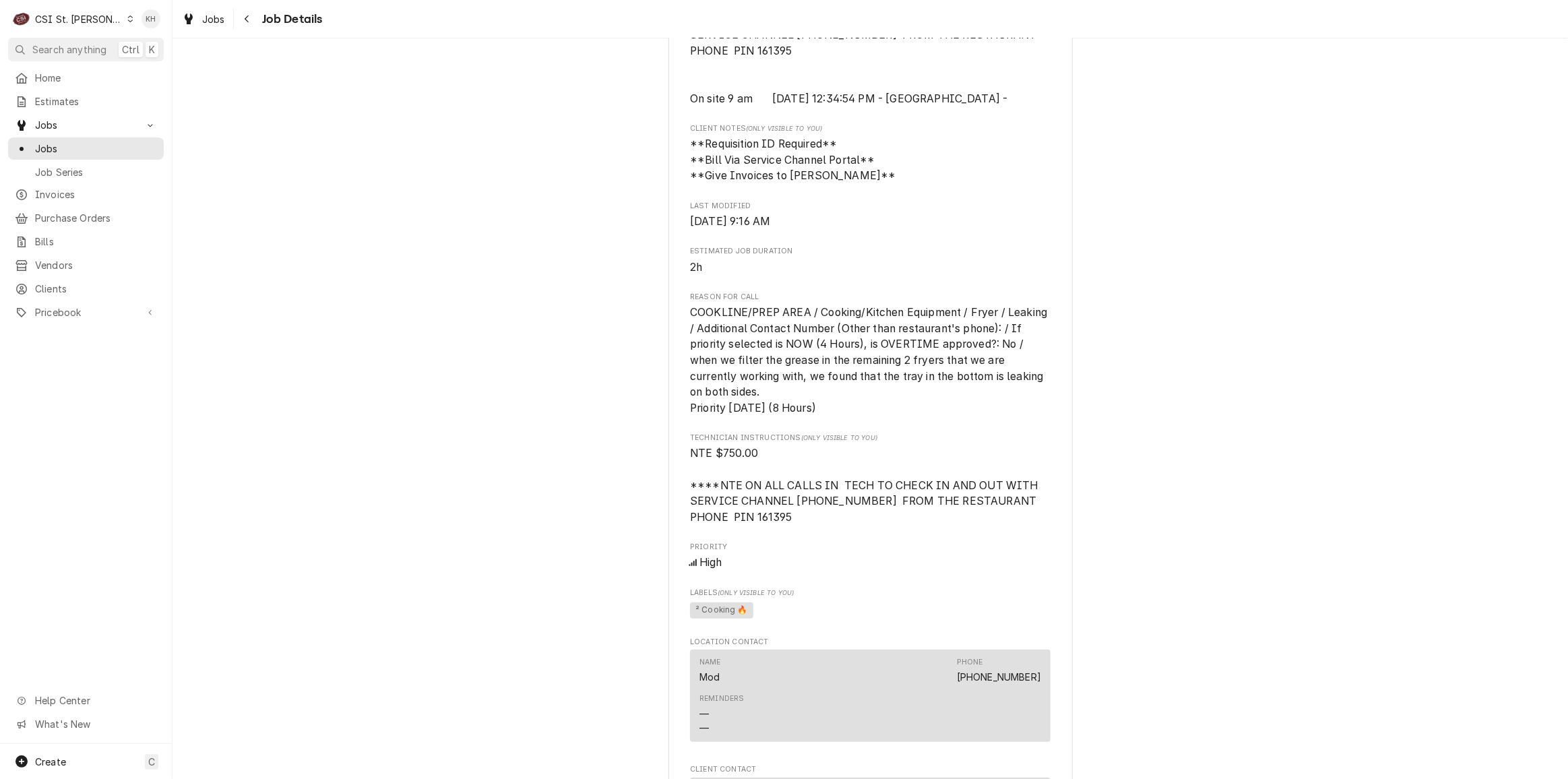
scroll to position [505, 0]
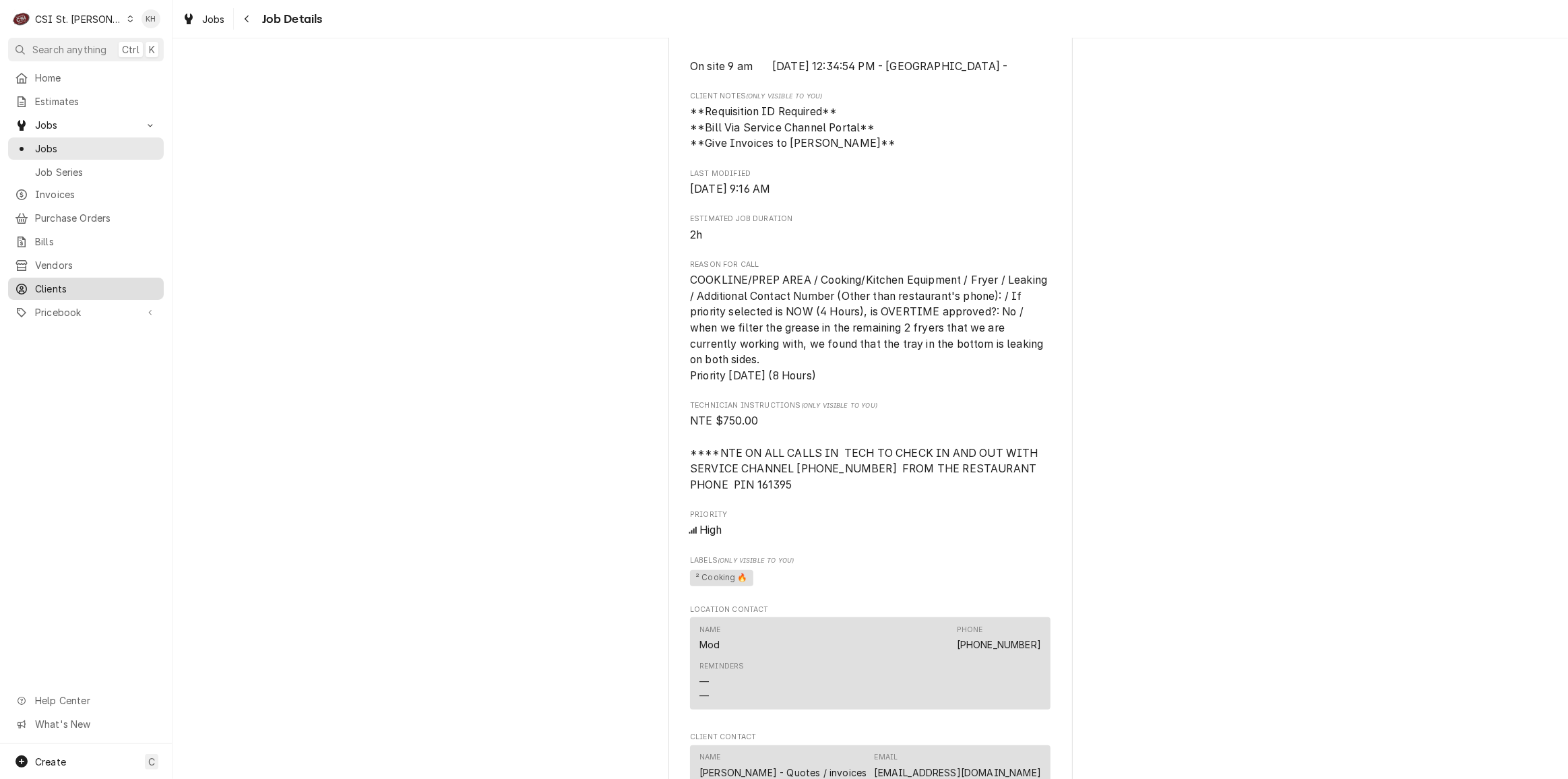
click at [58, 289] on div "Clients" at bounding box center [86, 289] width 151 height 17
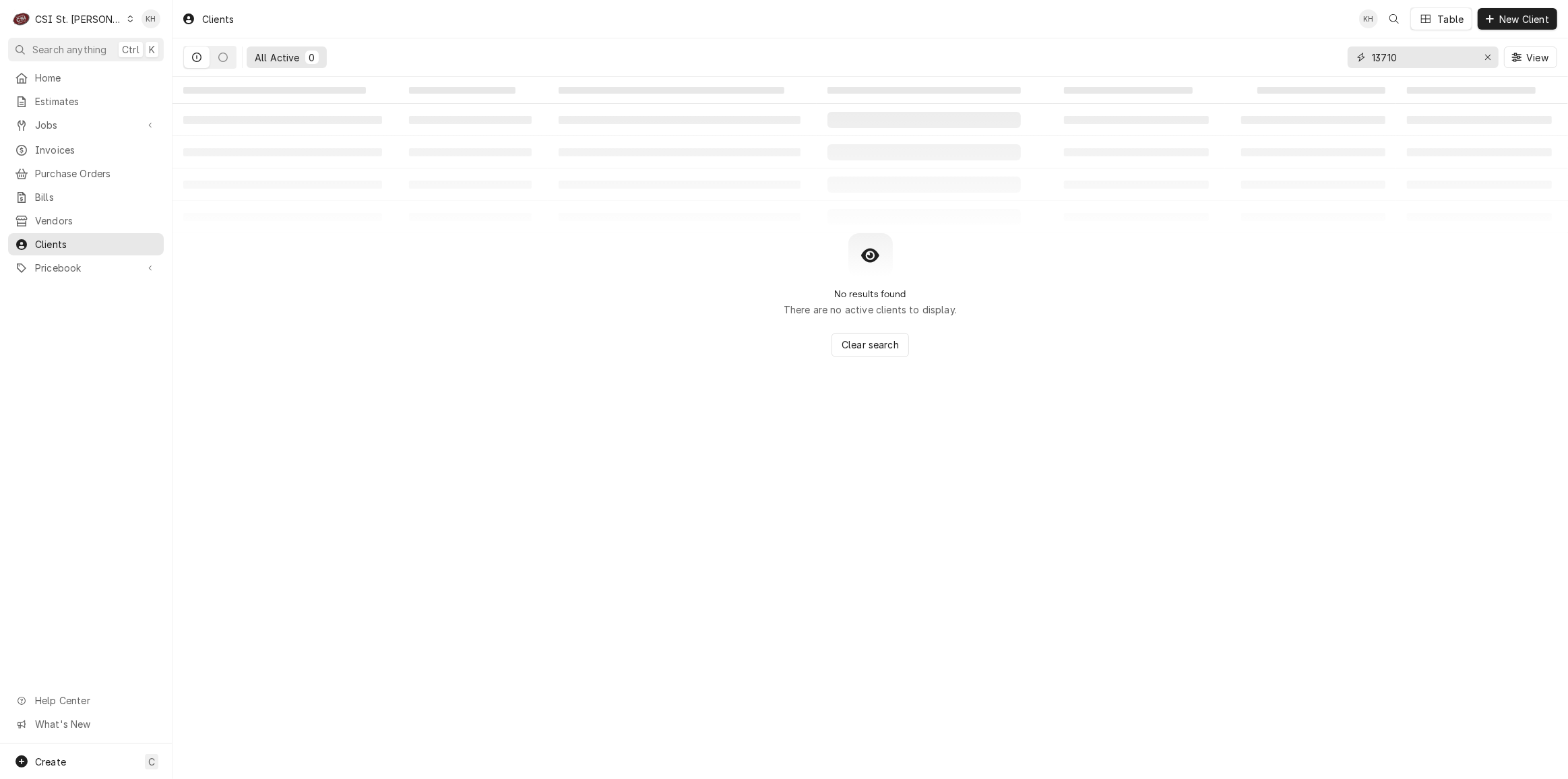
drag, startPoint x: 1417, startPoint y: 54, endPoint x: 1292, endPoint y: 51, distance: 125.0
click at [1292, 51] on div "All Active 0 13710 View" at bounding box center [870, 57] width 1374 height 38
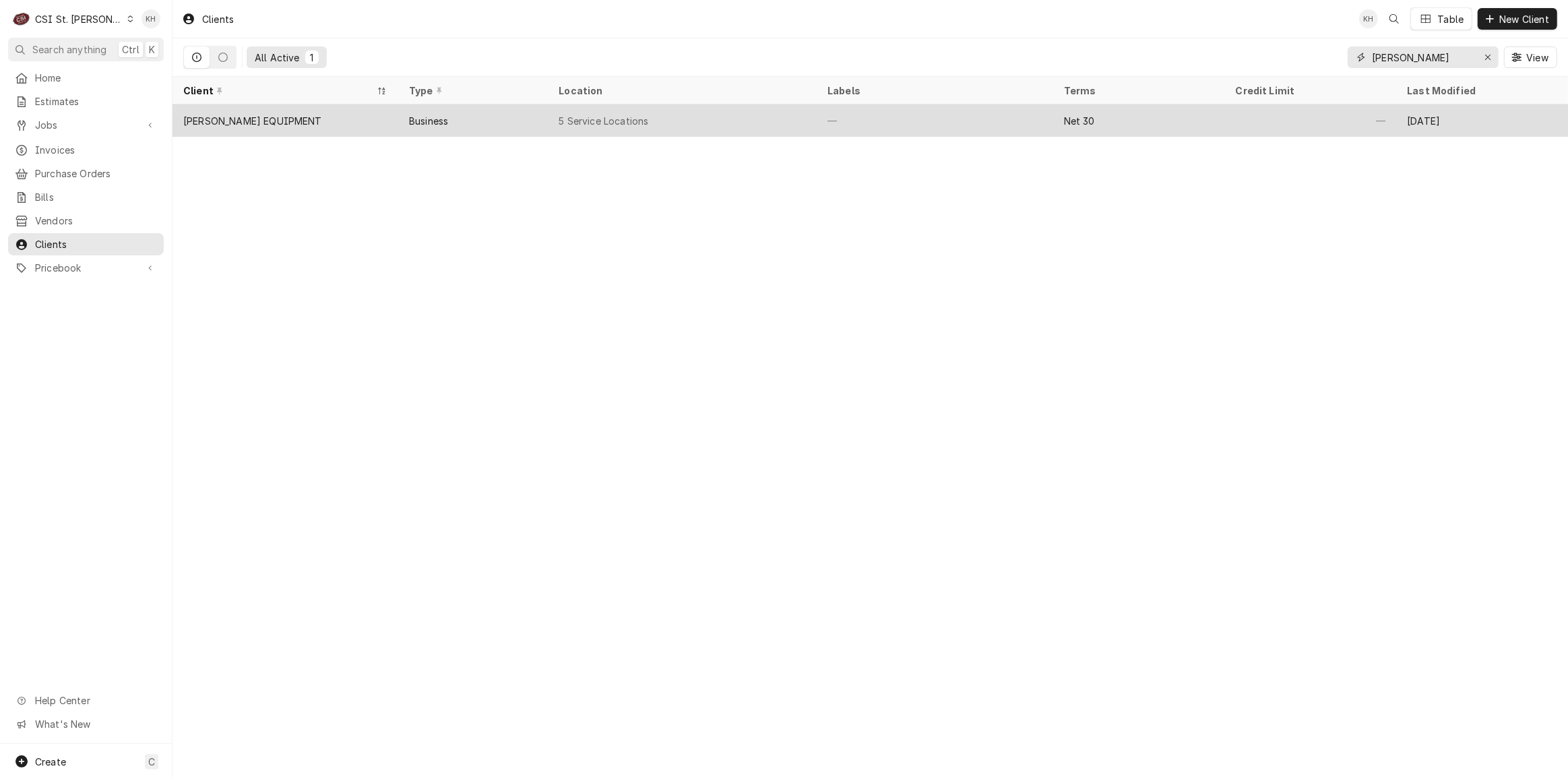
type input "doyon"
click at [491, 116] on div "Business" at bounding box center [474, 121] width 151 height 32
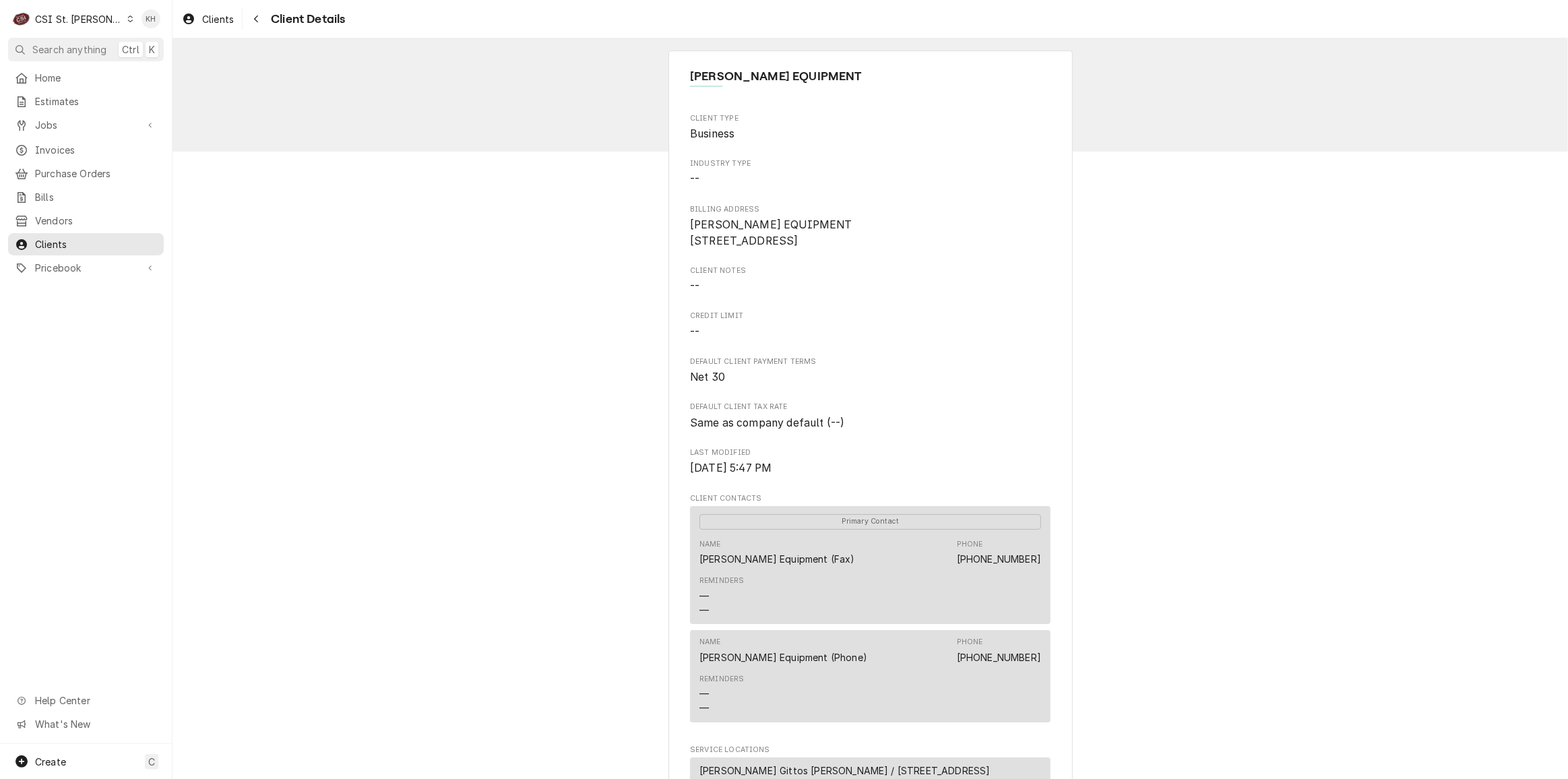
click at [85, 17] on div "CSI St. Louis" at bounding box center [79, 19] width 88 height 14
click at [141, 45] on div "CSI [US_STATE]" at bounding box center [206, 50] width 178 height 14
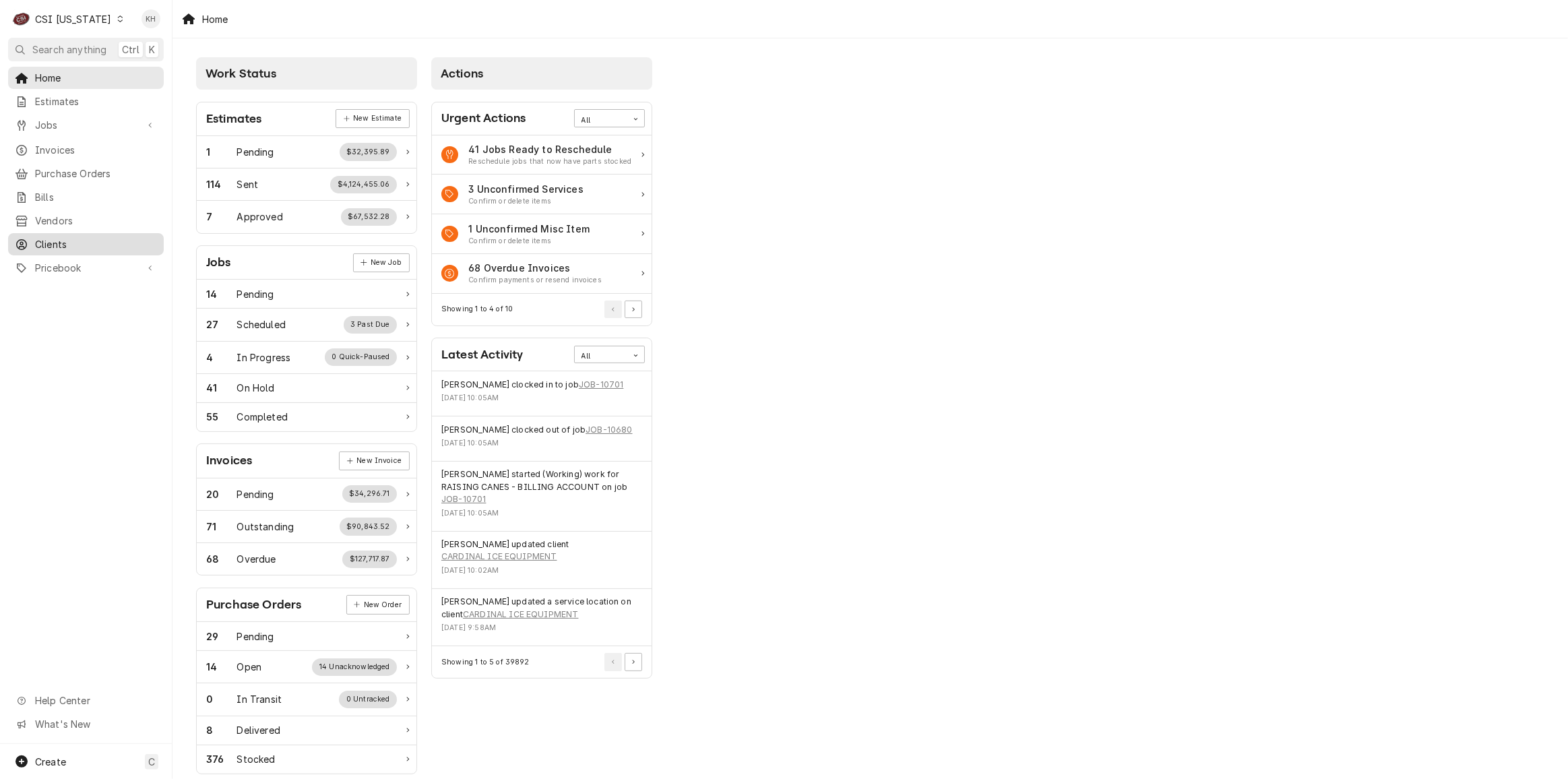
click at [107, 236] on div "Clients" at bounding box center [86, 244] width 151 height 17
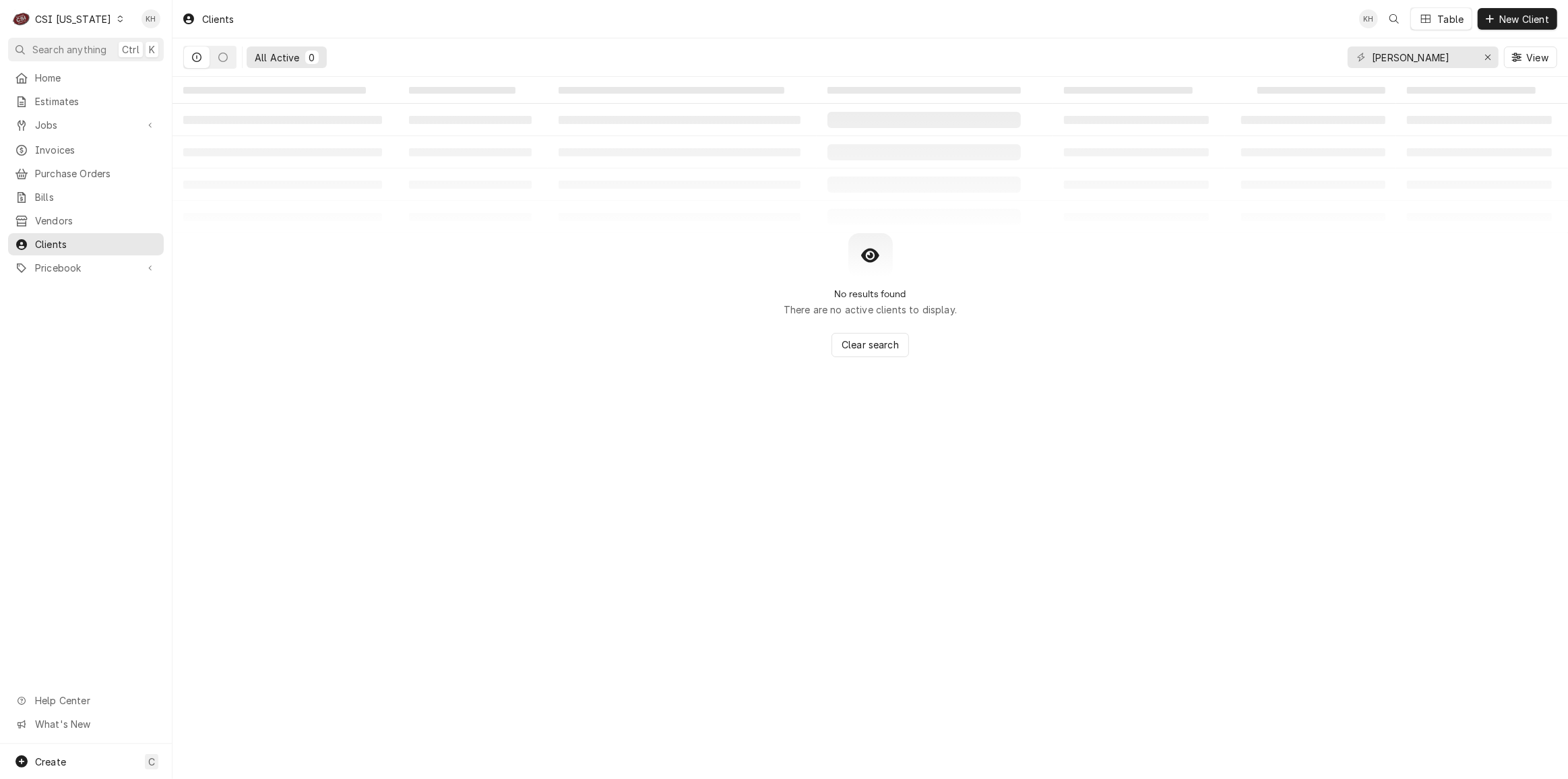
click at [79, 18] on div "CSI Kentucky" at bounding box center [73, 19] width 76 height 14
click at [139, 31] on div "CSI [US_STATE][GEOGRAPHIC_DATA]" at bounding box center [210, 26] width 178 height 14
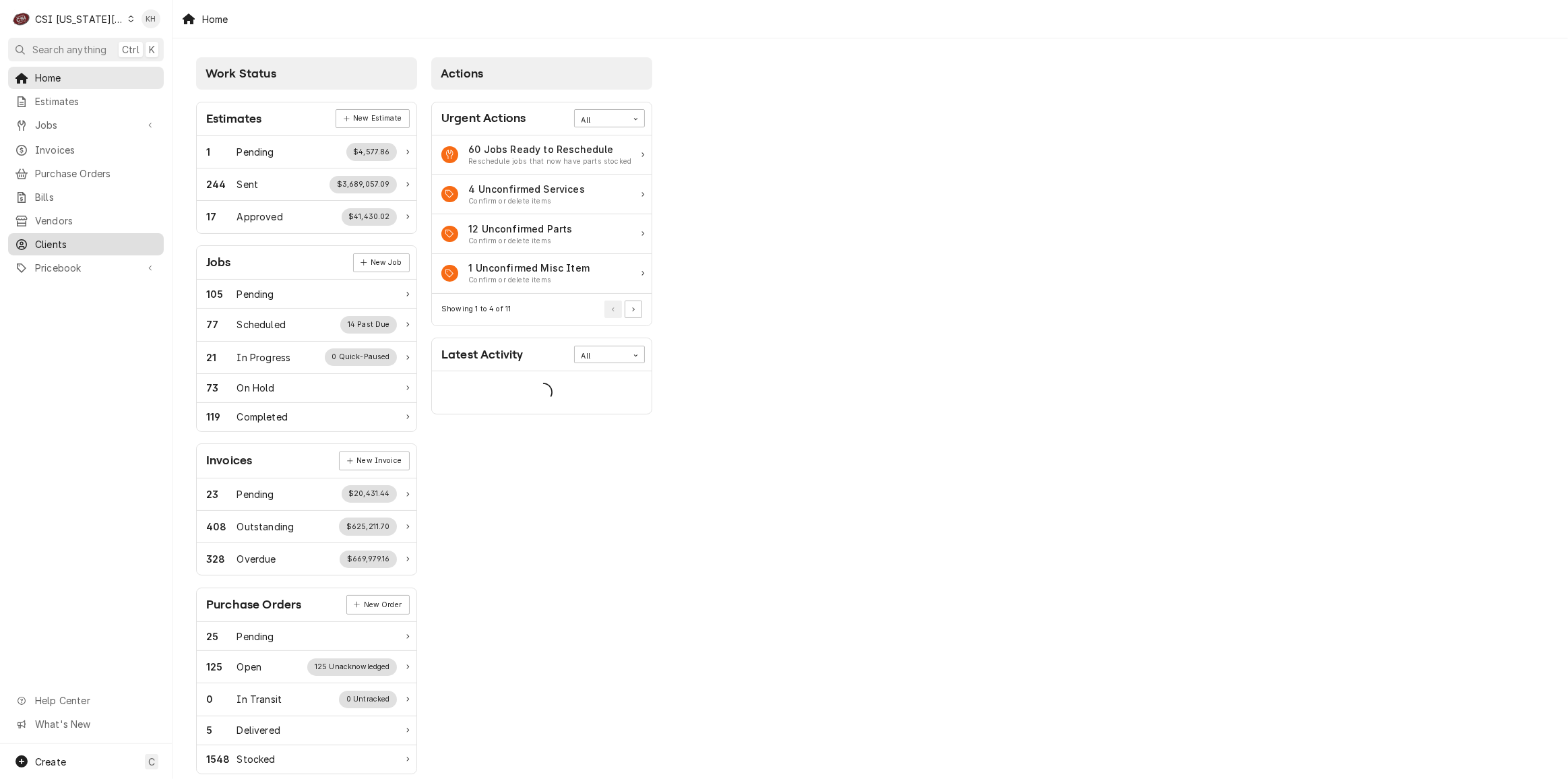
click at [98, 240] on span "Clients" at bounding box center [96, 244] width 122 height 14
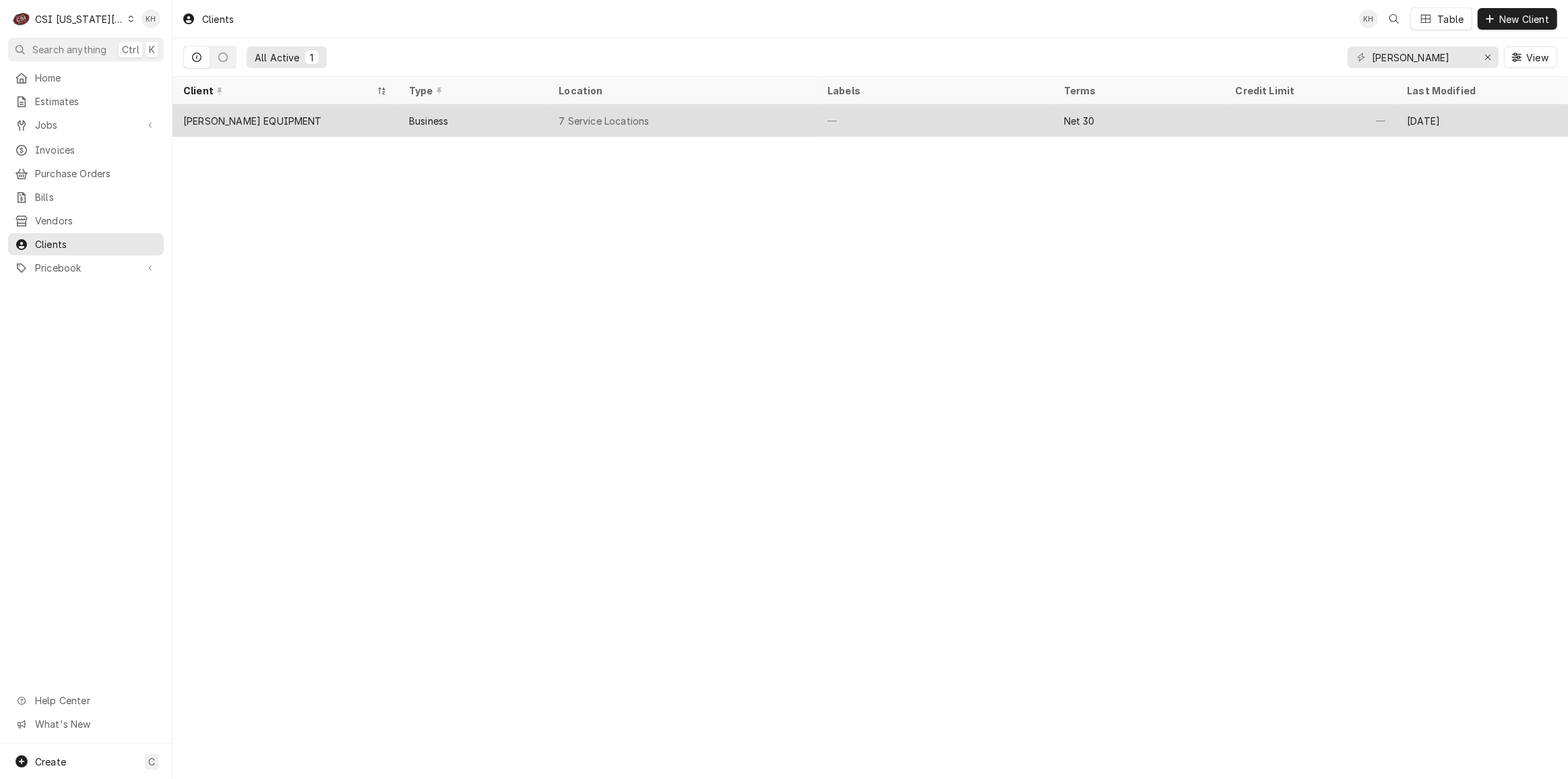
click at [502, 118] on div "Business" at bounding box center [474, 121] width 151 height 32
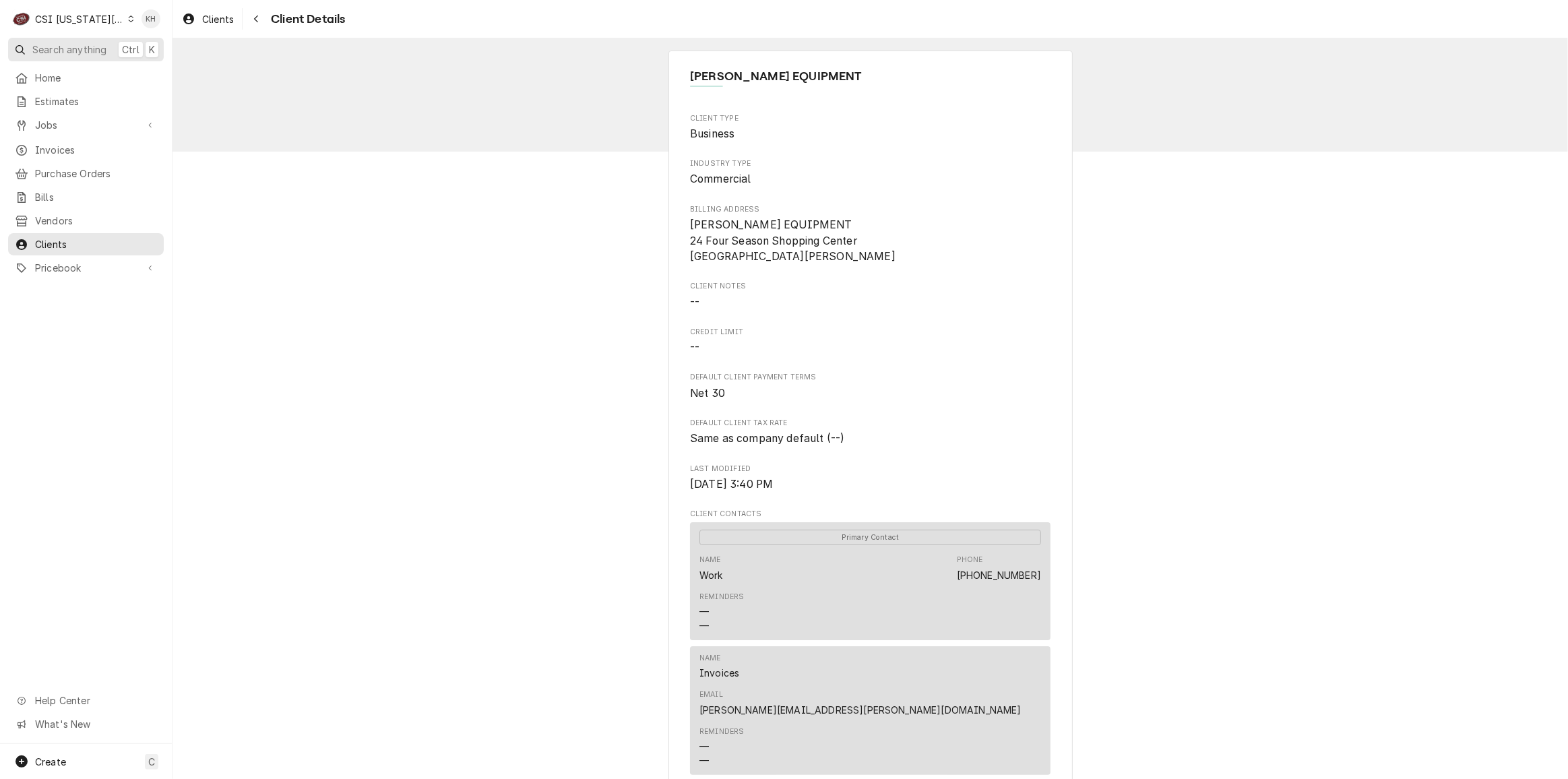
click at [78, 42] on span "Search anything" at bounding box center [69, 49] width 74 height 14
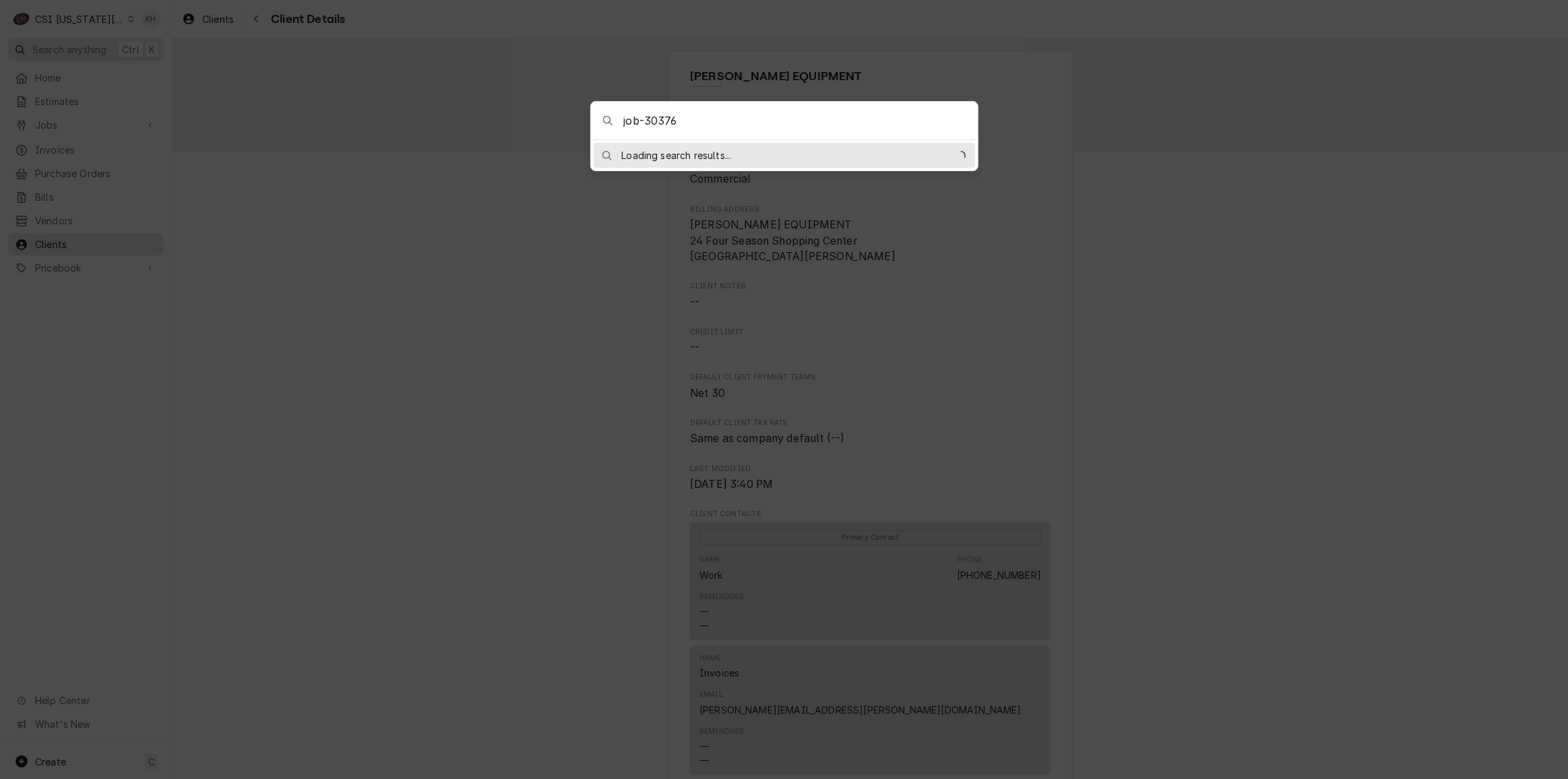
type input "job-303760"
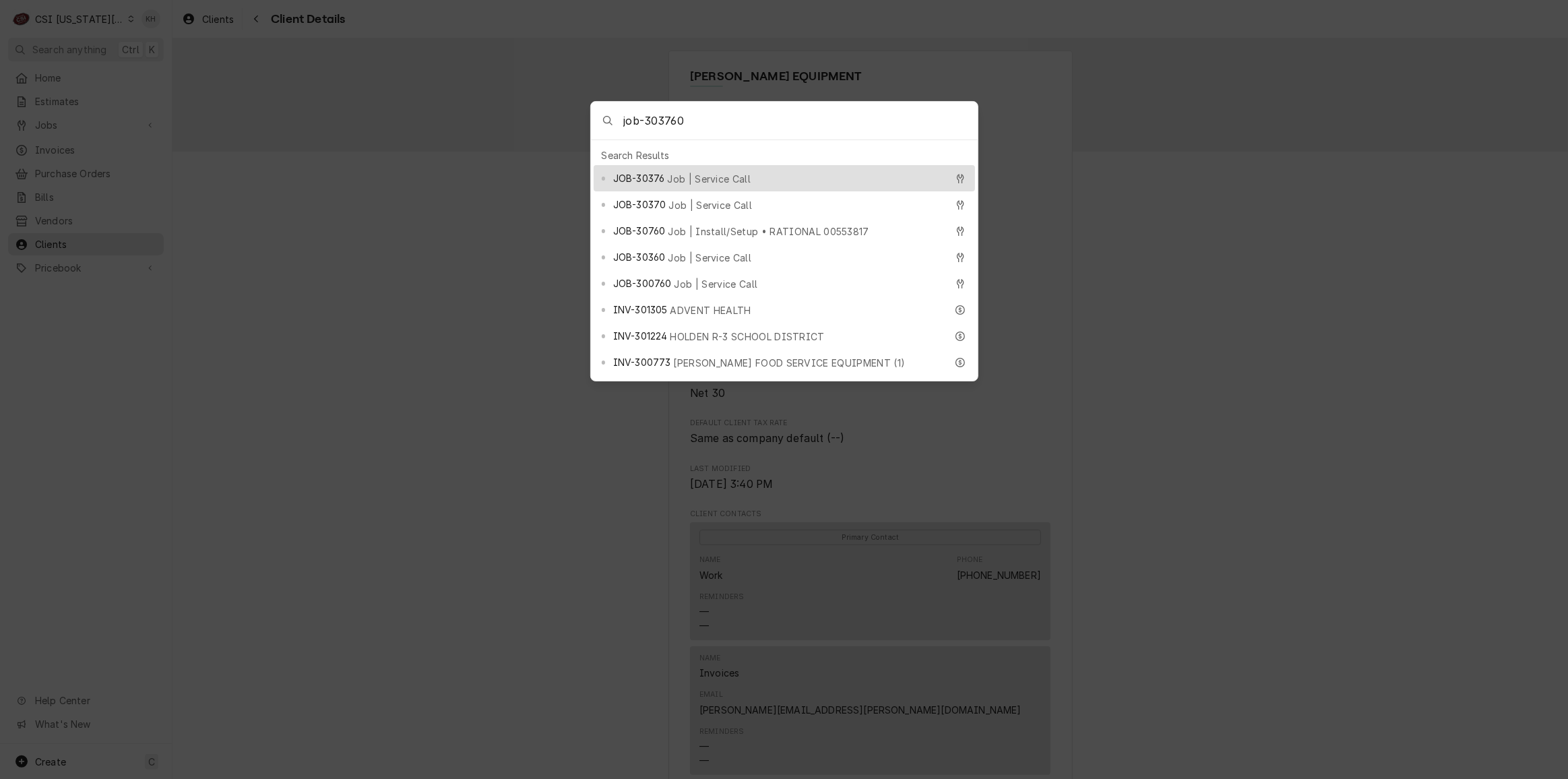
drag, startPoint x: 728, startPoint y: 123, endPoint x: 519, endPoint y: 128, distance: 209.1
click at [519, 128] on body "C CSI Kansas City KH Search anything Ctrl K Home Estimates Jobs Jobs Job Series…" at bounding box center [784, 389] width 1568 height 779
type input "300748"
click at [732, 178] on div "EST-300748 RAISING CANES" at bounding box center [780, 178] width 333 height 15
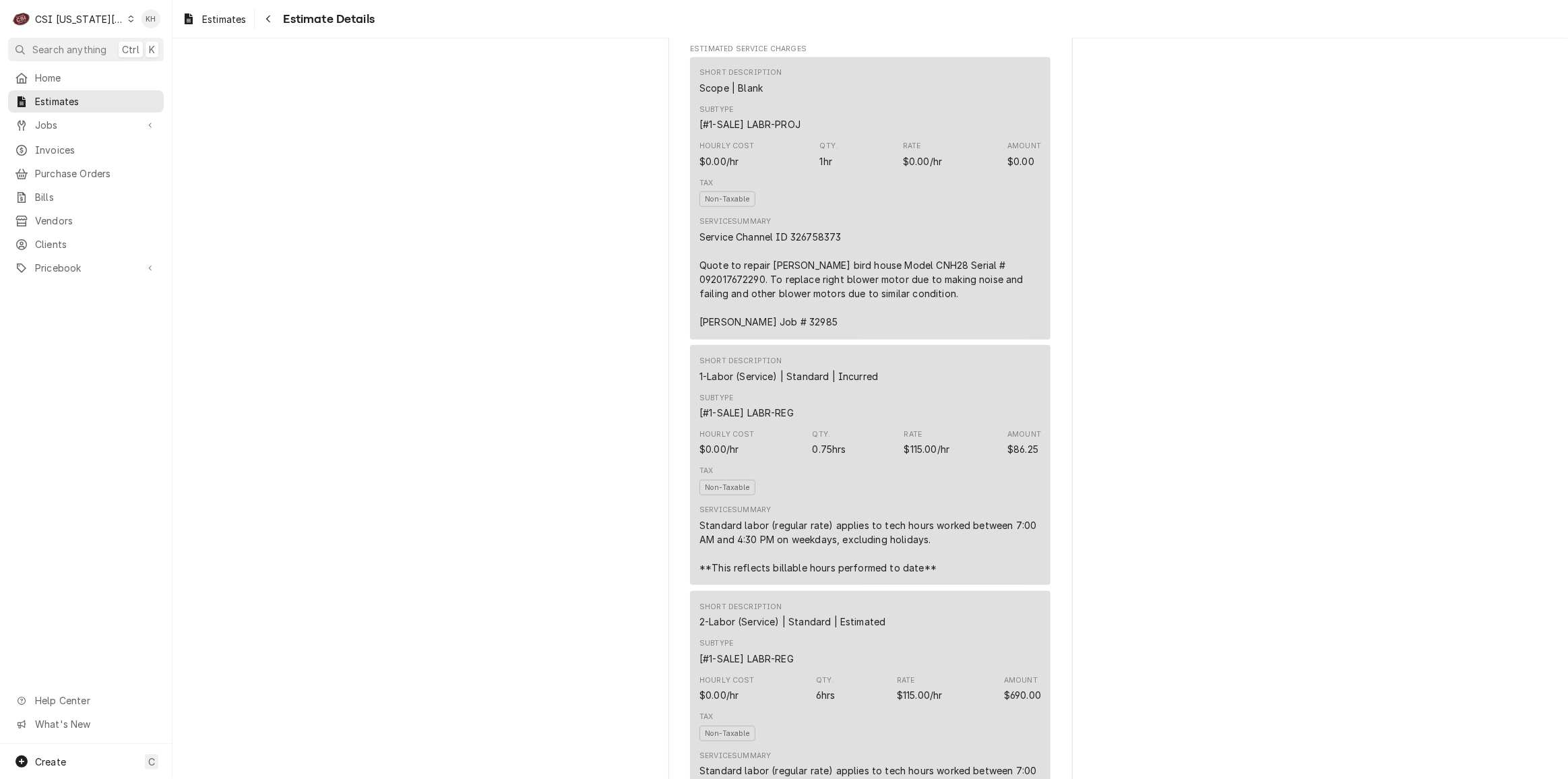
scroll to position [592, 0]
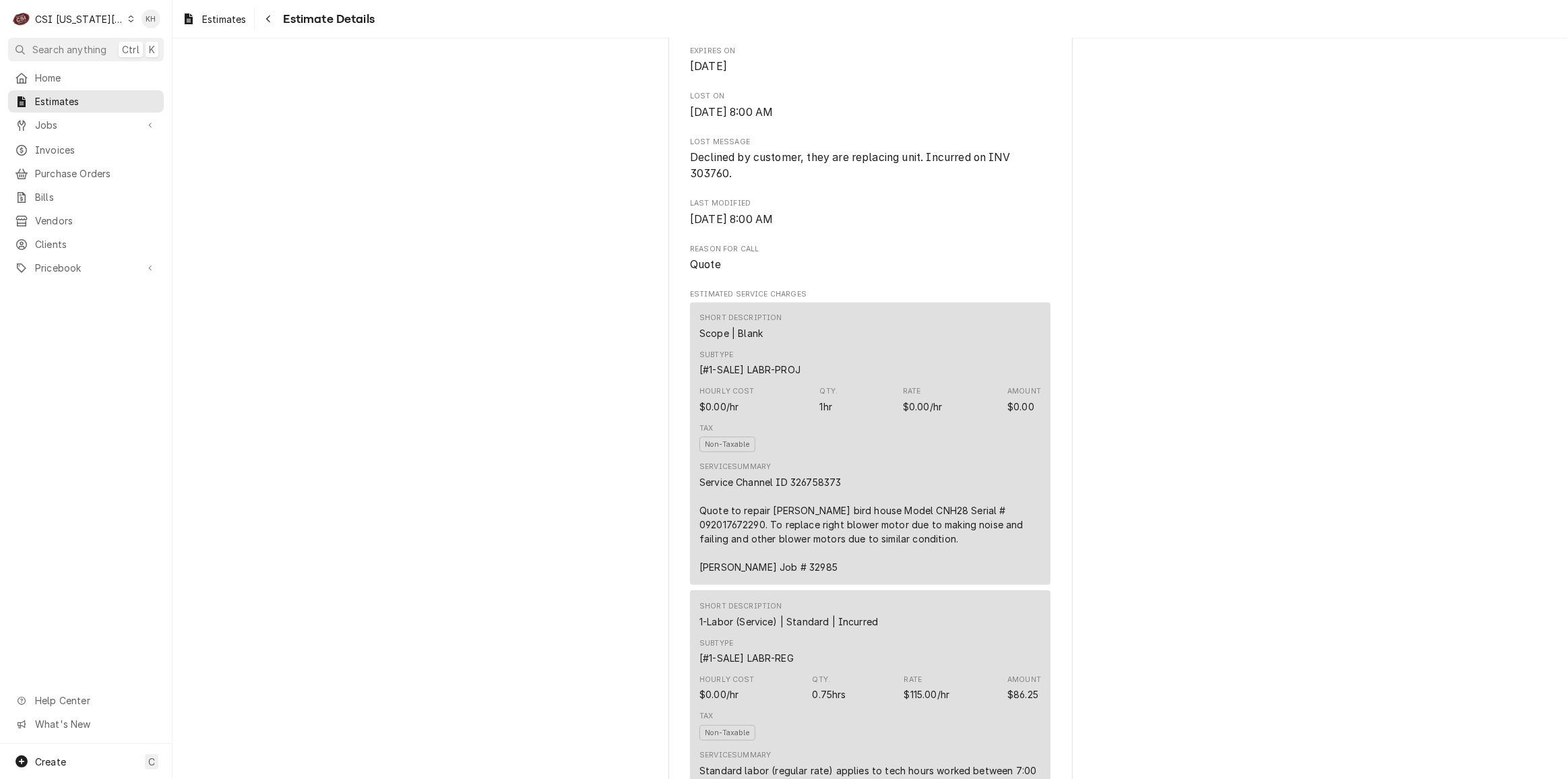
click at [822, 513] on div "Service Channel ID 326758373 Quote to repair Carter Hoffman bird house Model CN…" at bounding box center [870, 524] width 342 height 99
copy div "326758373"
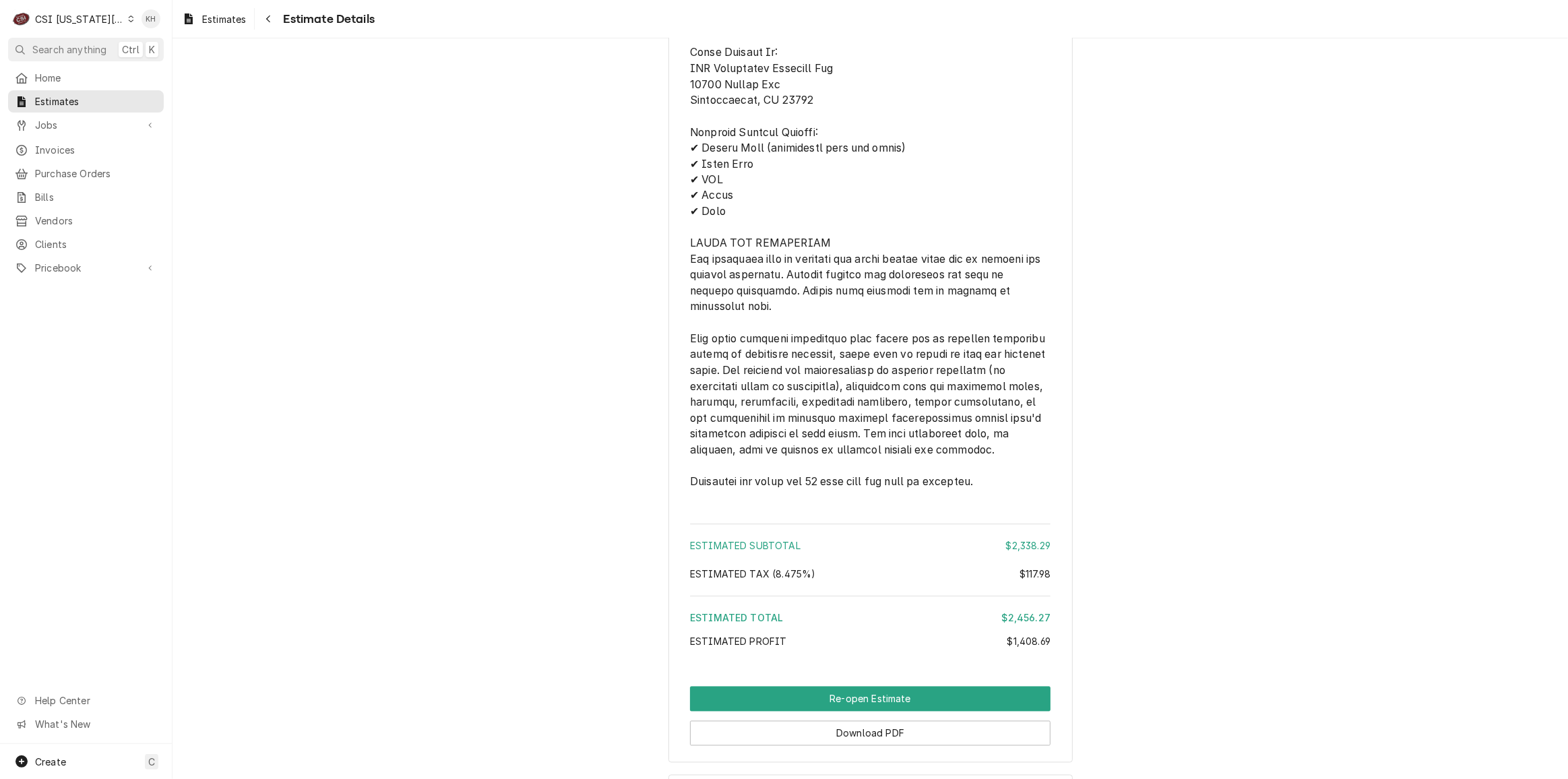
scroll to position [2798, 0]
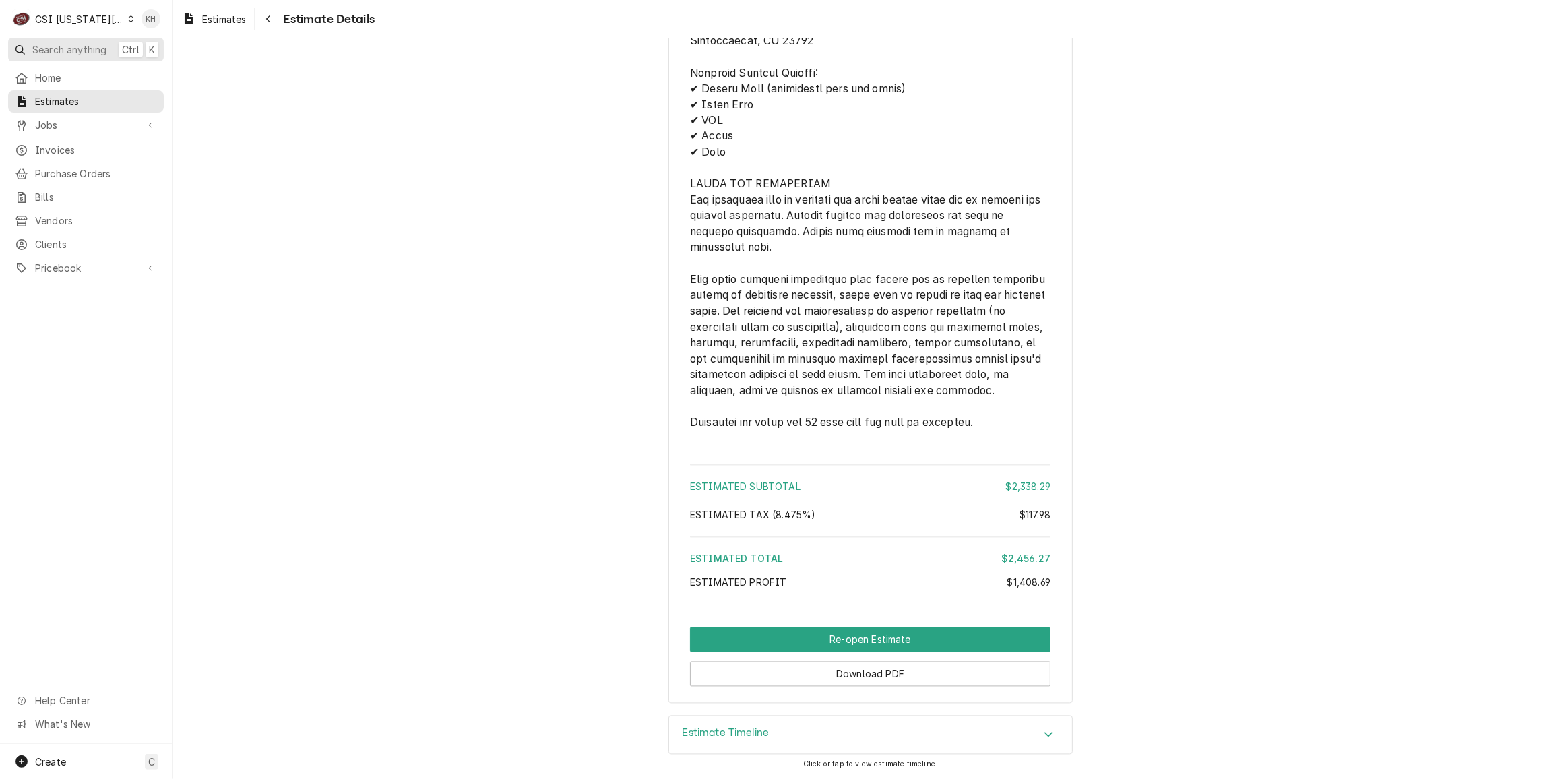
click at [94, 46] on span "Search anything" at bounding box center [69, 49] width 74 height 14
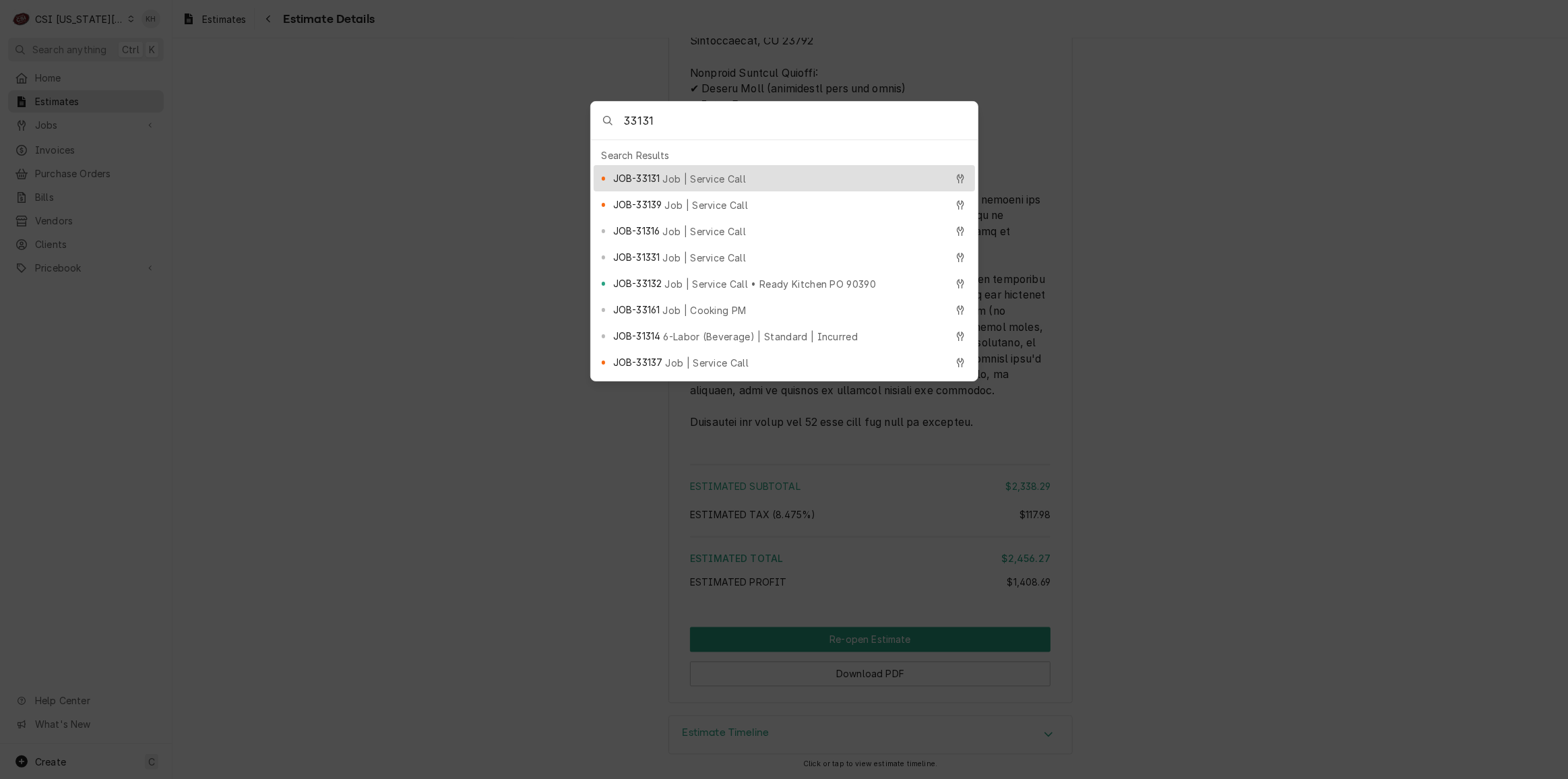
type input "33131"
click at [642, 171] on span "JOB-33131" at bounding box center [636, 178] width 47 height 14
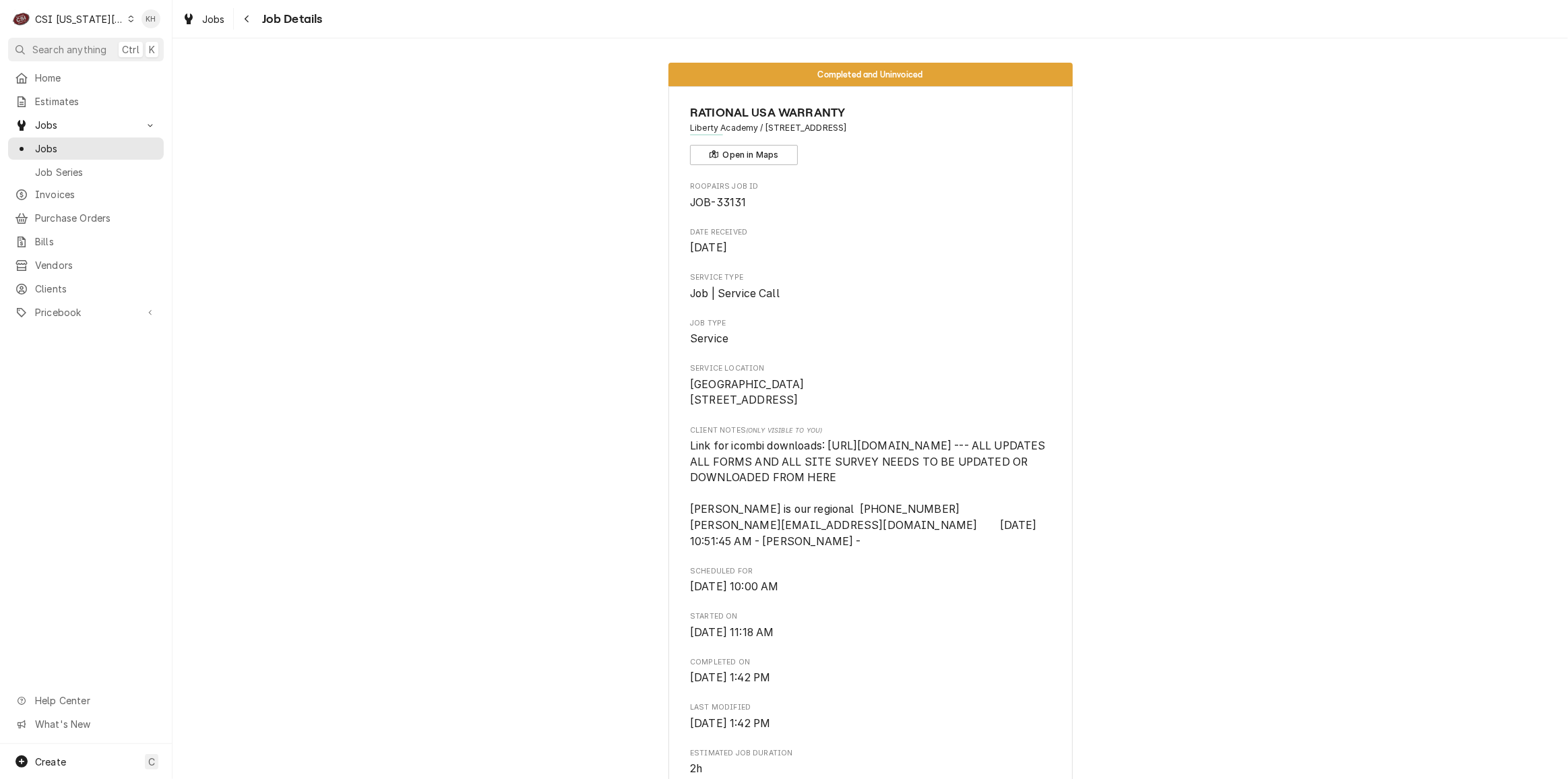
scroll to position [429, 0]
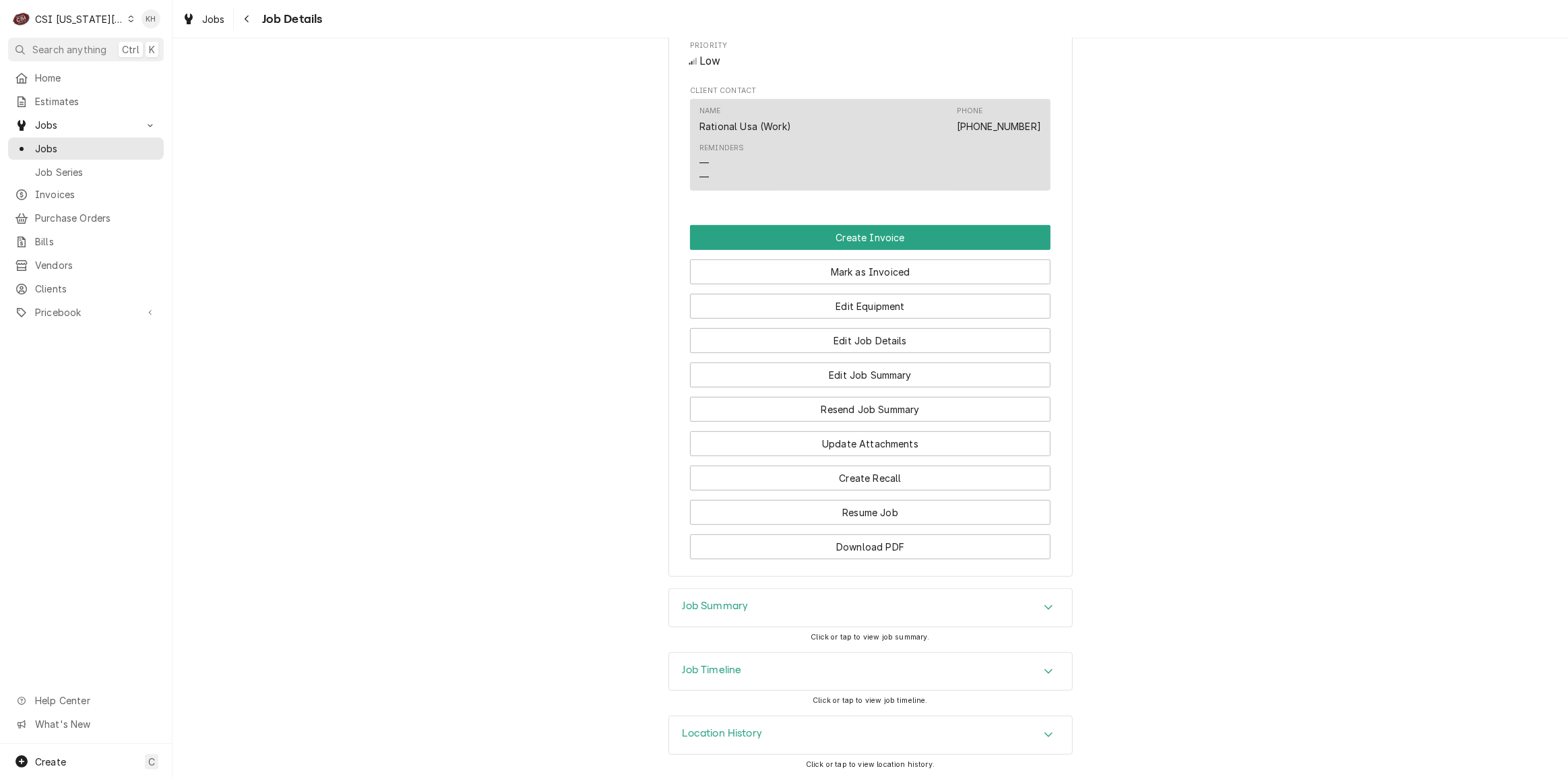
click at [747, 668] on div "Job Timeline" at bounding box center [870, 672] width 403 height 38
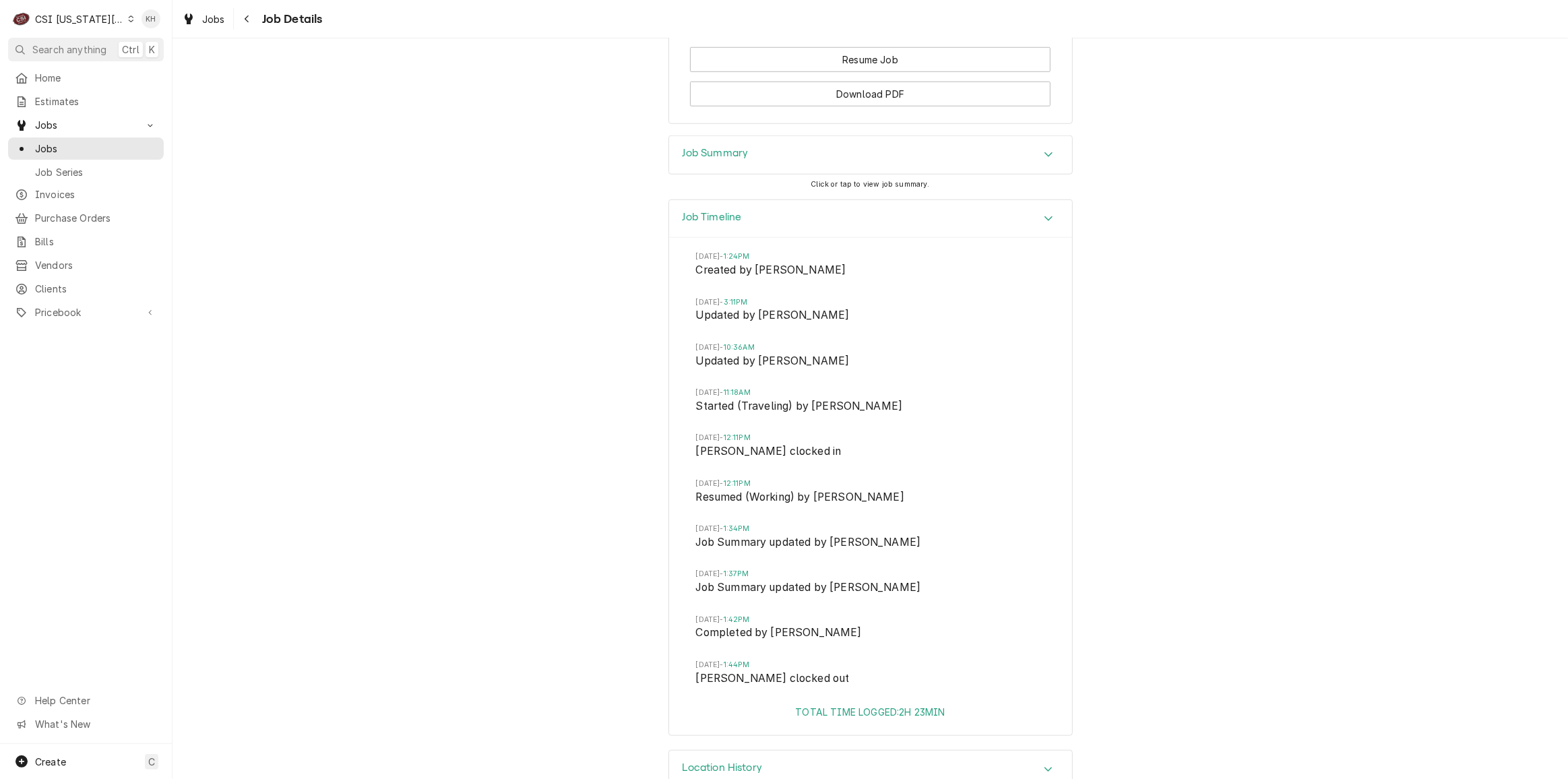
scroll to position [1364, 0]
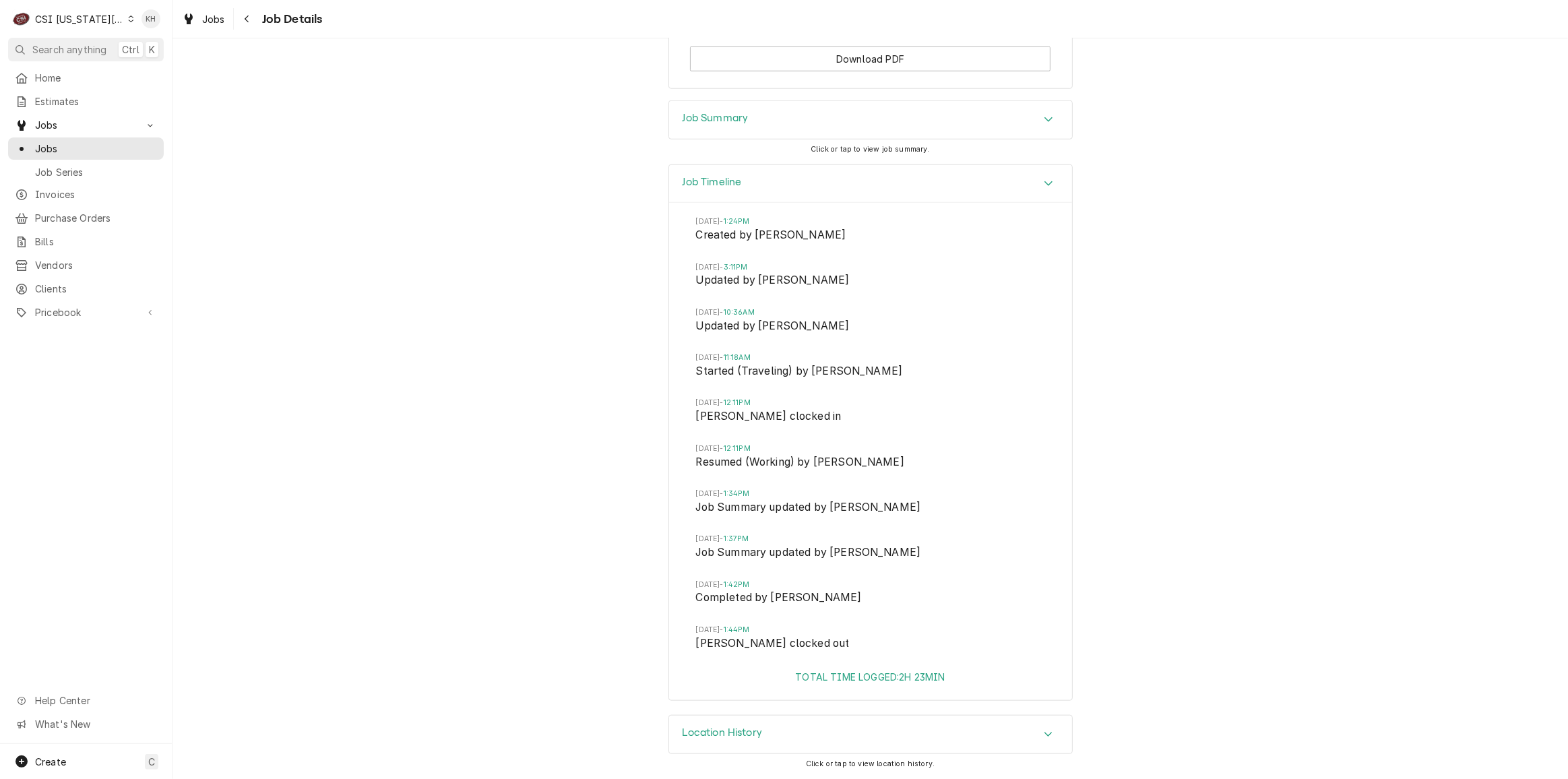
click at [743, 128] on div "Job Summary" at bounding box center [715, 119] width 66 height 16
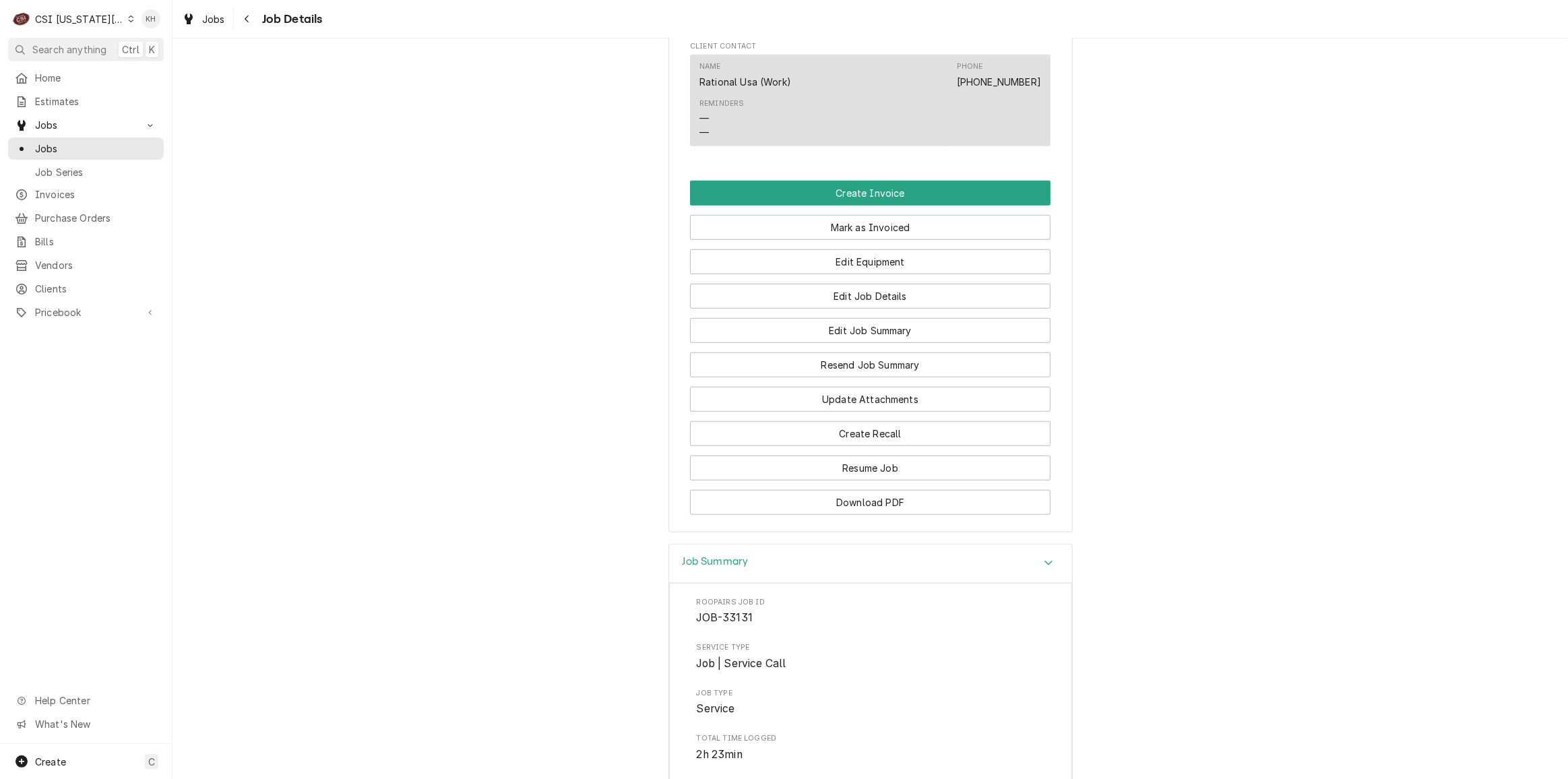
scroll to position [865, 0]
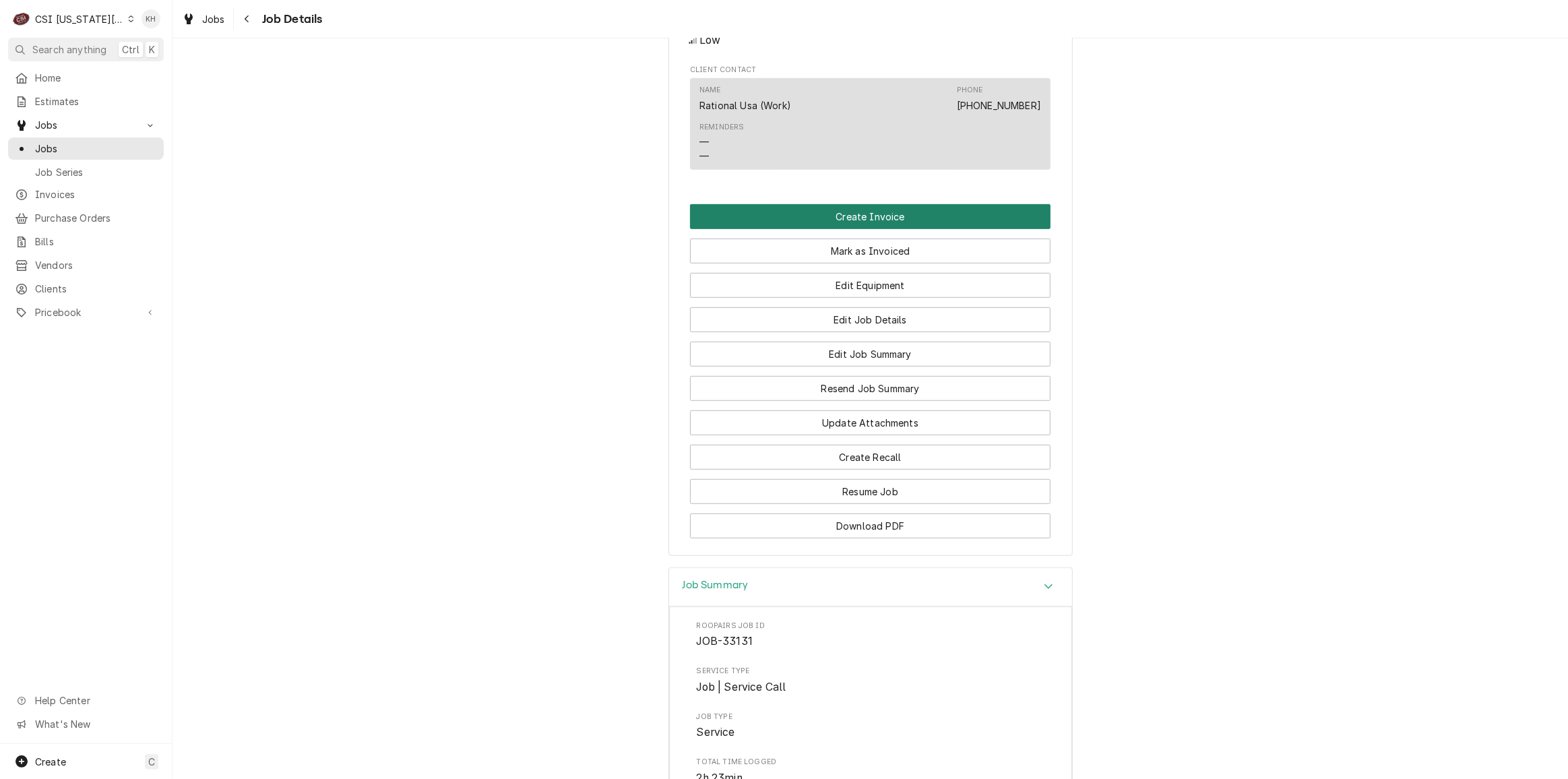
click at [875, 229] on button "Create Invoice" at bounding box center [870, 216] width 360 height 25
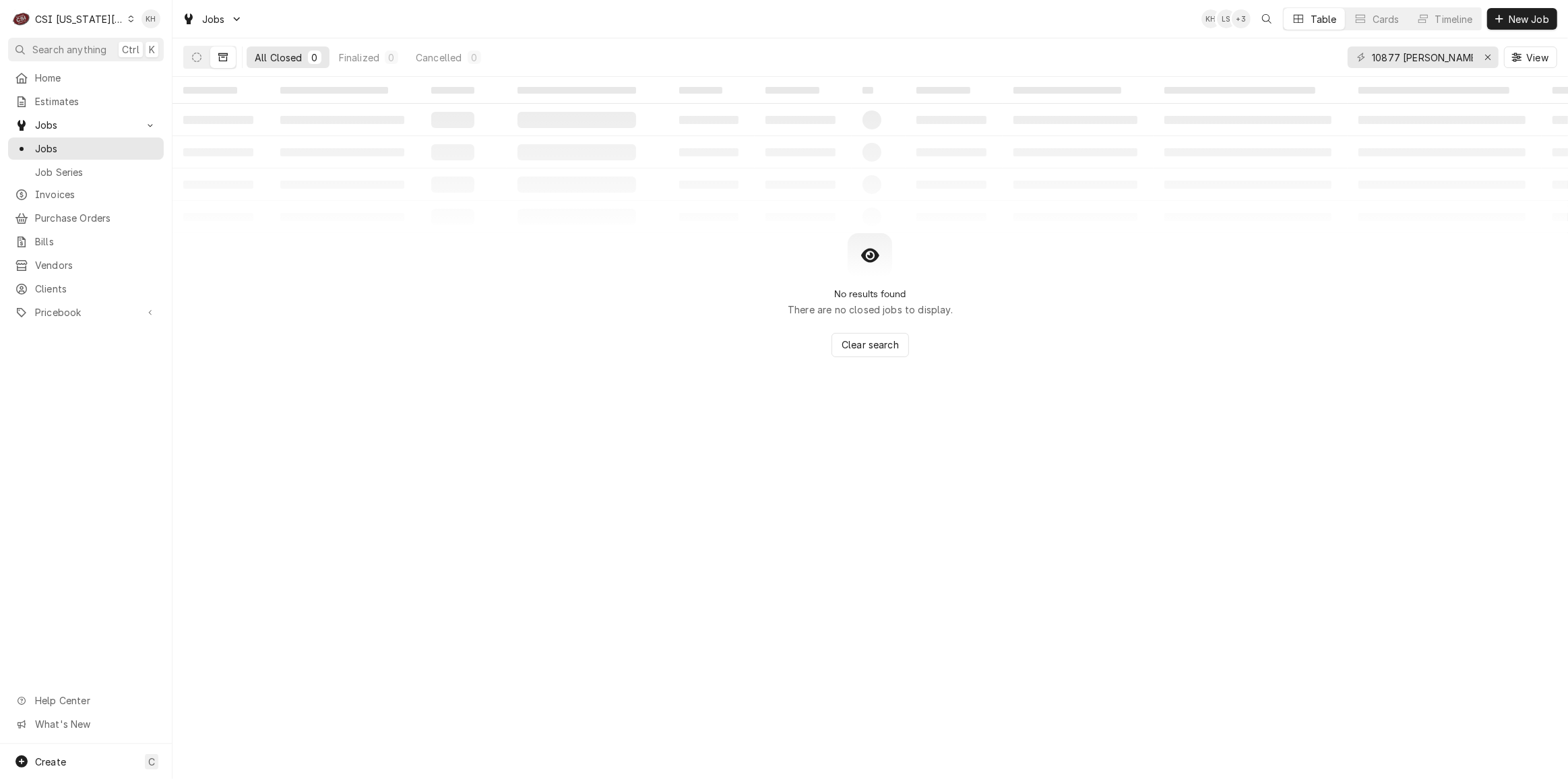
drag, startPoint x: 96, startPoint y: 42, endPoint x: 449, endPoint y: 101, distance: 357.9
click at [101, 44] on span "Search anything" at bounding box center [69, 49] width 74 height 14
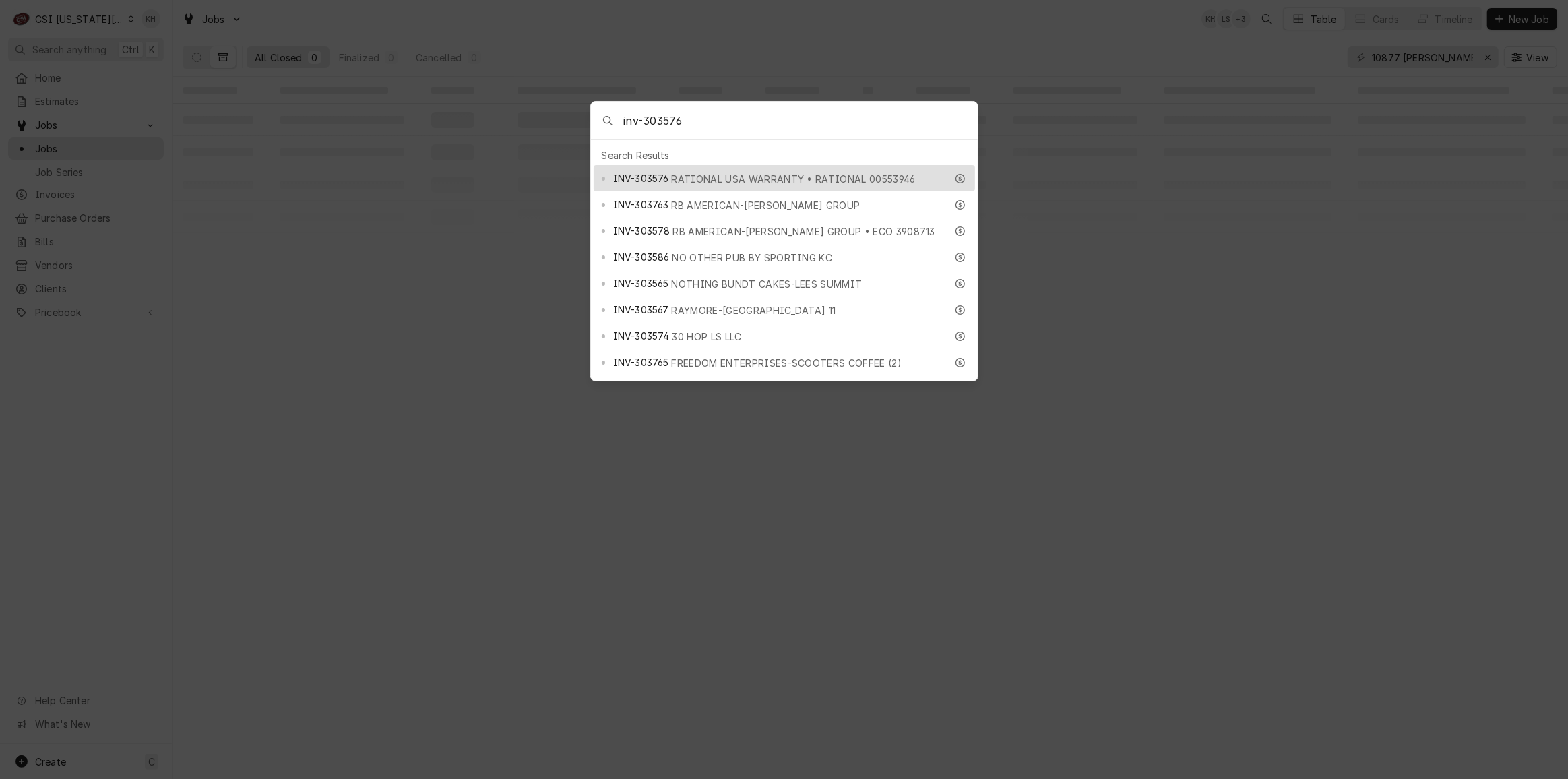
type input "inv-303576"
click at [725, 165] on div "INV-303576 RATIONAL USA WARRANTY • RATIONAL 00553946" at bounding box center [784, 178] width 381 height 26
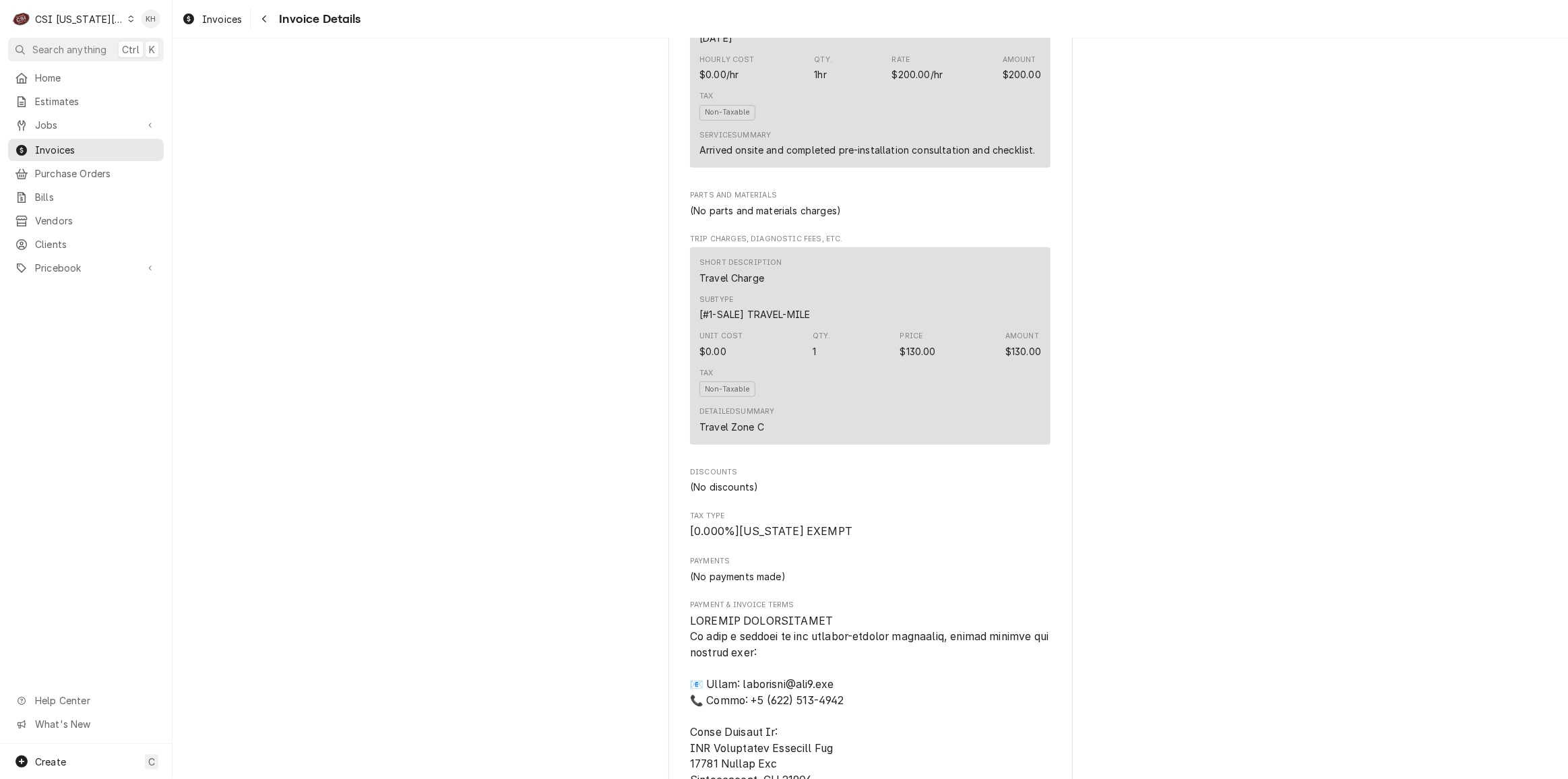
scroll to position [858, 0]
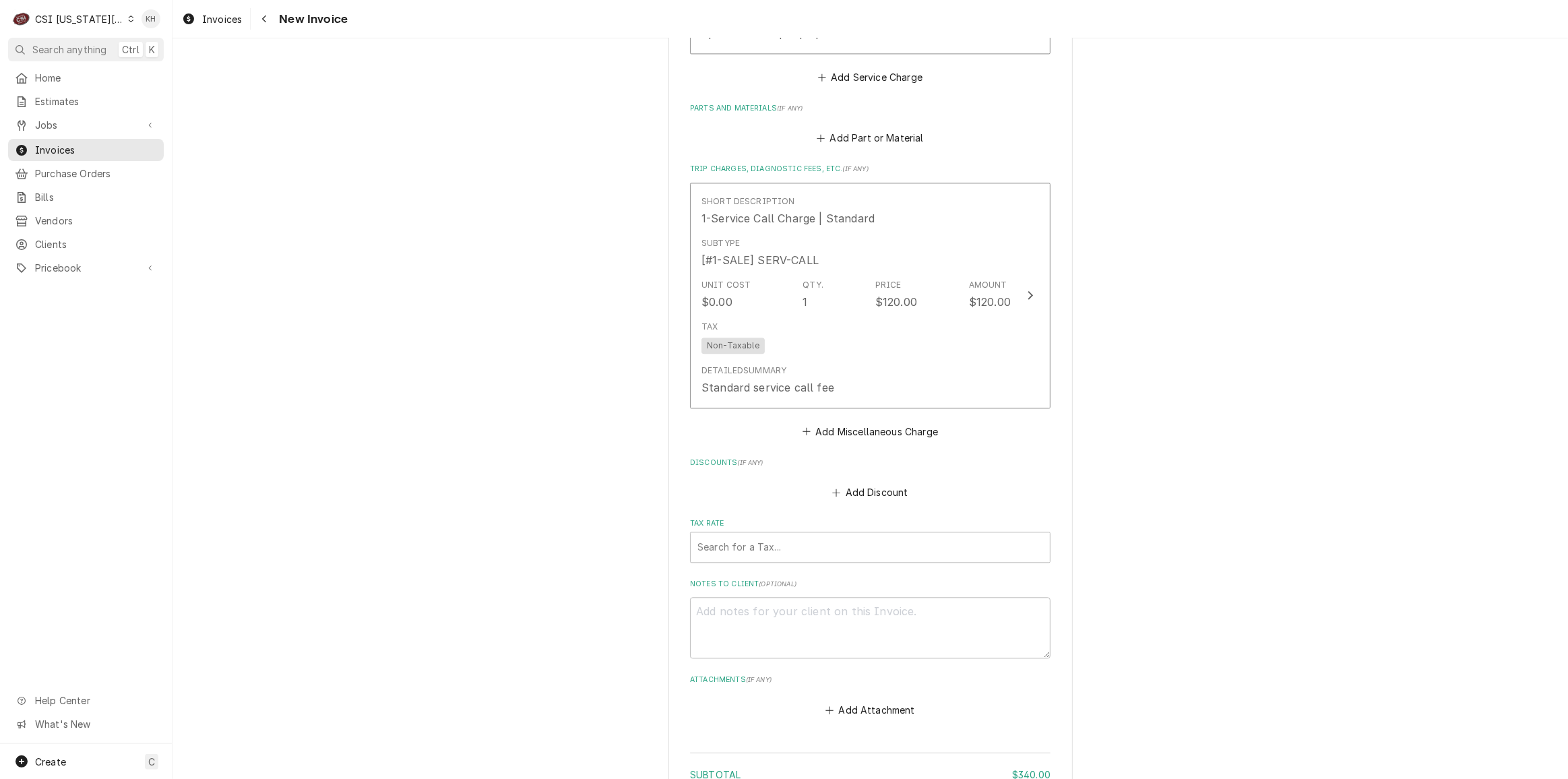
scroll to position [3370, 0]
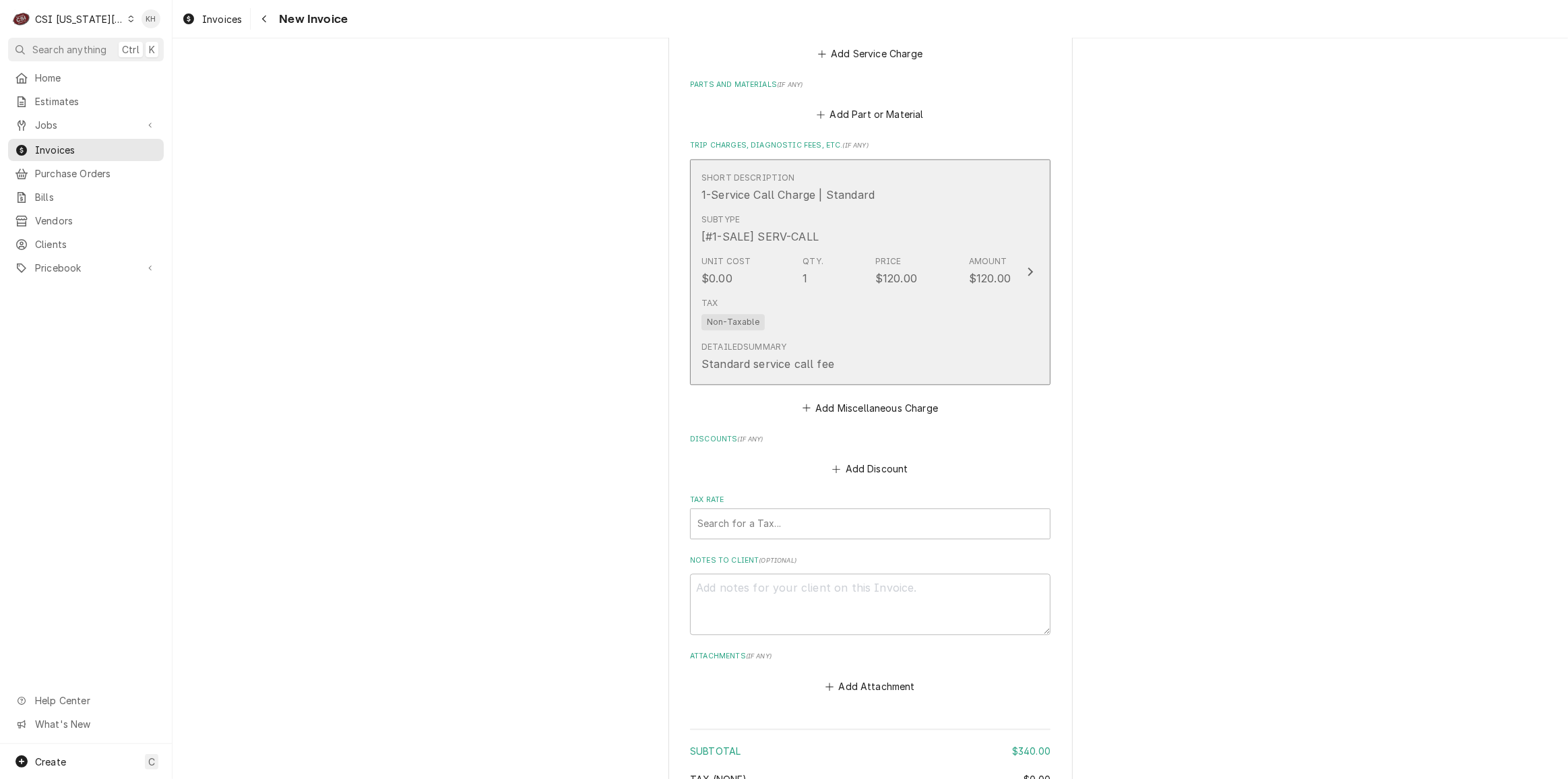
click at [995, 327] on div "Tax Non-Taxable" at bounding box center [857, 313] width 310 height 43
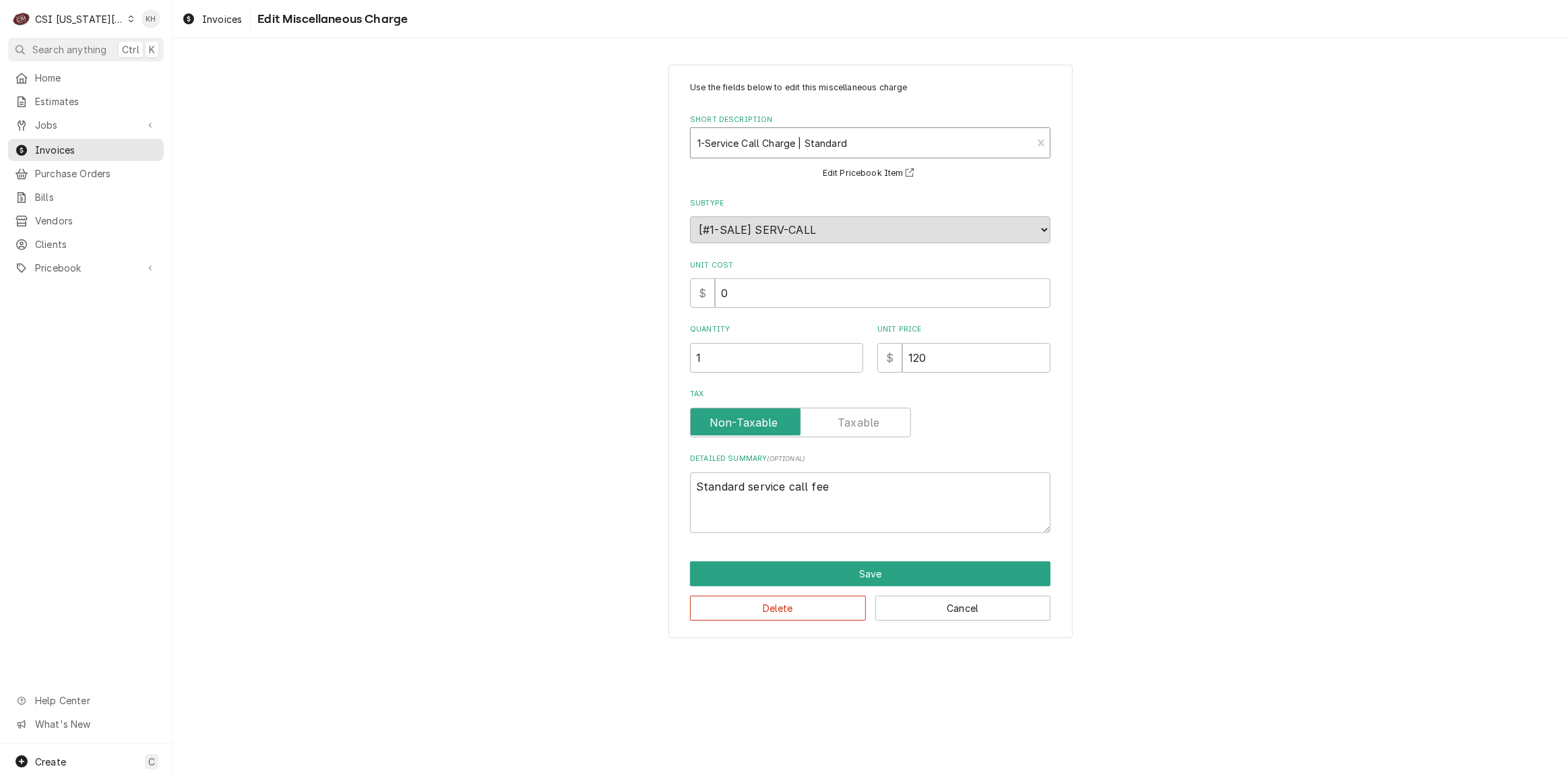
type textarea "x"
click at [902, 136] on div "Short Description" at bounding box center [861, 143] width 327 height 25
type input "travel"
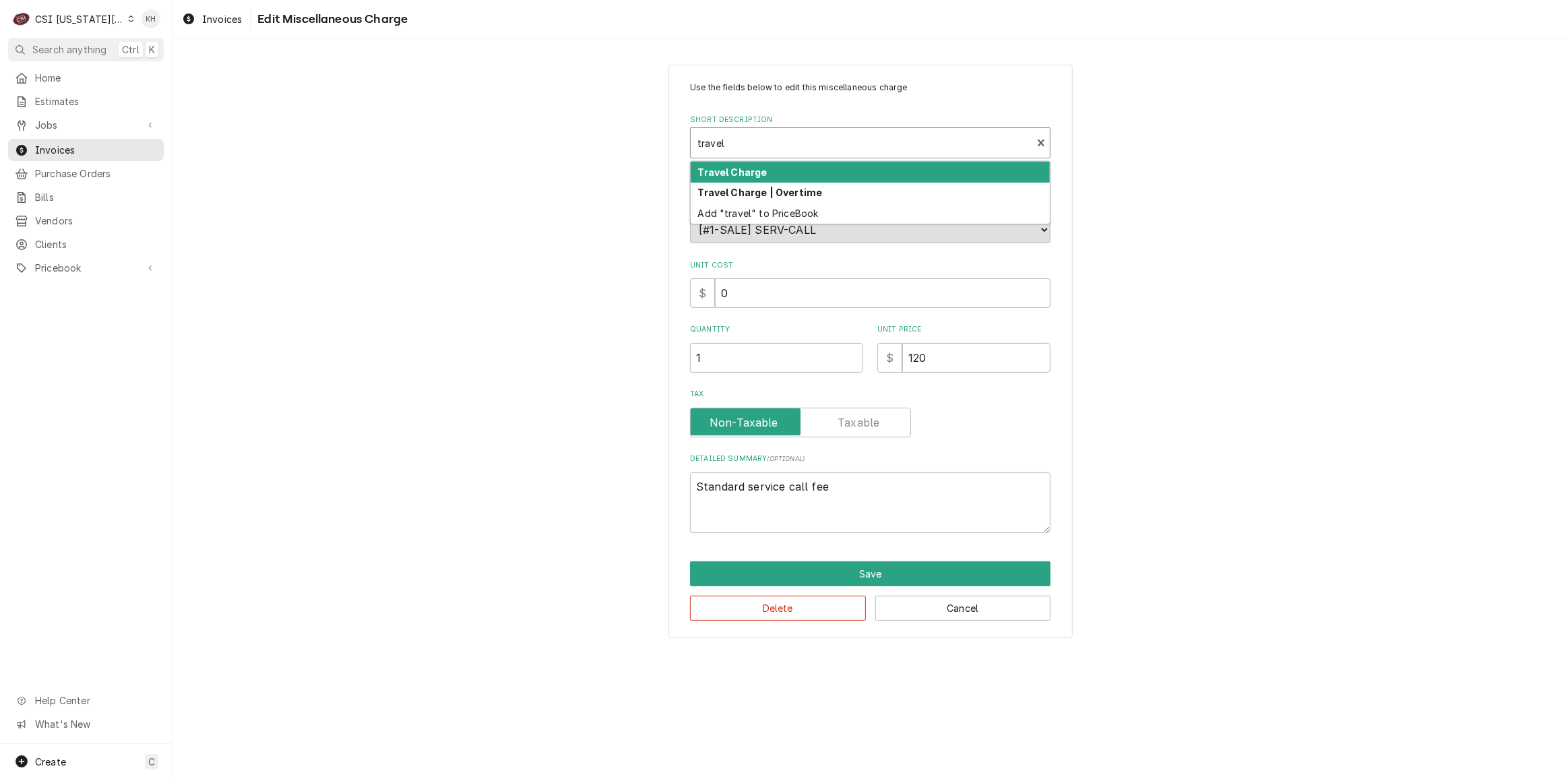
click at [786, 174] on div "Travel Charge" at bounding box center [870, 172] width 359 height 21
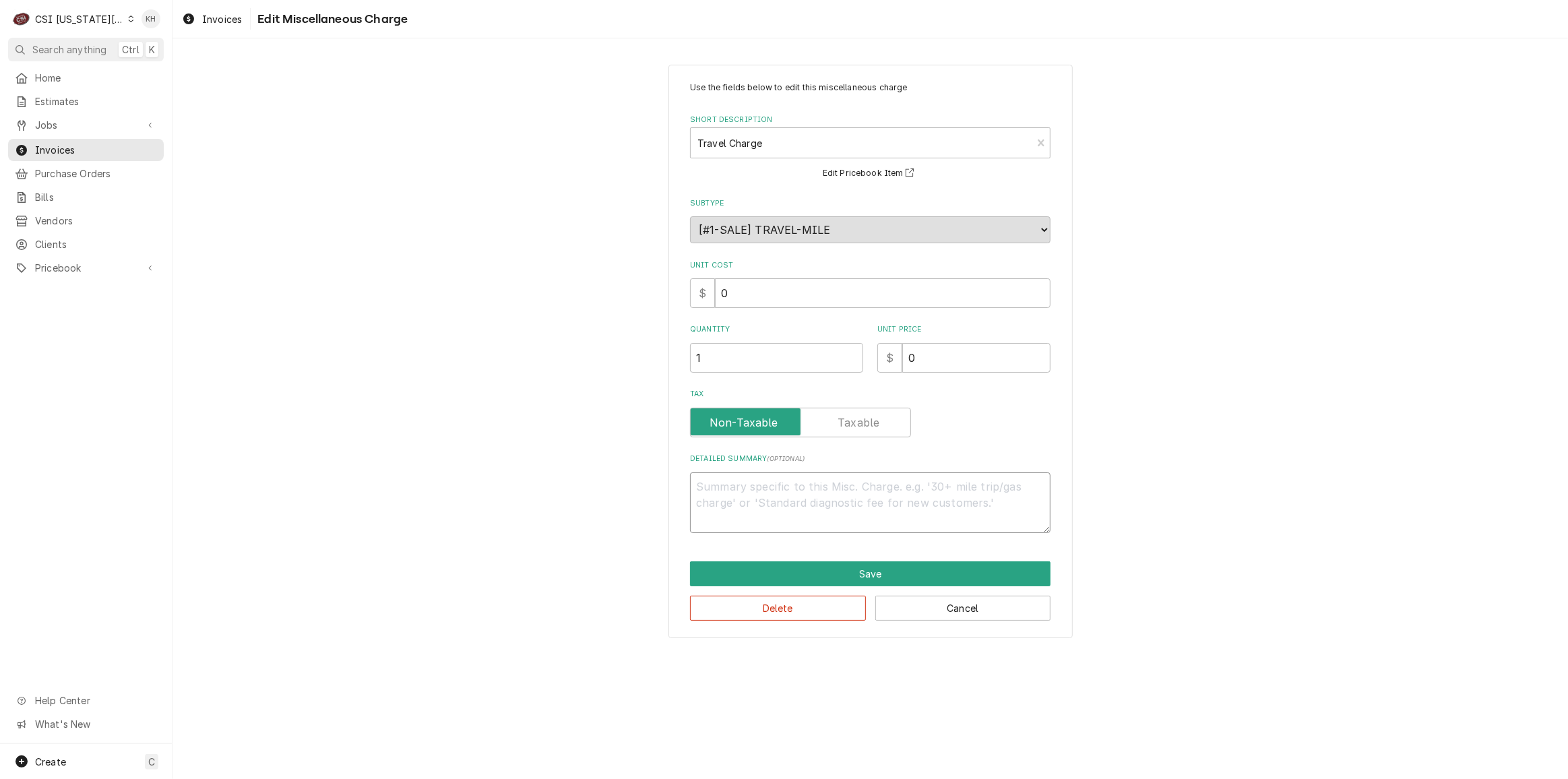
click at [868, 504] on textarea "Detailed Summary ( optional )" at bounding box center [870, 503] width 360 height 61
type textarea "x"
type textarea "T"
type textarea "x"
type textarea "Tr"
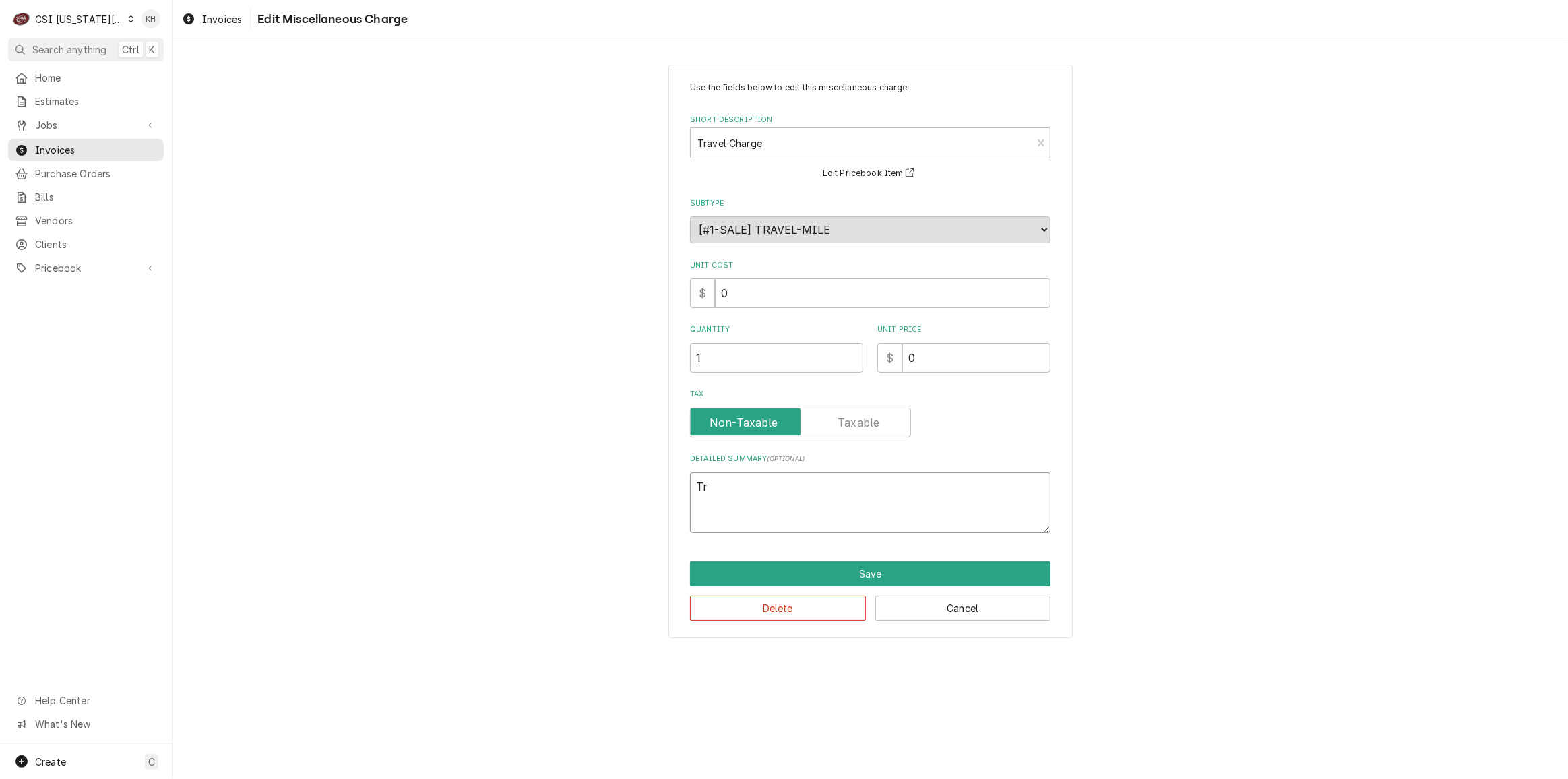
type textarea "x"
type textarea "Tra"
type textarea "x"
type textarea "Trav"
type textarea "x"
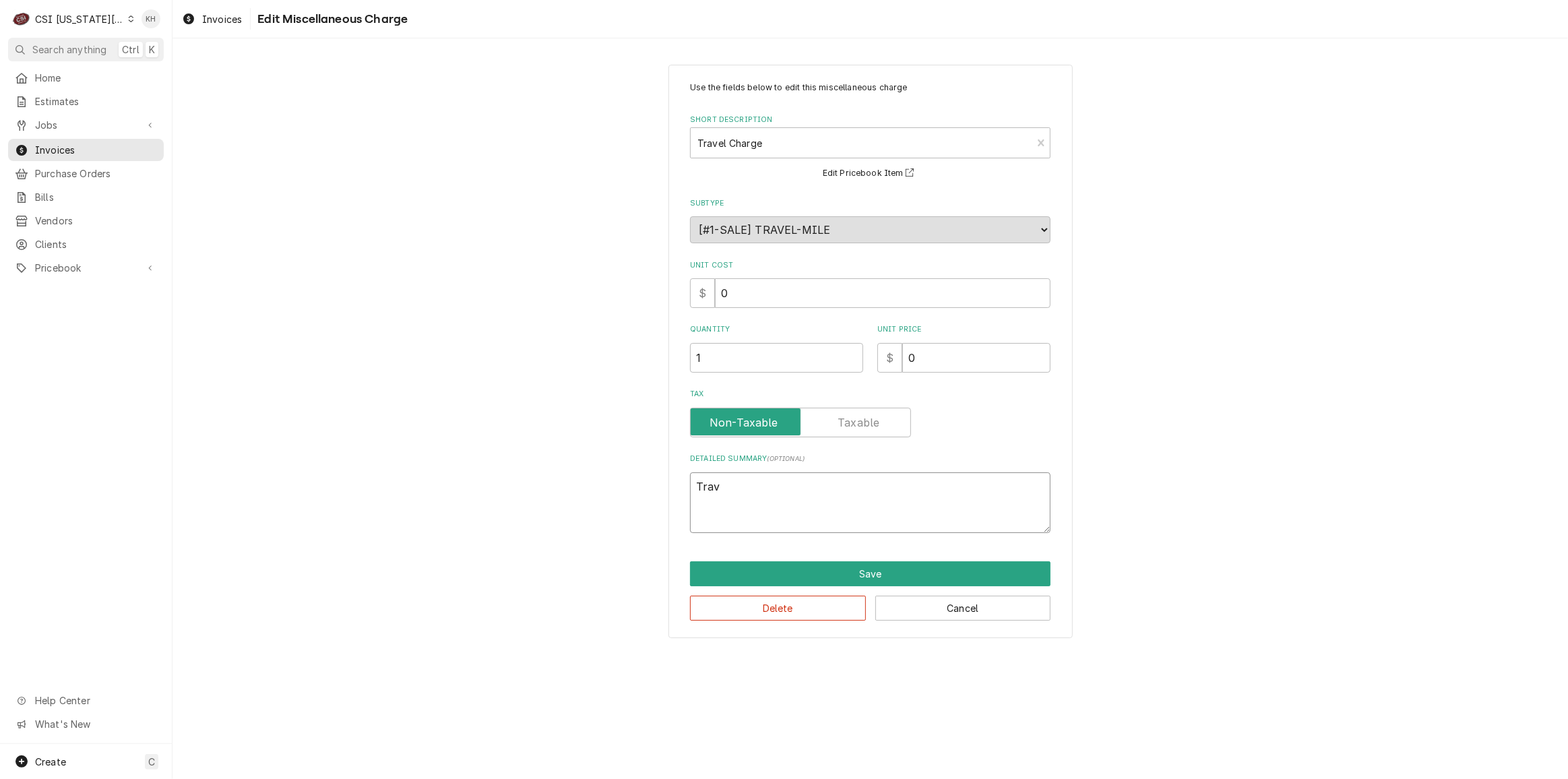
type textarea "Trave"
type textarea "x"
type textarea "Travel"
type textarea "x"
type textarea "Travel"
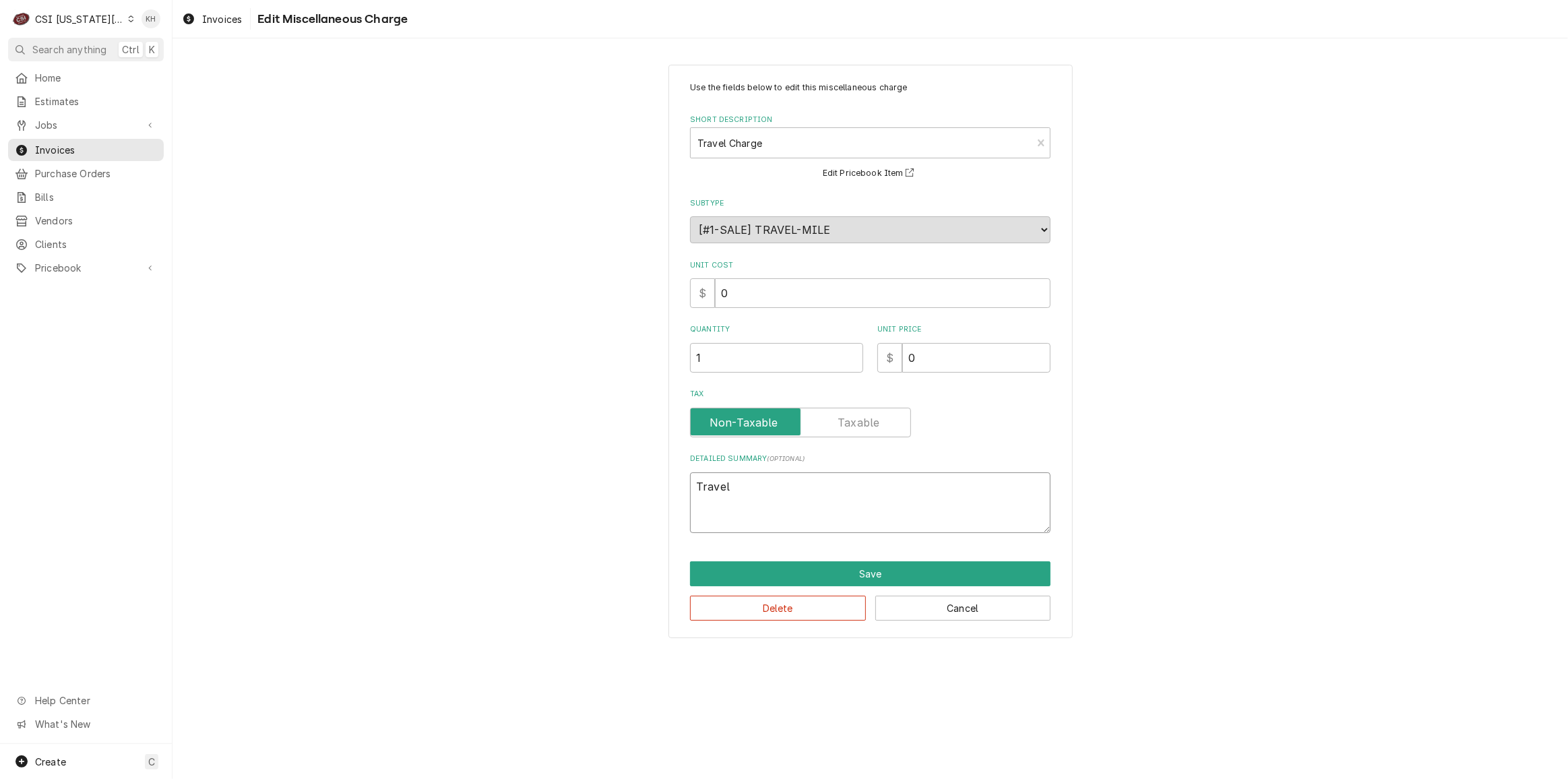
type textarea "x"
type textarea "Travel Z"
type textarea "x"
type textarea "Travel Zo"
type textarea "x"
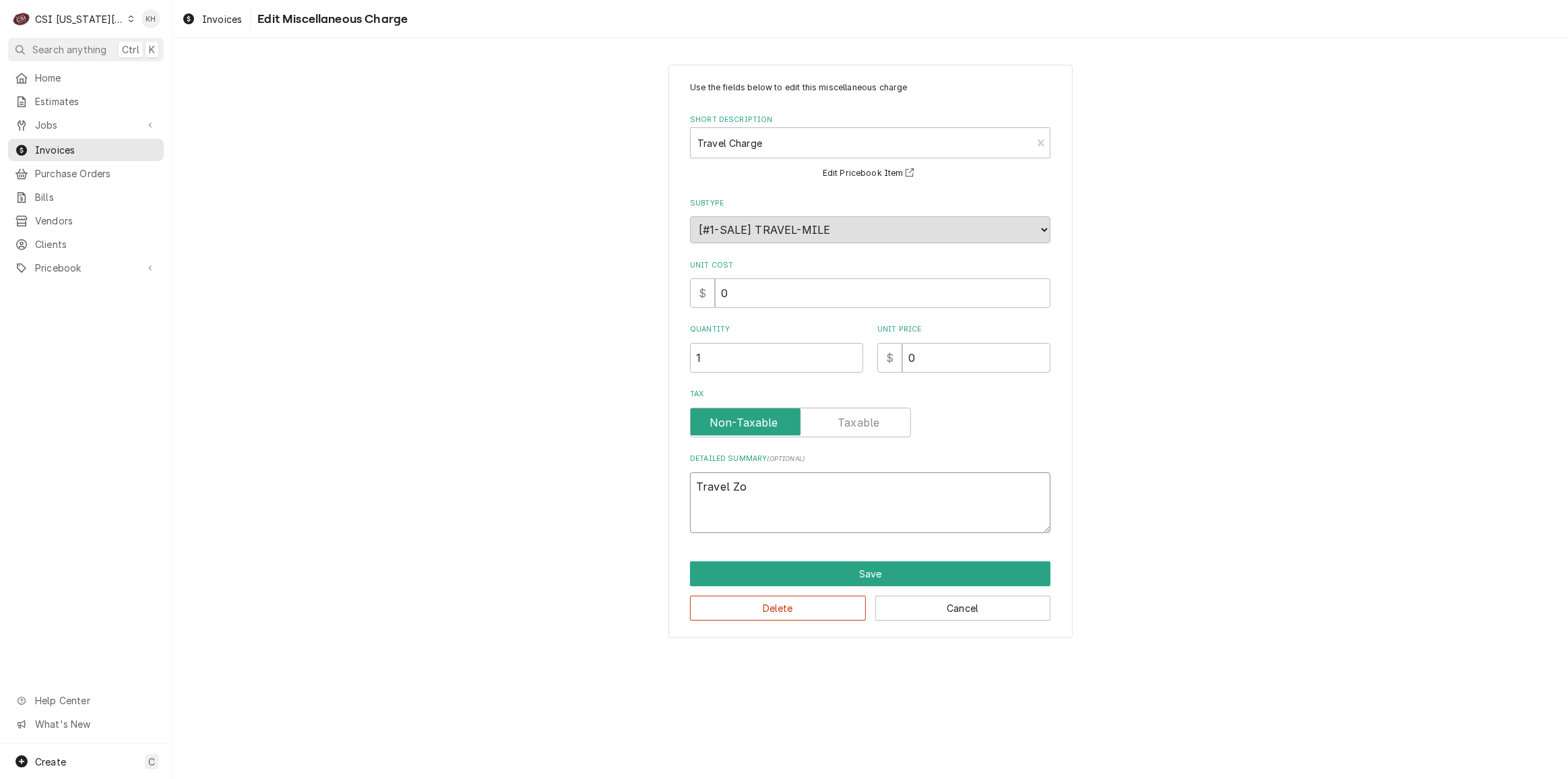
type textarea "Travel Zon"
type textarea "x"
type textarea "Travel Zone"
type textarea "x"
type textarea "Travel Zone"
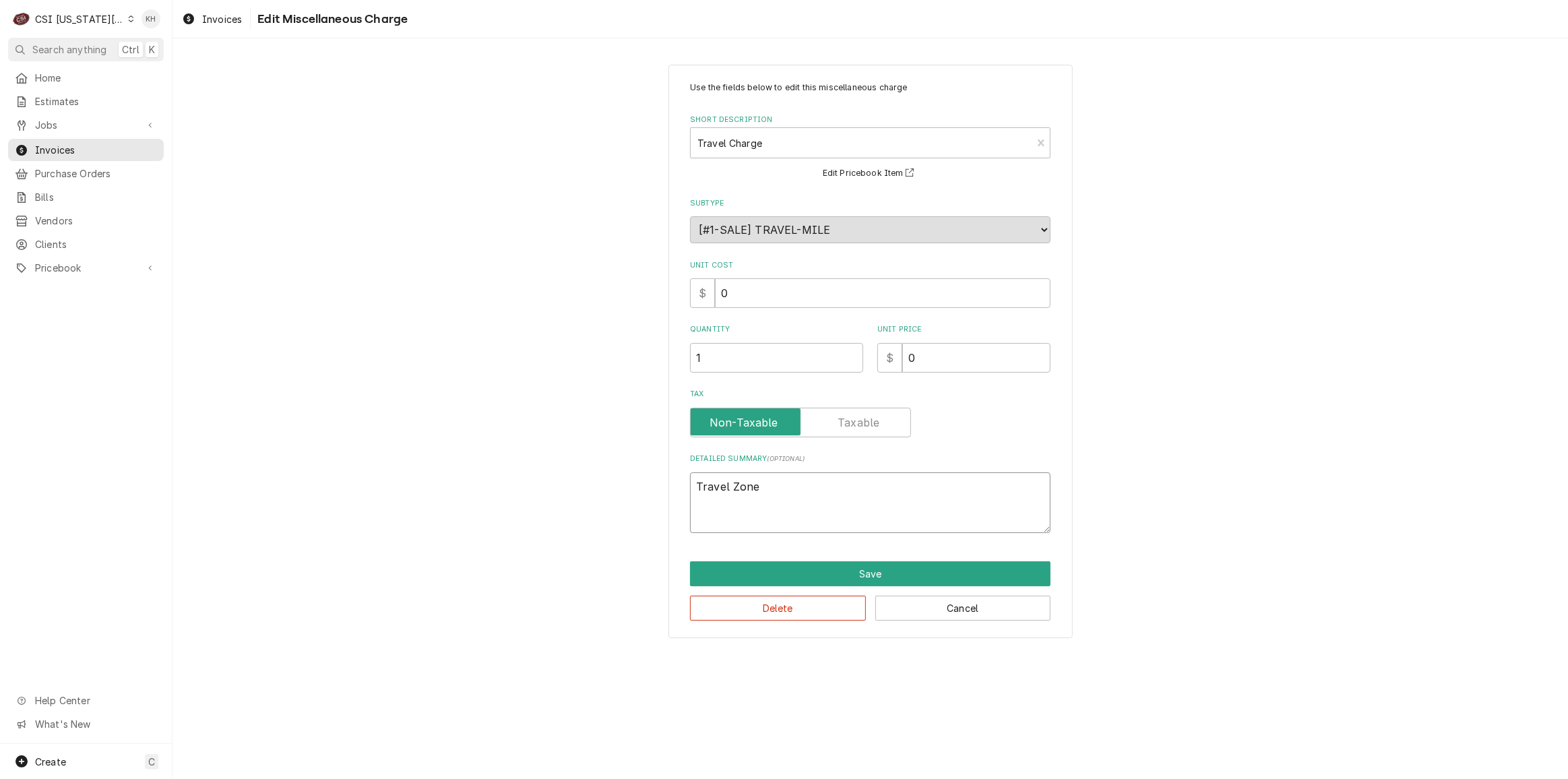
type textarea "x"
type textarea "Travel Zone C"
drag, startPoint x: 951, startPoint y: 356, endPoint x: 829, endPoint y: 366, distance: 122.4
click at [829, 366] on div "Quantity 1 Unit Price $ 0" at bounding box center [870, 348] width 360 height 48
type textarea "x"
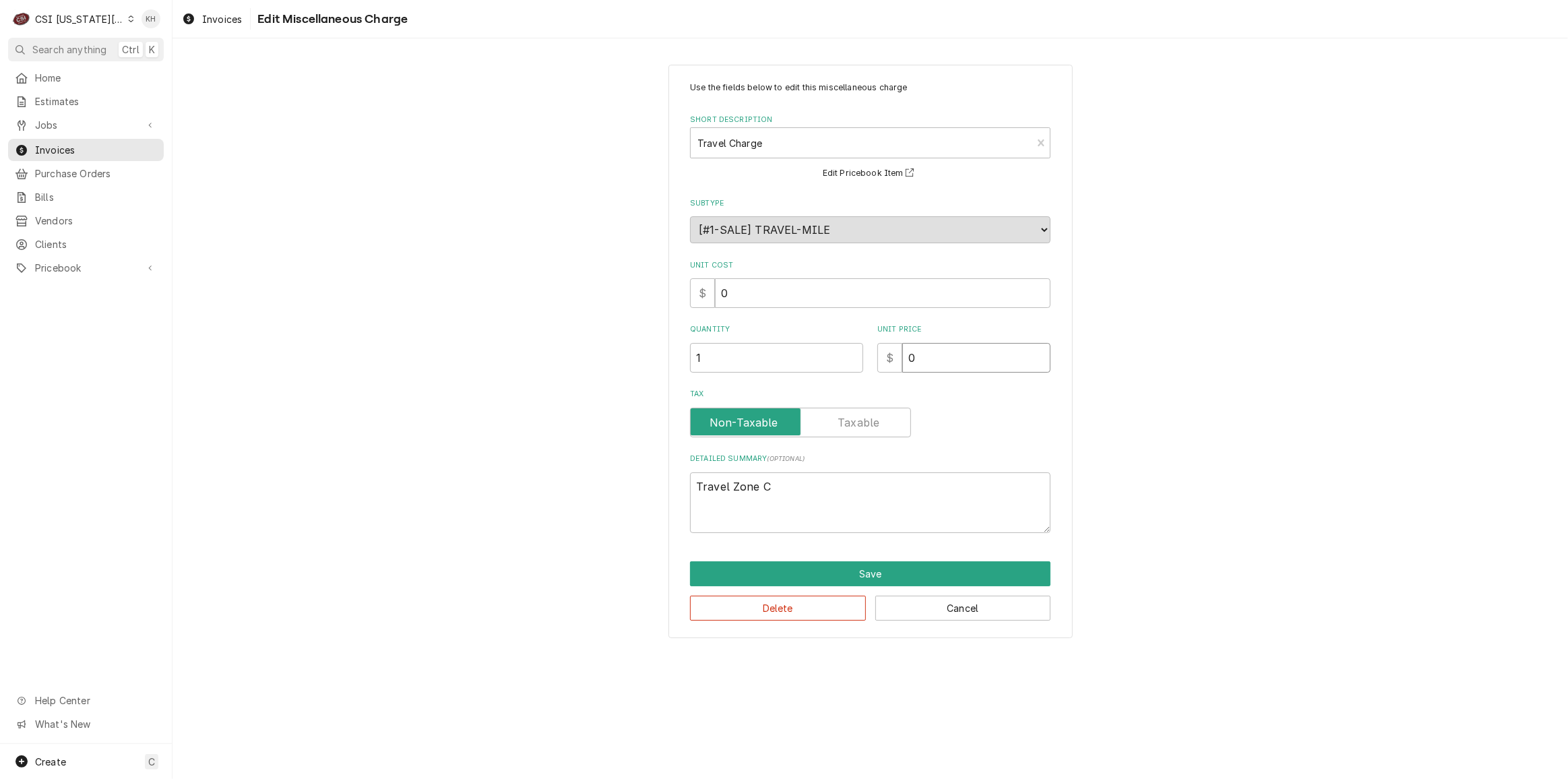
type input "1"
type textarea "x"
type input "13"
type textarea "x"
type input "130"
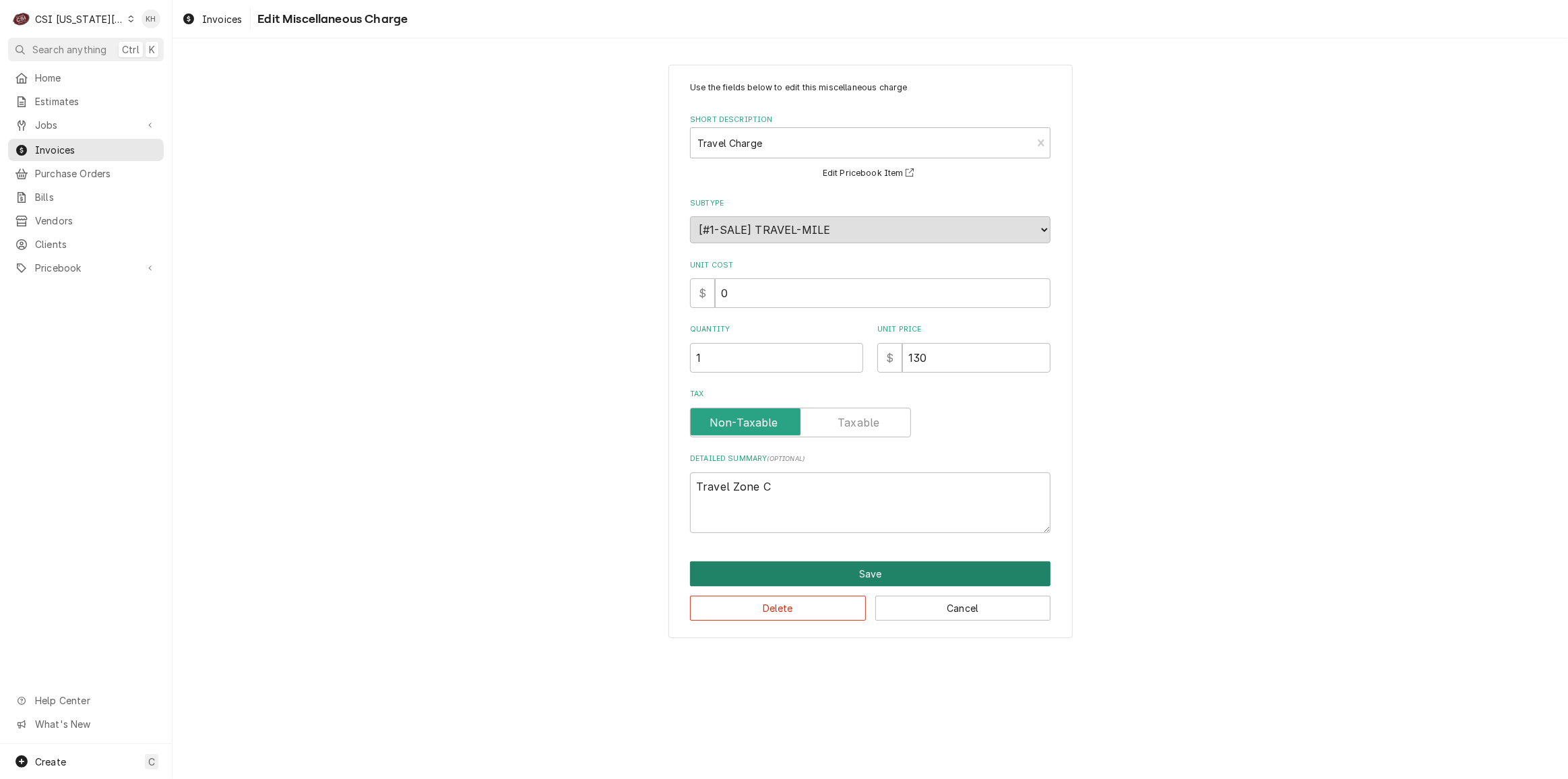
click at [885, 563] on button "Save" at bounding box center [870, 573] width 360 height 25
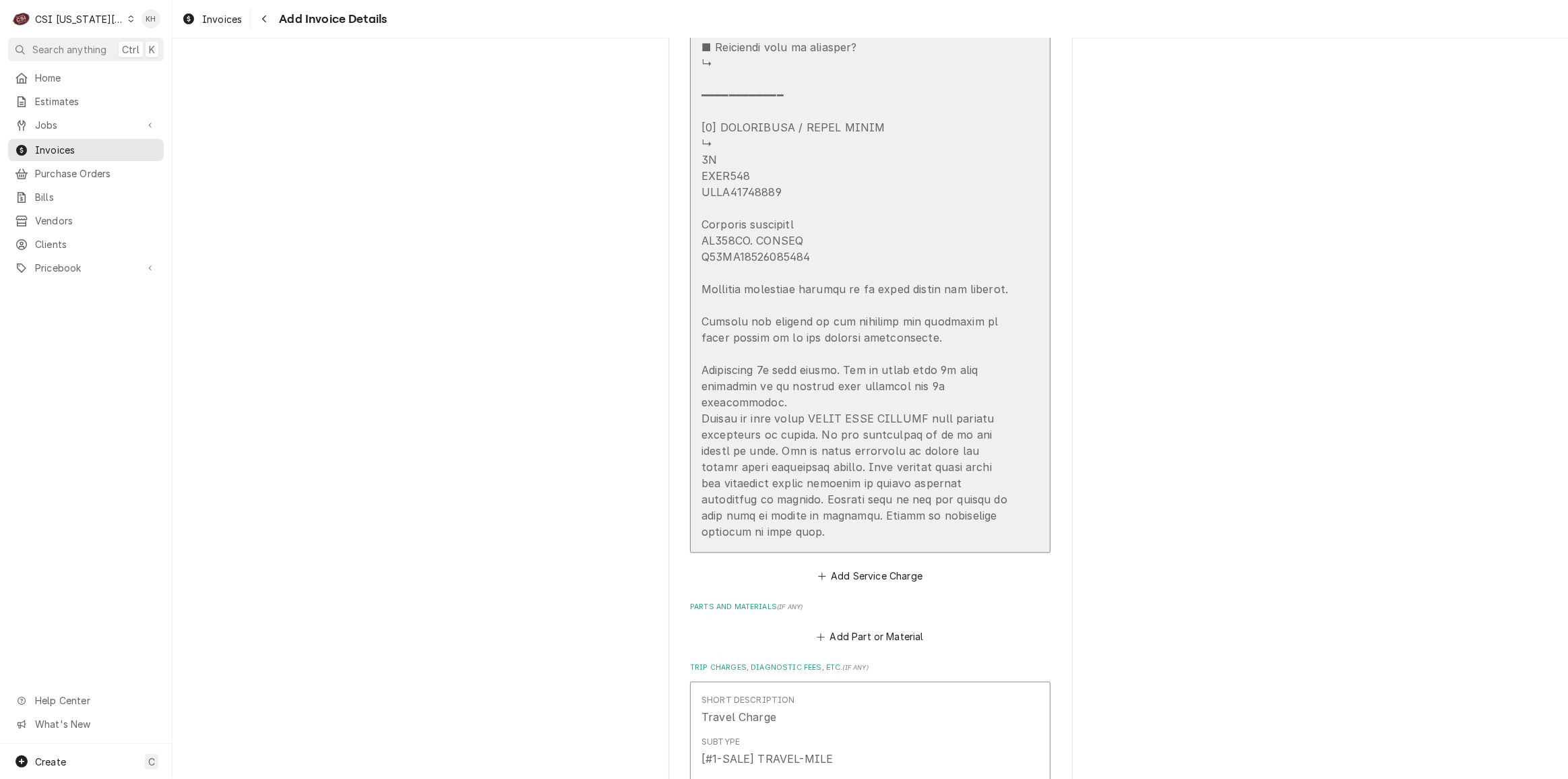
scroll to position [2841, 0]
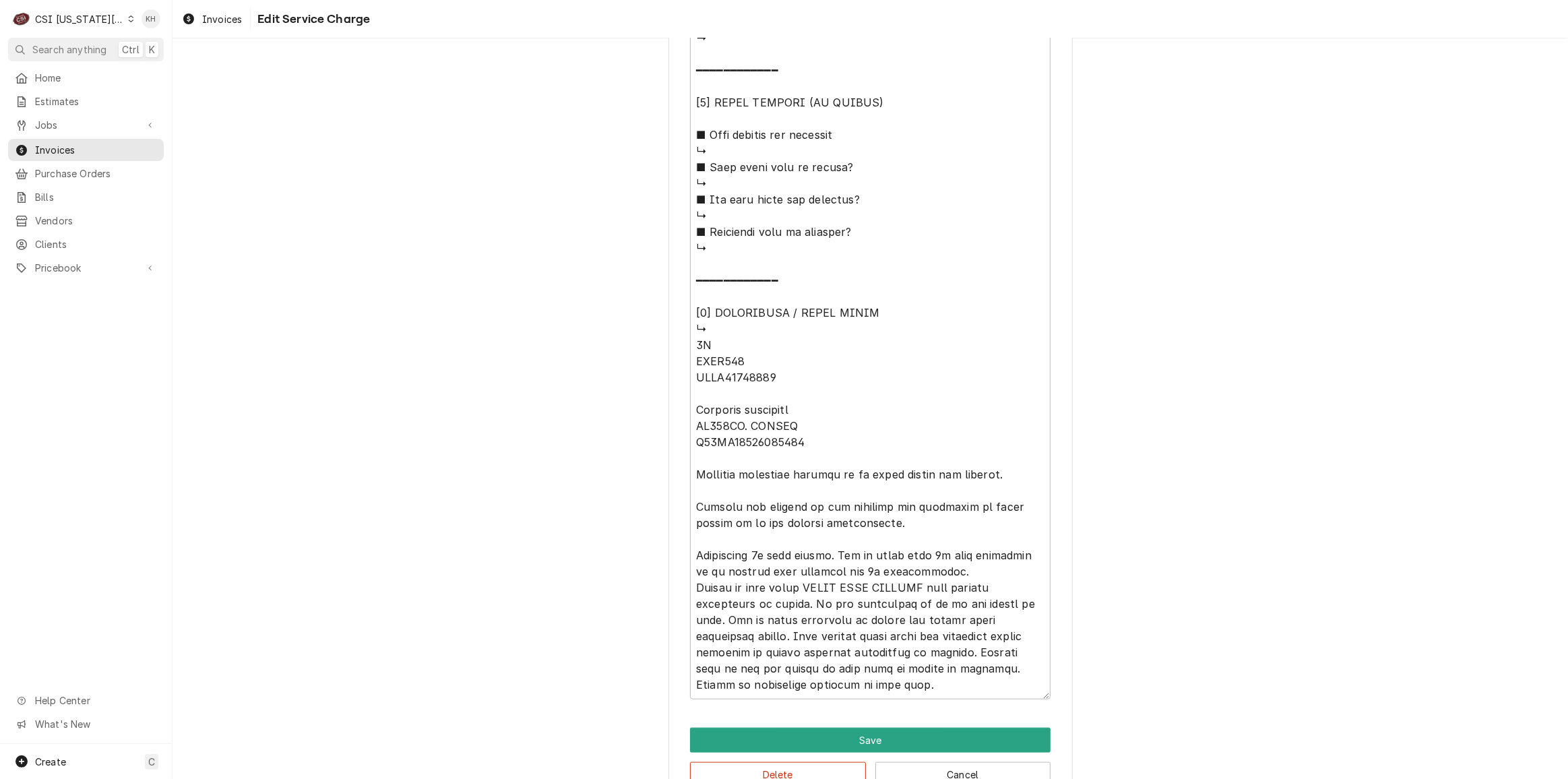
scroll to position [1484, 0]
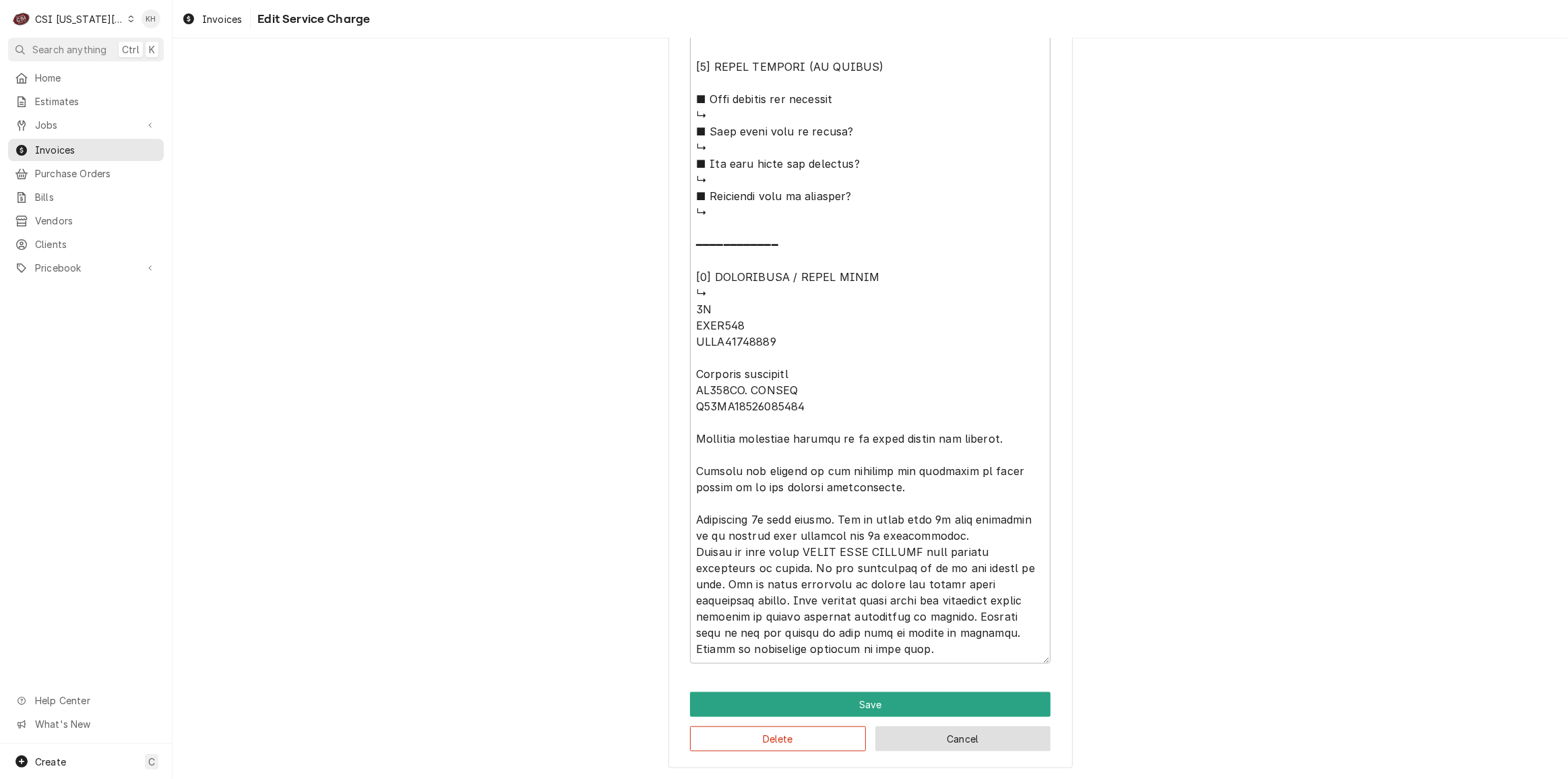
click at [942, 738] on button "Cancel" at bounding box center [963, 738] width 176 height 25
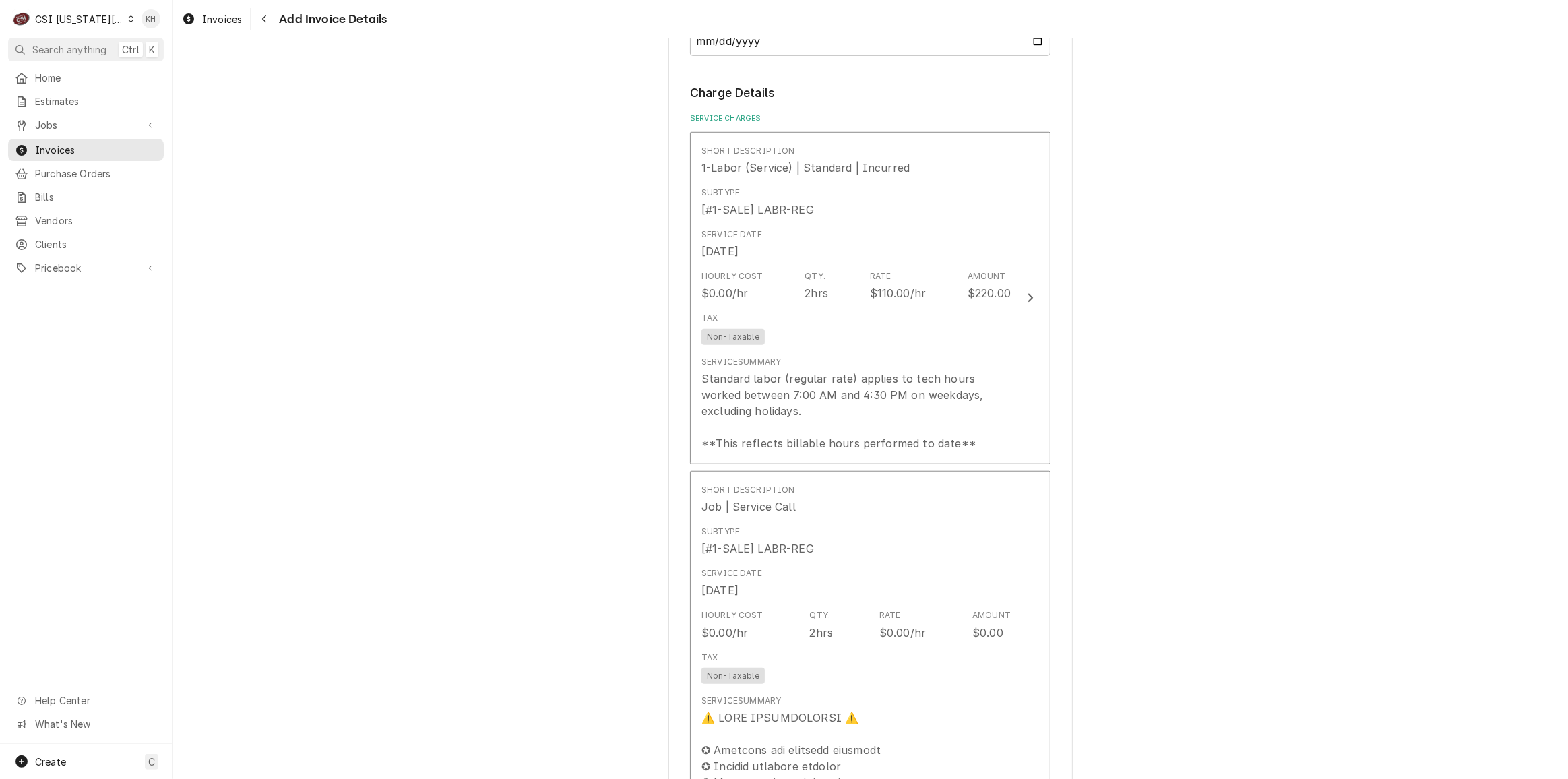
scroll to position [1193, 0]
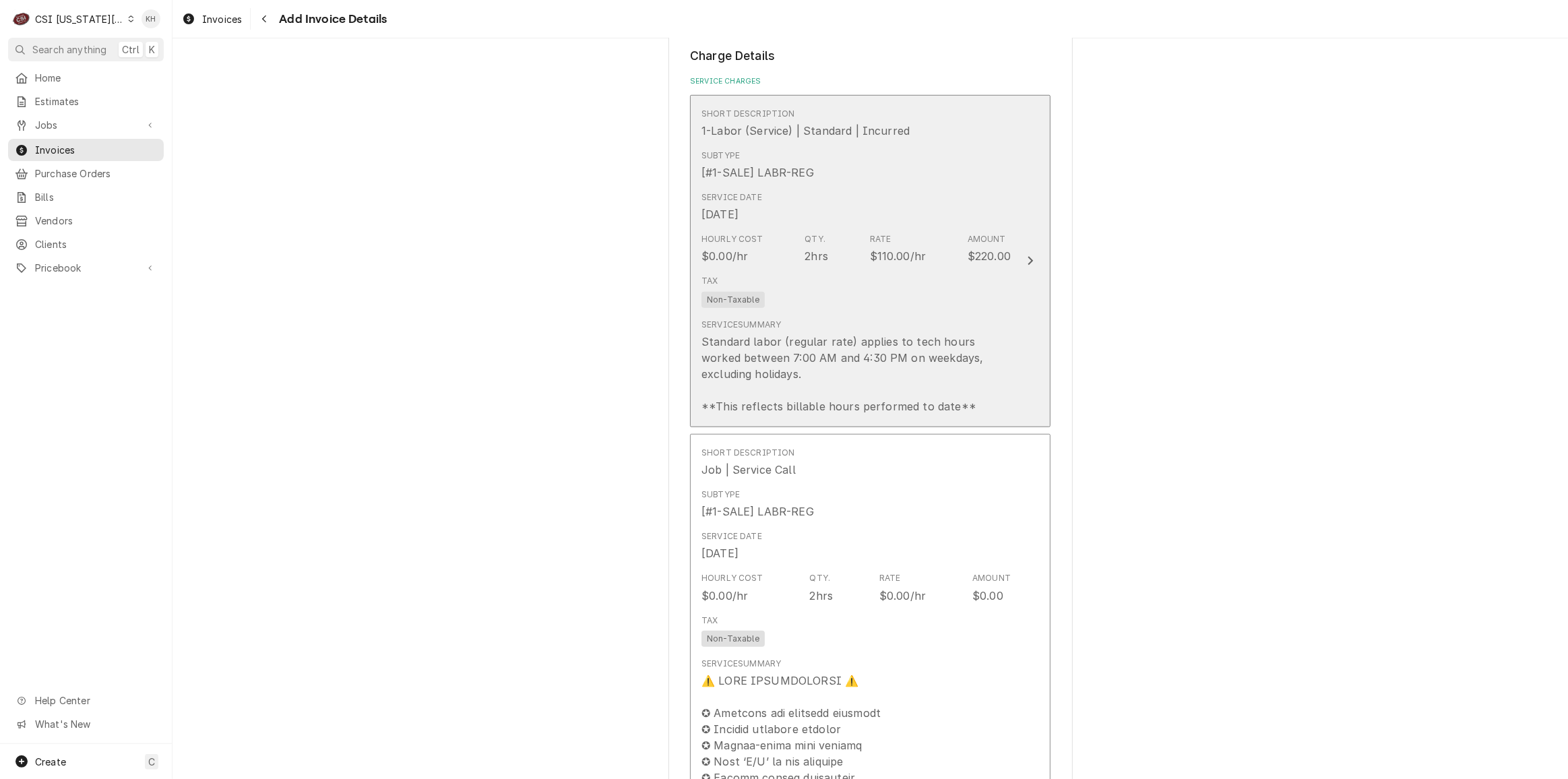
click at [1022, 269] on div "Update Line Item" at bounding box center [1030, 261] width 18 height 16
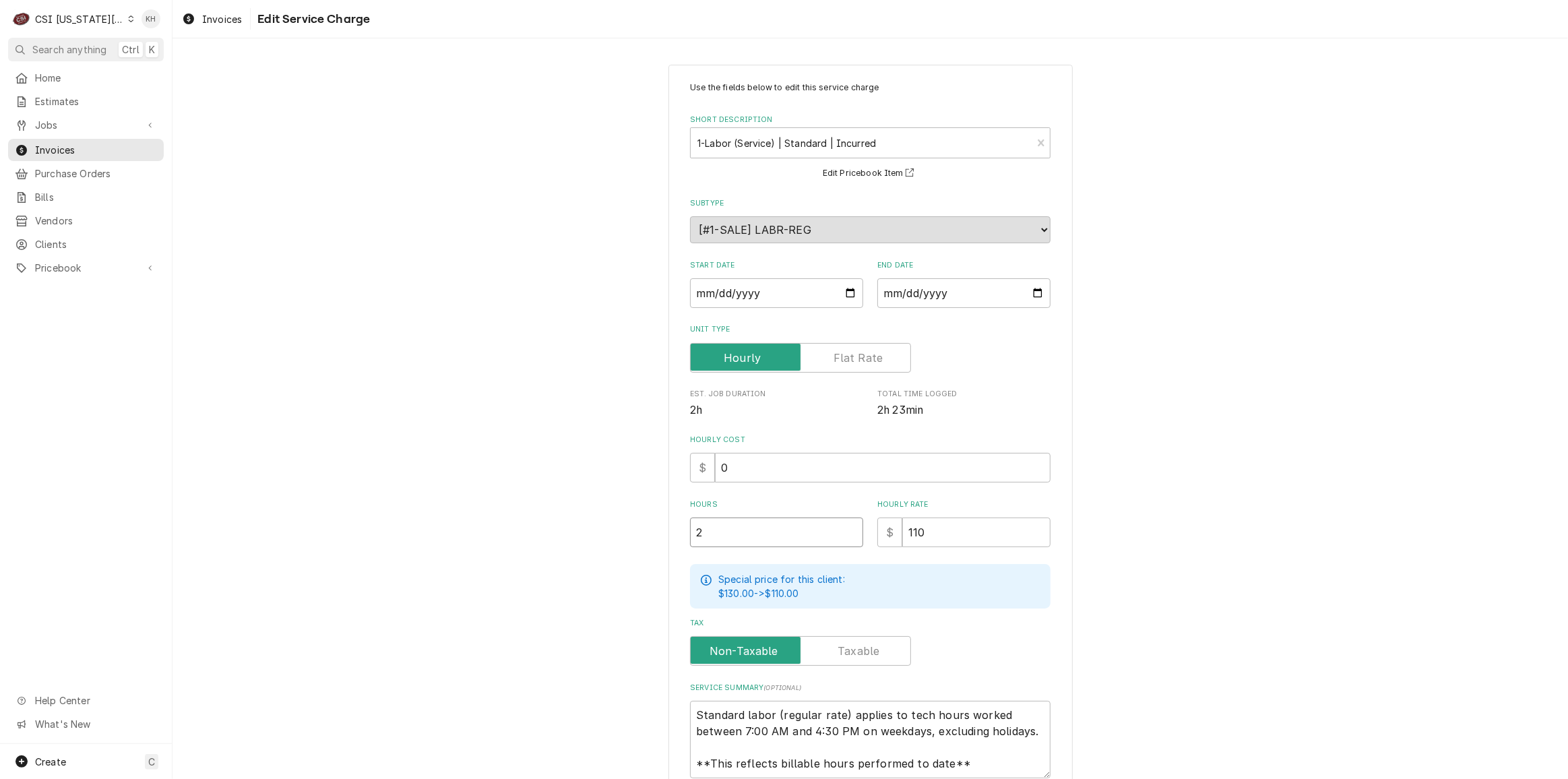
drag, startPoint x: 678, startPoint y: 529, endPoint x: 661, endPoint y: 533, distance: 17.5
click at [661, 533] on div "Use the fields below to edit this service charge Short Description 1-Labor (Ser…" at bounding box center [870, 474] width 1395 height 842
type textarea "x"
type input "1"
type textarea "x"
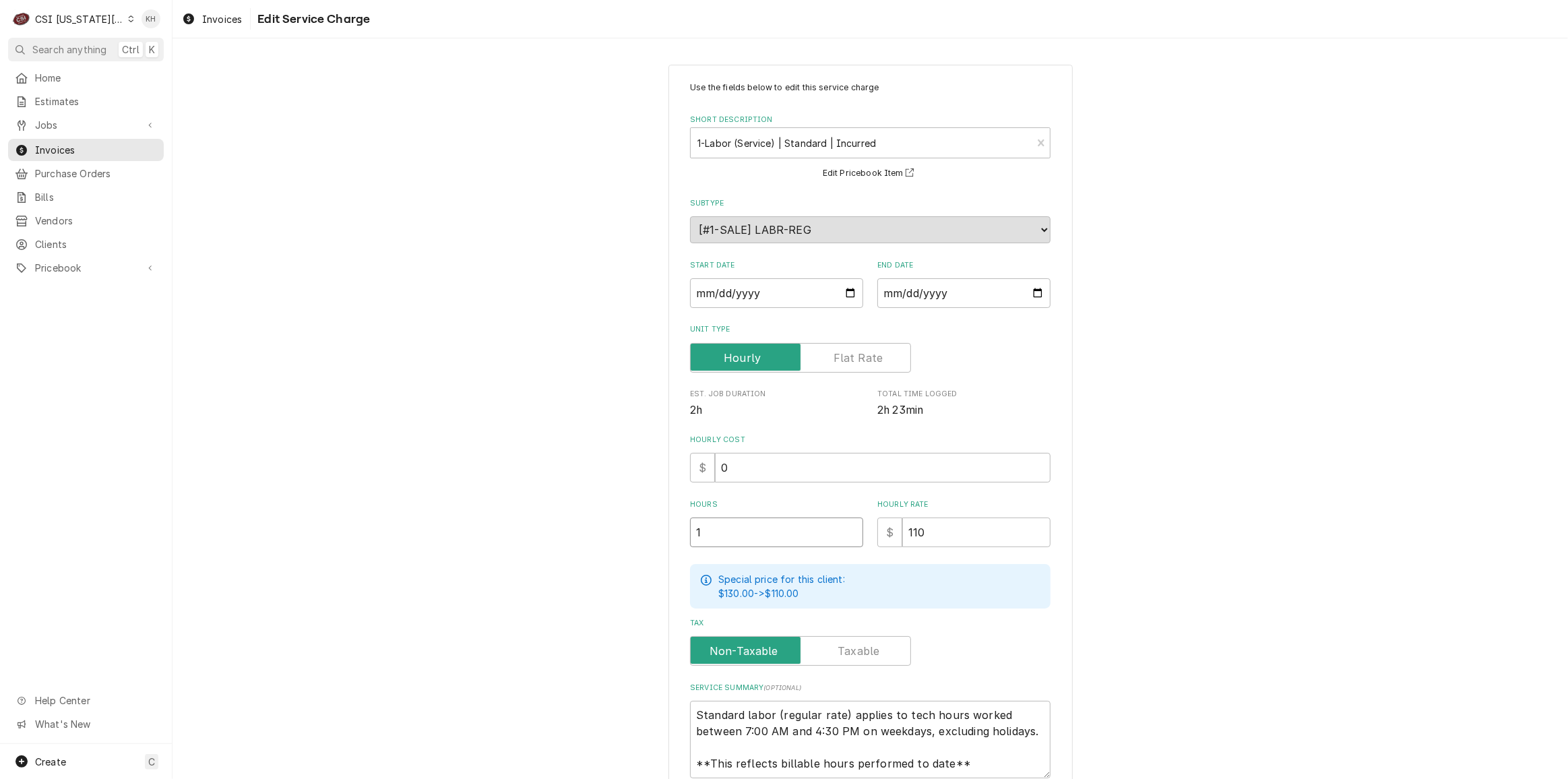
type input "1.7"
type textarea "x"
type input "1.75"
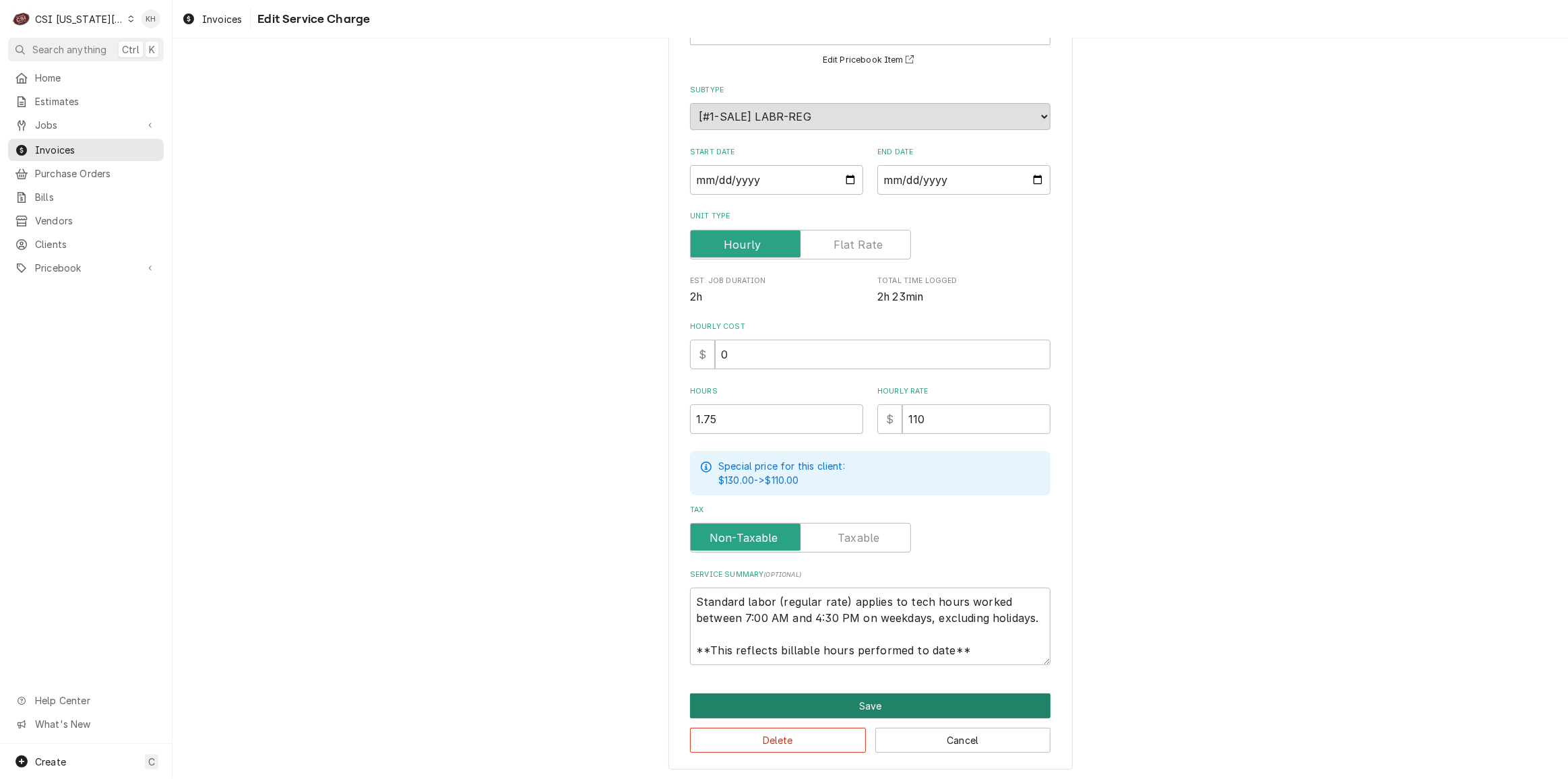
click at [848, 699] on button "Save" at bounding box center [870, 705] width 360 height 25
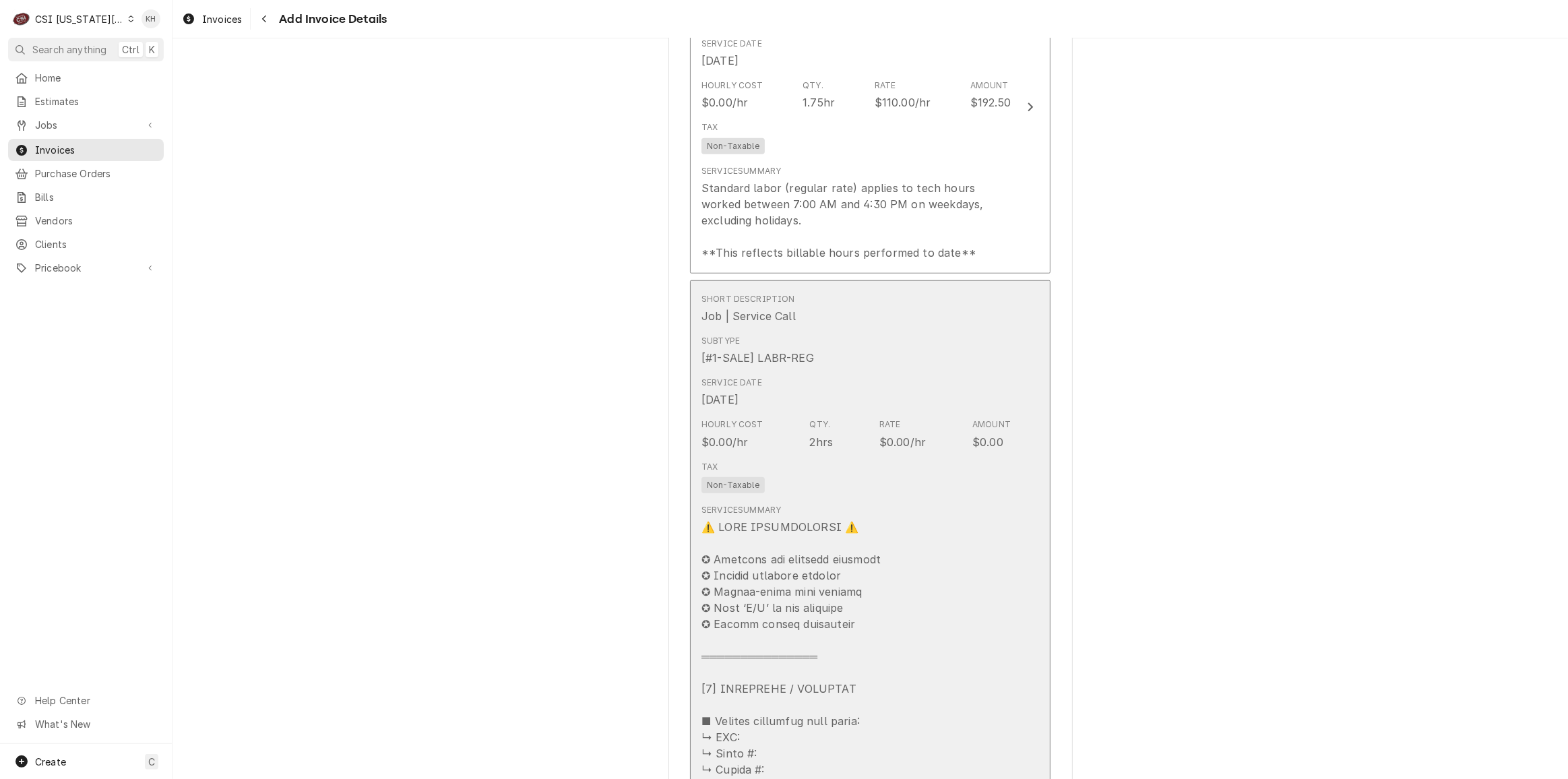
scroll to position [1545, 0]
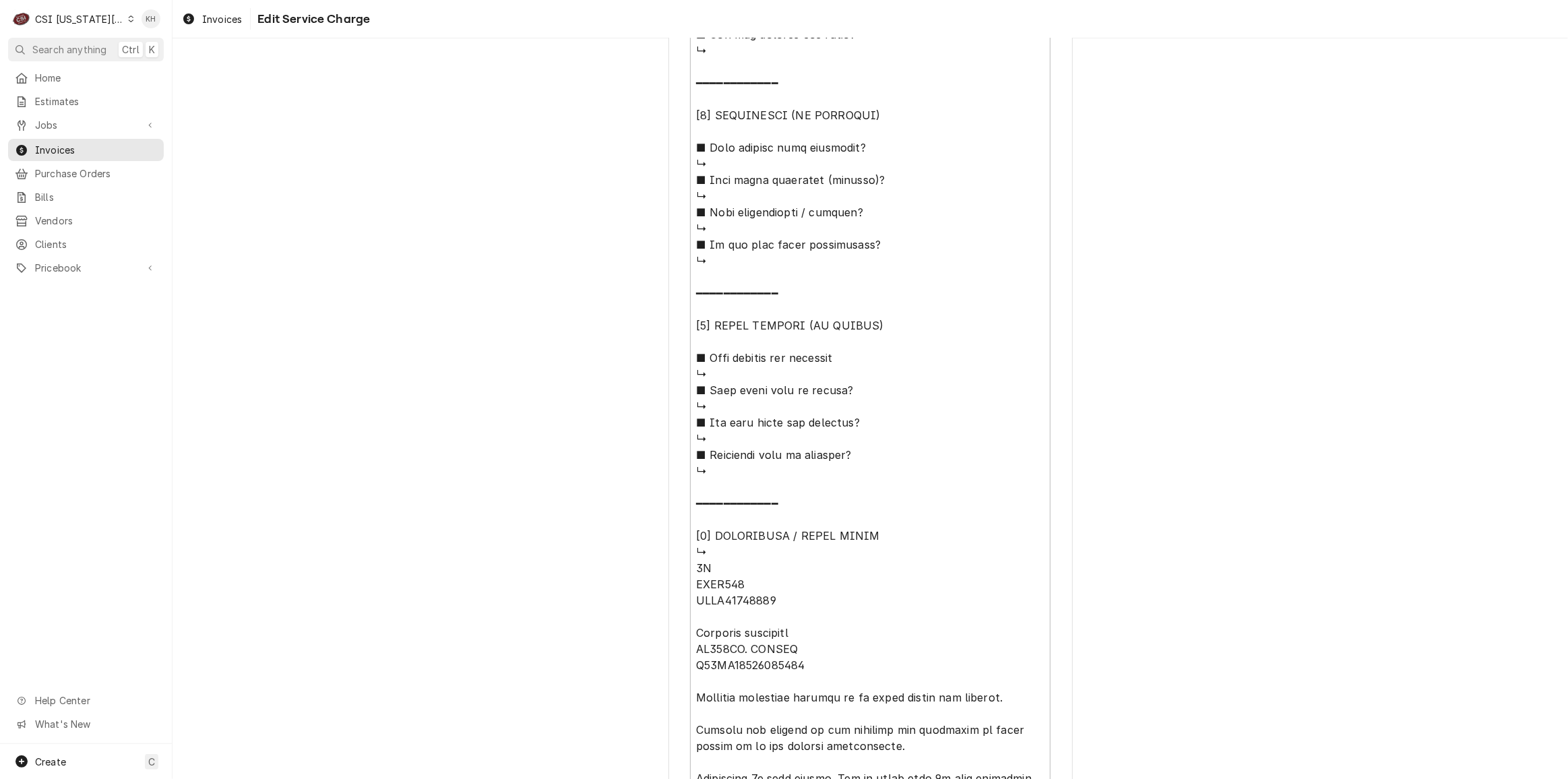
scroll to position [1484, 0]
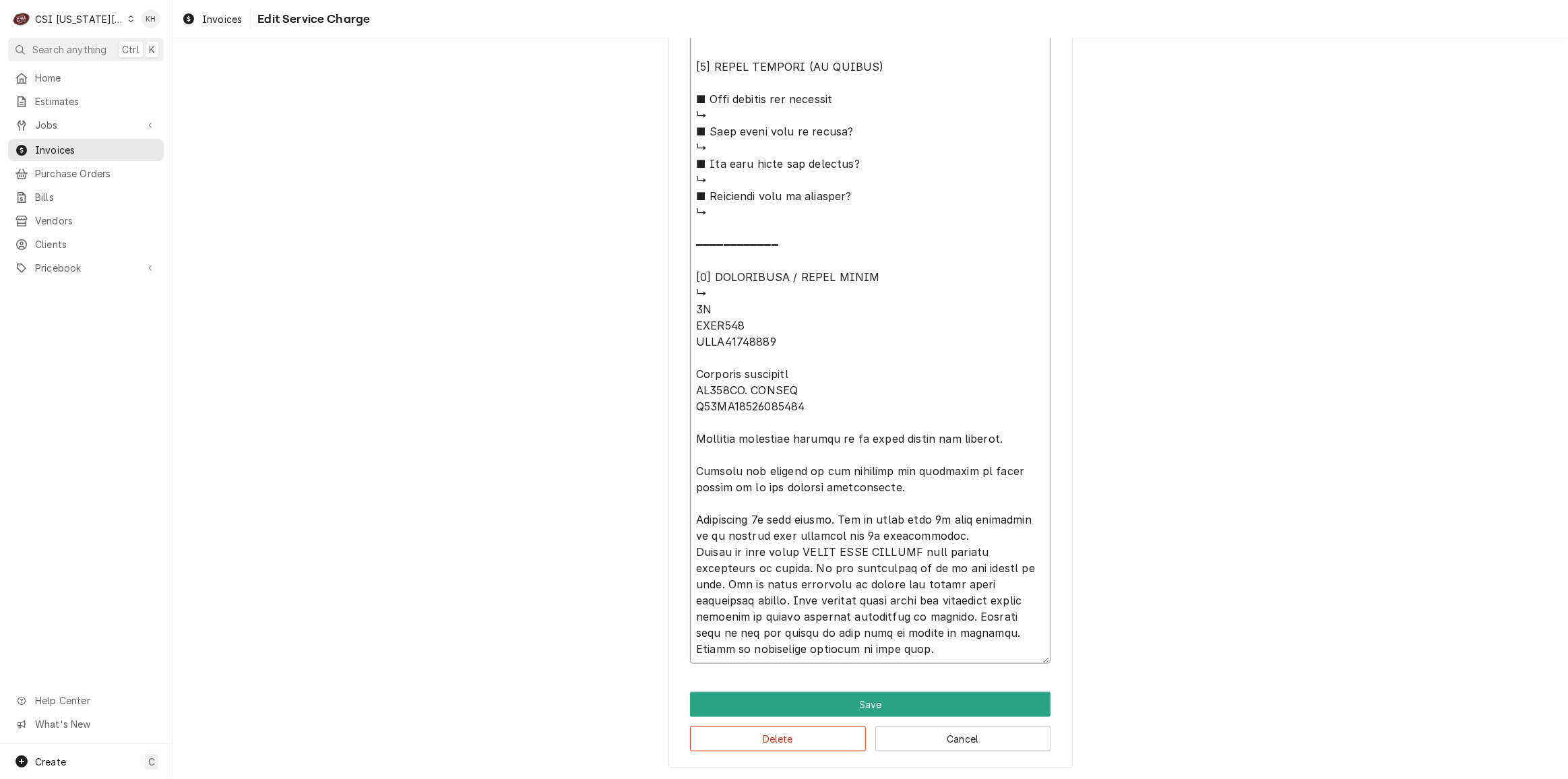
drag, startPoint x: 788, startPoint y: 570, endPoint x: 1031, endPoint y: 566, distance: 243.0
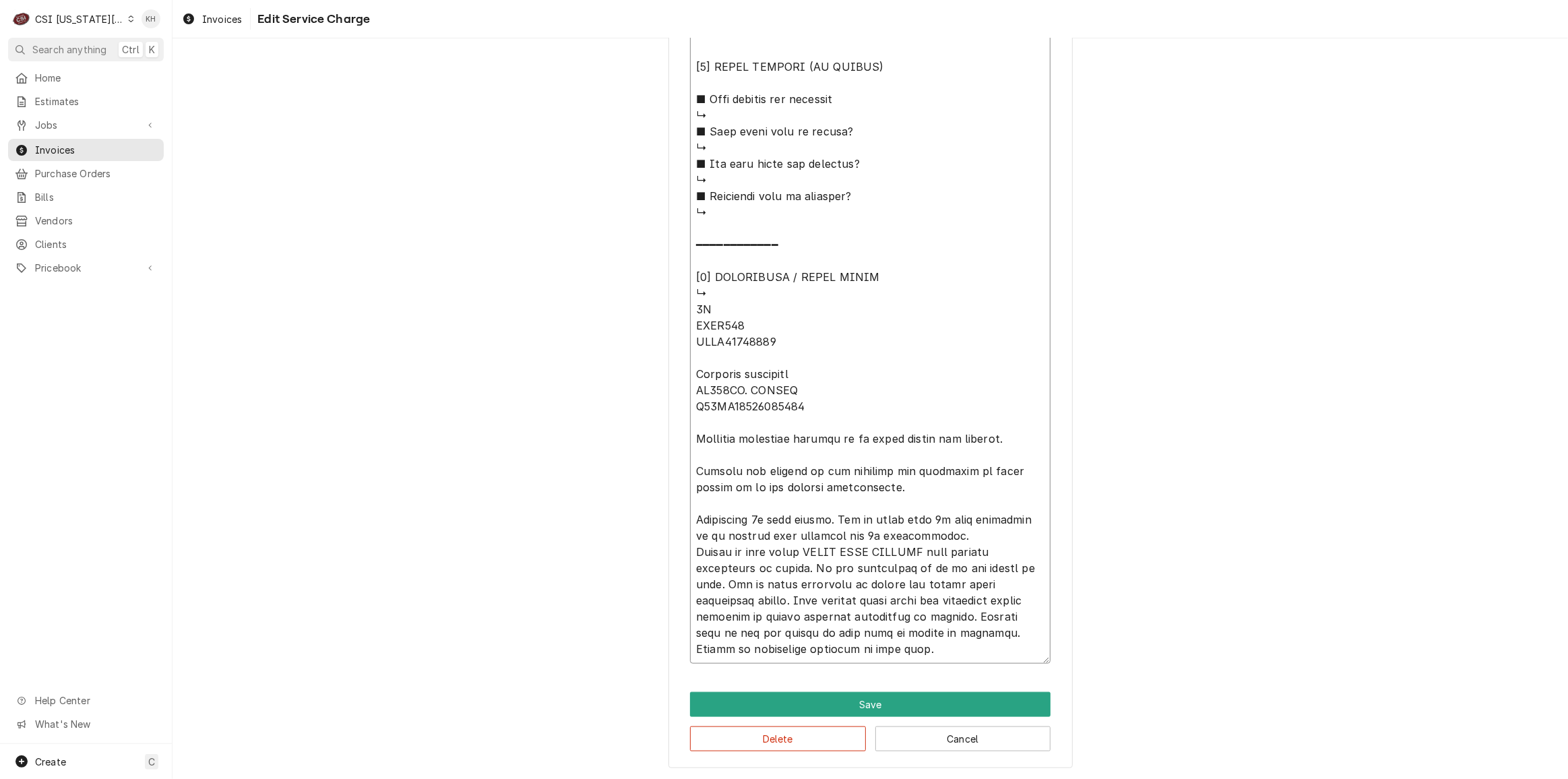
type textarea "x"
drag, startPoint x: 848, startPoint y: 614, endPoint x: 881, endPoint y: 643, distance: 43.9
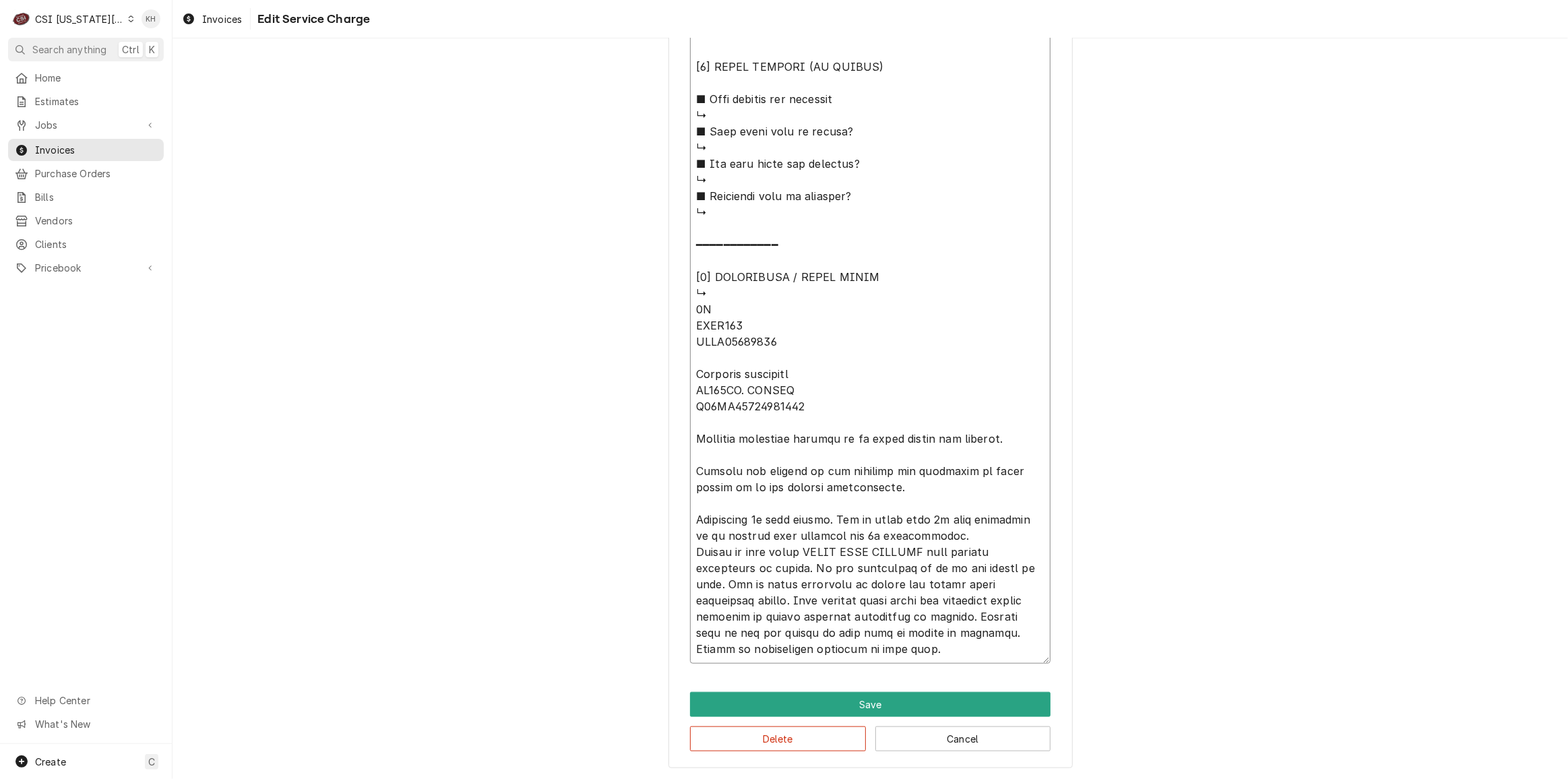
type textarea "⚠️ 𝗙𝗢𝗥𝗠 𝗜𝗡𝗦𝗧𝗥𝗨𝗖𝗧𝗜𝗢𝗡𝗦 ⚠️ ✪ 𝗖𝗼𝗺𝗽𝗹𝗲𝘁𝗲 𝗮𝗹𝗹 𝗿𝗲𝗹𝗲𝘃𝗮𝗻𝘁 𝘀𝗲𝗰𝘁𝗶𝗼𝗻𝘀 ✪ 𝗣𝗿𝗼𝘃𝗶𝗱𝗲 𝗱𝗲𝘁𝗮𝗶𝗹𝗲𝗱 𝗮𝗻𝘀…"
click at [848, 742] on button "Delete" at bounding box center [778, 738] width 176 height 25
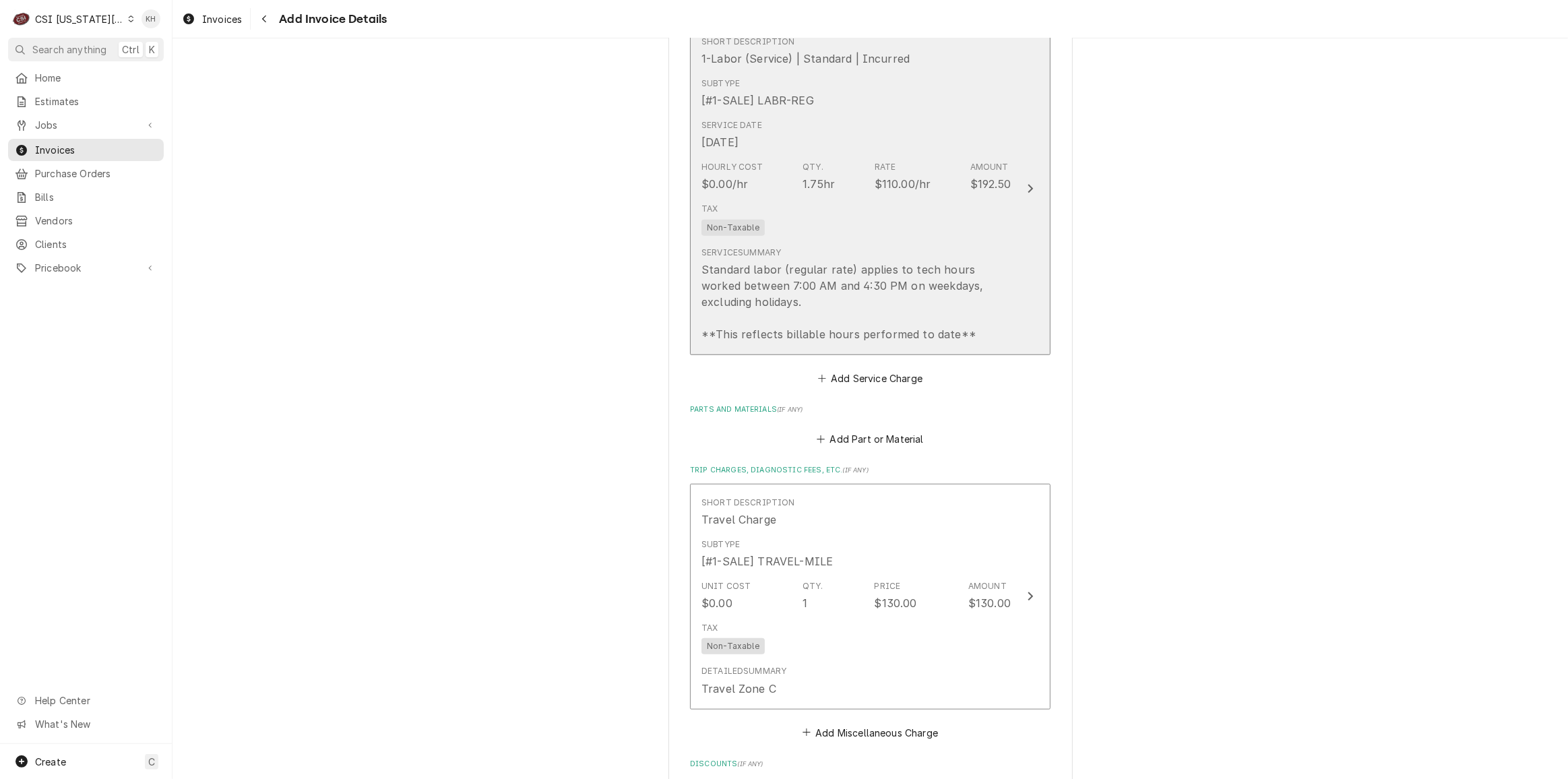
scroll to position [1265, 0]
click at [1002, 241] on div "Tax Non-Taxable" at bounding box center [857, 219] width 310 height 43
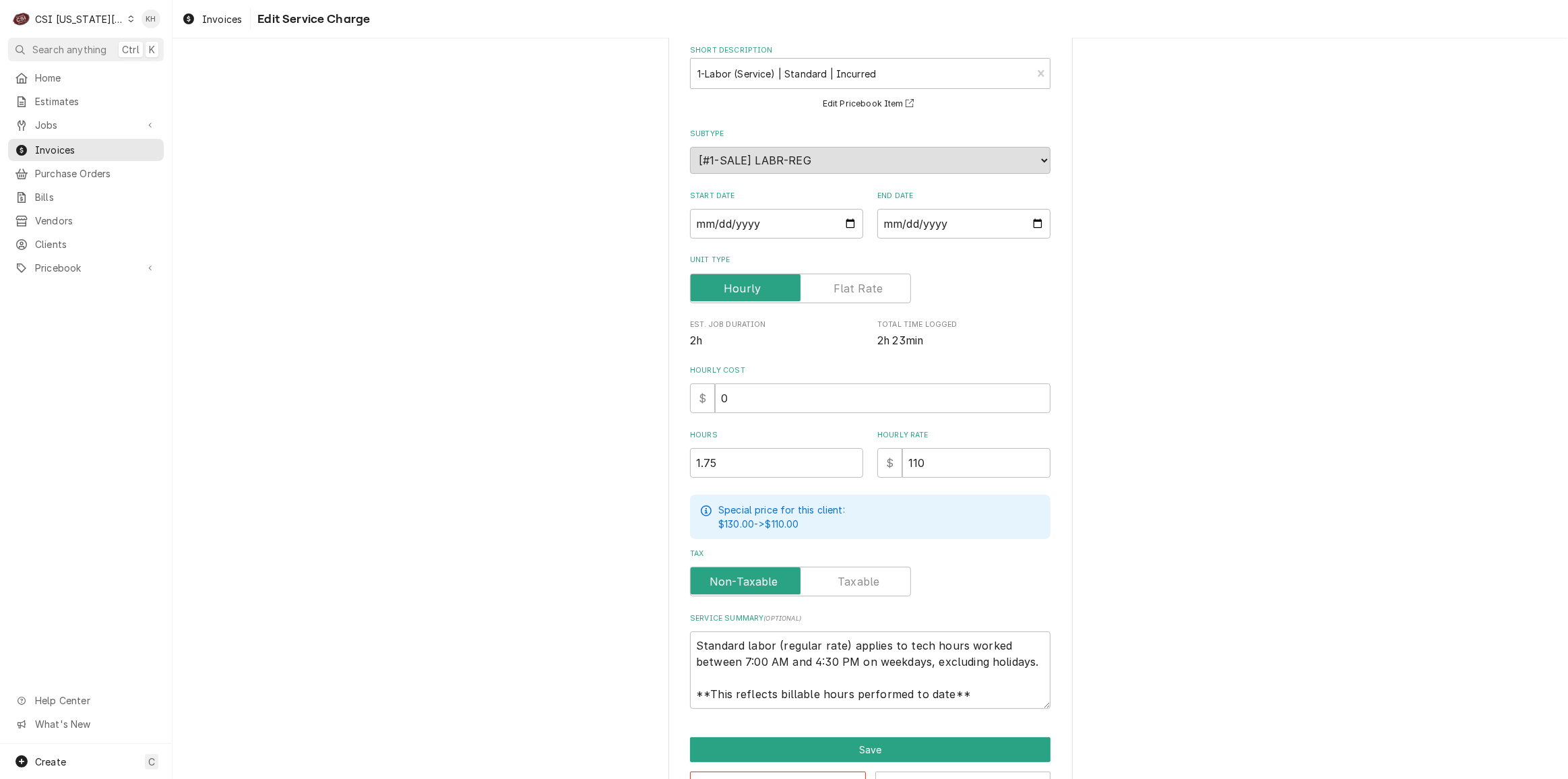
scroll to position [113, 0]
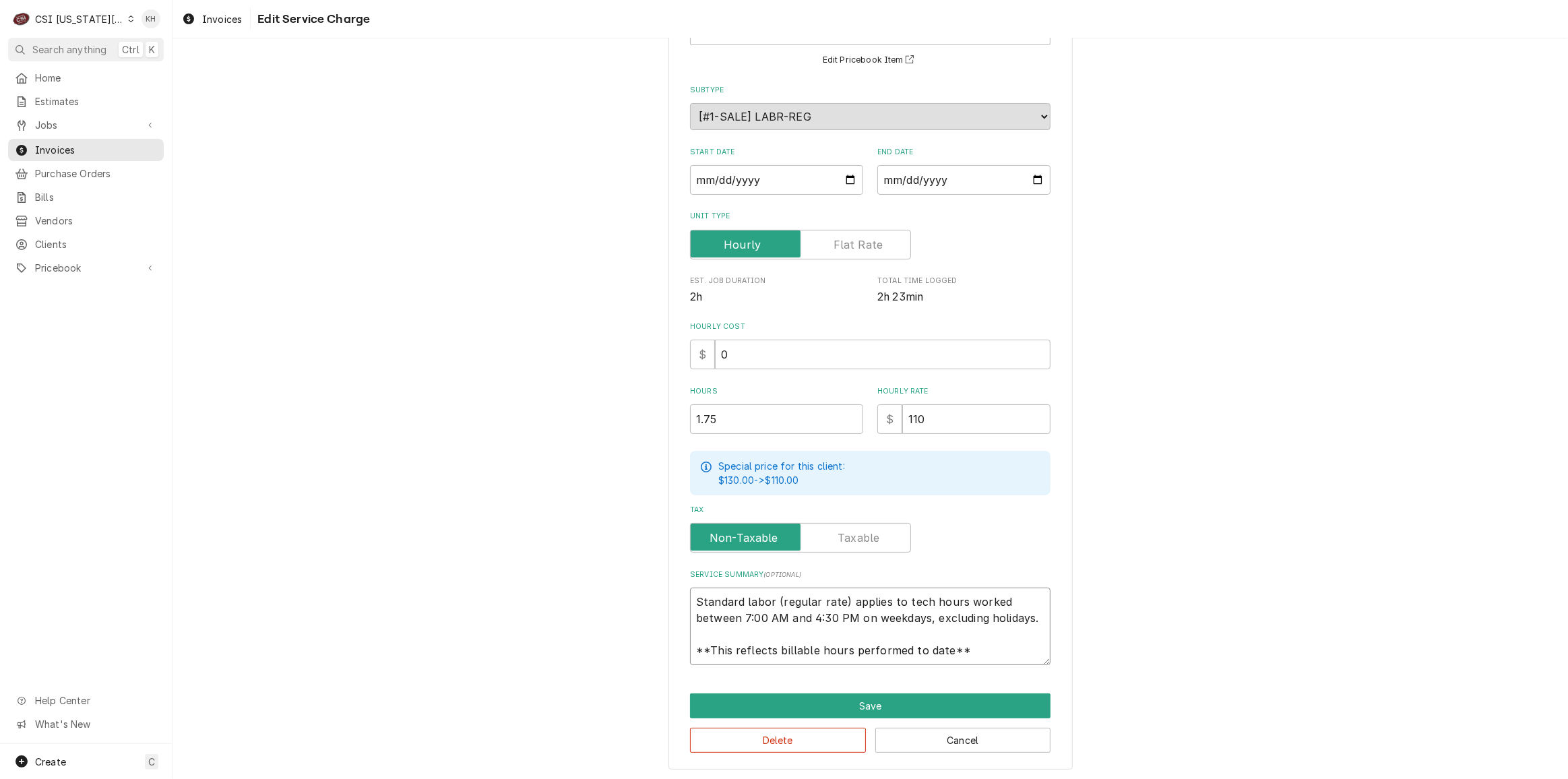
paste textarea "Rational / E12SJ25043214644 Arrived onsite to inspect iCombi RO water filter no…"
type textarea "x"
type textarea "Rational / E12SJ25043214644 Arrived onsite to inspect iCombi RO water filter no…"
drag, startPoint x: 984, startPoint y: 656, endPoint x: 551, endPoint y: 552, distance: 445.3
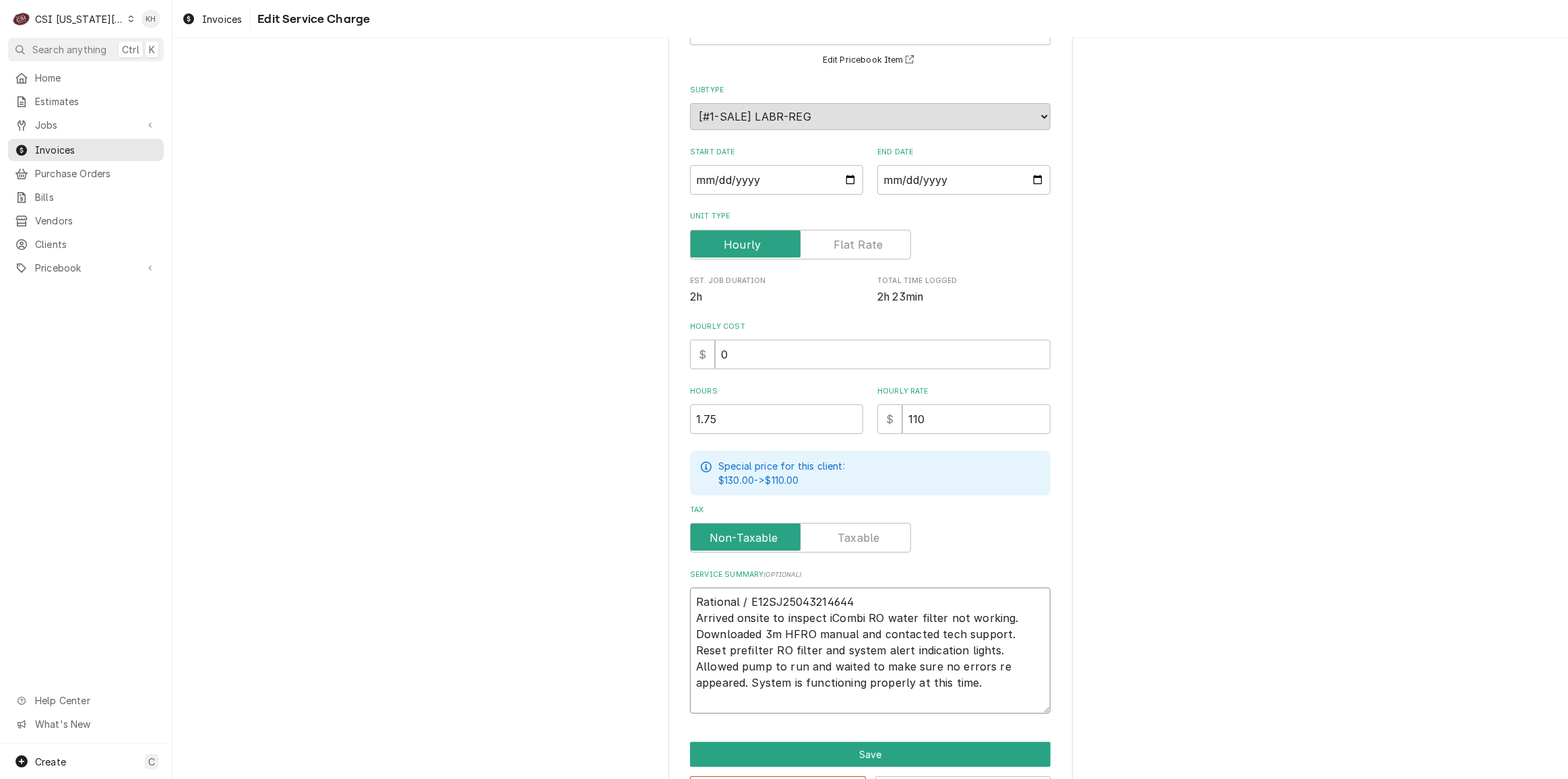
click at [879, 701] on textarea "Rational / E12SJ25043214644 Arrived onsite to inspect iCombi RO water filter no…" at bounding box center [870, 650] width 360 height 125
type textarea "x"
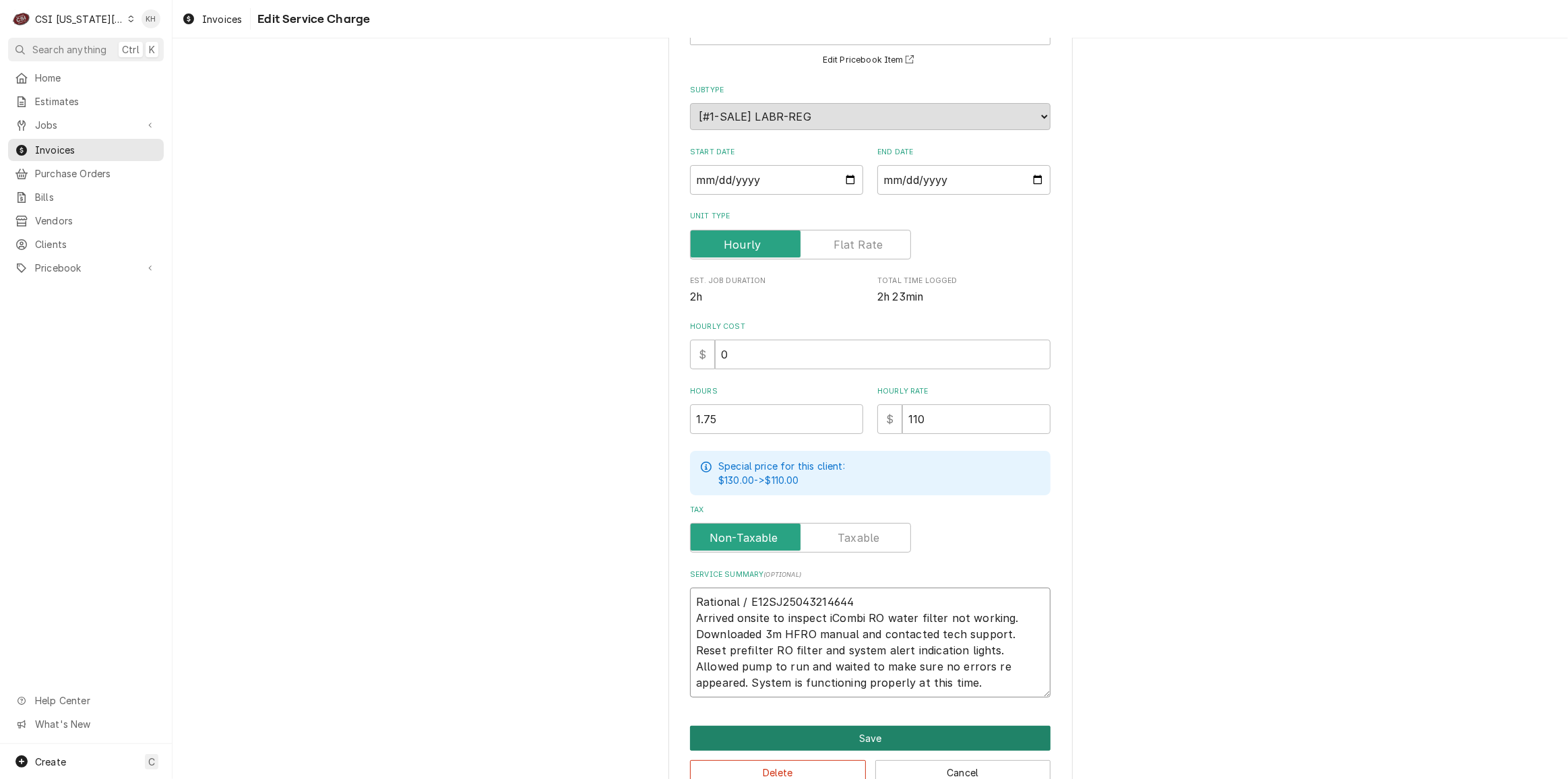
type textarea "Rational / E12SJ25043214644 Arrived onsite to inspect iCombi RO water filter no…"
click at [871, 733] on button "Save" at bounding box center [870, 738] width 360 height 25
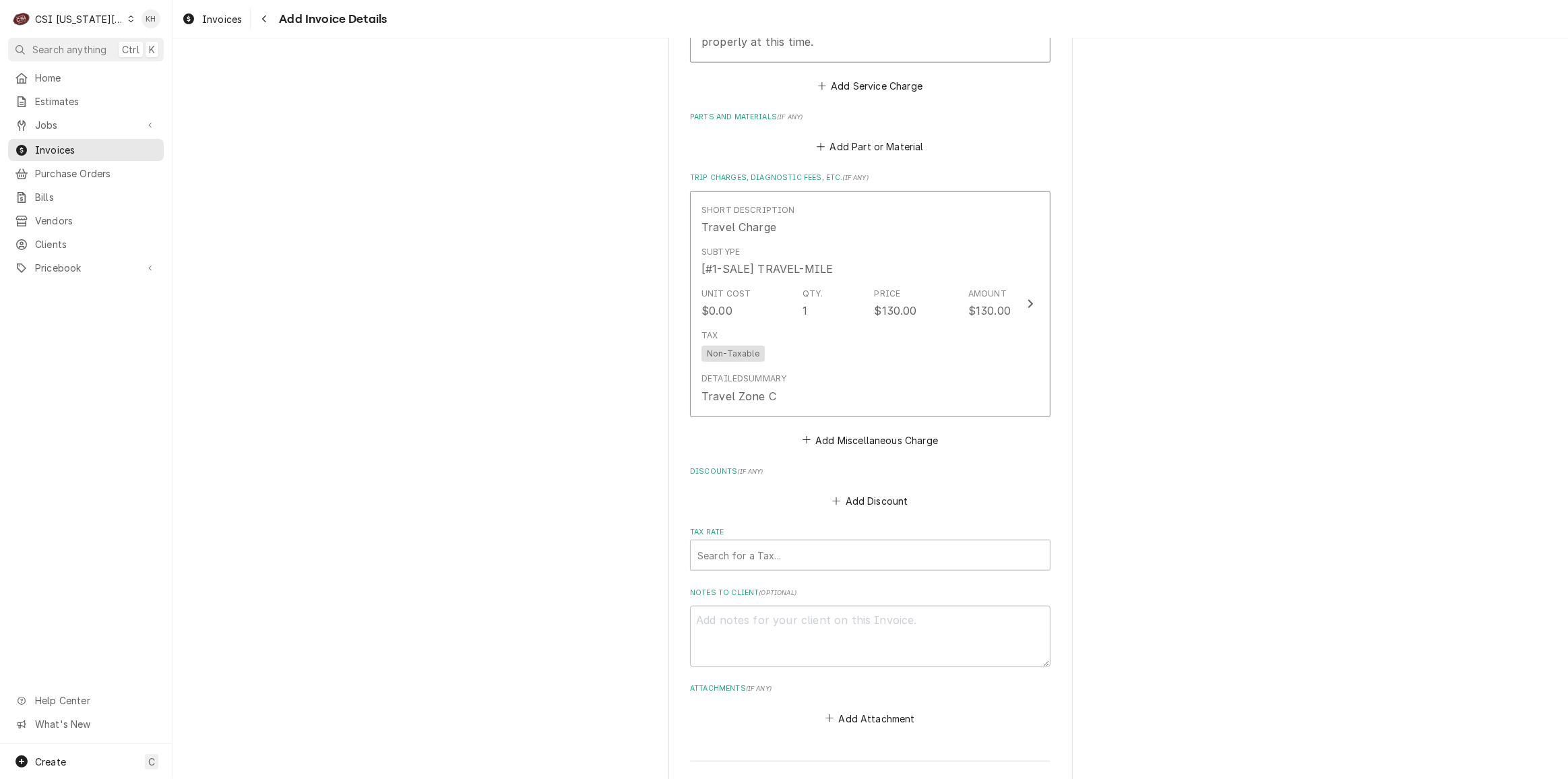
scroll to position [1801, 0]
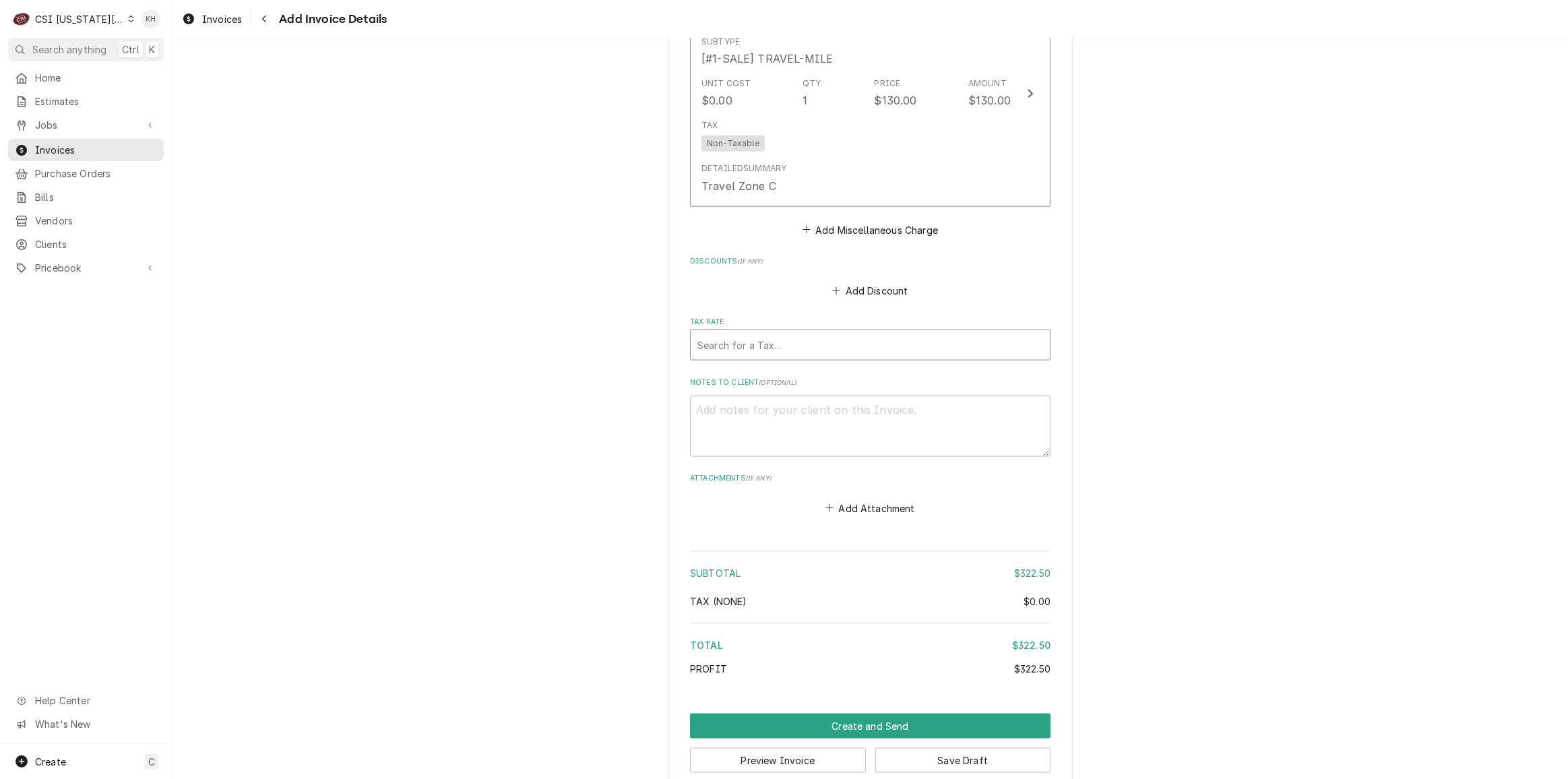
click at [823, 327] on label "Tax Rate" at bounding box center [870, 322] width 360 height 11
click at [819, 357] on div "Tax Rate" at bounding box center [870, 345] width 346 height 25
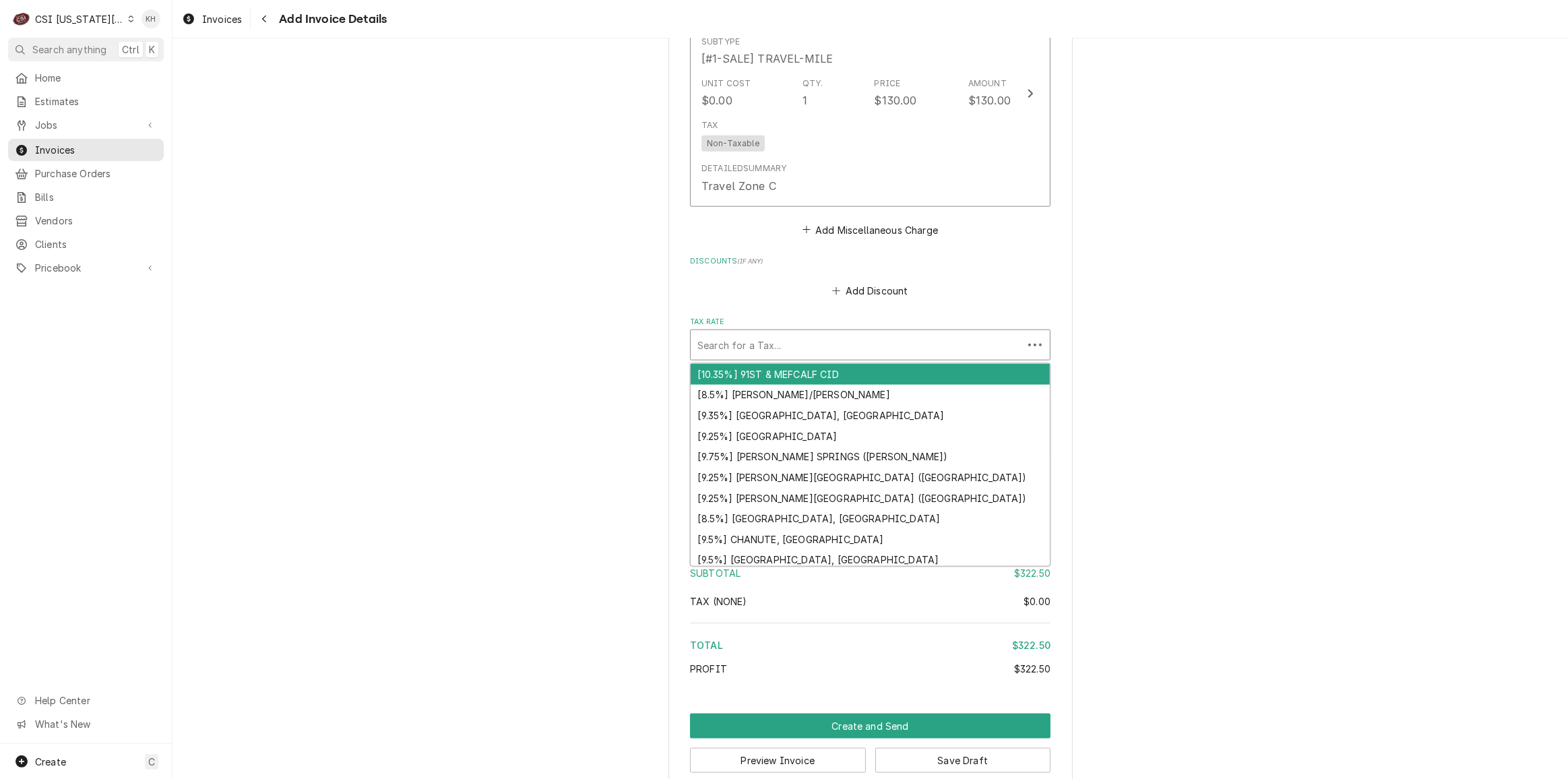
type textarea "x"
type input "e"
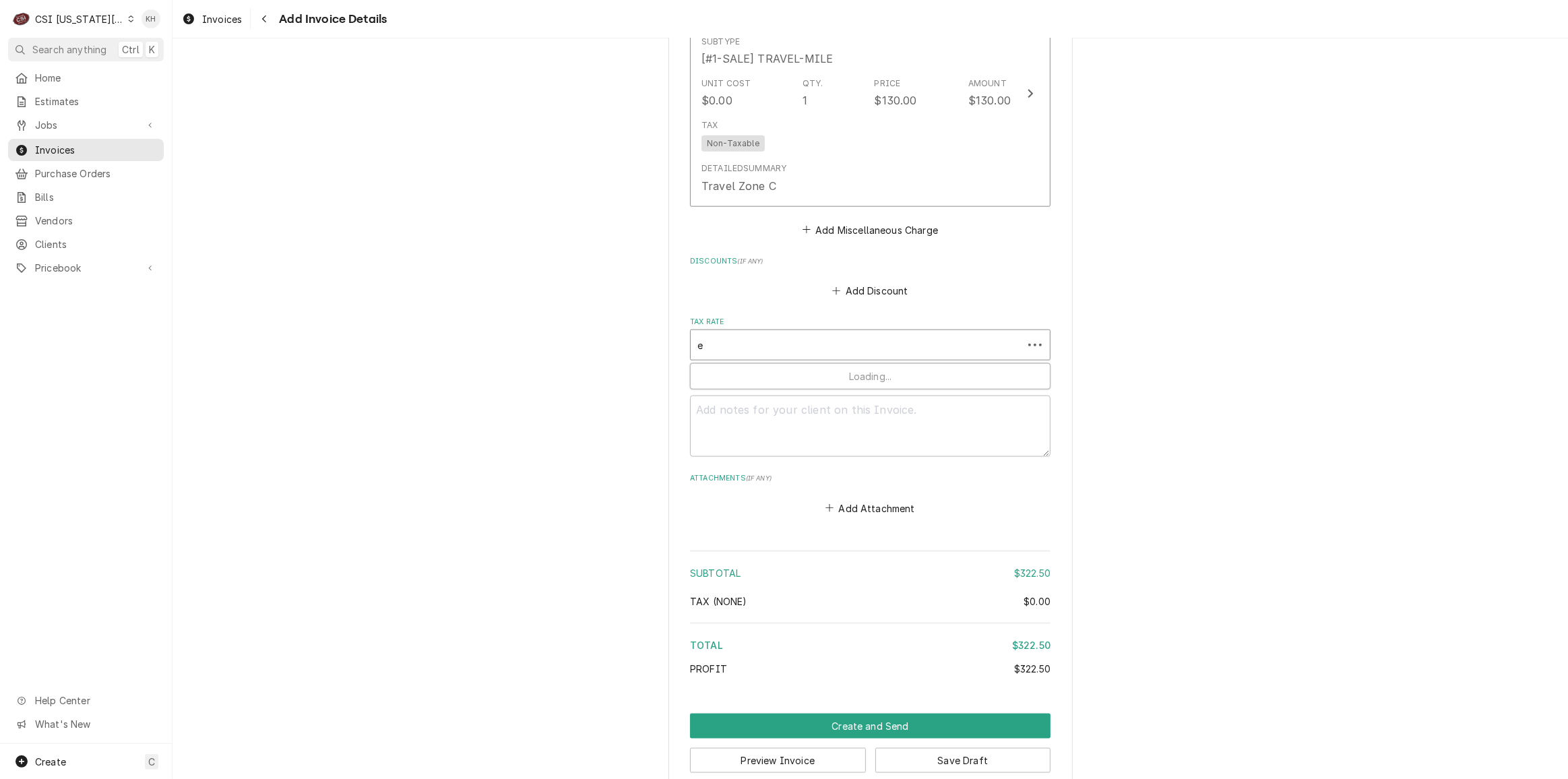
type textarea "x"
type input "ex"
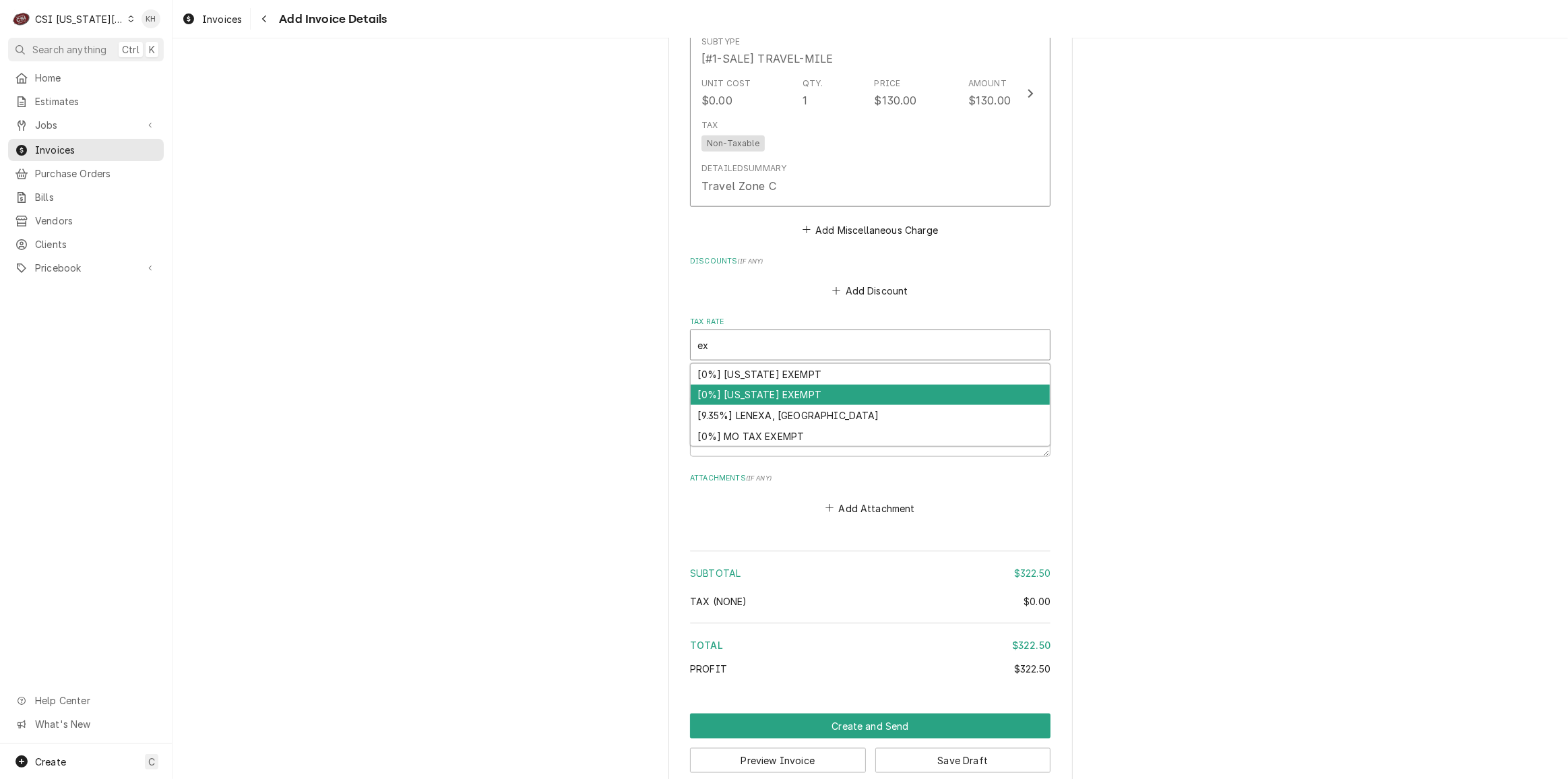
click at [805, 406] on div "[0%] KANSAS EXEMPT" at bounding box center [870, 395] width 359 height 21
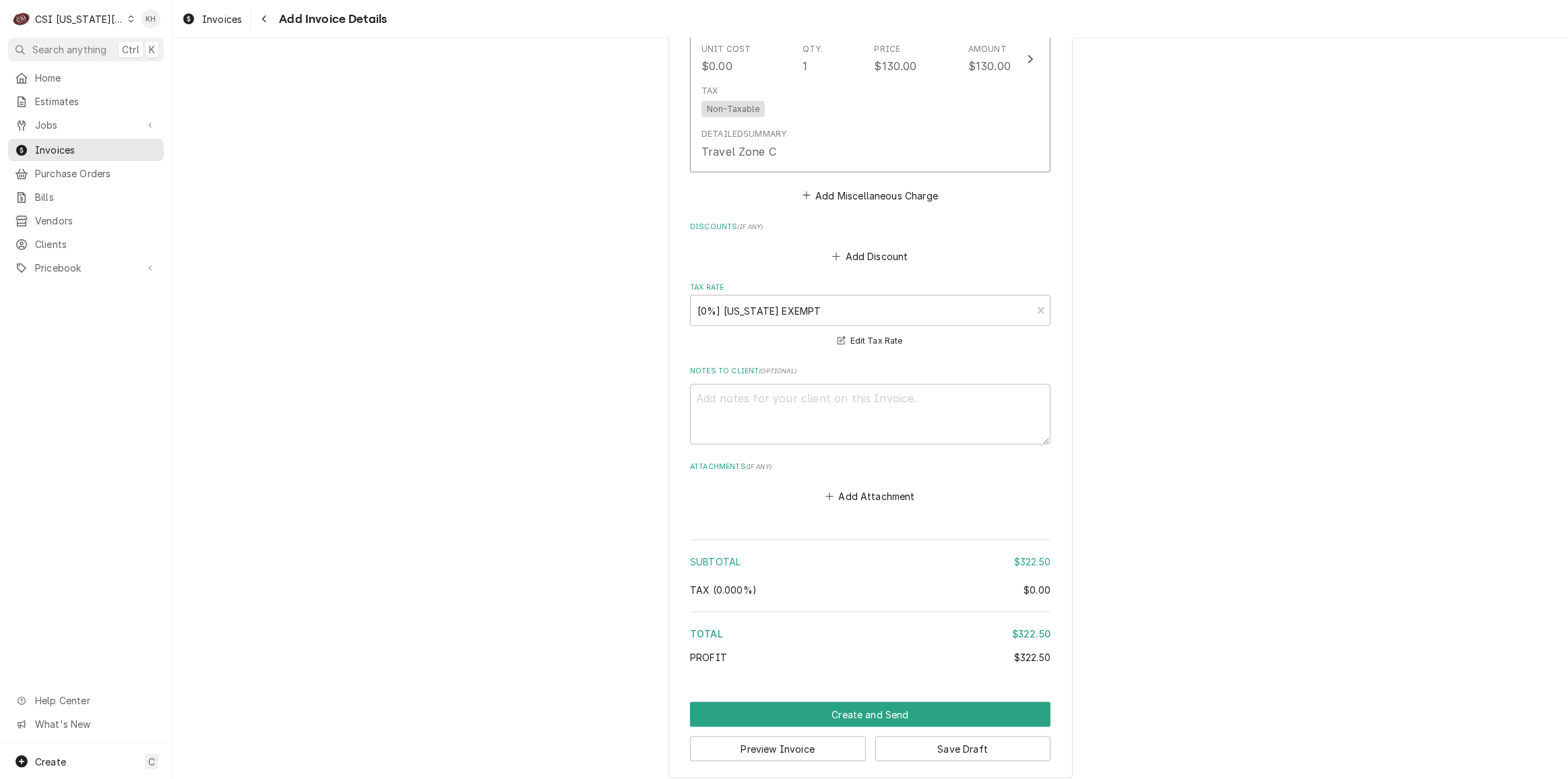
scroll to position [1863, 0]
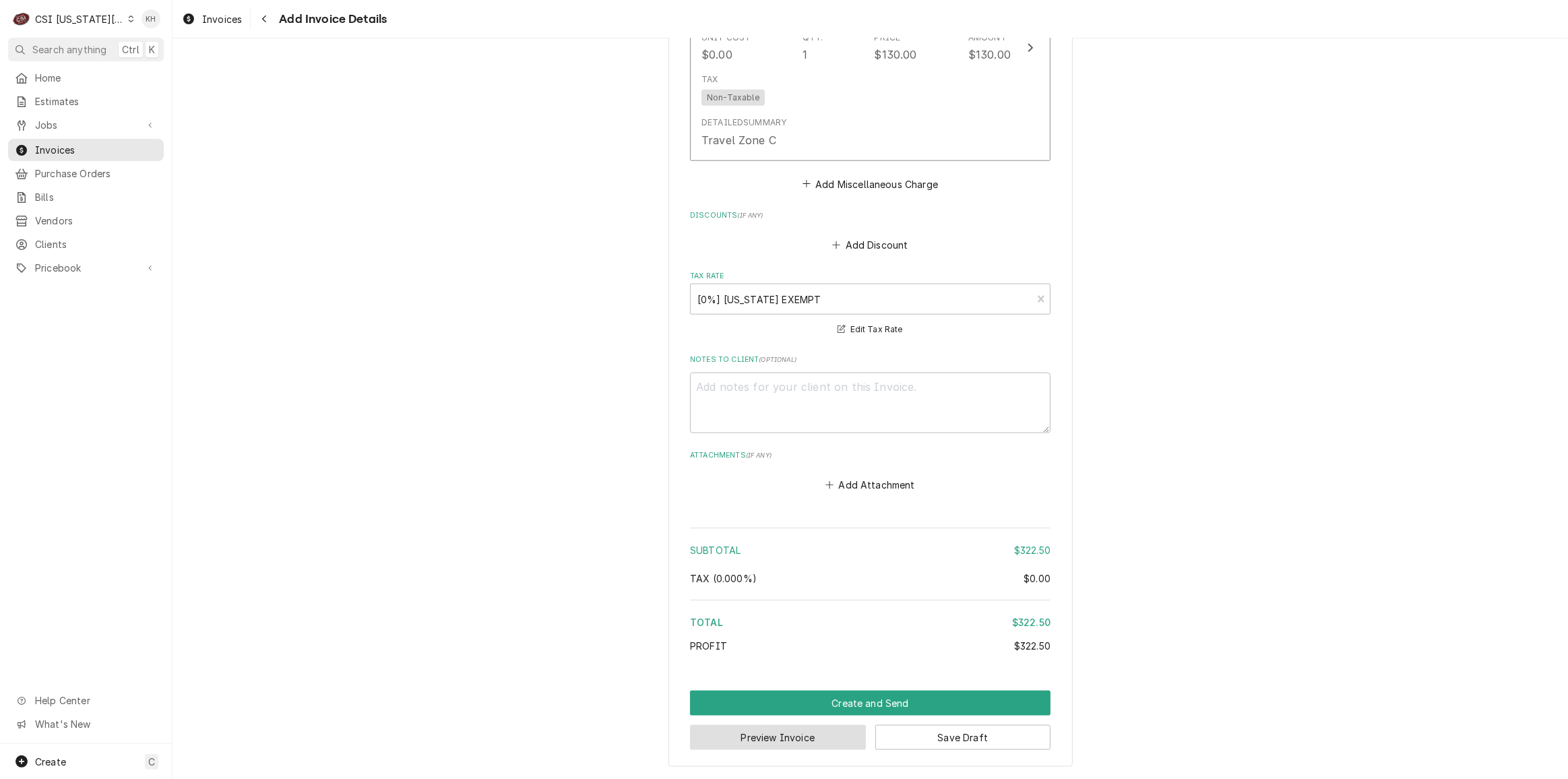
click at [831, 738] on button "Preview Invoice" at bounding box center [778, 737] width 176 height 25
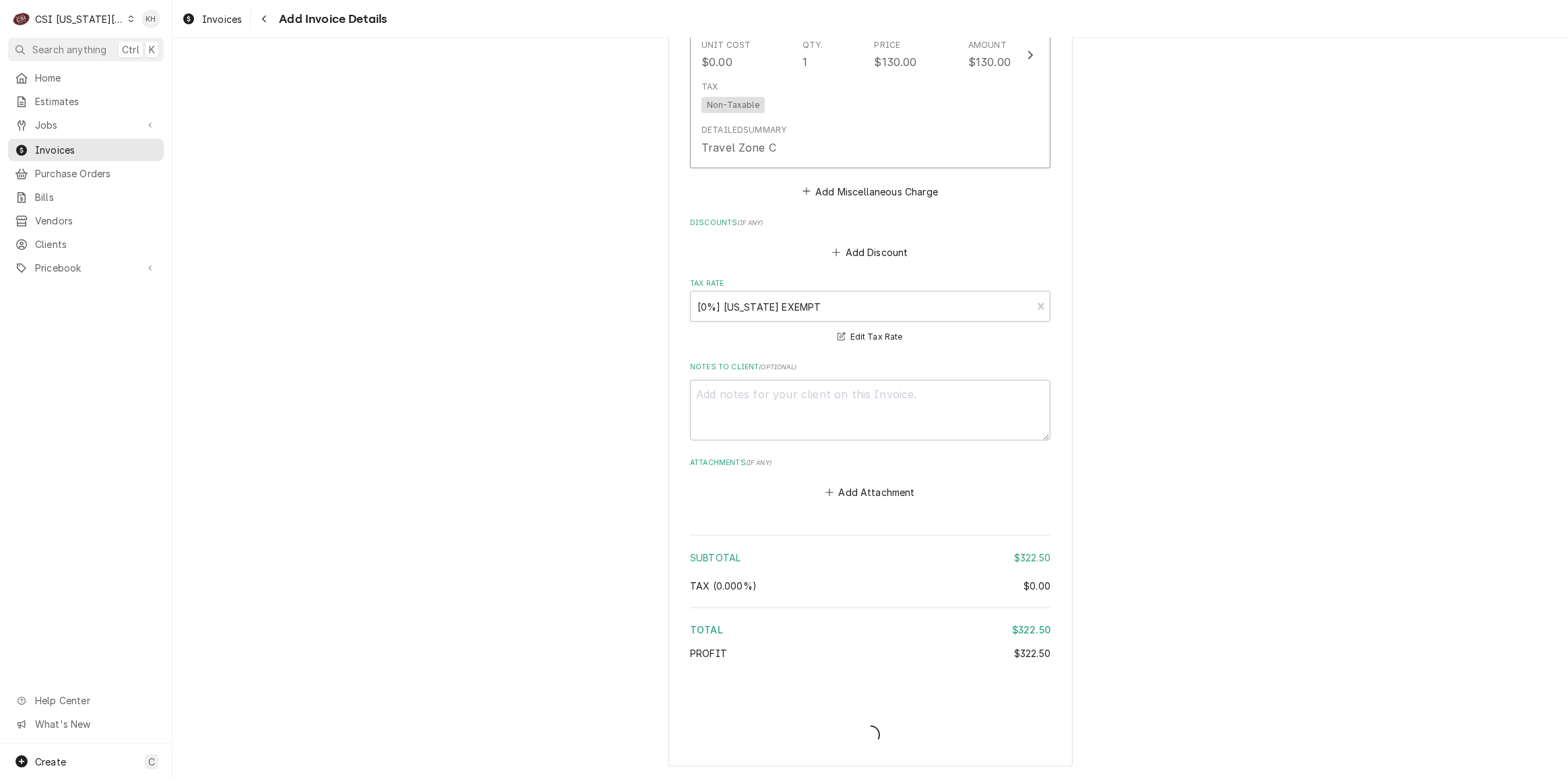
scroll to position [1856, 0]
type textarea "x"
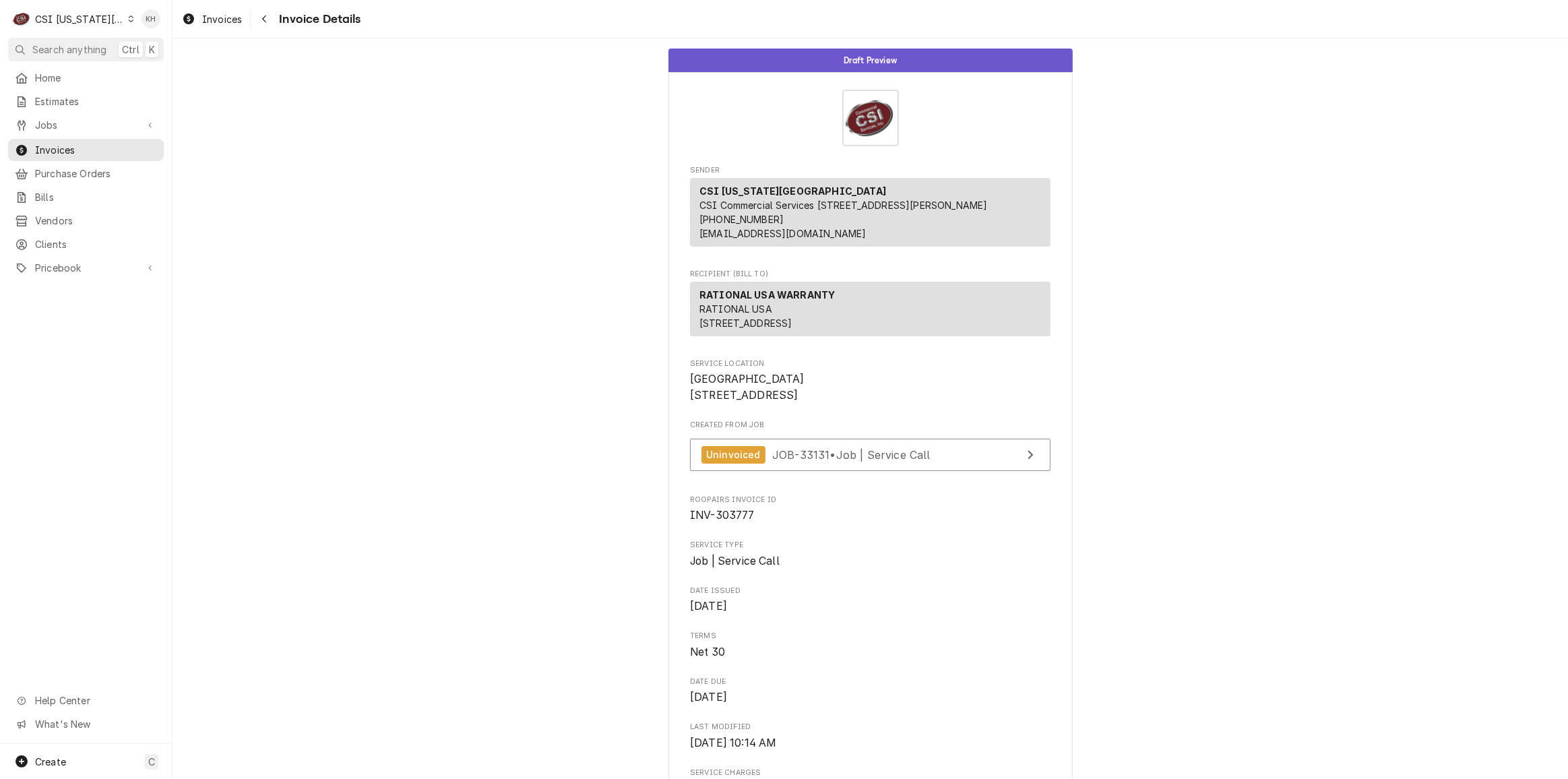
drag, startPoint x: 50, startPoint y: 23, endPoint x: 44, endPoint y: 38, distance: 16.2
click at [45, 25] on div "CSI [US_STATE][GEOGRAPHIC_DATA]" at bounding box center [79, 19] width 89 height 14
drag, startPoint x: 157, startPoint y: 68, endPoint x: 143, endPoint y: 86, distance: 22.8
click at [151, 69] on div "CSI St. [PERSON_NAME]" at bounding box center [231, 74] width 197 height 14
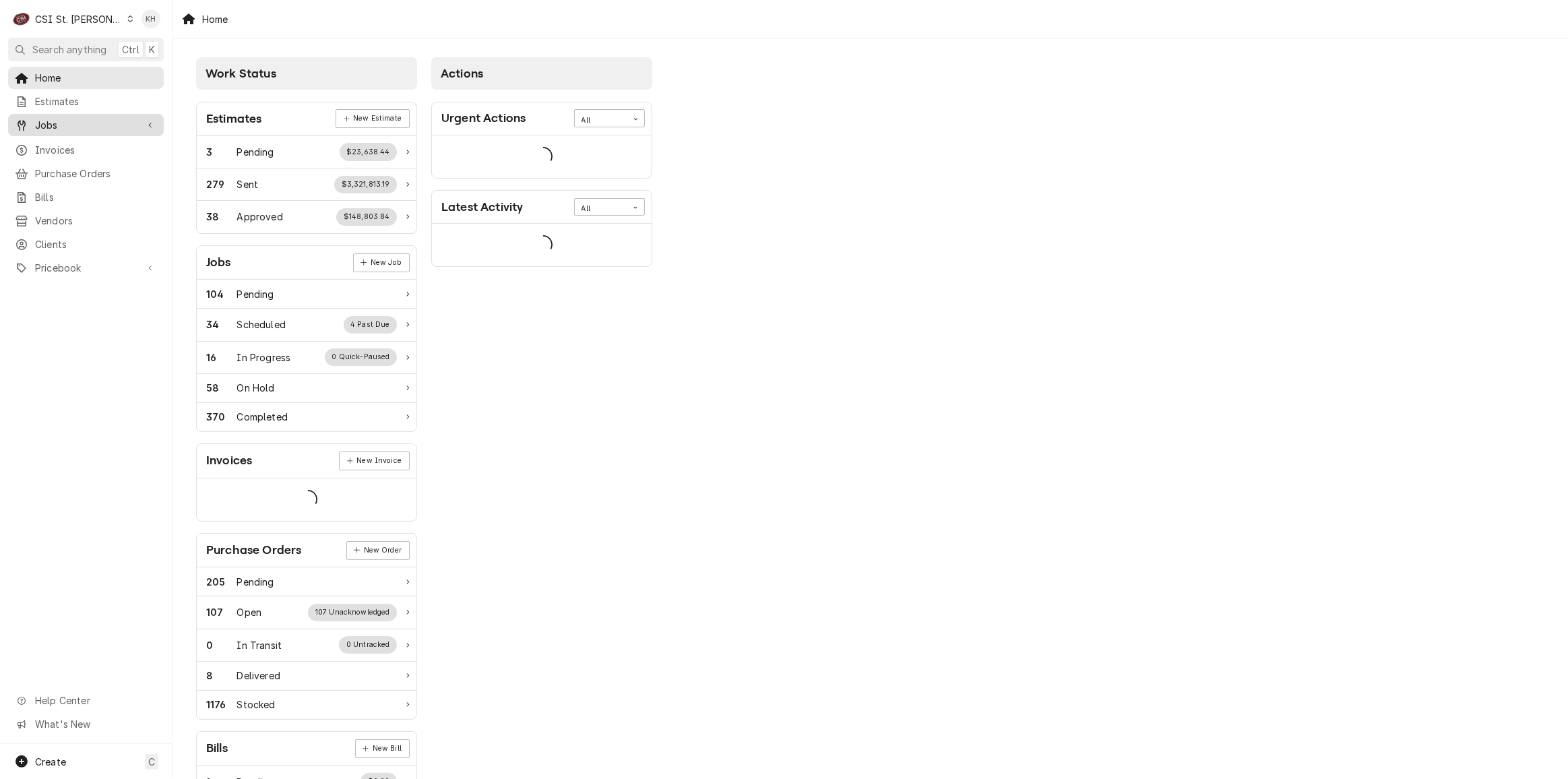
click at [118, 123] on span "Jobs" at bounding box center [85, 124] width 101 height 14
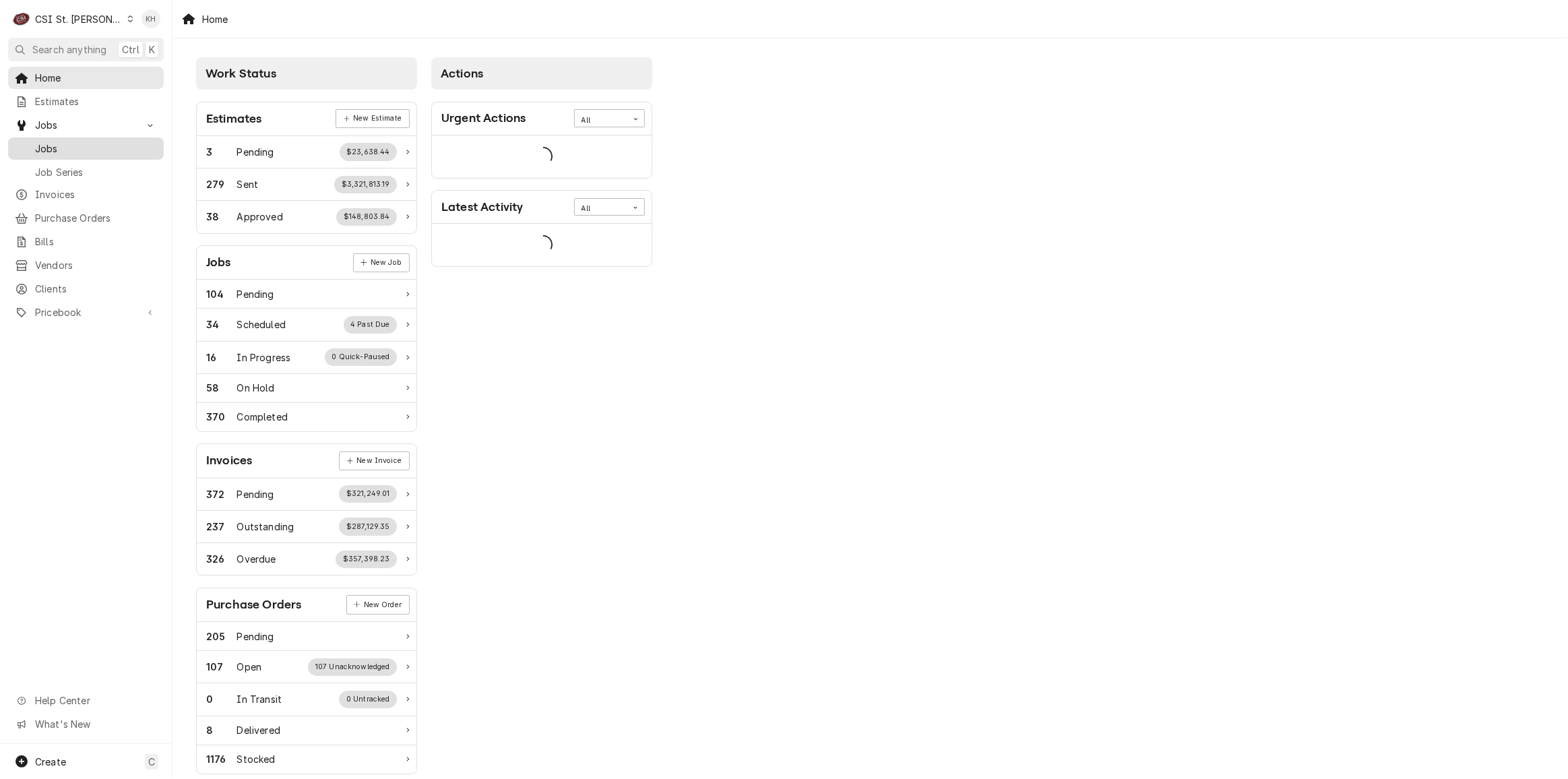
drag, startPoint x: 117, startPoint y: 128, endPoint x: 107, endPoint y: 145, distance: 19.7
click at [107, 145] on span "Jobs" at bounding box center [96, 148] width 122 height 14
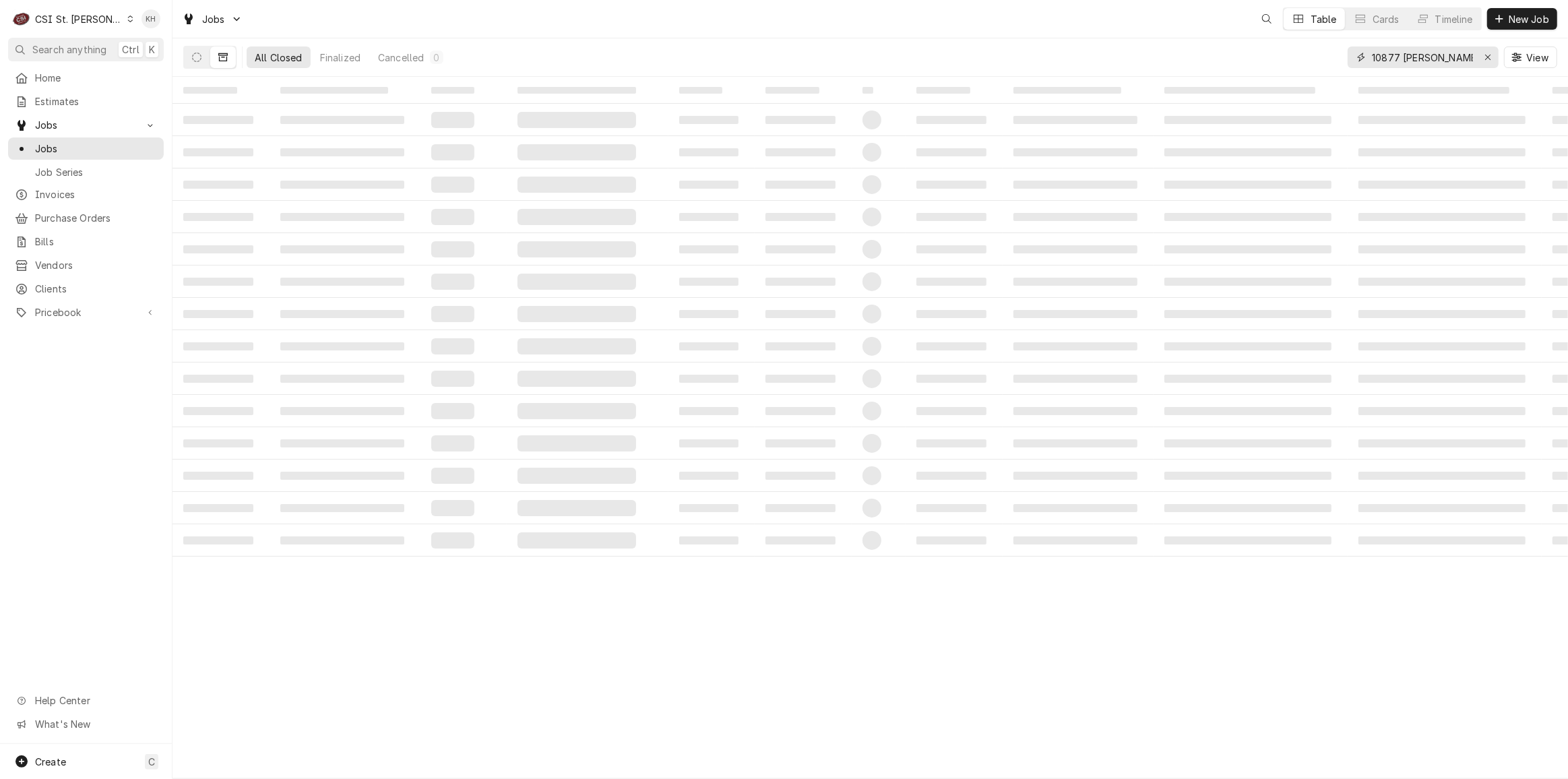
drag, startPoint x: 1363, startPoint y: 58, endPoint x: 1258, endPoint y: 67, distance: 105.4
click at [1258, 67] on div "All Closed Finalized Cancelled 0 10877 watson View" at bounding box center [870, 57] width 1374 height 38
type input "5023"
click at [206, 58] on button "Dynamic Content Wrapper" at bounding box center [197, 58] width 25 height 22
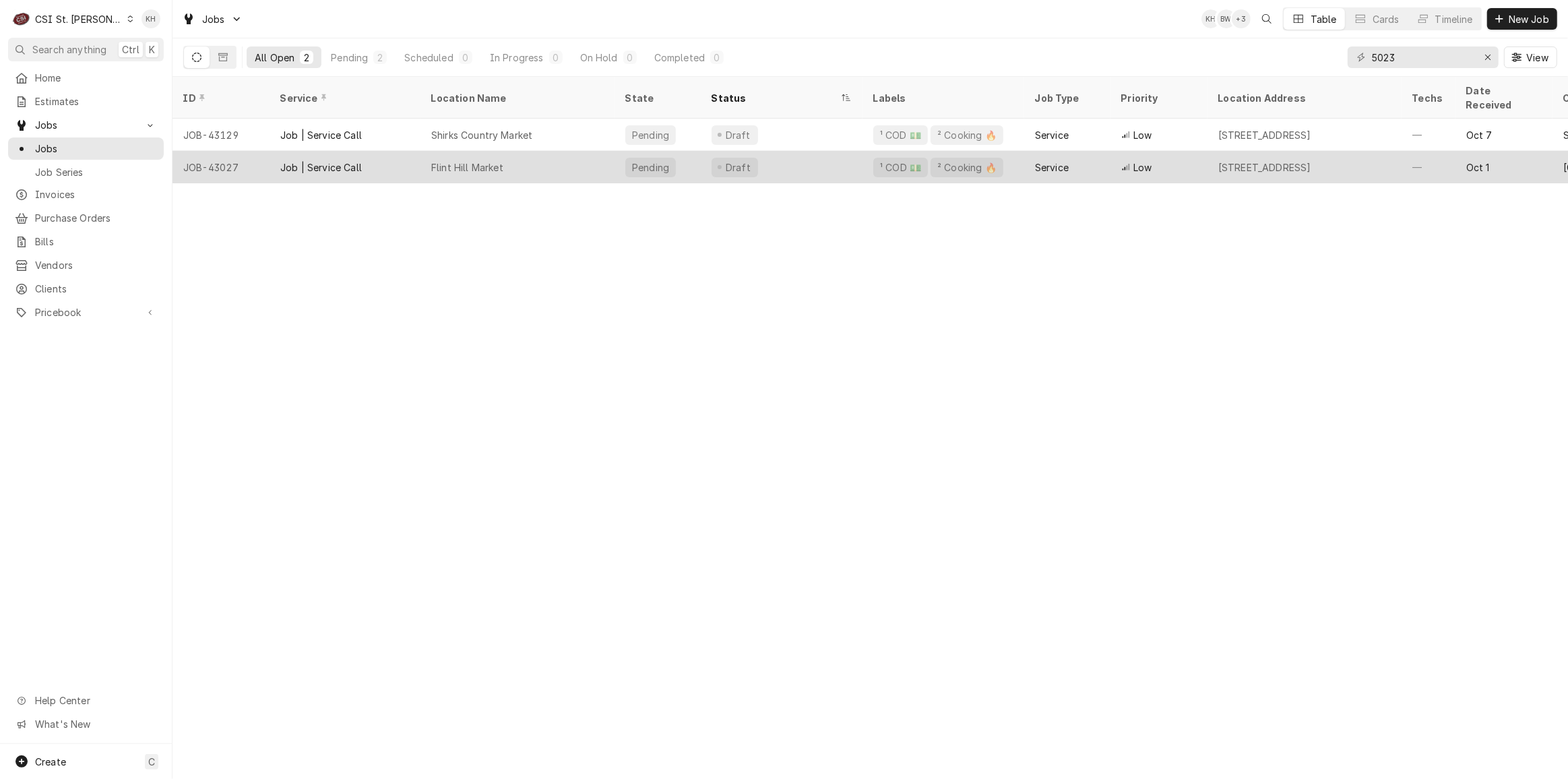
click at [404, 163] on div "Job | Service Call" at bounding box center [345, 167] width 151 height 32
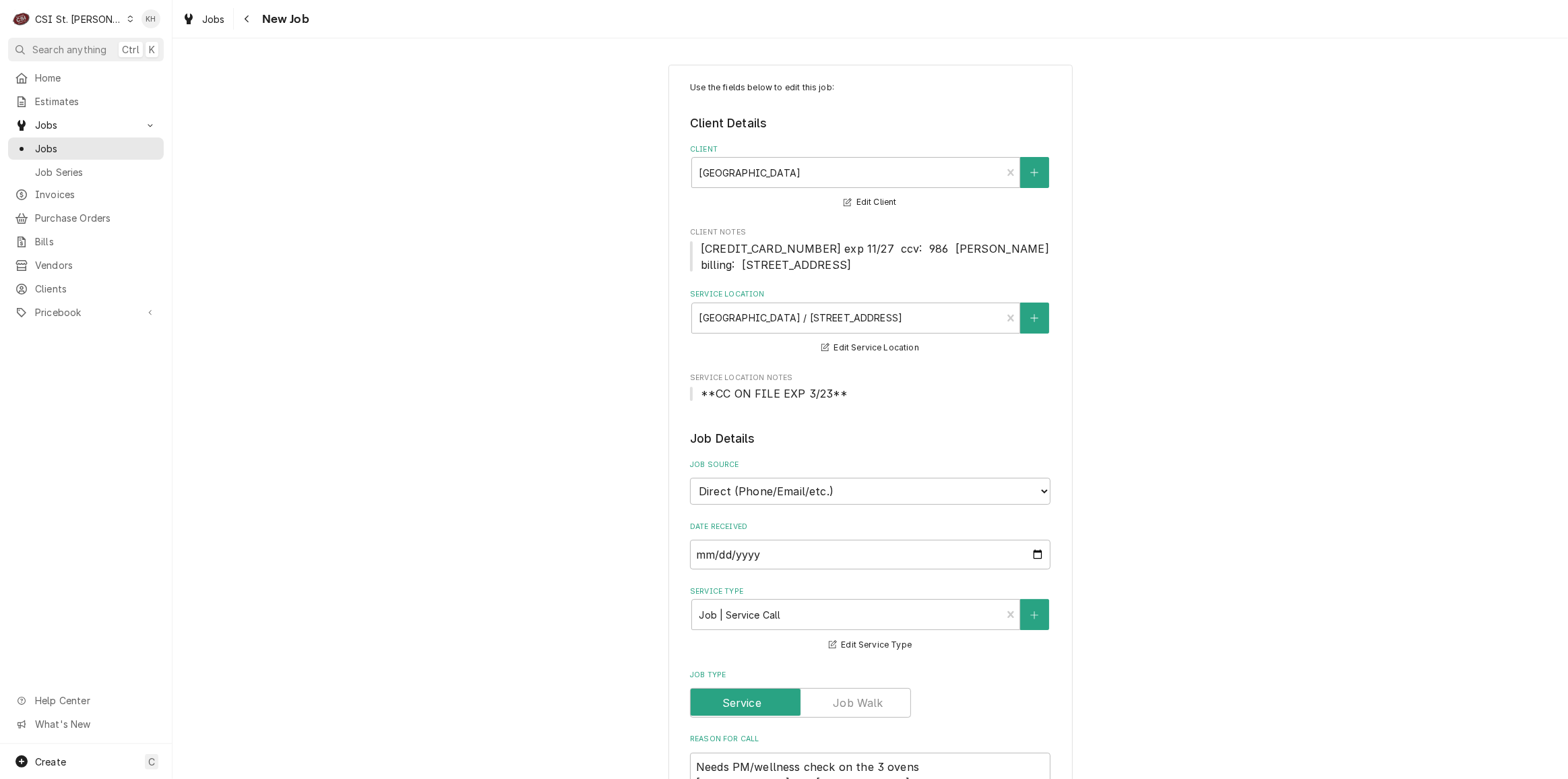
type textarea "x"
drag, startPoint x: 240, startPoint y: 18, endPoint x: 238, endPoint y: 36, distance: 18.1
click at [238, 19] on button "Navigate back" at bounding box center [248, 19] width 22 height 22
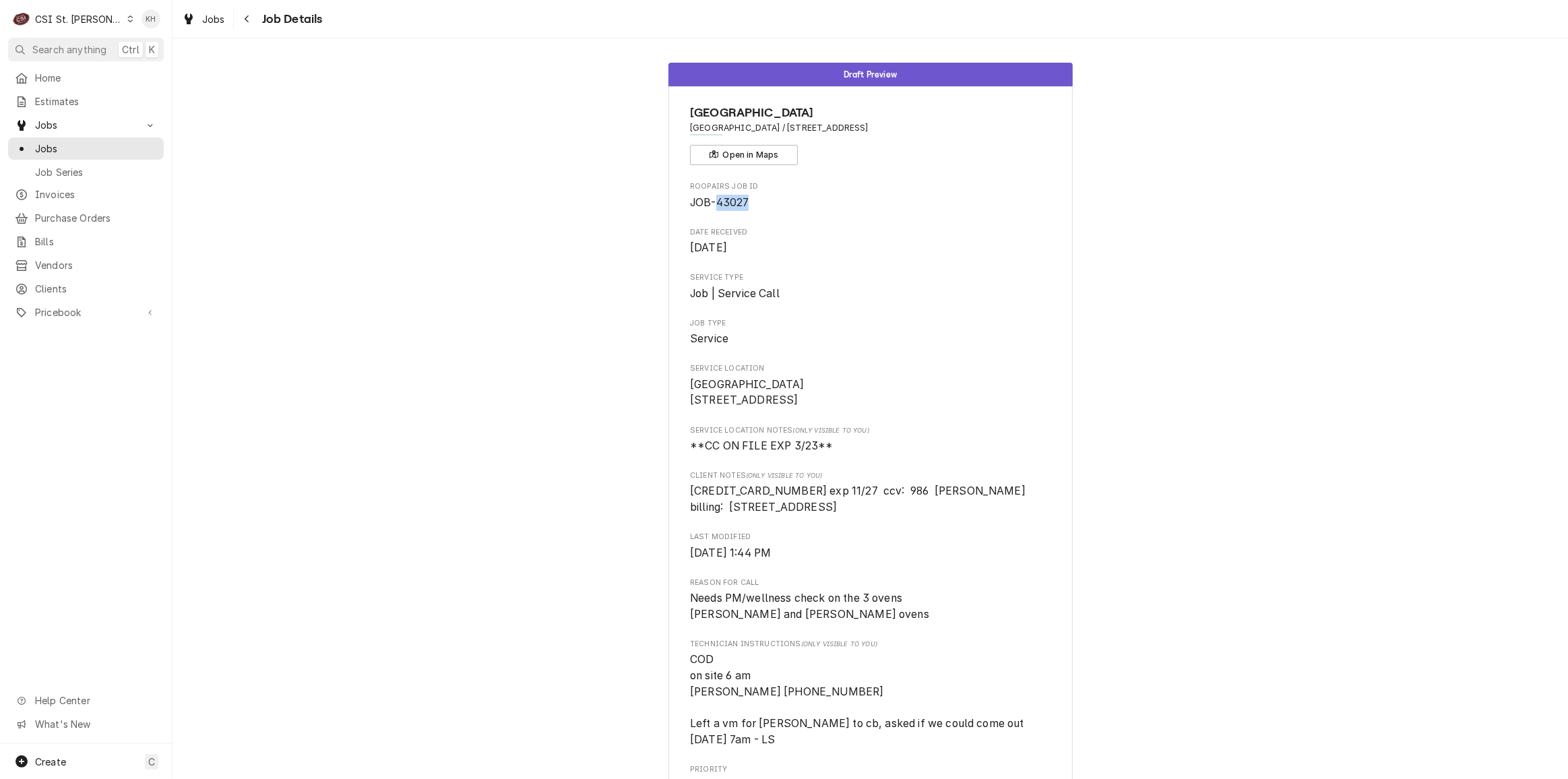
drag, startPoint x: 745, startPoint y: 204, endPoint x: 713, endPoint y: 202, distance: 32.1
click at [713, 202] on span "JOB-43027" at bounding box center [870, 202] width 360 height 16
copy span "43027"
click at [289, 233] on div "Draft [GEOGRAPHIC_DATA] MARKET [GEOGRAPHIC_DATA] / [STREET_ADDRESS] Open in Map…" at bounding box center [870, 711] width 1395 height 1319
drag, startPoint x: 70, startPoint y: 22, endPoint x: 62, endPoint y: 36, distance: 16.1
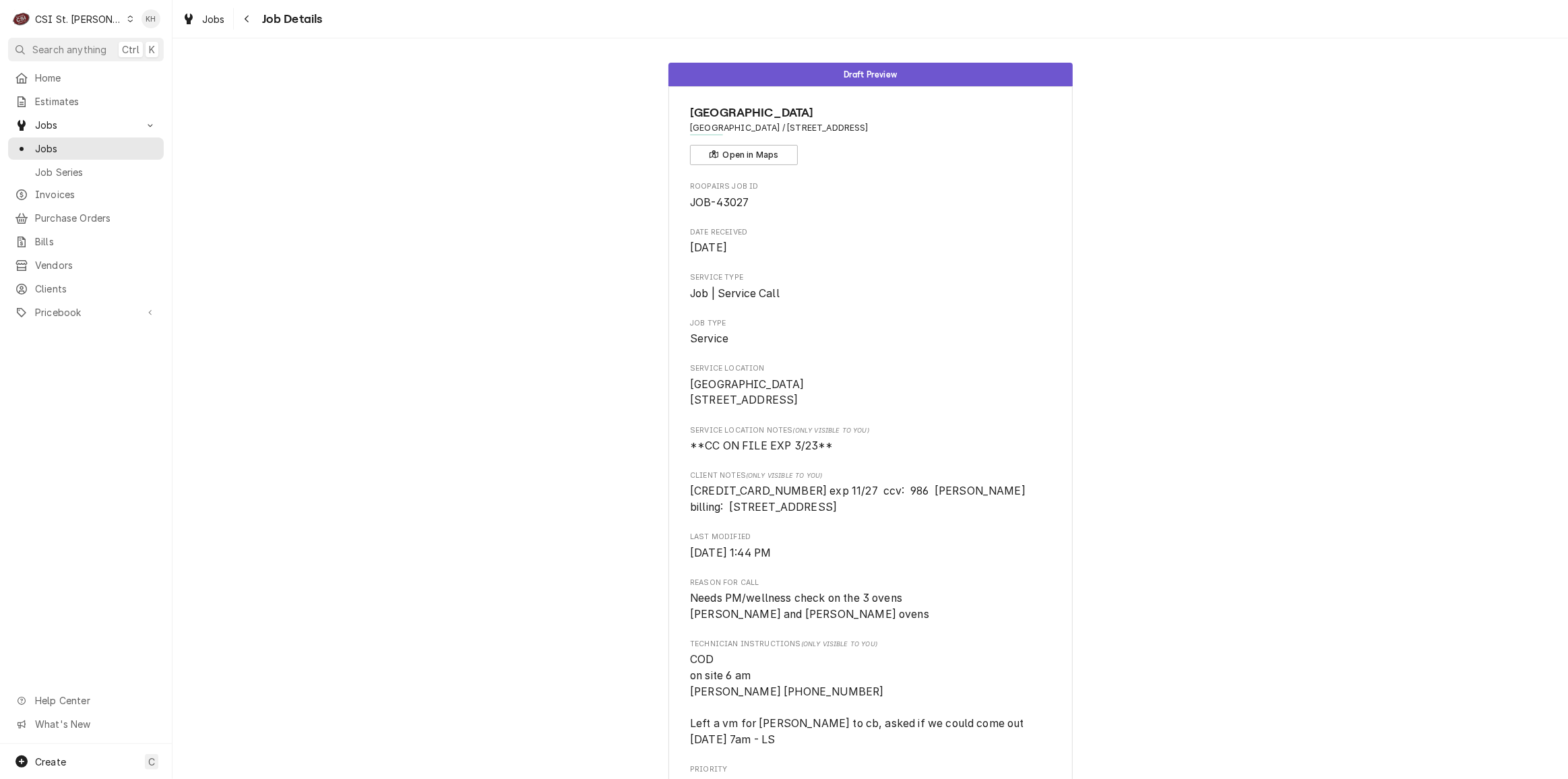
click at [70, 22] on div "CSI St. [PERSON_NAME]" at bounding box center [79, 19] width 88 height 14
click at [167, 30] on div "CSI [US_STATE][GEOGRAPHIC_DATA]" at bounding box center [206, 26] width 178 height 14
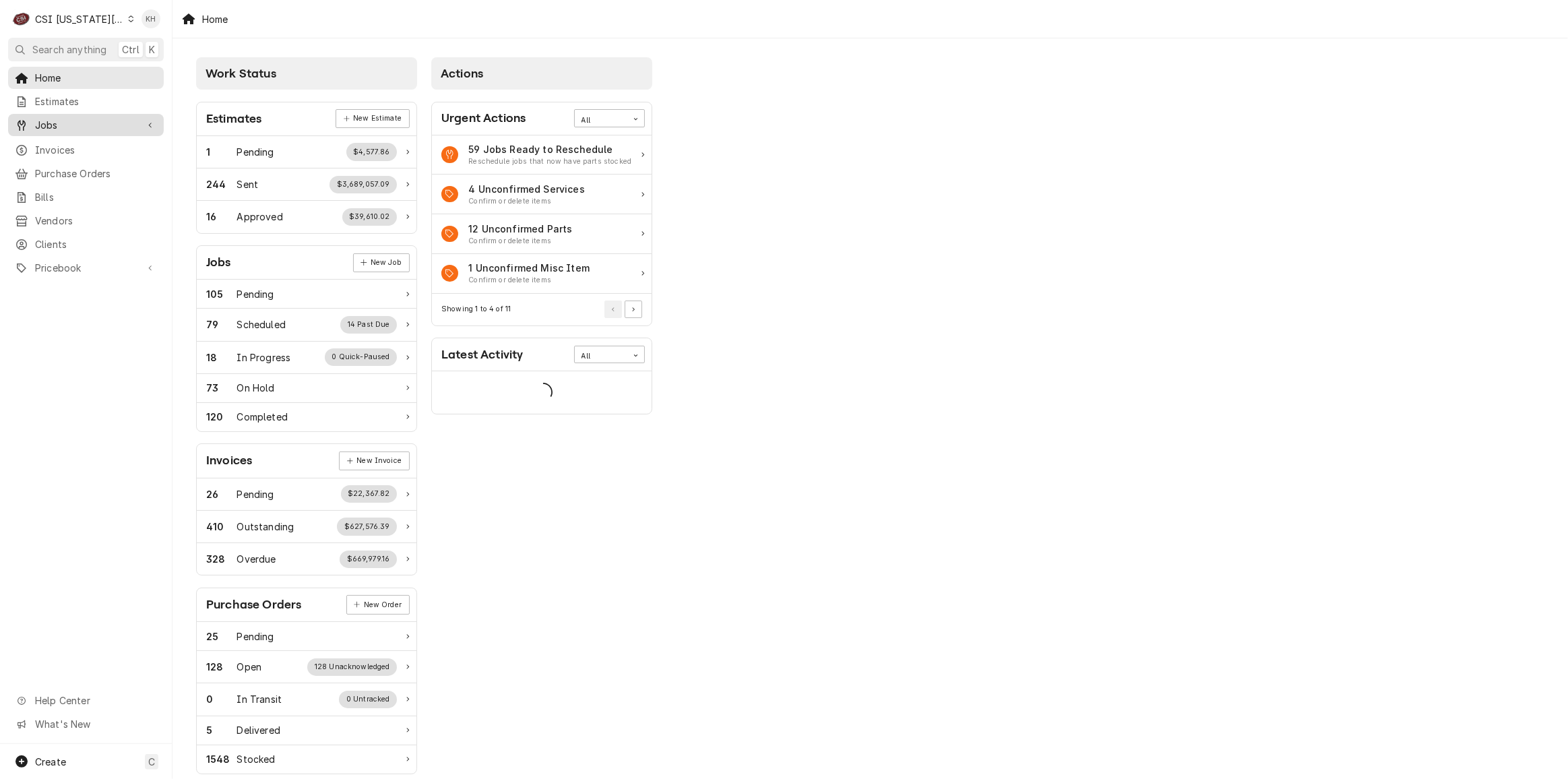
click at [107, 128] on span "Jobs" at bounding box center [85, 124] width 101 height 14
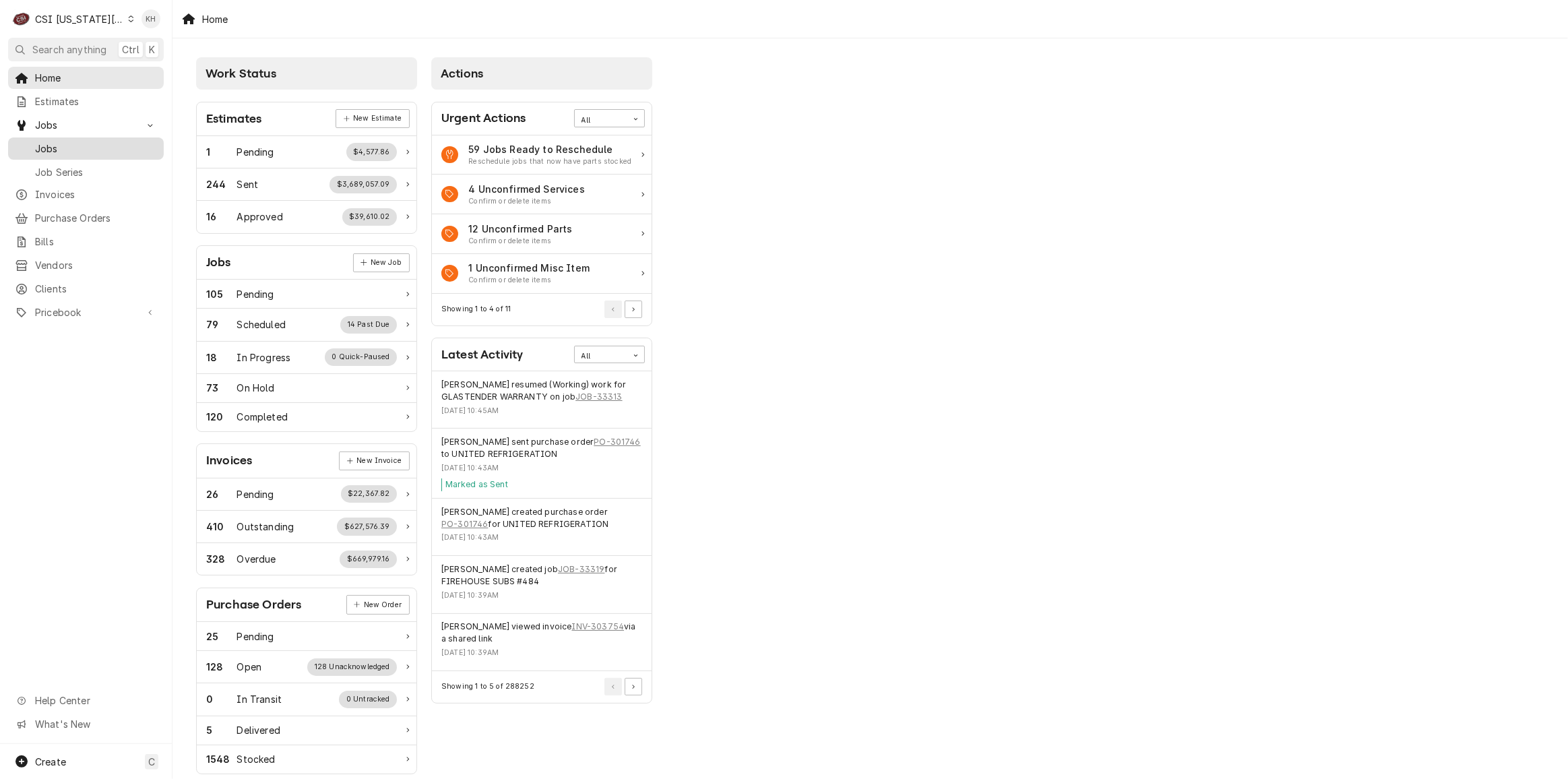
click at [101, 138] on link "Jobs" at bounding box center [86, 149] width 156 height 22
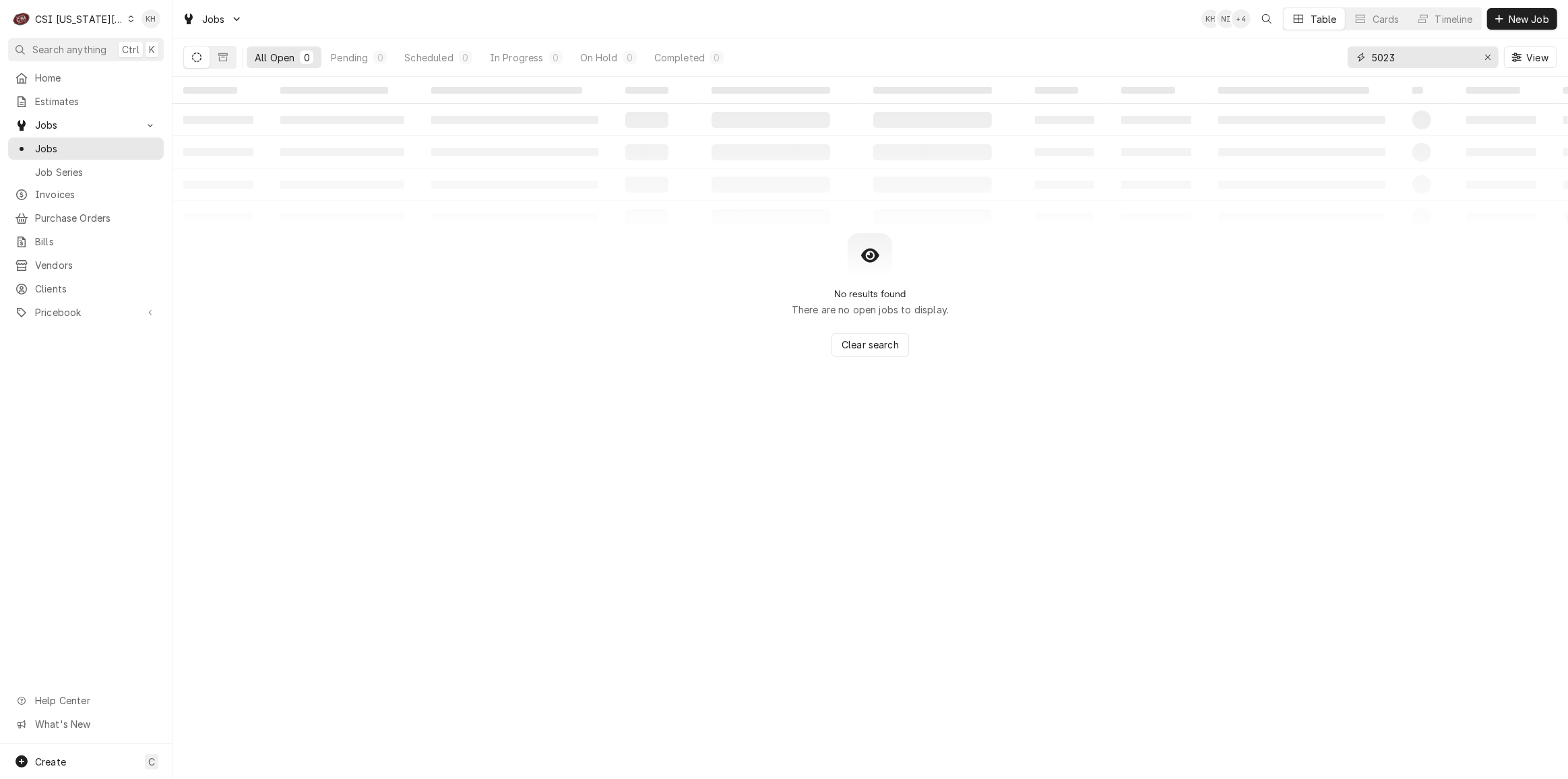
drag, startPoint x: 1402, startPoint y: 55, endPoint x: 1313, endPoint y: 52, distance: 89.1
click at [1313, 52] on div "All Open 0 Pending 0 Scheduled 0 In Progress 0 On Hold 0 Completed 0 5023 View" at bounding box center [870, 57] width 1374 height 38
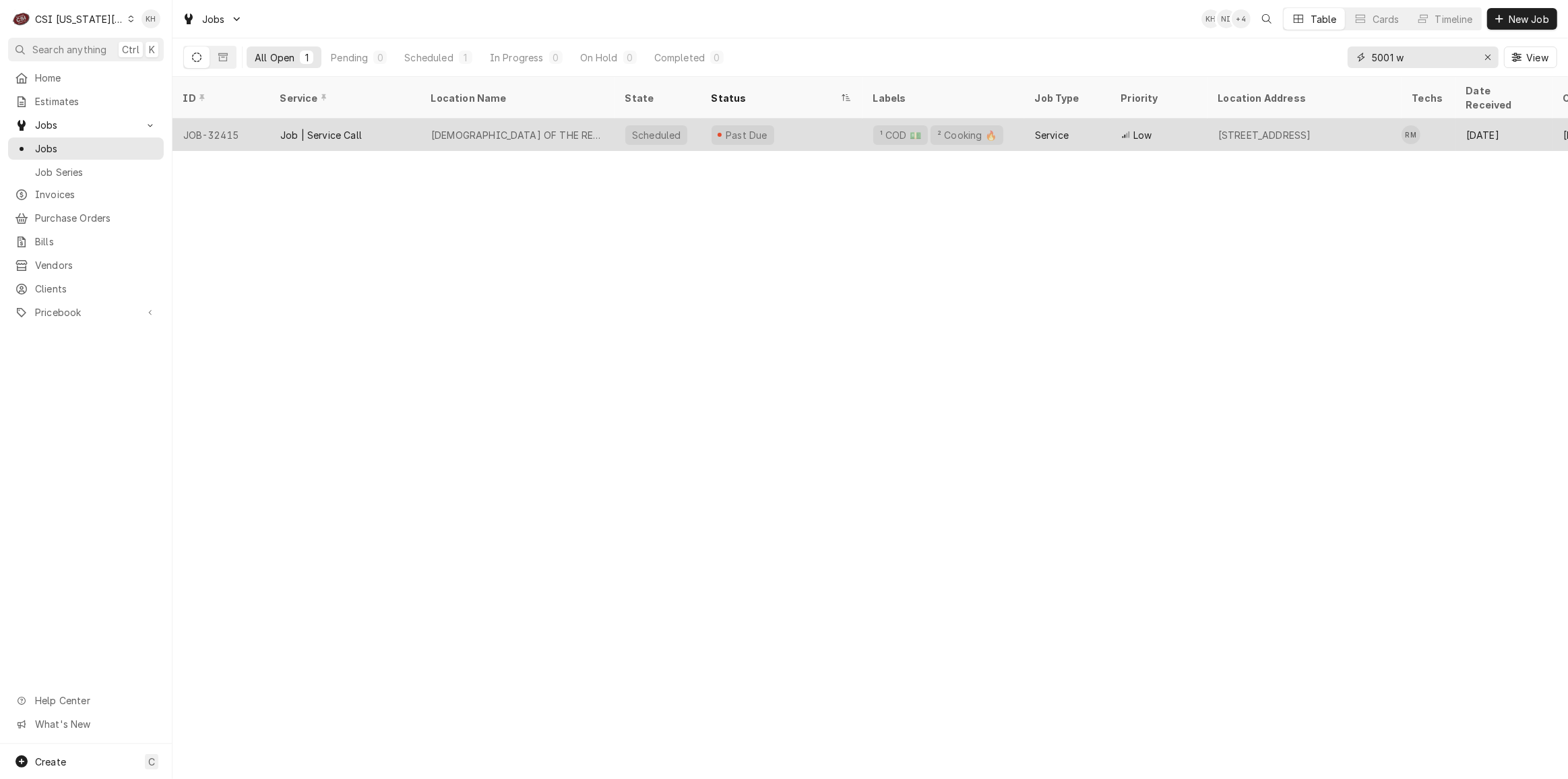
type input "5001 w"
click at [469, 125] on div "CHURCH OF THE RESURRECTION - LEAWOOD" at bounding box center [518, 134] width 195 height 32
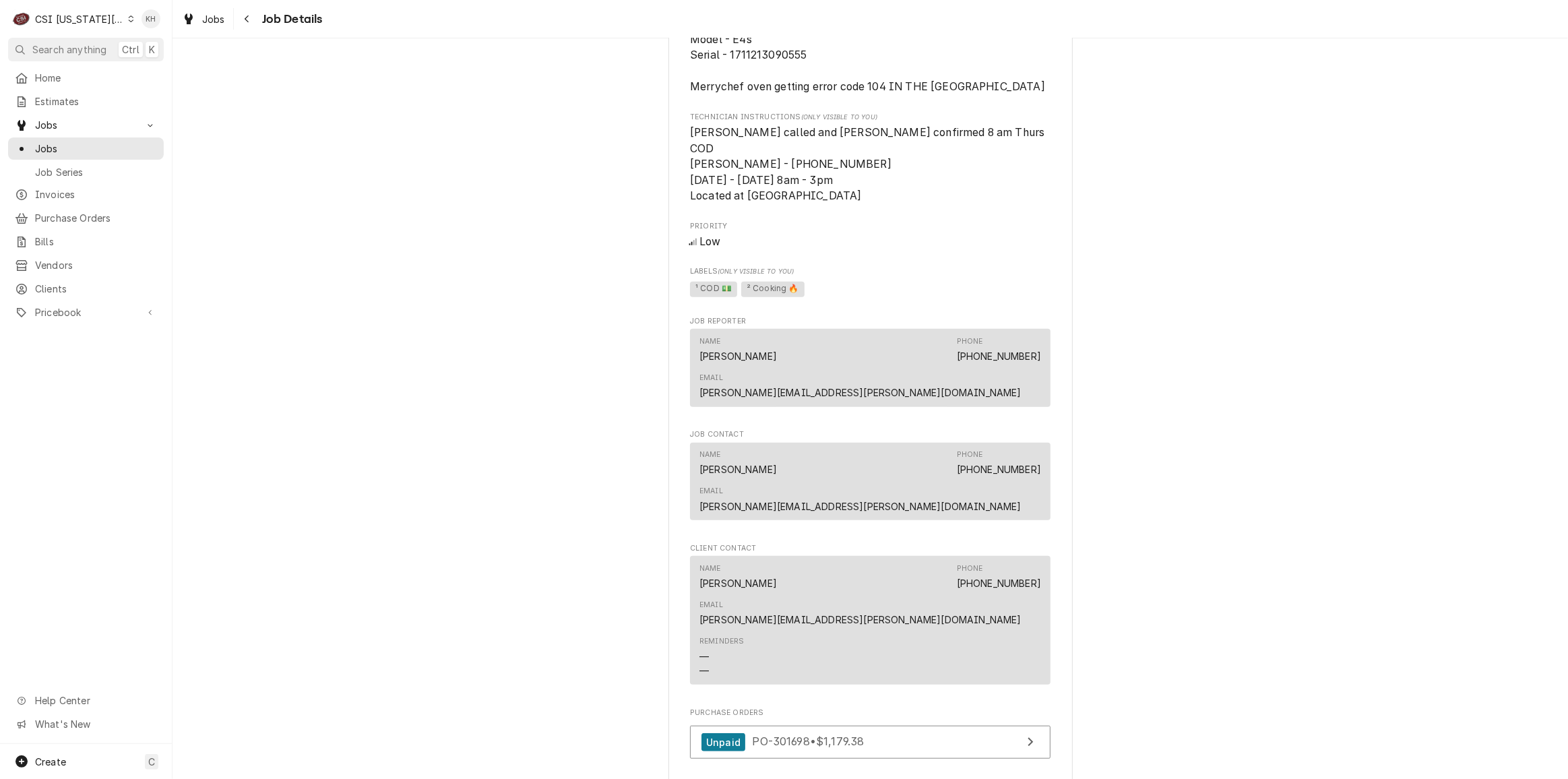
scroll to position [1164, 0]
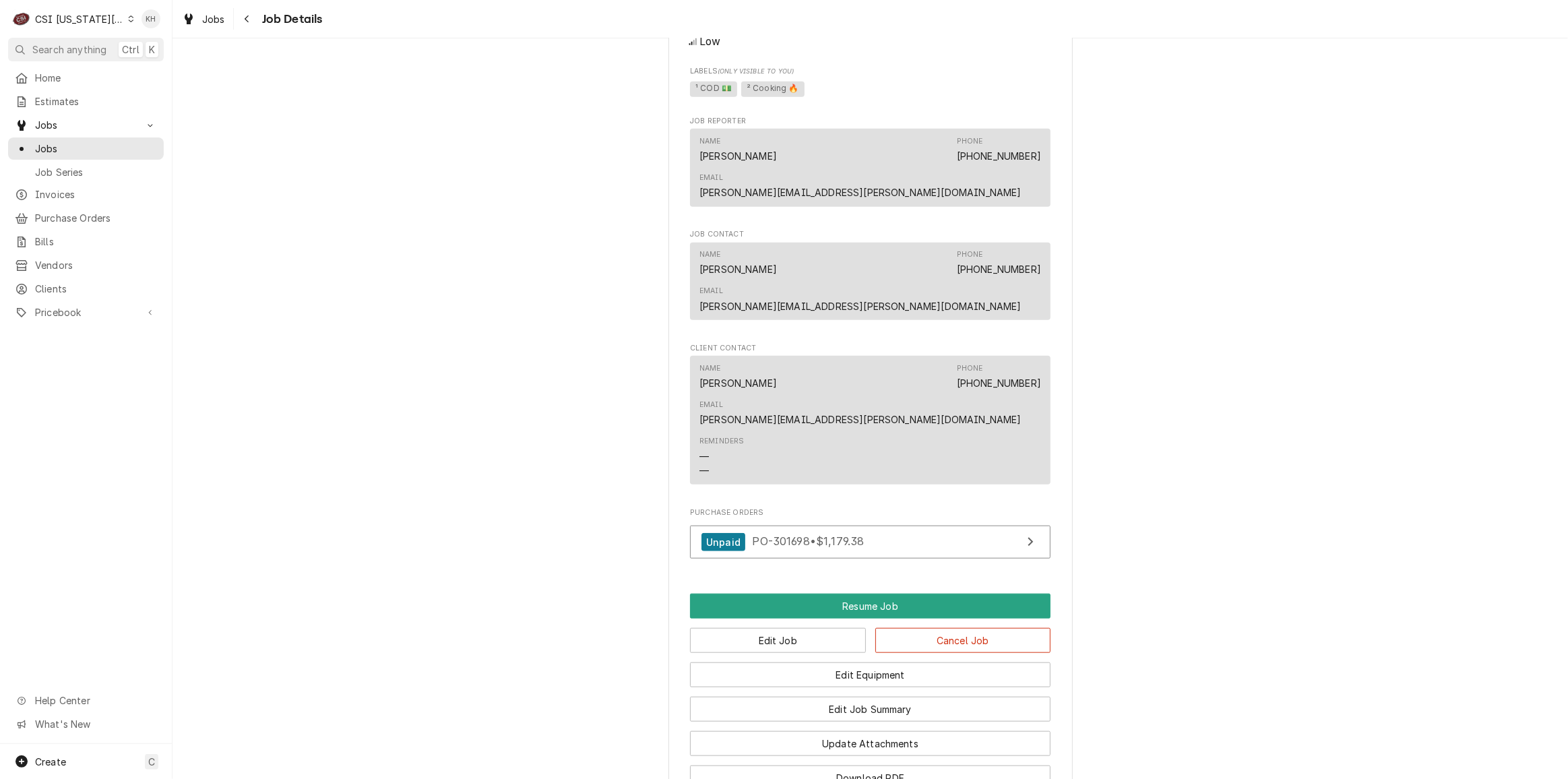
scroll to position [1484, 0]
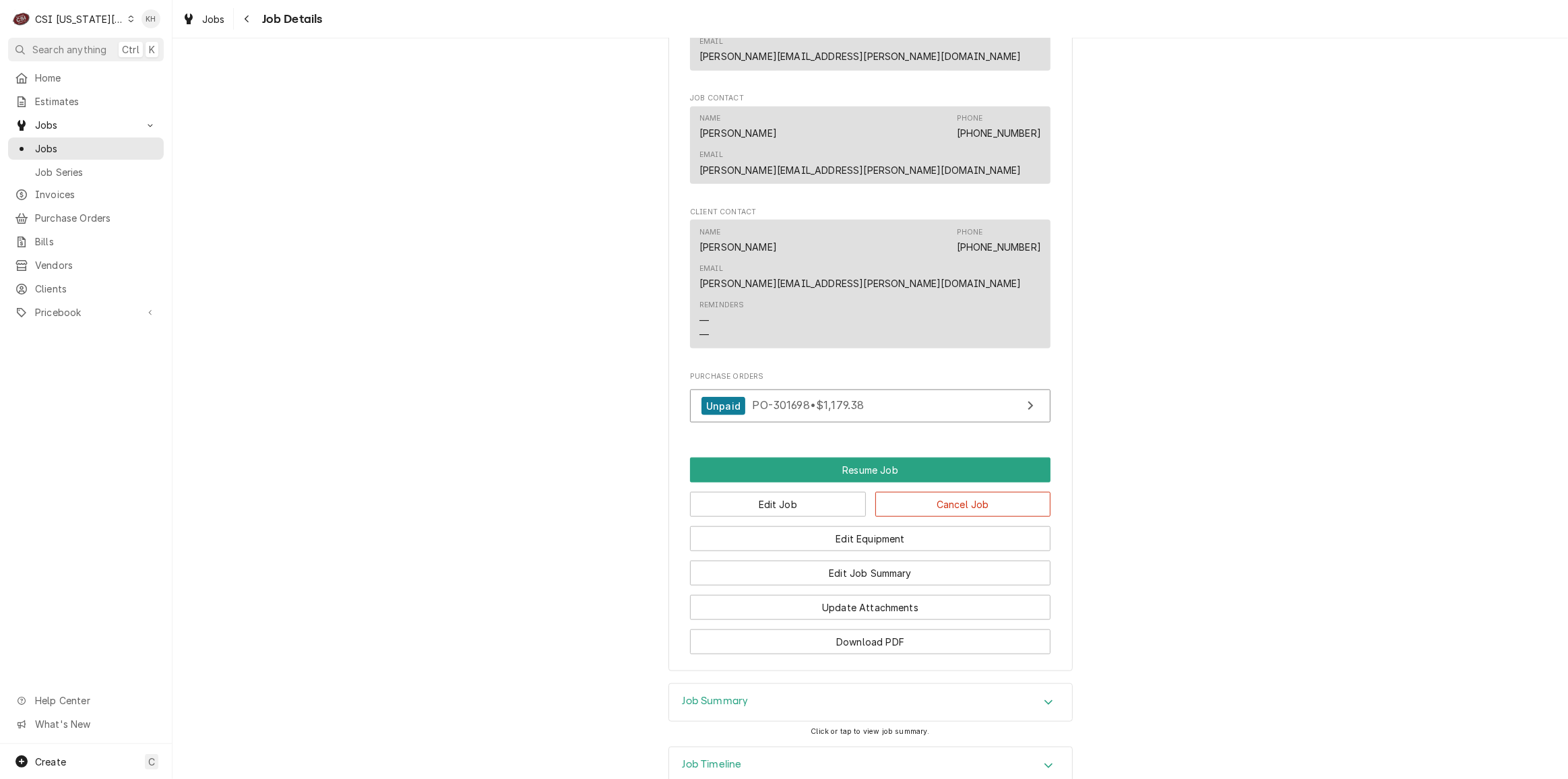
drag, startPoint x: 309, startPoint y: 164, endPoint x: 355, endPoint y: 228, distance: 78.8
click at [79, 6] on div "C CSI Kansas City" at bounding box center [74, 19] width 130 height 27
click at [79, 12] on html "C CSI Kansas City KH Search anything Ctrl K Home Estimates Jobs Jobs Job Series…" at bounding box center [784, 389] width 1568 height 779
drag, startPoint x: 80, startPoint y: 13, endPoint x: 112, endPoint y: 35, distance: 38.8
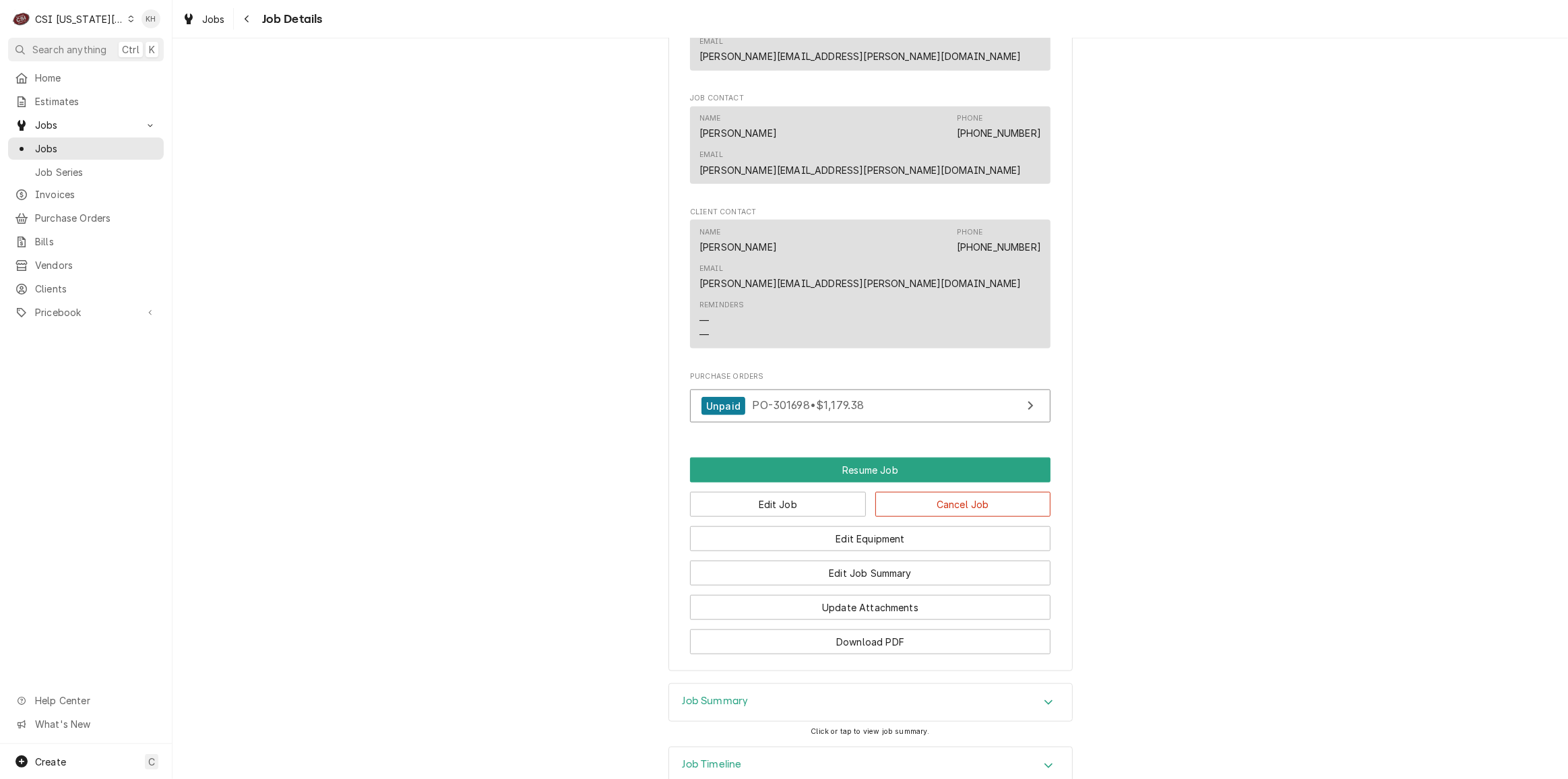
click at [80, 13] on div "CSI [US_STATE][GEOGRAPHIC_DATA]" at bounding box center [79, 19] width 89 height 14
drag, startPoint x: 155, startPoint y: 67, endPoint x: 474, endPoint y: 195, distance: 343.7
click at [156, 68] on div "CSI St. Louis" at bounding box center [231, 74] width 197 height 14
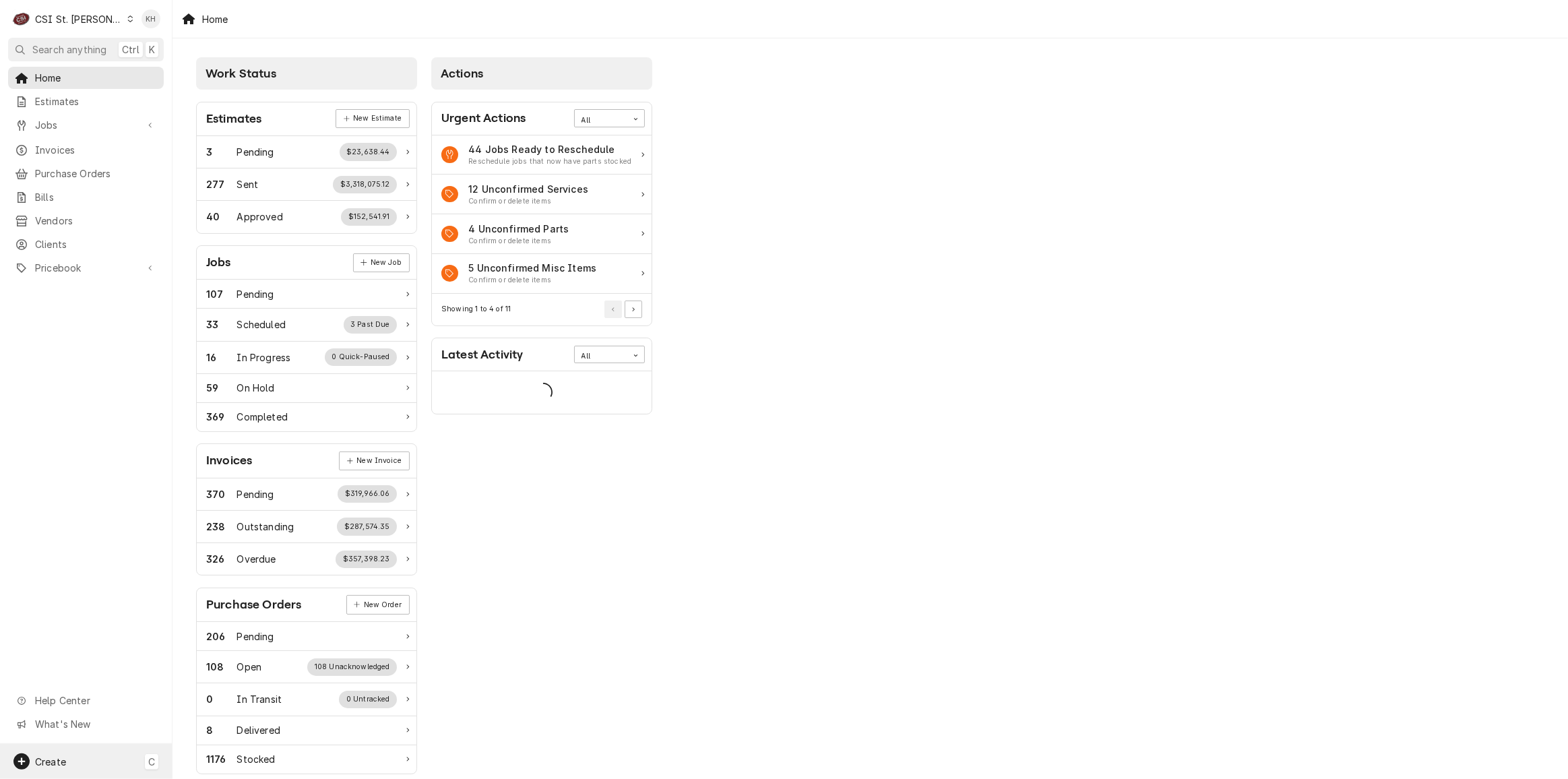
click at [53, 761] on span "Create" at bounding box center [50, 762] width 31 height 12
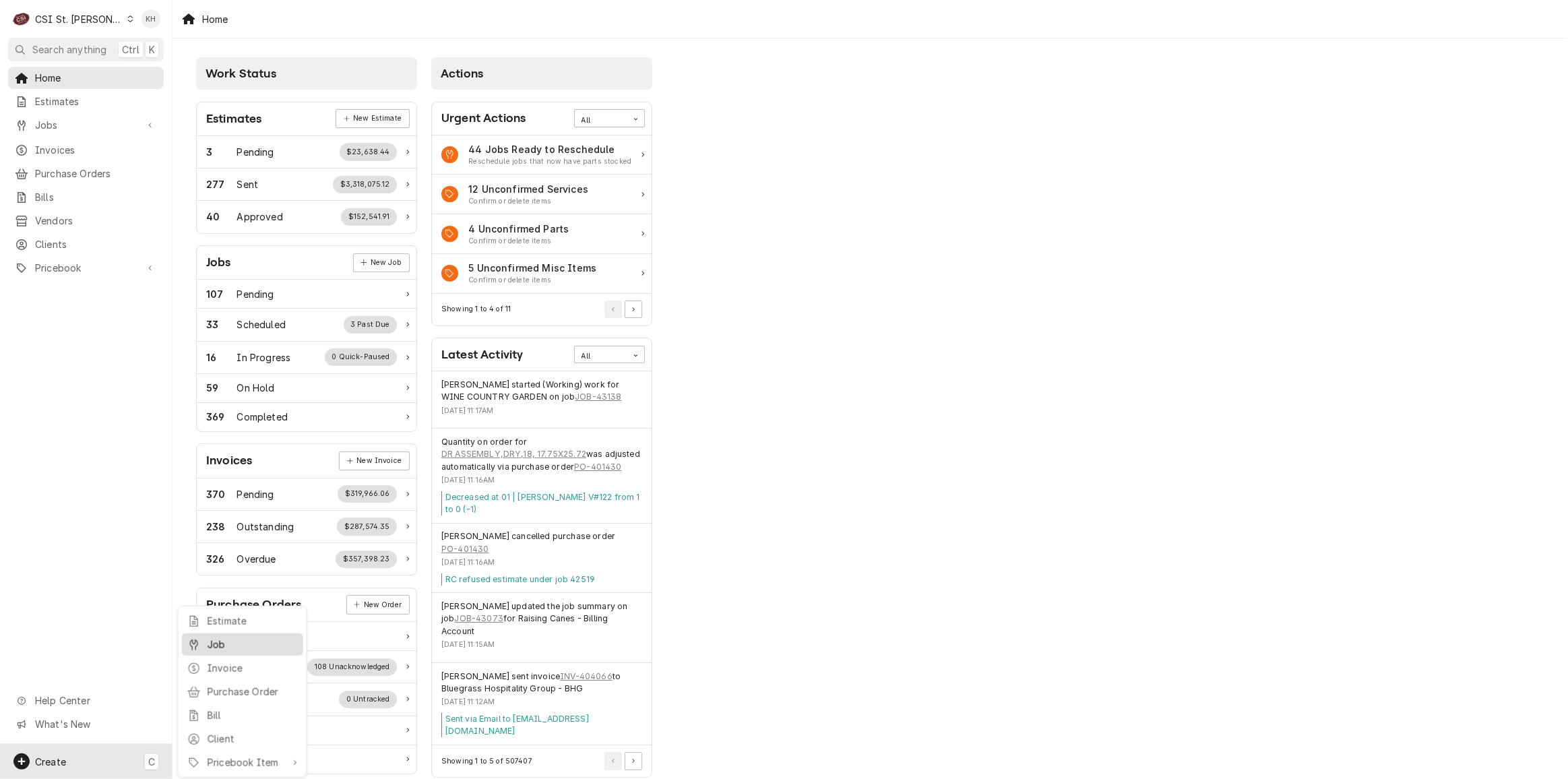
click at [213, 643] on div "Job" at bounding box center [252, 645] width 90 height 14
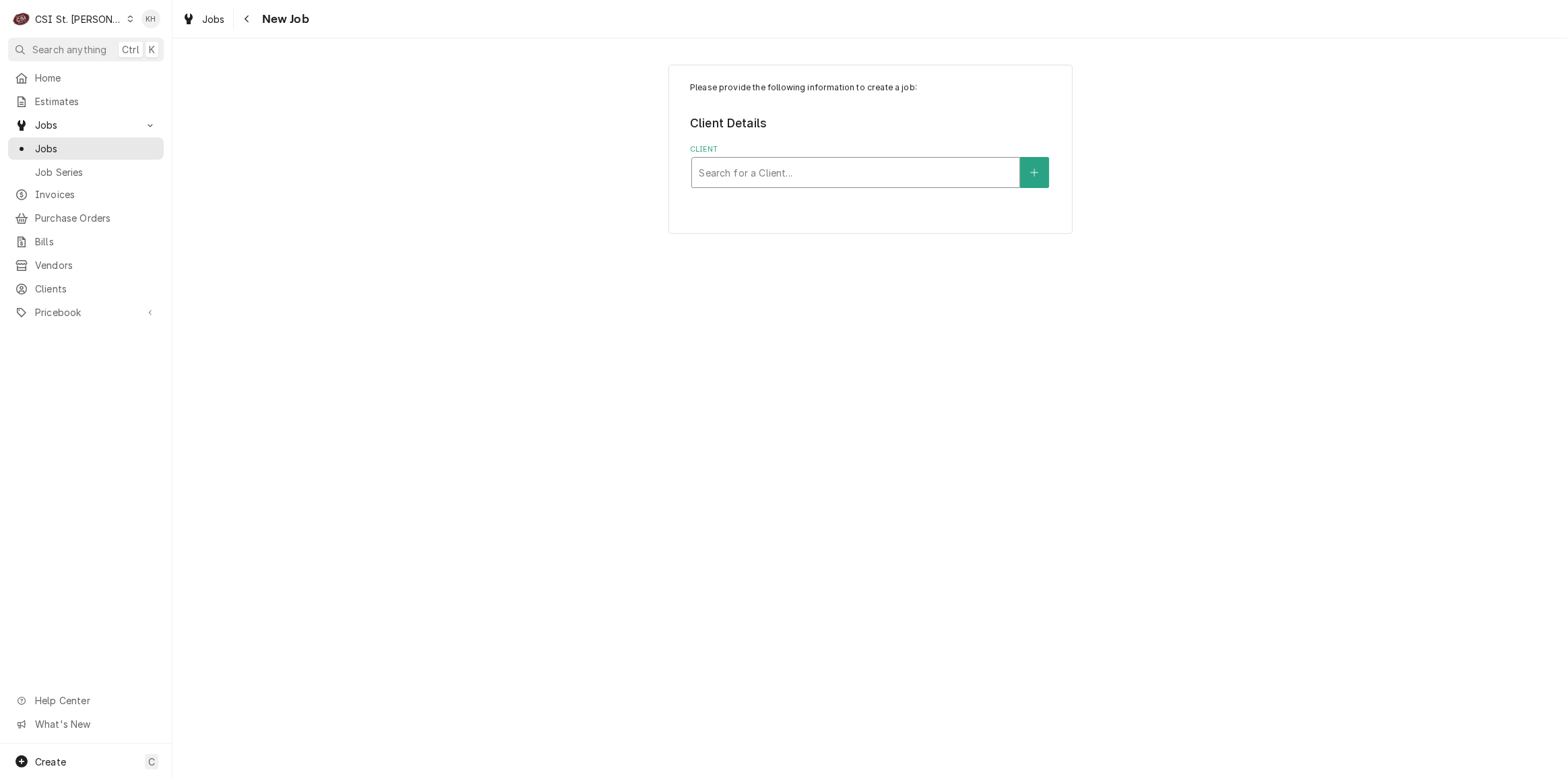
click at [811, 164] on div "Client" at bounding box center [855, 173] width 314 height 25
type input "1163"
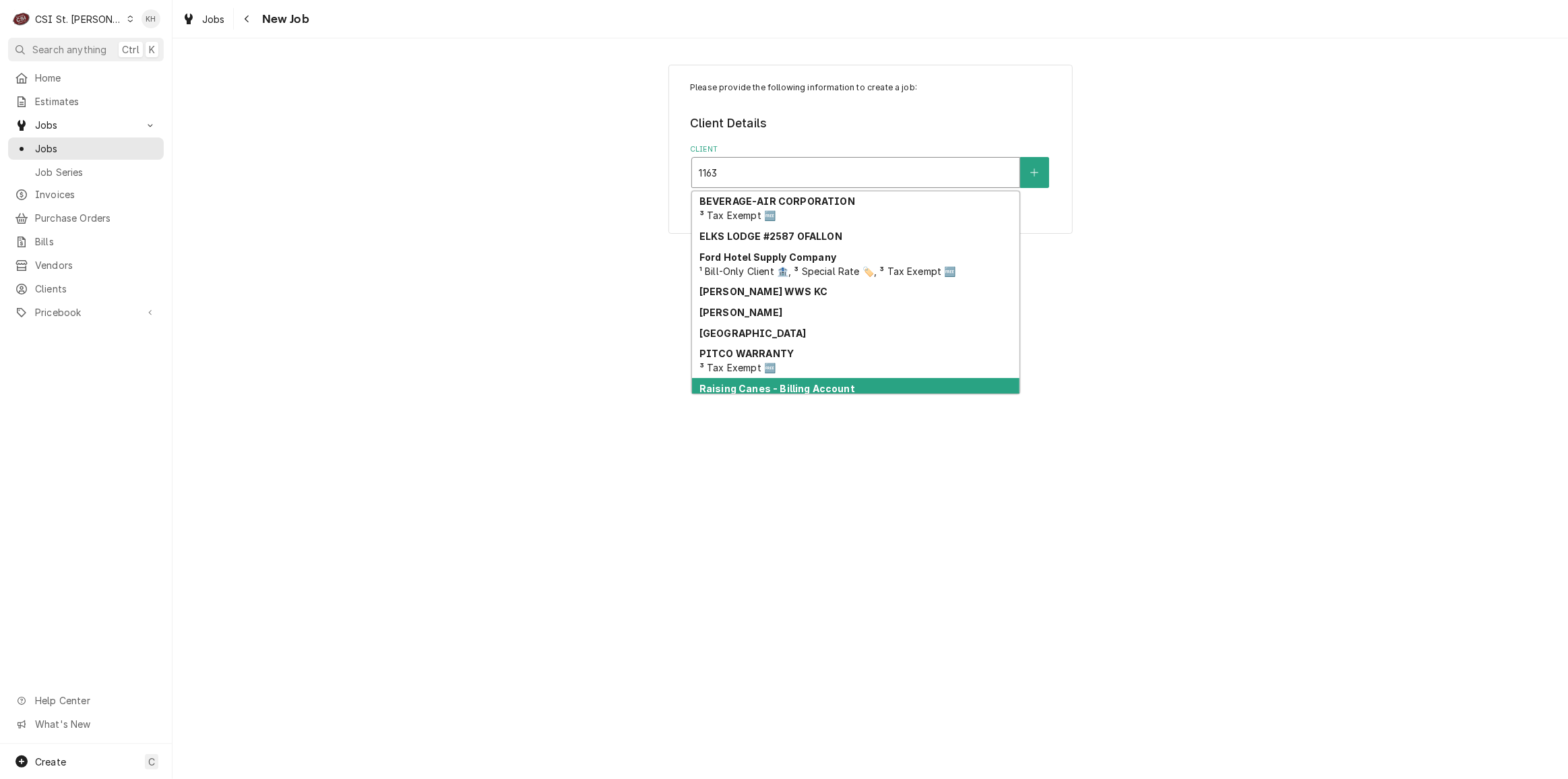
click at [805, 383] on strong "Raising Canes - Billing Account" at bounding box center [777, 389] width 156 height 12
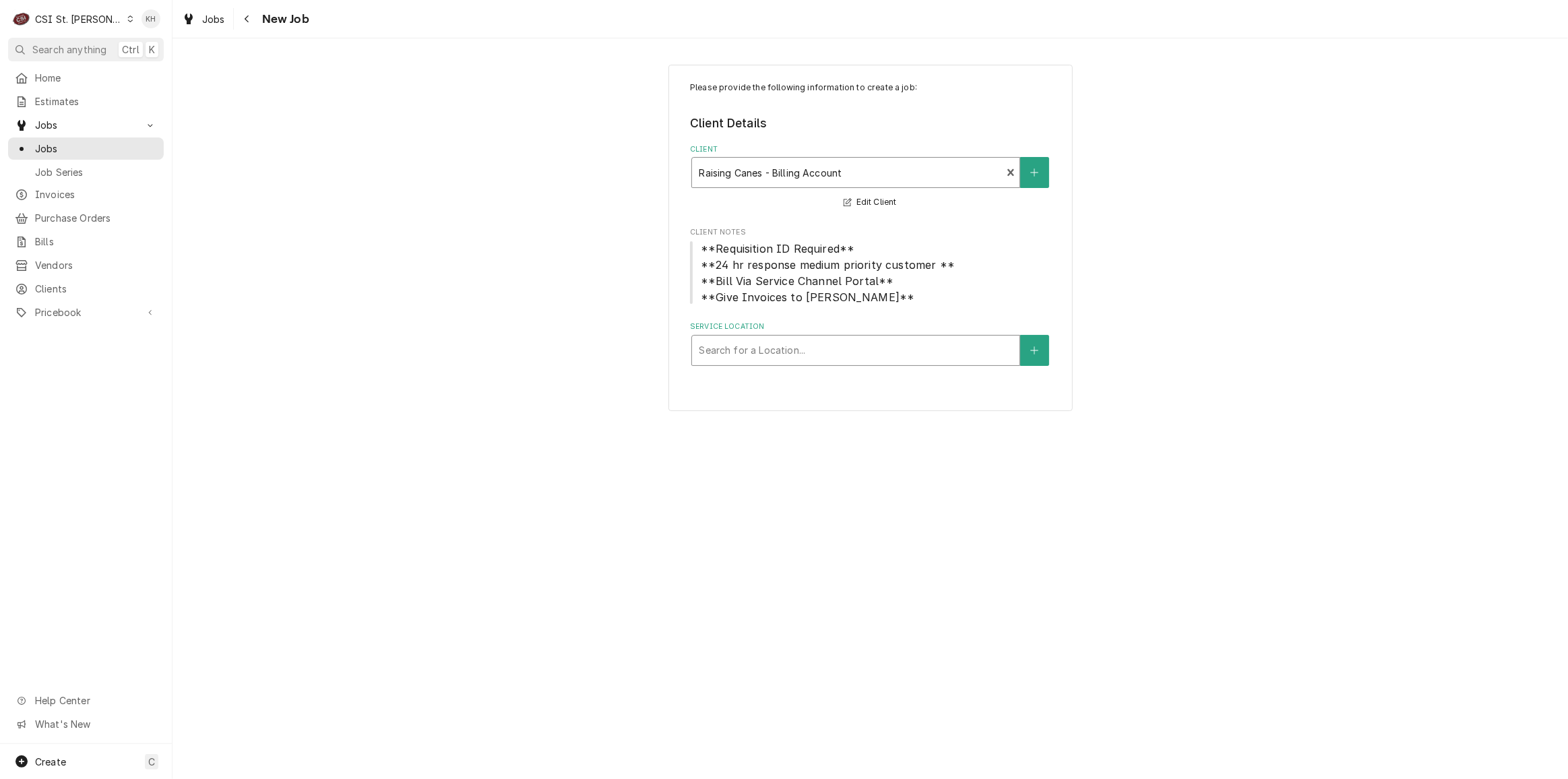
click at [902, 354] on div "Service Location" at bounding box center [855, 350] width 314 height 25
type input "1163"
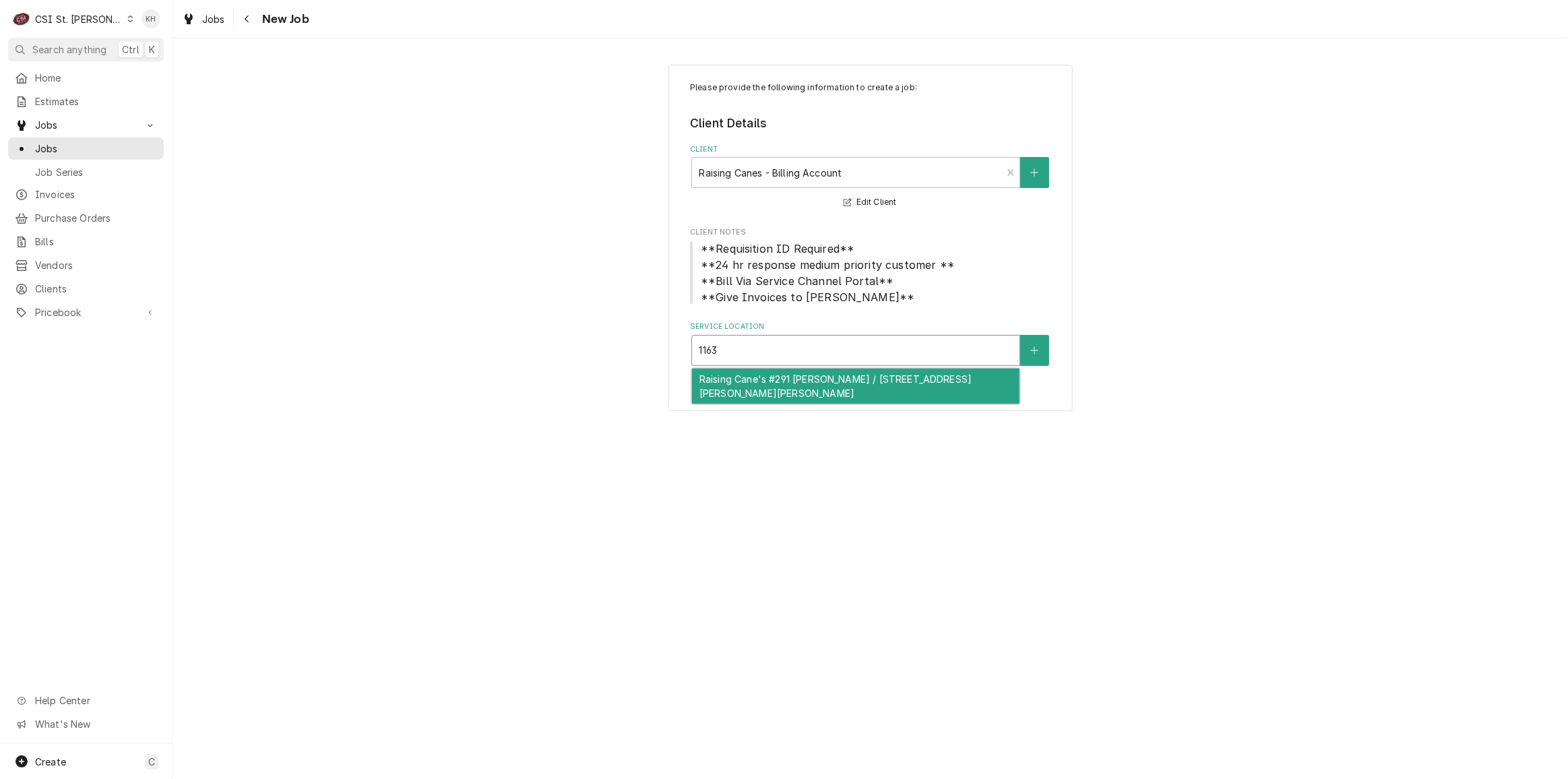
click at [795, 383] on div "Raising Cane's #291 [PERSON_NAME] / [STREET_ADDRESS][PERSON_NAME][PERSON_NAME]" at bounding box center [855, 386] width 327 height 35
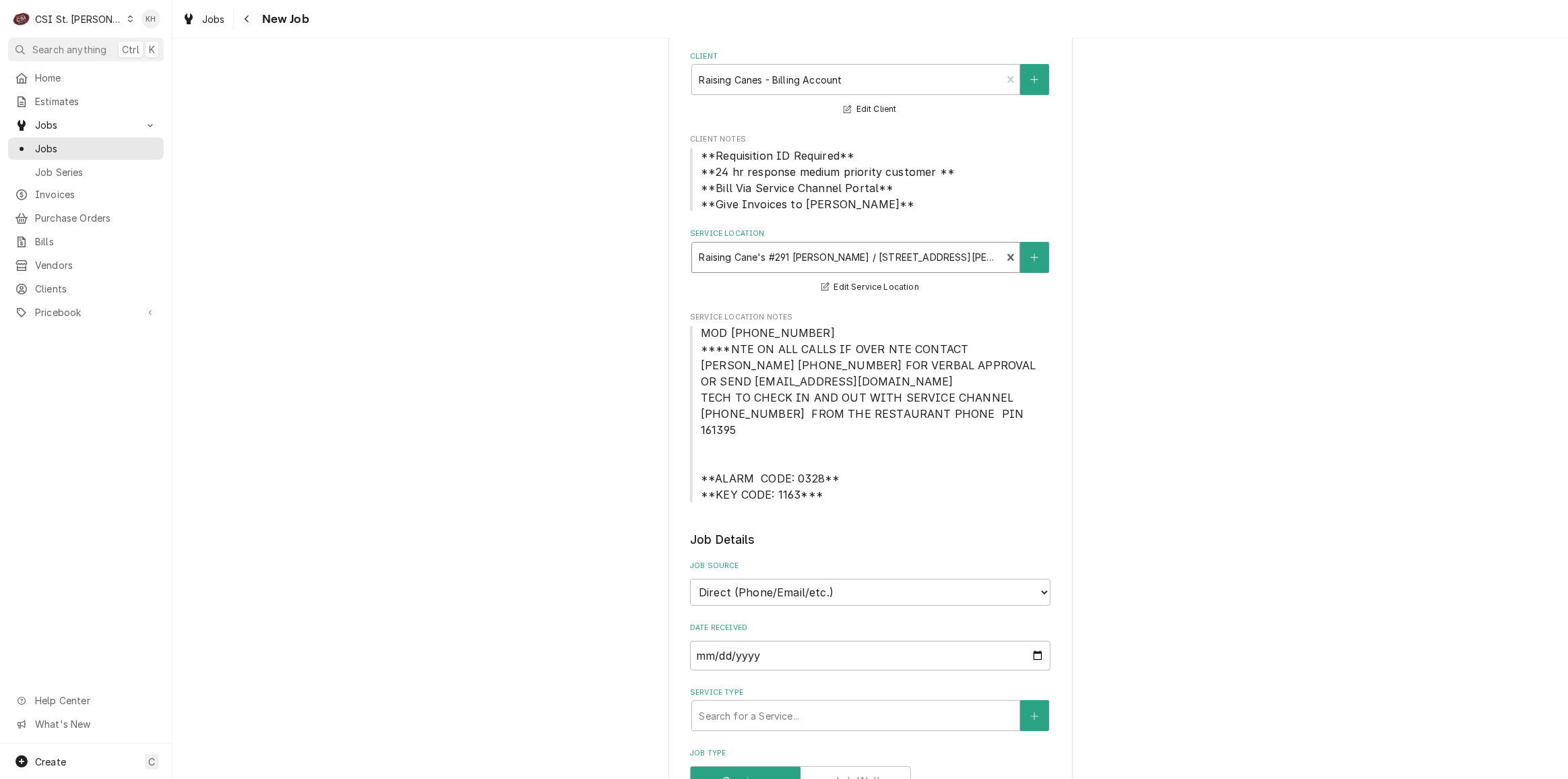
scroll to position [244, 0]
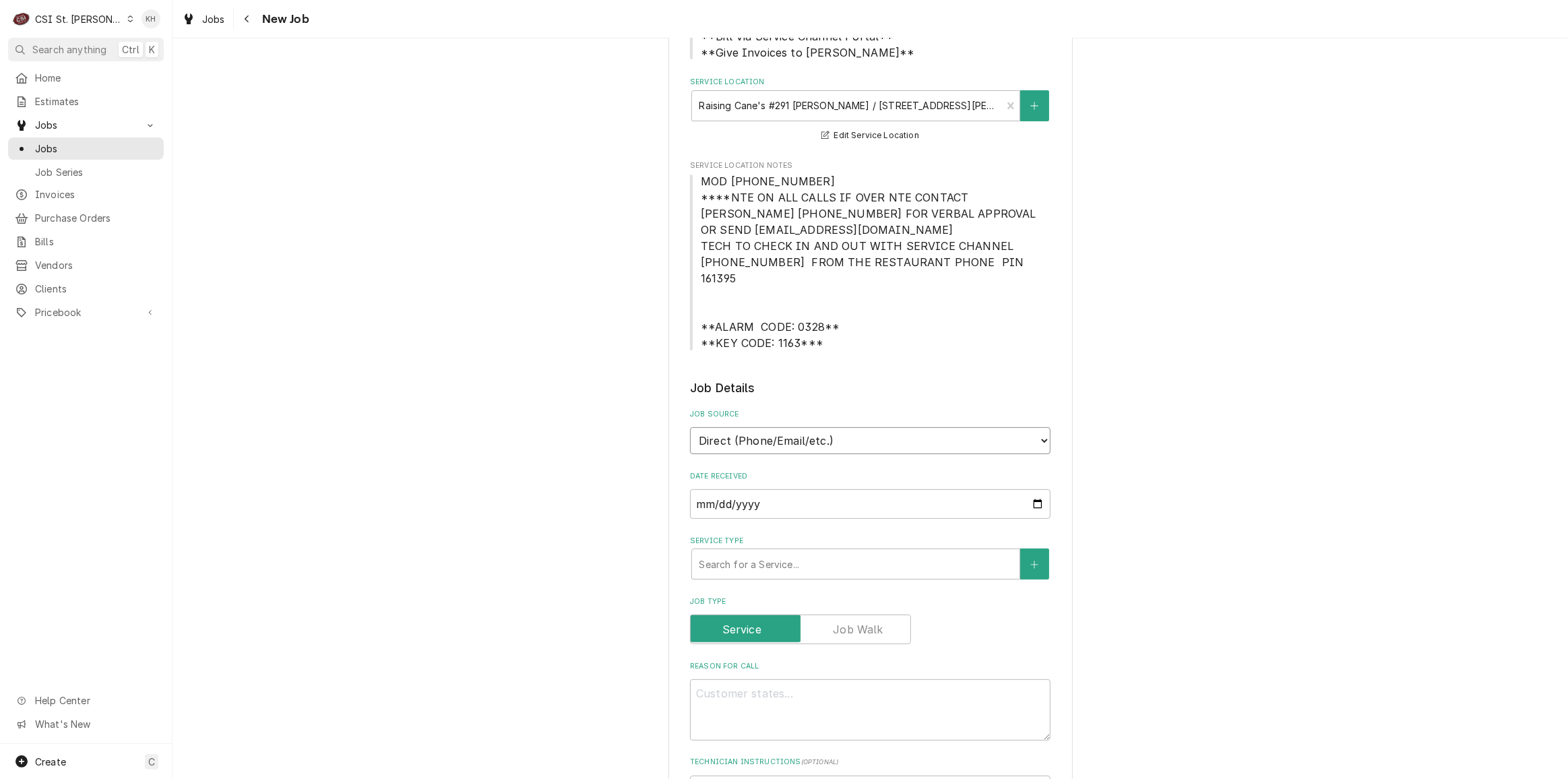
drag, startPoint x: 795, startPoint y: 420, endPoint x: 791, endPoint y: 433, distance: 13.6
click at [795, 427] on select "Direct (Phone/Email/etc.) Service Channel Corrigo Ecotrak Other" at bounding box center [870, 441] width 360 height 27
select select "1"
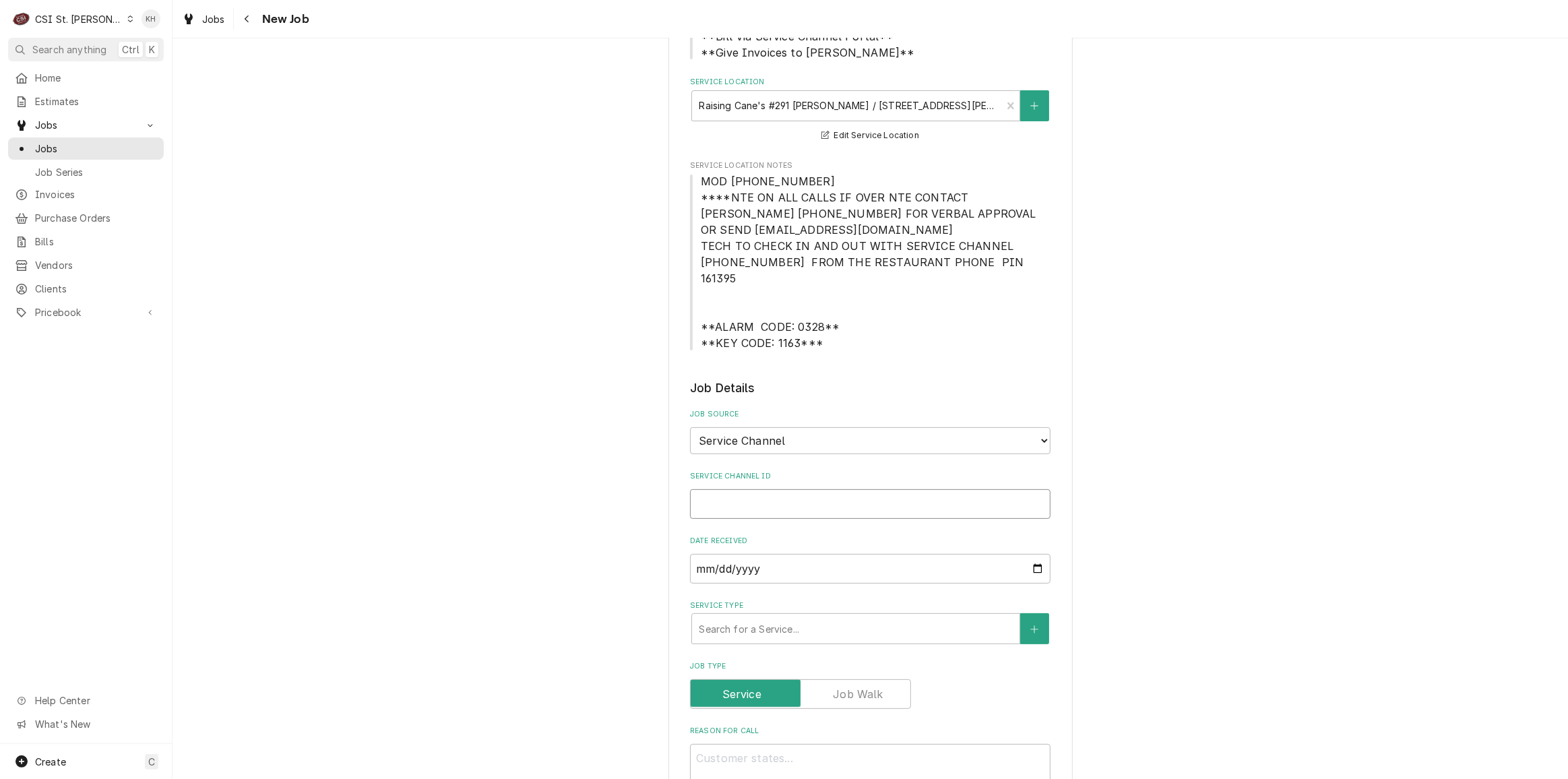
click at [786, 490] on input "Service Channel ID" at bounding box center [870, 504] width 360 height 30
paste input "328211562"
type textarea "x"
type input "328211562"
type textarea "x"
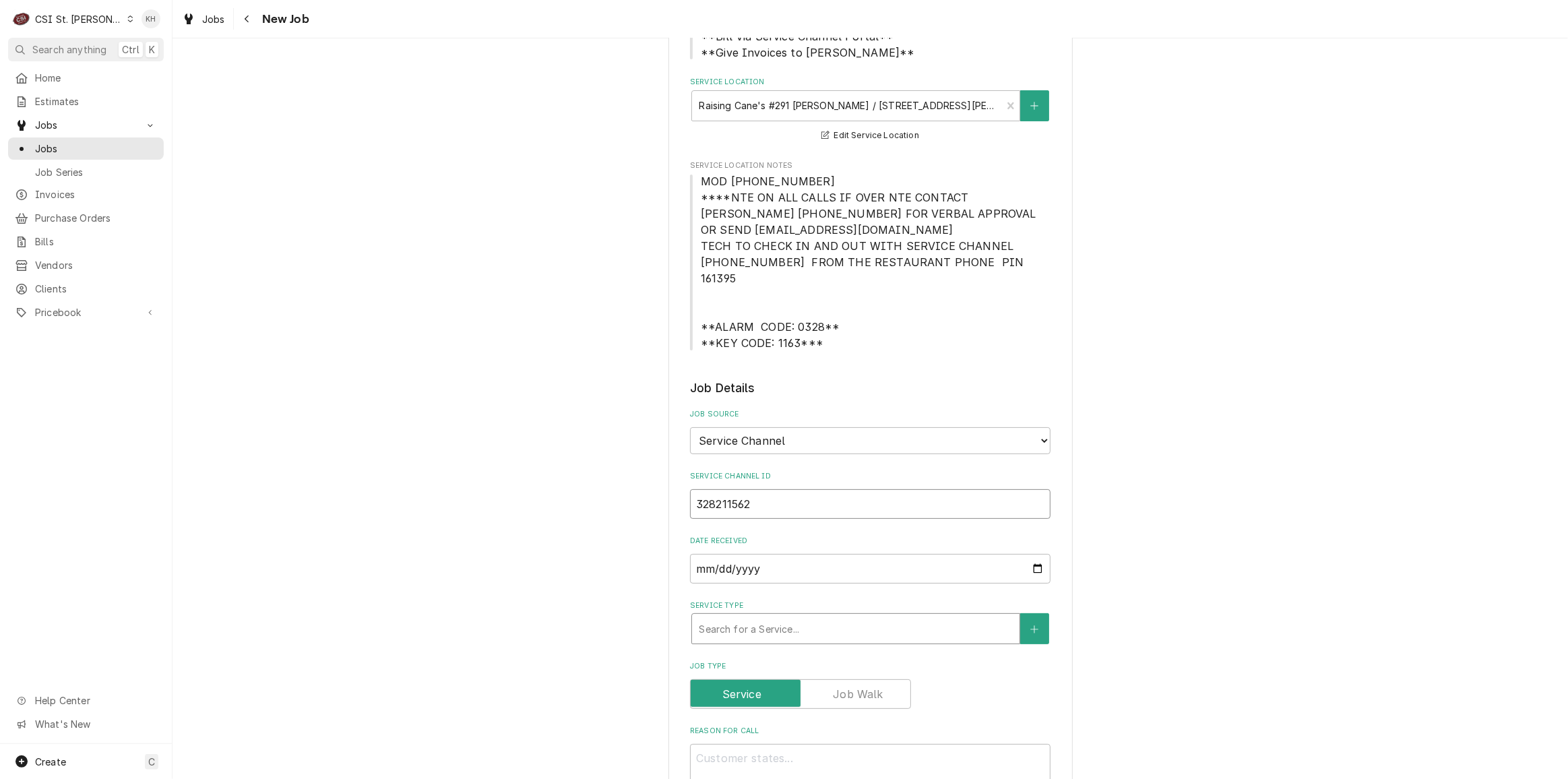
type input "328211562"
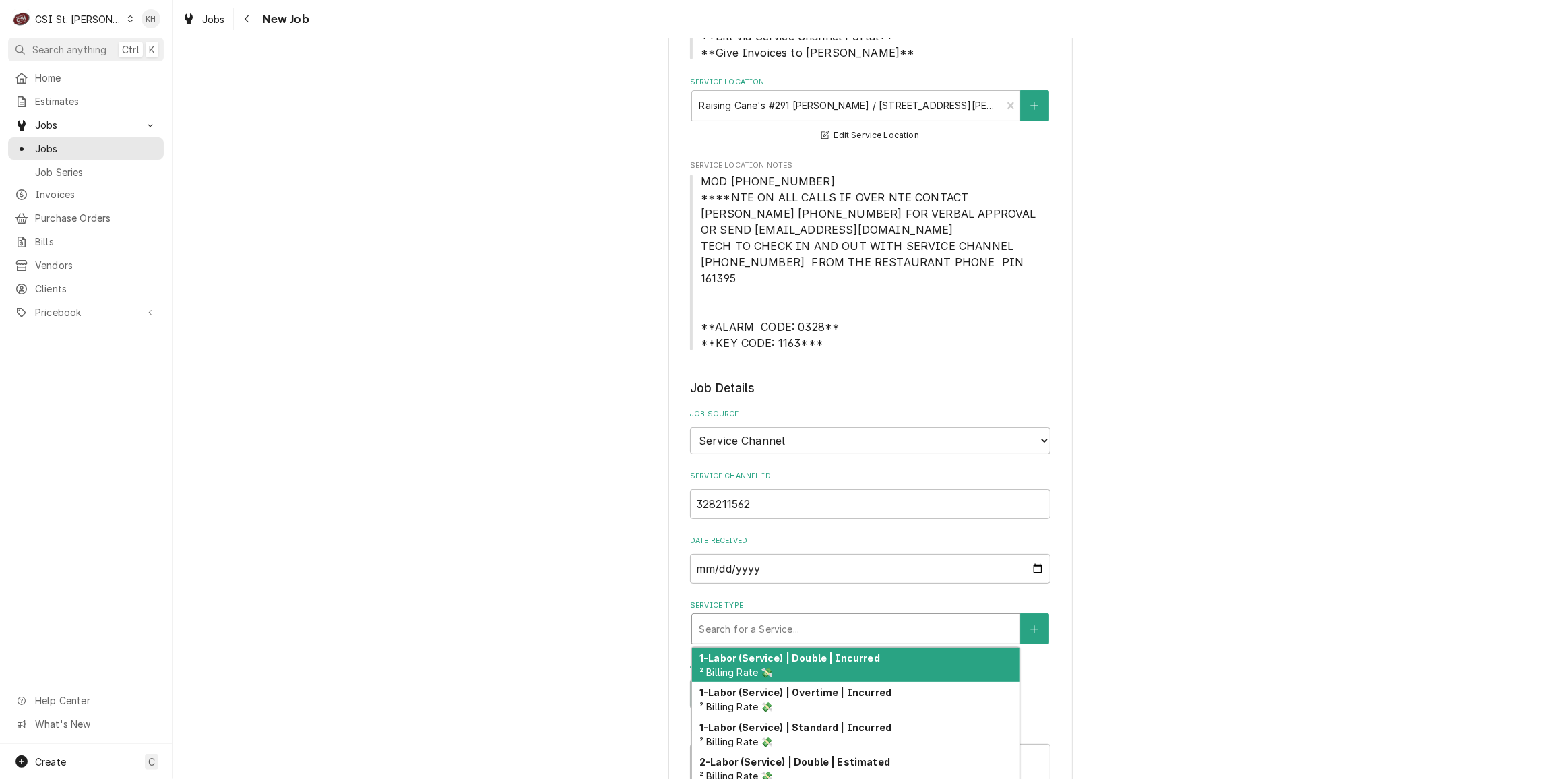
click at [765, 617] on div "Service Type" at bounding box center [855, 628] width 314 height 25
type textarea "x"
type input "s"
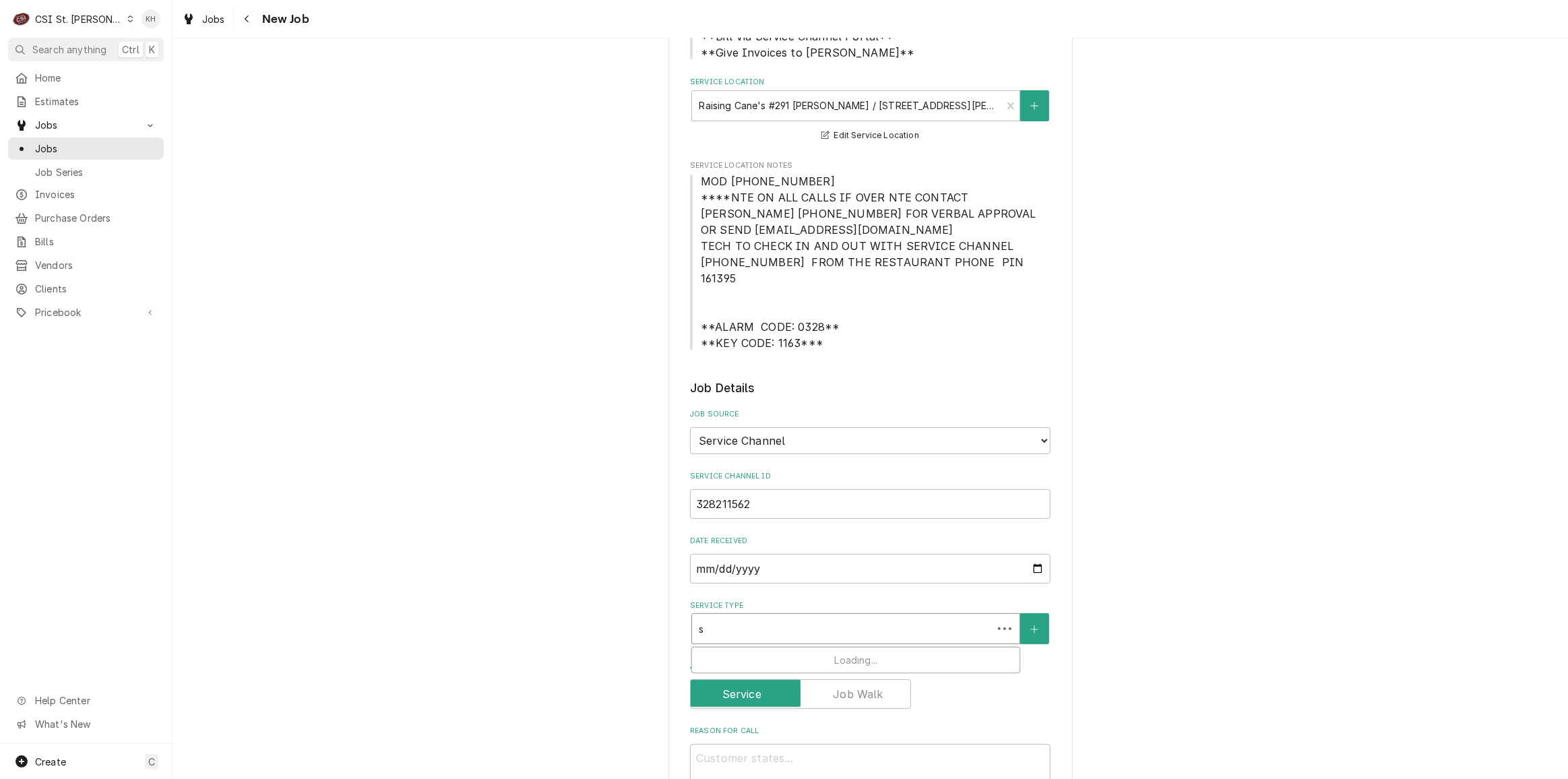
type textarea "x"
type input "se"
type textarea "x"
type input "ser"
type textarea "x"
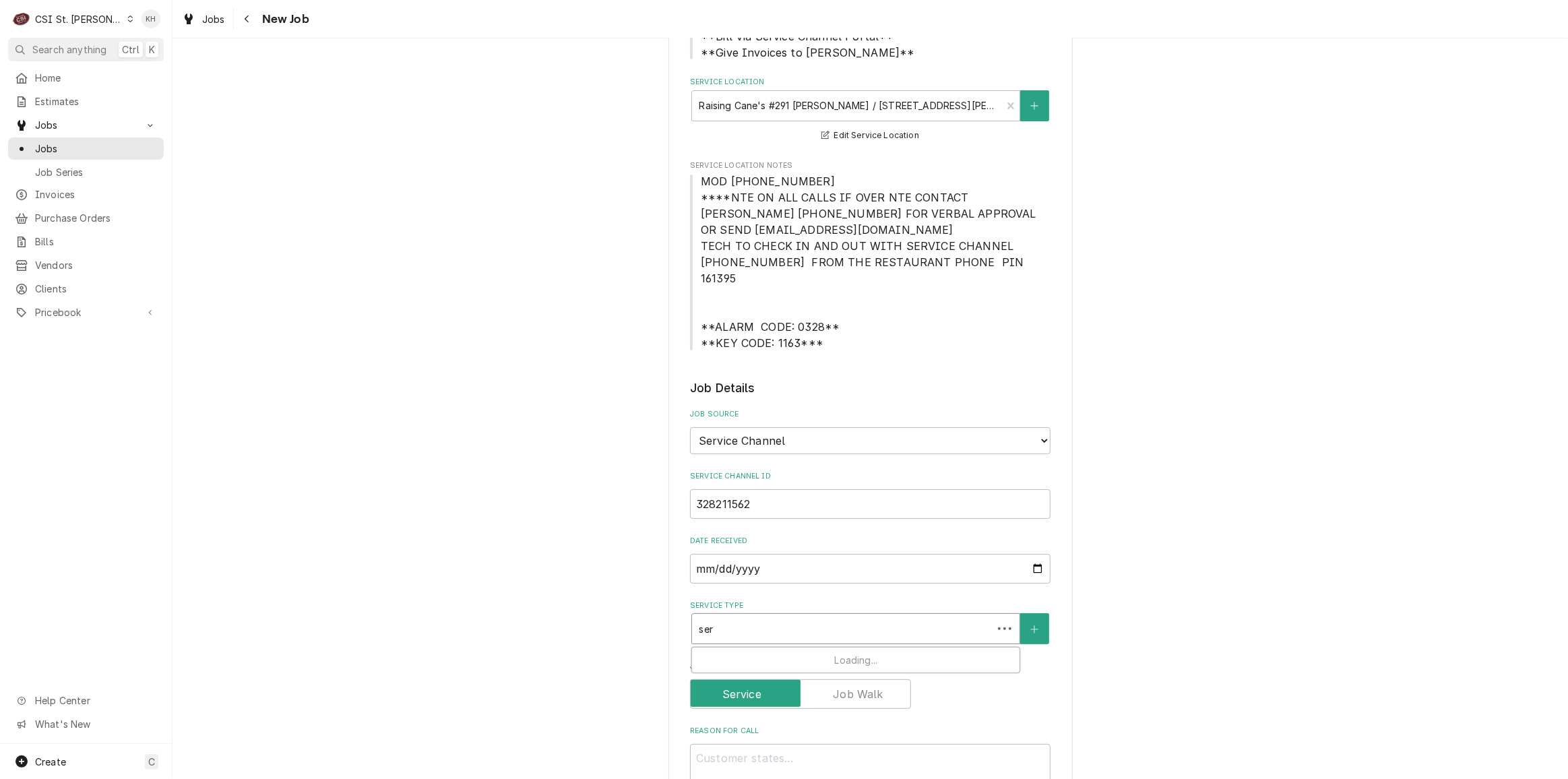
type input "serv"
type textarea "x"
type input "servic"
type textarea "x"
type input "service"
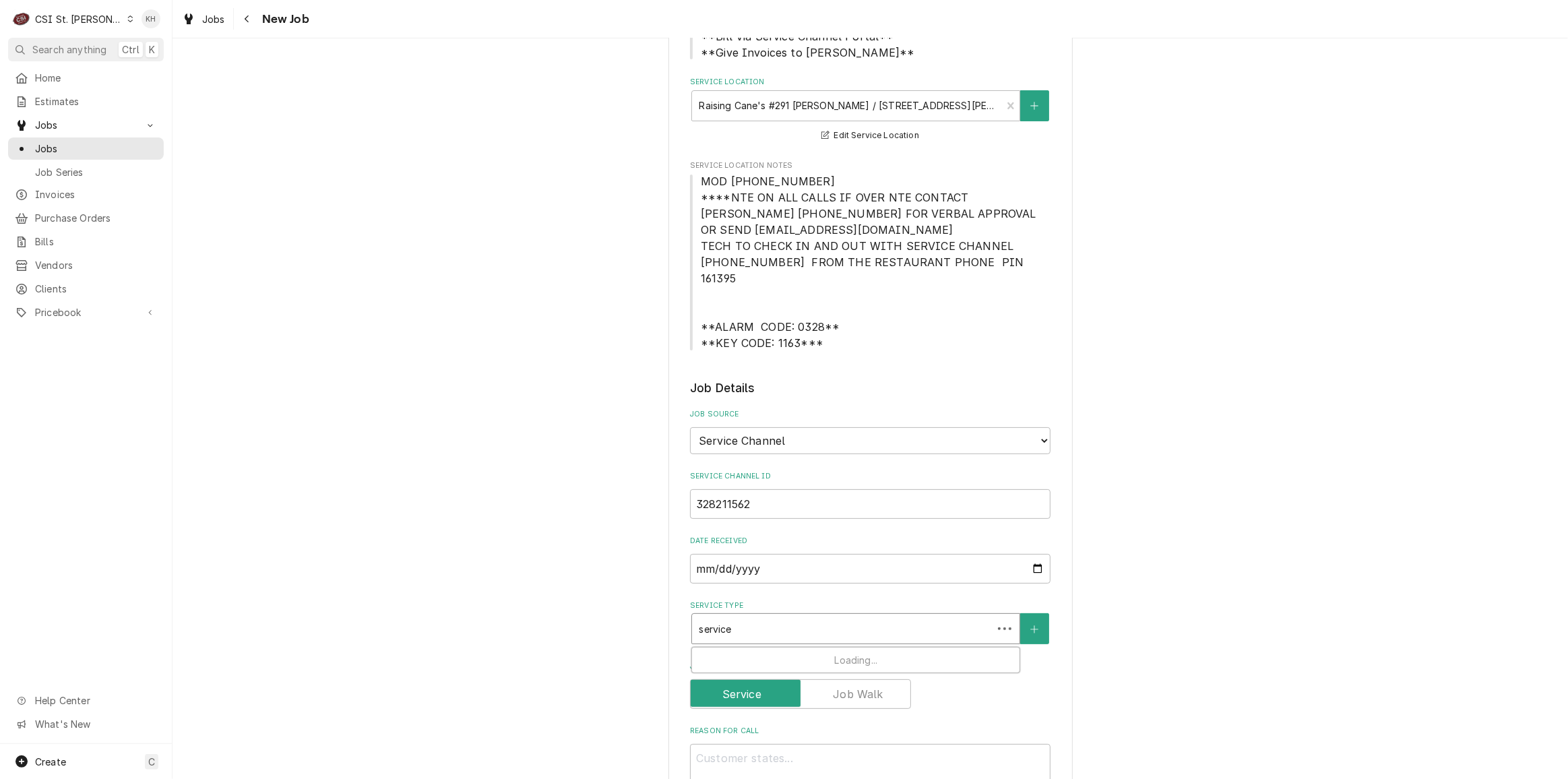
type textarea "x"
type input "service"
type textarea "x"
type input "service c"
type textarea "x"
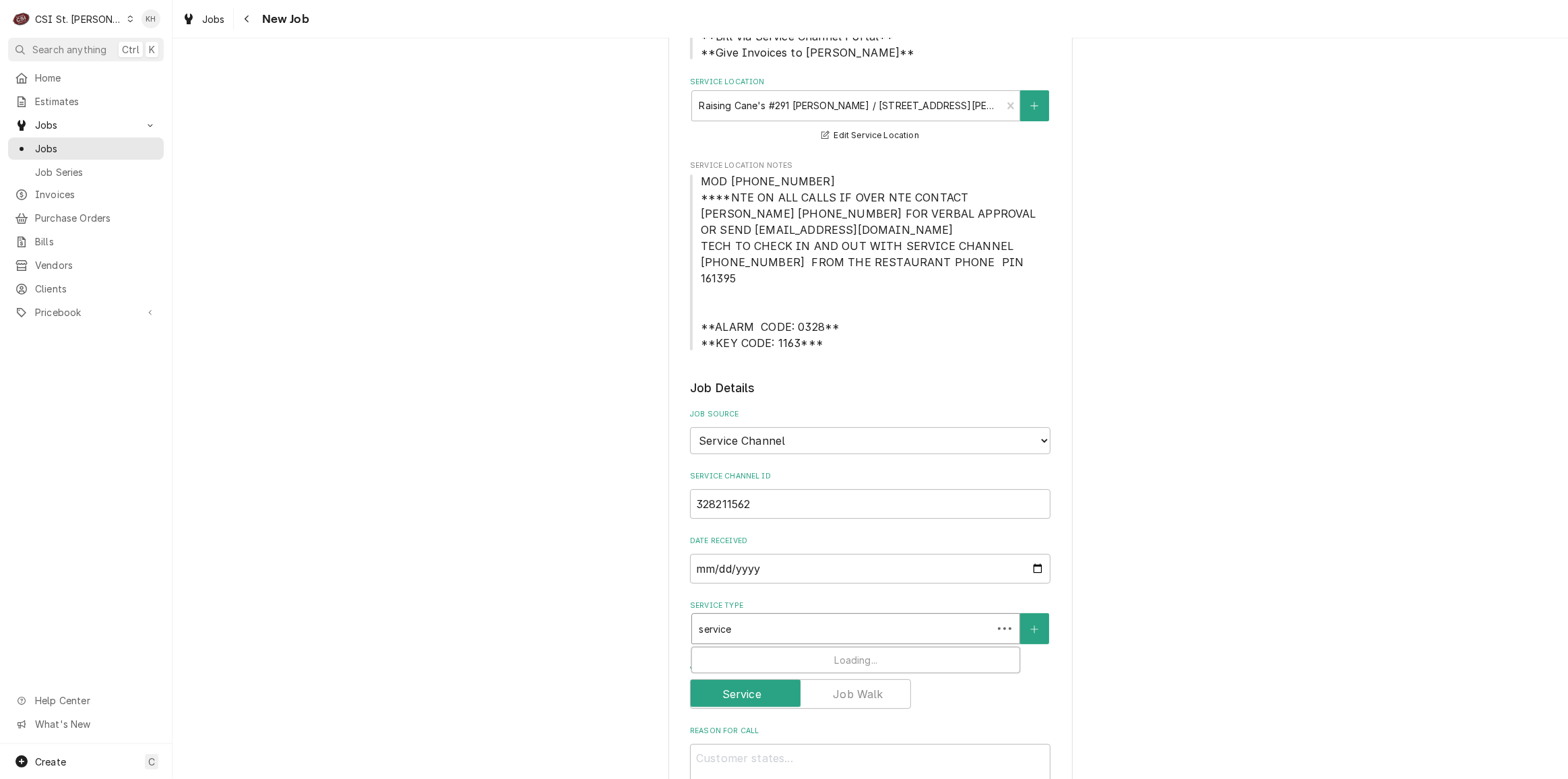
type input "service ca"
type textarea "x"
type input "service cal"
type textarea "x"
type input "service call"
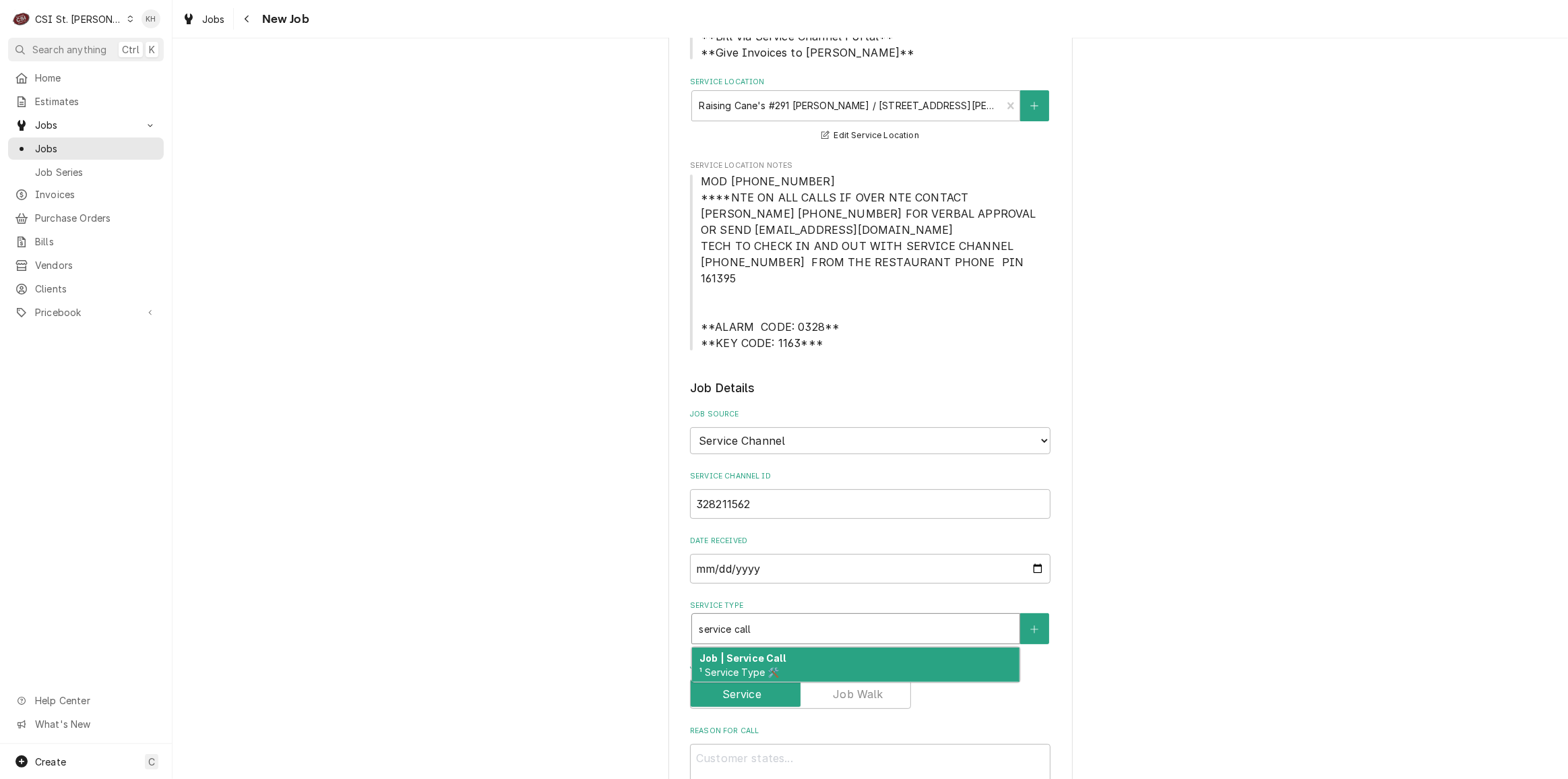
click at [775, 652] on strong "Job | Service Call" at bounding box center [743, 658] width 86 height 12
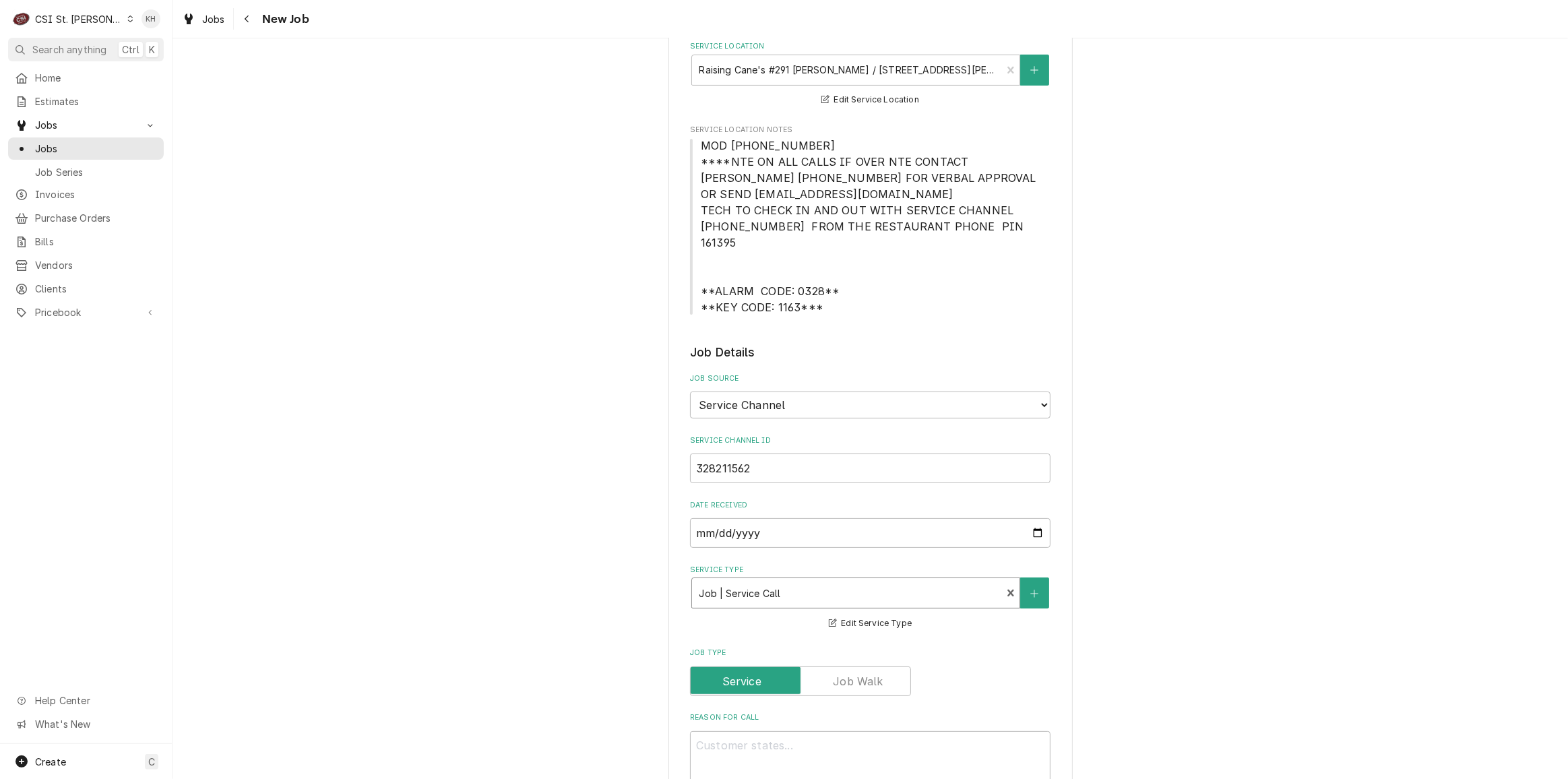
scroll to position [306, 0]
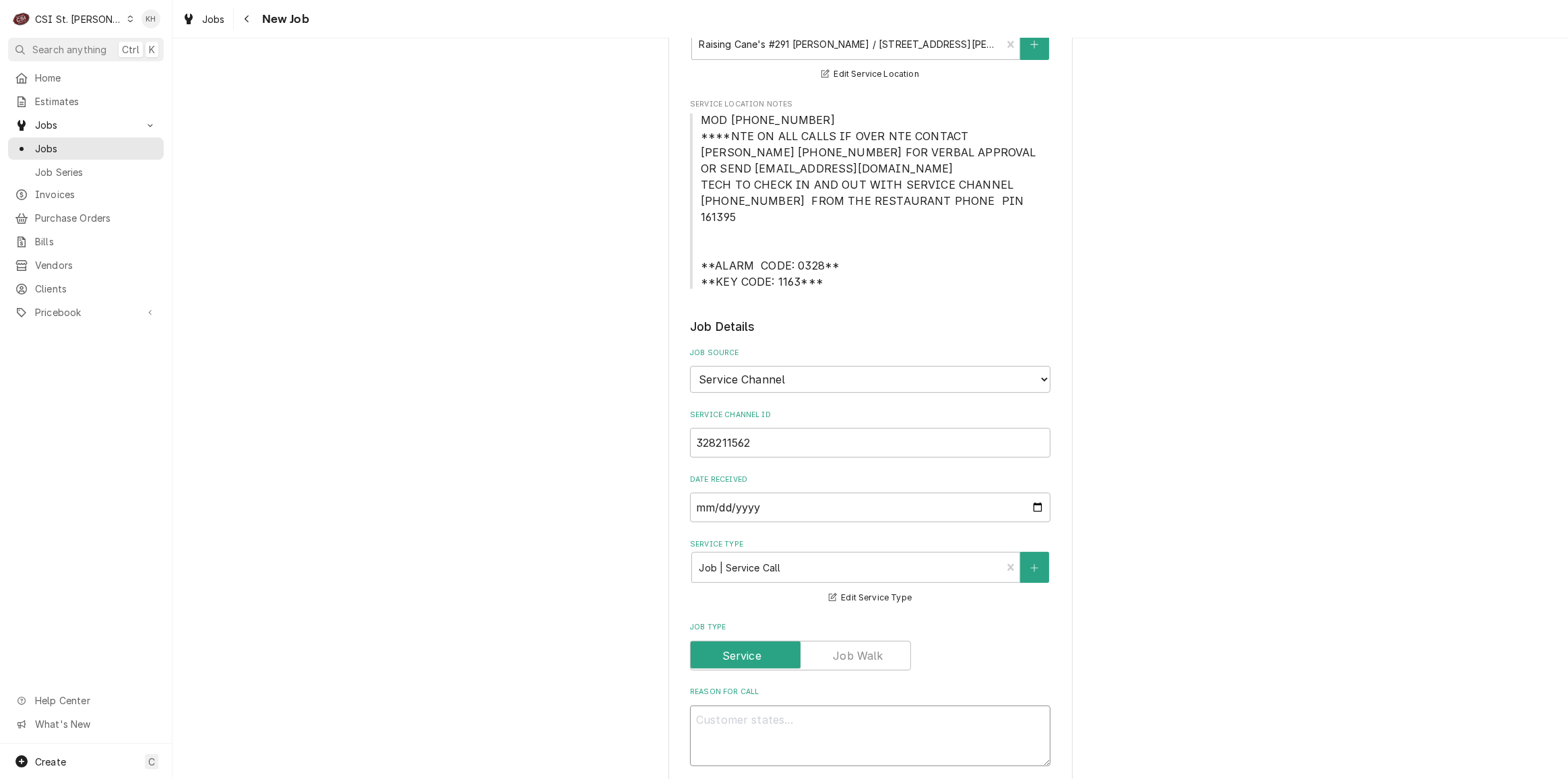
click at [892, 725] on textarea "Reason For Call" at bounding box center [870, 736] width 360 height 61
paste textarea "Description DINING ROOM / Beverage Equipment / Ice Machine "Equip:" SELF SERVE …"
type textarea "x"
type textarea "Description DINING ROOM / Beverage Equipment / Ice Machine "Equip:" SELF SERVE …"
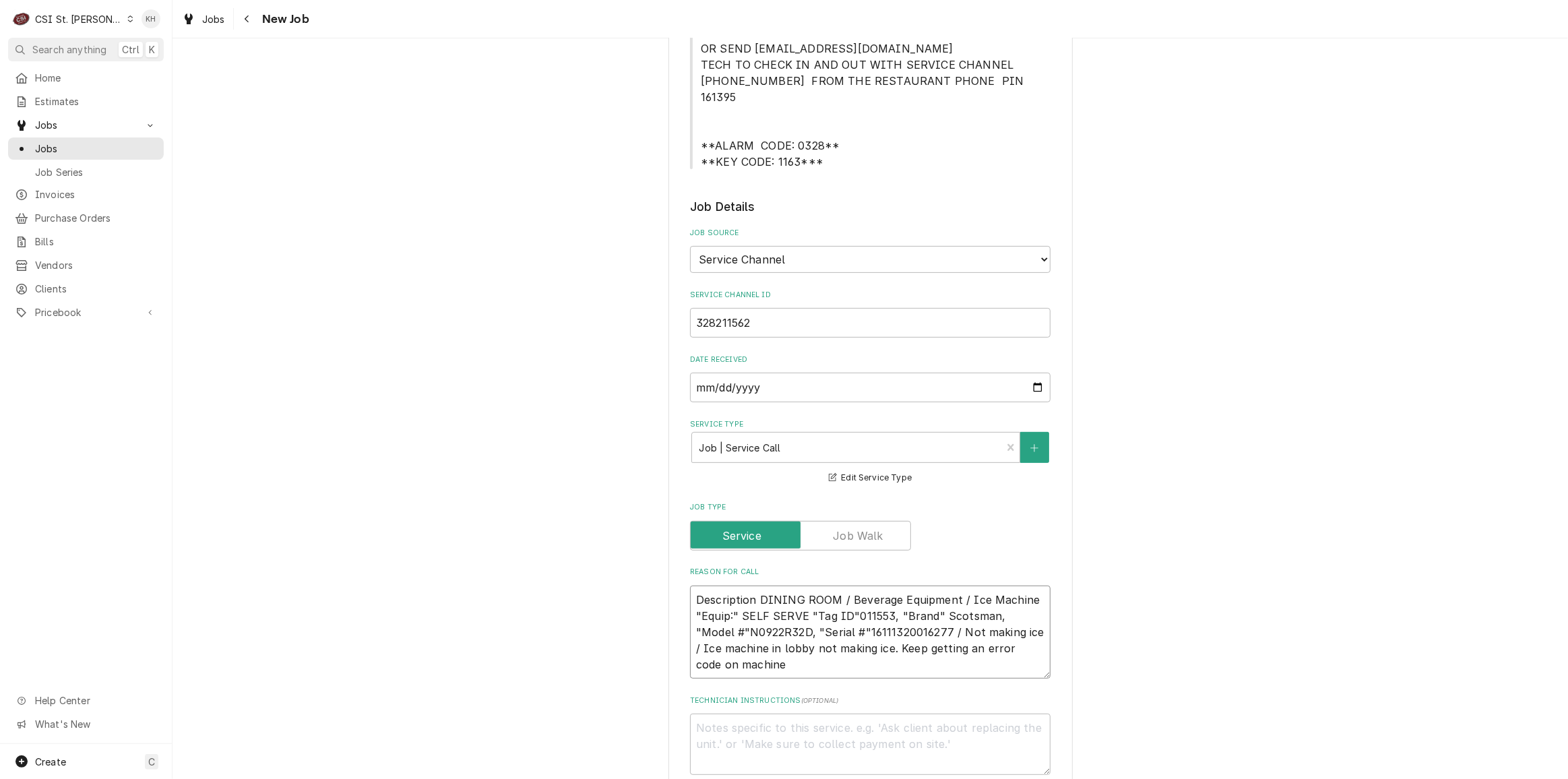
scroll to position [429, 0]
type textarea "x"
type textarea "Description DINING ROOM / Beverage Equipment / Ice Machine "Equip:" SELF SERVE …"
type textarea "x"
type textarea "Description DINING ROOM / Beverage Equipment / Ice Machine "Equip:" SELF SERVE …"
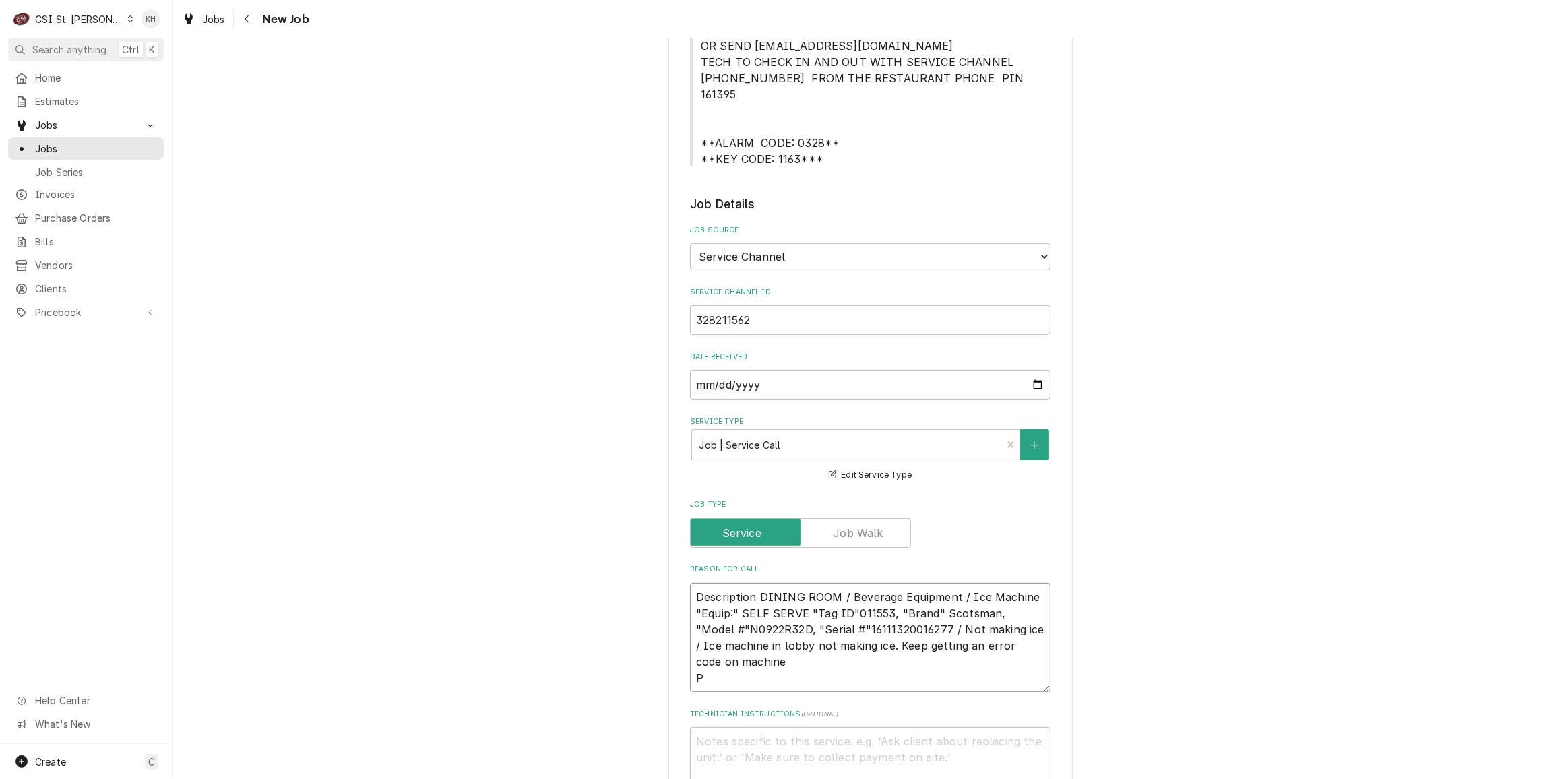
type textarea "x"
type textarea "Description DINING ROOM / Beverage Equipment / Ice Machine "Equip:" SELF SERVE …"
type textarea "x"
type textarea "Description DINING ROOM / Beverage Equipment / Ice Machine "Equip:" SELF SERVE …"
type textarea "x"
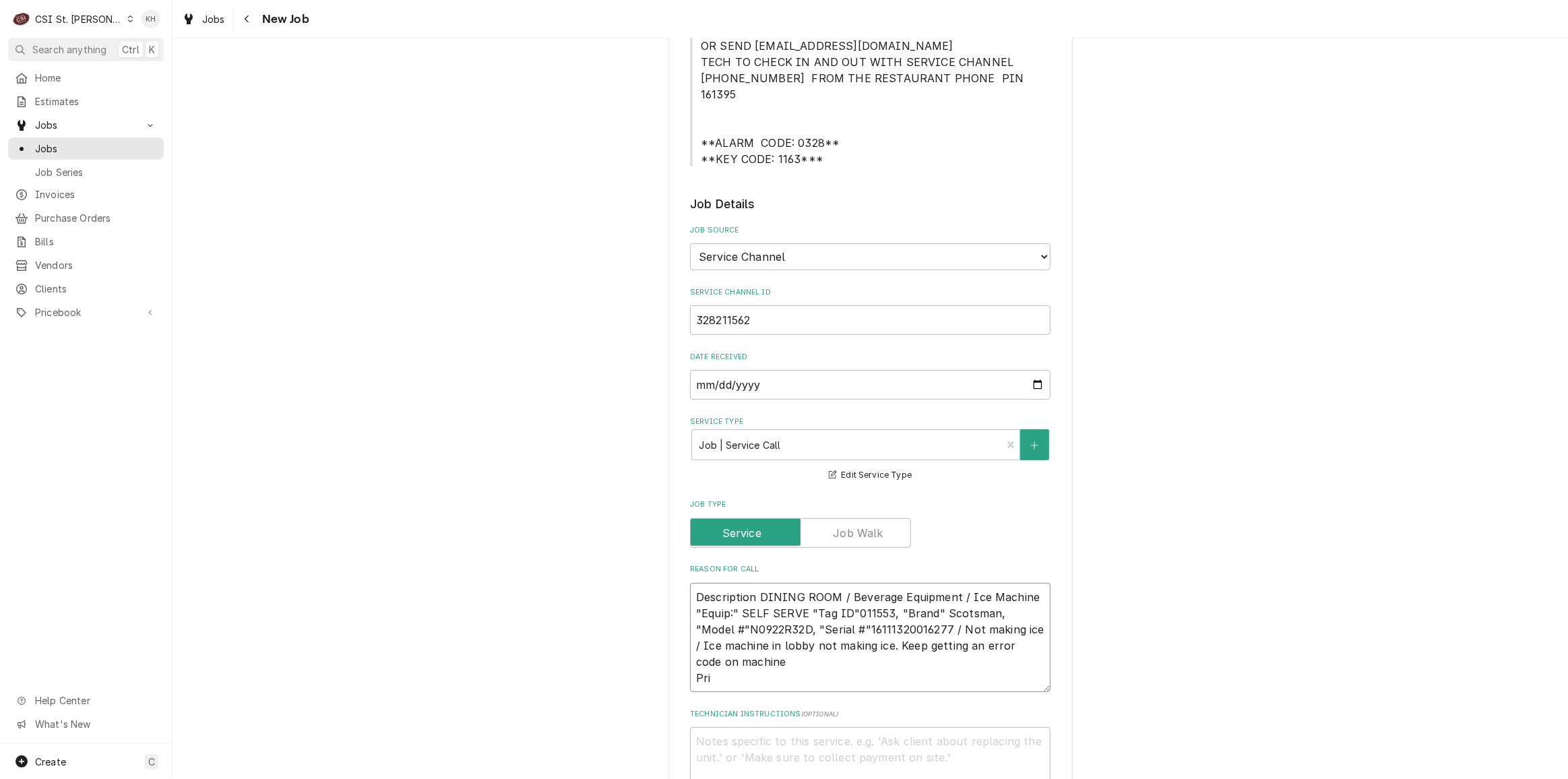
type textarea "Description DINING ROOM / Beverage Equipment / Ice Machine "Equip:" SELF SERVE …"
type textarea "x"
type textarea "Description DINING ROOM / Beverage Equipment / Ice Machine "Equip:" SELF SERVE …"
type textarea "x"
type textarea "Description DINING ROOM / Beverage Equipment / Ice Machine "Equip:" SELF SERVE …"
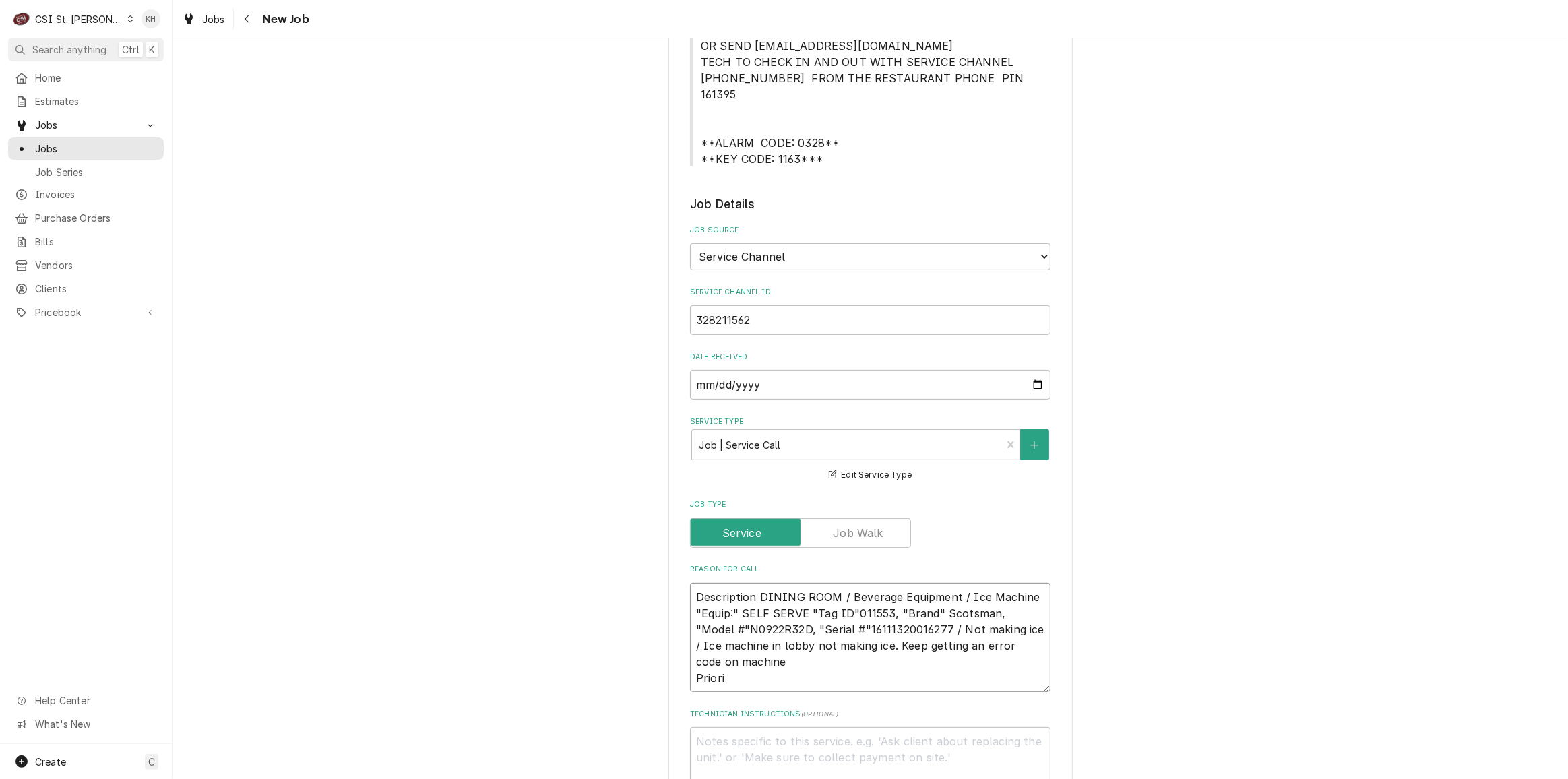
type textarea "x"
type textarea "Description DINING ROOM / Beverage Equipment / Ice Machine "Equip:" SELF SERVE …"
type textarea "x"
type textarea "Description DINING ROOM / Beverage Equipment / Ice Machine "Equip:" SELF SERVE …"
type textarea "x"
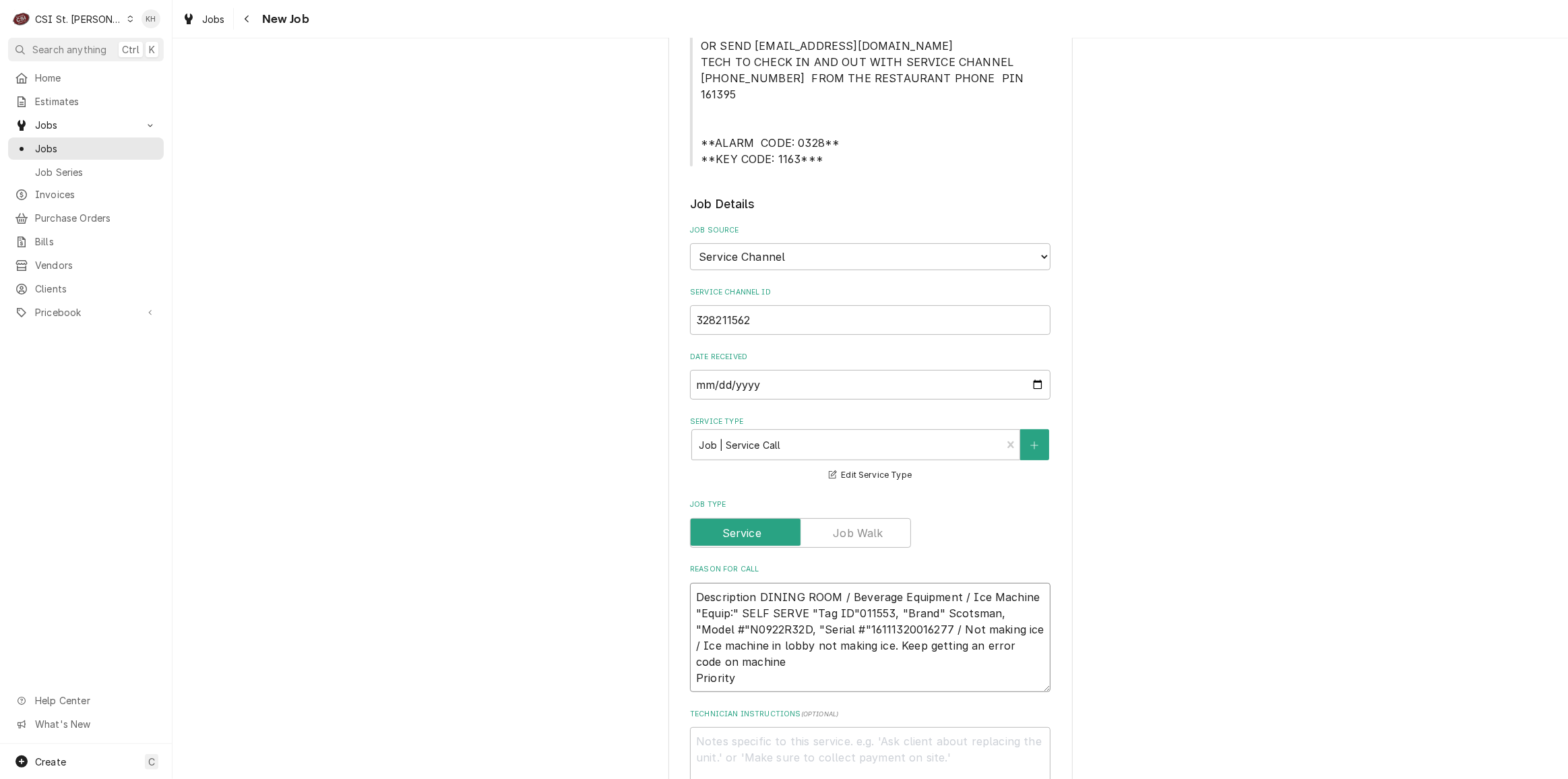
type textarea "Description DINING ROOM / Beverage Equipment / Ice Machine "Equip:" SELF SERVE …"
type textarea "x"
type textarea "Description DINING ROOM / Beverage Equipment / Ice Machine "Equip:" SELF SERVE …"
click at [770, 663] on textarea "Description DINING ROOM / Beverage Equipment / Ice Machine "Equip:" SELF SERVE …" at bounding box center [870, 637] width 360 height 109
paste textarea "EMERGENCY < 4 HOURS Priority"
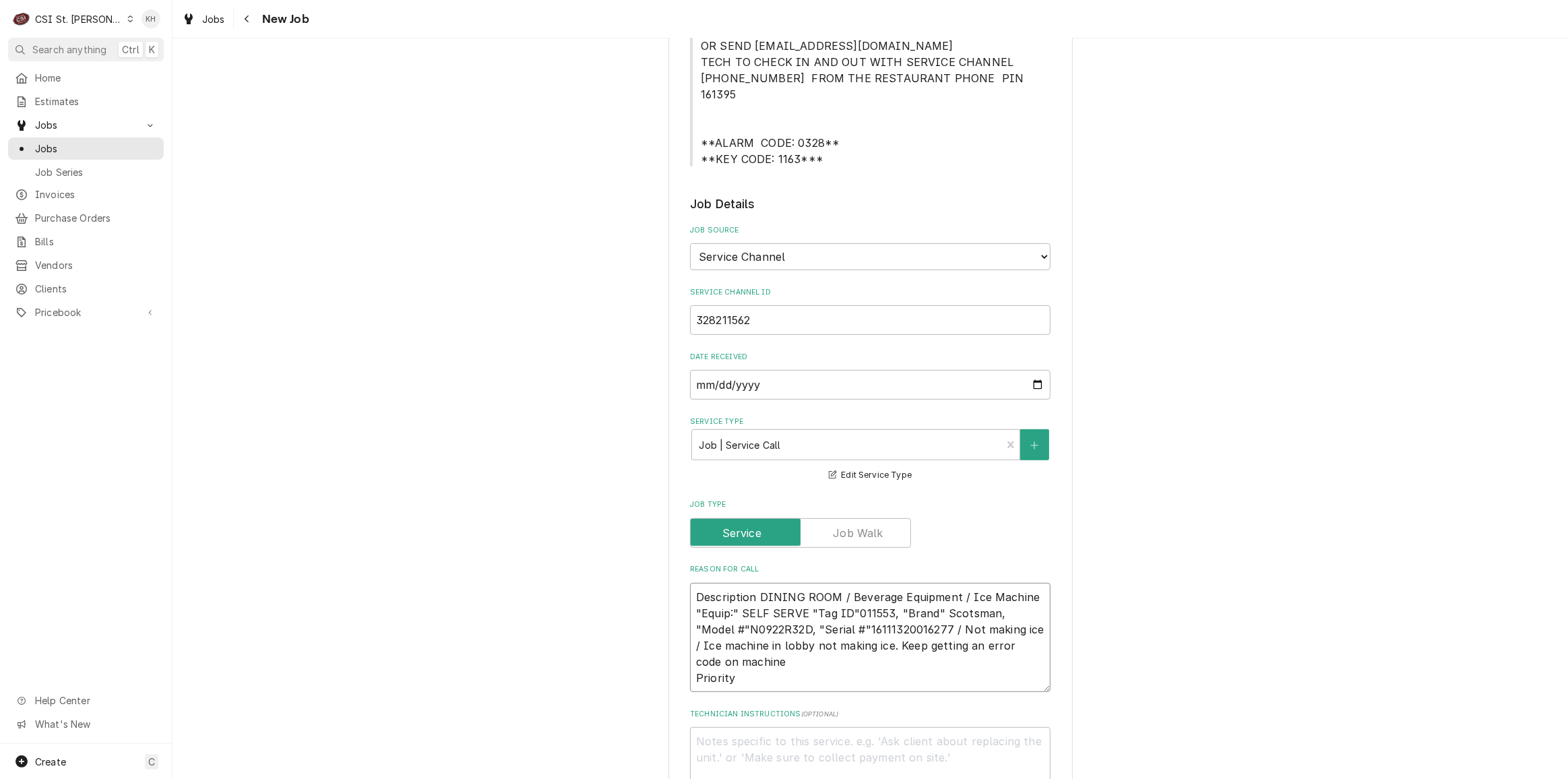
type textarea "x"
type textarea "Description DINING ROOM / Beverage Equipment / Ice Machine "Equip:" SELF SERVE …"
drag, startPoint x: 732, startPoint y: 678, endPoint x: 657, endPoint y: 670, distance: 75.4
click at [657, 670] on div "Please provide the following information to create a job: Client Details Client…" at bounding box center [870, 667] width 1395 height 2086
type textarea "x"
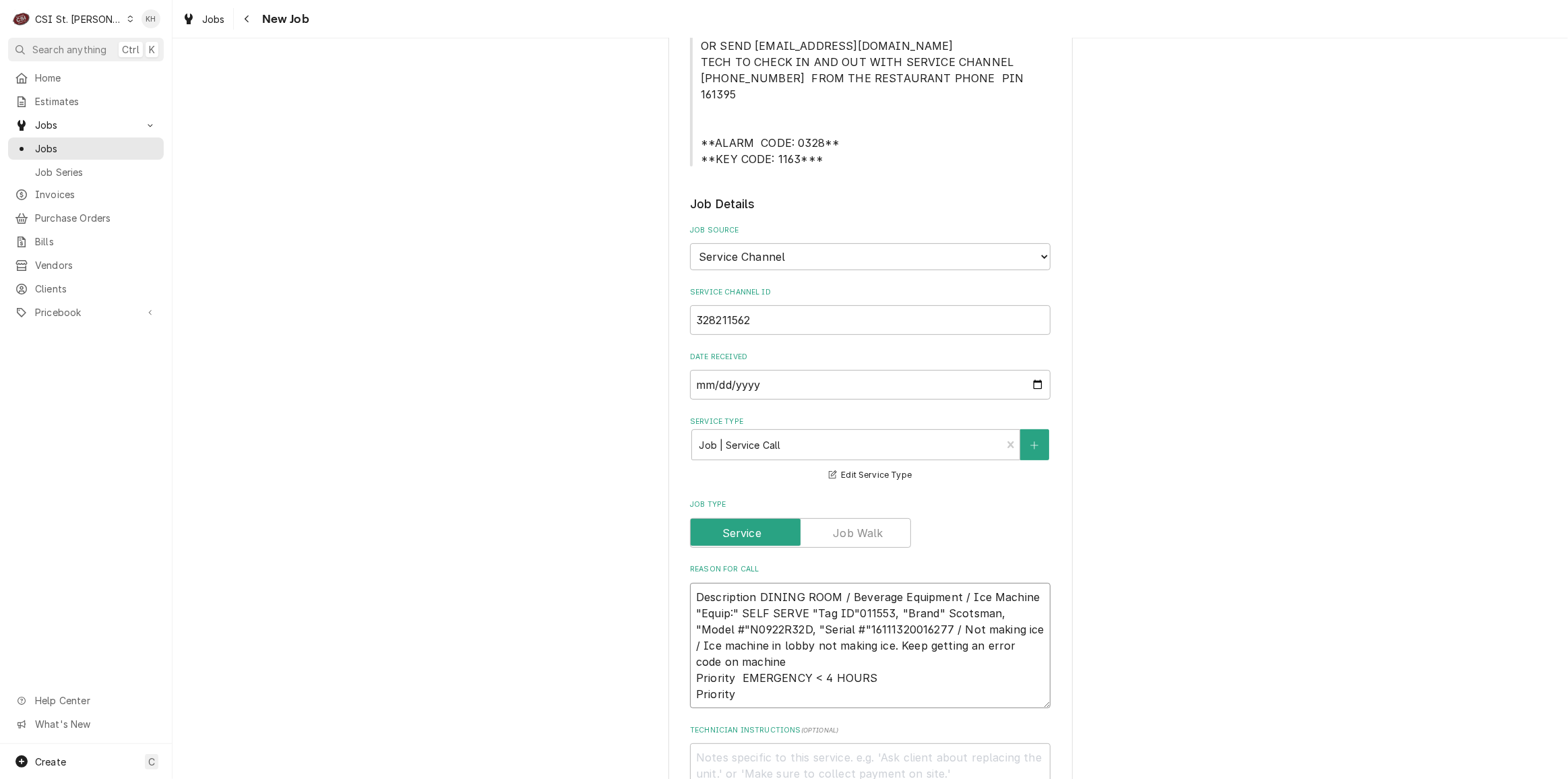
type textarea "Description DINING ROOM / Beverage Equipment / Ice Machine "Equip:" SELF SERVE …"
type textarea "x"
type textarea "Description DINING ROOM / Beverage Equipment / Ice Machine "Equip:" SELF SERVE …"
type textarea "x"
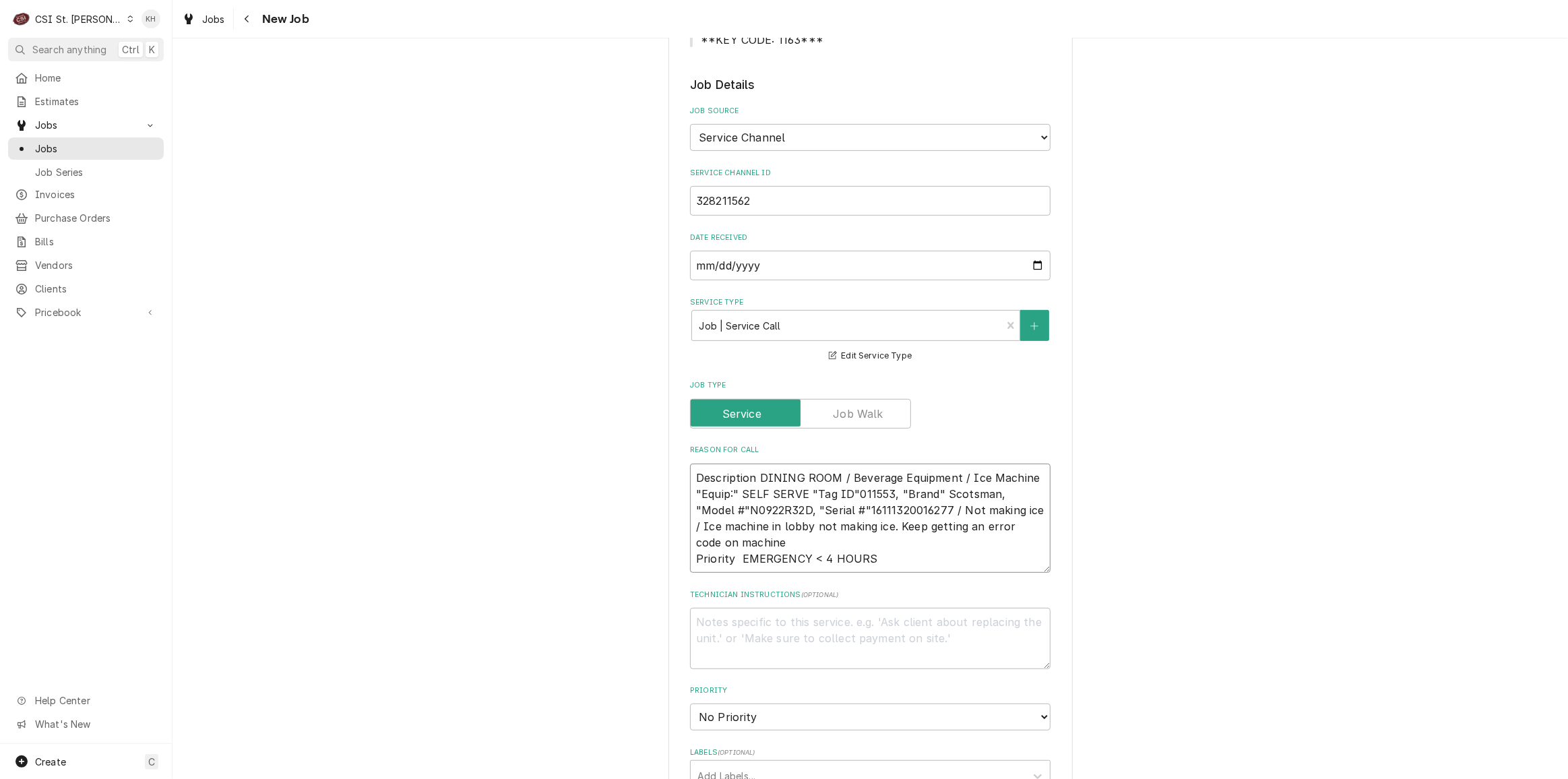
scroll to position [551, 0]
click at [873, 490] on textarea "Description DINING ROOM / Beverage Equipment / Ice Machine "Equip:" SELF SERVE …" at bounding box center [870, 514] width 360 height 109
type textarea "Description DINING ROOM / Beverage Equipment / Ice Machine "Equip:" SELF SERVE …"
click at [795, 611] on textarea "Technician Instructions ( optional )" at bounding box center [870, 635] width 360 height 61
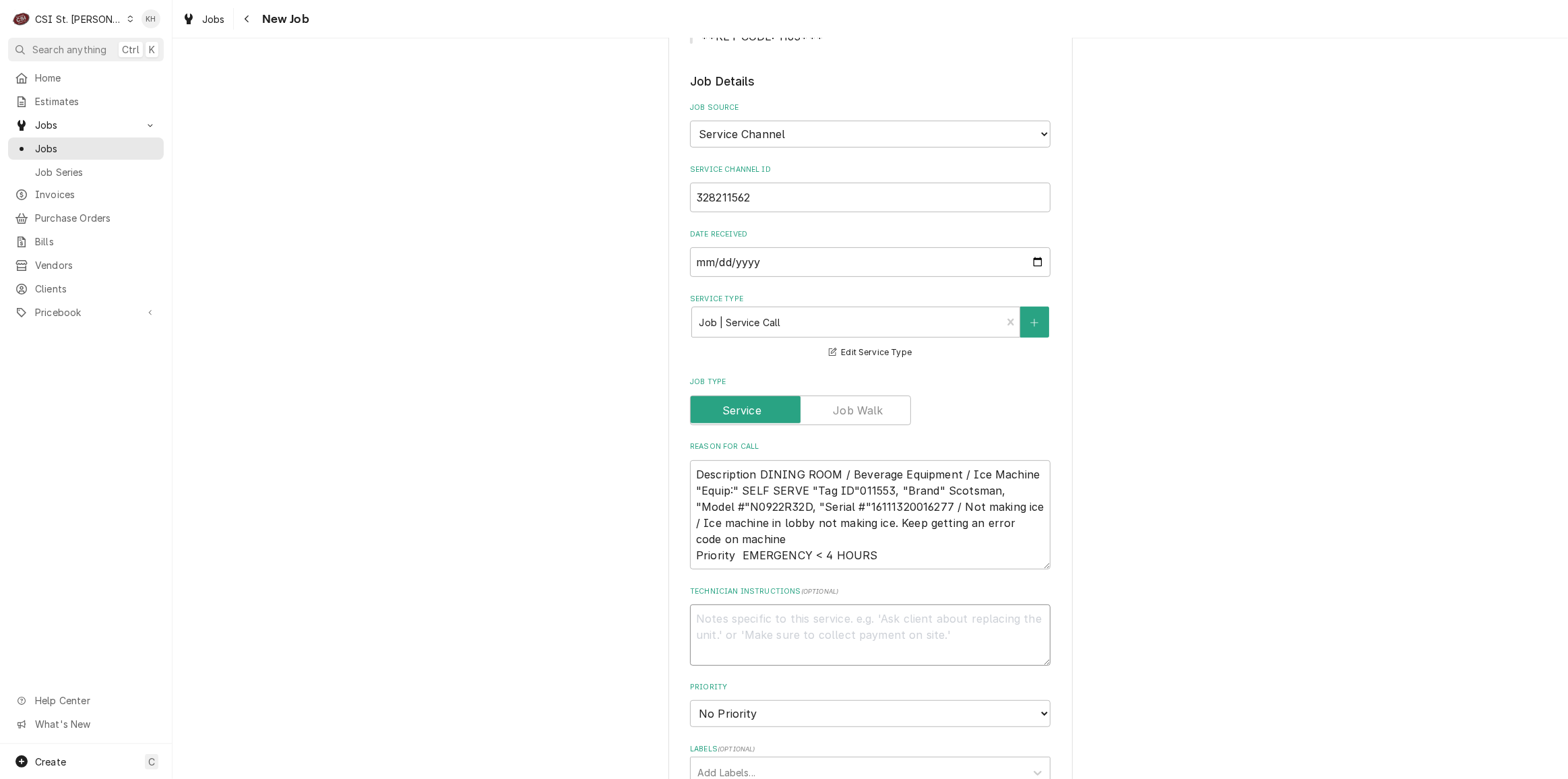
type textarea "x"
type textarea "NT"
type textarea "x"
type textarea "NTE"
type textarea "x"
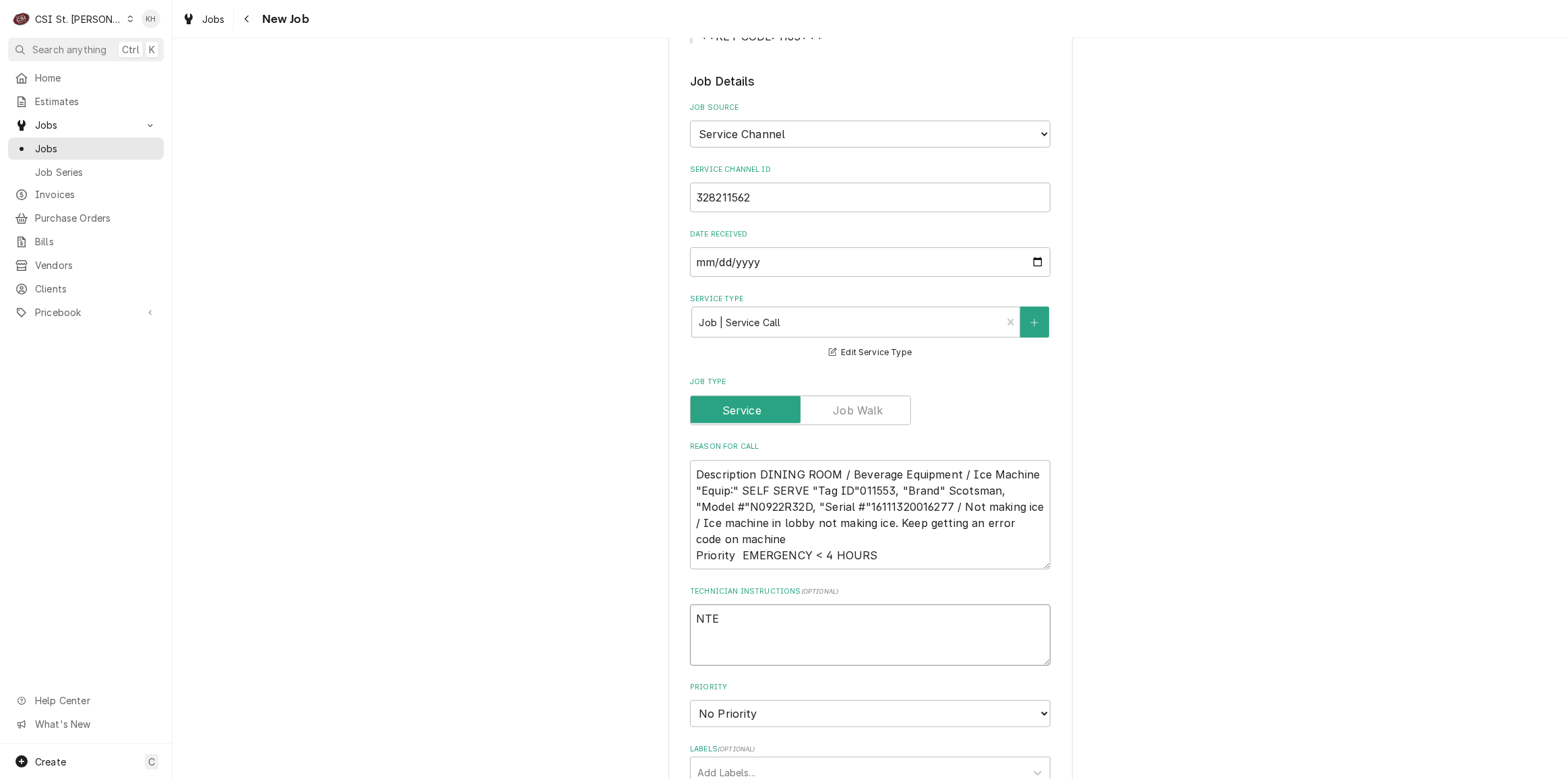
type textarea "NTE"
type textarea "x"
type textarea "NTE $"
type textarea "x"
type textarea "NTE $4"
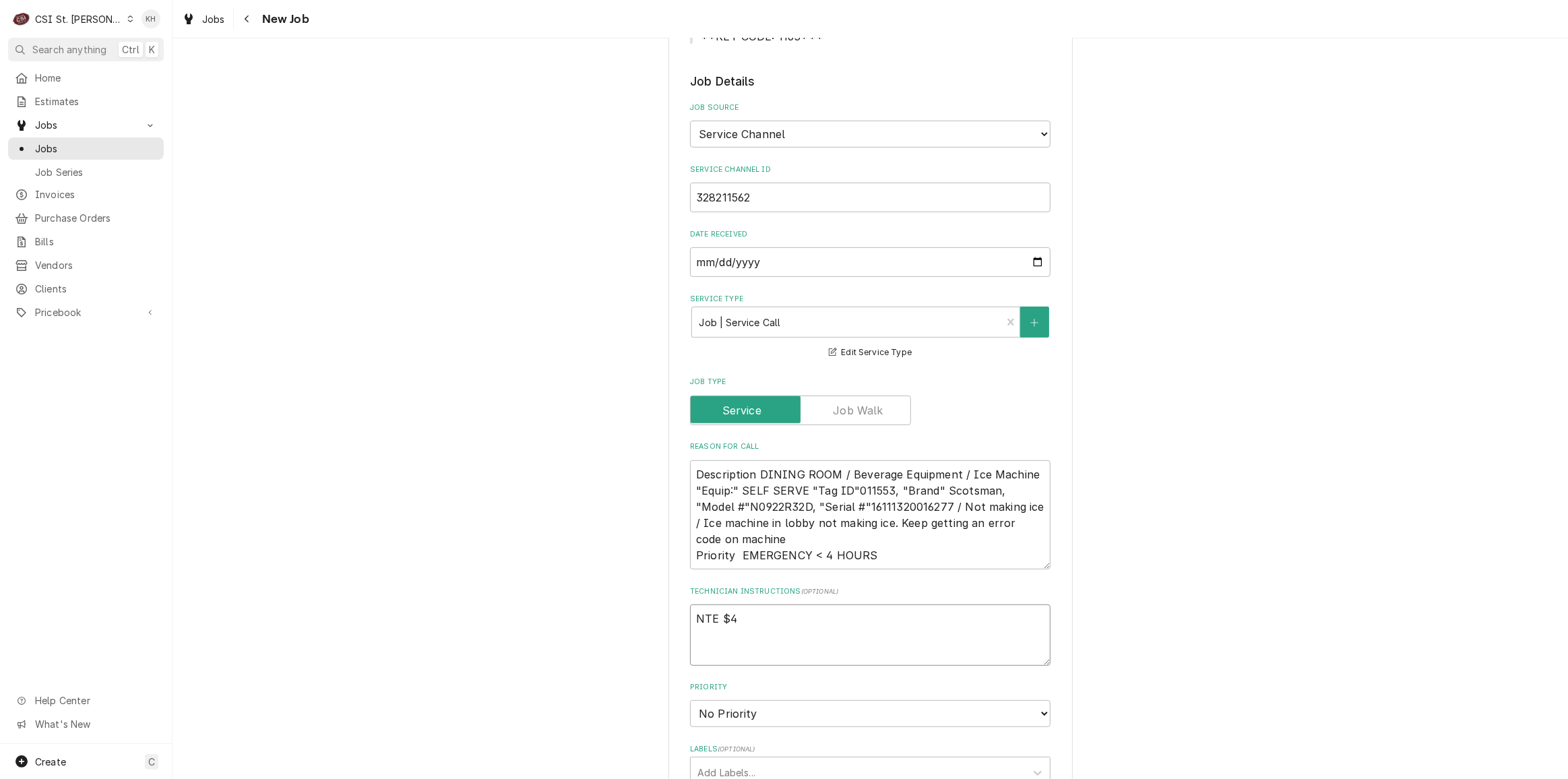
type textarea "x"
type textarea "NTE $40"
type textarea "x"
type textarea "NTE $400"
type textarea "x"
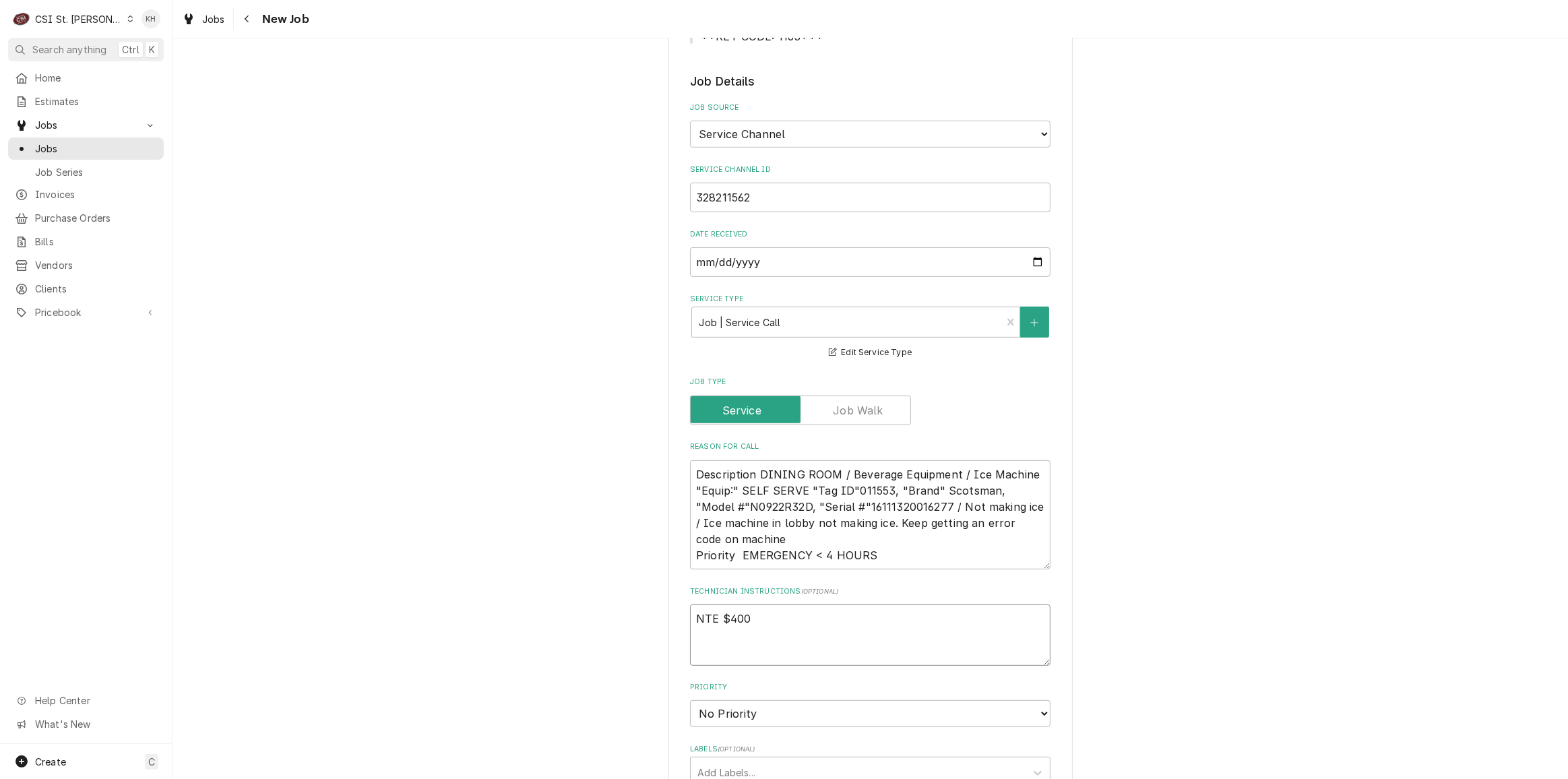
type textarea "NTE $400."
type textarea "x"
type textarea "NTE $400.0"
type textarea "x"
type textarea "NTE $400.00"
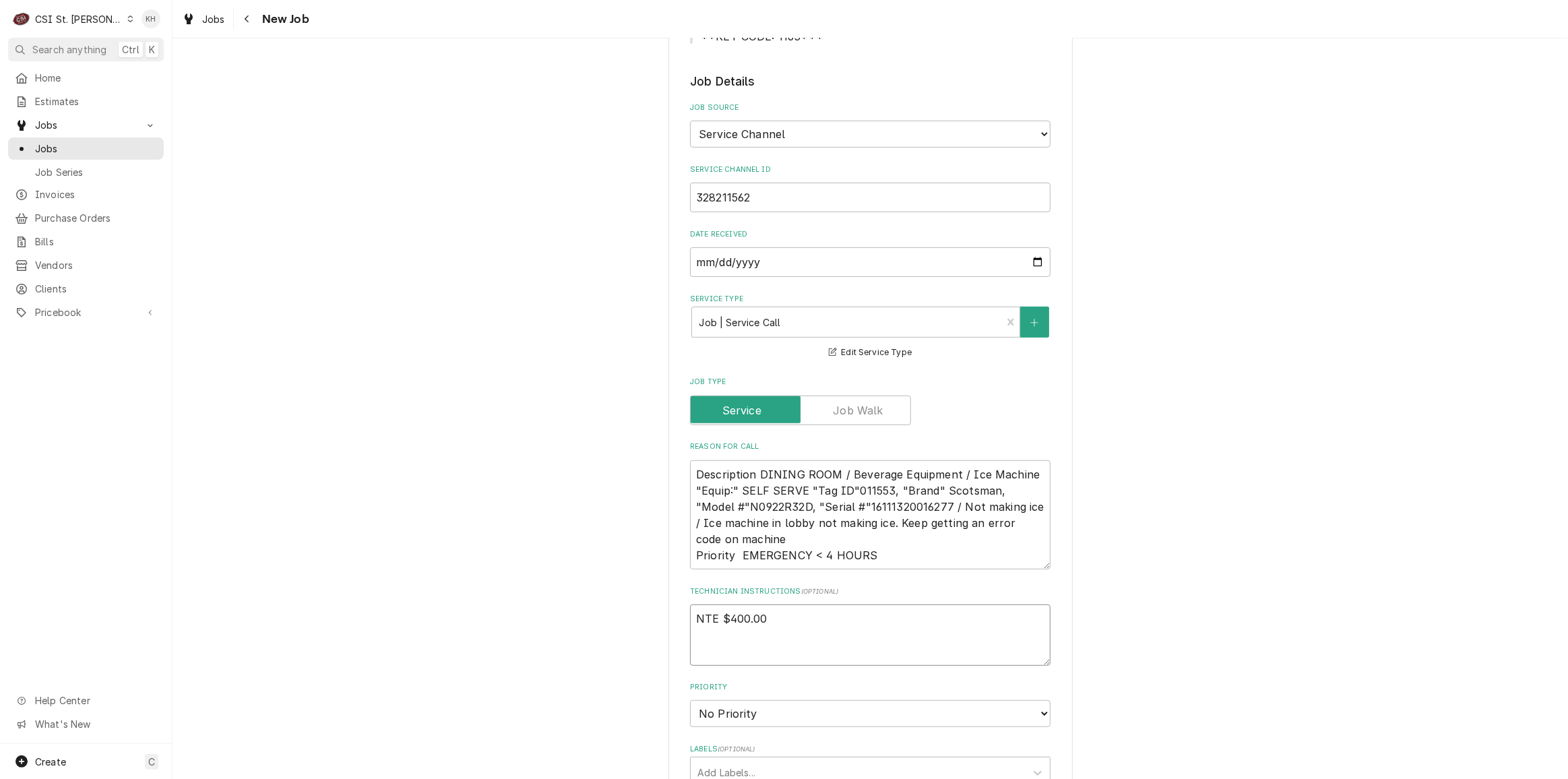
type textarea "x"
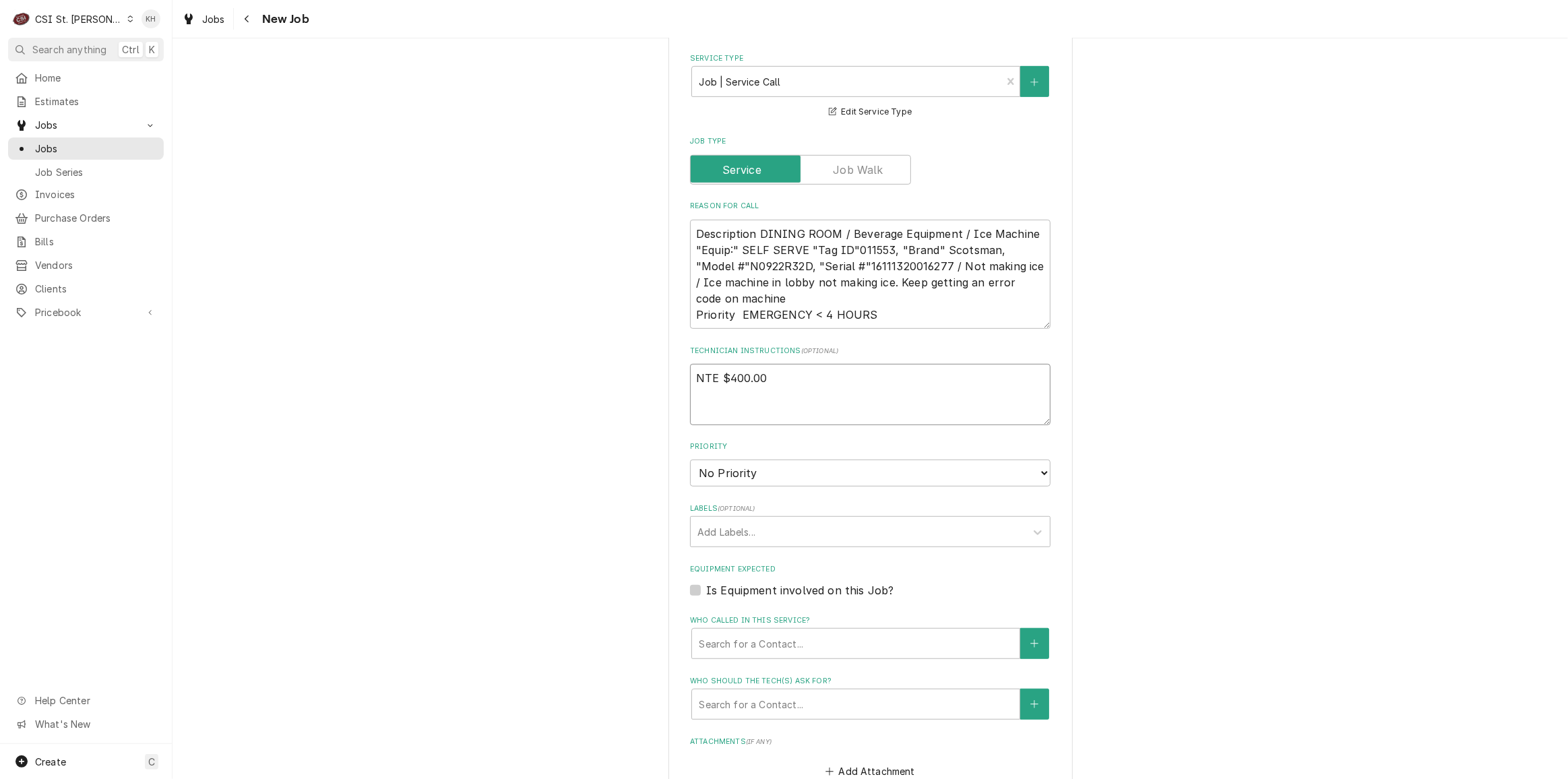
scroll to position [796, 0]
type textarea "NTE $400.00"
drag, startPoint x: 694, startPoint y: 573, endPoint x: 717, endPoint y: 585, distance: 25.9
click at [699, 579] on div "Is Equipment involved on this Job?" at bounding box center [870, 586] width 360 height 16
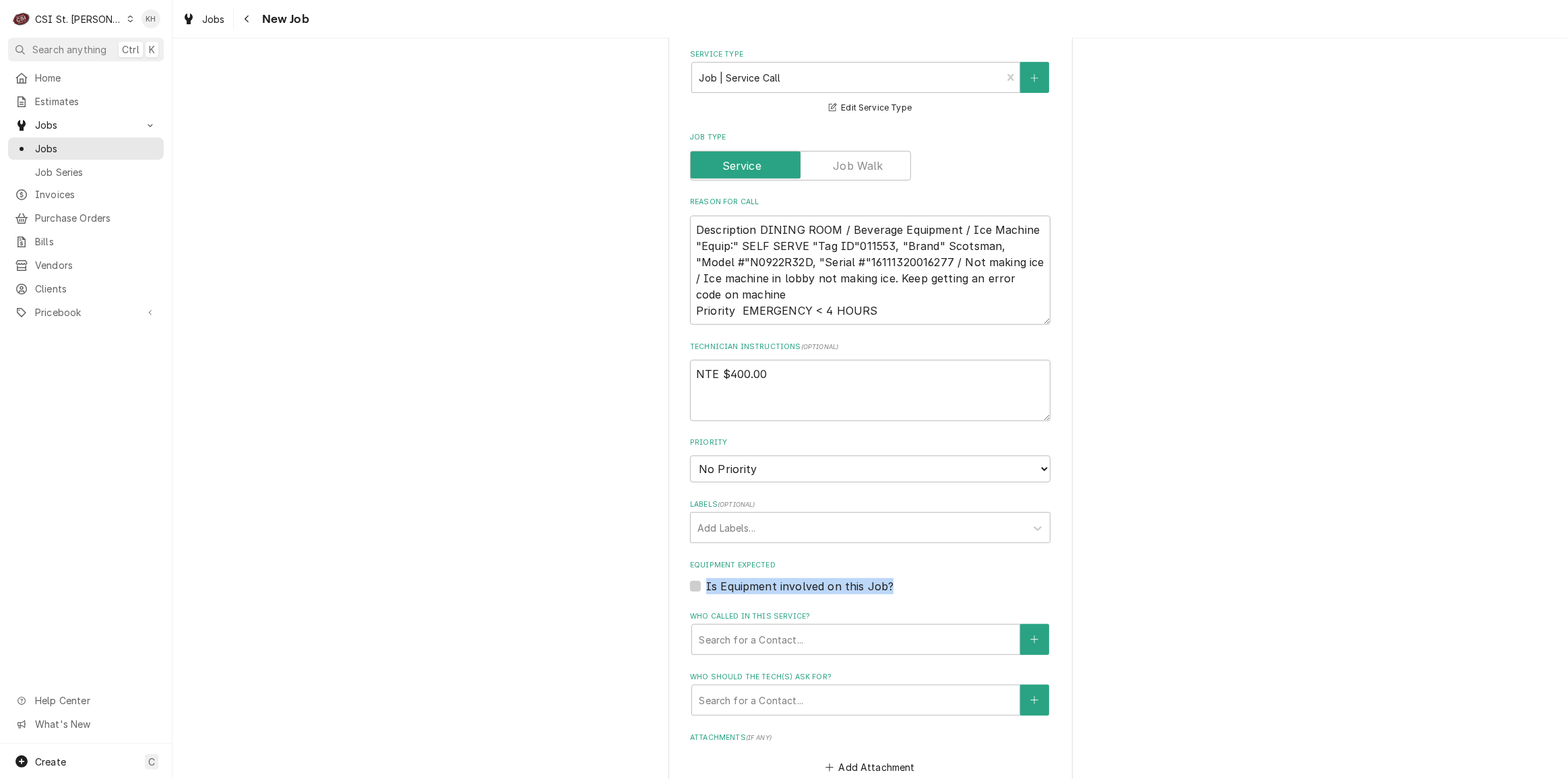
click at [706, 579] on label "Is Equipment involved on this Job?" at bounding box center [800, 586] width 188 height 16
click at [706, 579] on input "Equipment Expected" at bounding box center [886, 593] width 360 height 30
checkbox input "true"
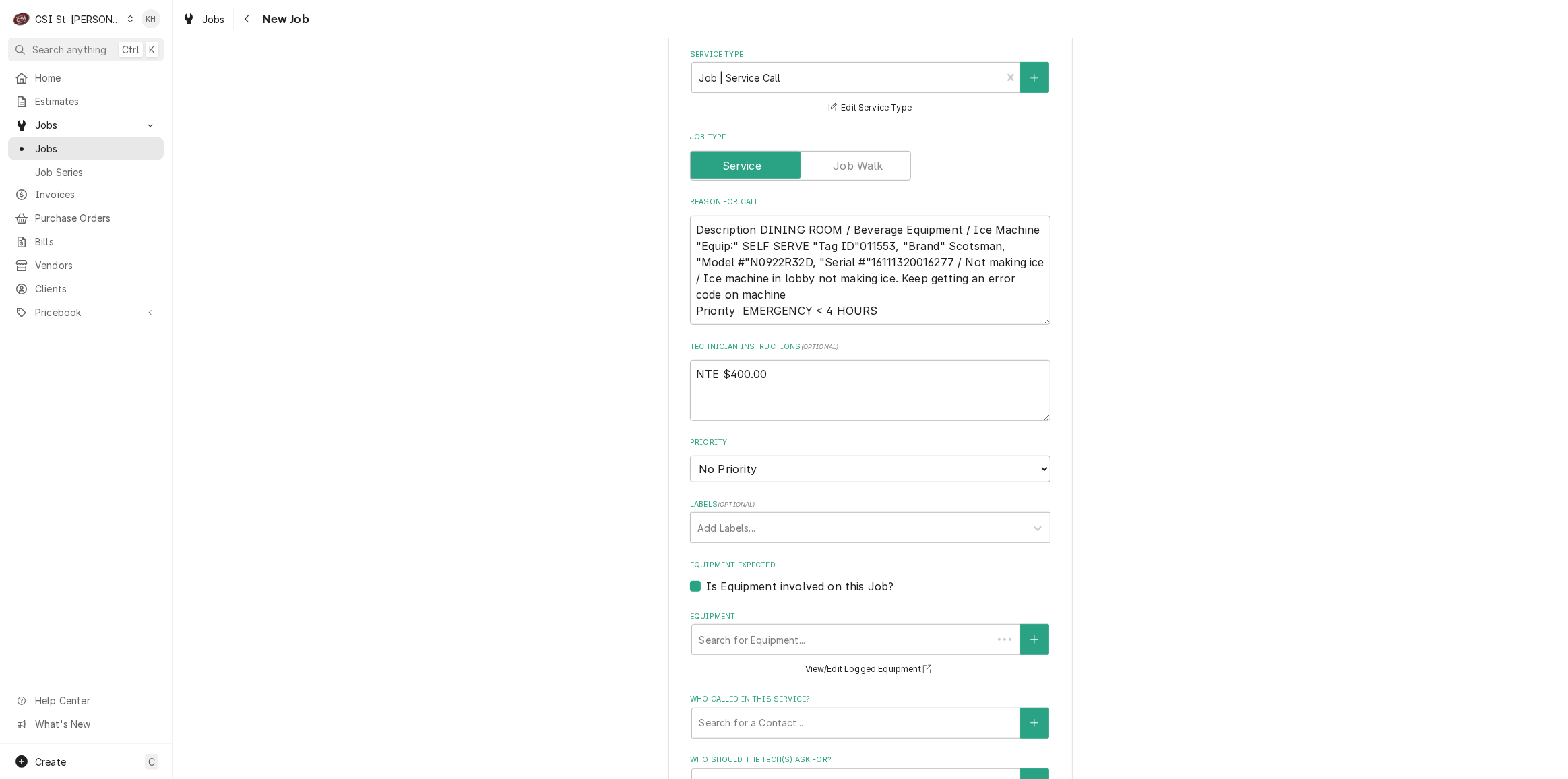
click at [762, 630] on div "Equipment" at bounding box center [842, 639] width 287 height 25
paste input "16111320016277"
type textarea "x"
type input "16111320016277"
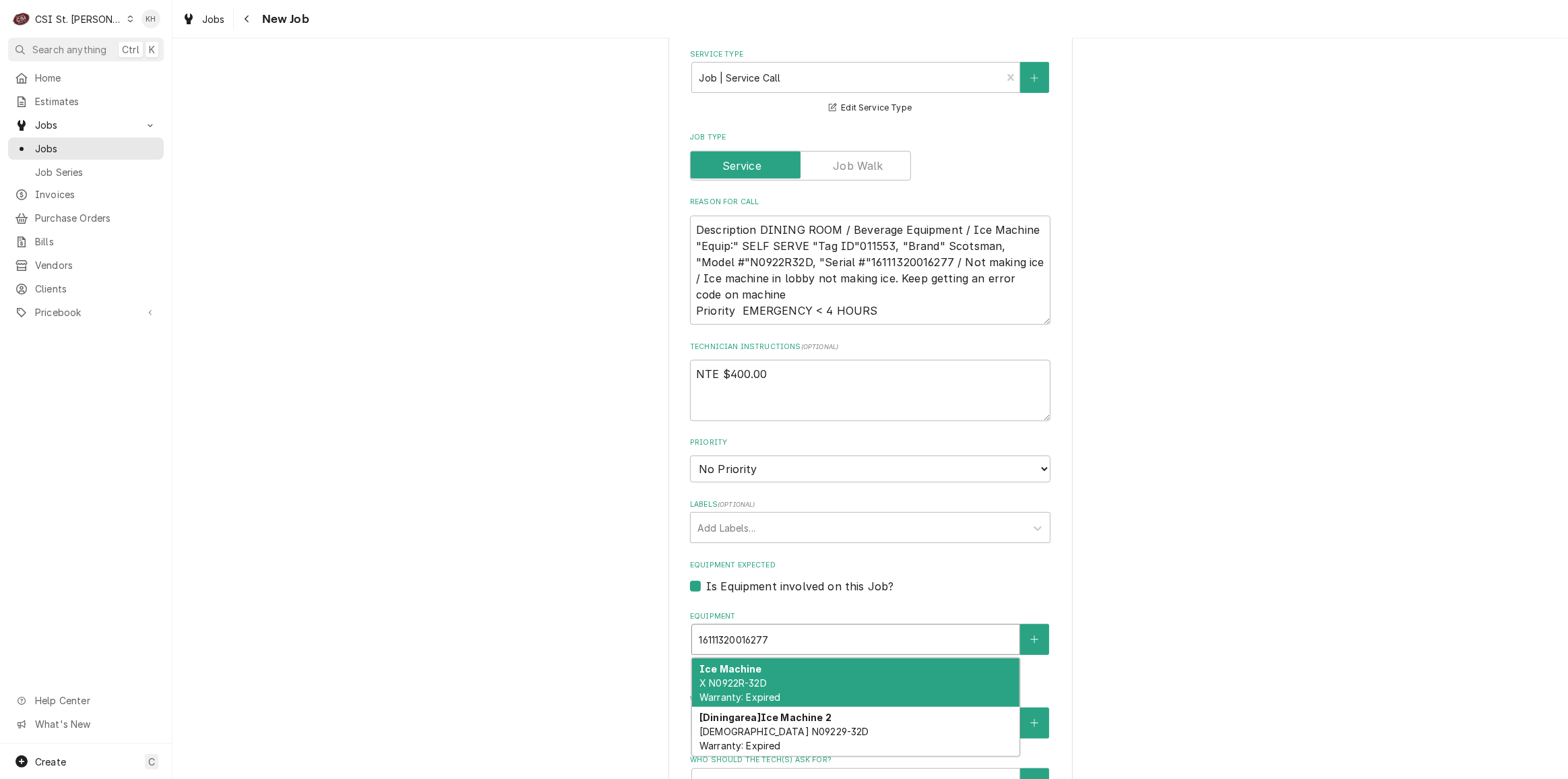
click at [788, 662] on div "Ice Machine X N0922R-32D Warranty: Expired" at bounding box center [855, 683] width 327 height 49
type textarea "x"
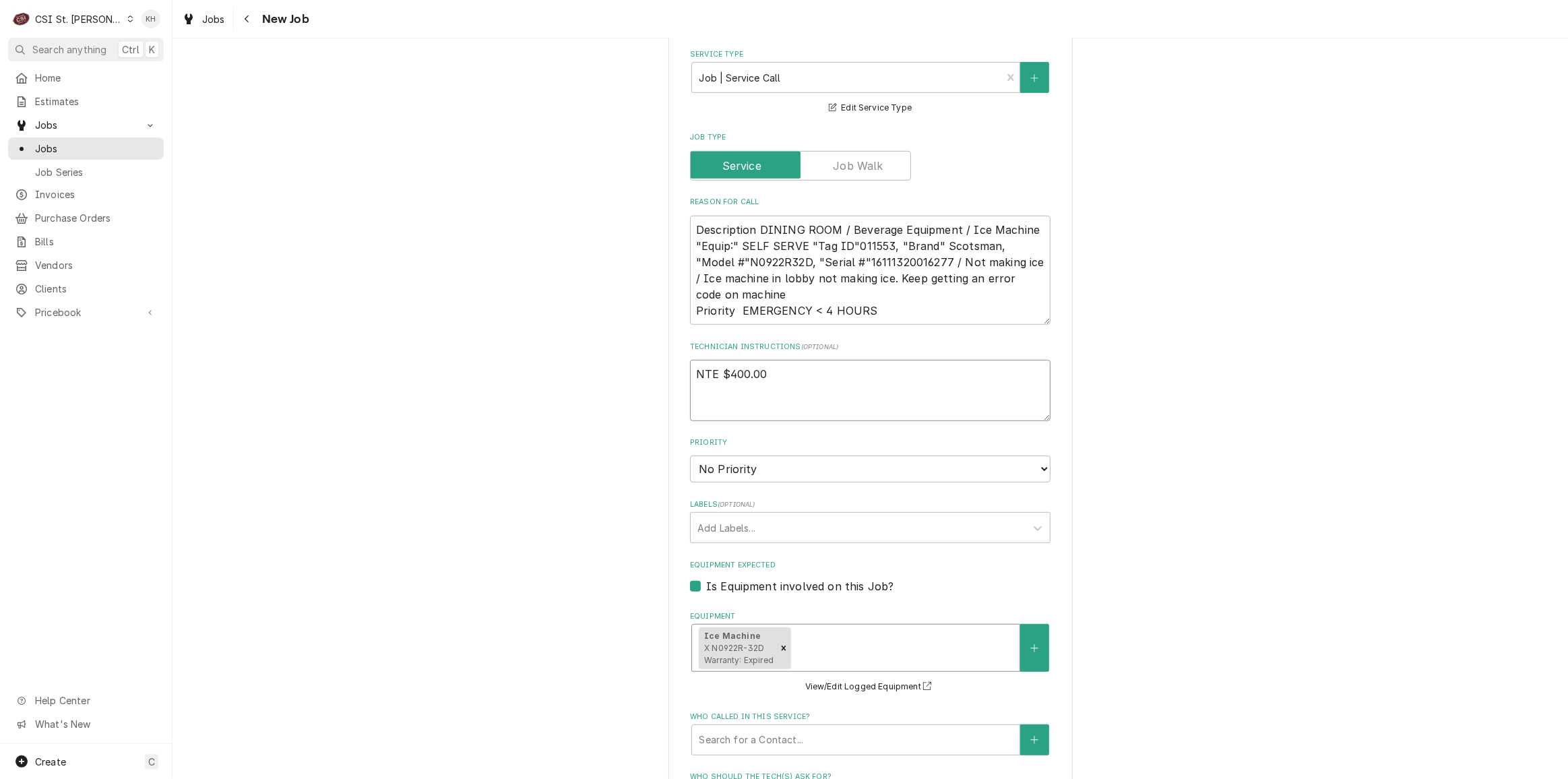
click at [818, 362] on textarea "NTE $400.00" at bounding box center [870, 391] width 360 height 61
type textarea "x"
type textarea "NTE $400.00"
type textarea "x"
type textarea "NTE $400.00"
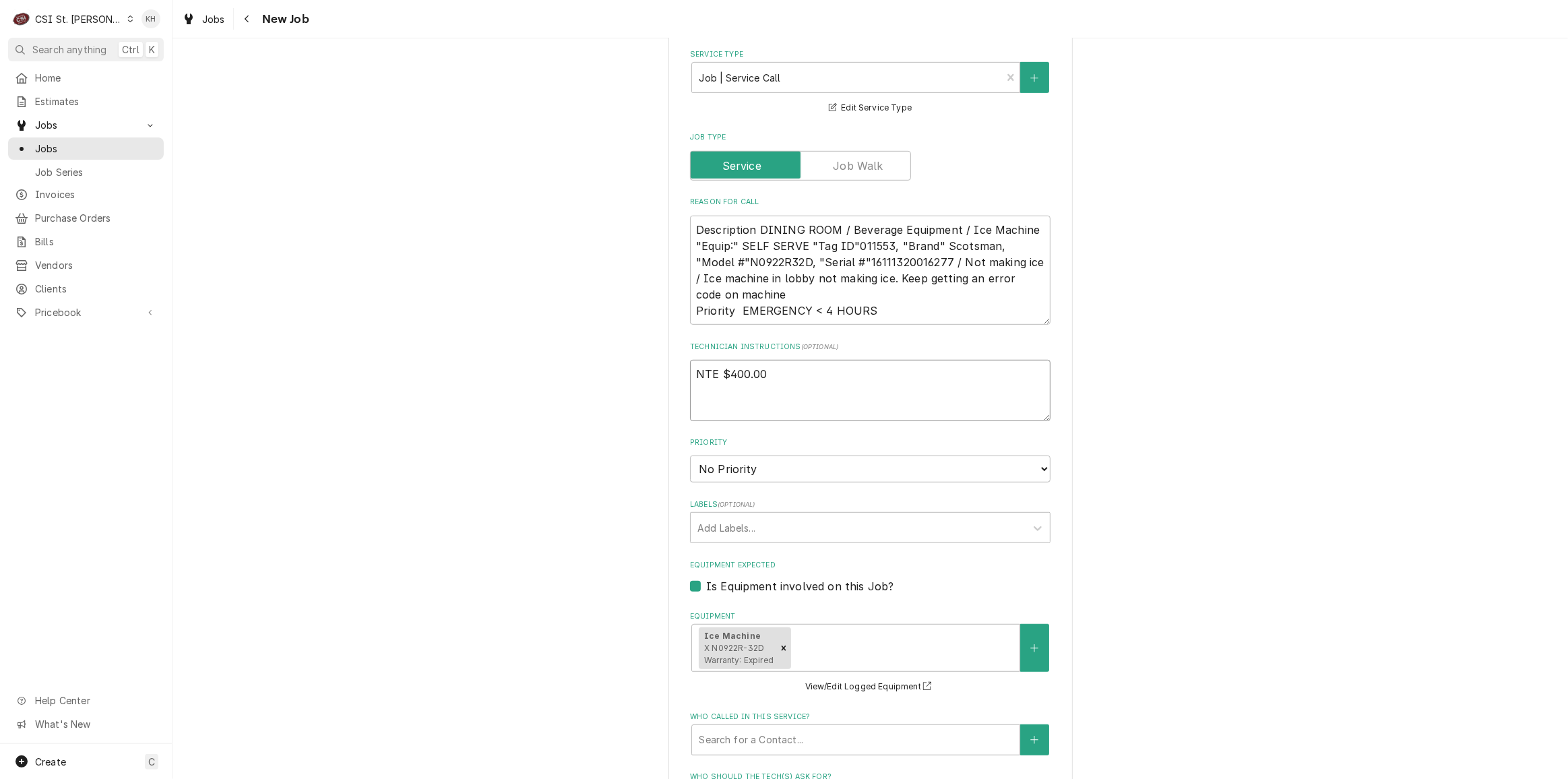
type textarea "x"
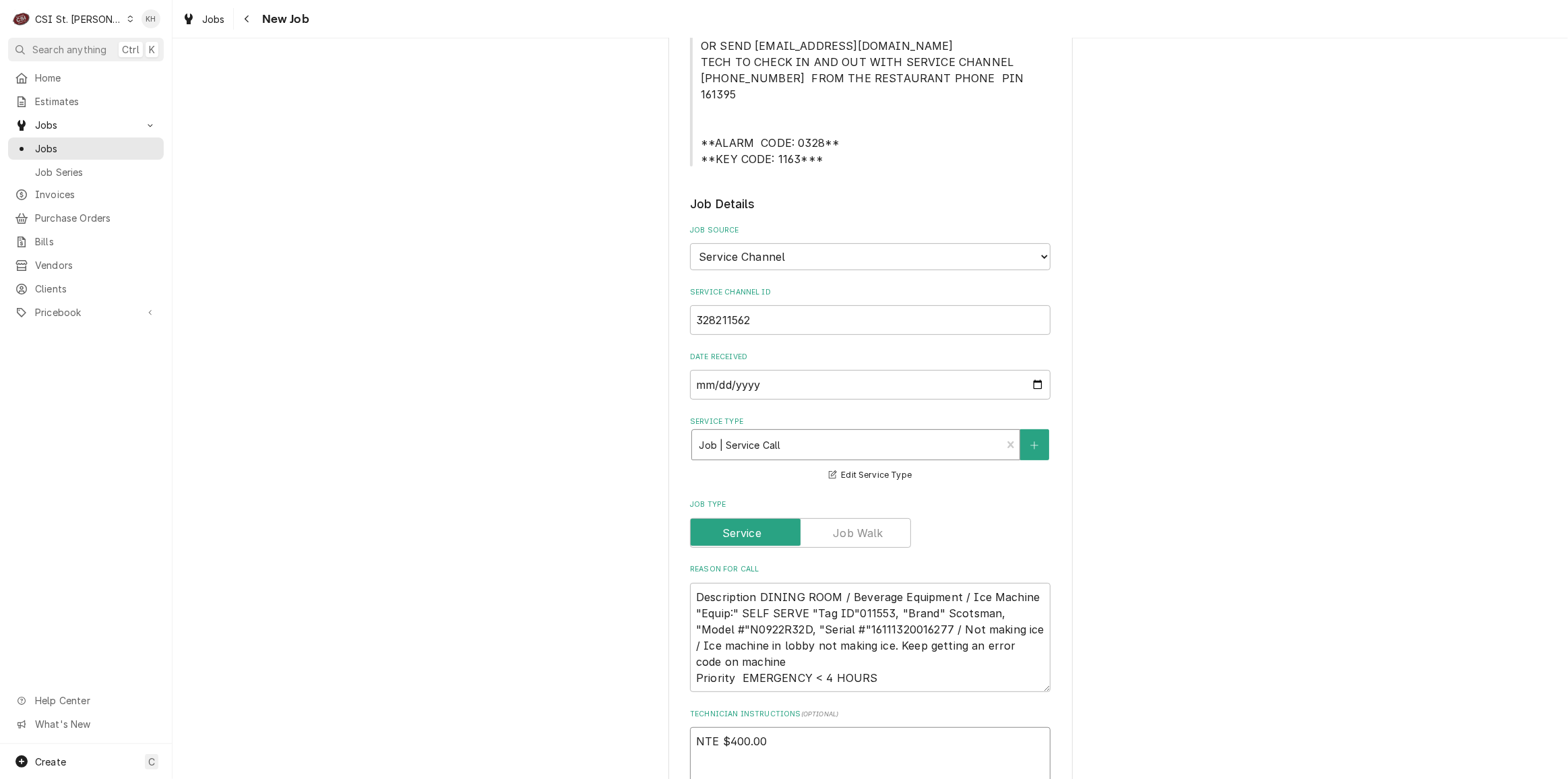
scroll to position [244, 0]
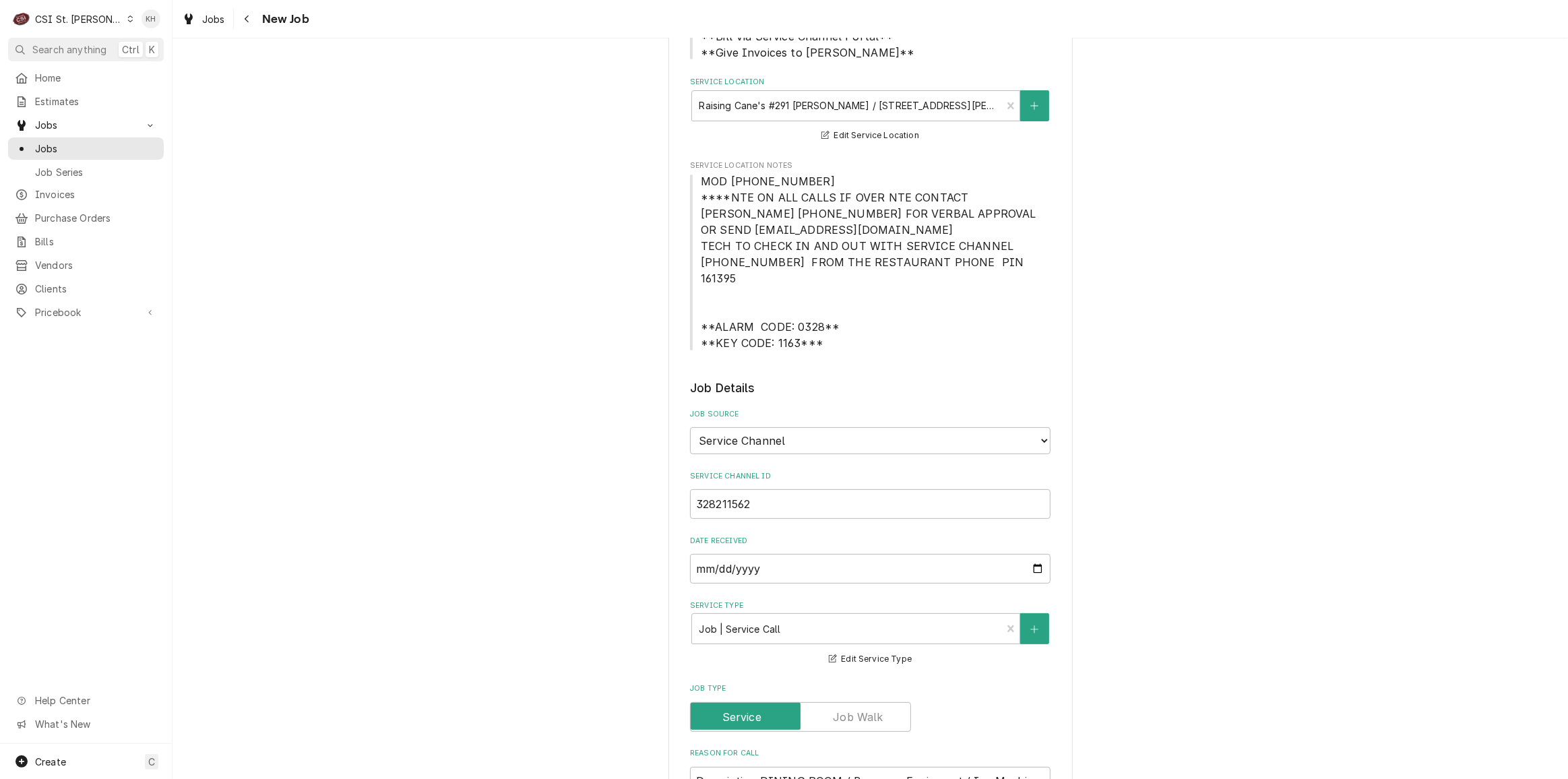
type textarea "NTE $400.00"
drag, startPoint x: 698, startPoint y: 179, endPoint x: 814, endPoint y: 330, distance: 190.4
click at [814, 330] on span "MOD [PHONE_NUMBER] ****NTE ON ALL CALLS IF OVER NTE CONTACT [PERSON_NAME] [PHON…" at bounding box center [870, 261] width 339 height 175
copy span "MOD (636) 287-1971 ****NTE ON ALL CALLS IF OVER NTE CONTACT JEFF COSTA 636-399-…"
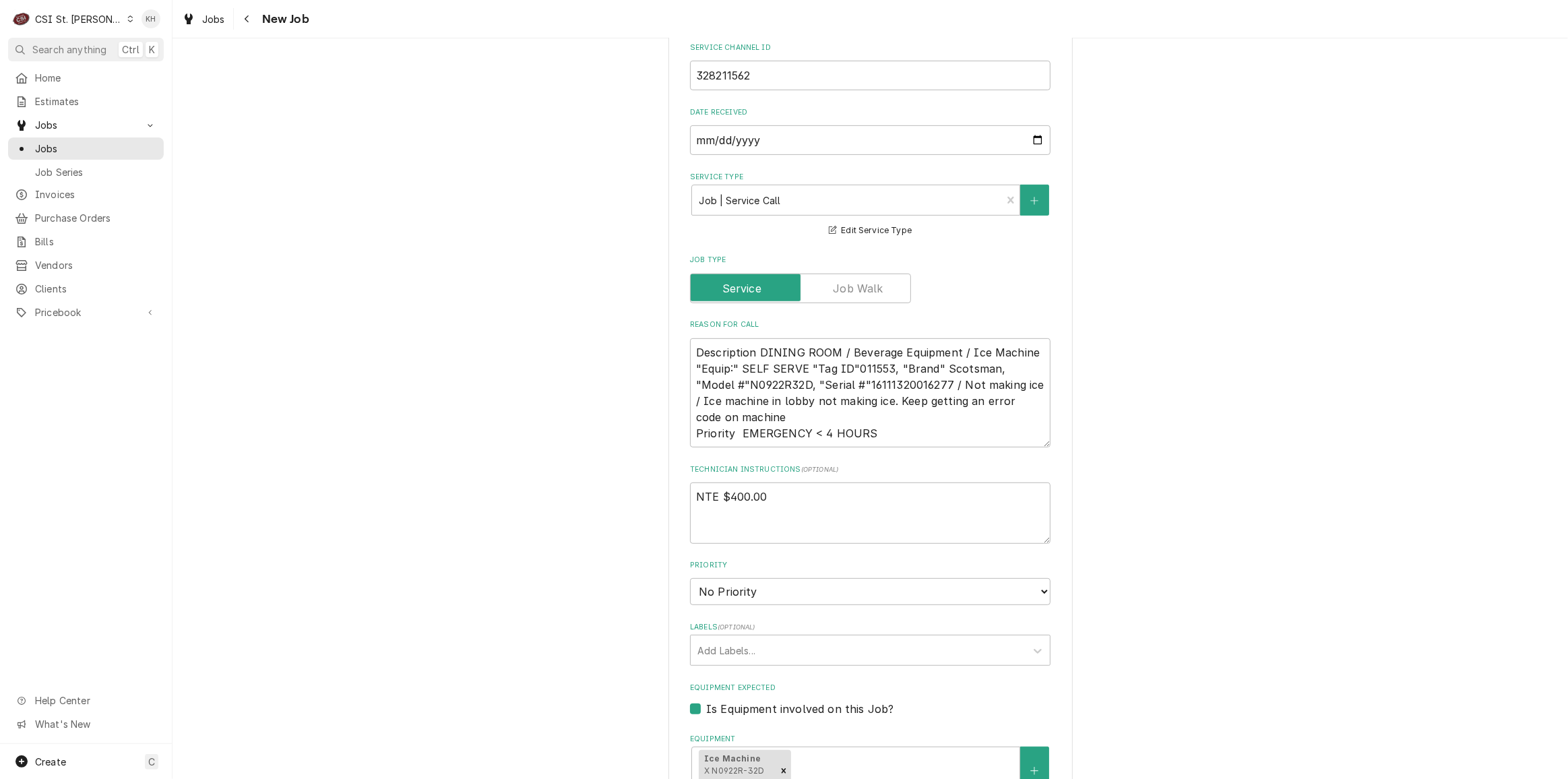
scroll to position [796, 0]
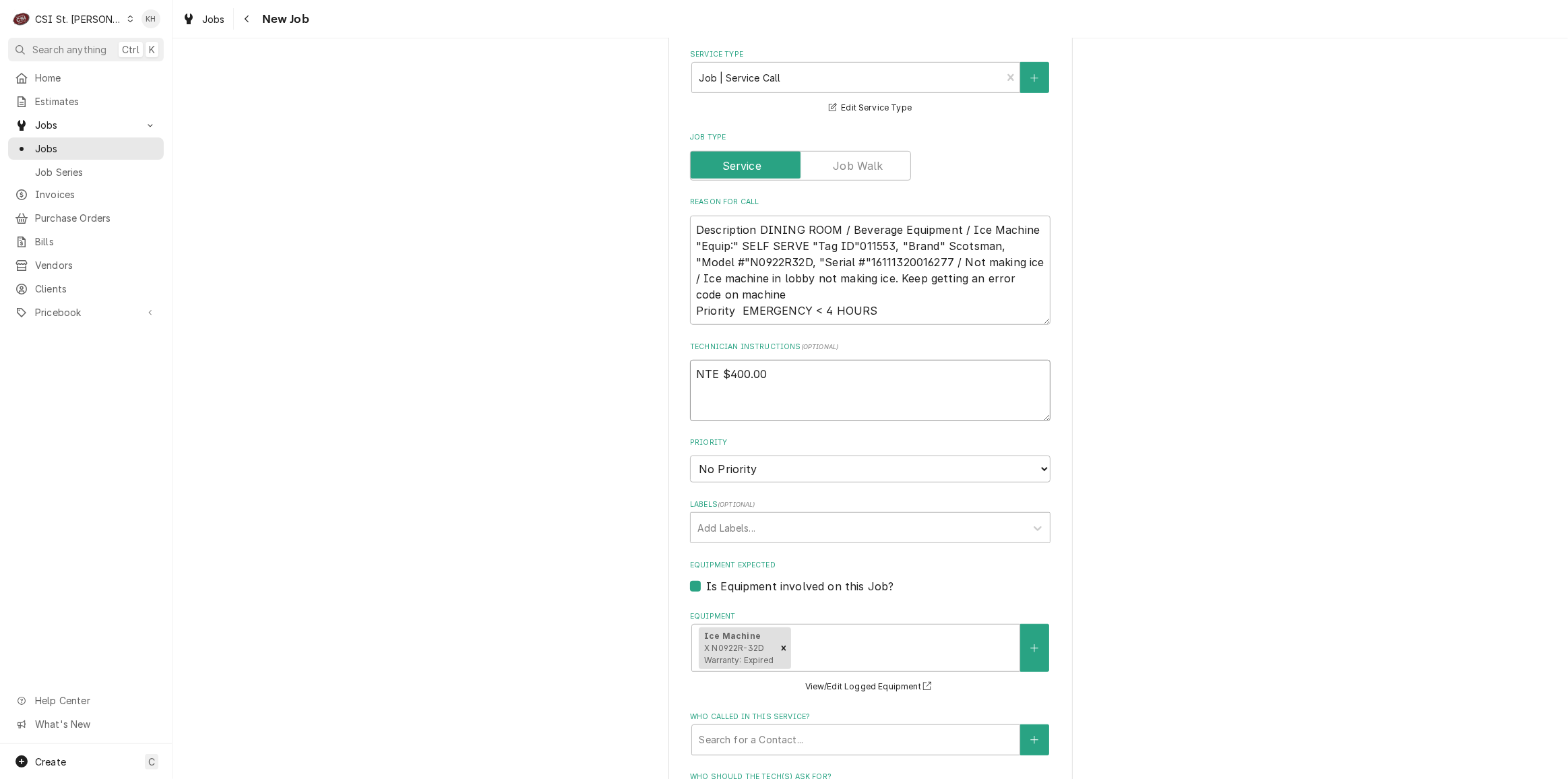
click at [752, 392] on textarea "NTE $400.00" at bounding box center [870, 391] width 360 height 61
paste textarea "MOD [PHONE_NUMBER] ****NTE ON ALL CALLS IF OVER NTE CONTACT [PERSON_NAME] [PHON…"
type textarea "x"
type textarea "NTE $400.00 MOD (636) 287-1971 ****NTE ON ALL CALLS IF OVER NTE CONTACT JEFF CO…"
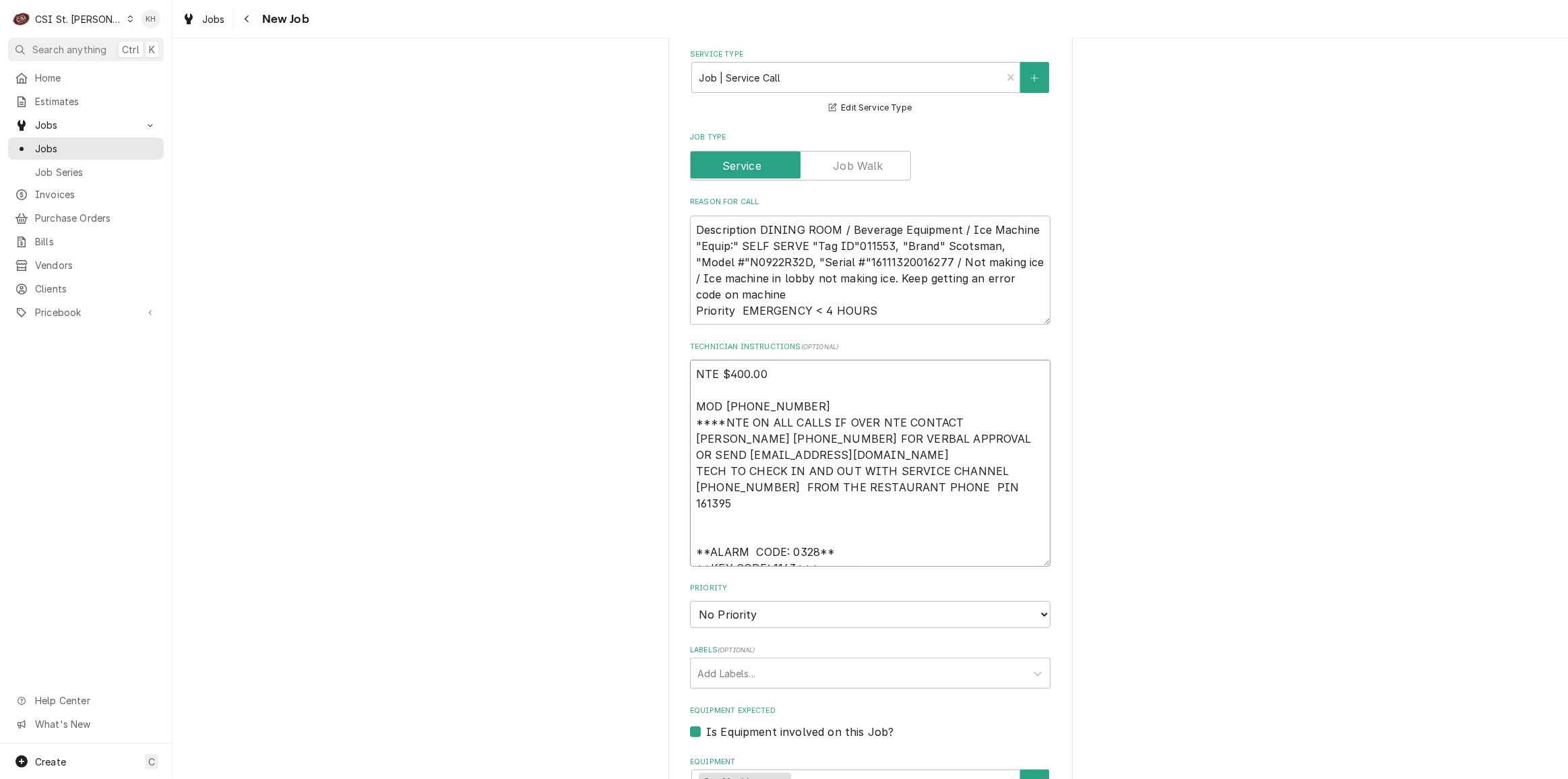
drag, startPoint x: 808, startPoint y: 387, endPoint x: 665, endPoint y: 387, distance: 143.0
click at [669, 387] on div "Please provide the following information to create a job: Client Details Client…" at bounding box center [871, 414] width 404 height 2291
type textarea "x"
type textarea "NTE $400.00 ****NTE ON ALL CALLS IF OVER NTE CONTACT JEFF COSTA 636-399-1299 FO…"
type textarea "x"
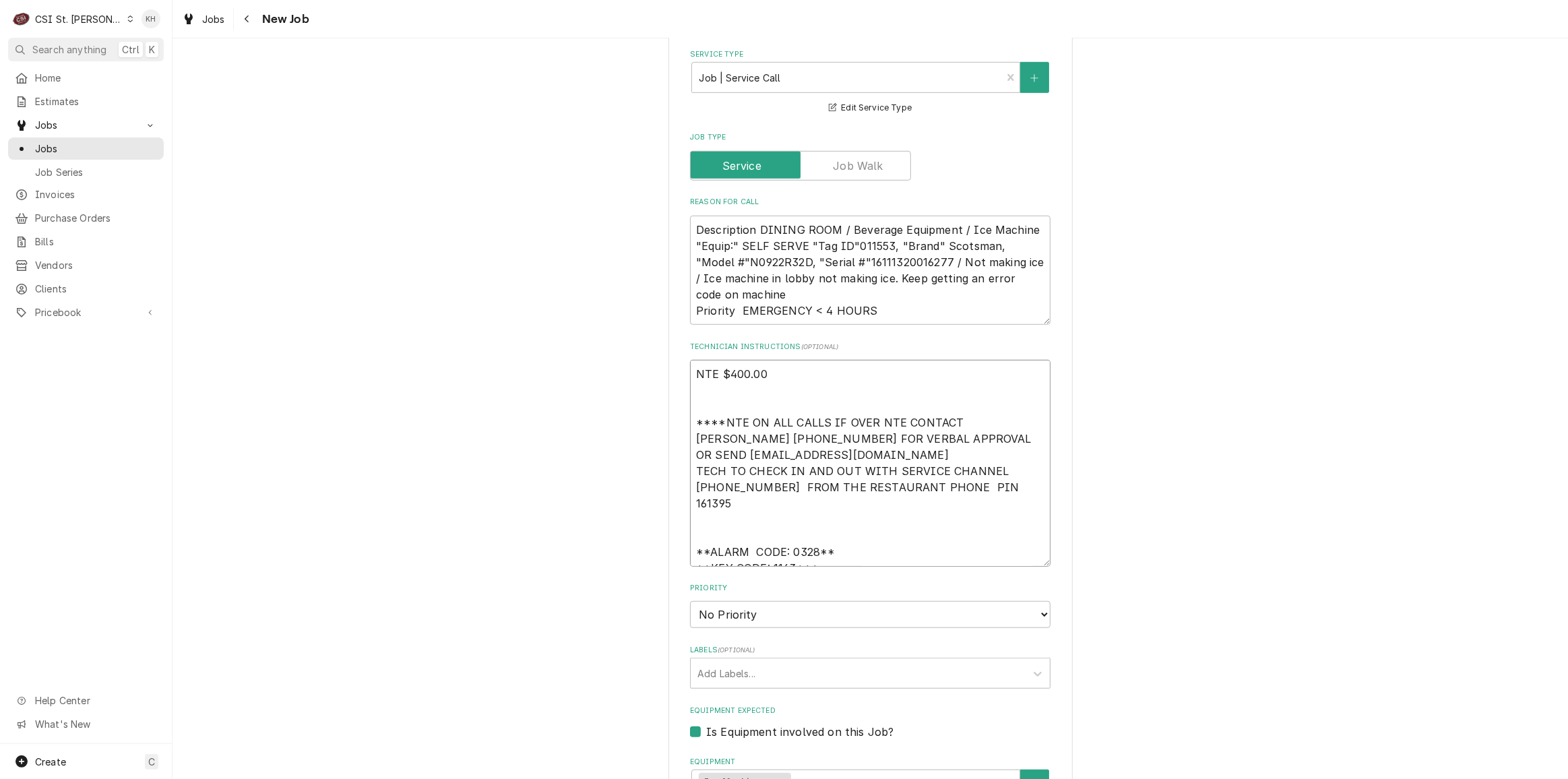
type textarea "NTE $400.00 ****NTE ON ALL CALLS IF OVER NTE CONTACT JEFF COSTA 636-399-1299 FO…"
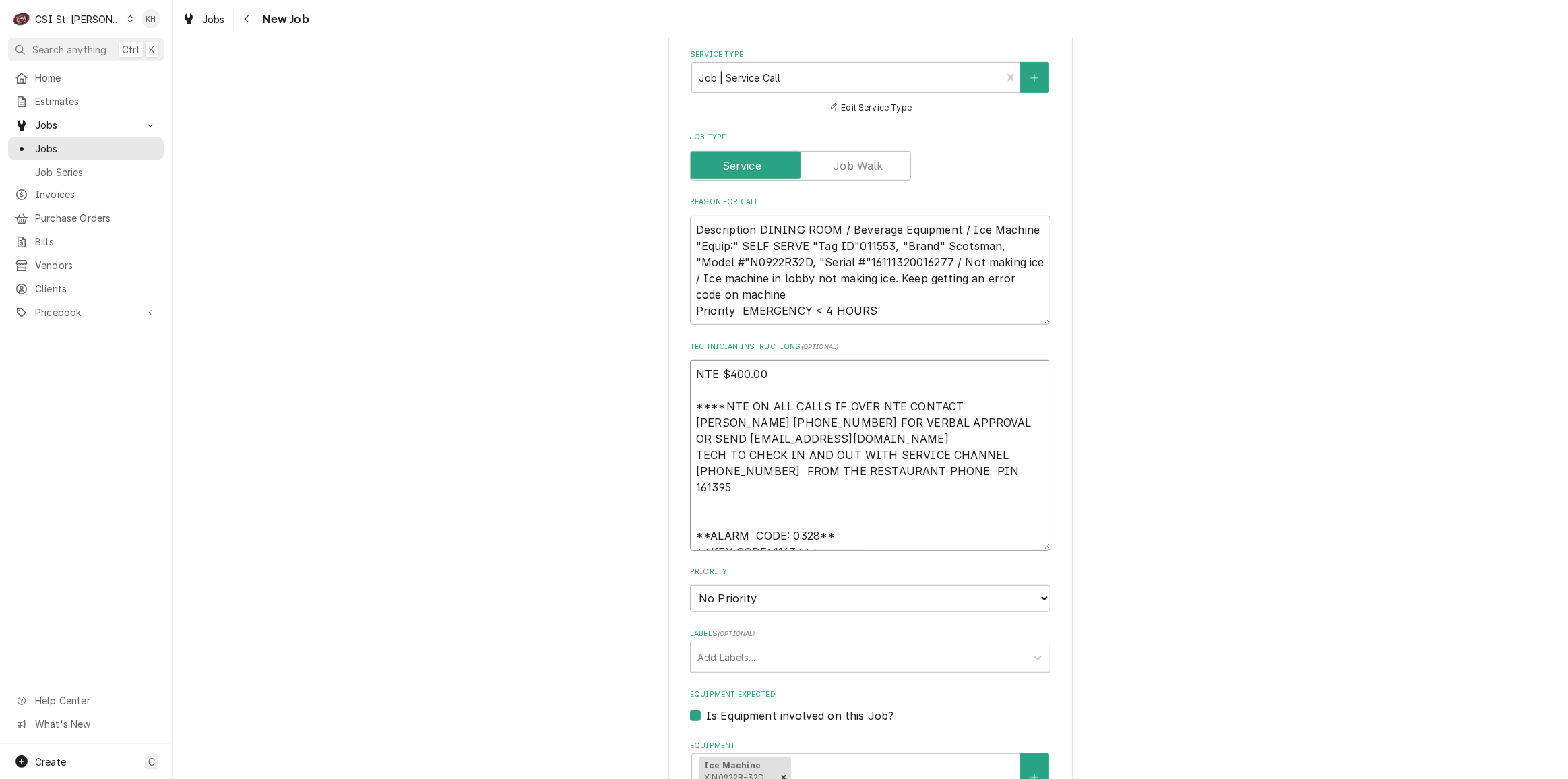
click at [821, 516] on textarea "NTE $400.00 ****NTE ON ALL CALLS IF OVER NTE CONTACT JEFF COSTA 636-399-1299 FO…" at bounding box center [870, 455] width 360 height 190
type textarea "x"
type textarea "NTE $400.00 ****NTE ON ALL CALLS IF OVER NTE CONTACT JEFF COSTA 636-399-1299 FO…"
paste textarea "MOD (636) 287-1971"
type textarea "x"
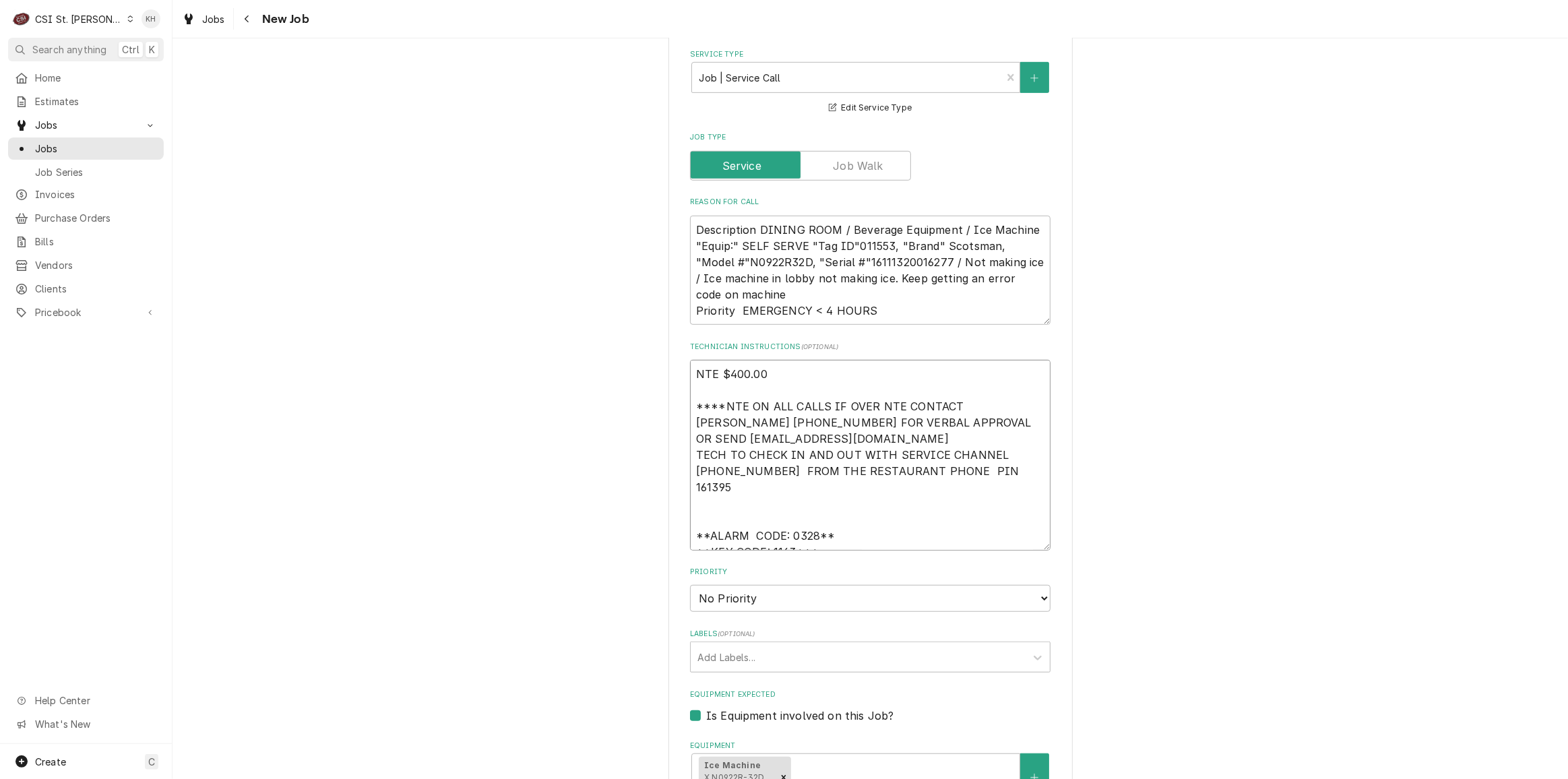
type textarea "NTE $400.00 ****NTE ON ALL CALLS IF OVER NTE CONTACT [PERSON_NAME] [PHONE_NUMBE…"
type textarea "x"
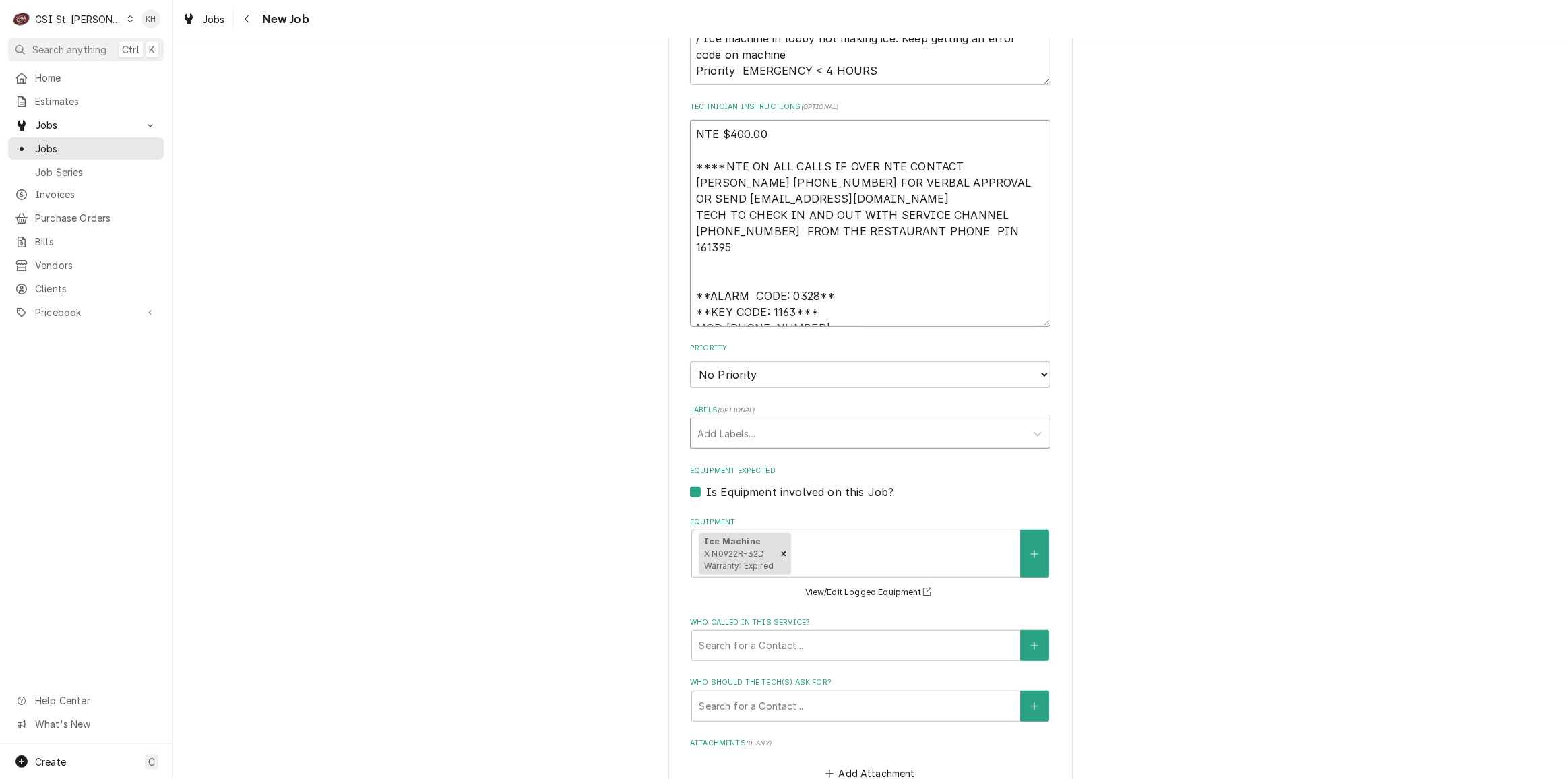
scroll to position [1041, 0]
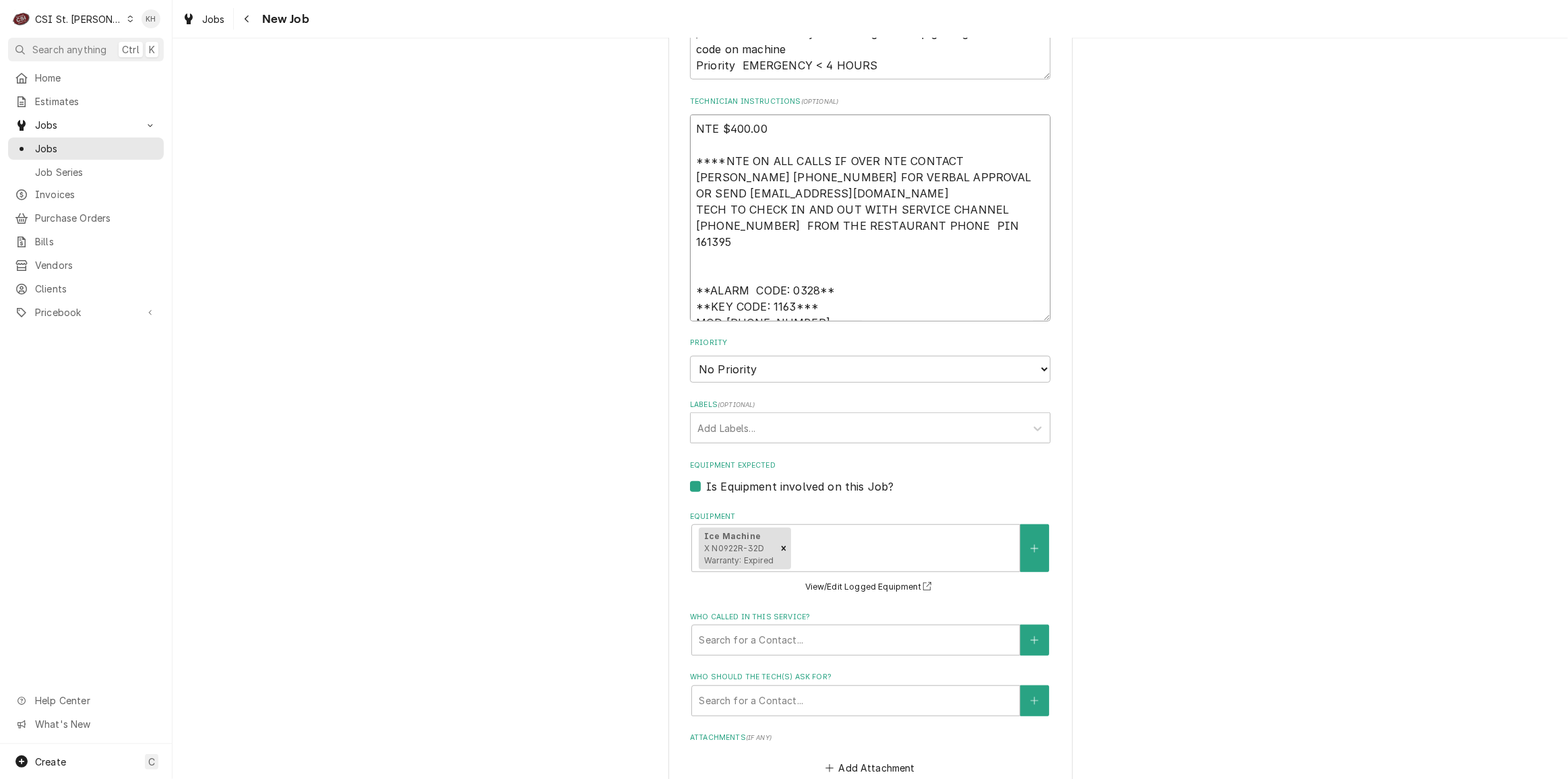
type textarea "NTE $400.00 ****NTE ON ALL CALLS IF OVER NTE CONTACT [PERSON_NAME] [PHONE_NUMBE…"
click at [759, 356] on select "No Priority Urgent High Medium Low" at bounding box center [870, 370] width 360 height 27
select select "1"
click at [690, 356] on select "No Priority Urgent High Medium Low" at bounding box center [870, 370] width 360 height 27
type textarea "x"
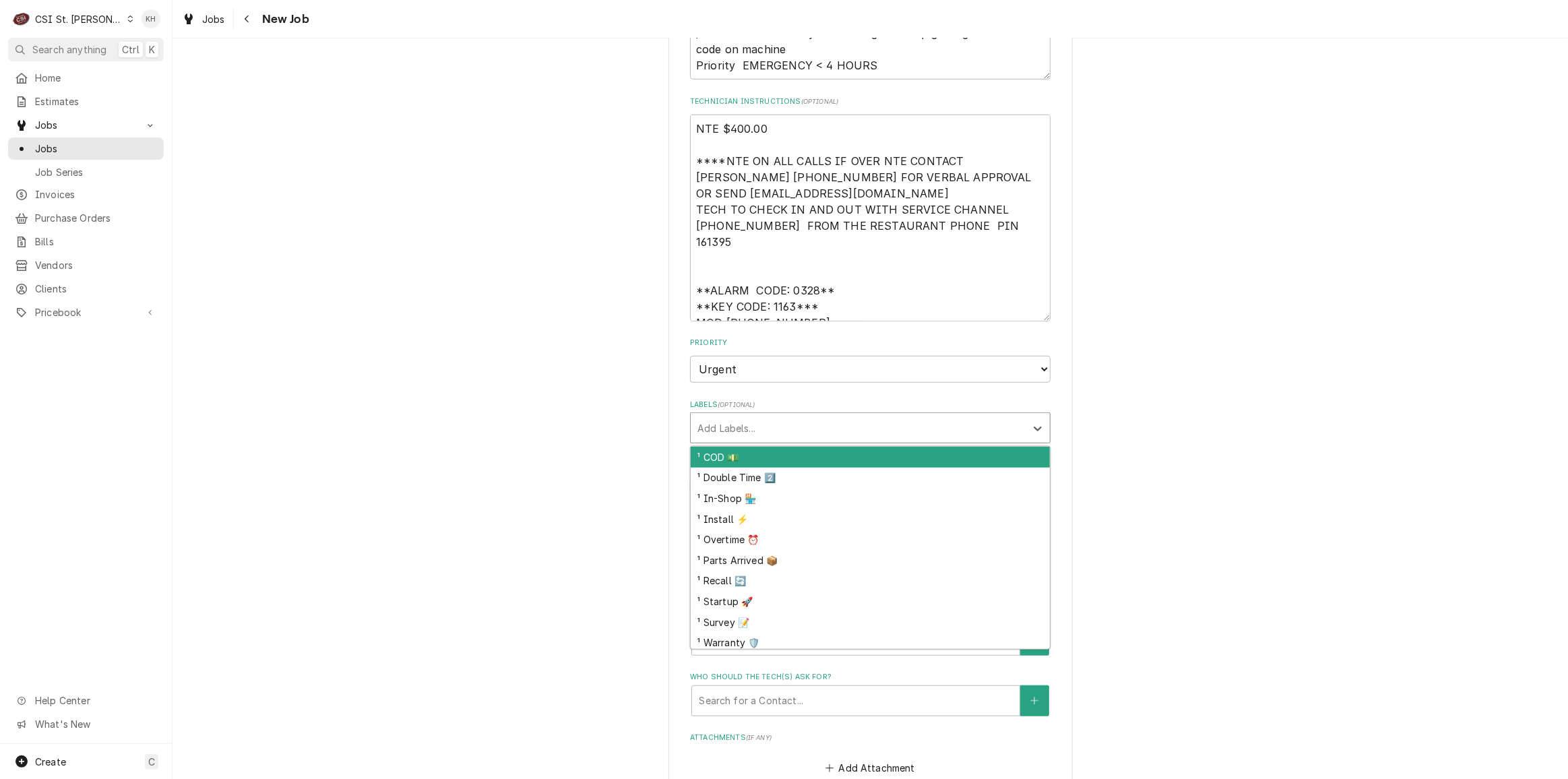
click at [746, 416] on div "Labels" at bounding box center [858, 428] width 321 height 25
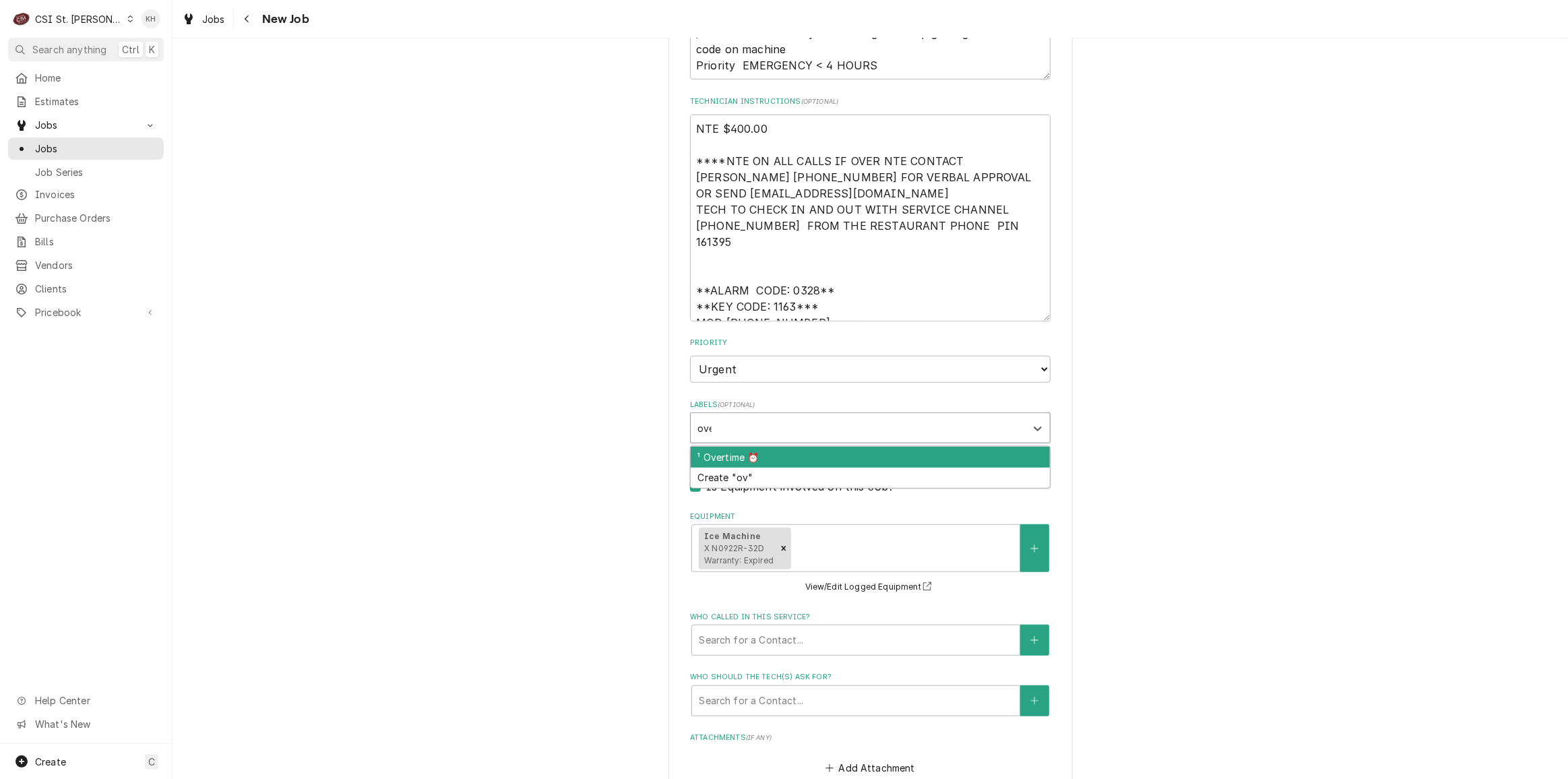
type input "over"
type textarea "x"
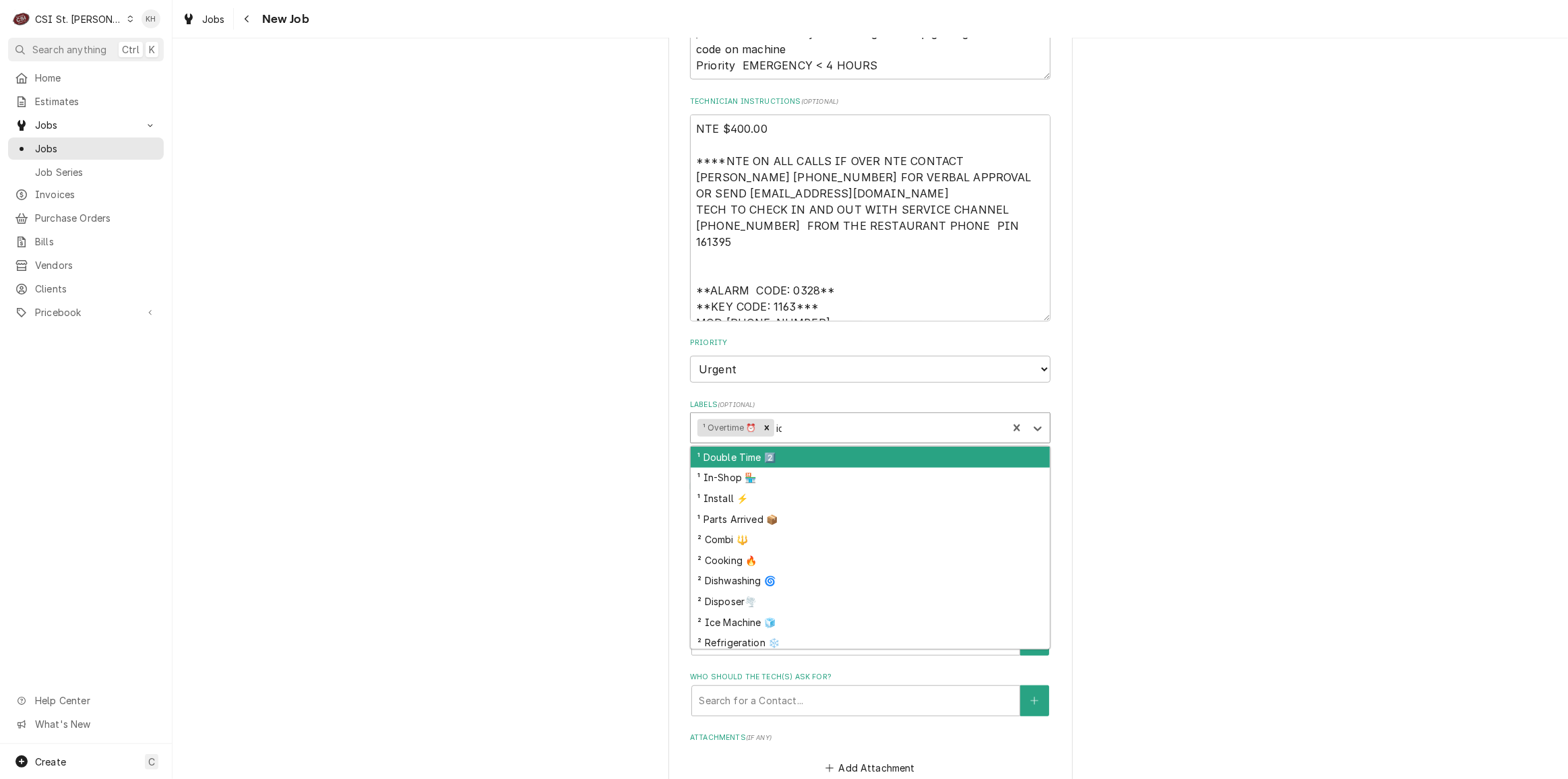
type input "ice"
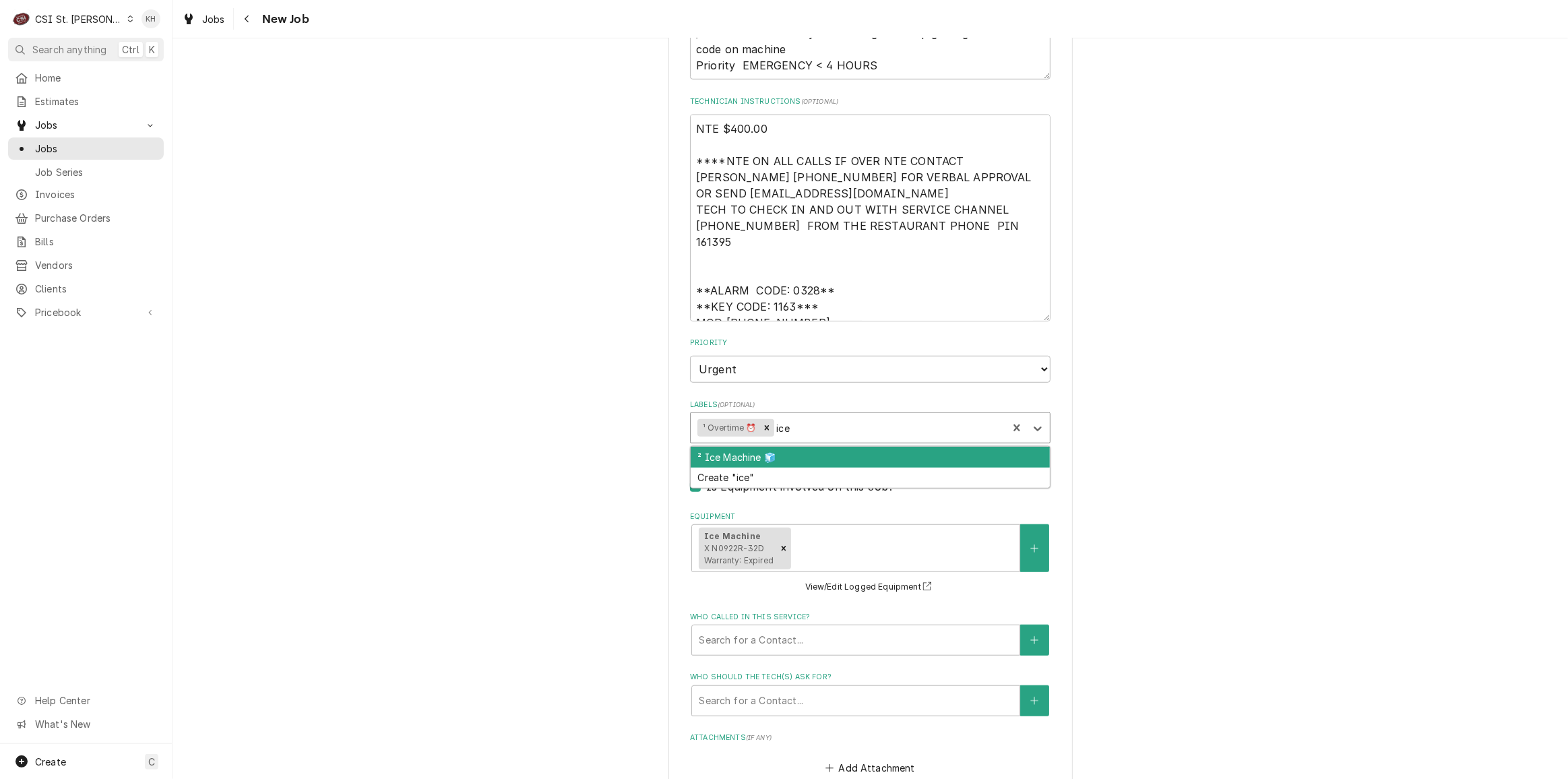
type textarea "x"
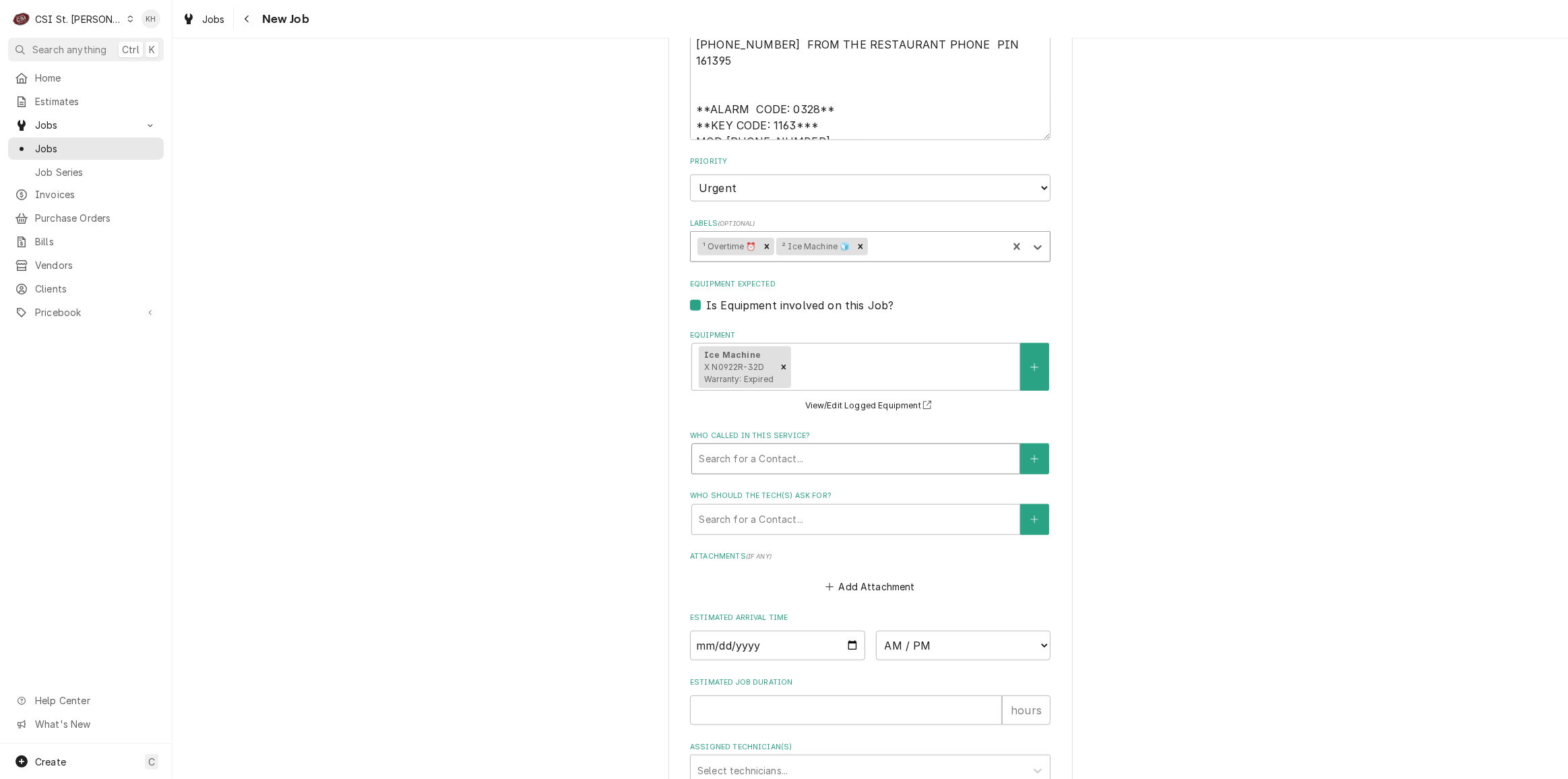
scroll to position [1226, 0]
click at [814, 444] on div "Who called in this service?" at bounding box center [855, 456] width 314 height 25
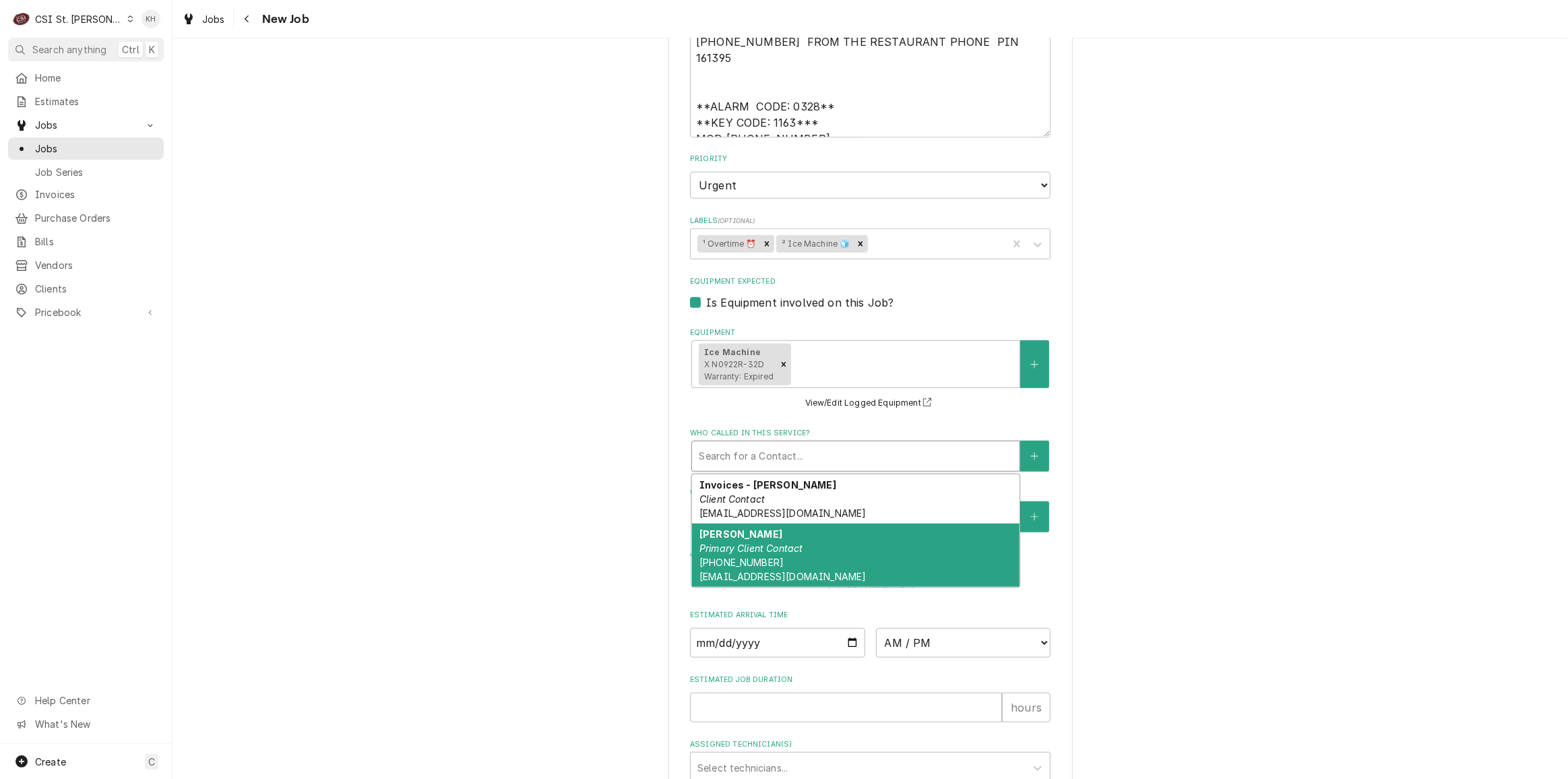
drag, startPoint x: 771, startPoint y: 524, endPoint x: 767, endPoint y: 617, distance: 93.1
click at [770, 524] on div "Jeff Costa Primary Client Contact (636) 399-1299 jcosta@raisingcanes.com" at bounding box center [855, 555] width 327 height 63
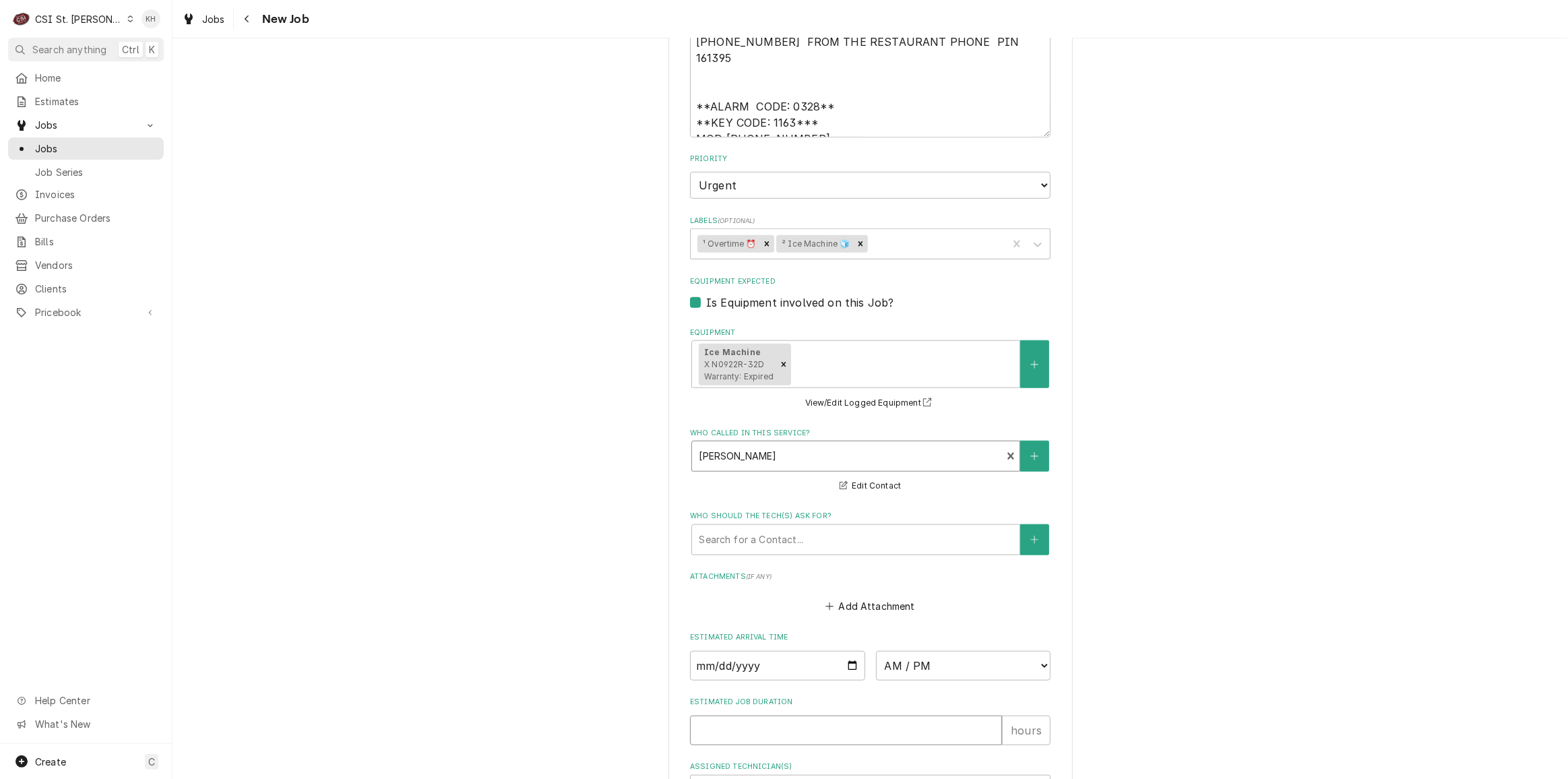
click at [765, 718] on input "Estimated Job Duration" at bounding box center [846, 730] width 312 height 30
type textarea "x"
type input "2"
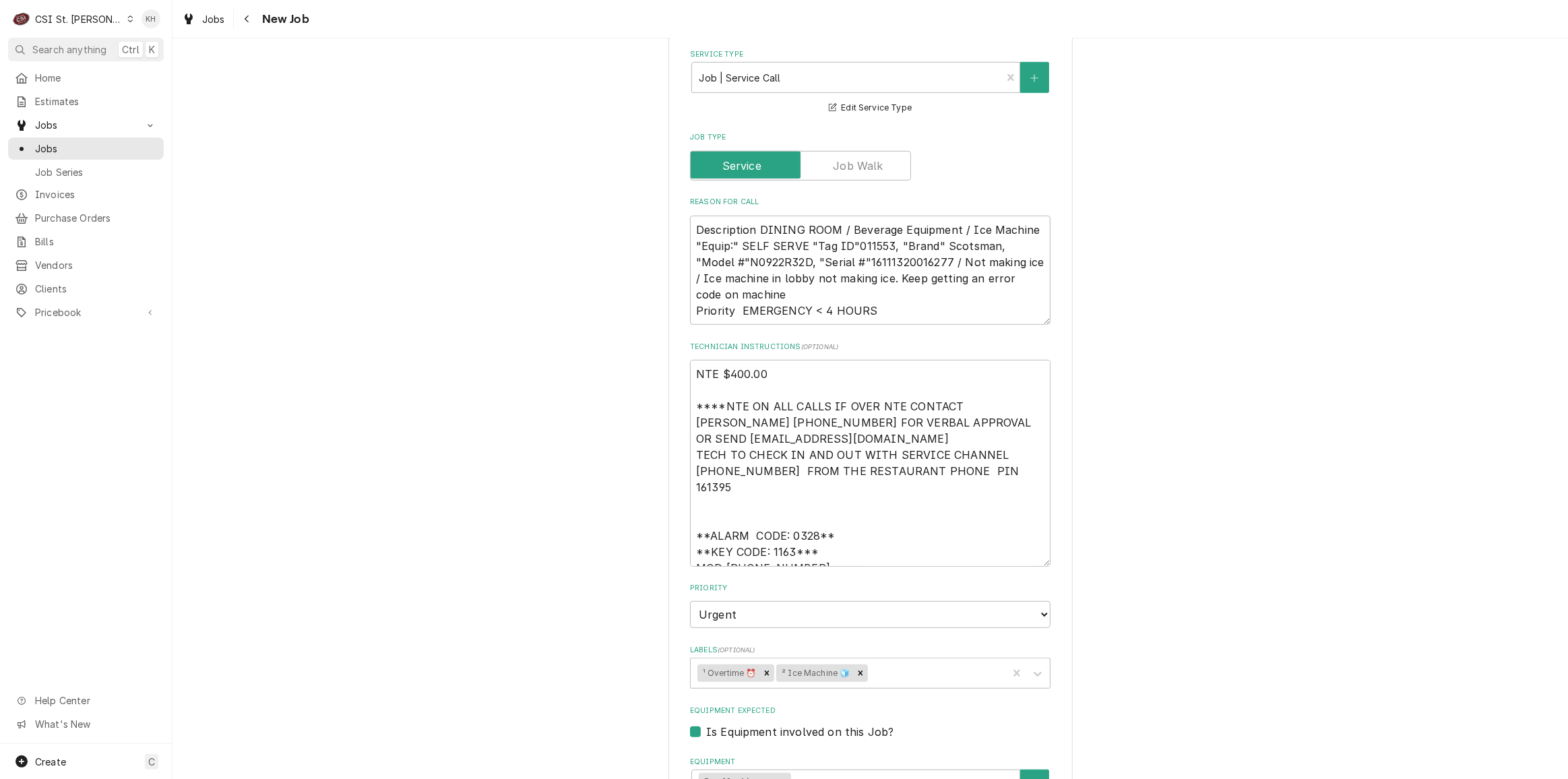
scroll to position [858, 0]
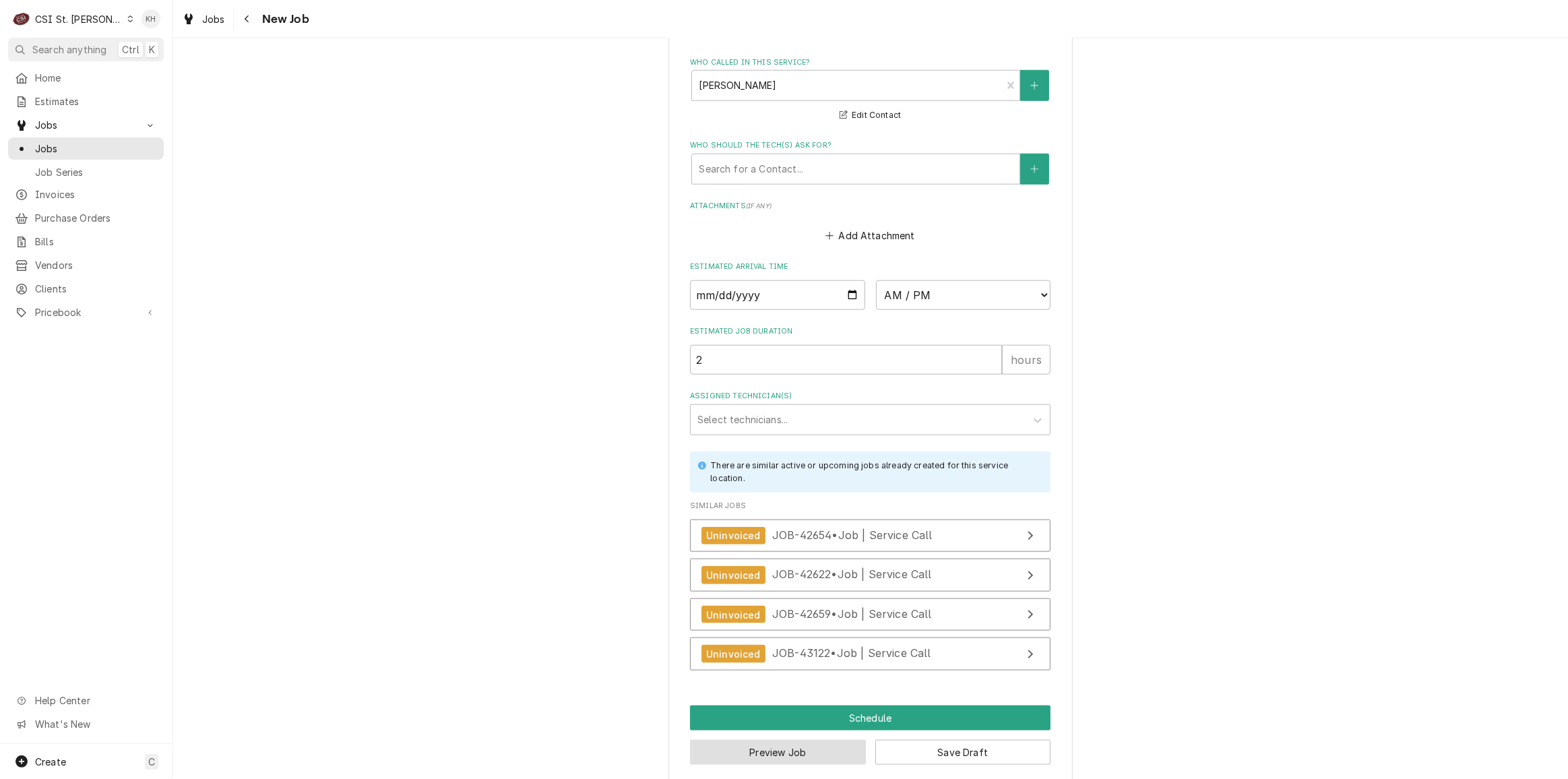
click at [767, 742] on button "Preview Job" at bounding box center [778, 752] width 176 height 25
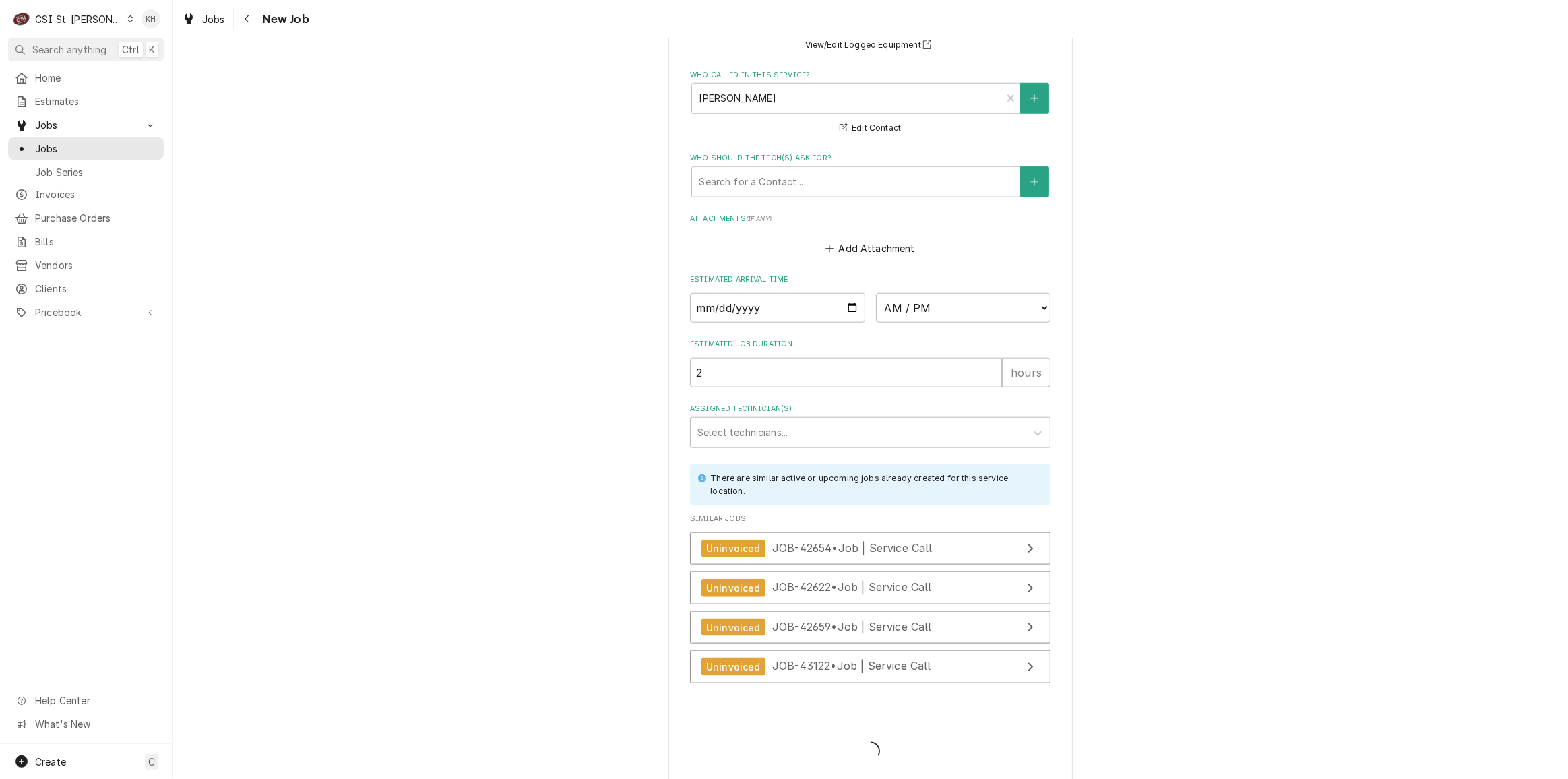
type textarea "x"
